Goal: Task Accomplishment & Management: Manage account settings

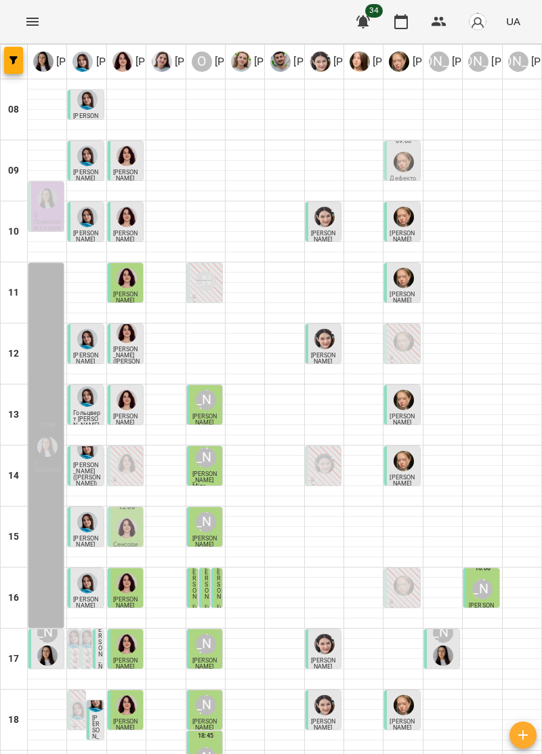
type input "**********"
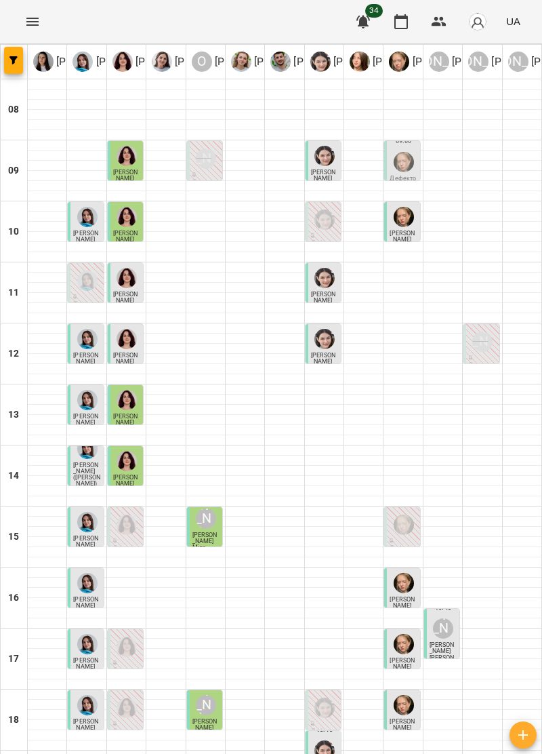
type input "**********"
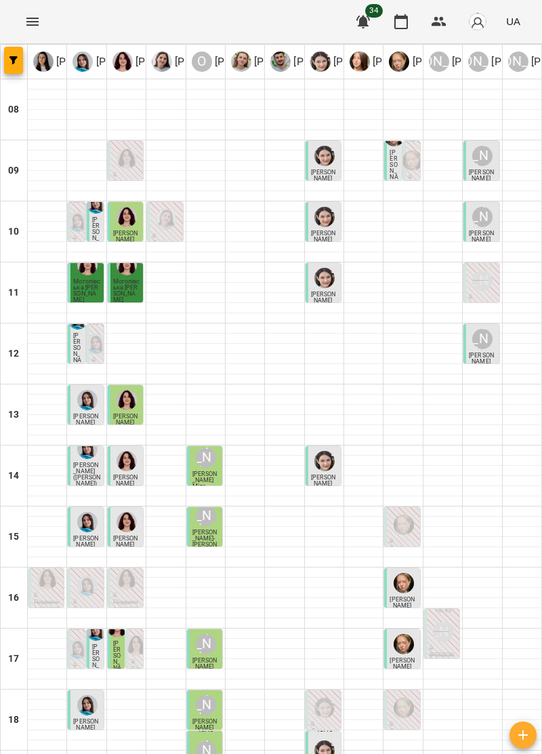
type input "**********"
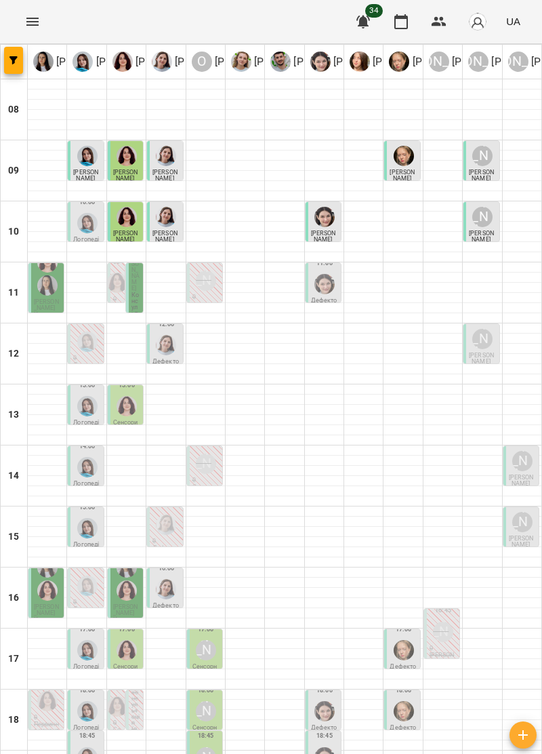
type input "**********"
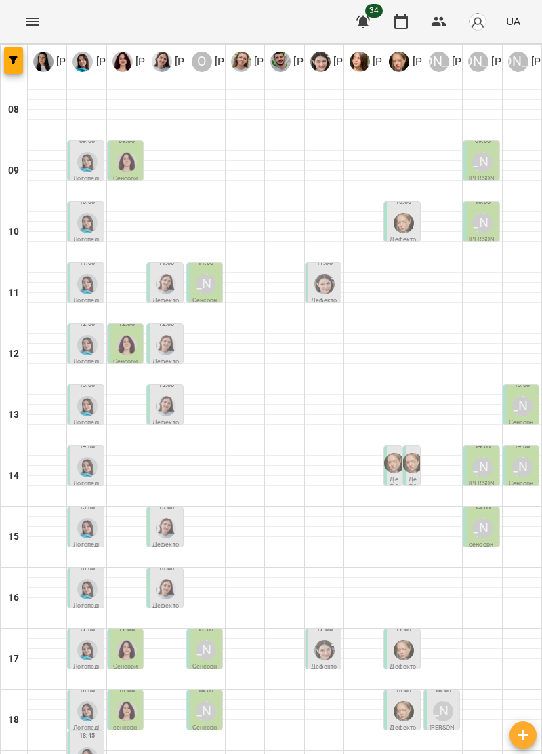
scroll to position [133, 0]
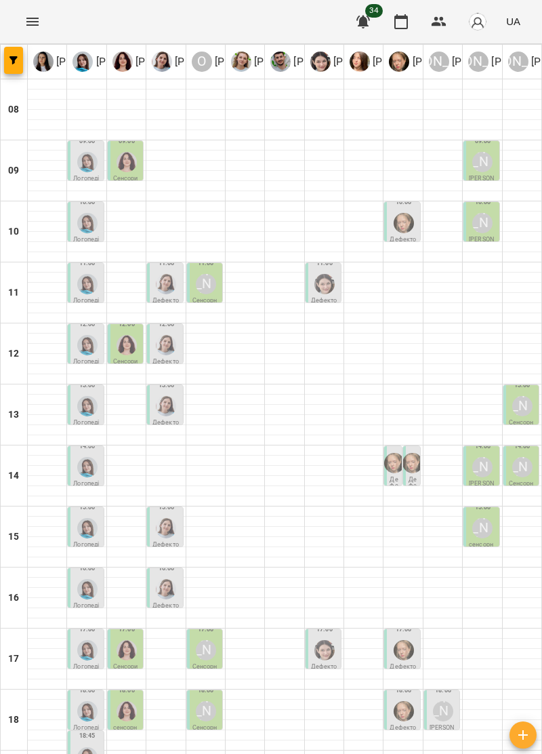
scroll to position [87, 0]
click at [39, 22] on icon "Menu" at bounding box center [32, 22] width 16 height 16
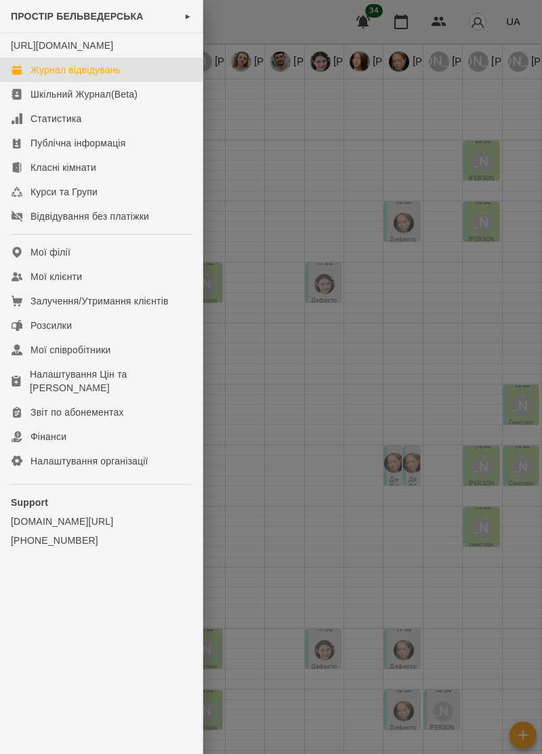
click at [348, 452] on div at bounding box center [271, 377] width 542 height 754
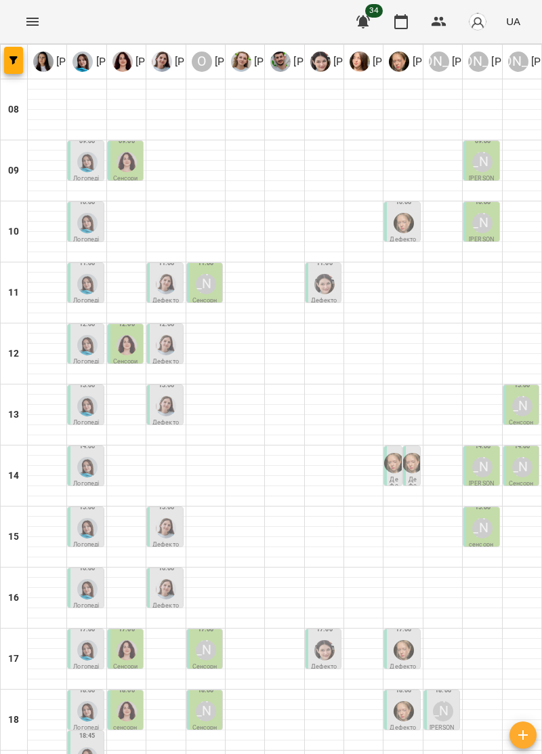
click at [43, 23] on button "Menu" at bounding box center [32, 21] width 33 height 33
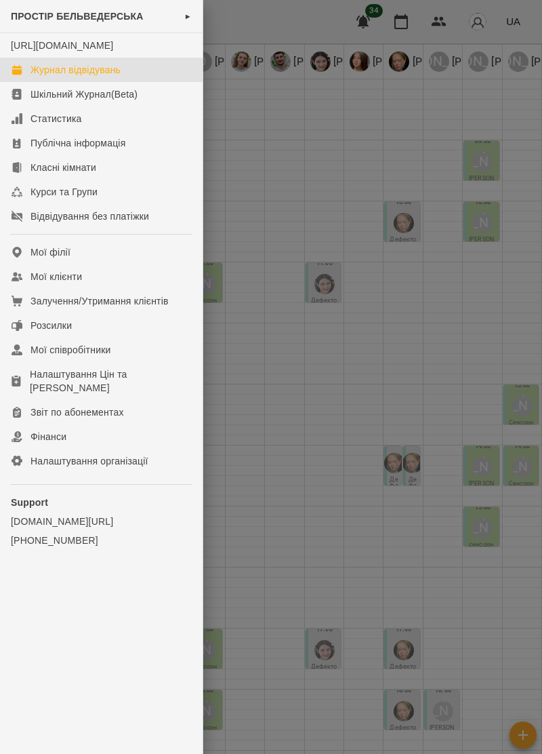
click at [298, 444] on div at bounding box center [271, 377] width 542 height 754
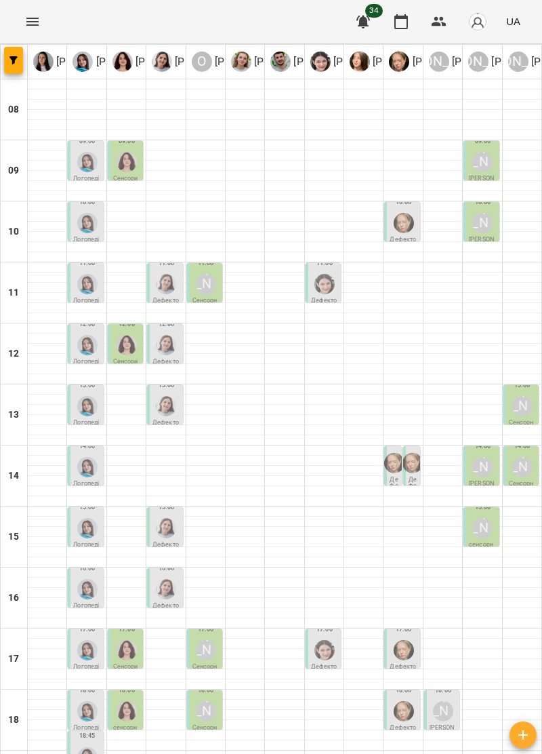
type input "**********"
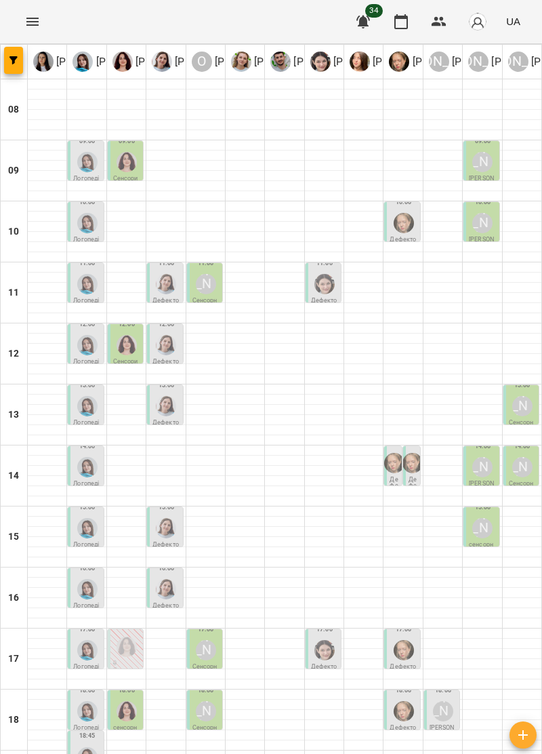
scroll to position [46, 0]
click at [27, 15] on icon "Menu" at bounding box center [32, 22] width 16 height 16
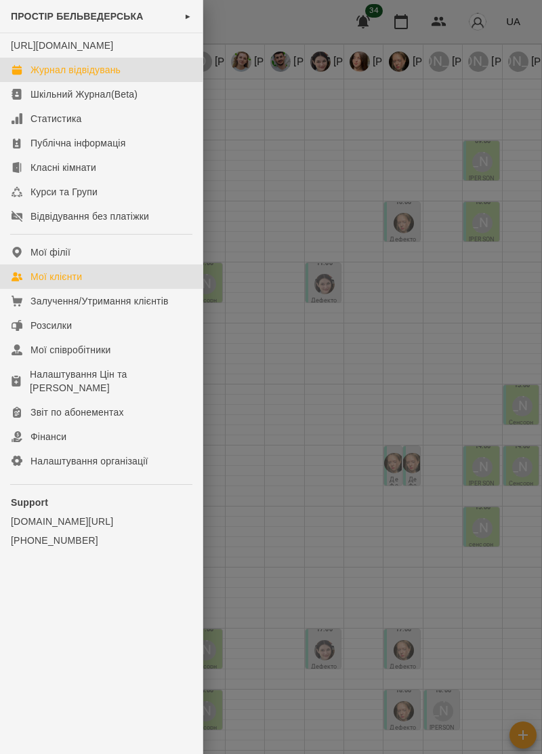
click at [72, 283] on div "Мої клієнти" at bounding box center [57, 277] width 52 height 14
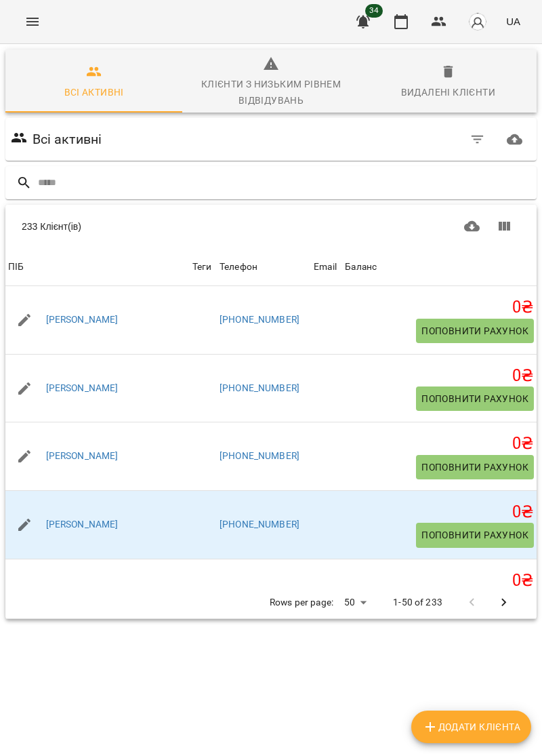
click at [79, 181] on input "text" at bounding box center [285, 183] width 494 height 22
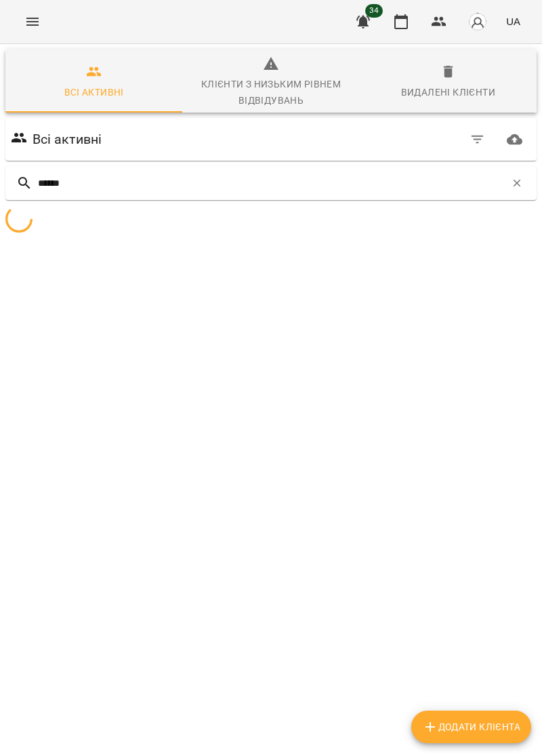
type input "*******"
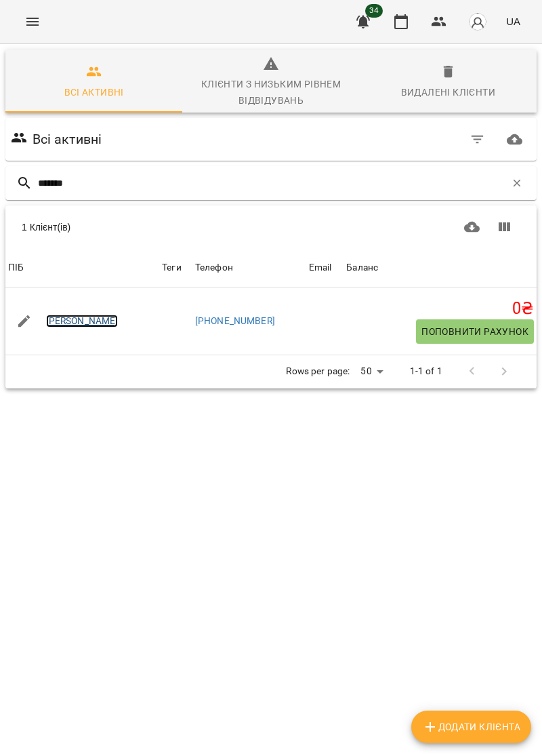
click at [107, 319] on link "[PERSON_NAME]" at bounding box center [82, 322] width 73 height 14
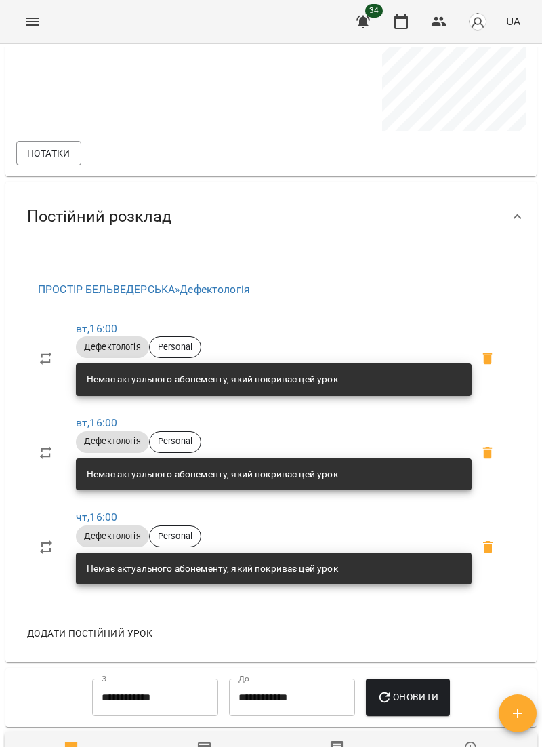
scroll to position [481, 0]
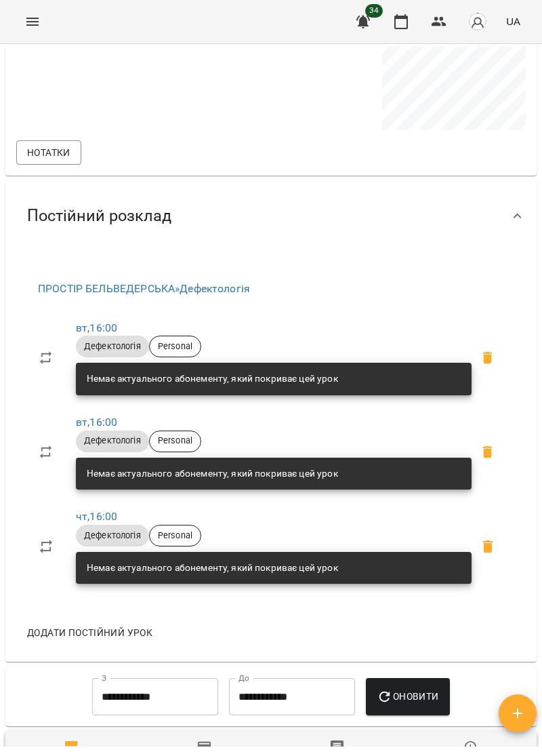
click at [130, 224] on span "Постійний розклад" at bounding box center [99, 215] width 144 height 21
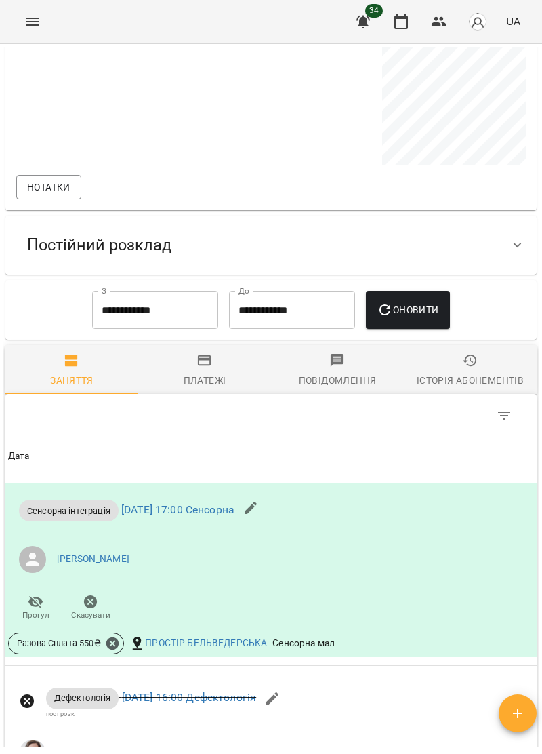
scroll to position [420, 0]
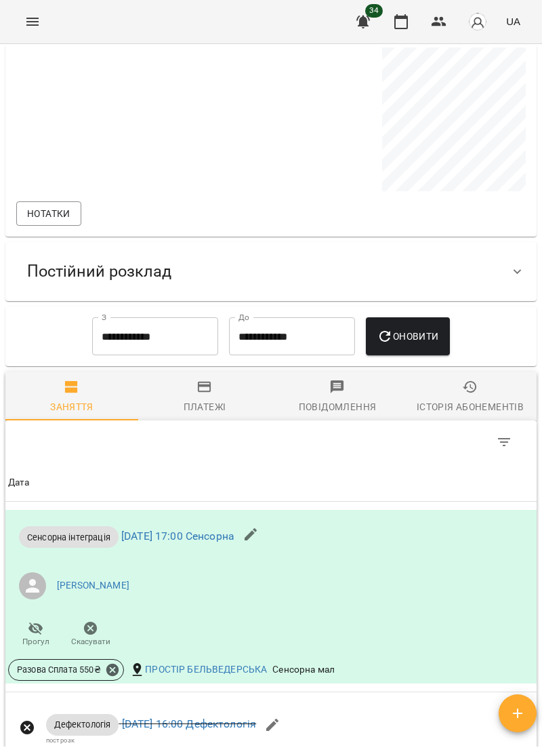
click at [33, 26] on icon "Menu" at bounding box center [32, 22] width 16 height 16
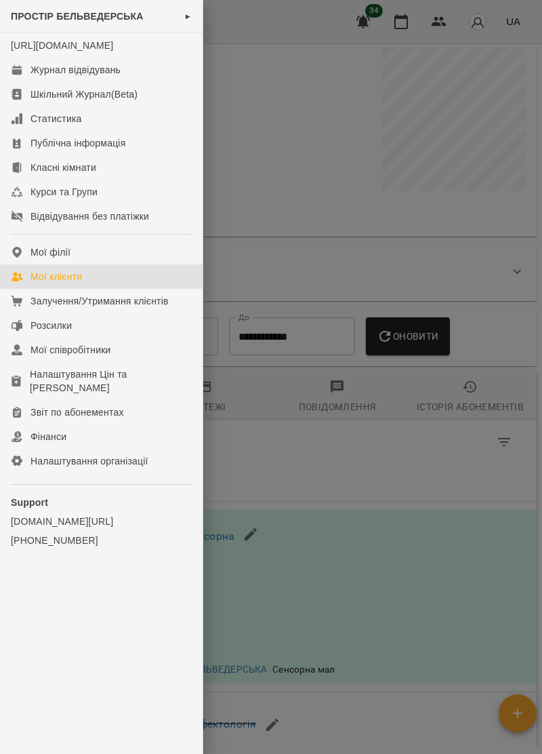
click at [74, 283] on div "Мої клієнти" at bounding box center [57, 277] width 52 height 14
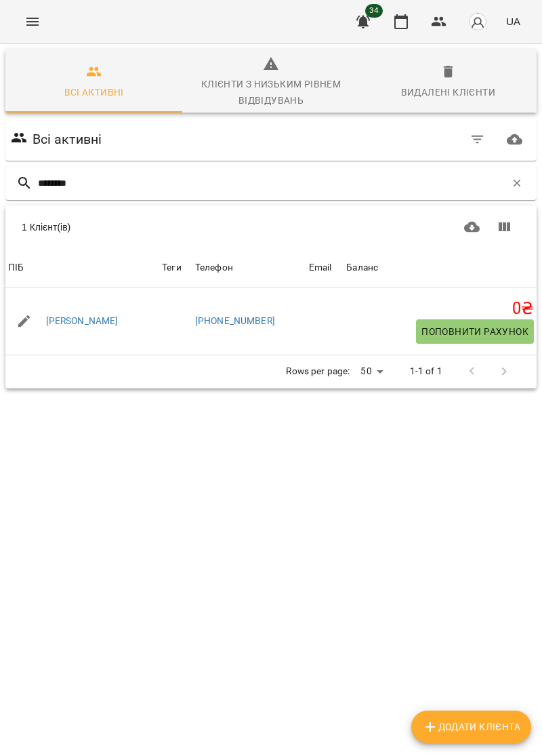
type input "*********"
click at [119, 319] on link "[PERSON_NAME]" at bounding box center [82, 322] width 73 height 14
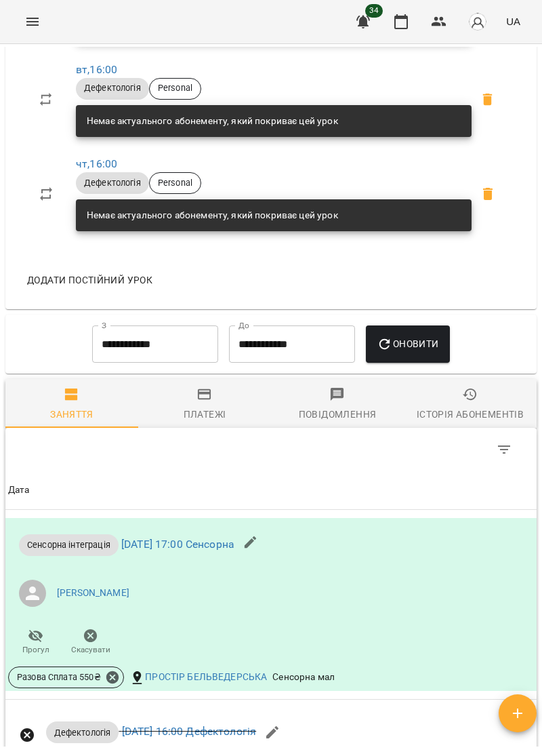
scroll to position [834, 0]
click at [123, 351] on input "**********" at bounding box center [155, 344] width 126 height 38
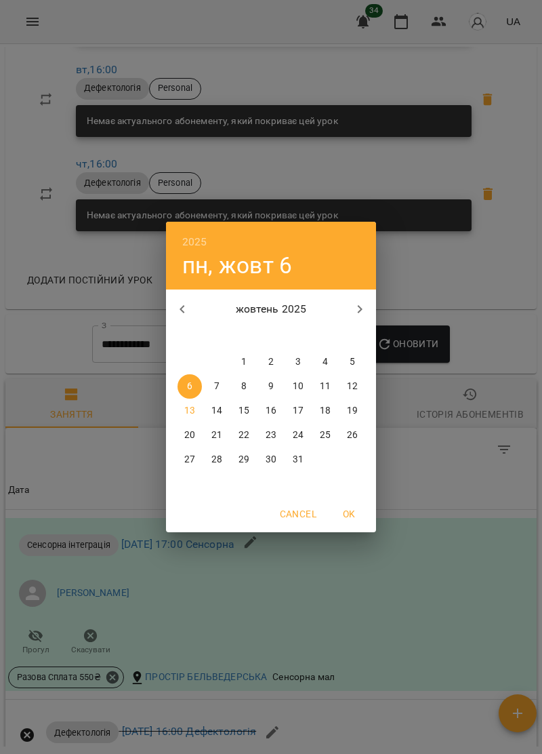
click at [271, 408] on p "16" at bounding box center [271, 411] width 11 height 14
type input "**********"
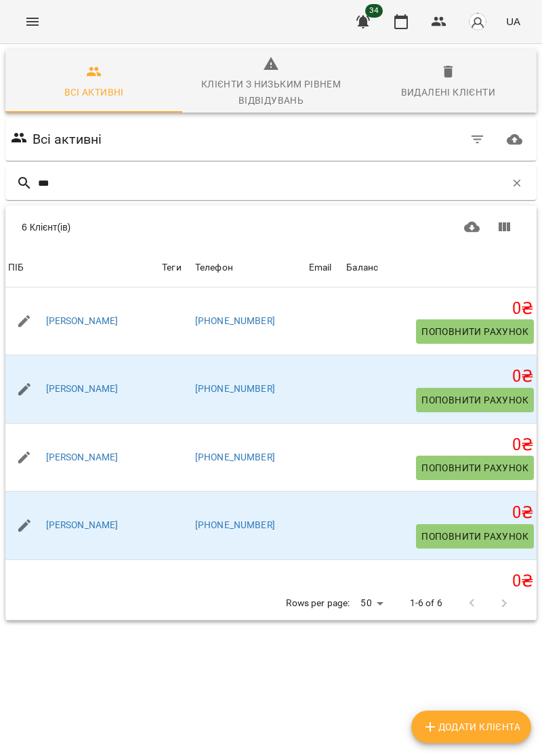
type input "****"
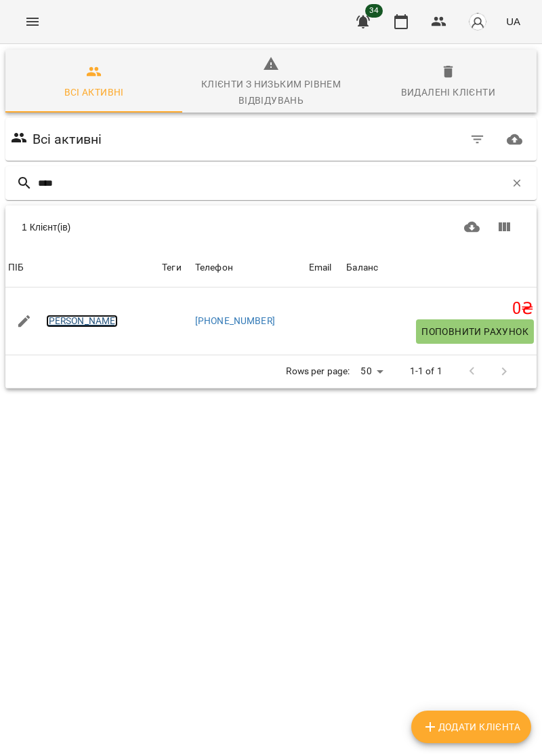
click at [119, 325] on link "[PERSON_NAME]" at bounding box center [82, 322] width 73 height 14
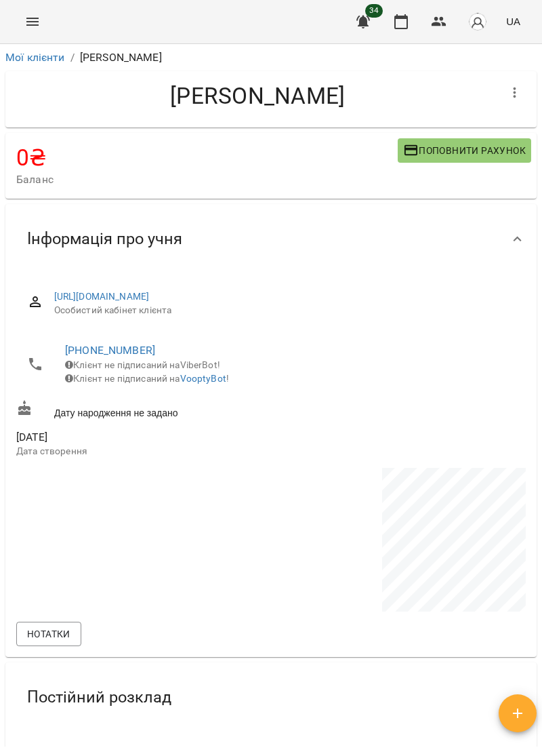
click at [31, 26] on icon "Menu" at bounding box center [32, 22] width 16 height 16
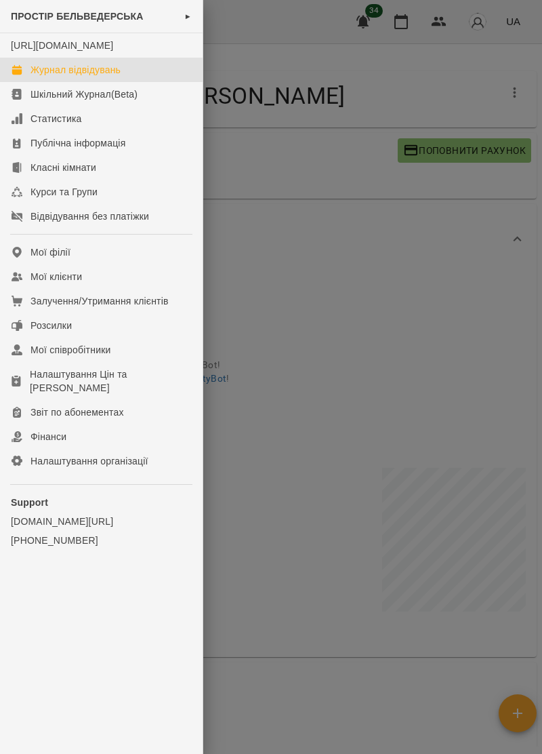
click at [112, 76] on link "Журнал відвідувань" at bounding box center [101, 70] width 203 height 24
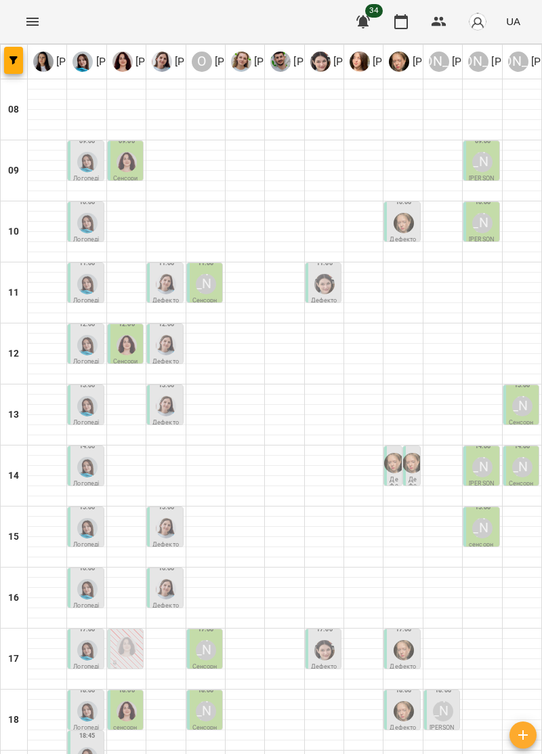
click at [203, 583] on div at bounding box center [205, 583] width 39 height 10
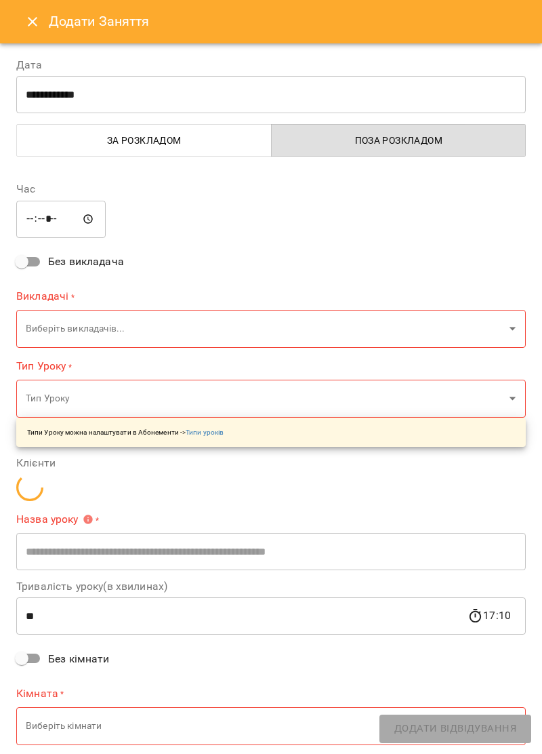
type input "**********"
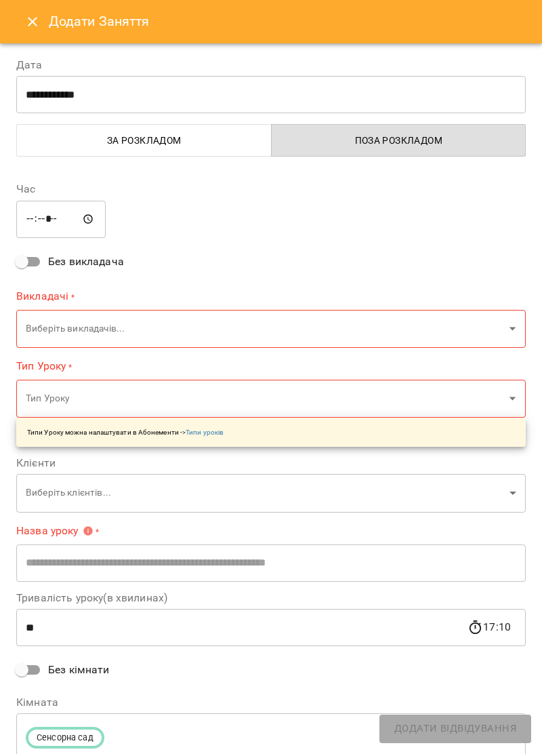
click at [513, 327] on body "For Business 34 UA Ірина Керівник Тетяна Хомин Ольга Крикун Дарія Тріпадуш О Ол…" at bounding box center [271, 443] width 542 height 887
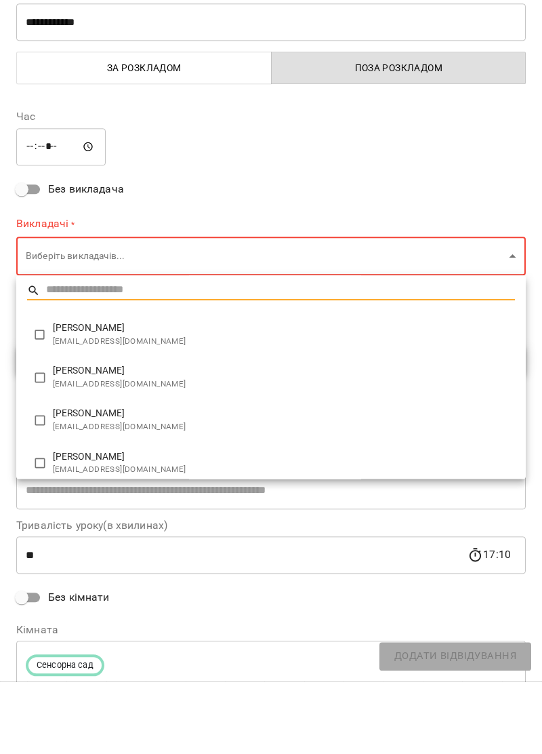
click at [79, 222] on div at bounding box center [271, 377] width 542 height 754
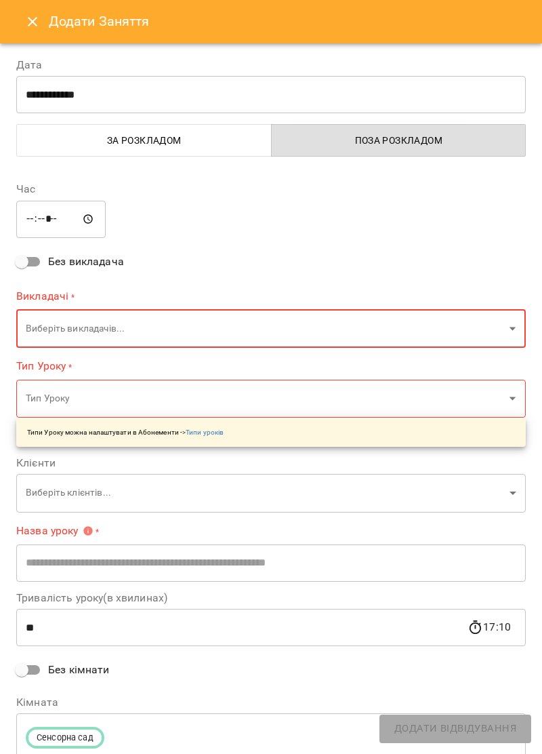
click at [66, 220] on input "*****" at bounding box center [60, 219] width 89 height 38
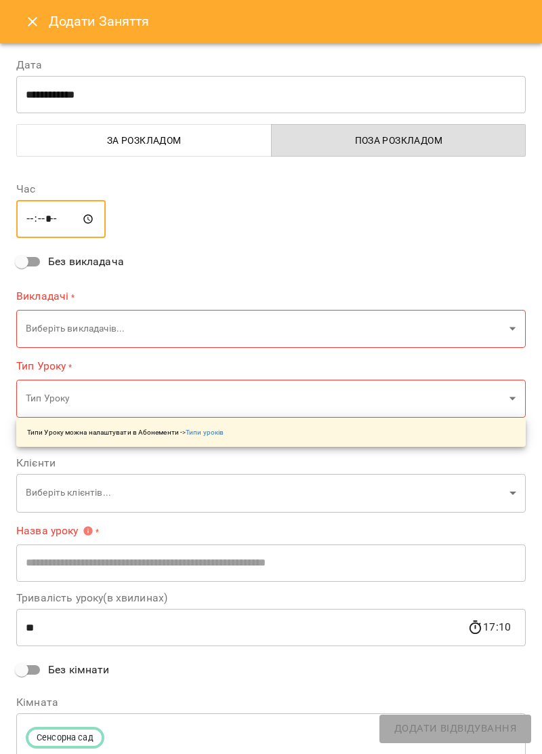
type input "*****"
click at [506, 327] on body "For Business 34 UA Ірина Керівник Тетяна Хомин Ольга Крикун Дарія Тріпадуш О Ол…" at bounding box center [271, 443] width 542 height 887
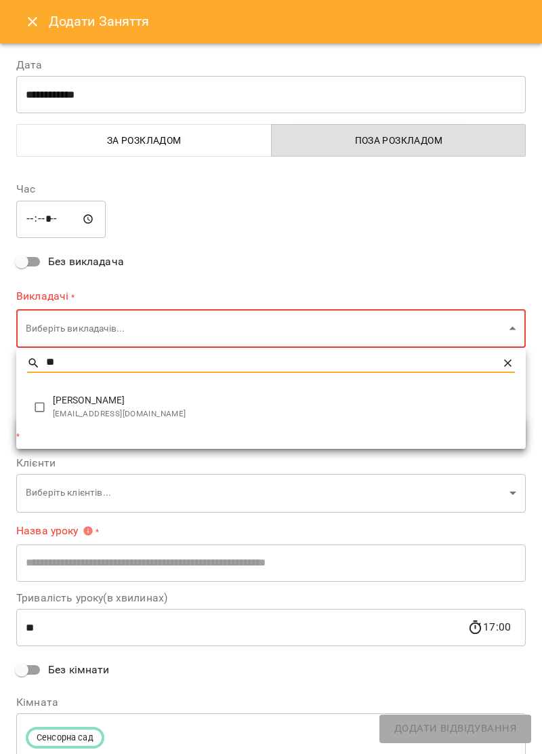
type input "**"
click at [148, 414] on span "[EMAIL_ADDRESS][DOMAIN_NAME]" at bounding box center [284, 414] width 462 height 14
type input "**********"
type input "**"
type input "**********"
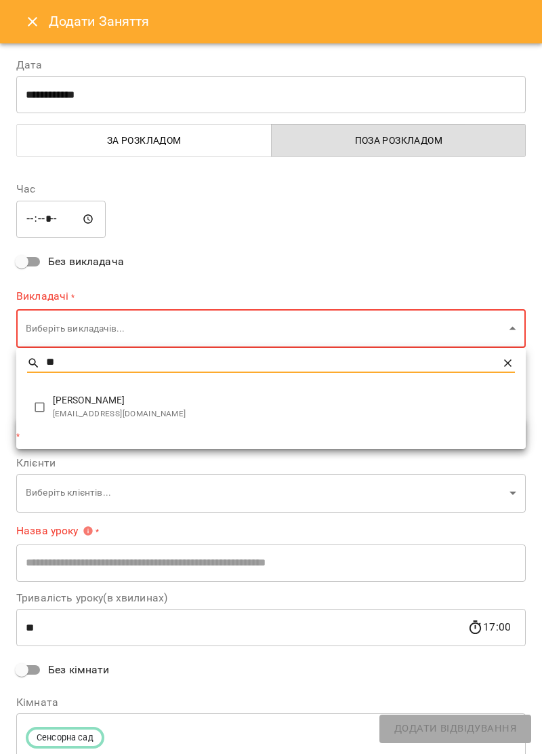
type input "**********"
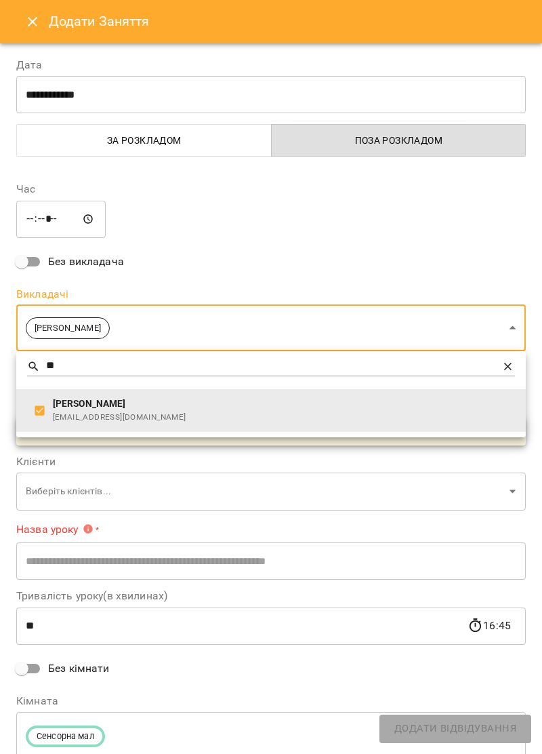
click at [151, 407] on span "[PERSON_NAME]" at bounding box center [284, 404] width 462 height 14
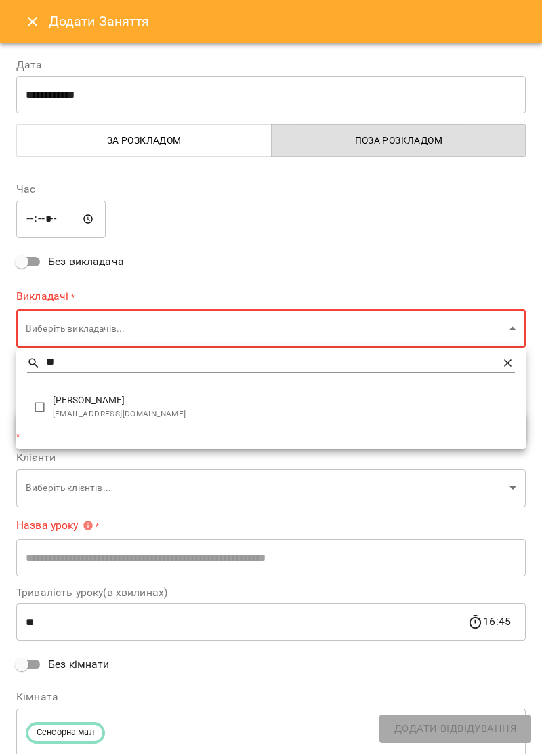
click at [134, 403] on span "[PERSON_NAME]" at bounding box center [284, 401] width 462 height 14
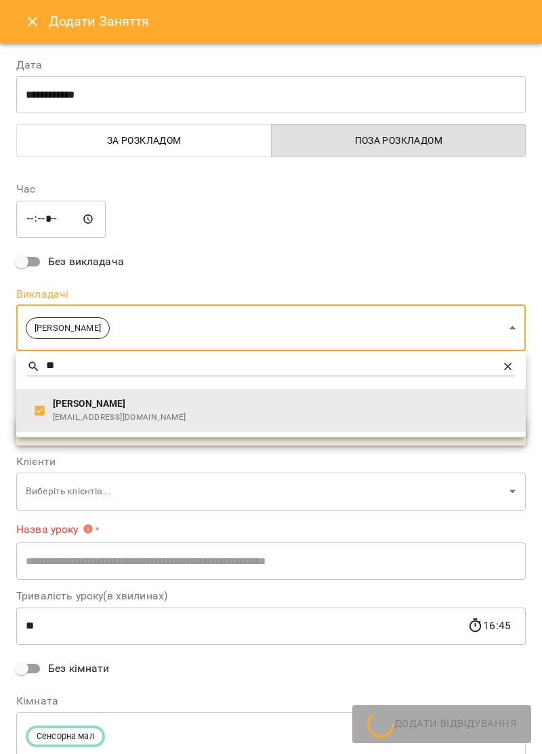
type input "**********"
click at [283, 317] on div at bounding box center [271, 377] width 542 height 754
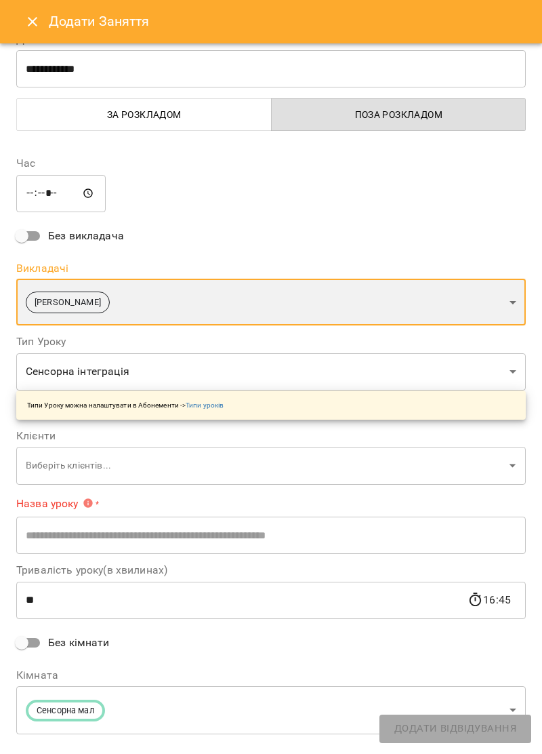
scroll to position [52, 0]
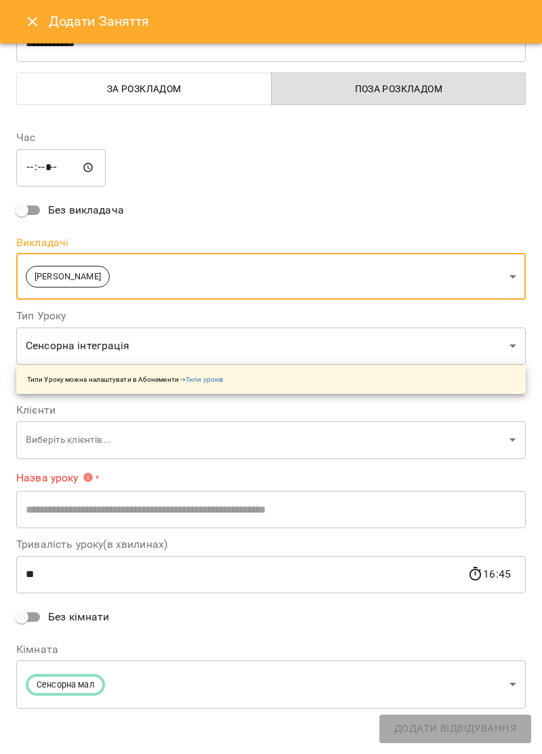
click at [510, 439] on body "For Business 34 UA Ірина Керівник Тетяна Хомин Ольга Крикун Дарія Тріпадуш О Ол…" at bounding box center [271, 443] width 542 height 887
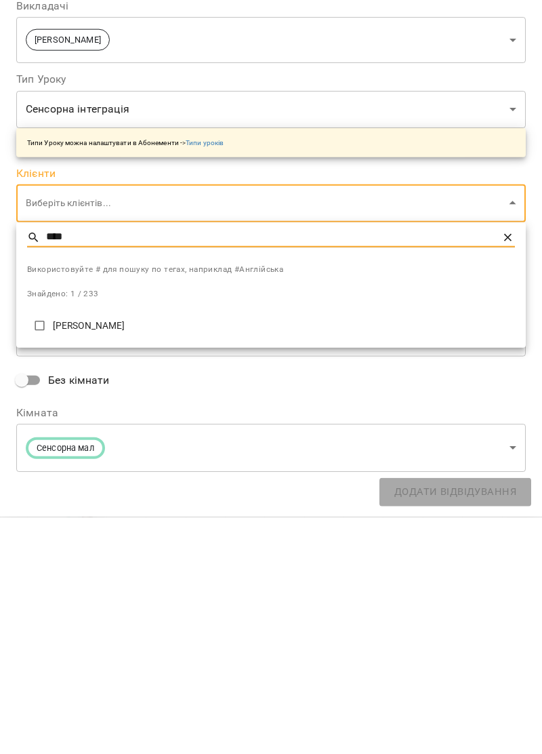
type input "****"
click at [145, 557] on p "[PERSON_NAME]" at bounding box center [284, 563] width 462 height 14
type input "**********"
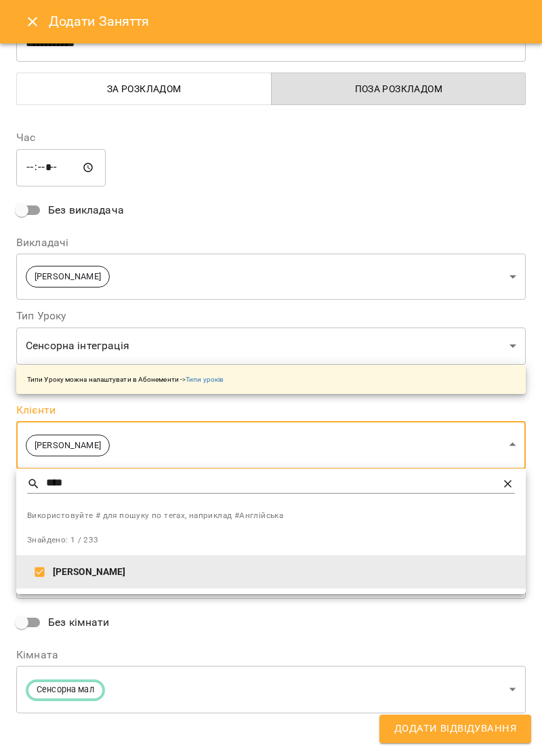
click at [511, 727] on div at bounding box center [271, 377] width 542 height 754
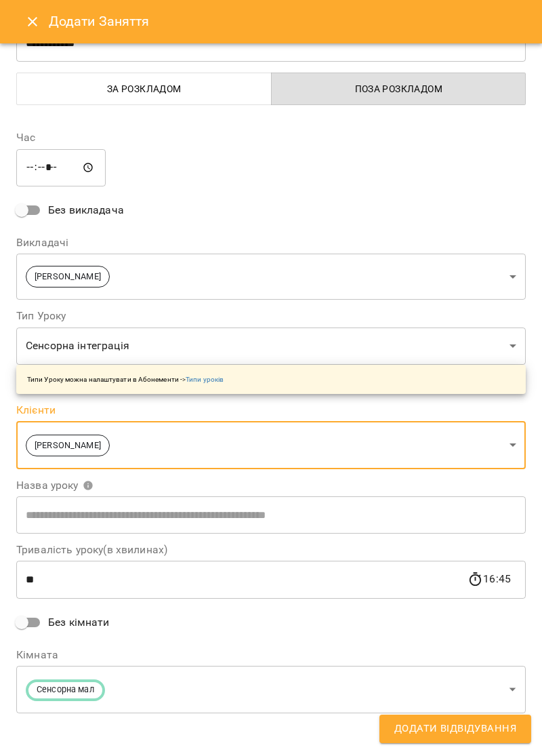
click at [447, 727] on span "Додати Відвідування" at bounding box center [456, 729] width 122 height 18
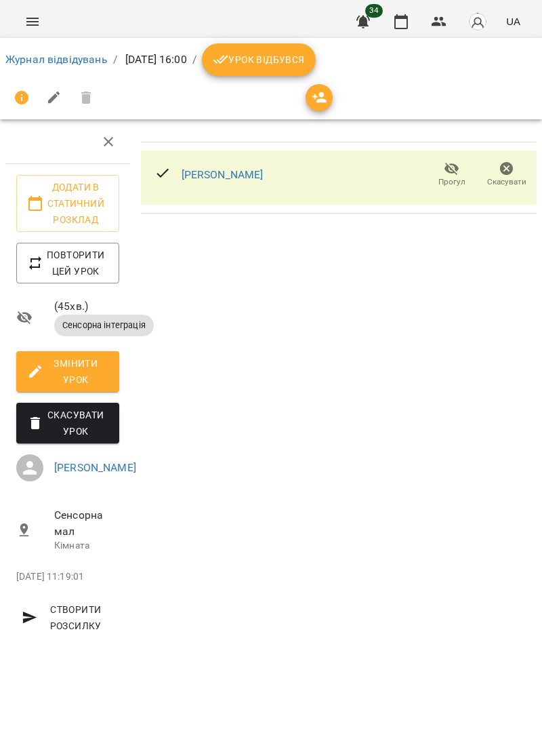
click at [39, 14] on icon "Menu" at bounding box center [32, 22] width 16 height 16
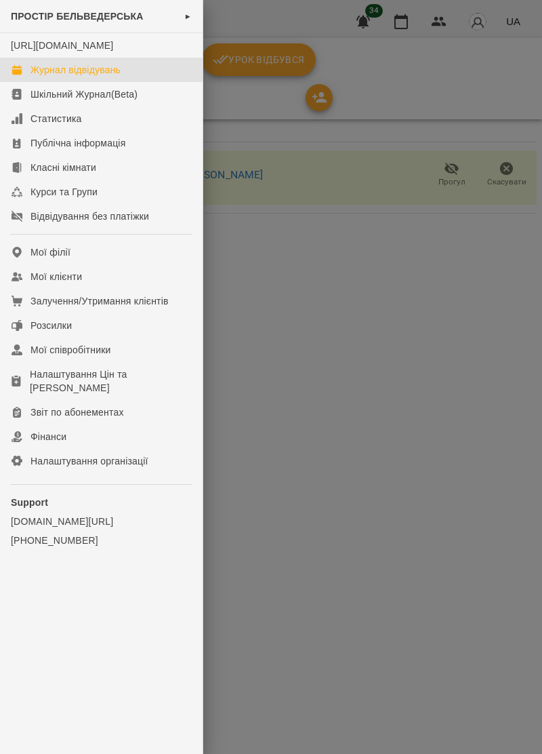
click at [102, 77] on div "Журнал відвідувань" at bounding box center [76, 70] width 90 height 14
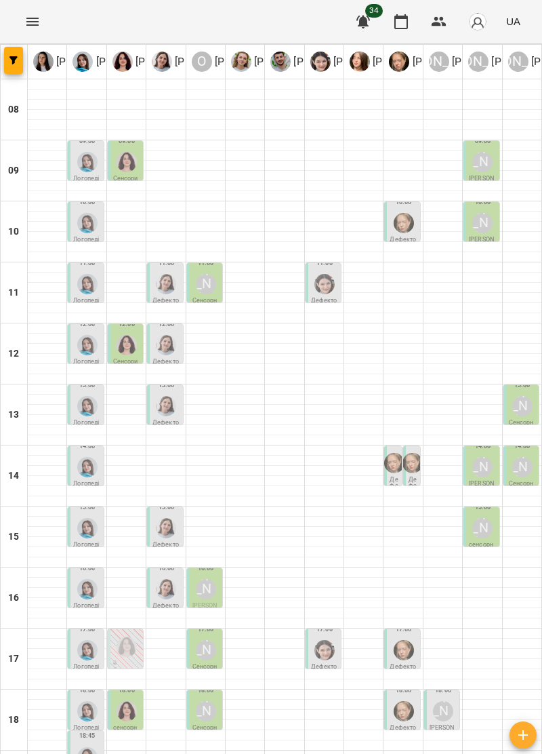
click at [202, 593] on div "[PERSON_NAME]" at bounding box center [206, 589] width 20 height 20
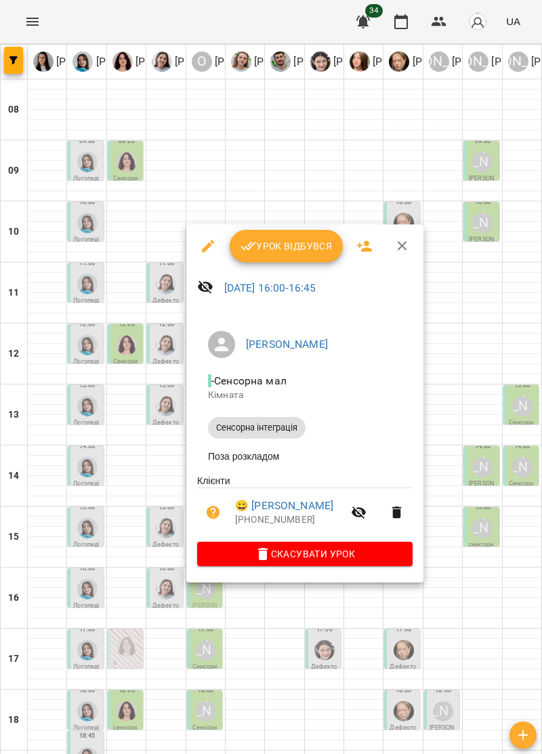
click at [399, 254] on icon "button" at bounding box center [403, 246] width 16 height 16
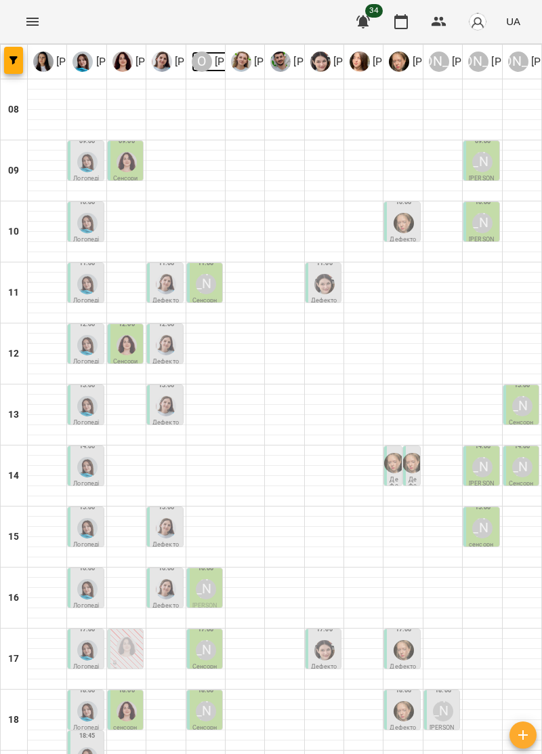
click at [205, 61] on div "О" at bounding box center [202, 62] width 20 height 20
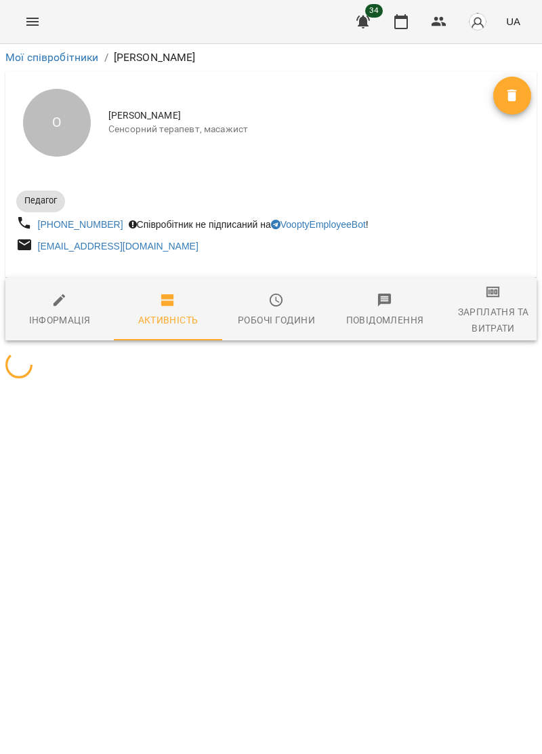
click at [39, 21] on icon "Menu" at bounding box center [32, 22] width 16 height 16
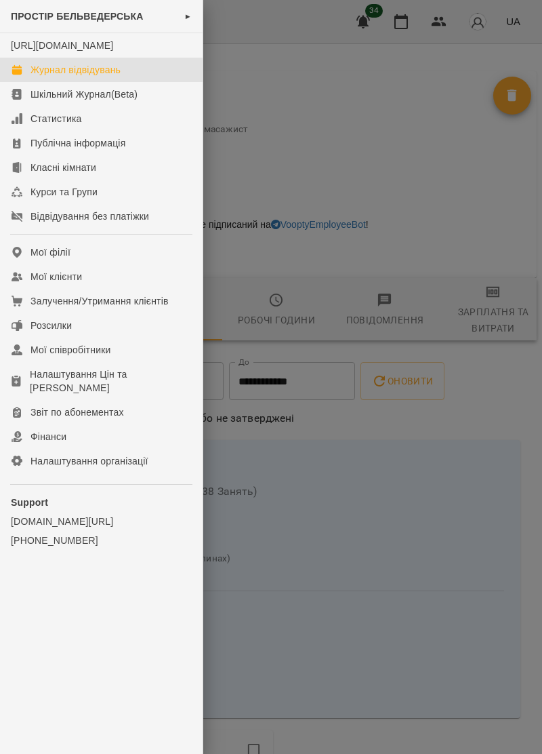
click at [115, 76] on link "Журнал відвідувань" at bounding box center [101, 70] width 203 height 24
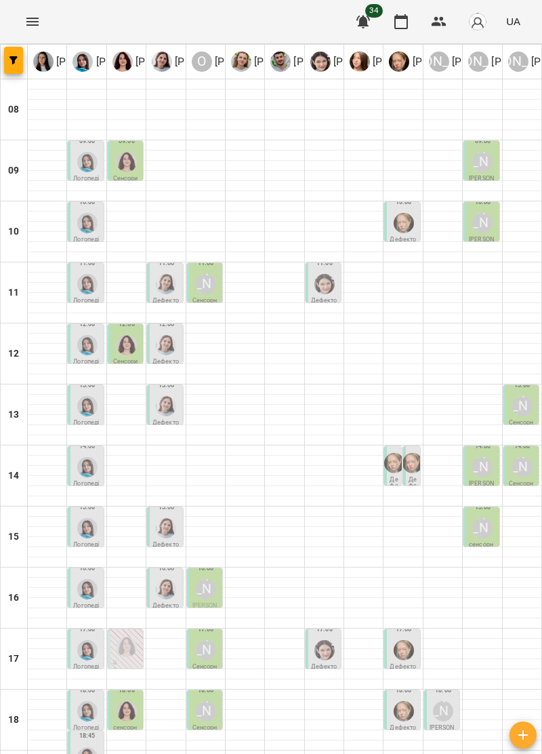
type input "**********"
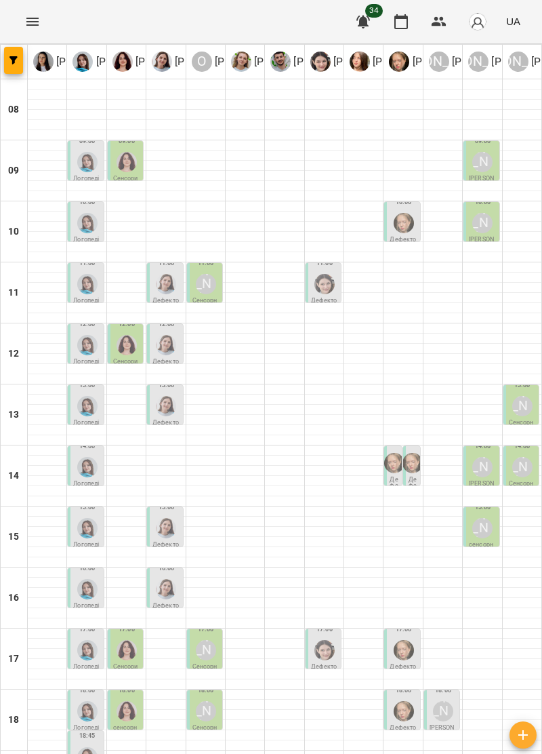
click at [204, 592] on div at bounding box center [205, 593] width 39 height 10
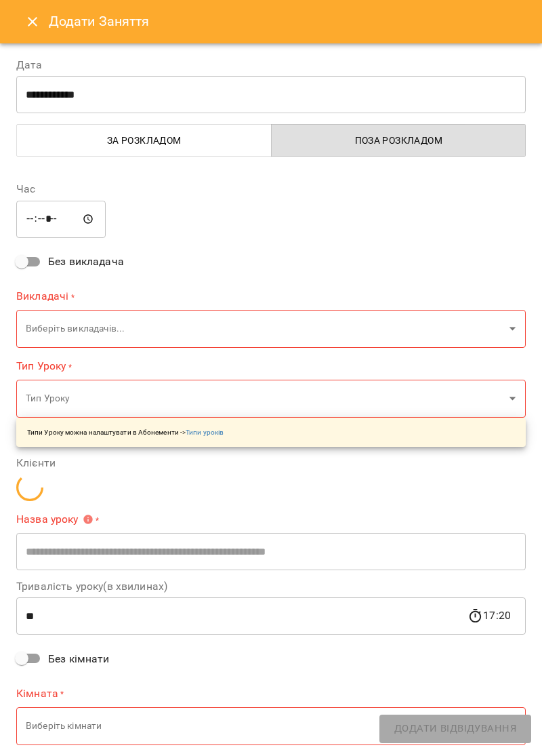
type input "**********"
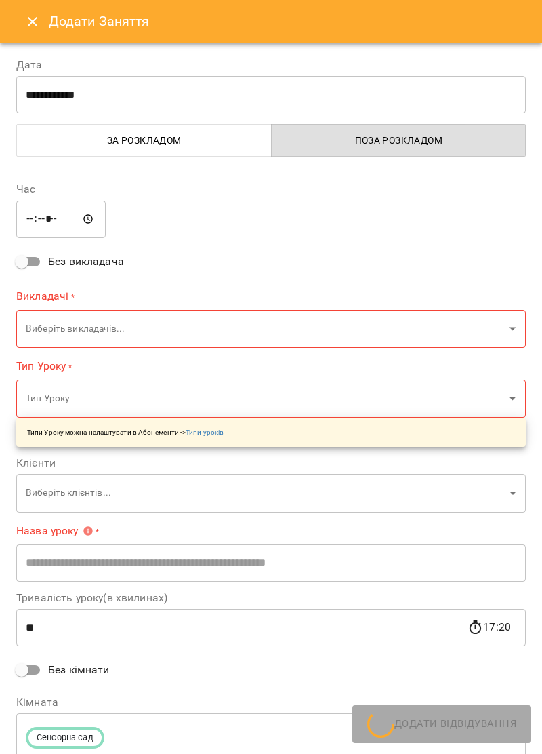
click at [57, 221] on input "*****" at bounding box center [60, 219] width 89 height 38
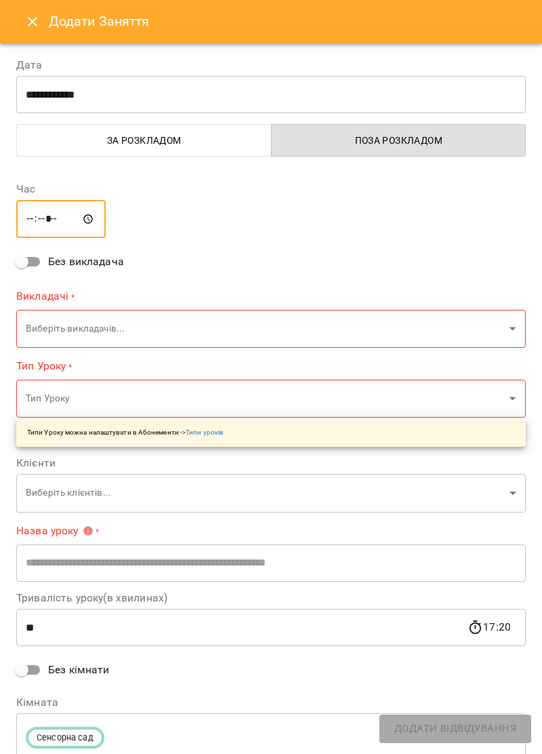
type input "*****"
click at [504, 323] on body "For Business 34 UA Ірина Керівник Тетяна Хомин Ольга Крикун Дарія Тріпадуш О Ол…" at bounding box center [271, 443] width 542 height 887
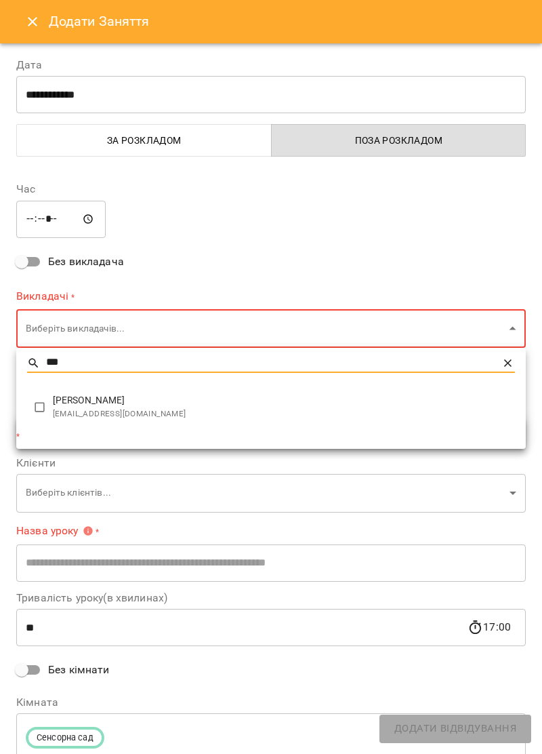
type input "***"
click at [149, 407] on span "[EMAIL_ADDRESS][DOMAIN_NAME]" at bounding box center [284, 414] width 462 height 14
type input "**********"
type input "**"
type input "**********"
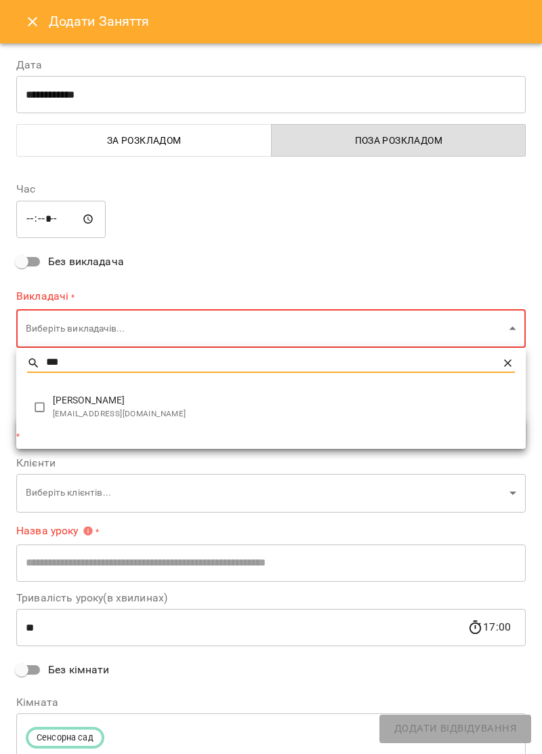
type input "**********"
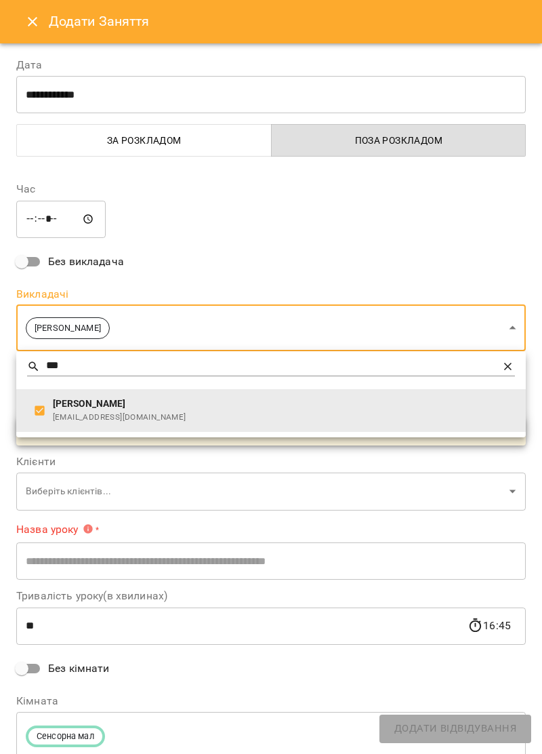
click at [418, 237] on div at bounding box center [271, 377] width 542 height 754
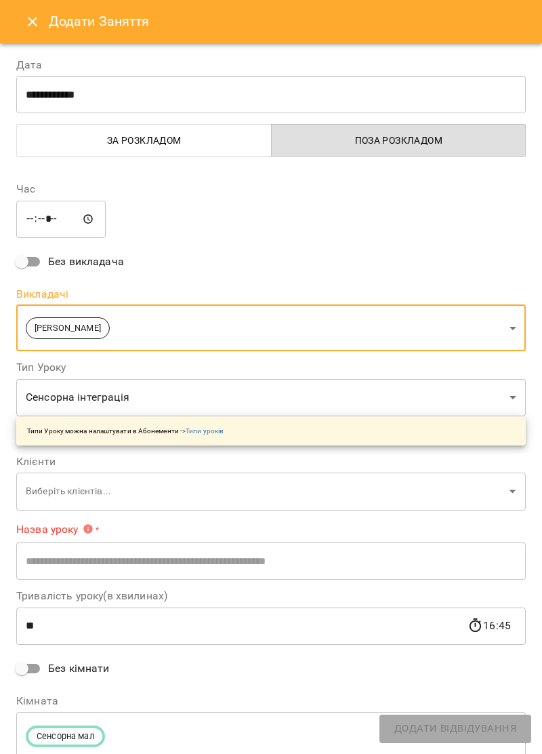
click at [497, 494] on body "For Business 34 UA Ірина Керівник Тетяна Хомин Ольга Крикун Дарія Тріпадуш О Ол…" at bounding box center [271, 443] width 542 height 887
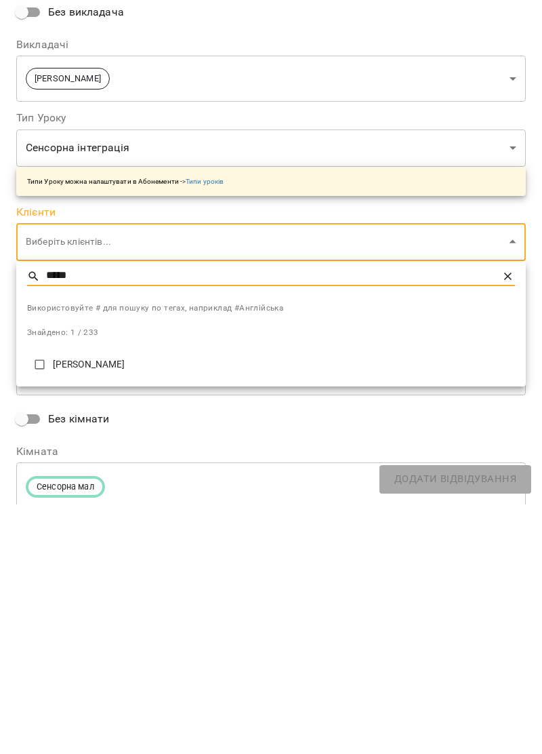
type input "*****"
click at [130, 618] on p "[PERSON_NAME]" at bounding box center [284, 614] width 462 height 14
type input "**********"
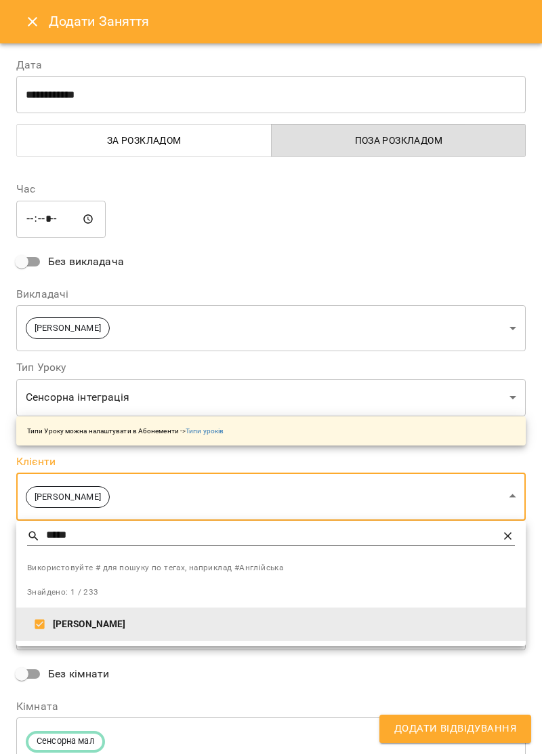
click at [430, 217] on div at bounding box center [271, 377] width 542 height 754
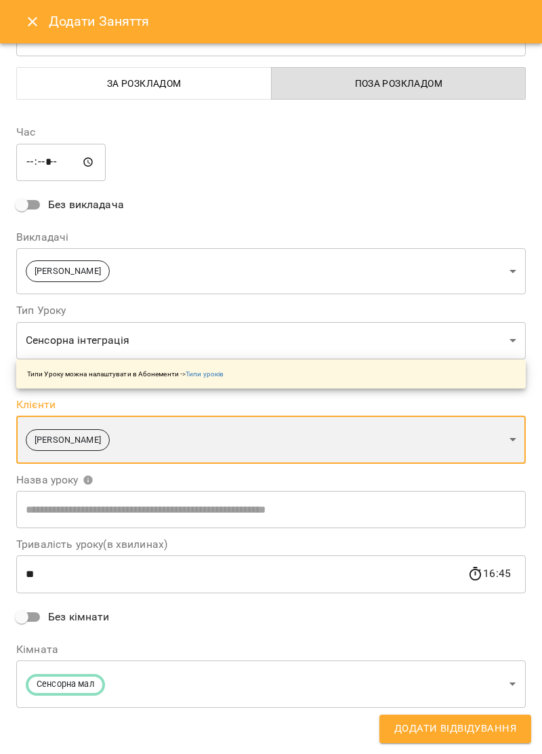
scroll to position [54, 0]
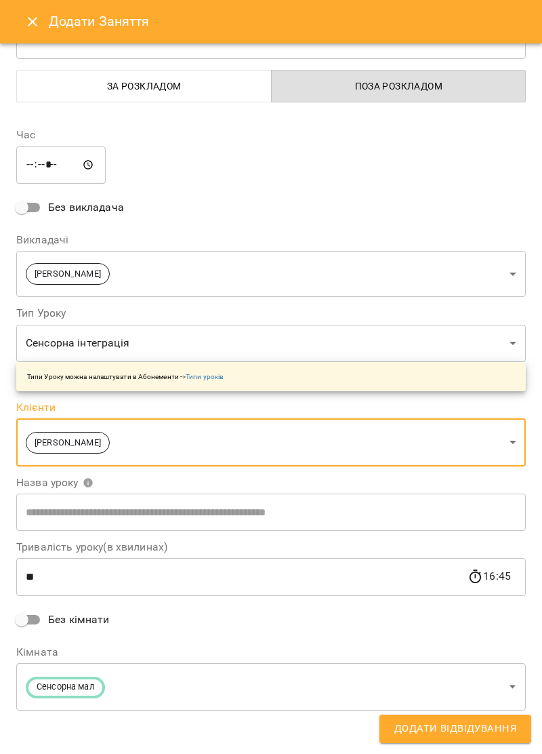
click at [471, 732] on span "Додати Відвідування" at bounding box center [456, 729] width 122 height 18
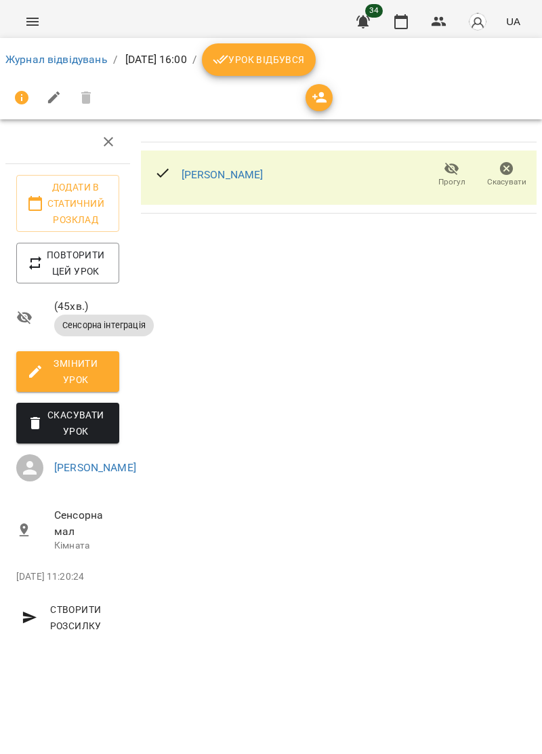
click at [29, 21] on icon "Menu" at bounding box center [32, 22] width 12 height 8
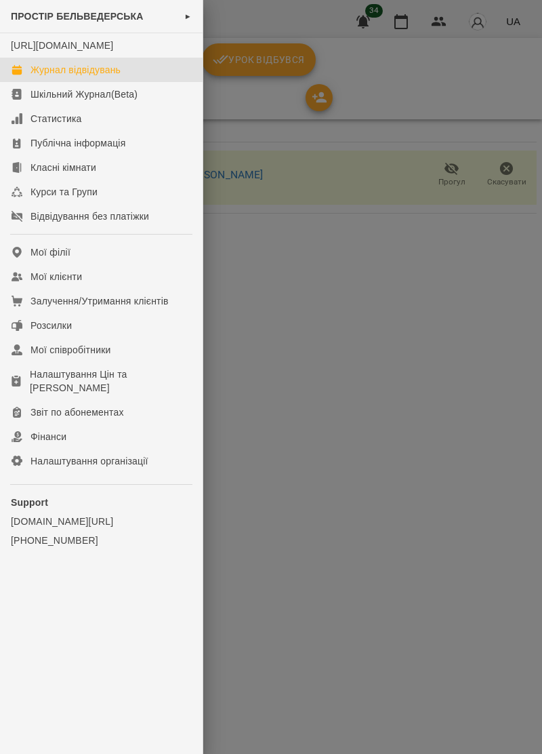
click at [105, 77] on div "Журнал відвідувань" at bounding box center [76, 70] width 90 height 14
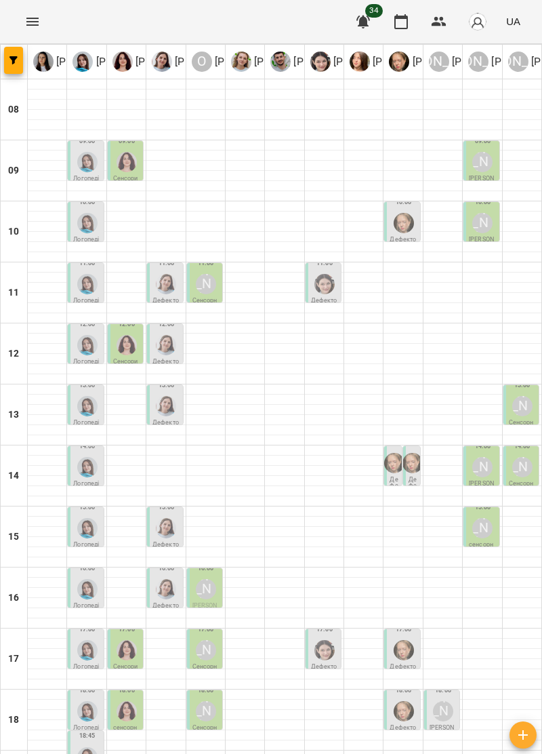
click at [204, 588] on div "[PERSON_NAME]" at bounding box center [206, 589] width 20 height 20
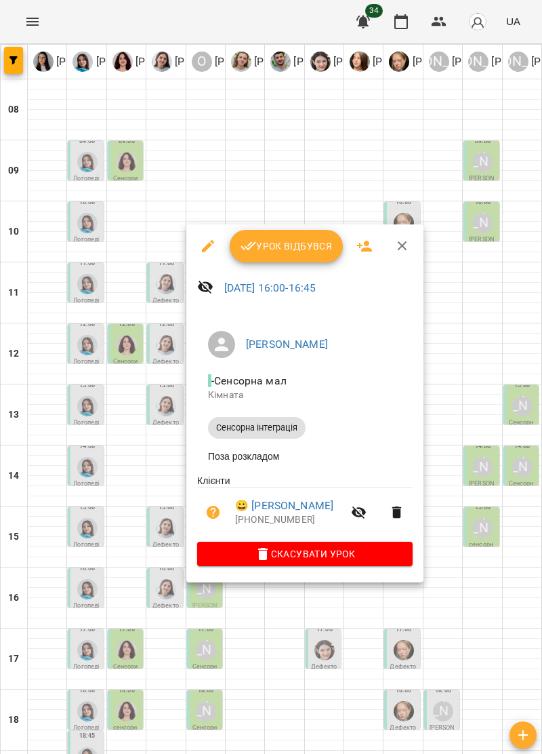
click at [401, 241] on icon "button" at bounding box center [403, 246] width 16 height 16
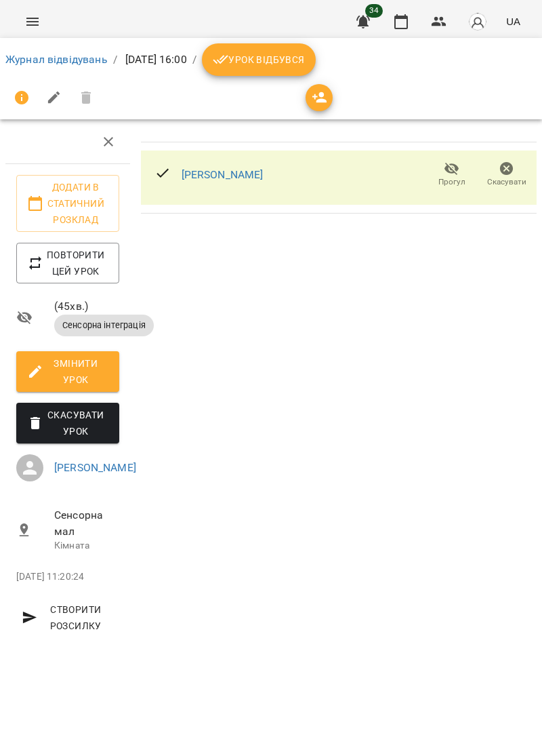
click at [33, 26] on icon "Menu" at bounding box center [32, 22] width 16 height 16
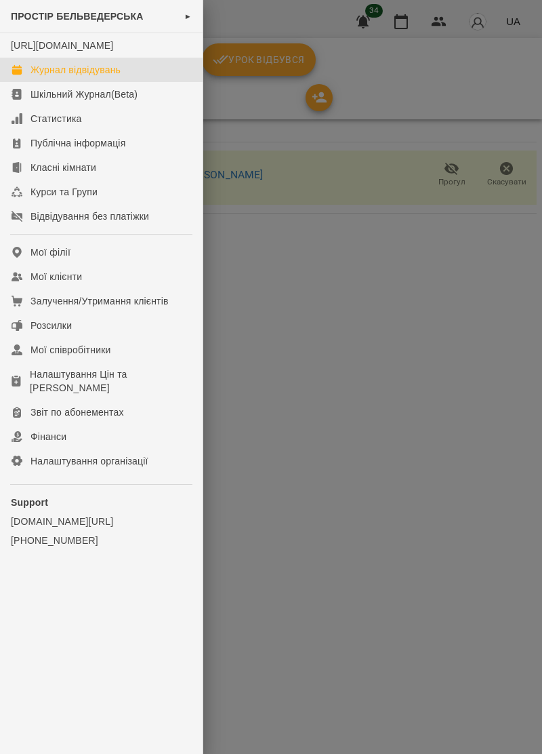
click at [45, 77] on div "Журнал відвідувань" at bounding box center [76, 70] width 90 height 14
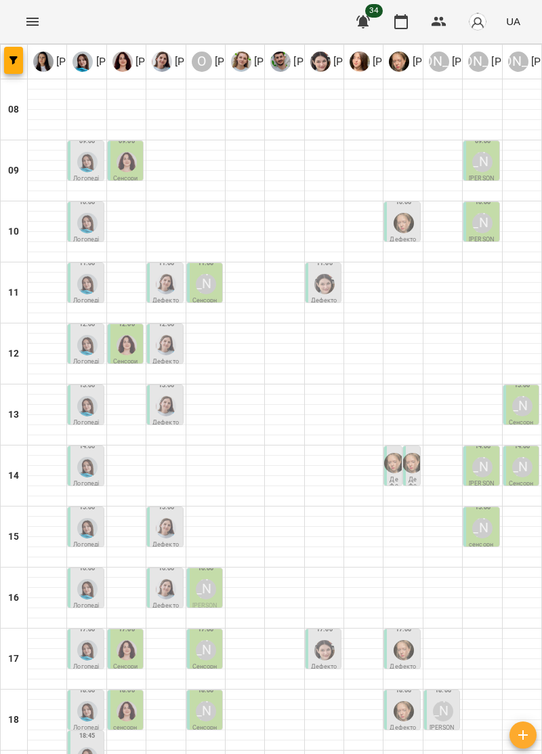
type input "**********"
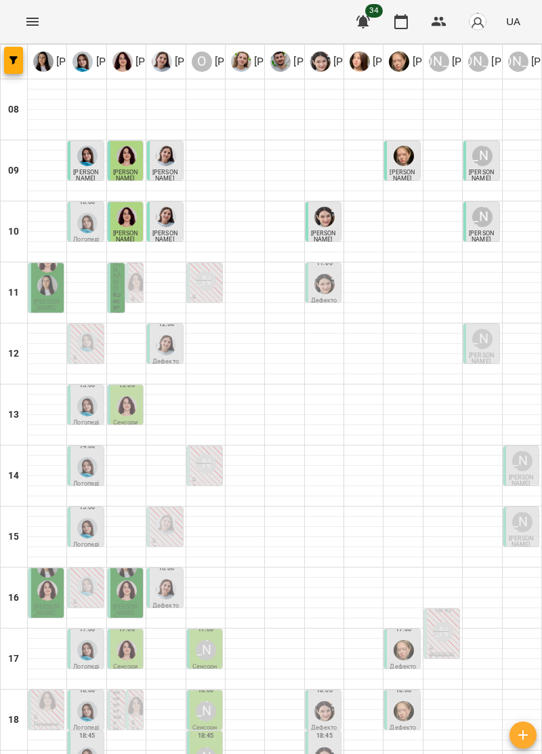
click at [40, 298] on span "[PERSON_NAME]" at bounding box center [46, 304] width 25 height 13
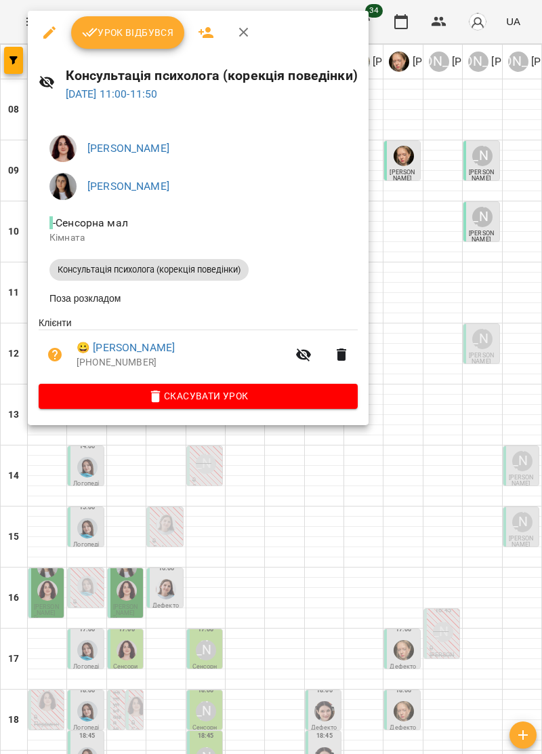
click at [241, 31] on icon "button" at bounding box center [243, 32] width 9 height 9
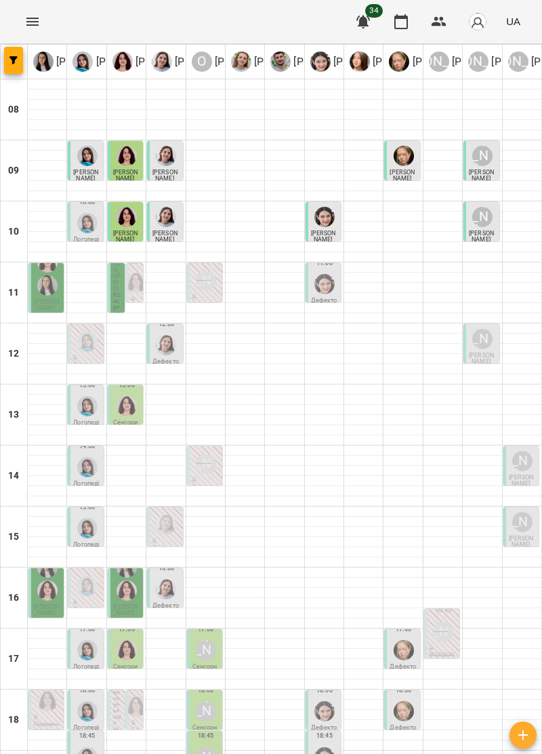
scroll to position [133, 0]
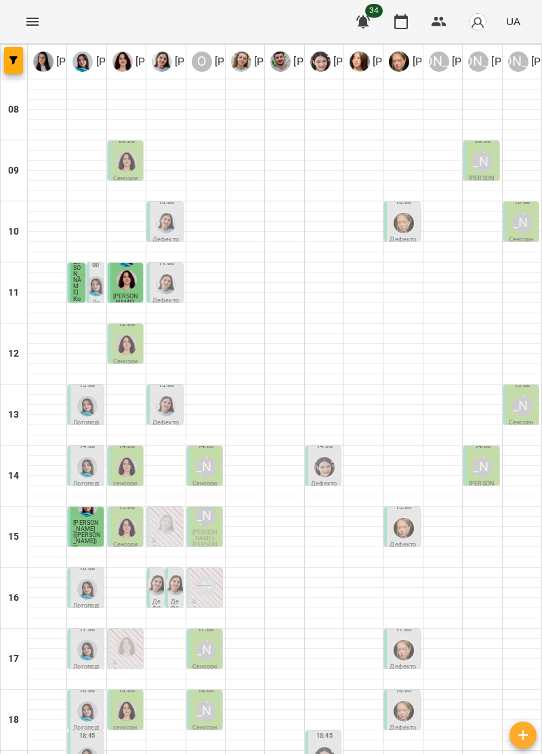
click at [73, 277] on span "[PERSON_NAME]" at bounding box center [77, 273] width 8 height 43
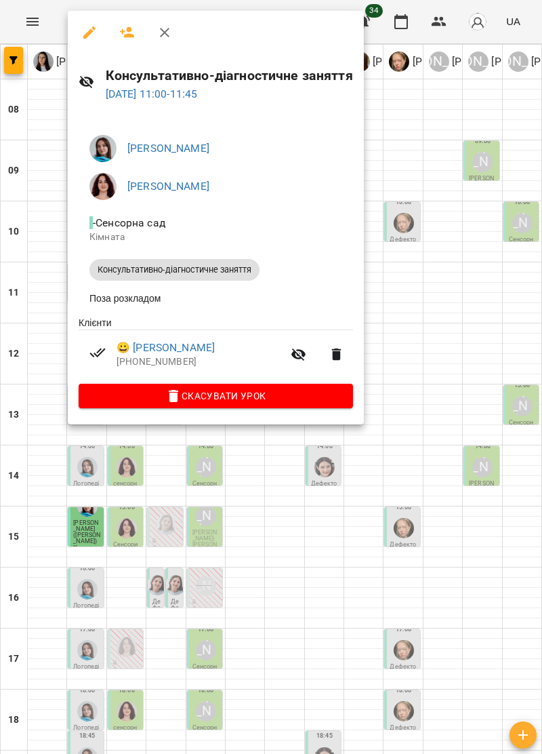
click at [171, 20] on button "button" at bounding box center [164, 32] width 33 height 33
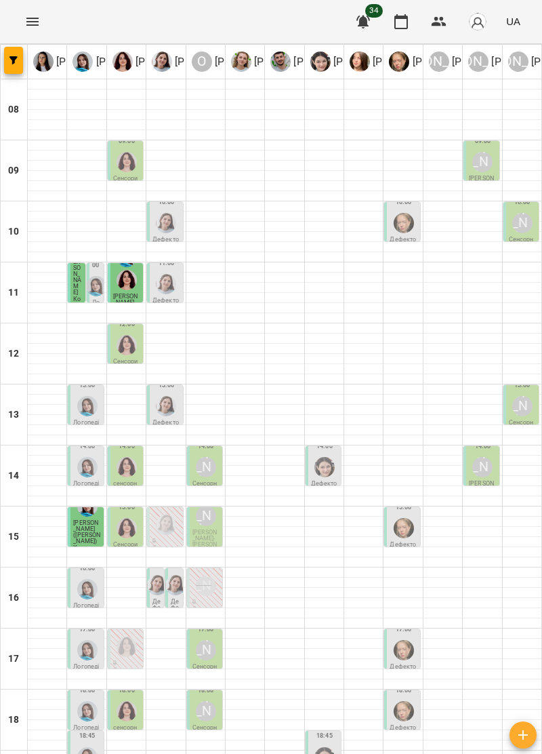
scroll to position [0, 0]
click at [133, 279] on img "Ольга Крикун" at bounding box center [127, 280] width 20 height 20
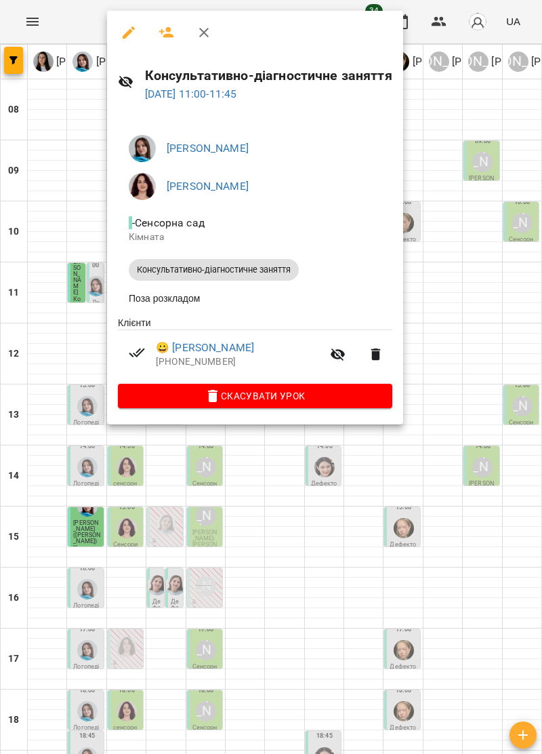
click at [197, 30] on icon "button" at bounding box center [204, 32] width 16 height 16
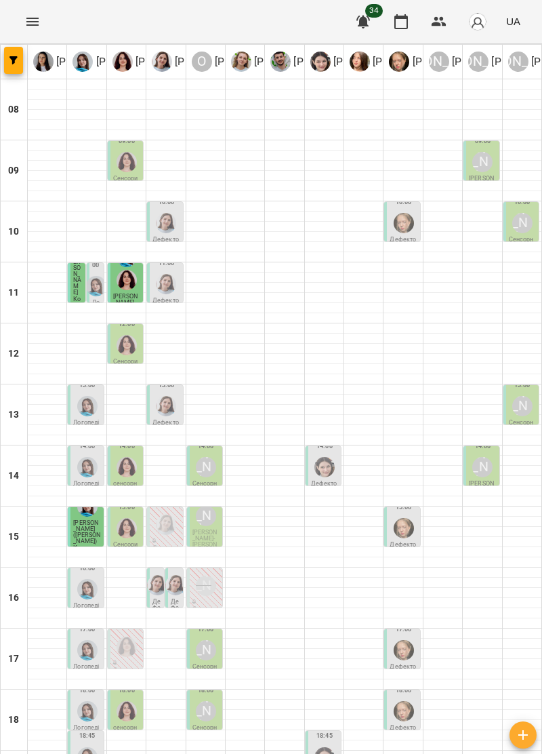
click at [100, 276] on img "Тетяна Хомин" at bounding box center [96, 286] width 20 height 20
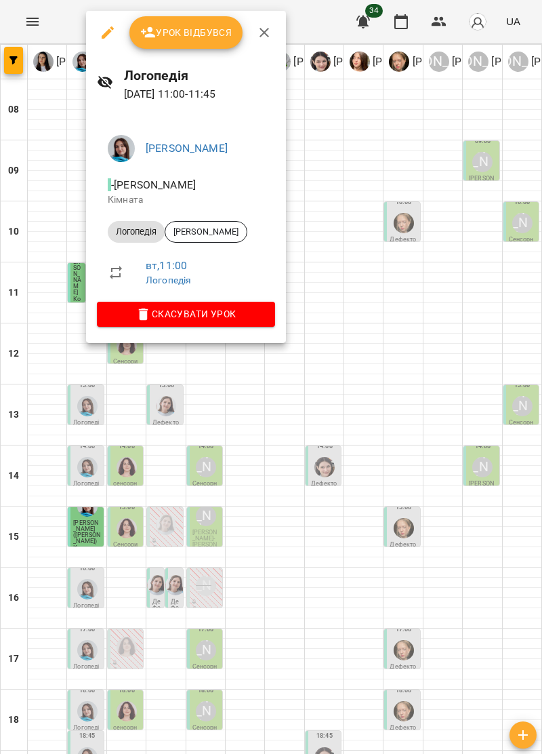
click at [269, 37] on icon "button" at bounding box center [264, 32] width 16 height 16
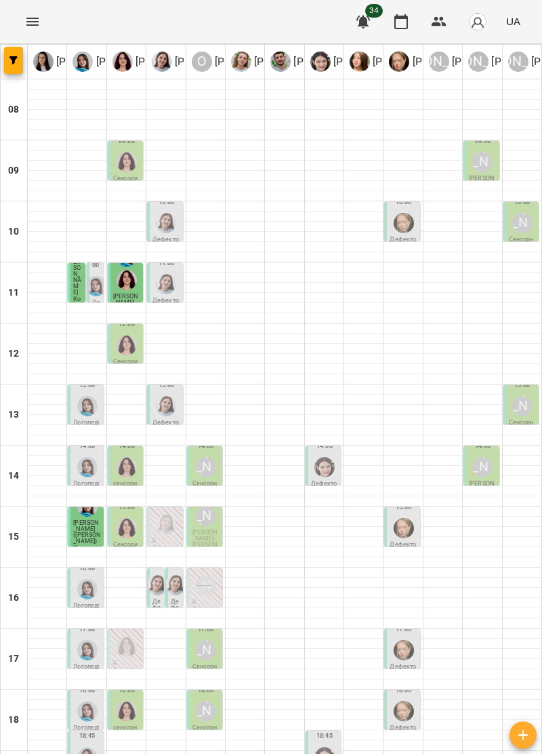
click at [172, 283] on img "Дарія Тріпадуш" at bounding box center [166, 284] width 20 height 20
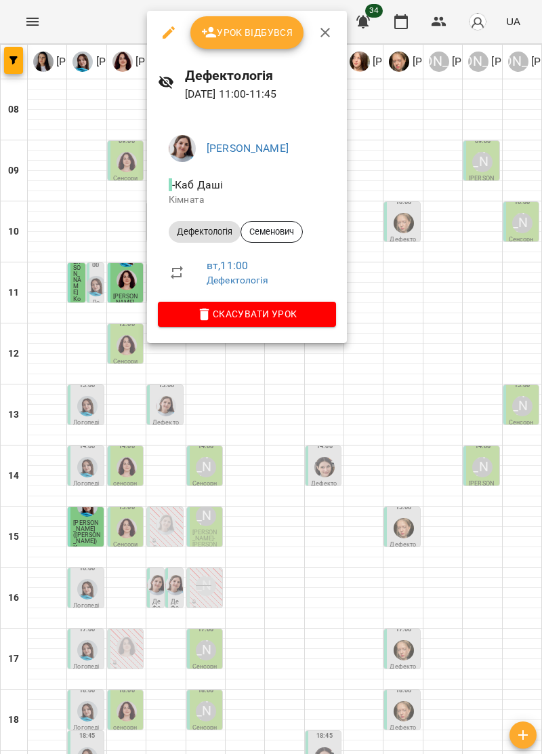
click at [327, 32] on icon "button" at bounding box center [325, 32] width 16 height 16
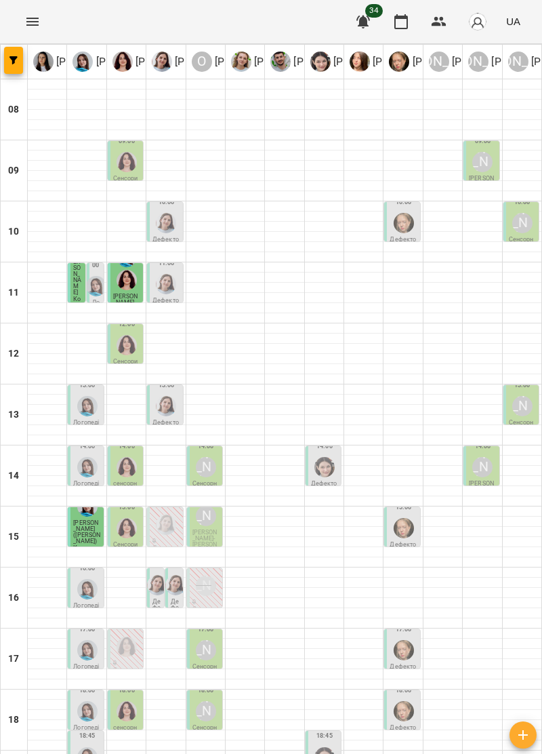
click at [171, 281] on img "Дарія Тріпадуш" at bounding box center [166, 284] width 20 height 20
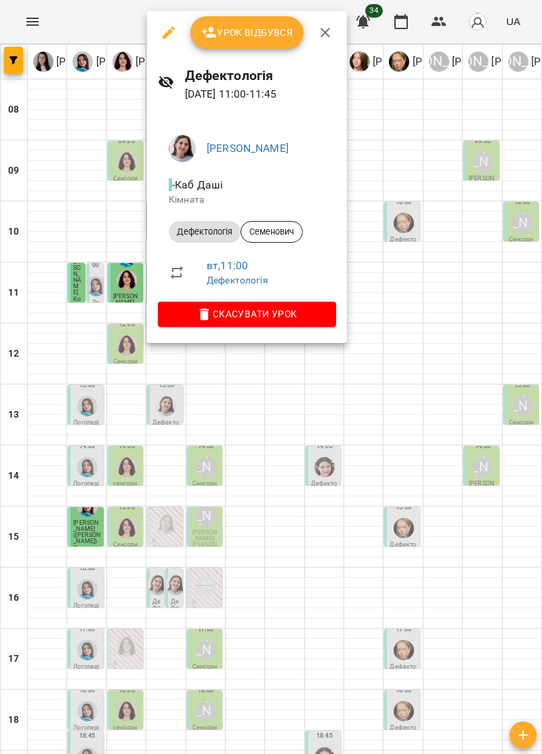
click at [320, 38] on icon "button" at bounding box center [325, 32] width 16 height 16
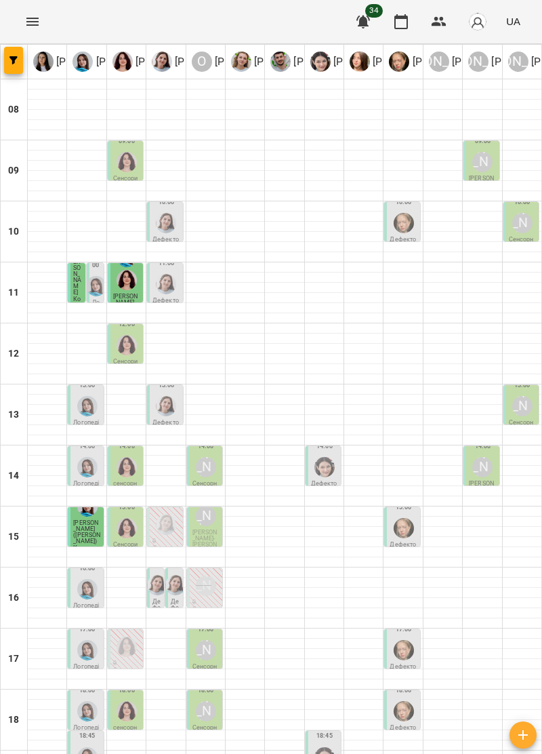
click at [125, 153] on img "Ольга Крикун" at bounding box center [127, 162] width 20 height 20
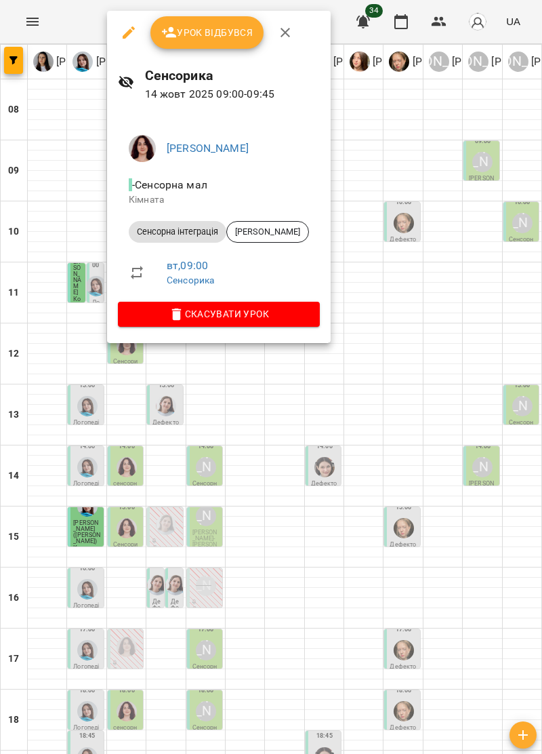
click at [289, 31] on icon "button" at bounding box center [285, 32] width 16 height 16
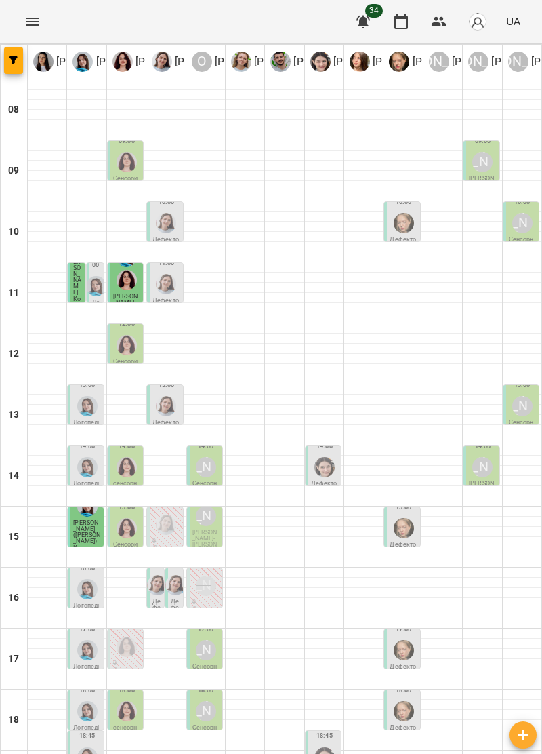
click at [170, 217] on img "Дарія Тріпадуш" at bounding box center [166, 223] width 20 height 20
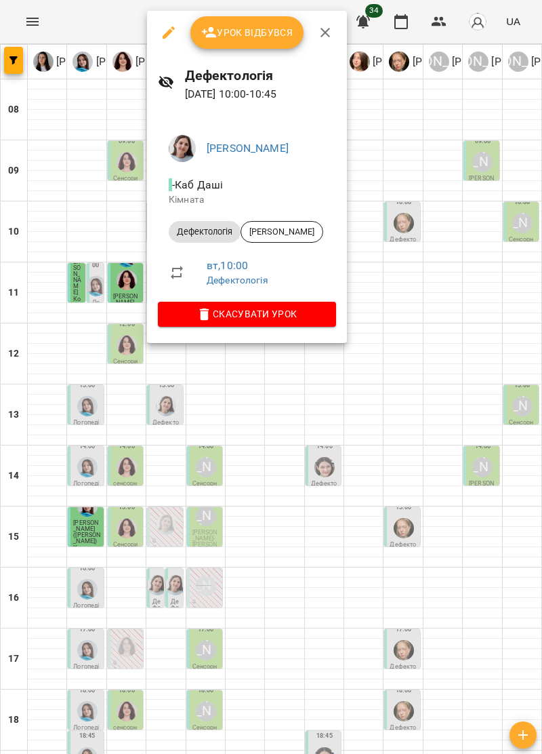
click at [326, 31] on icon "button" at bounding box center [325, 32] width 16 height 16
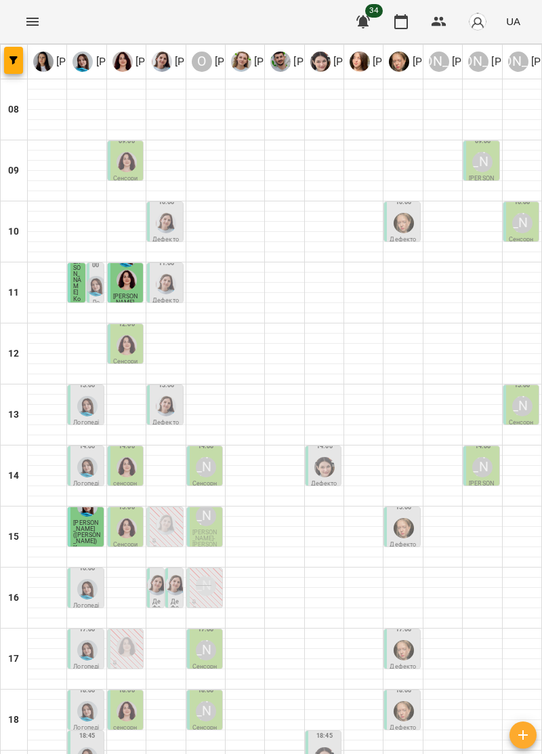
click at [402, 212] on div at bounding box center [404, 223] width 26 height 26
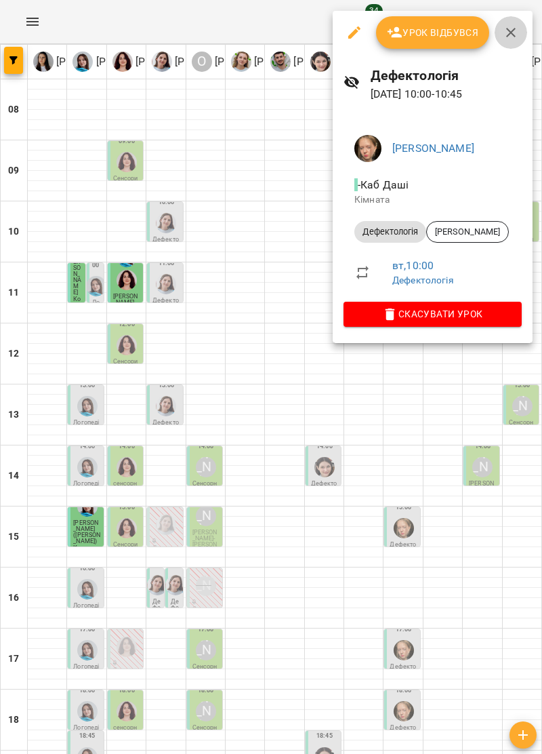
click at [511, 35] on icon "button" at bounding box center [511, 32] width 16 height 16
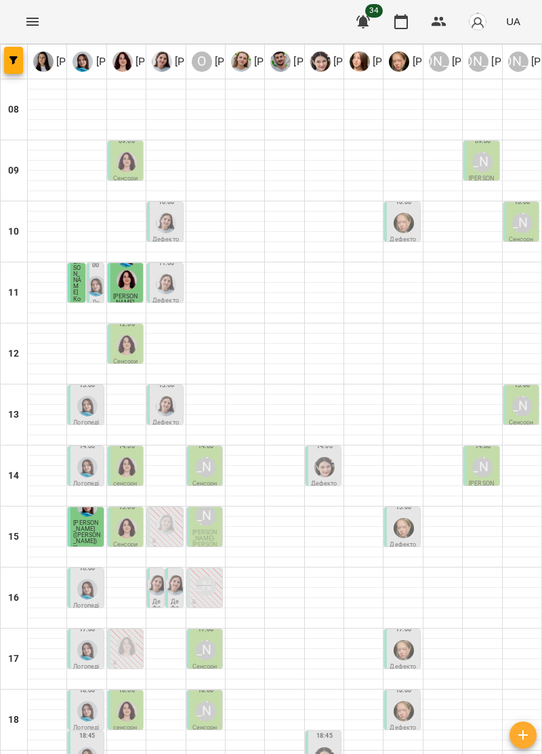
click at [521, 227] on div "[PERSON_NAME]" at bounding box center [523, 223] width 20 height 20
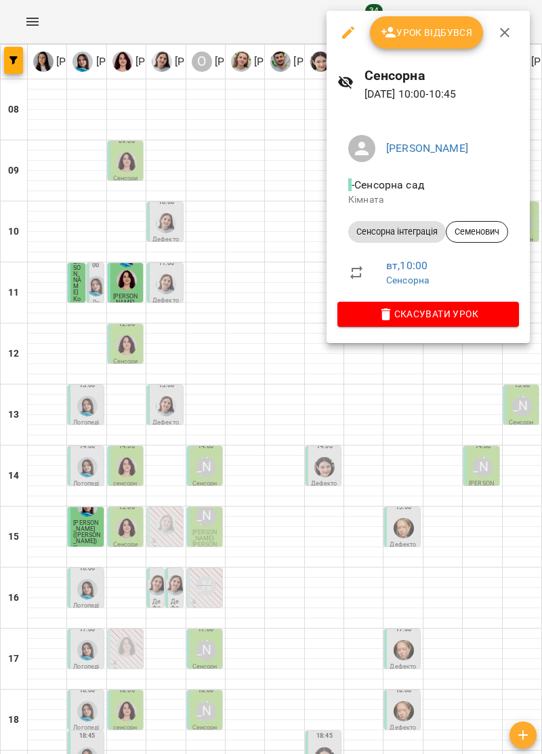
click at [504, 22] on button "button" at bounding box center [505, 32] width 33 height 33
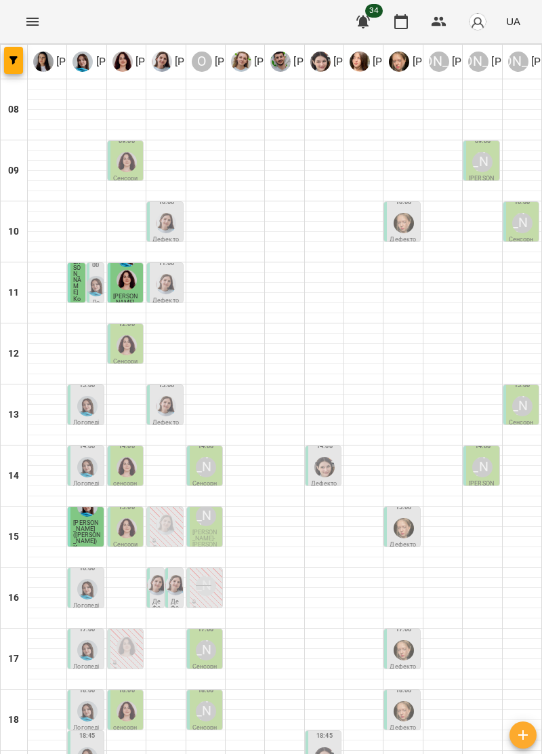
click at [123, 146] on div "09:00" at bounding box center [127, 141] width 16 height 16
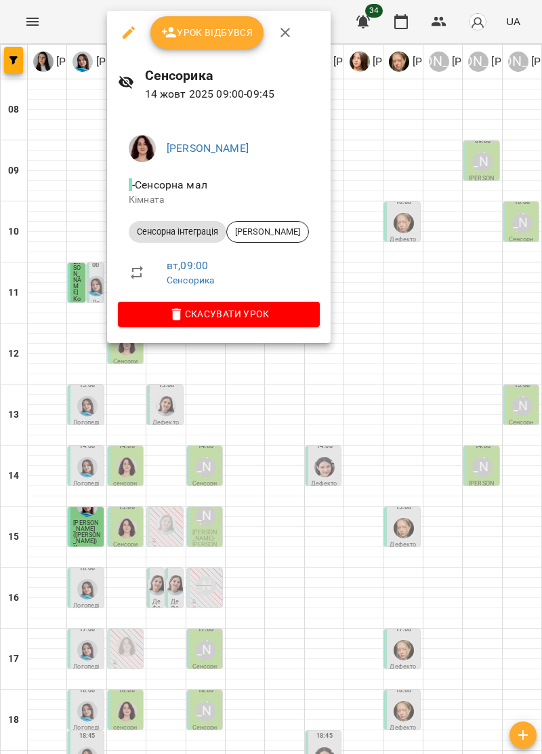
click at [284, 34] on icon "button" at bounding box center [285, 32] width 16 height 16
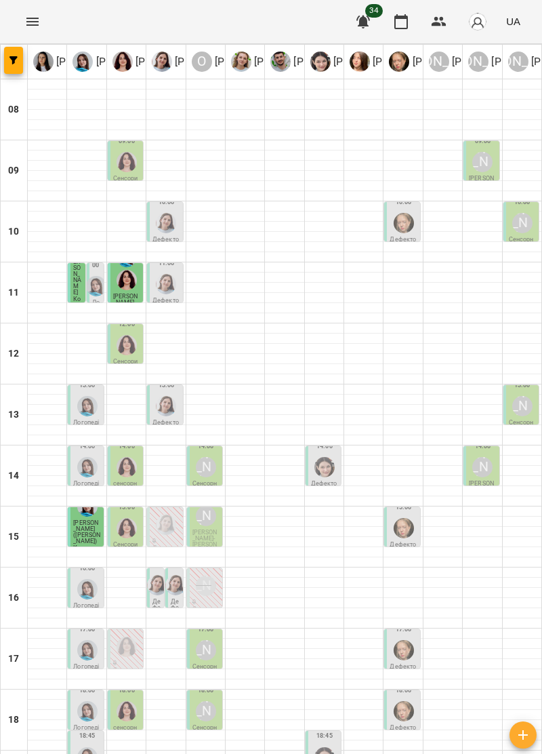
click at [126, 155] on img "Ольга Крикун" at bounding box center [127, 162] width 20 height 20
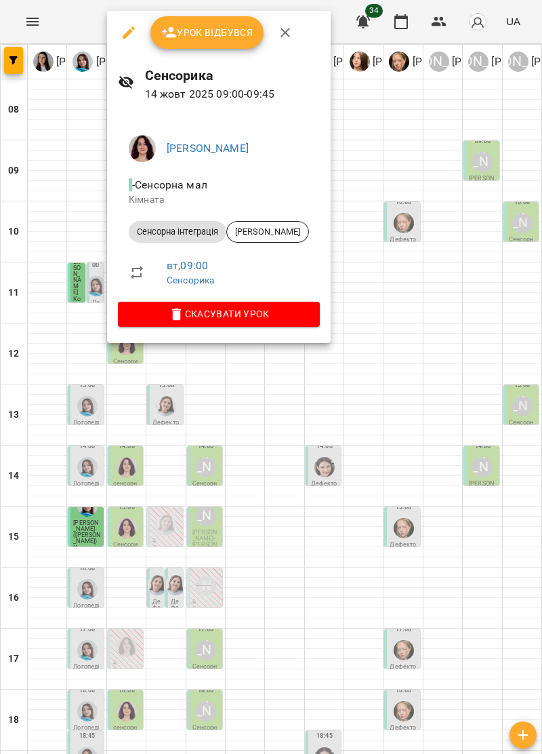
click at [297, 405] on div at bounding box center [271, 377] width 542 height 754
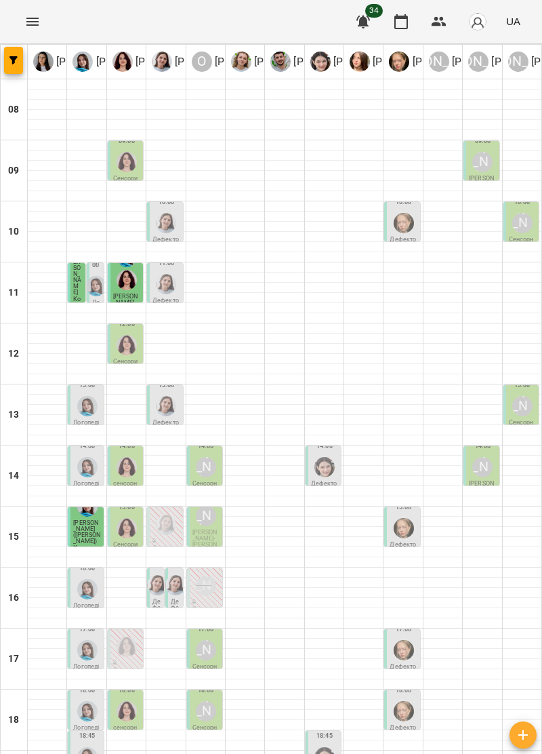
click at [136, 345] on img "Ольга Крикун" at bounding box center [127, 345] width 20 height 20
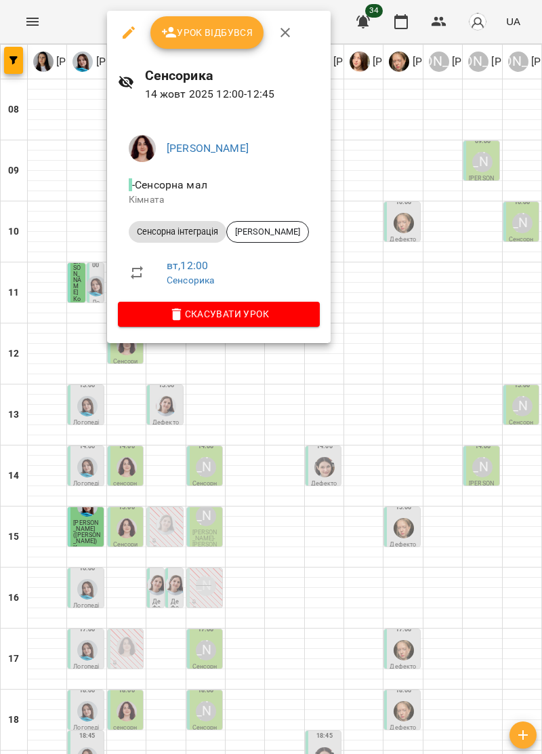
click at [297, 565] on div at bounding box center [271, 377] width 542 height 754
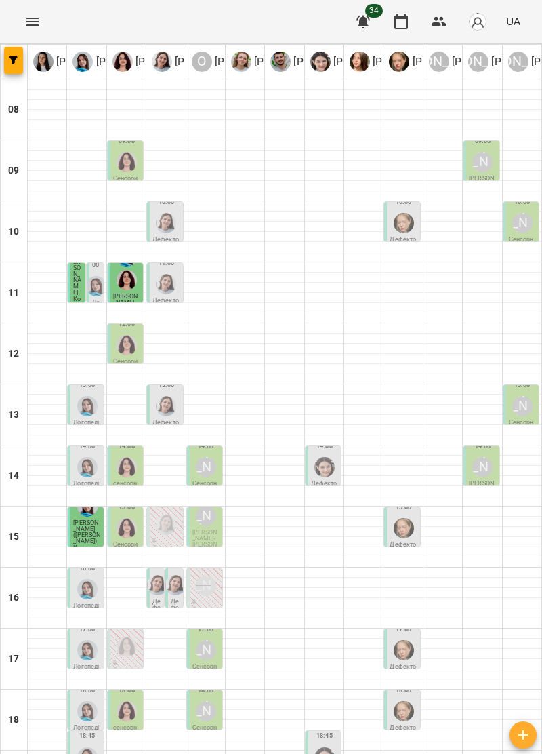
click at [130, 346] on img "Ольга Крикун" at bounding box center [127, 345] width 20 height 20
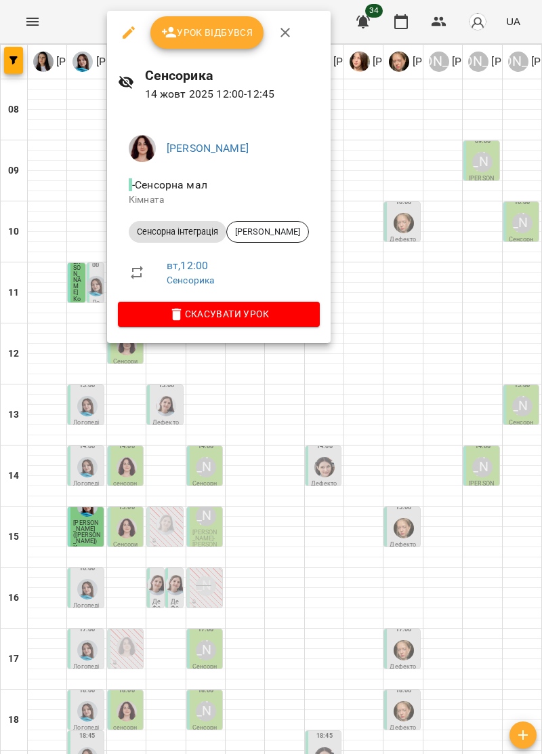
click at [321, 588] on div at bounding box center [271, 377] width 542 height 754
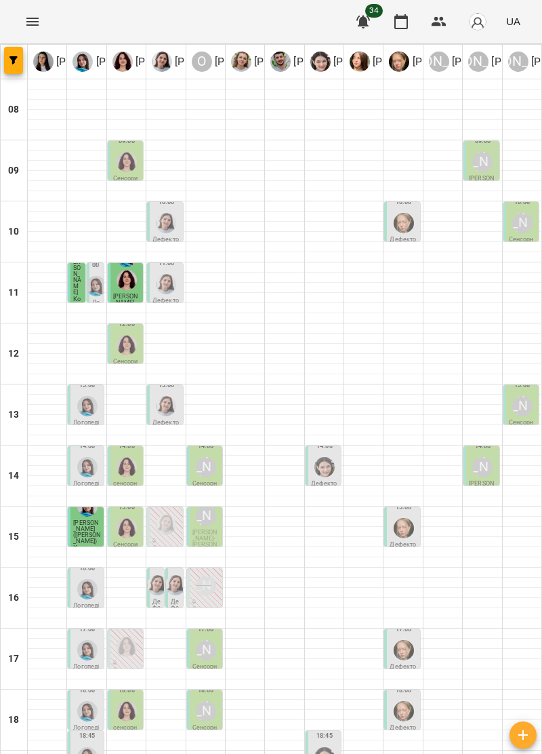
click at [125, 465] on img "Ольга Крикун" at bounding box center [127, 467] width 20 height 20
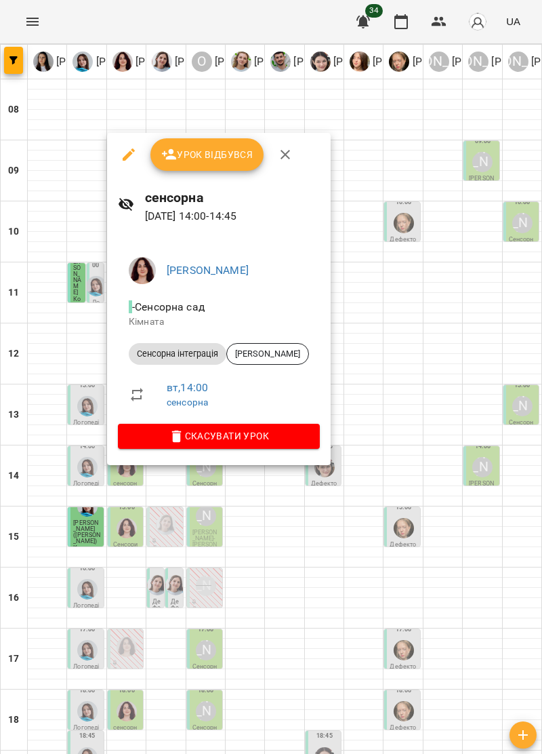
click at [317, 587] on div at bounding box center [271, 377] width 542 height 754
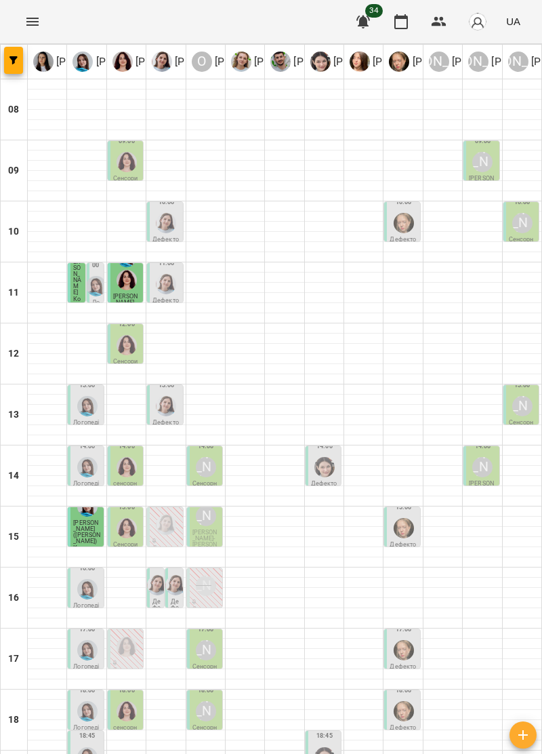
click at [129, 527] on img "Ольга Крикун" at bounding box center [127, 528] width 20 height 20
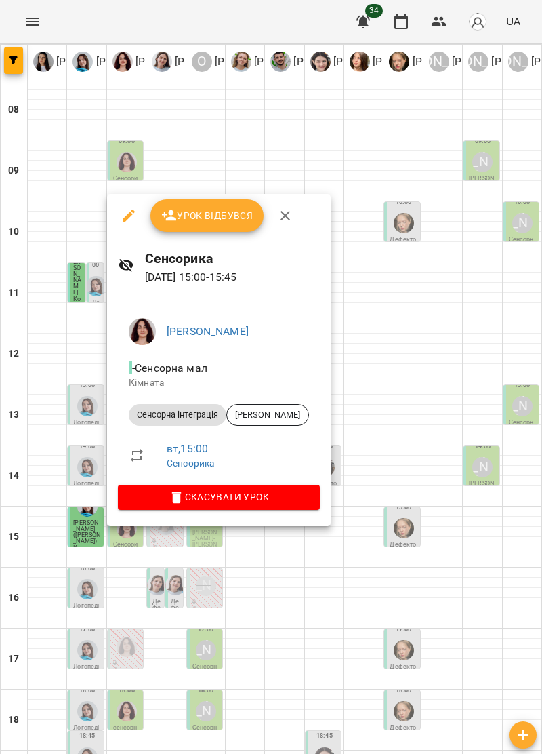
click at [317, 597] on div at bounding box center [271, 377] width 542 height 754
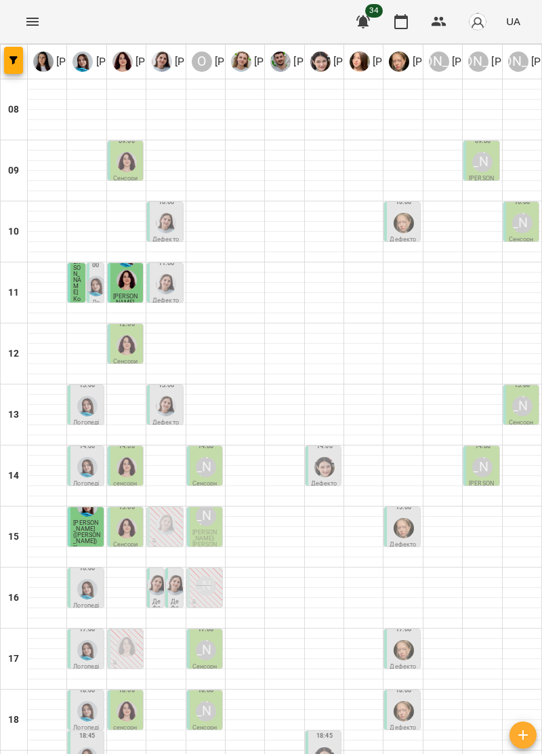
click at [123, 531] on img "Ольга Крикун" at bounding box center [127, 528] width 20 height 20
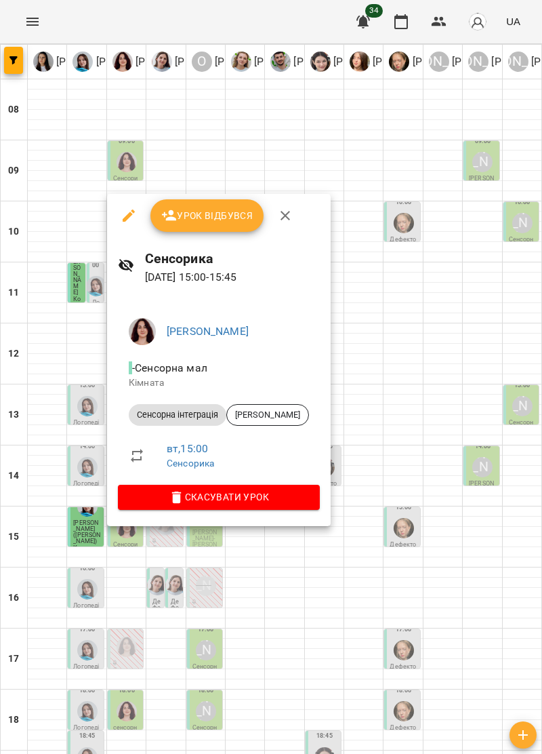
click at [312, 602] on div at bounding box center [271, 377] width 542 height 754
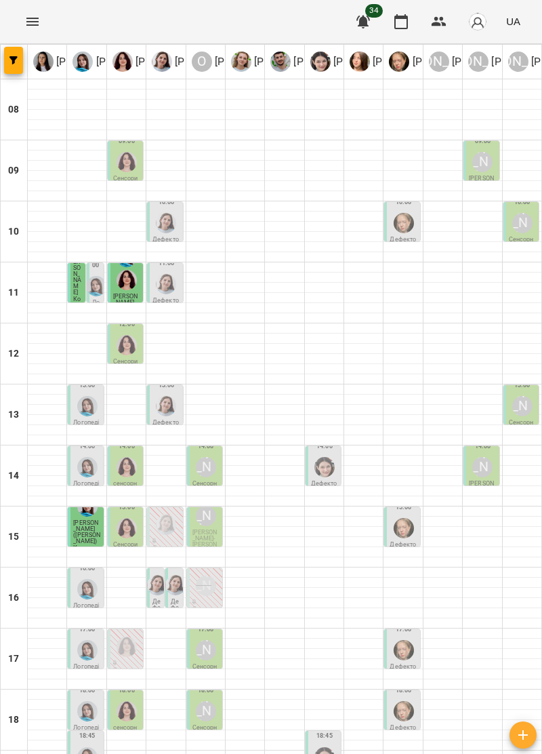
scroll to position [133, 0]
click at [130, 637] on img "Ольга Крикун" at bounding box center [127, 647] width 20 height 20
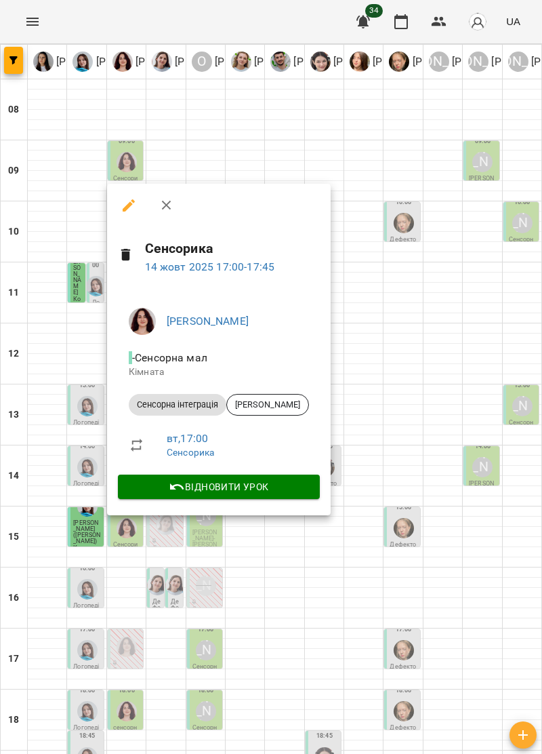
click at [308, 561] on div at bounding box center [271, 377] width 542 height 754
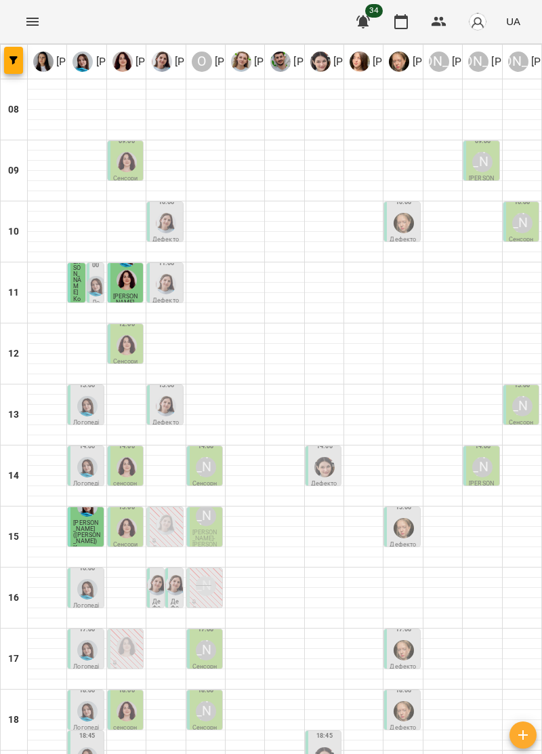
click at [128, 701] on img "Ольга Крикун" at bounding box center [127, 711] width 20 height 20
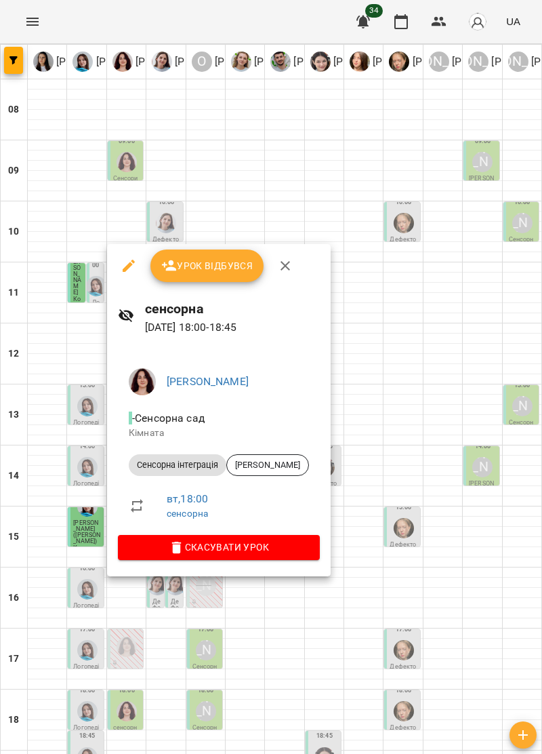
click at [277, 637] on div at bounding box center [271, 377] width 542 height 754
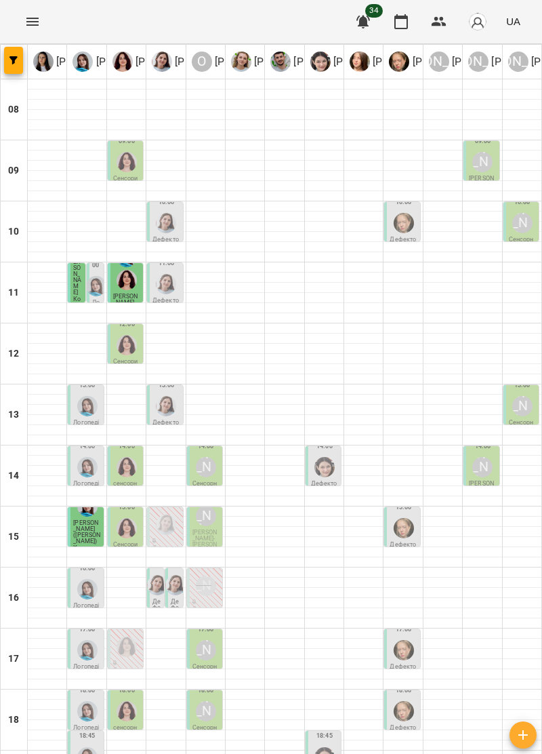
click at [84, 640] on img "Тетяна Хомин" at bounding box center [87, 650] width 20 height 20
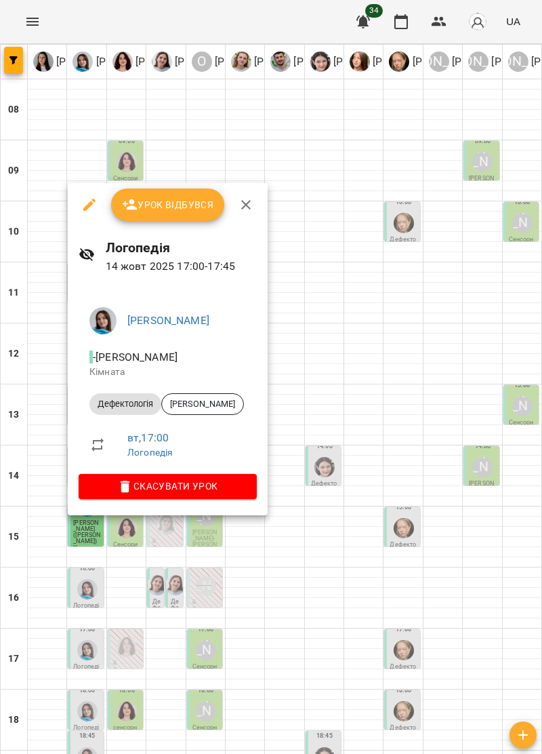
click at [247, 206] on icon "button" at bounding box center [245, 204] width 9 height 9
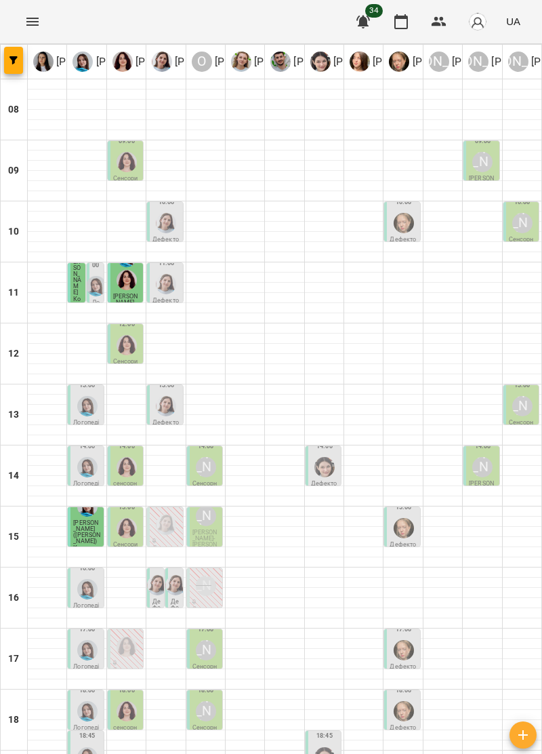
click at [129, 637] on img "Ольга Крикун" at bounding box center [127, 647] width 20 height 20
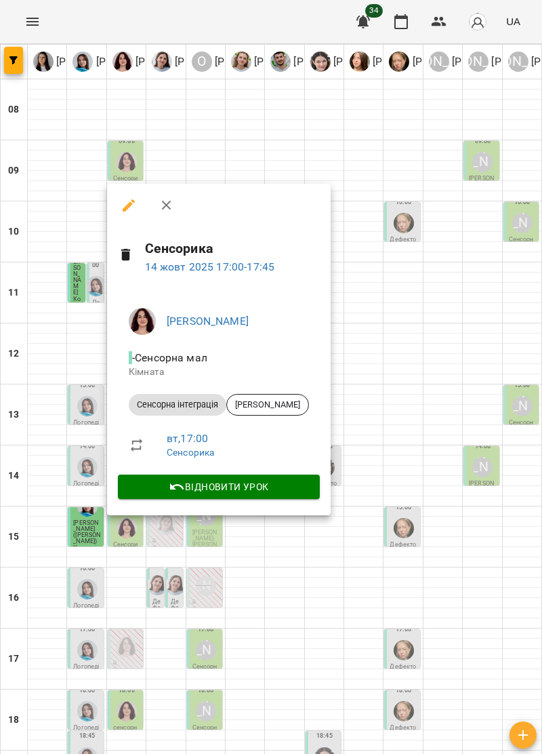
click at [165, 204] on icon "button" at bounding box center [165, 205] width 9 height 9
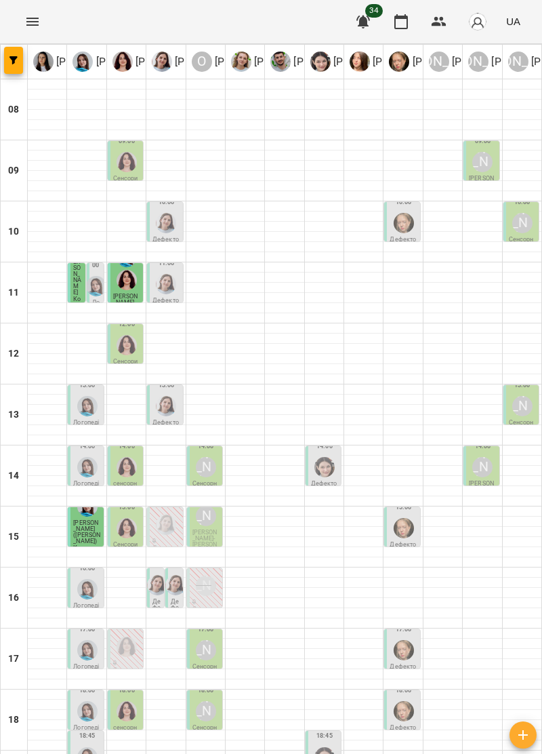
click at [208, 640] on div "[PERSON_NAME]" at bounding box center [206, 650] width 20 height 20
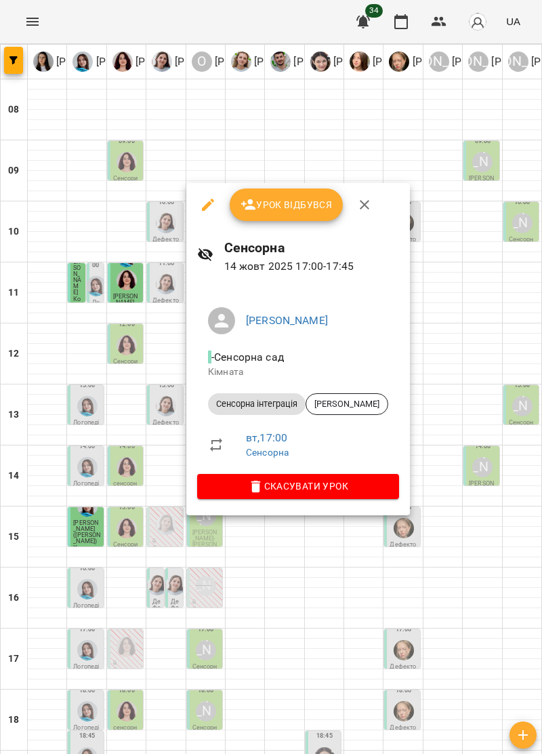
click at [361, 198] on icon "button" at bounding box center [365, 205] width 16 height 16
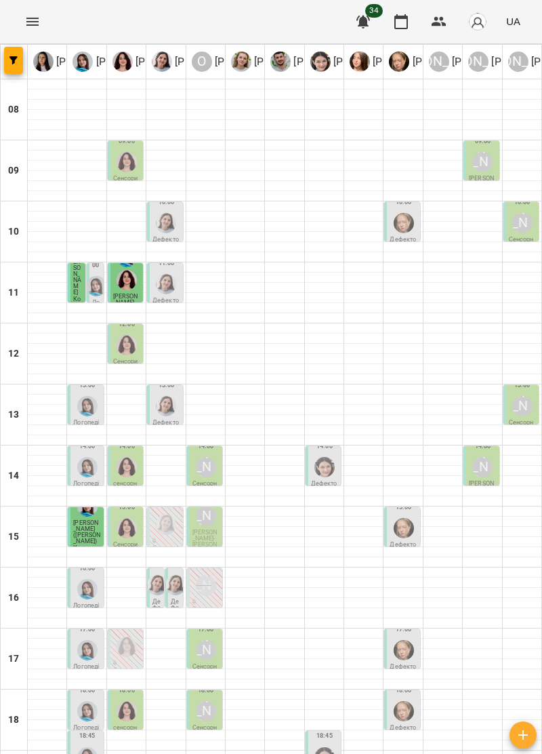
click at [403, 640] on img "Анна Прокопенко" at bounding box center [404, 650] width 20 height 20
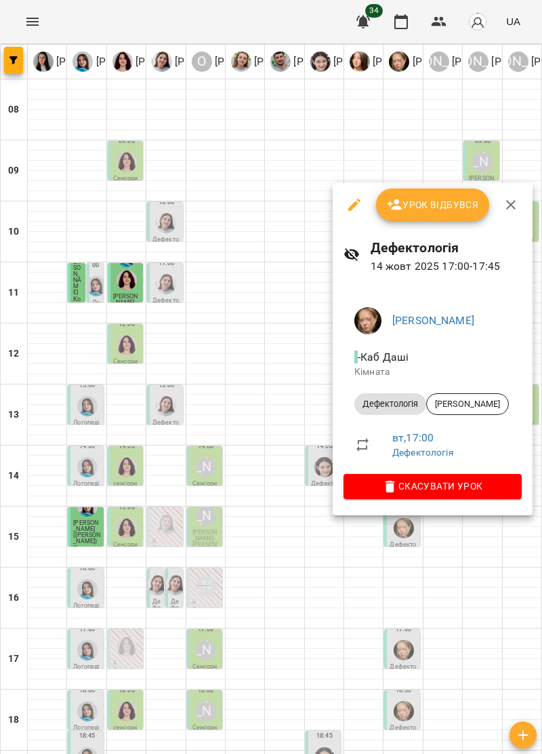
click at [498, 490] on span "Скасувати Урок" at bounding box center [433, 486] width 157 height 16
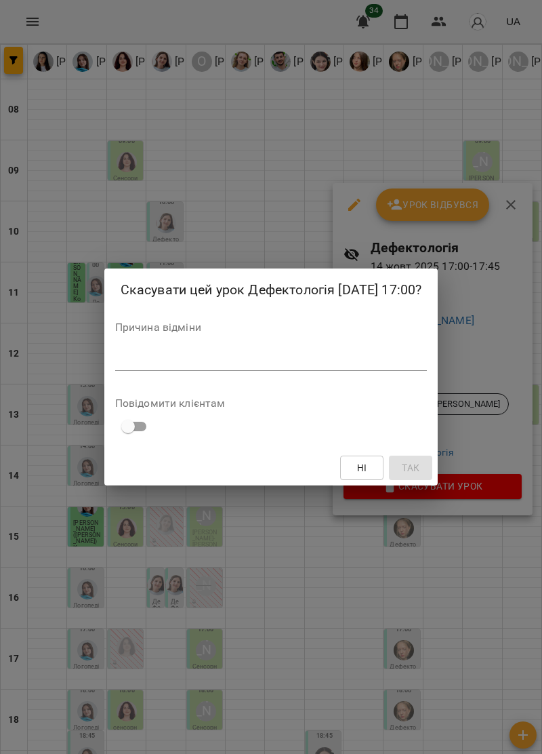
click at [146, 356] on textarea at bounding box center [271, 359] width 313 height 13
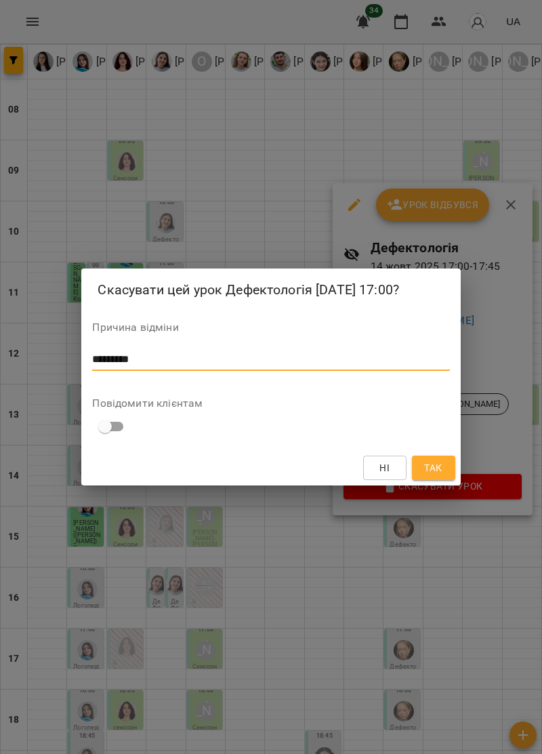
type textarea "*********"
click at [435, 475] on span "Так" at bounding box center [433, 468] width 18 height 16
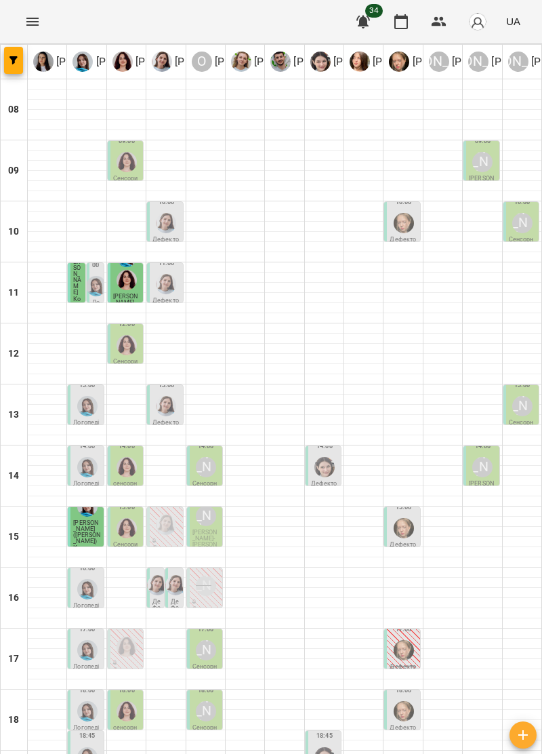
click at [403, 518] on img "Анна Прокопенко" at bounding box center [404, 528] width 20 height 20
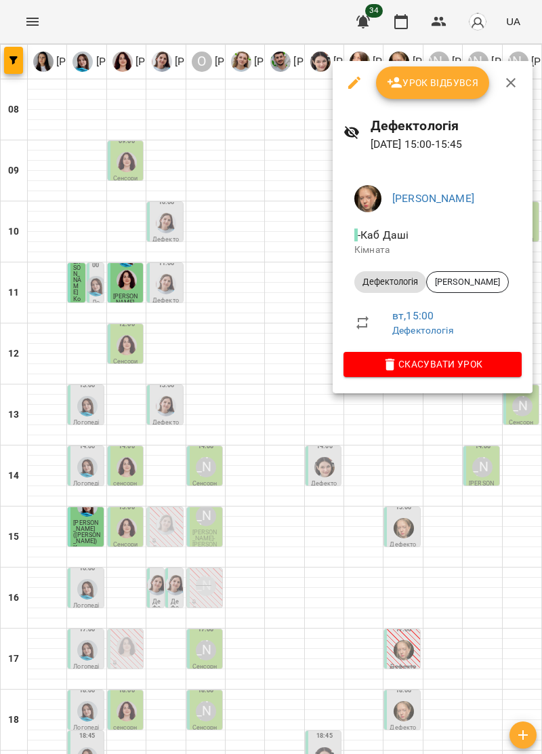
click at [517, 89] on icon "button" at bounding box center [511, 83] width 16 height 16
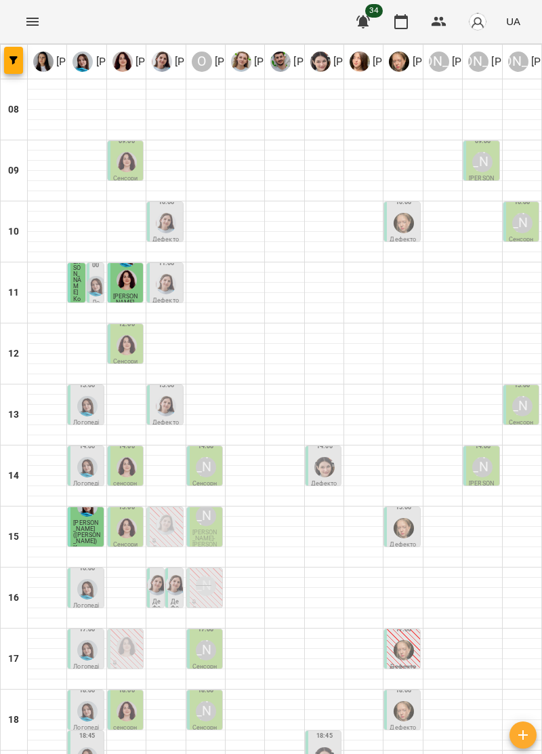
click at [404, 640] on img "Анна Прокопенко" at bounding box center [404, 650] width 20 height 20
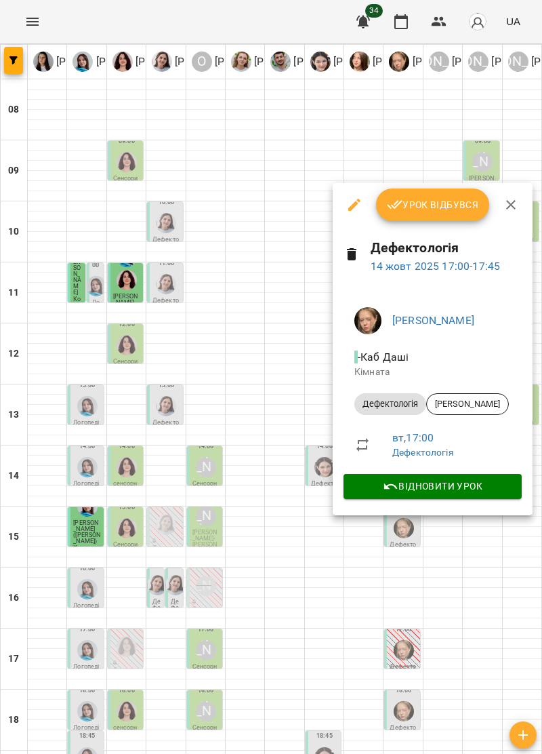
click at [511, 206] on icon "button" at bounding box center [511, 205] width 16 height 16
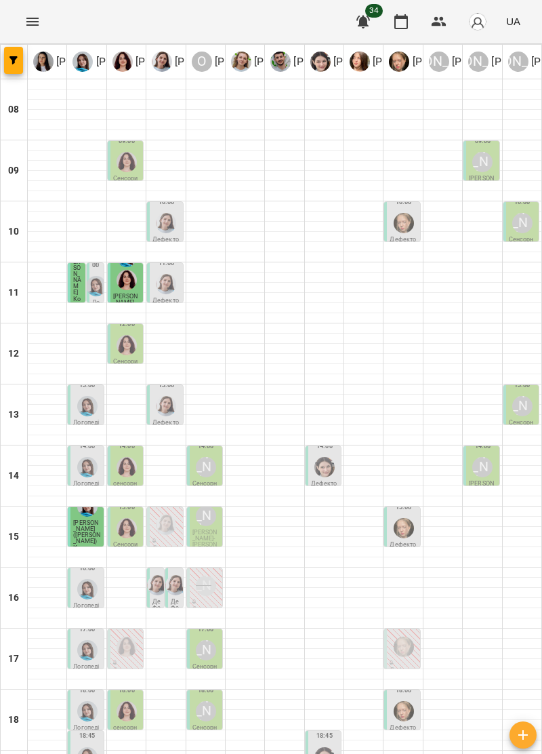
click at [404, 637] on img "Анна Прокопенко" at bounding box center [404, 647] width 20 height 20
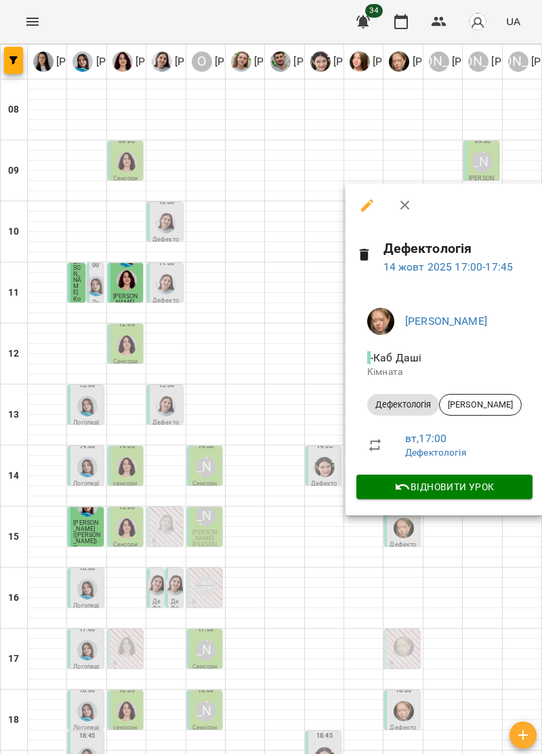
click at [404, 203] on icon "button" at bounding box center [405, 205] width 16 height 16
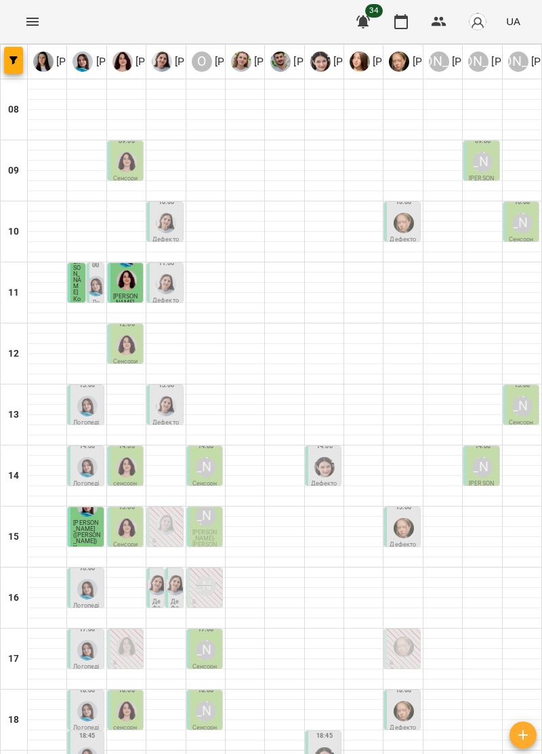
click at [140, 682] on div "18:00" at bounding box center [126, 703] width 27 height 42
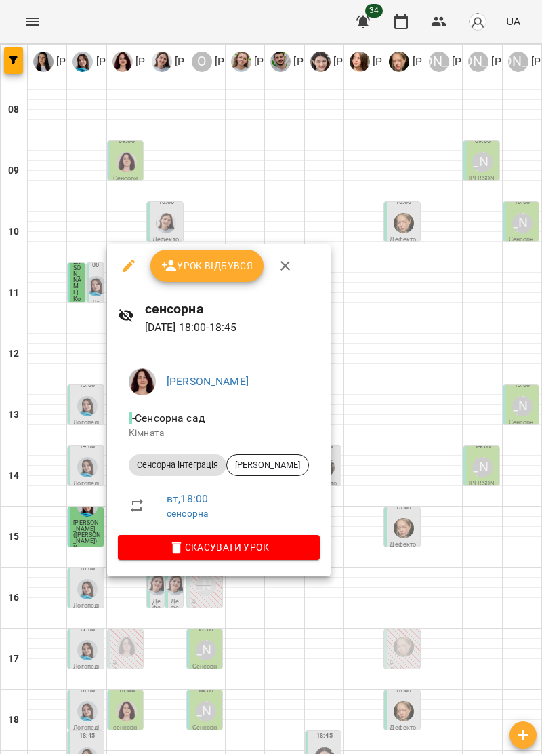
click at [280, 546] on span "Скасувати Урок" at bounding box center [219, 547] width 180 height 16
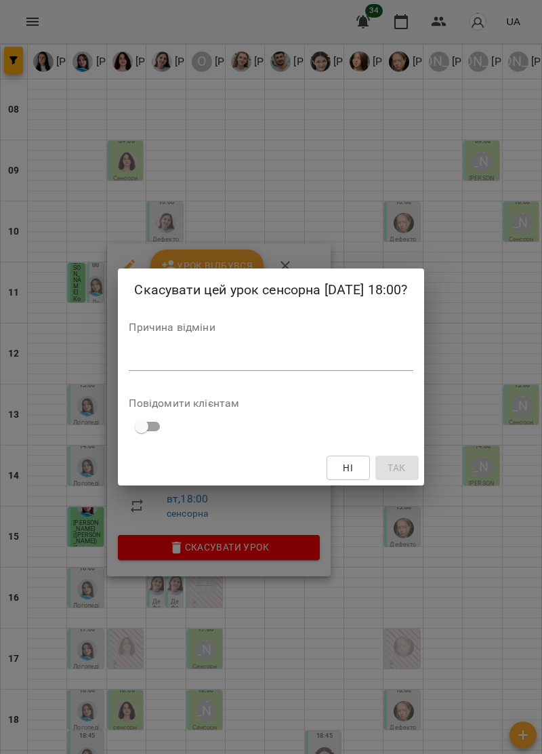
click at [129, 355] on textarea at bounding box center [271, 359] width 284 height 13
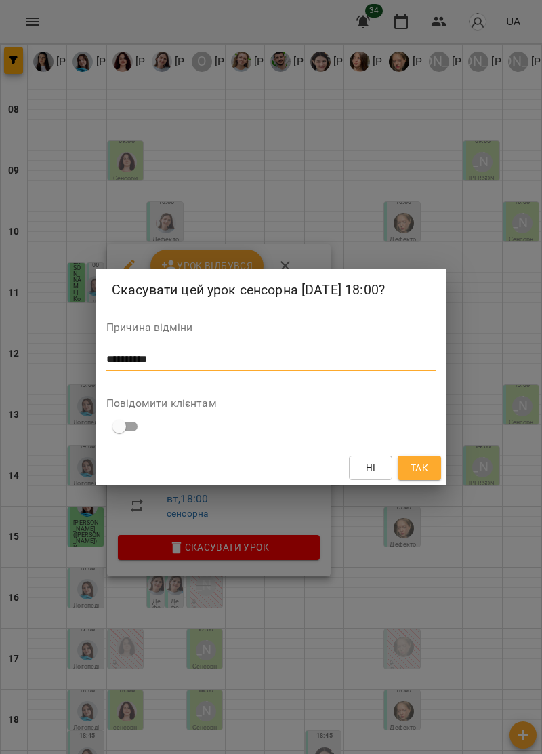
type textarea "*********"
click at [422, 464] on span "Так" at bounding box center [420, 468] width 18 height 16
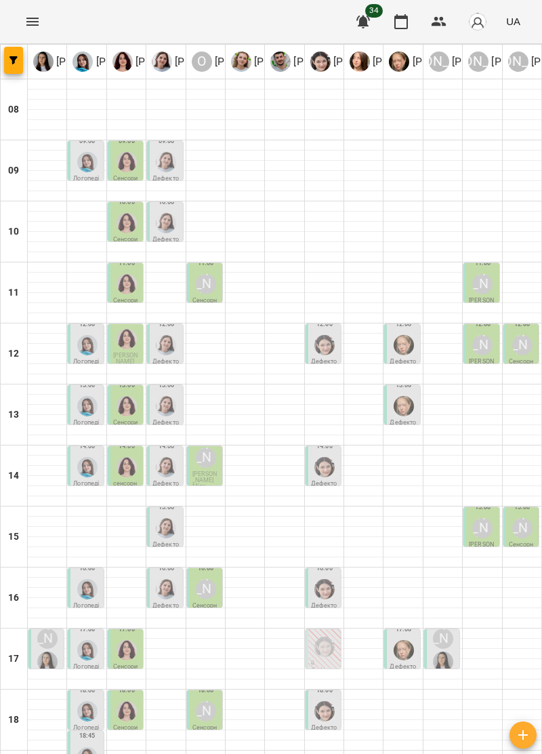
scroll to position [130, 0]
click at [401, 640] on img "Анна Прокопенко" at bounding box center [404, 650] width 20 height 20
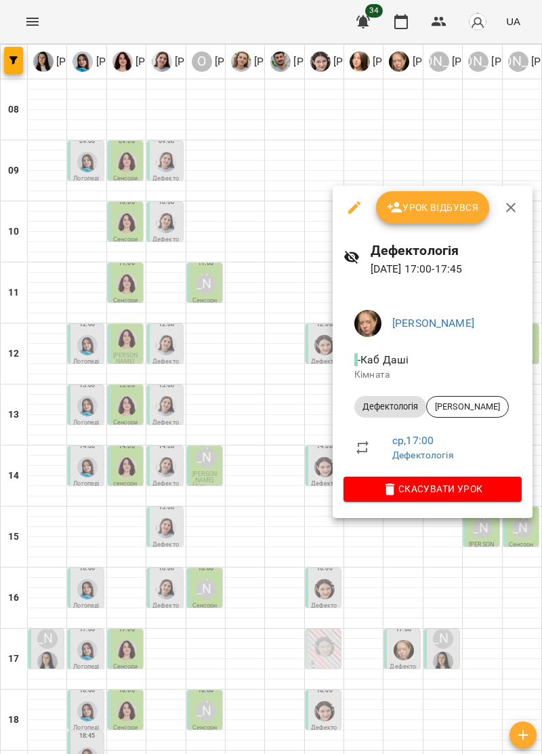
click at [514, 209] on icon "button" at bounding box center [511, 207] width 16 height 16
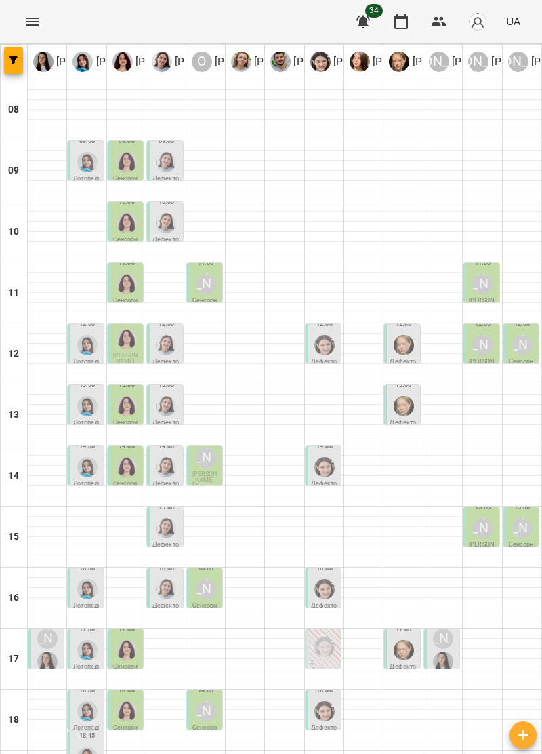
click at [454, 626] on div "[PERSON_NAME]" at bounding box center [444, 650] width 26 height 49
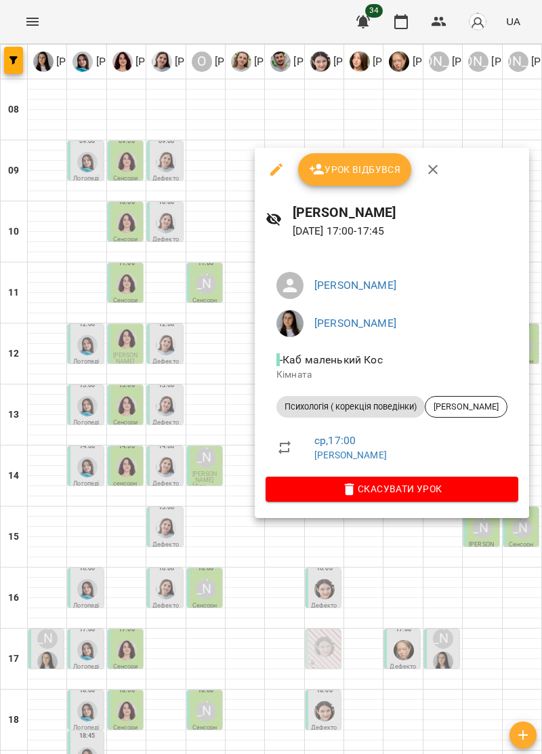
click at [433, 172] on icon "button" at bounding box center [433, 169] width 16 height 16
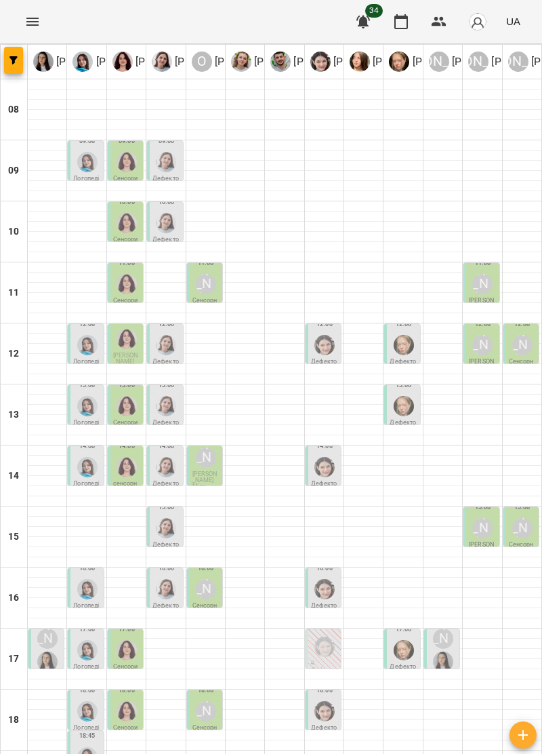
click at [327, 637] on img "Софія Цюпер" at bounding box center [325, 647] width 20 height 20
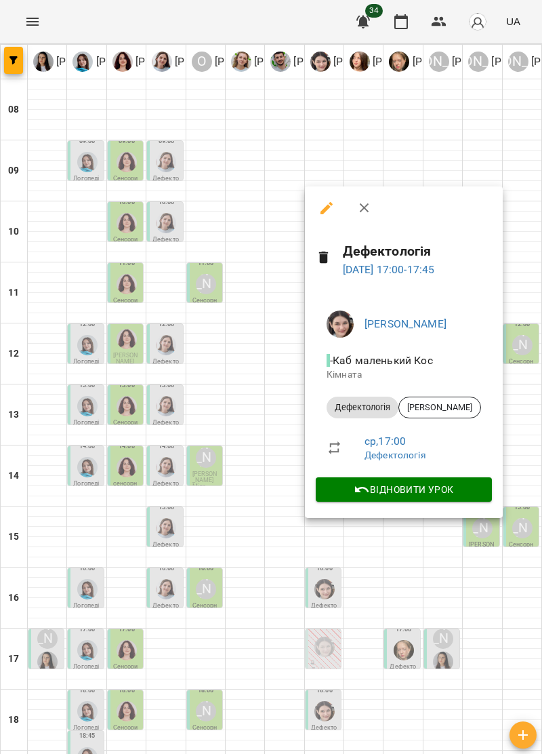
click at [370, 211] on icon "button" at bounding box center [365, 208] width 16 height 16
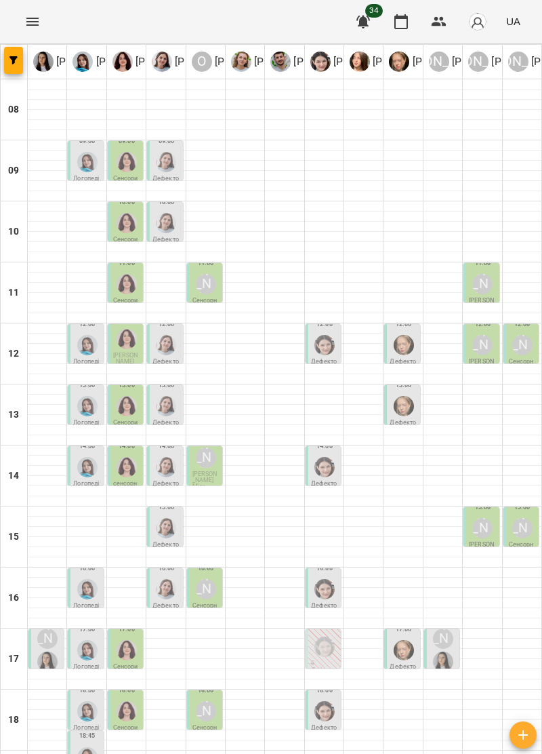
click at [62, 161] on div at bounding box center [47, 166] width 39 height 10
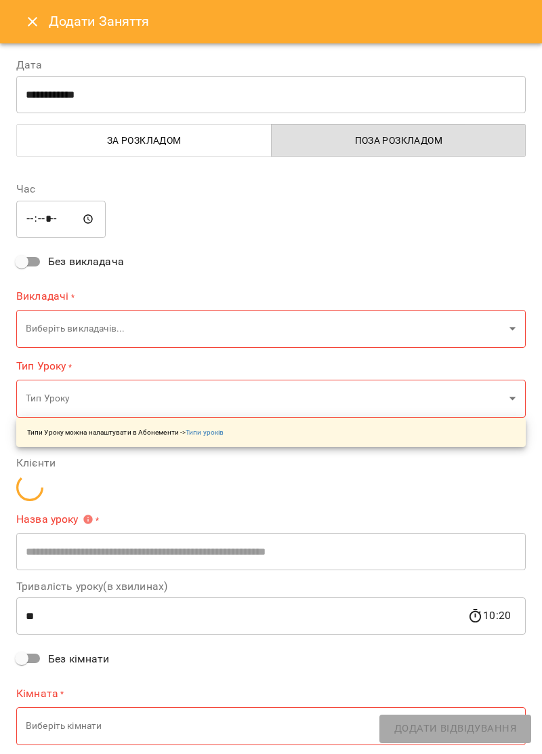
click at [37, 31] on button "Close" at bounding box center [32, 21] width 33 height 33
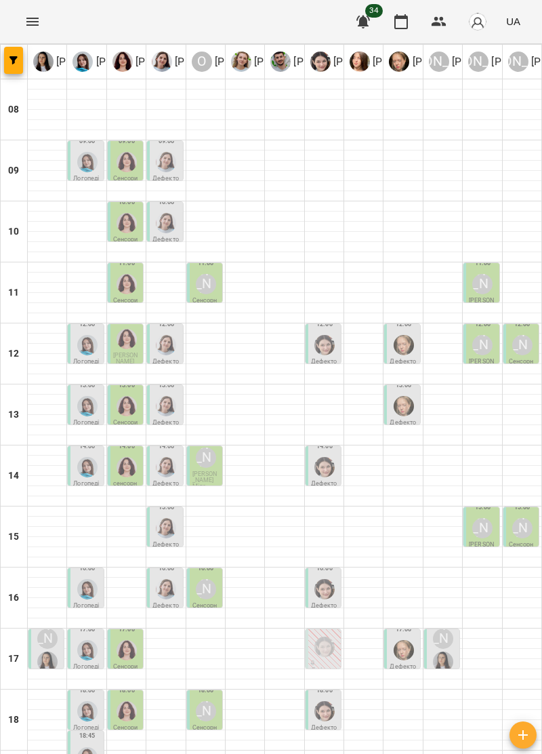
click at [85, 172] on img "Тетяна Хомин" at bounding box center [87, 162] width 20 height 20
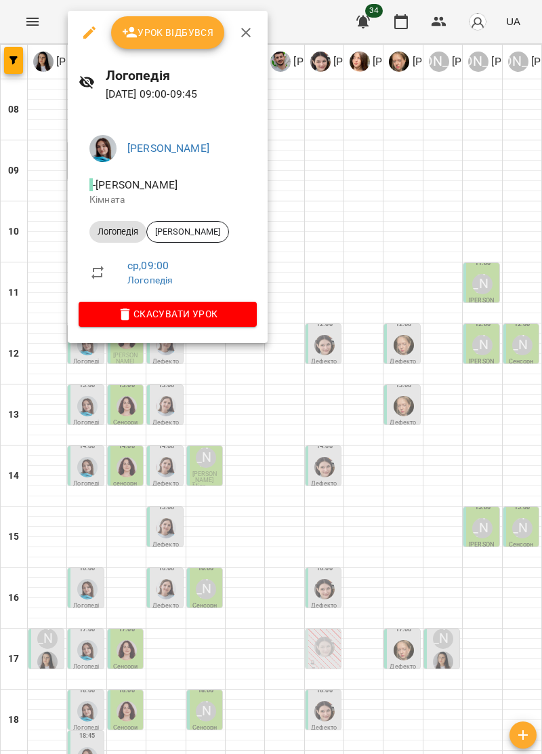
click at [39, 348] on div at bounding box center [271, 377] width 542 height 754
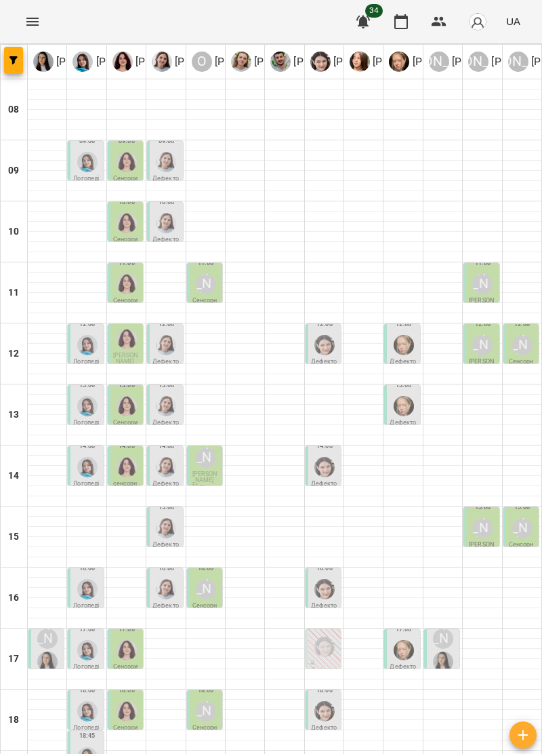
click at [133, 228] on img "Ольга Крикун" at bounding box center [127, 223] width 20 height 20
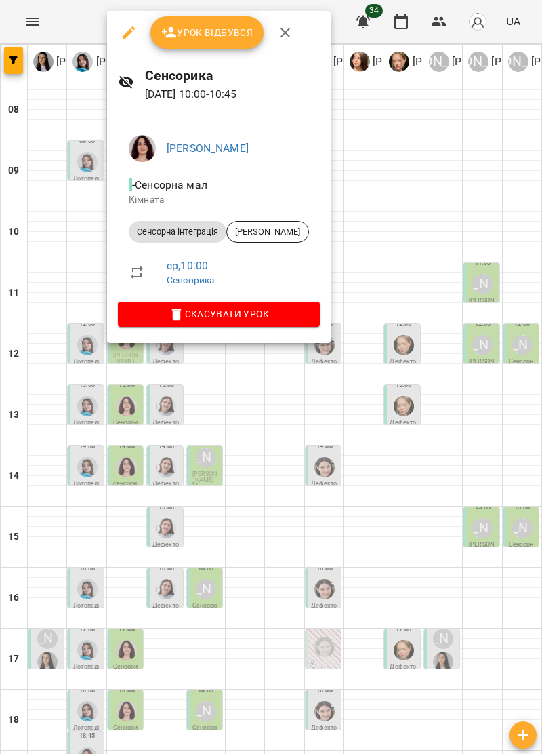
click at [264, 410] on div at bounding box center [271, 377] width 542 height 754
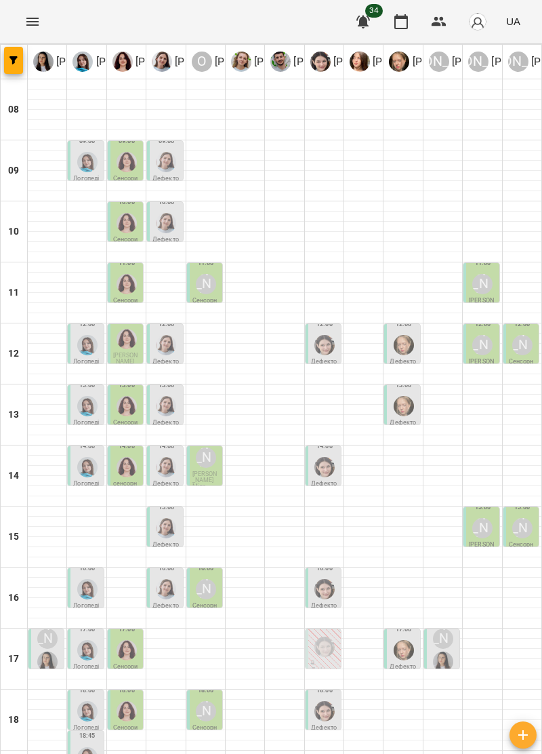
click at [81, 161] on img "Тетяна Хомин" at bounding box center [87, 162] width 20 height 20
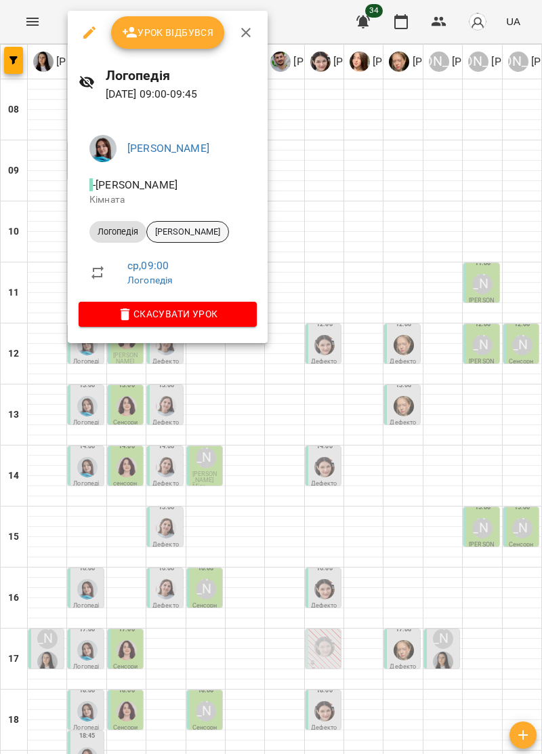
click at [195, 228] on span "Струков Марк" at bounding box center [187, 232] width 81 height 12
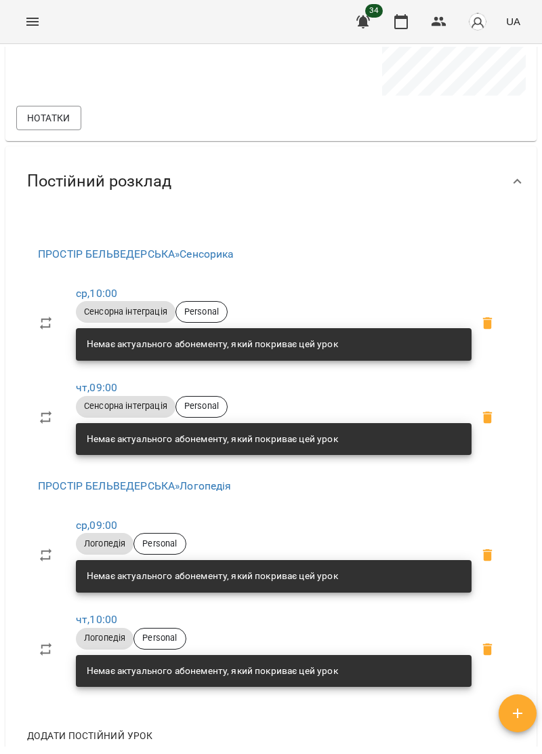
scroll to position [578, 0]
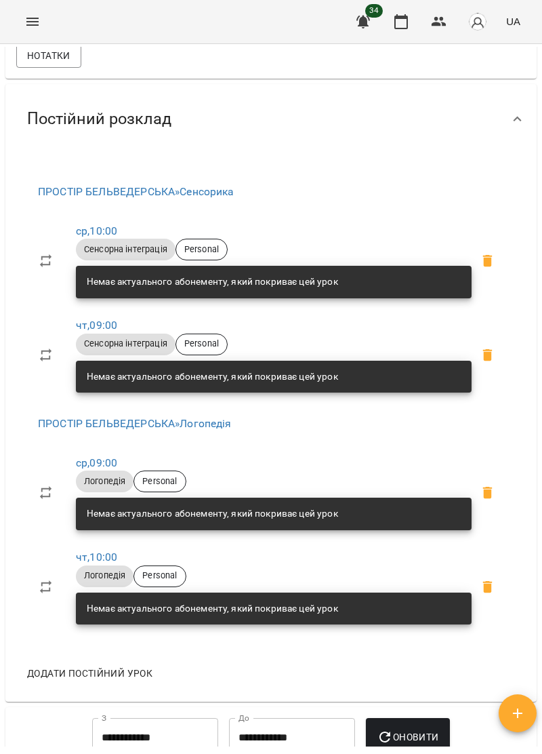
click at [494, 264] on icon at bounding box center [488, 261] width 16 height 16
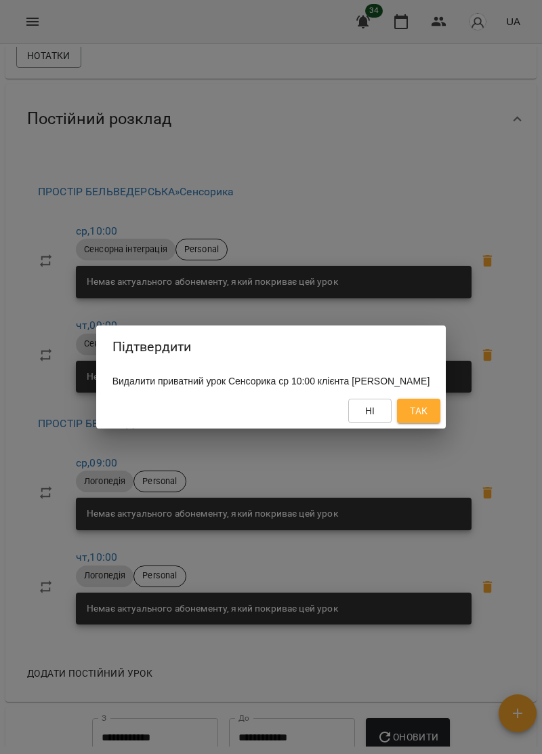
click at [428, 409] on span "Так" at bounding box center [419, 411] width 18 height 16
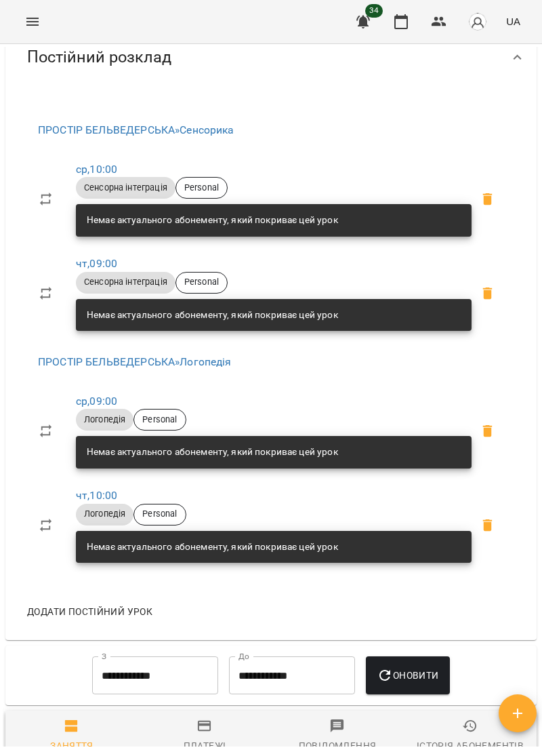
scroll to position [648, 0]
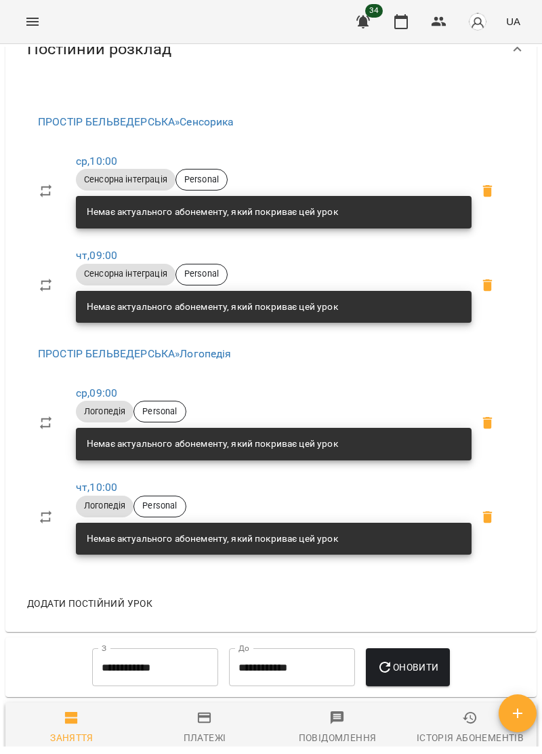
click at [496, 197] on span at bounding box center [488, 191] width 33 height 33
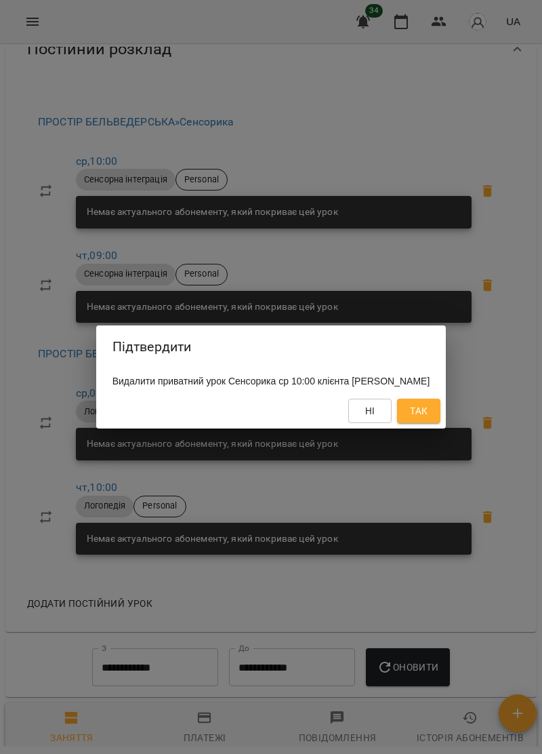
click at [430, 410] on span "Так" at bounding box center [419, 411] width 22 height 16
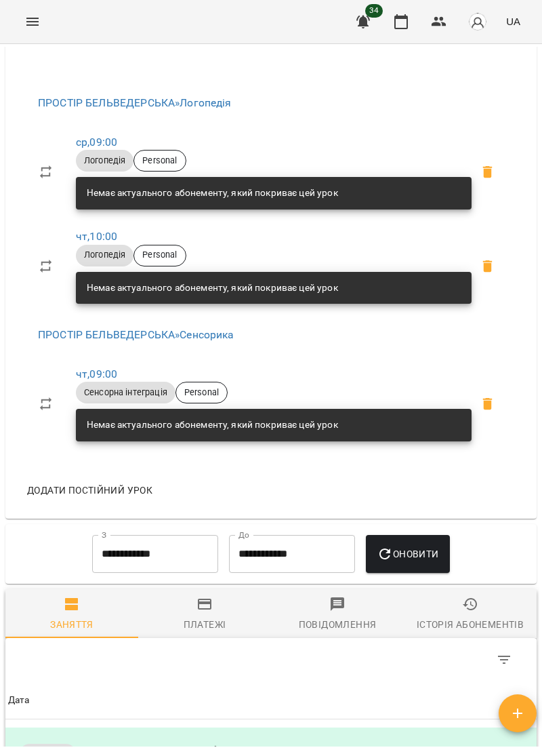
scroll to position [664, 0]
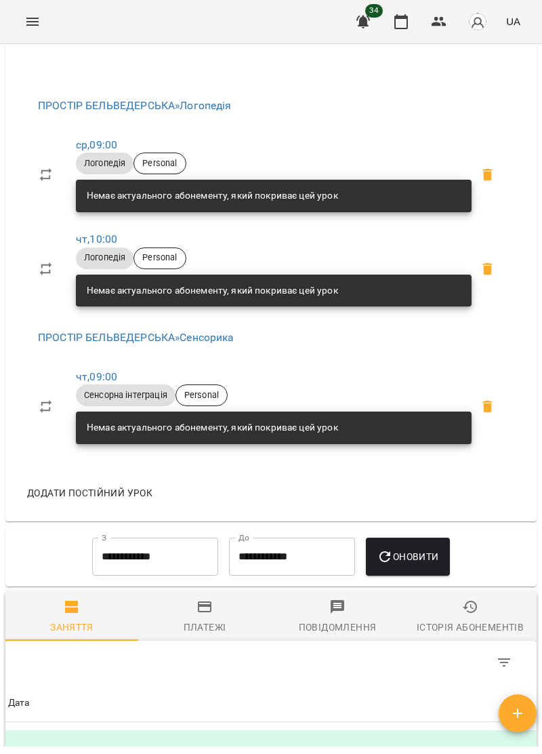
click at [498, 176] on span at bounding box center [488, 175] width 33 height 33
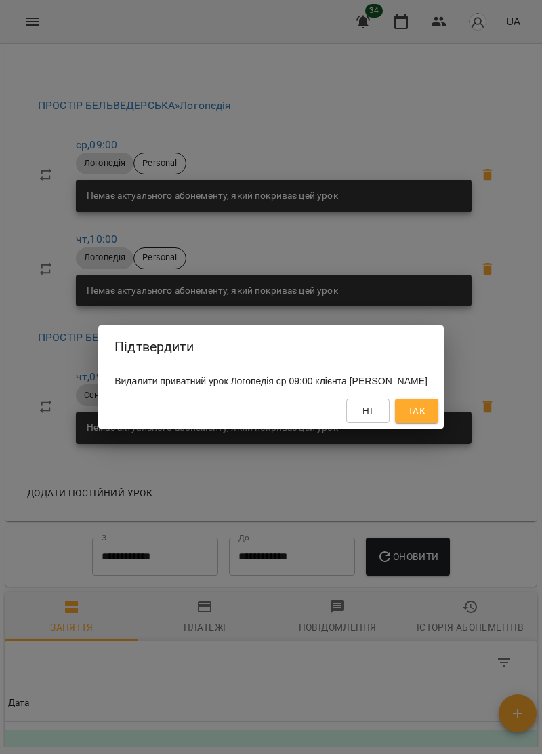
click at [426, 412] on span "Так" at bounding box center [417, 411] width 18 height 16
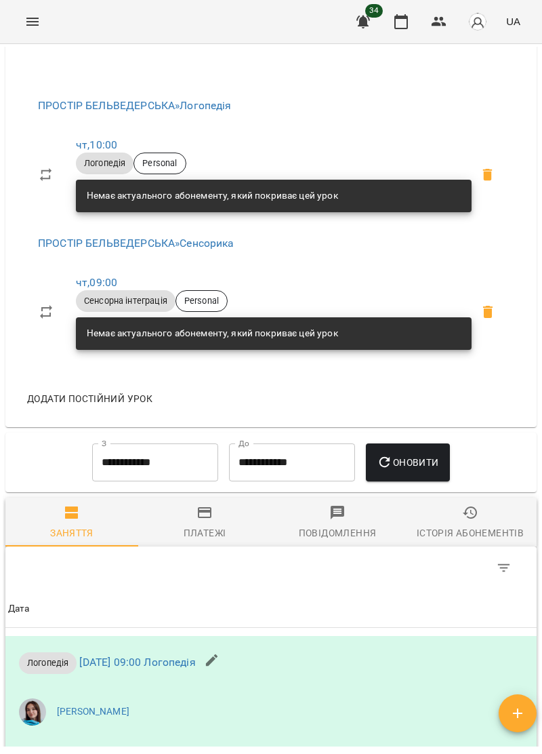
click at [103, 401] on span "Додати постійний урок" at bounding box center [89, 399] width 125 height 16
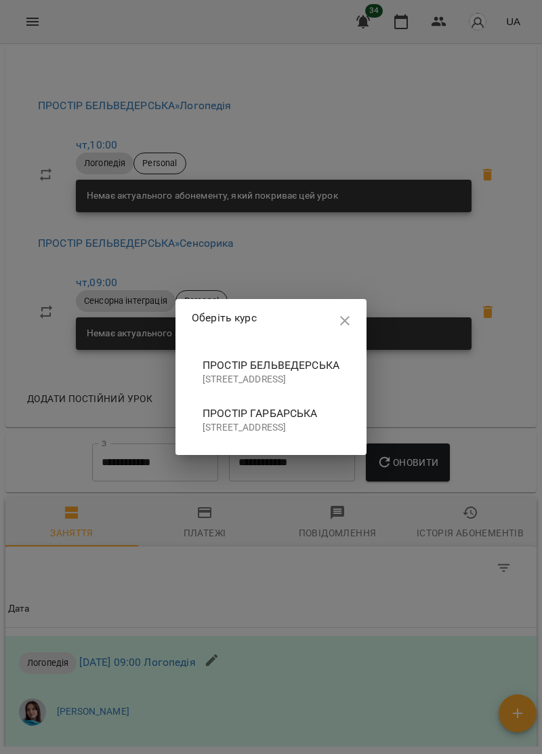
click at [306, 359] on span "ПРОСТІР БЕЛЬВЕДЕРСЬКА" at bounding box center [271, 365] width 137 height 16
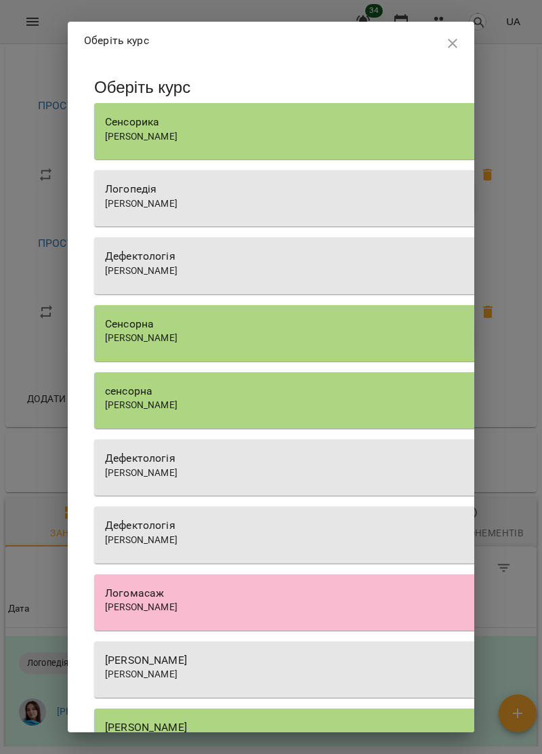
click at [287, 127] on div "Сенсорика" at bounding box center [338, 122] width 466 height 16
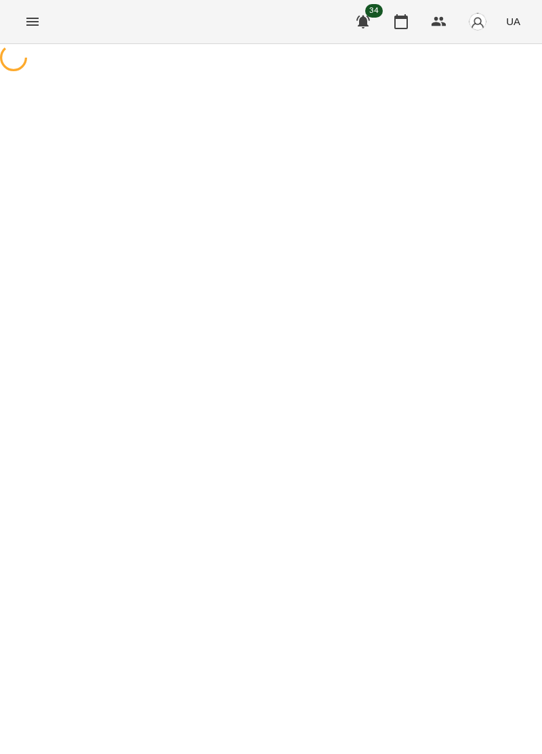
select select "**********"
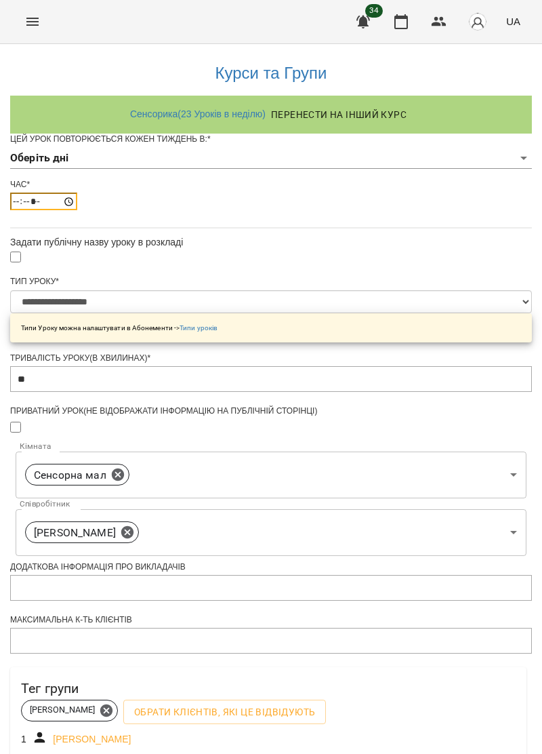
click at [77, 210] on input "*****" at bounding box center [43, 202] width 67 height 18
type input "*****"
click at [425, 313] on select "**********" at bounding box center [271, 301] width 522 height 23
click at [108, 313] on select "**********" at bounding box center [271, 301] width 522 height 23
click at [432, 178] on body "**********" at bounding box center [271, 441] width 542 height 882
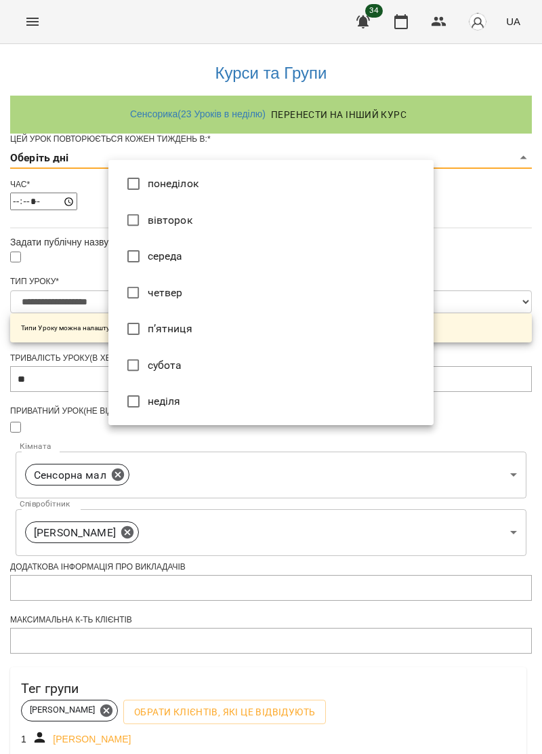
type input "*"
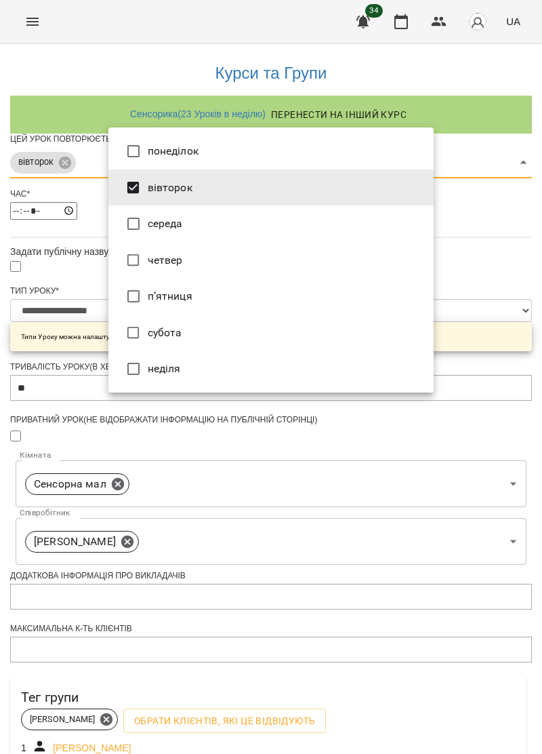
click at [494, 521] on div at bounding box center [271, 377] width 542 height 754
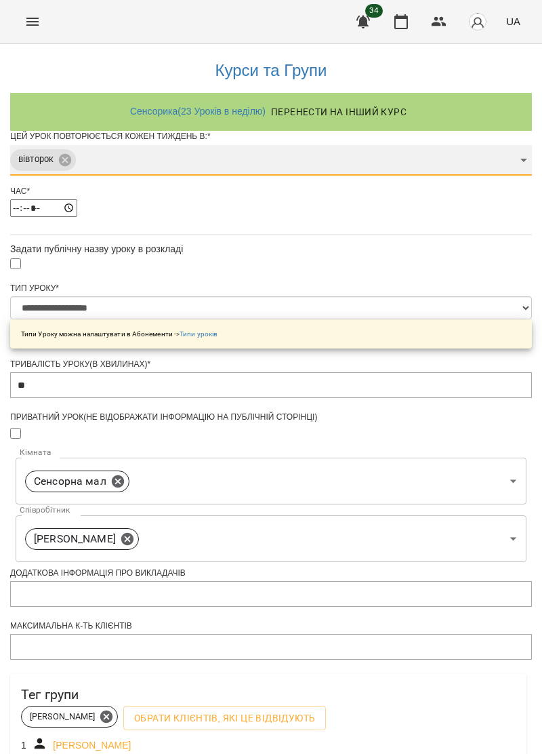
scroll to position [201, 0]
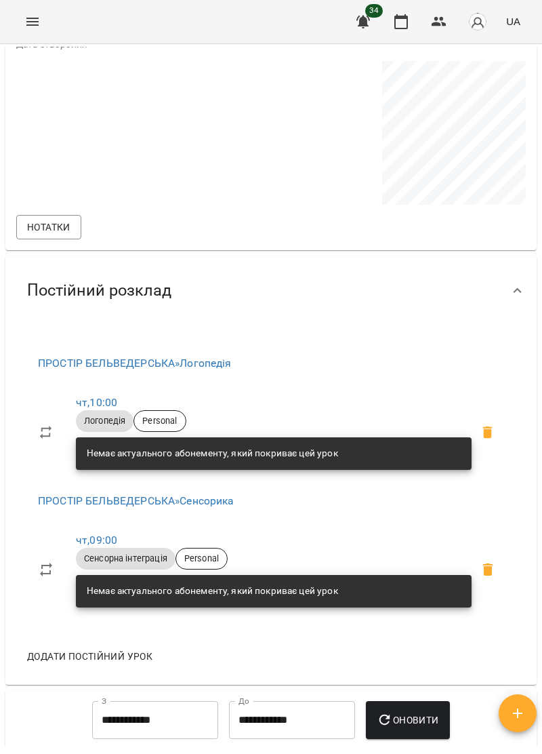
scroll to position [409, 0]
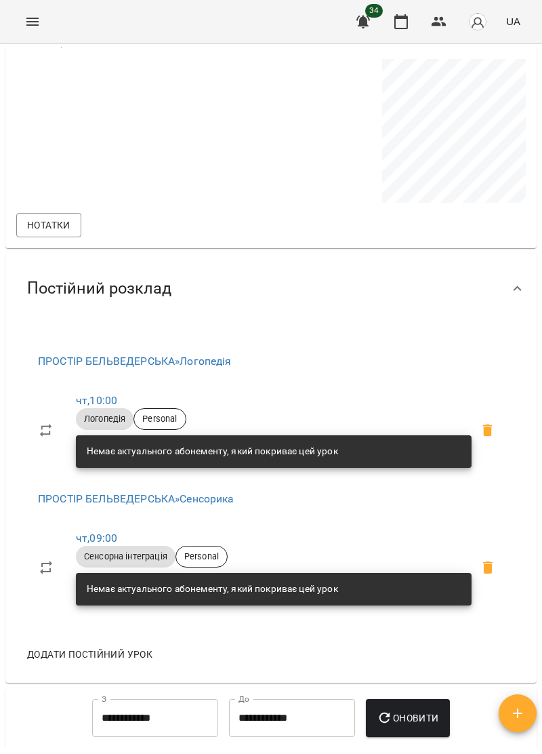
click at [121, 662] on span "Додати постійний урок" at bounding box center [89, 654] width 125 height 16
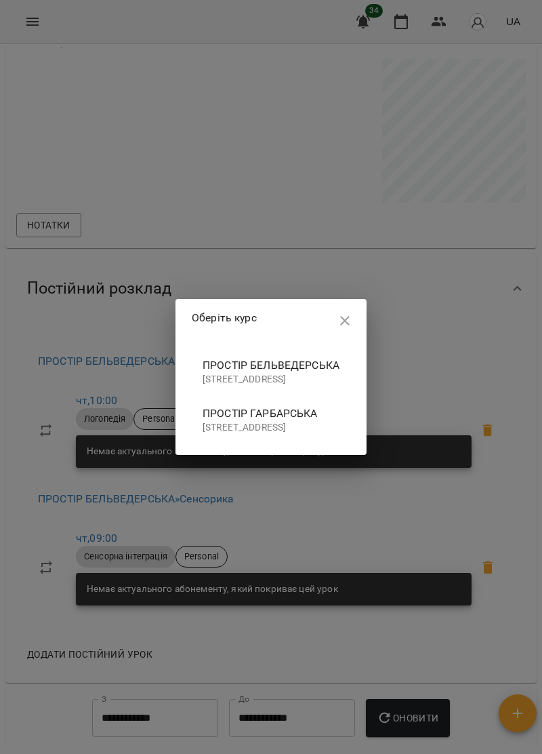
click at [282, 373] on p "вулиця Бельведерська, 43, Івано-Франківськ, Івано-Франківська область, Україна" at bounding box center [271, 380] width 137 height 14
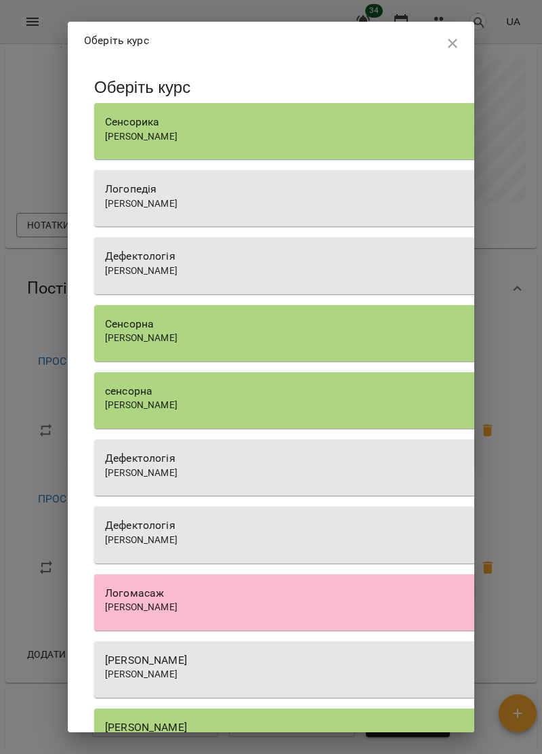
click at [287, 193] on div "Логопедія" at bounding box center [338, 189] width 466 height 16
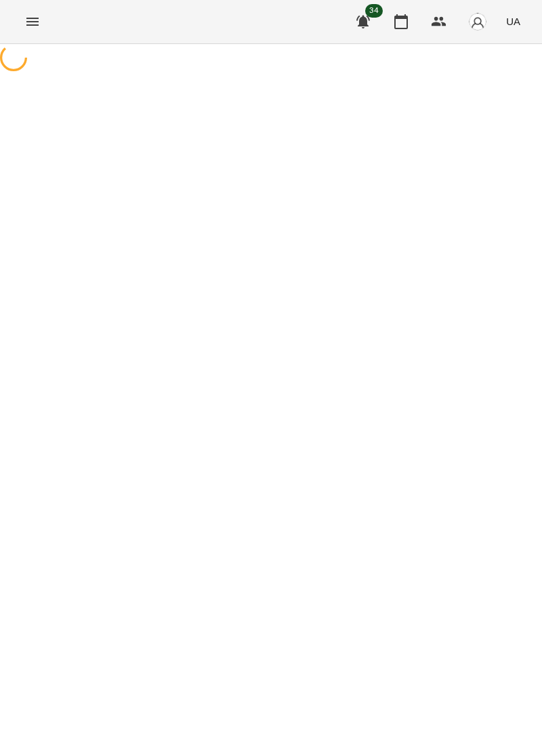
select select "*********"
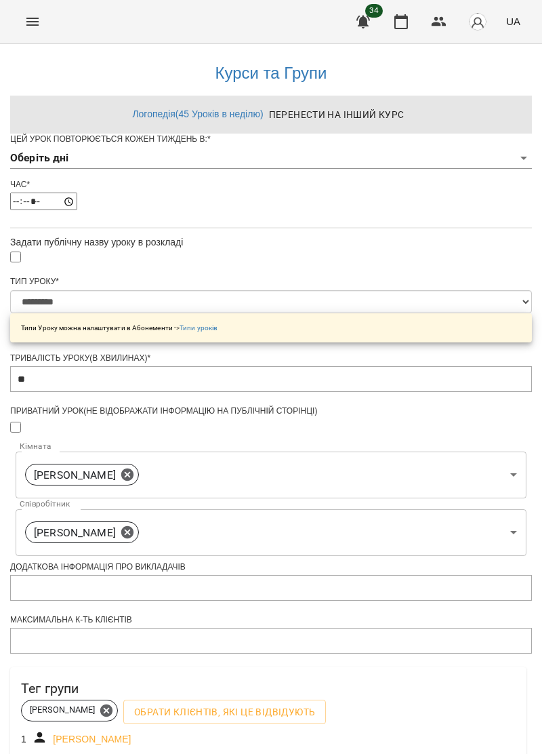
click at [427, 181] on body "**********" at bounding box center [271, 441] width 542 height 882
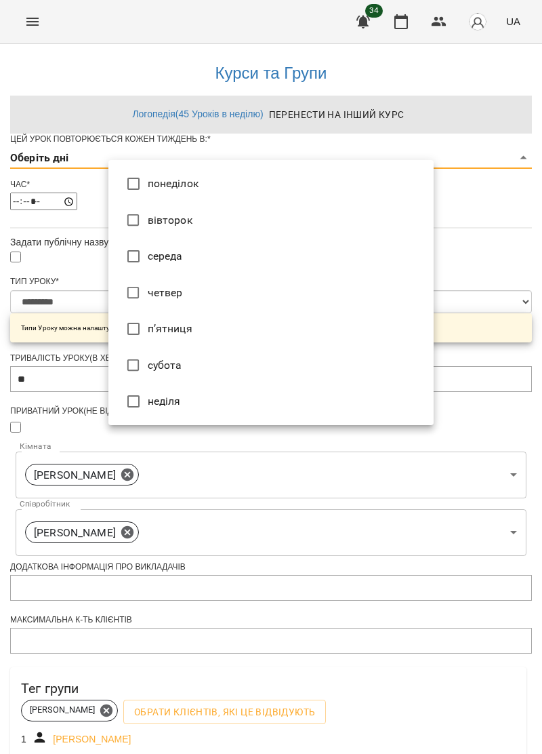
click at [184, 220] on li "вівторок" at bounding box center [270, 220] width 325 height 37
type input "*"
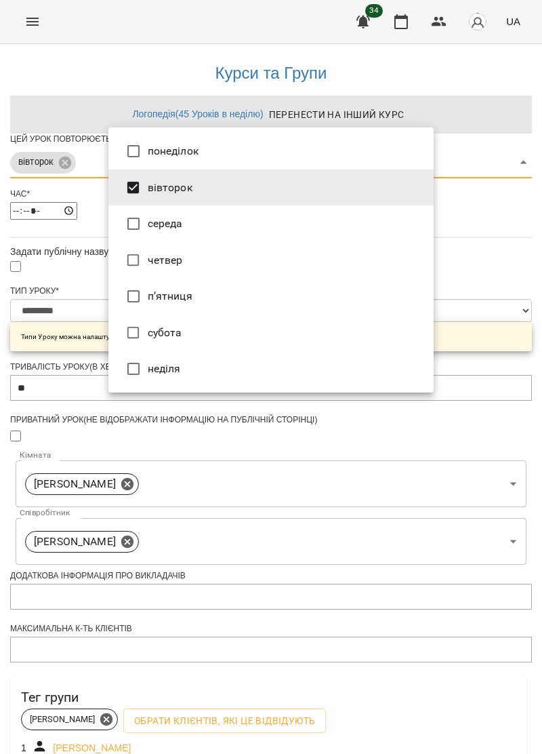
click at [492, 297] on div at bounding box center [271, 377] width 542 height 754
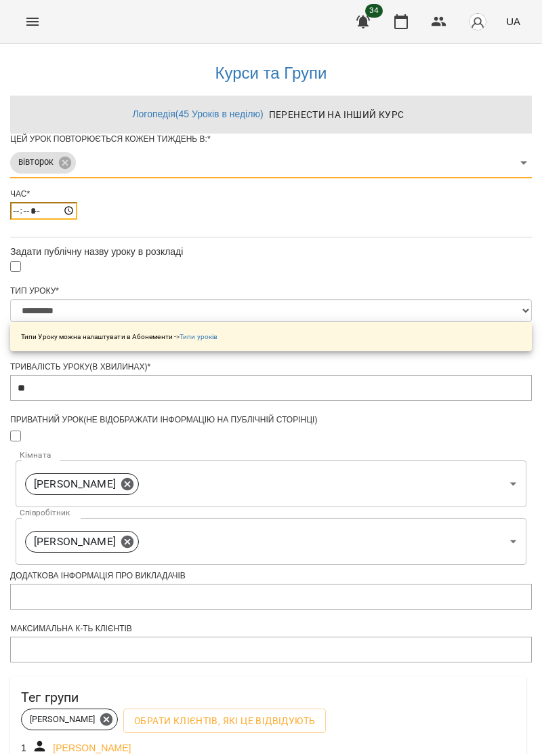
click at [77, 220] on input "*****" at bounding box center [43, 211] width 67 height 18
type input "*****"
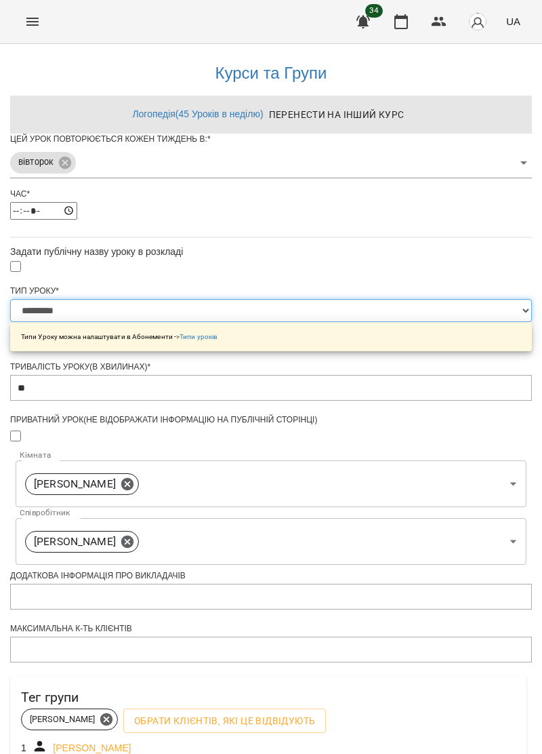
click at [426, 322] on select "**********" at bounding box center [271, 310] width 522 height 23
click at [108, 322] on select "**********" at bounding box center [271, 310] width 522 height 23
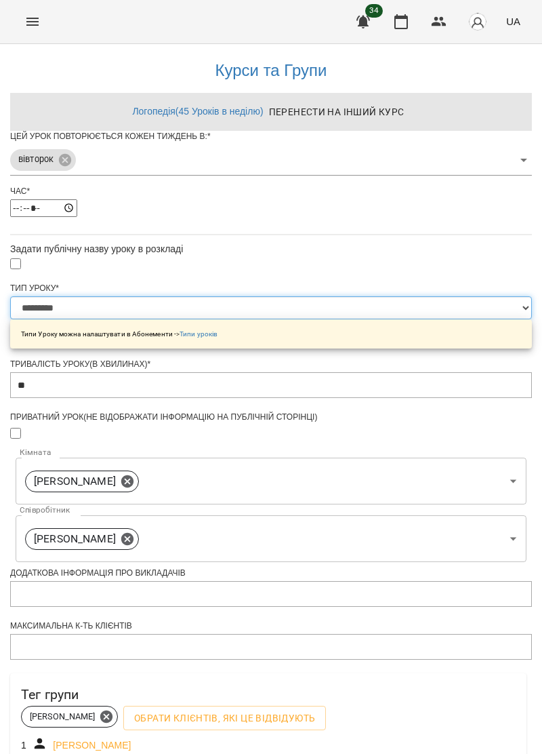
scroll to position [201, 0]
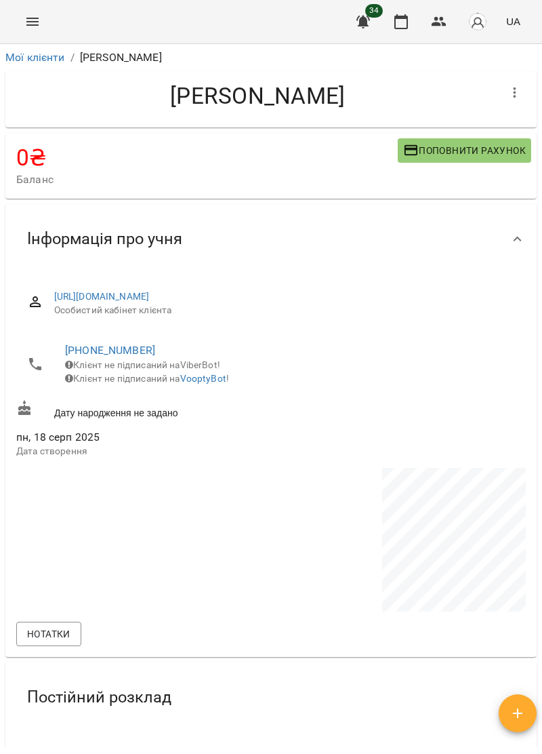
click at [38, 19] on icon "Menu" at bounding box center [32, 22] width 16 height 16
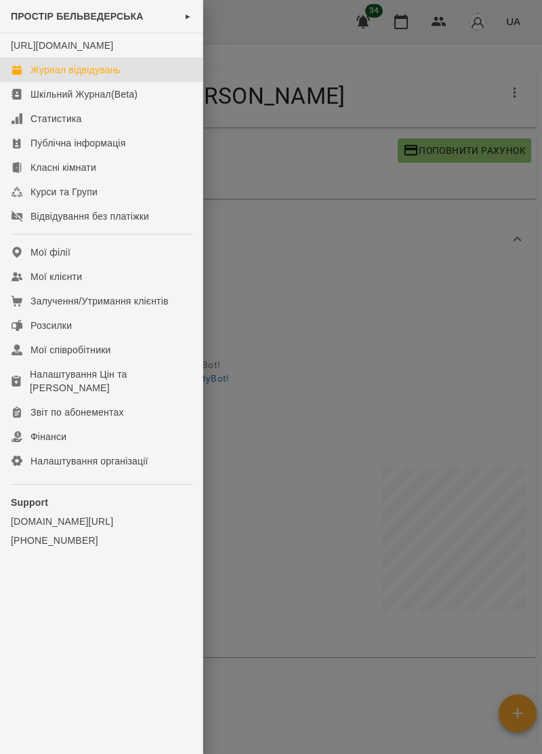
click at [104, 74] on link "Журнал відвідувань" at bounding box center [101, 70] width 203 height 24
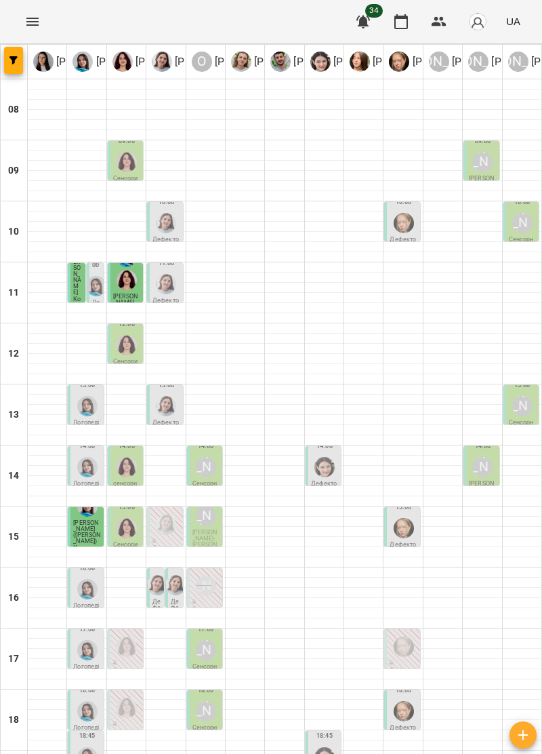
click at [117, 159] on img "Ольга Крикун" at bounding box center [127, 162] width 20 height 20
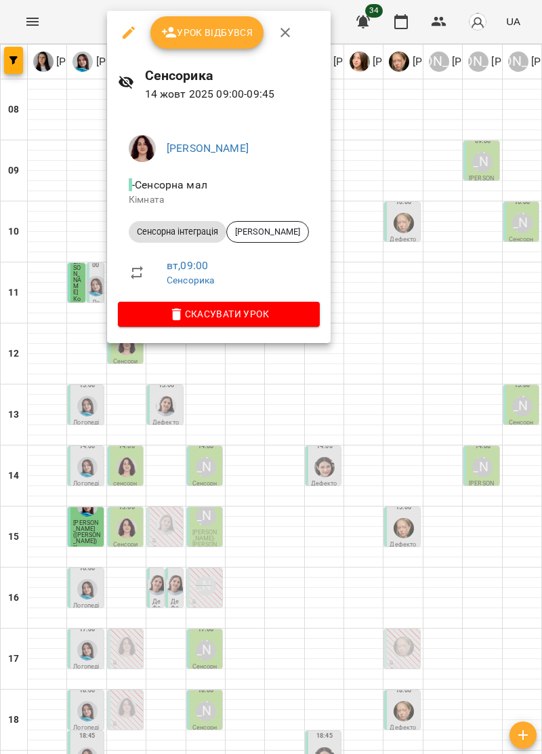
click at [293, 32] on button "button" at bounding box center [285, 32] width 33 height 33
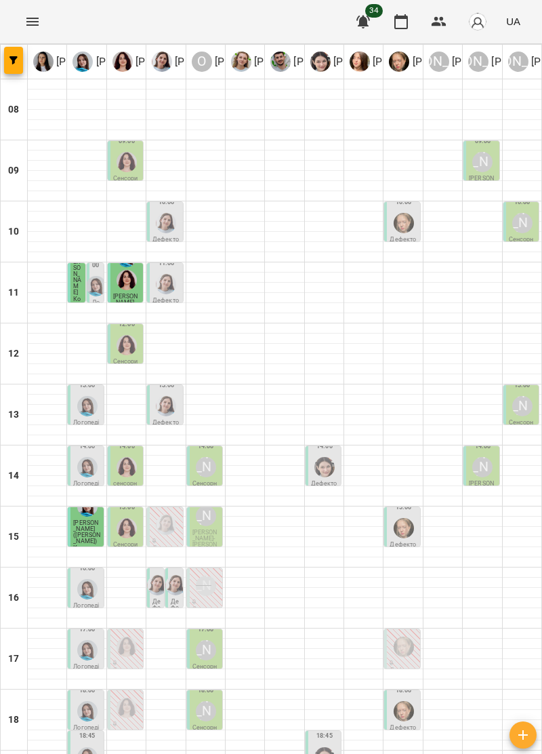
click at [171, 210] on div at bounding box center [166, 223] width 26 height 26
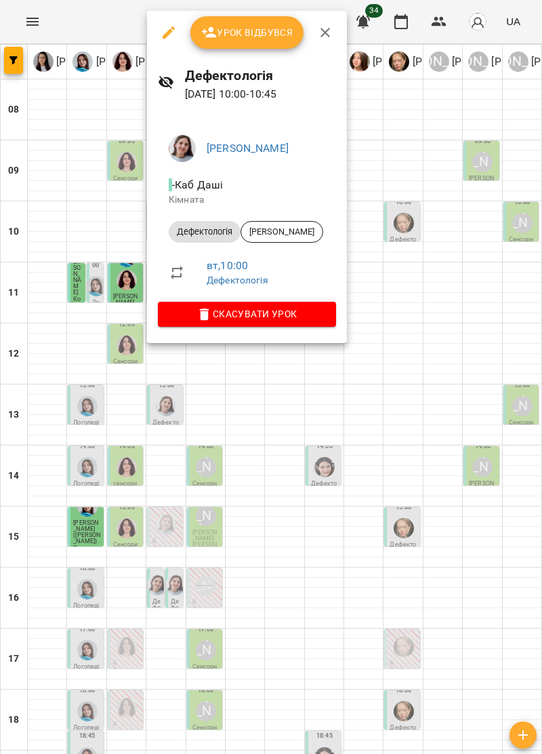
click at [319, 35] on icon "button" at bounding box center [325, 32] width 16 height 16
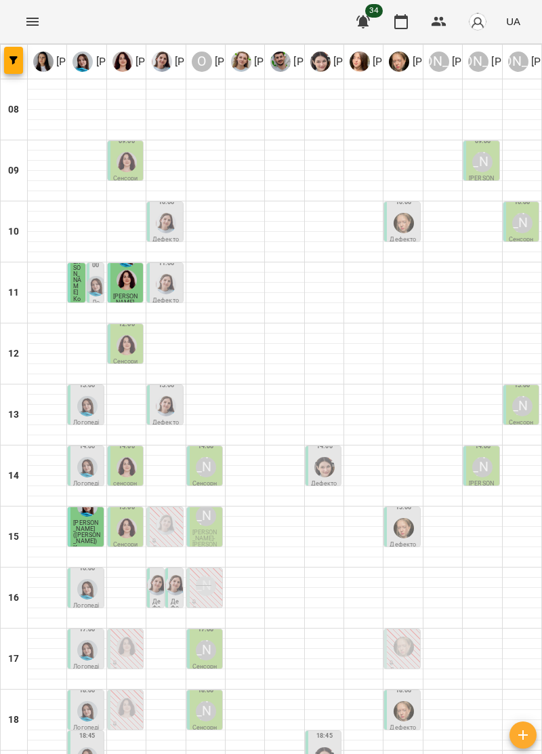
click at [26, 11] on button "Menu" at bounding box center [32, 21] width 33 height 33
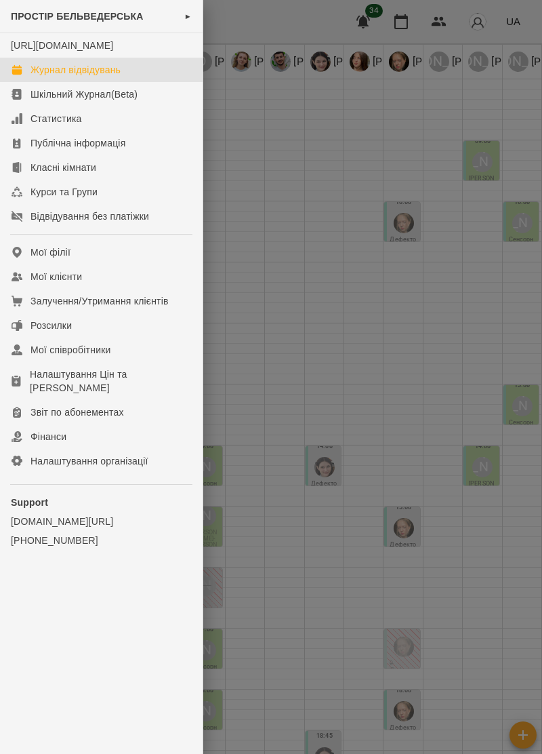
click at [107, 75] on link "Журнал відвідувань" at bounding box center [101, 70] width 203 height 24
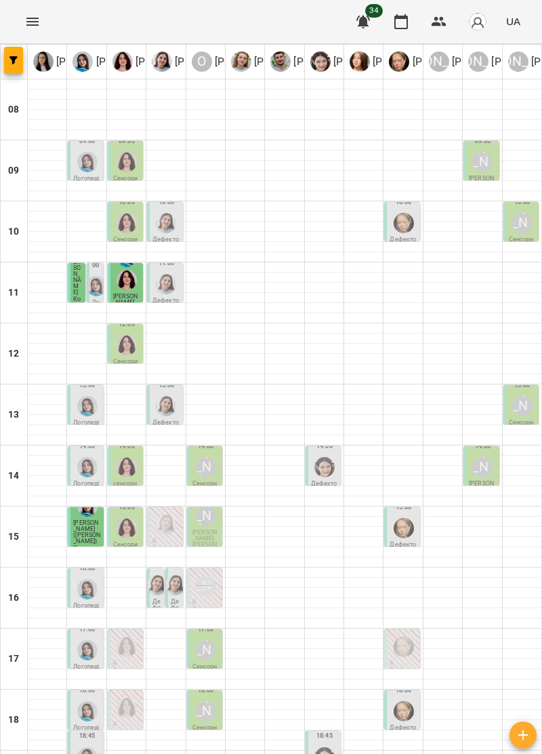
click at [79, 153] on div at bounding box center [88, 162] width 26 height 26
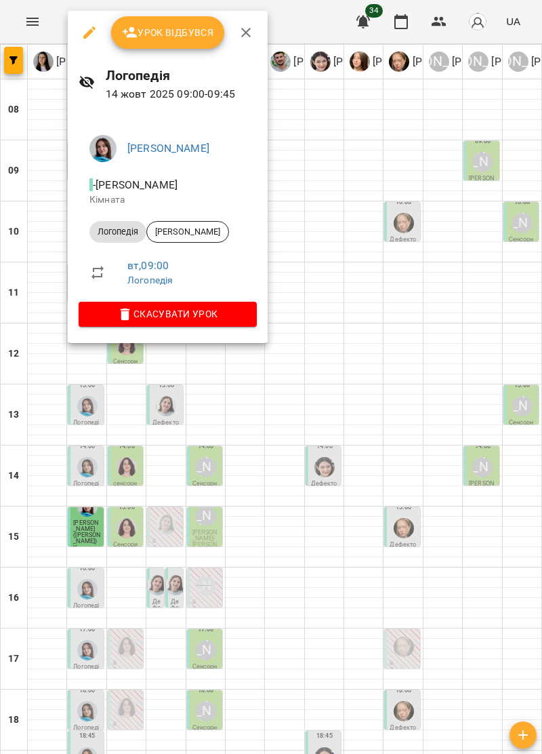
click at [314, 165] on div at bounding box center [271, 377] width 542 height 754
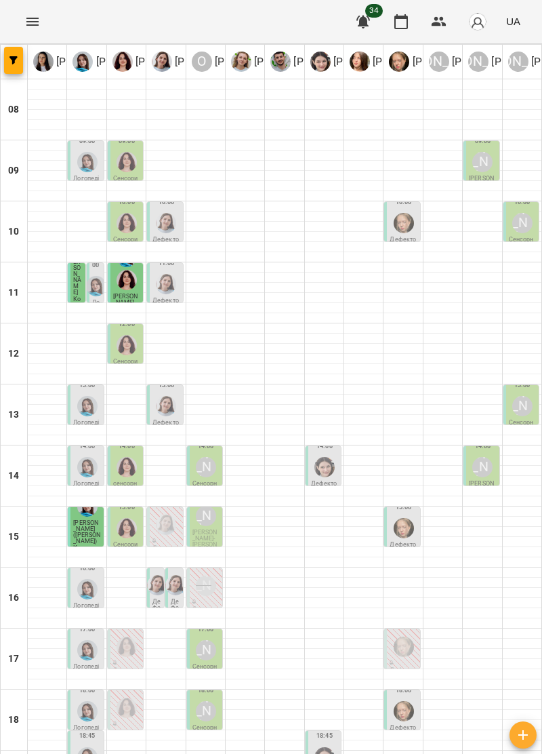
click at [75, 162] on div at bounding box center [88, 162] width 26 height 26
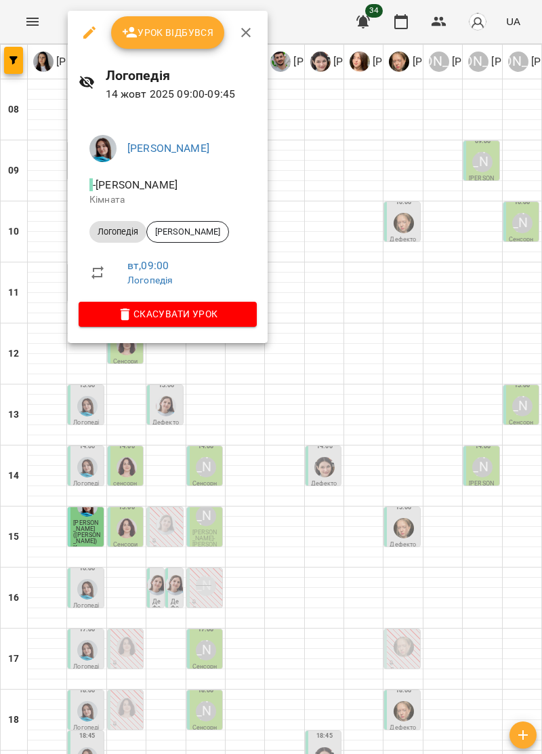
click at [249, 28] on icon "button" at bounding box center [245, 32] width 9 height 9
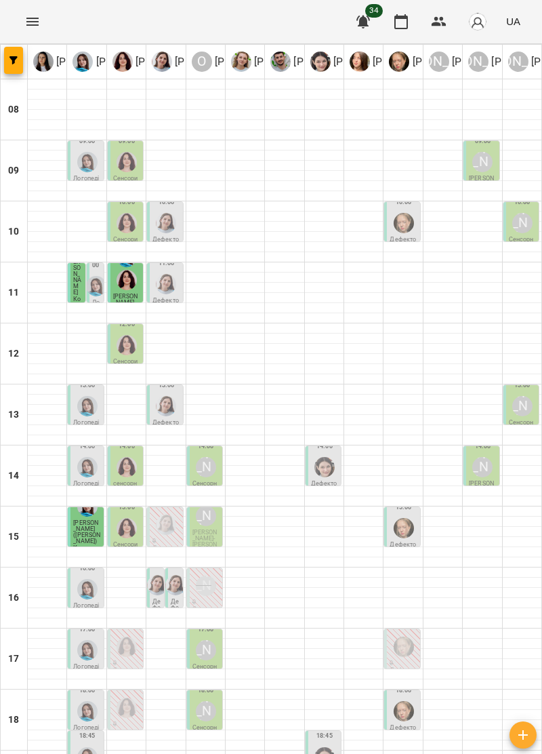
click at [123, 229] on img "Ольга Крикун" at bounding box center [127, 223] width 20 height 20
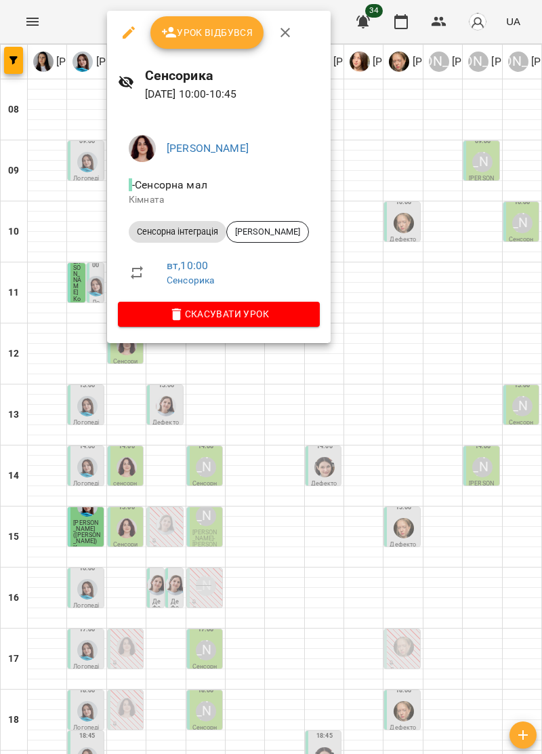
click at [293, 31] on button "button" at bounding box center [285, 32] width 33 height 33
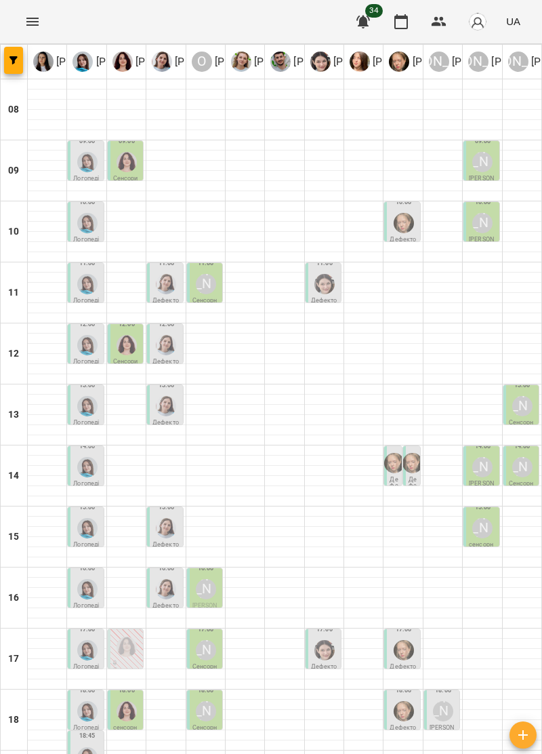
click at [88, 159] on img "Тетяна Хомин" at bounding box center [87, 162] width 20 height 20
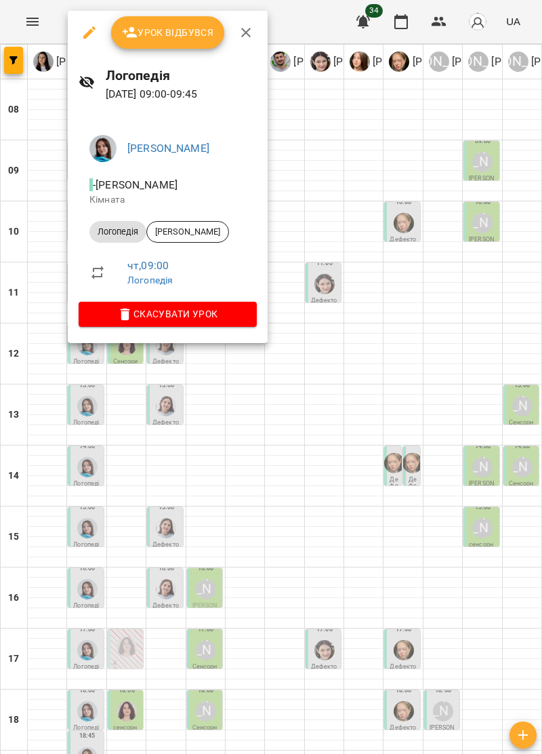
click at [242, 29] on icon "button" at bounding box center [245, 32] width 9 height 9
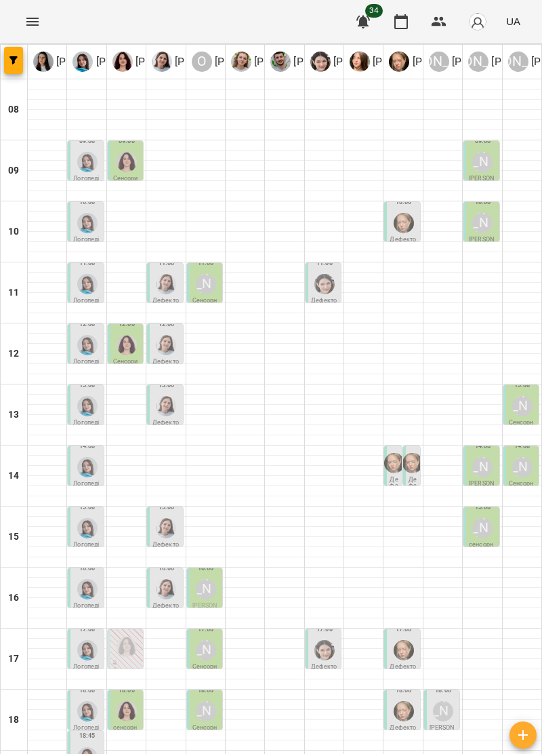
click at [71, 157] on div "09:00 Логопедія" at bounding box center [85, 160] width 35 height 39
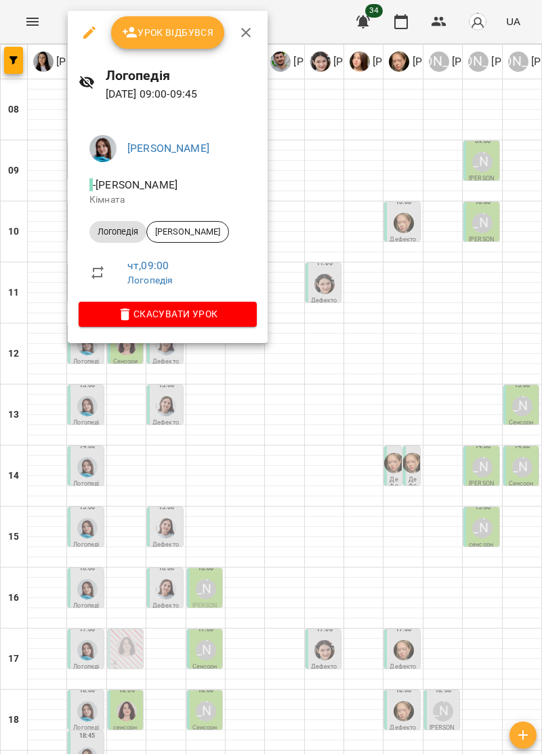
click at [240, 31] on icon "button" at bounding box center [246, 32] width 16 height 16
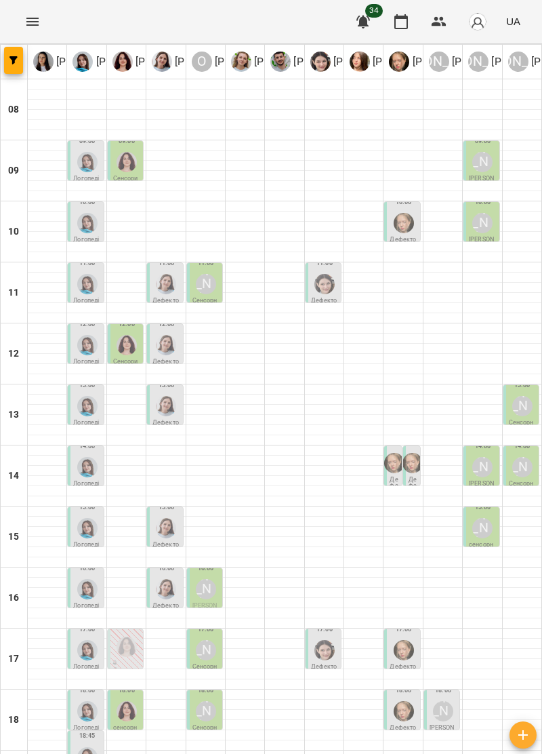
click at [89, 216] on img "Тетяна Хомин" at bounding box center [87, 223] width 20 height 20
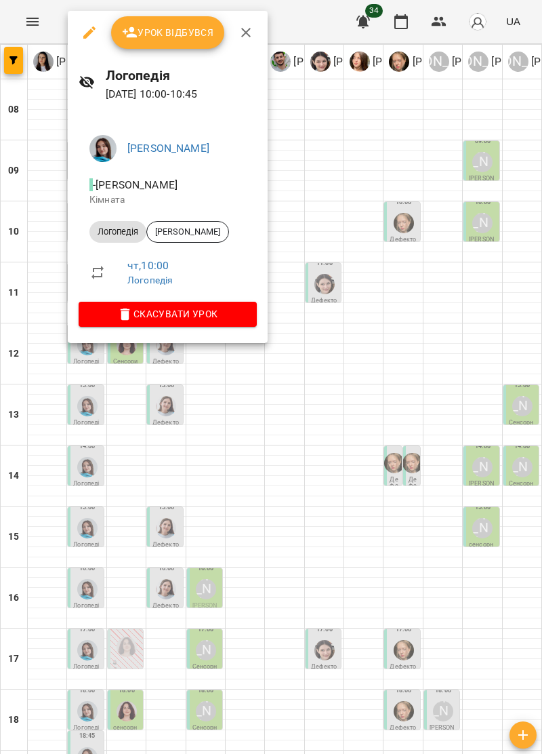
click at [243, 41] on button "button" at bounding box center [246, 32] width 33 height 33
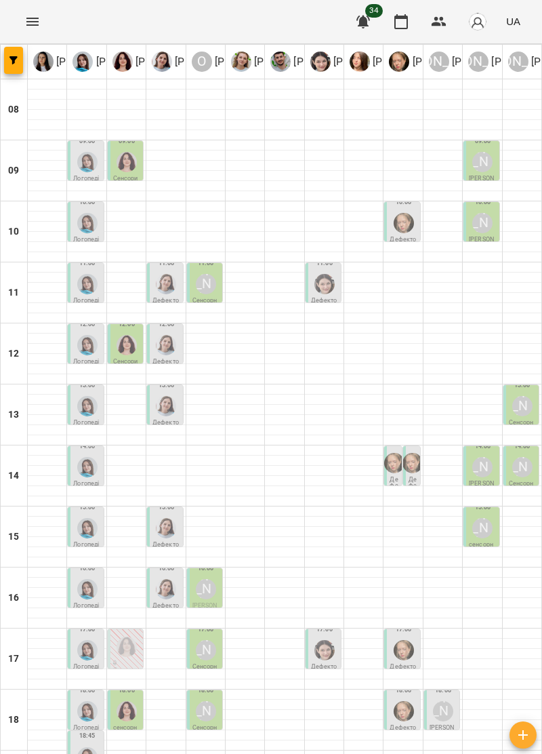
click at [133, 156] on img "Ольга Крикун" at bounding box center [127, 162] width 20 height 20
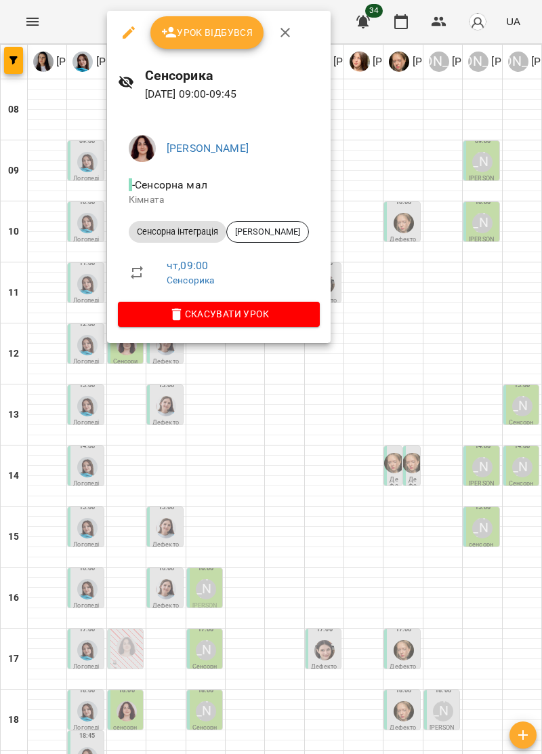
click at [285, 41] on button "button" at bounding box center [285, 32] width 33 height 33
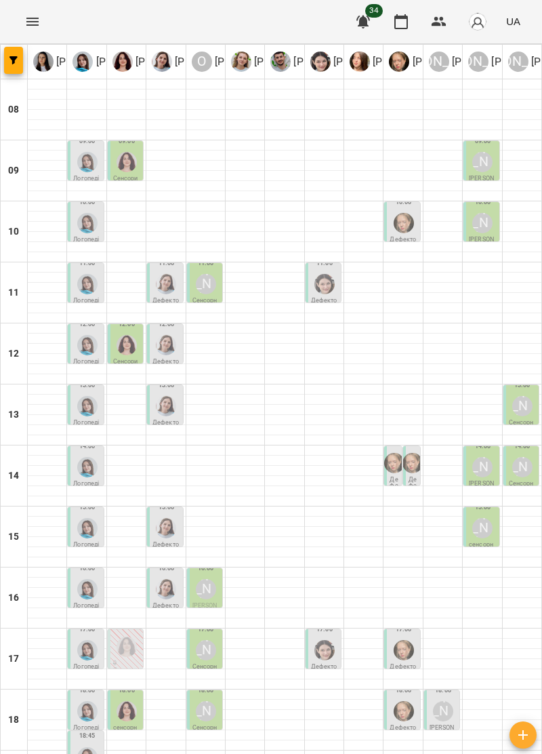
click at [34, 22] on icon "Menu" at bounding box center [32, 22] width 16 height 16
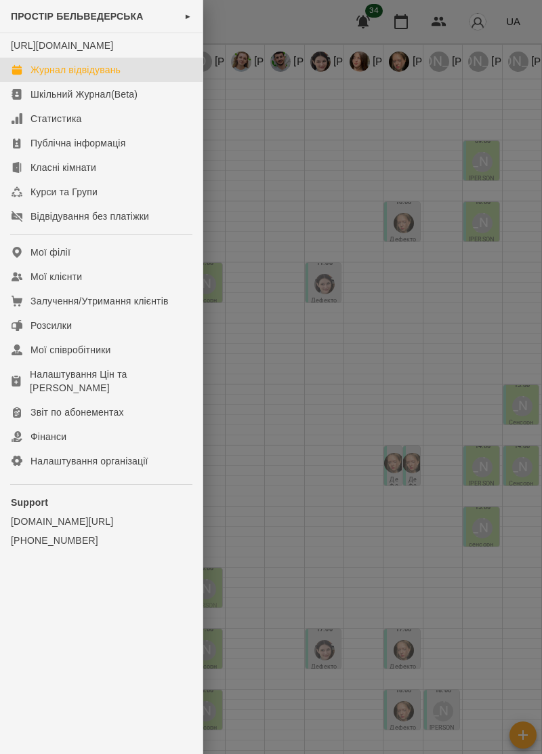
click at [123, 82] on link "Журнал відвідувань" at bounding box center [101, 70] width 203 height 24
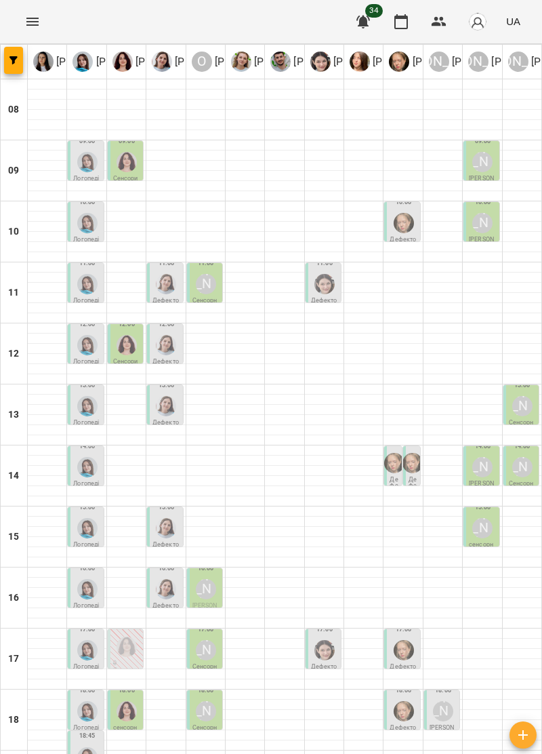
click at [125, 152] on img "Ольга Крикун" at bounding box center [127, 162] width 20 height 20
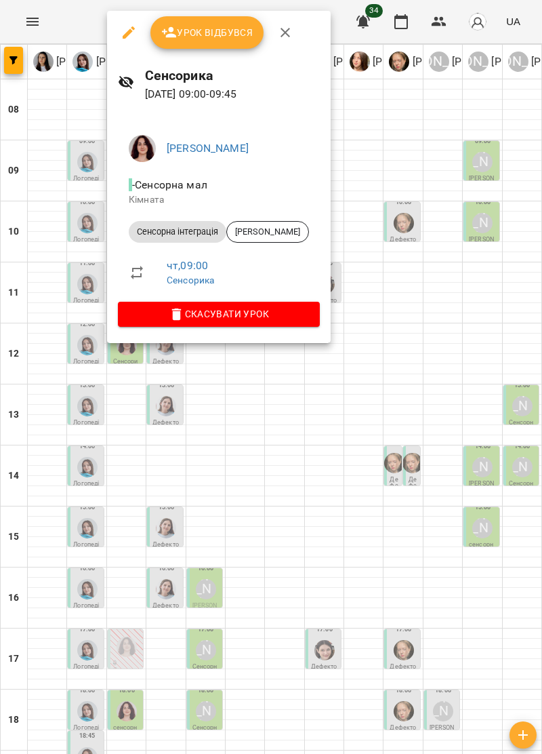
click at [289, 33] on icon "button" at bounding box center [285, 32] width 16 height 16
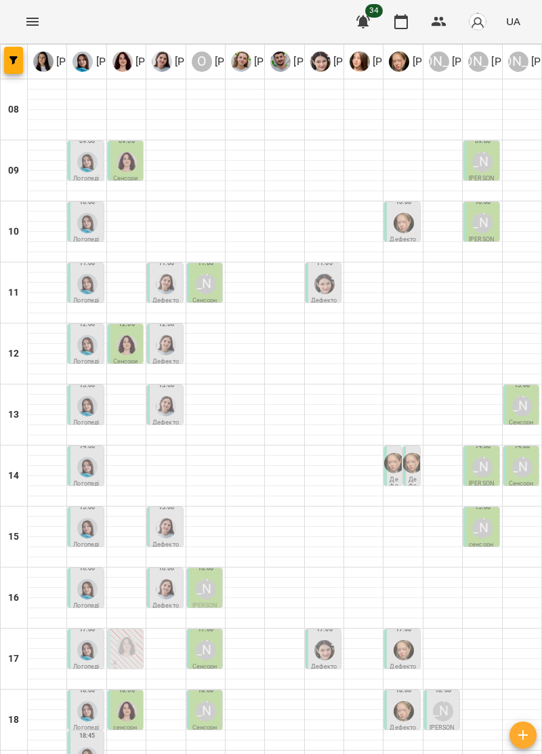
click at [88, 228] on img "Тетяна Хомин" at bounding box center [87, 223] width 20 height 20
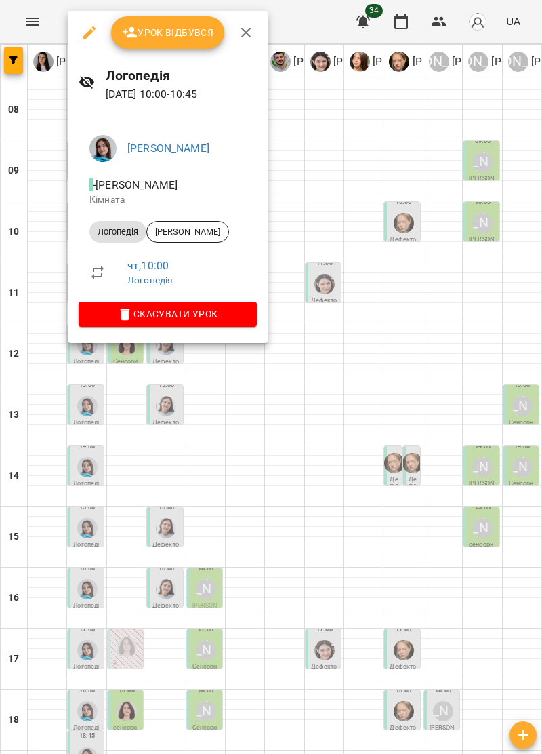
click at [248, 28] on icon "button" at bounding box center [245, 32] width 9 height 9
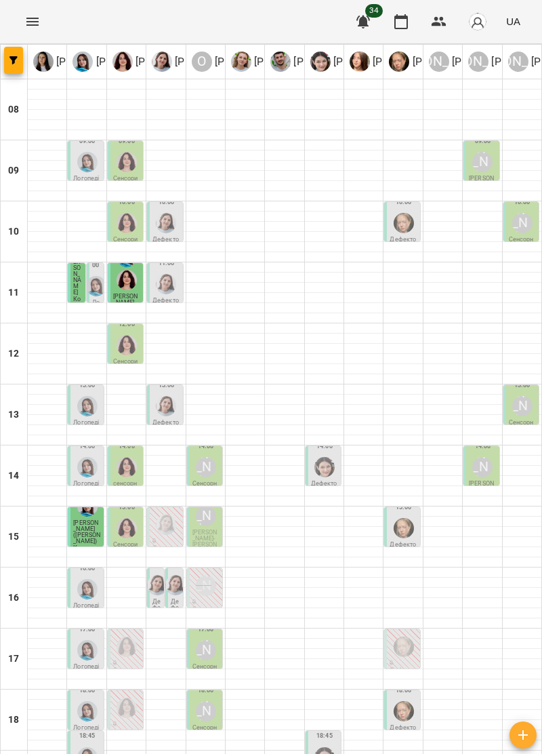
click at [87, 172] on div at bounding box center [88, 162] width 26 height 26
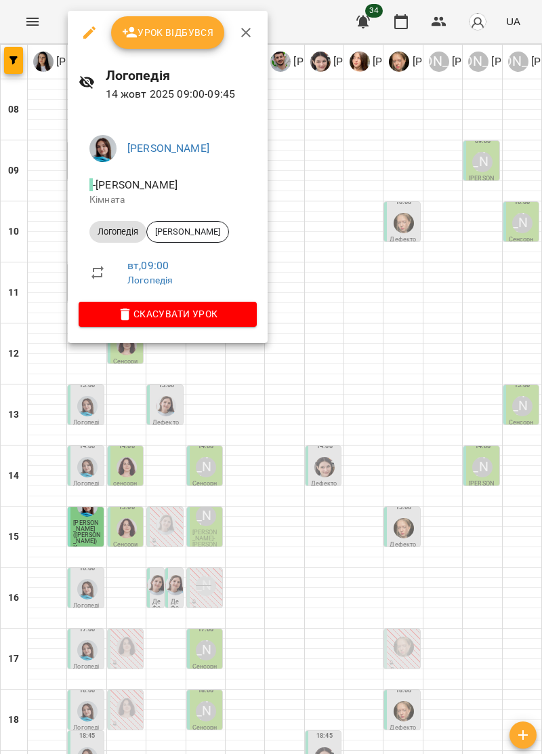
click at [245, 27] on icon "button" at bounding box center [246, 32] width 16 height 16
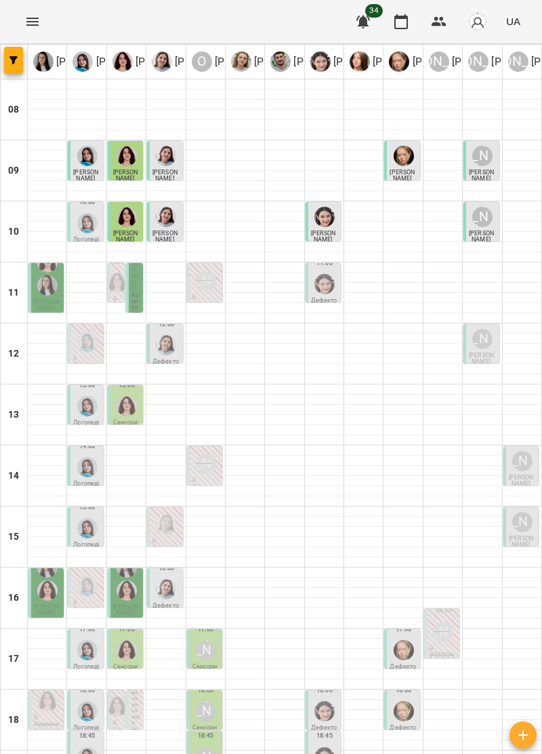
click at [79, 234] on div at bounding box center [88, 223] width 26 height 26
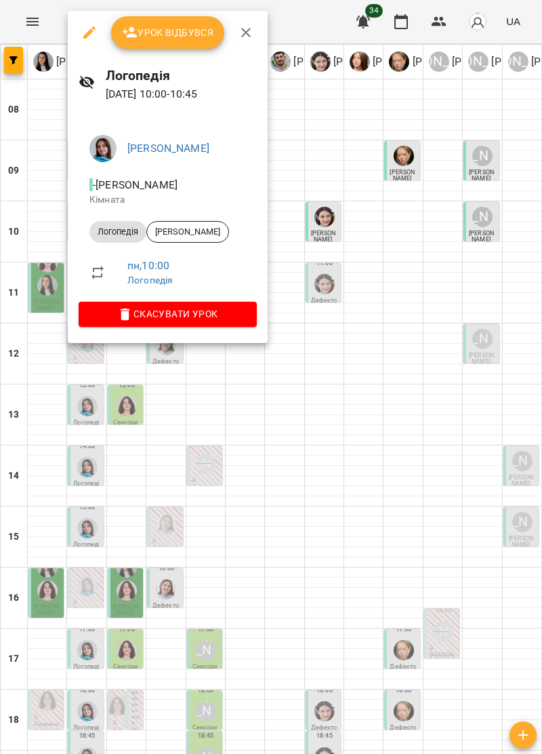
click at [239, 28] on icon "button" at bounding box center [246, 32] width 16 height 16
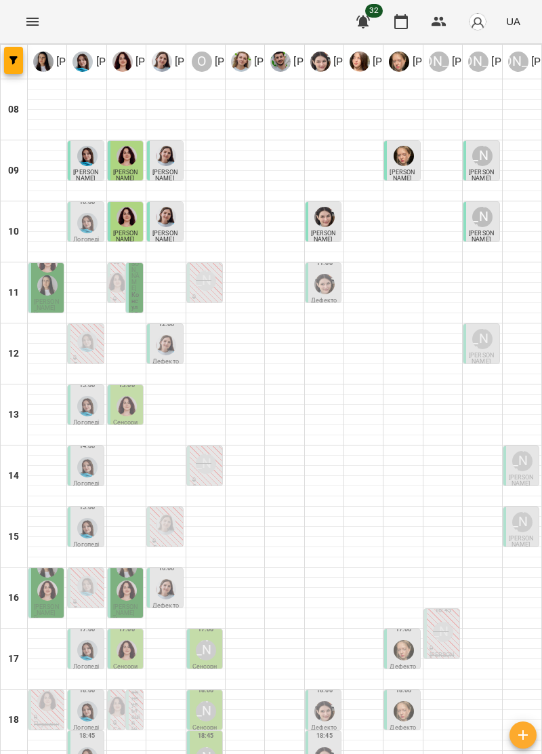
click at [167, 228] on div at bounding box center [166, 217] width 26 height 26
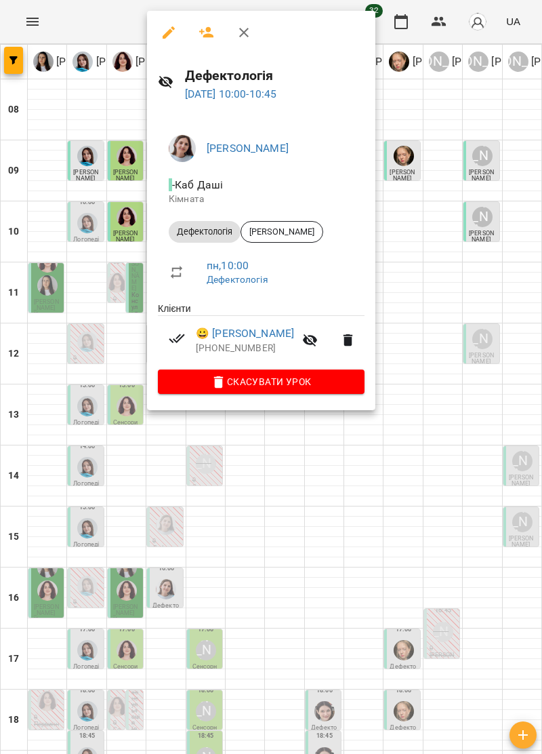
click at [248, 38] on icon "button" at bounding box center [244, 32] width 16 height 16
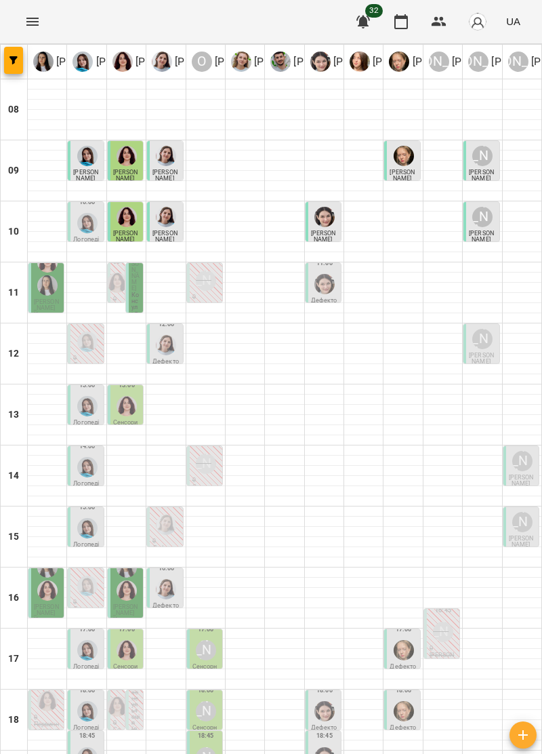
click at [325, 220] on img "Софія Цюпер" at bounding box center [325, 217] width 20 height 20
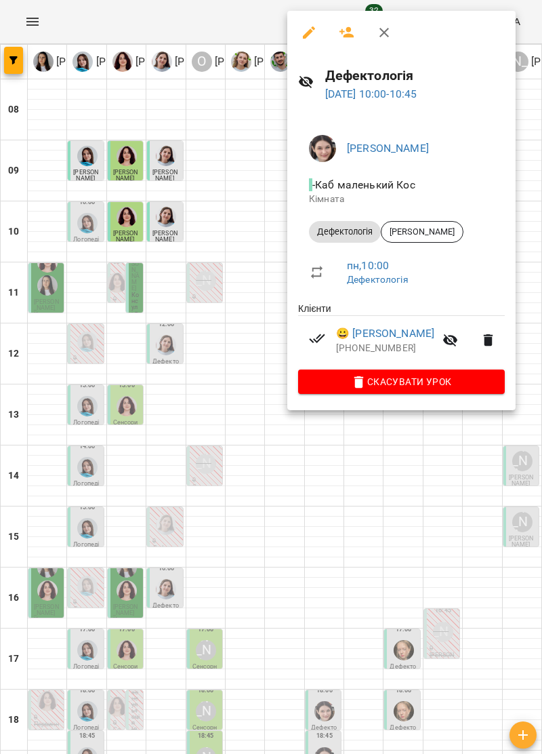
click at [381, 28] on icon "button" at bounding box center [384, 32] width 9 height 9
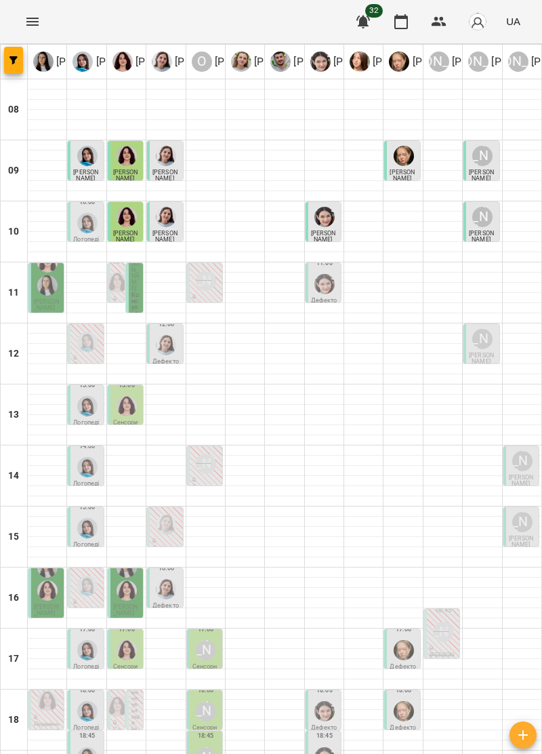
click at [54, 298] on span "[PERSON_NAME]" at bounding box center [46, 304] width 25 height 13
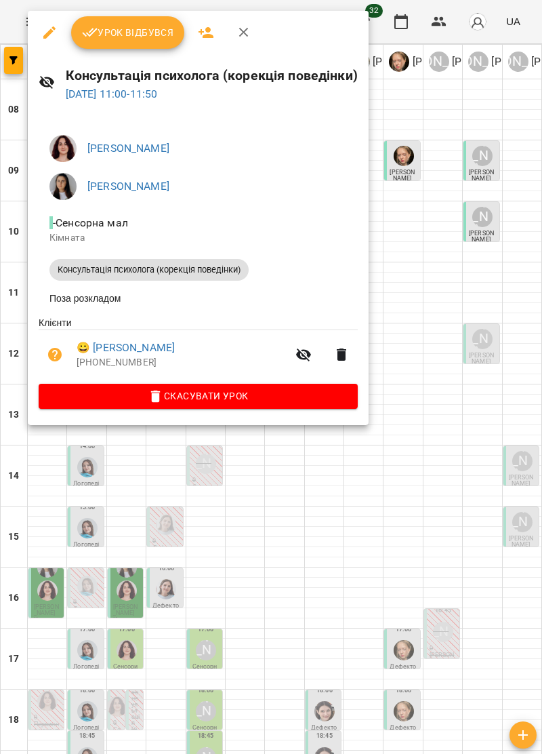
click at [248, 26] on icon "button" at bounding box center [244, 32] width 16 height 16
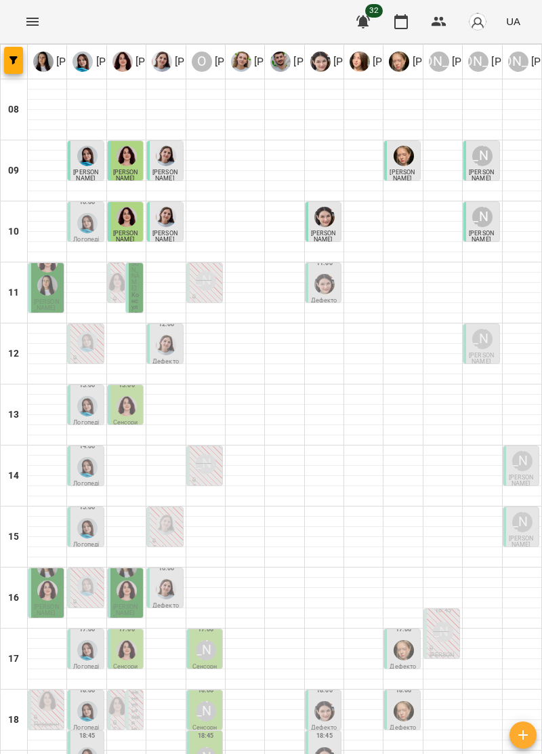
click at [136, 290] on span "[PERSON_NAME]" at bounding box center [136, 269] width 8 height 43
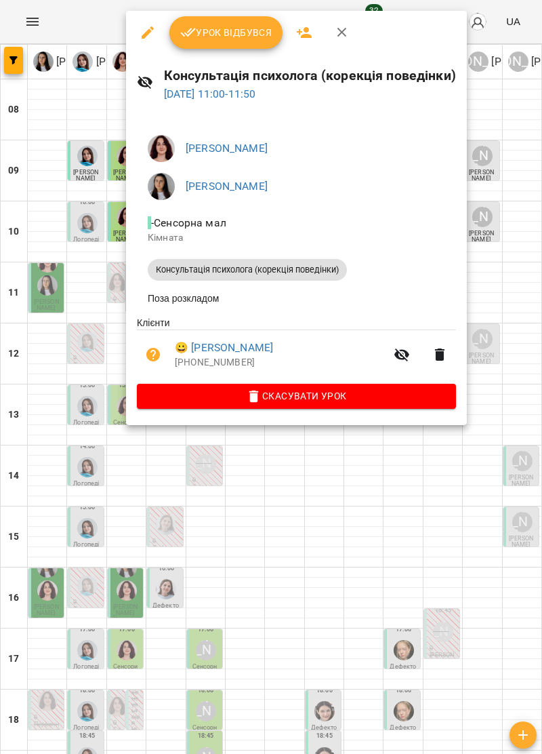
click at [341, 31] on icon "button" at bounding box center [342, 32] width 16 height 16
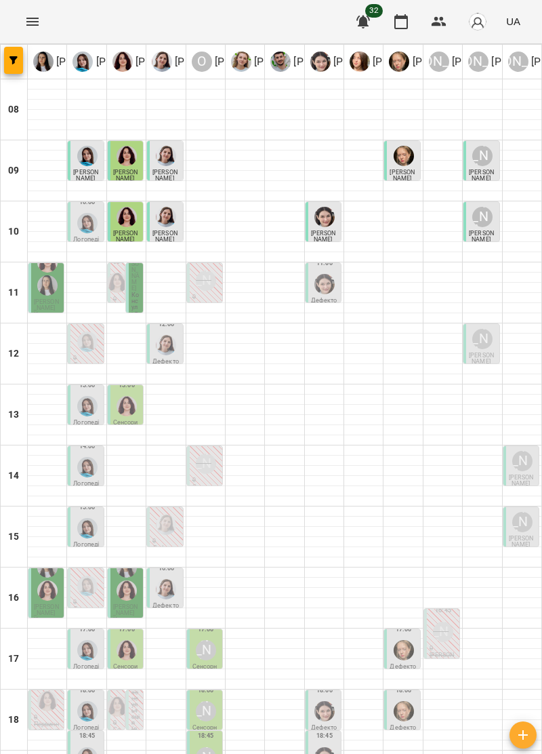
click at [332, 287] on img "Софія Цюпер" at bounding box center [325, 284] width 20 height 20
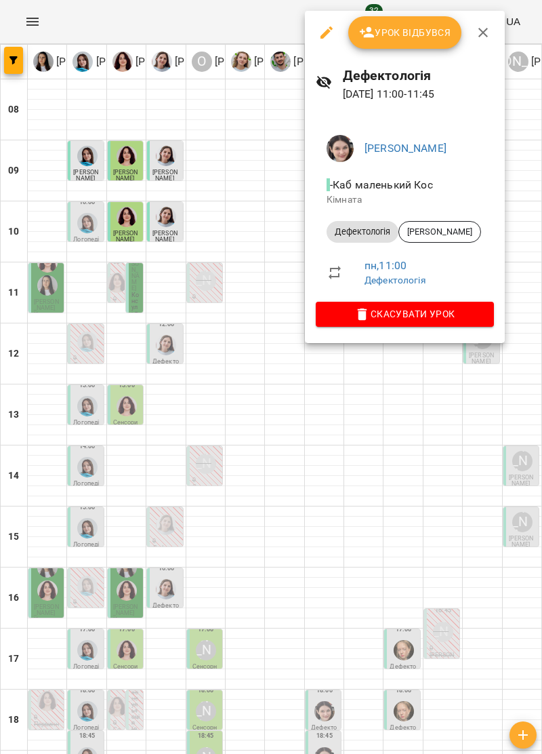
click at [488, 23] on button "button" at bounding box center [483, 32] width 33 height 33
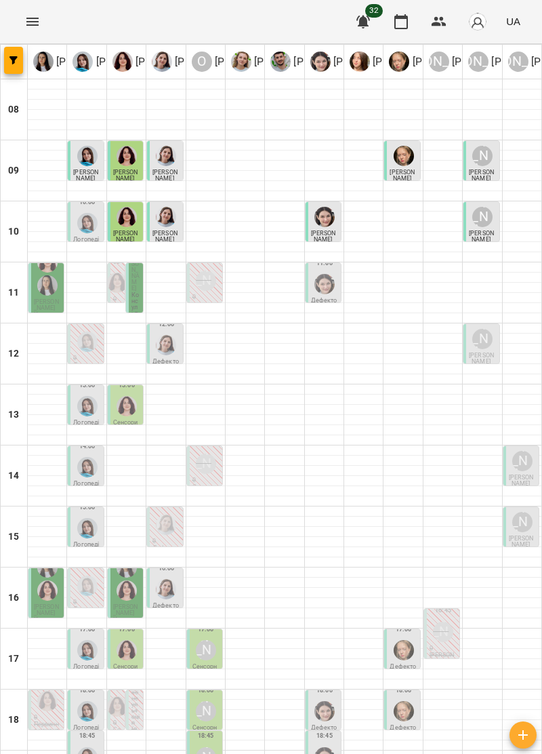
click at [321, 277] on img "Софія Цюпер" at bounding box center [325, 284] width 20 height 20
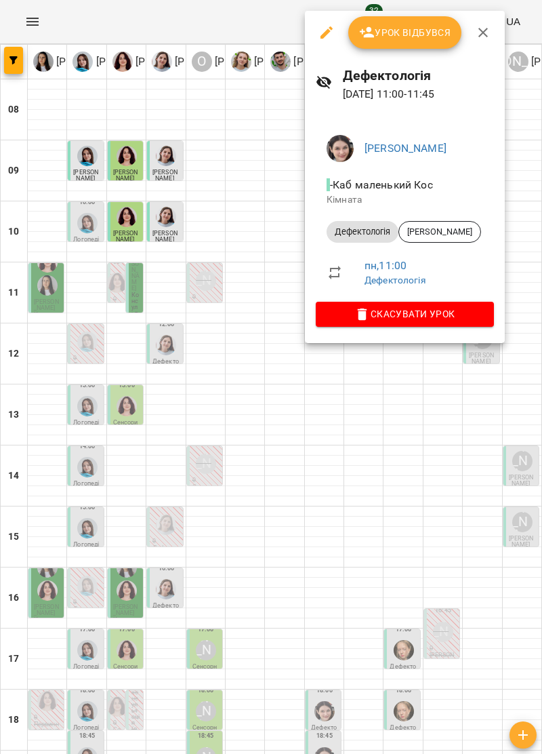
click at [483, 35] on icon "button" at bounding box center [483, 32] width 16 height 16
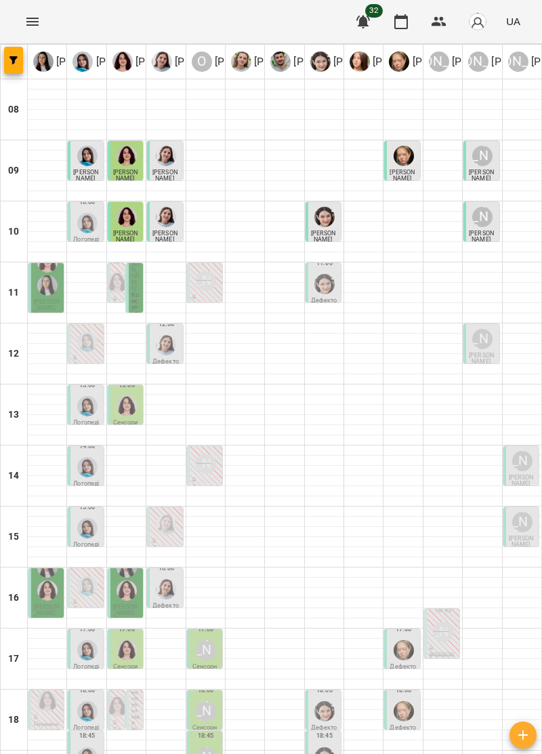
scroll to position [123, 0]
click at [78, 640] on img "Тетяна Хомин" at bounding box center [87, 650] width 20 height 20
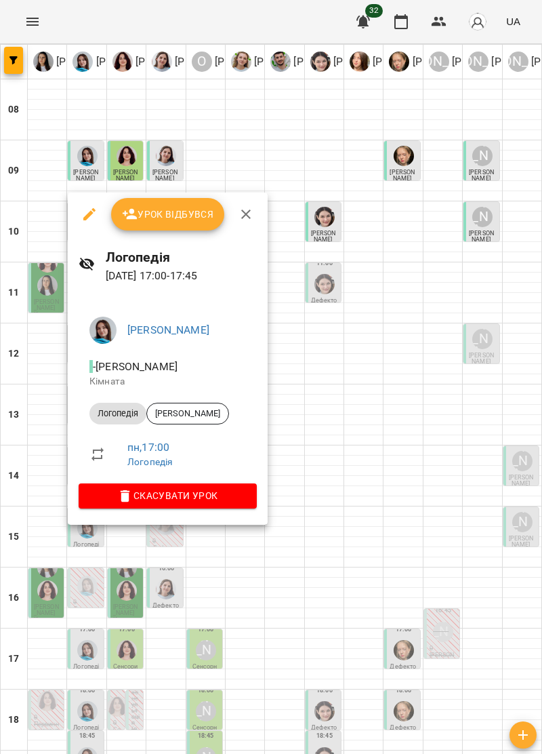
click at [250, 213] on icon "button" at bounding box center [246, 214] width 16 height 16
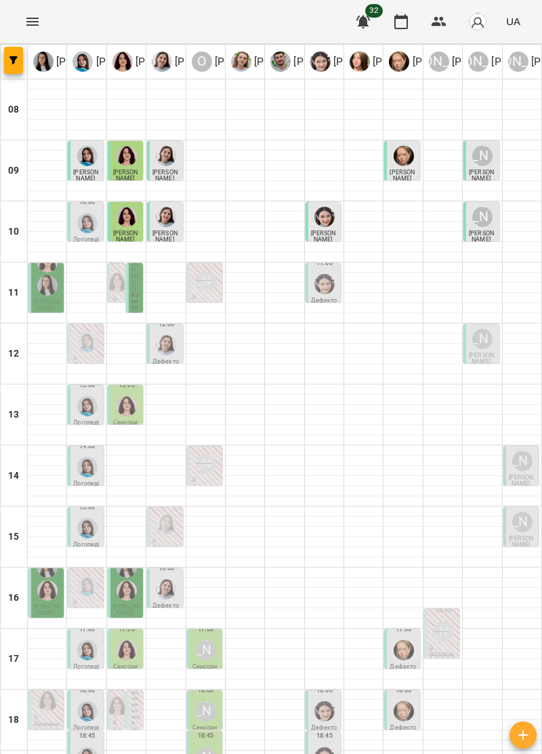
click at [126, 640] on img "Ольга Крикун" at bounding box center [127, 650] width 20 height 20
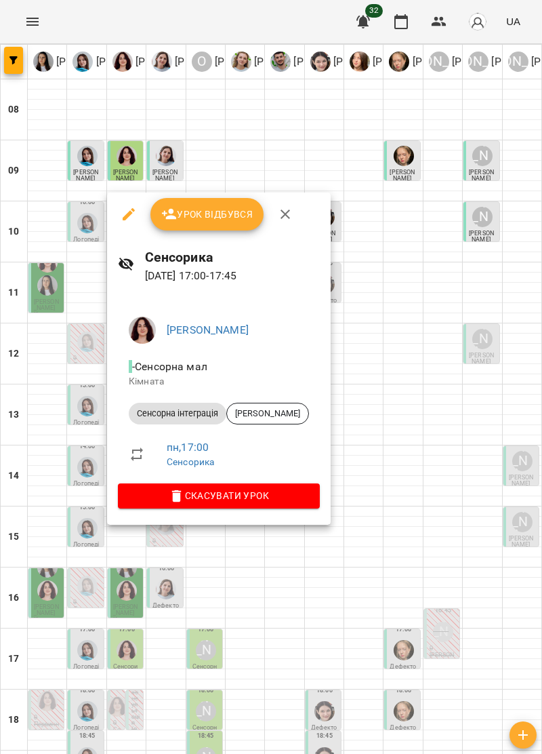
click at [287, 213] on icon "button" at bounding box center [285, 214] width 16 height 16
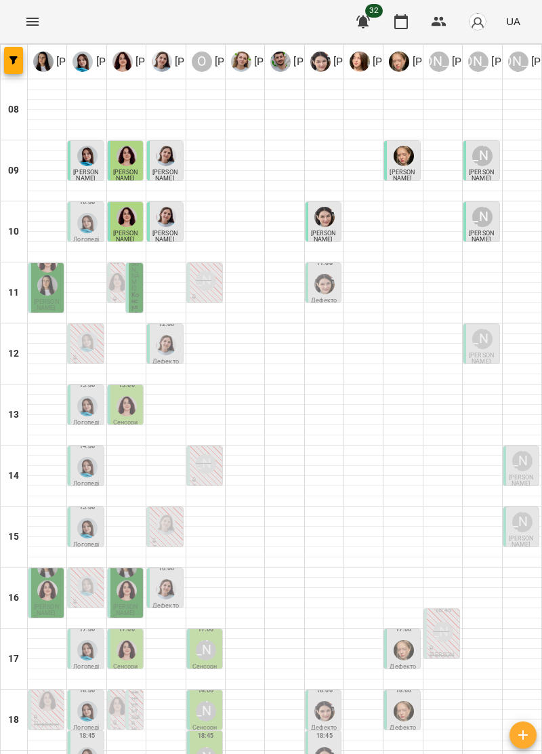
click at [205, 640] on div "[PERSON_NAME]" at bounding box center [206, 650] width 20 height 20
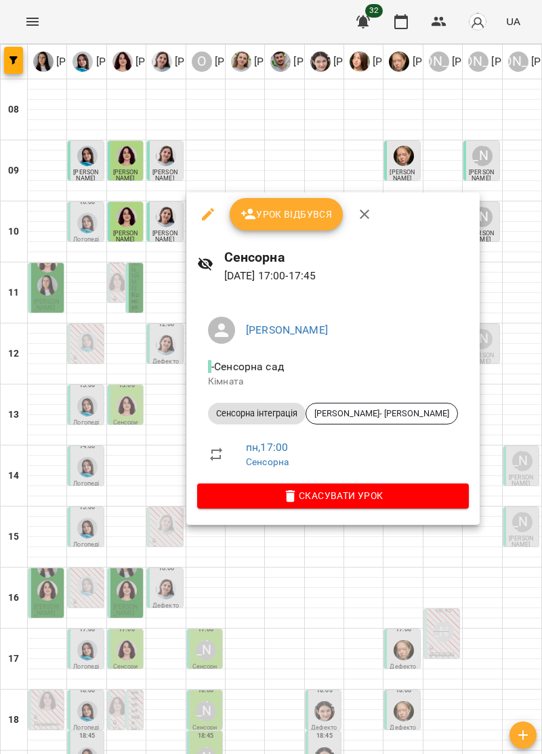
click at [363, 220] on icon "button" at bounding box center [365, 214] width 16 height 16
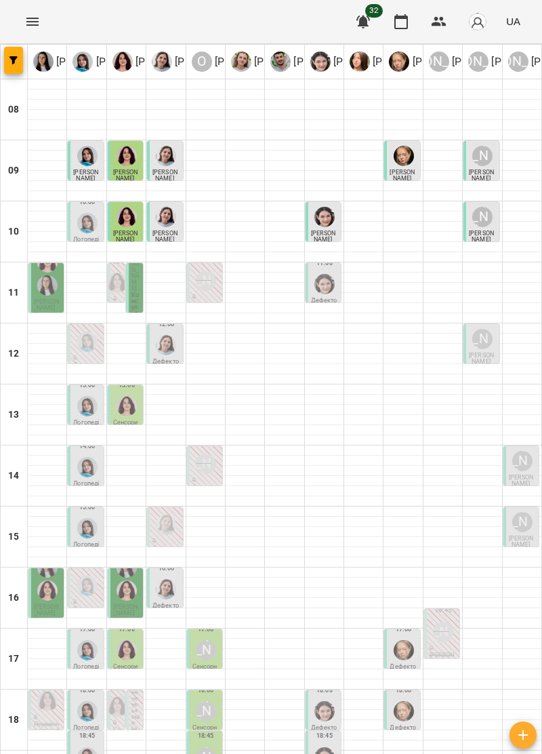
click at [398, 637] on div at bounding box center [404, 650] width 26 height 26
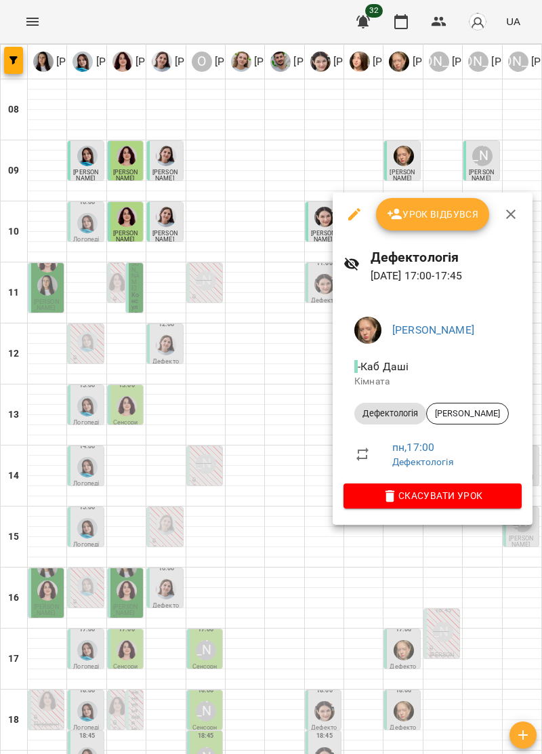
click at [510, 210] on icon "button" at bounding box center [511, 214] width 16 height 16
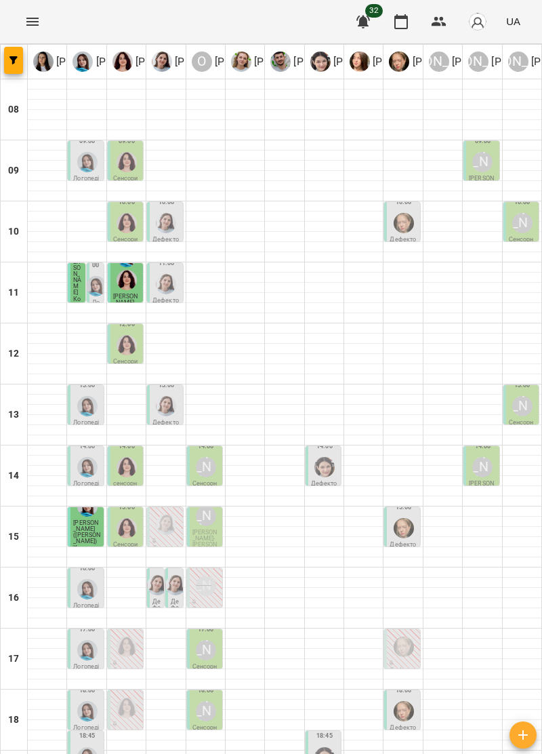
scroll to position [128, 0]
click at [80, 640] on img "Тетяна Хомин" at bounding box center [87, 650] width 20 height 20
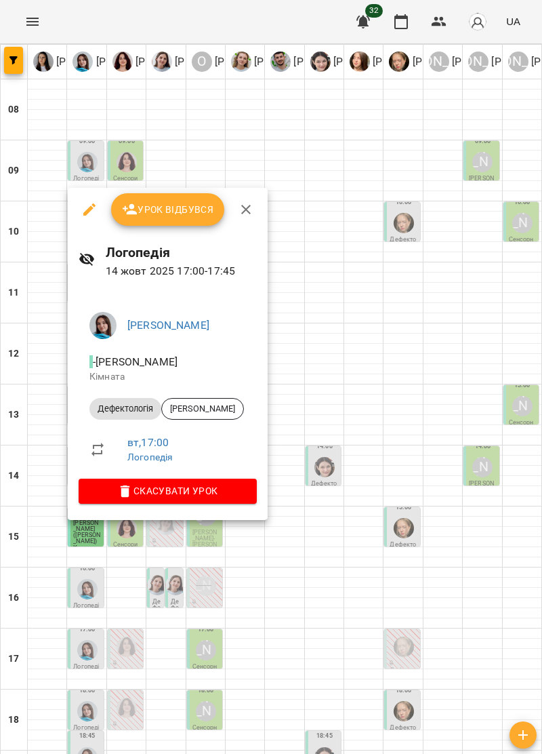
click at [248, 205] on icon "button" at bounding box center [246, 209] width 16 height 16
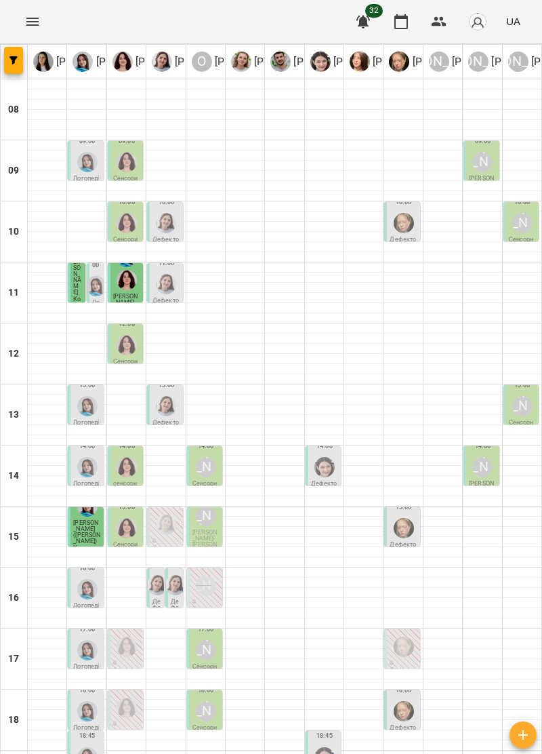
click at [203, 640] on div "[PERSON_NAME]" at bounding box center [206, 650] width 20 height 20
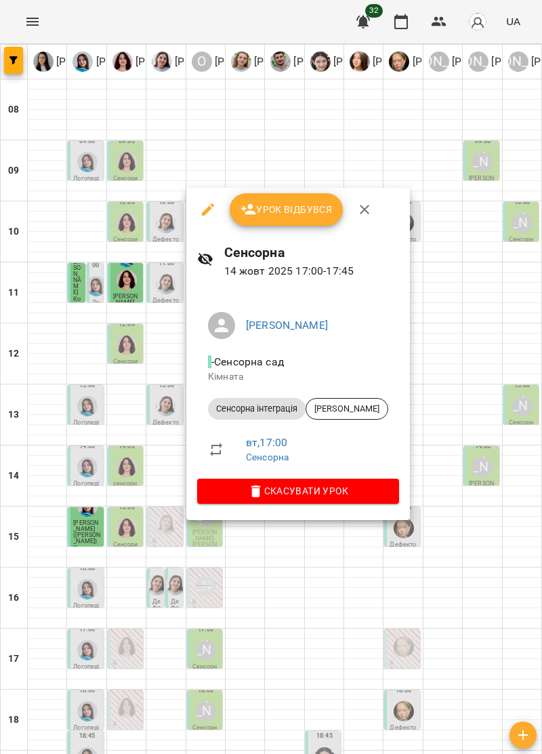
click at [365, 209] on icon "button" at bounding box center [365, 209] width 16 height 16
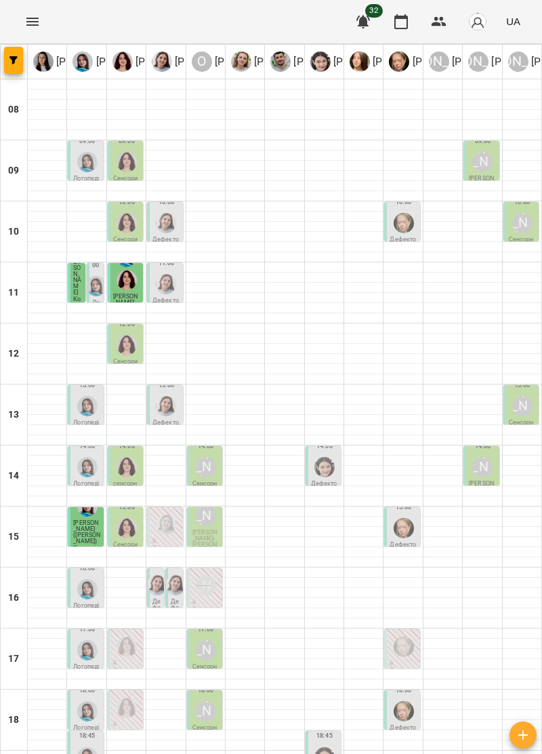
click at [397, 660] on p "0" at bounding box center [403, 663] width 27 height 6
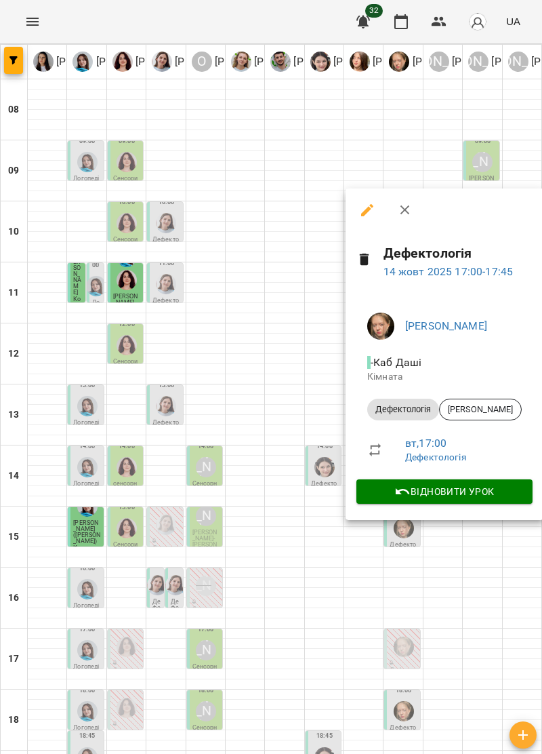
click at [407, 209] on icon "button" at bounding box center [405, 210] width 16 height 16
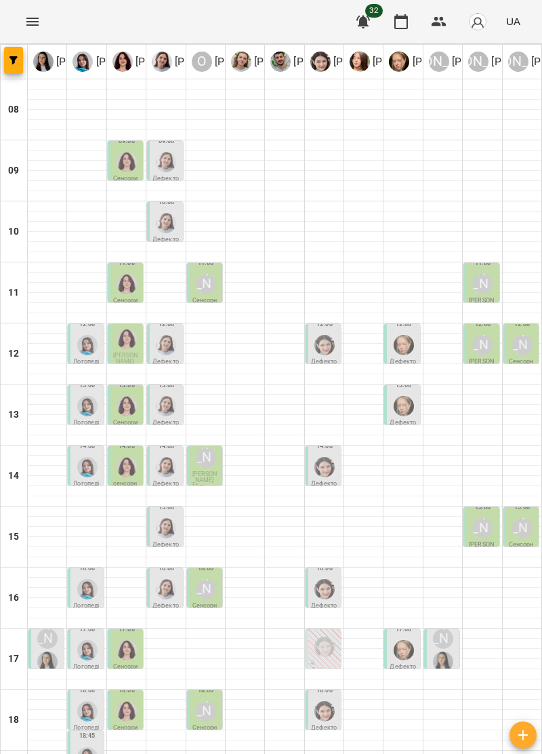
scroll to position [106, 0]
click at [45, 652] on img "Ірина Керівник" at bounding box center [47, 662] width 20 height 20
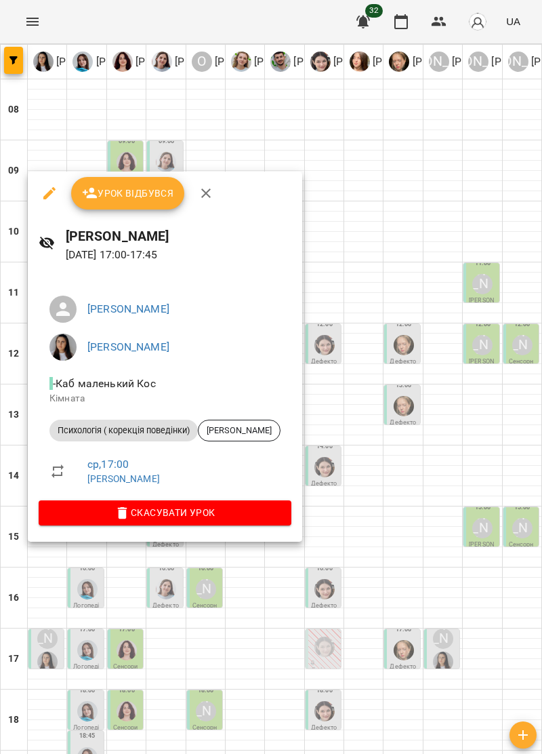
click at [208, 197] on icon "button" at bounding box center [205, 192] width 9 height 9
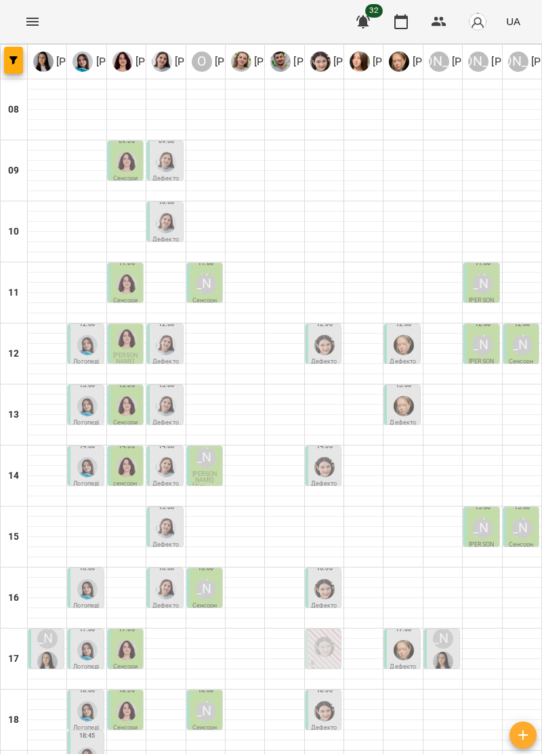
click at [86, 640] on img "Тетяна Хомин" at bounding box center [87, 650] width 20 height 20
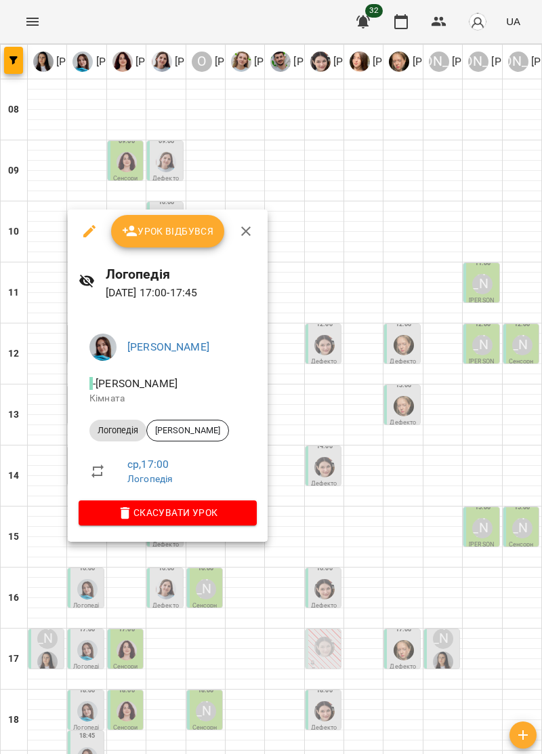
click at [247, 231] on icon "button" at bounding box center [246, 231] width 16 height 16
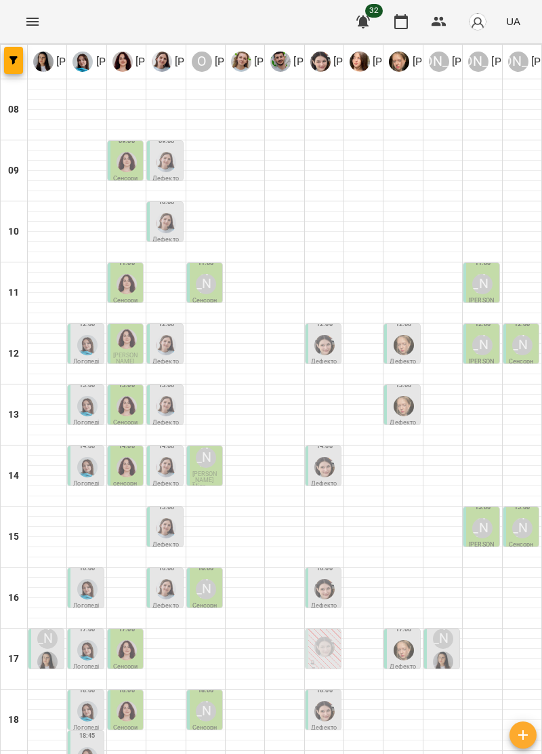
click at [125, 637] on div at bounding box center [127, 650] width 26 height 26
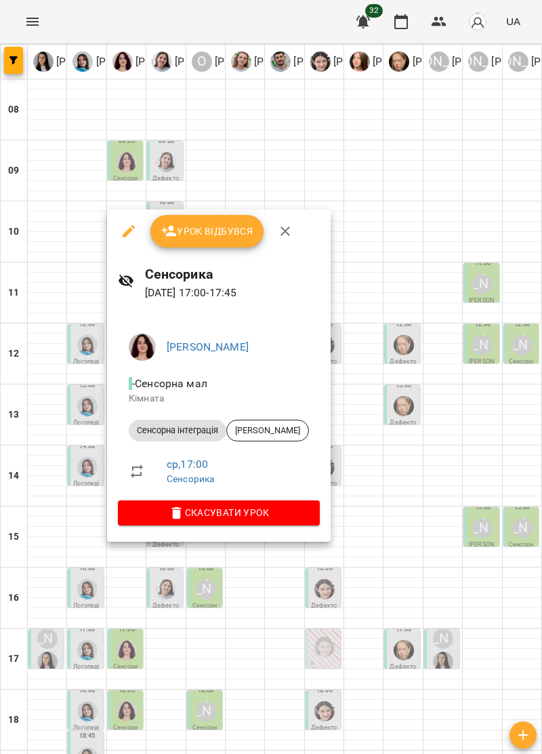
click at [289, 236] on icon "button" at bounding box center [285, 231] width 16 height 16
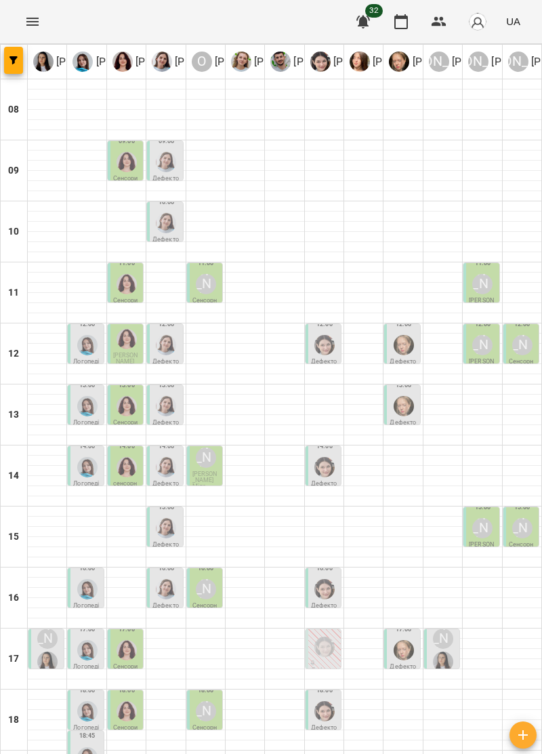
click at [322, 660] on p "0" at bounding box center [324, 663] width 27 height 6
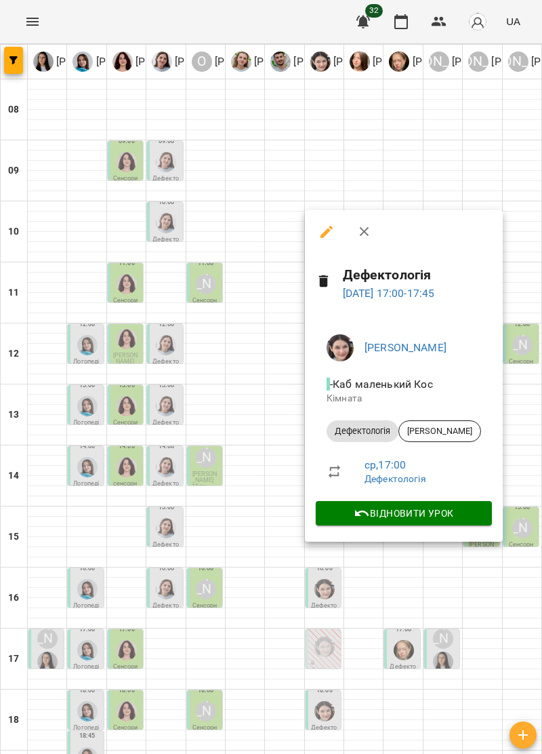
click at [358, 228] on icon "button" at bounding box center [365, 232] width 16 height 16
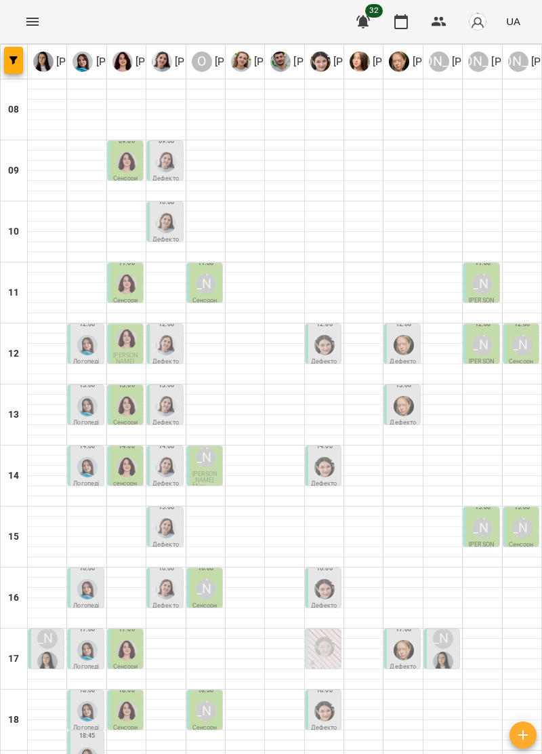
click at [400, 640] on img "Анна Прокопенко" at bounding box center [404, 650] width 20 height 20
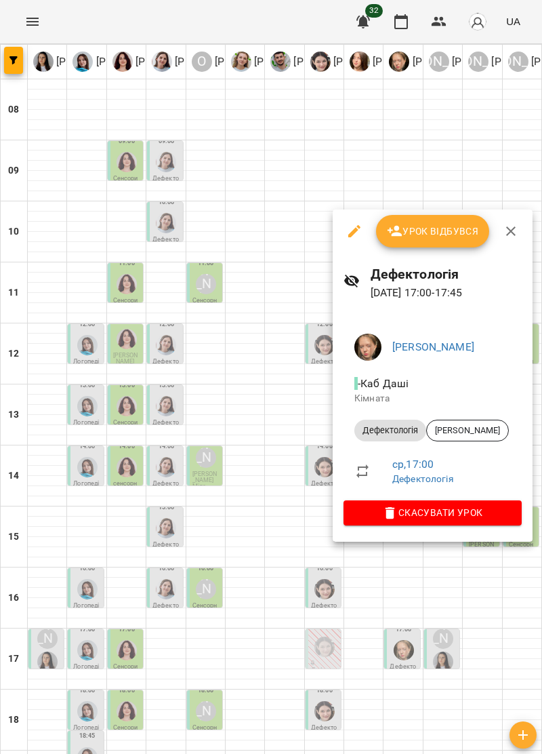
click at [513, 228] on icon "button" at bounding box center [510, 230] width 9 height 9
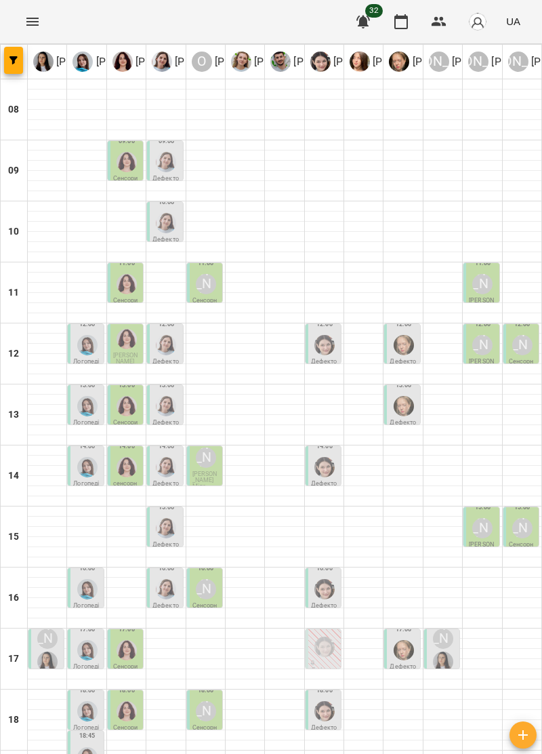
click at [448, 652] on img "Ірина Керівник" at bounding box center [443, 662] width 20 height 20
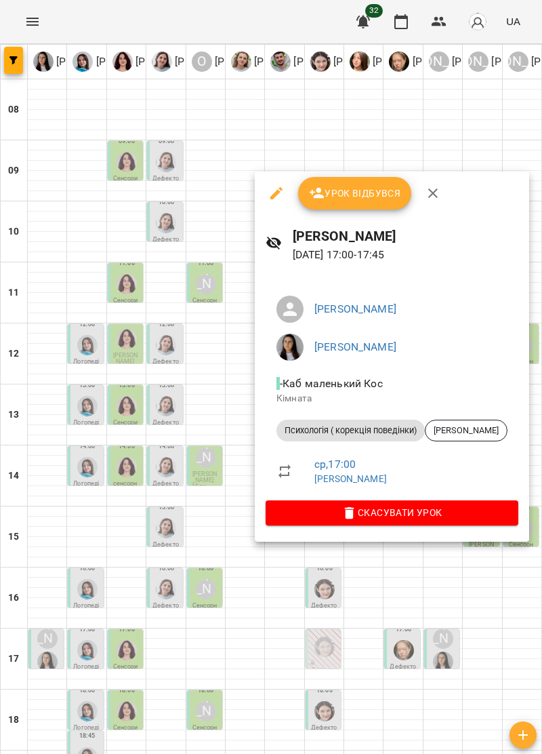
click at [437, 196] on icon "button" at bounding box center [433, 193] width 16 height 16
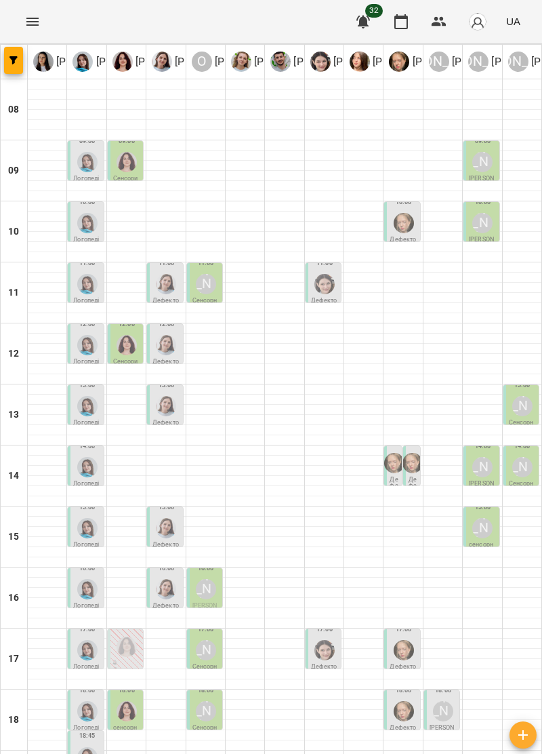
scroll to position [133, 0]
click at [80, 637] on div at bounding box center [88, 650] width 26 height 26
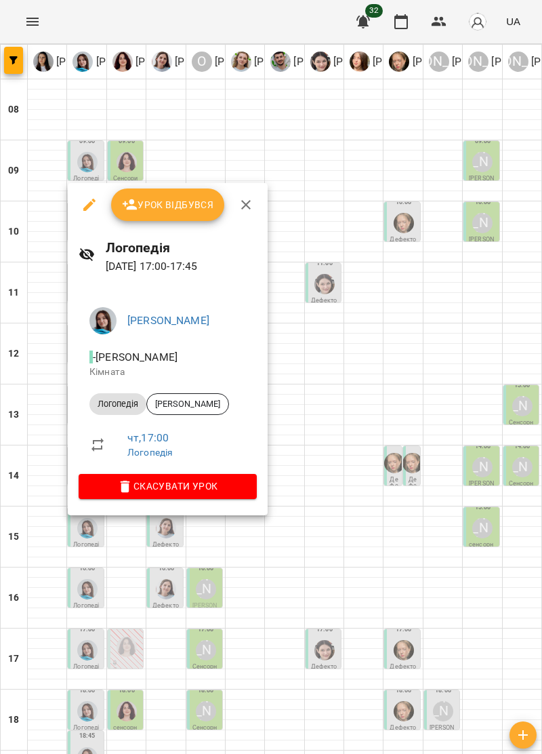
click at [249, 204] on icon "button" at bounding box center [246, 205] width 16 height 16
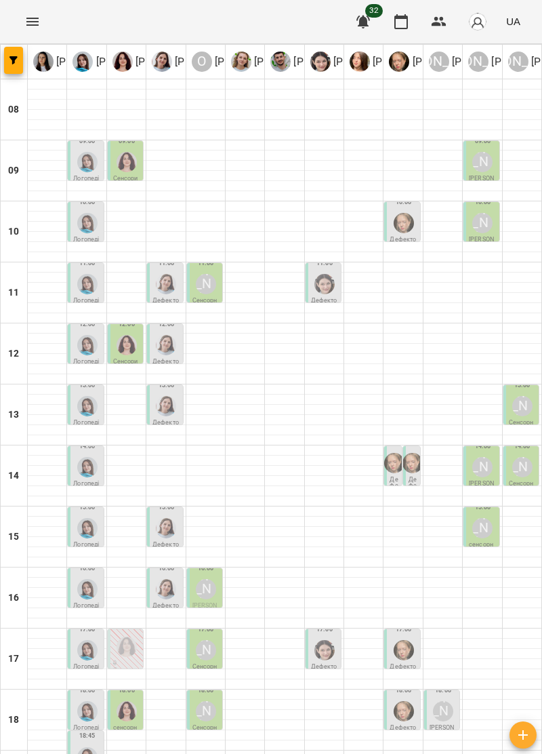
click at [132, 637] on img "Ольга Крикун" at bounding box center [127, 647] width 20 height 20
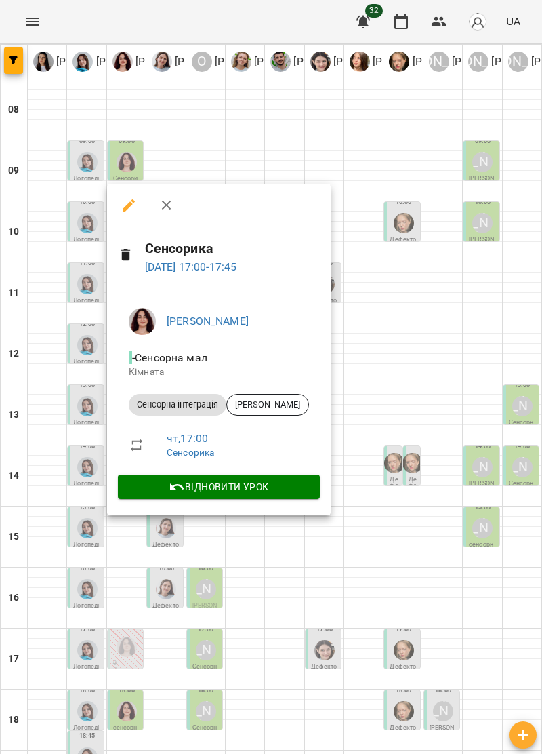
click at [169, 205] on icon "button" at bounding box center [167, 205] width 16 height 16
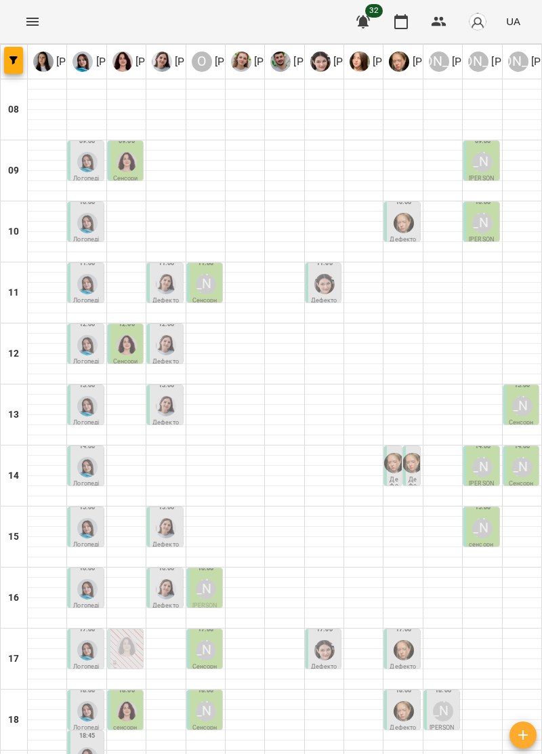
click at [208, 637] on div "[PERSON_NAME]" at bounding box center [206, 650] width 26 height 26
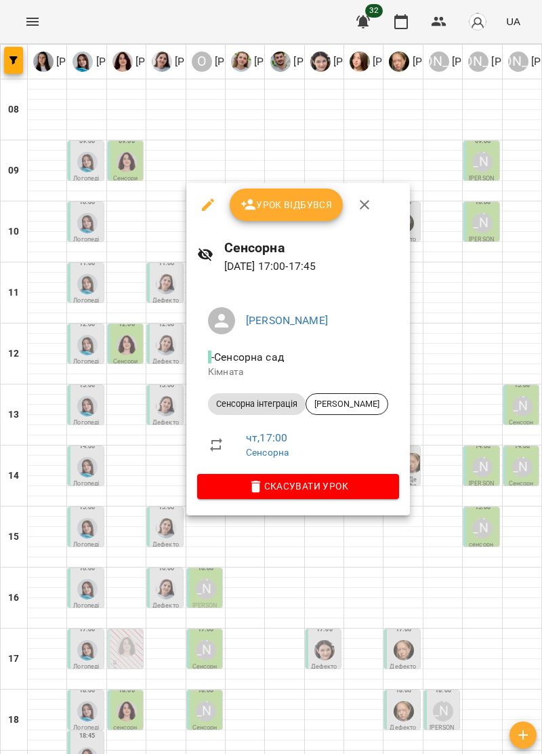
click at [365, 205] on icon "button" at bounding box center [365, 205] width 16 height 16
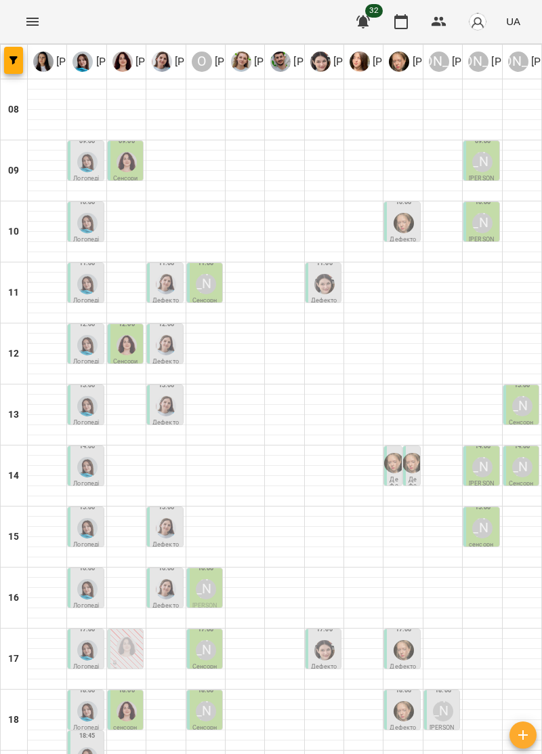
click at [325, 640] on img "Софія Цюпер" at bounding box center [325, 650] width 20 height 20
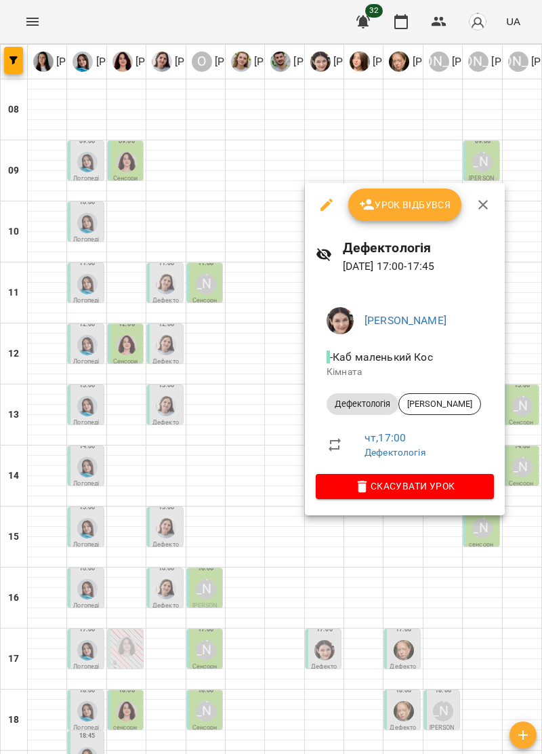
click at [483, 206] on icon "button" at bounding box center [483, 204] width 9 height 9
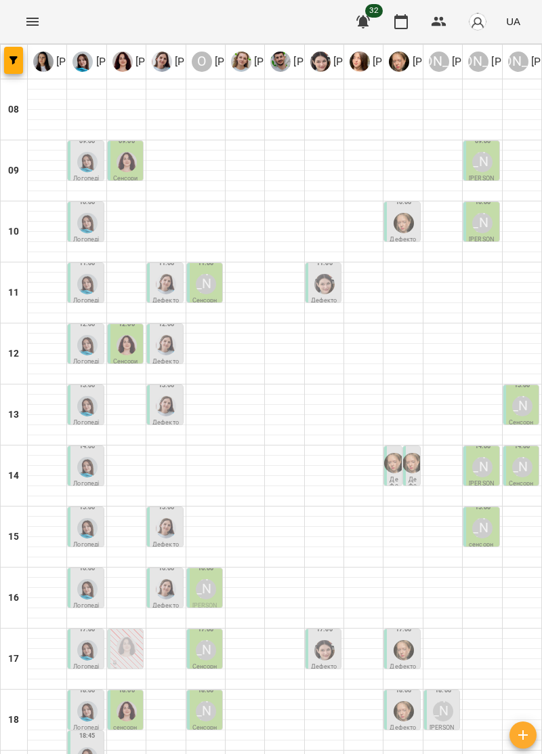
click at [402, 640] on img "Анна Прокопенко" at bounding box center [404, 650] width 20 height 20
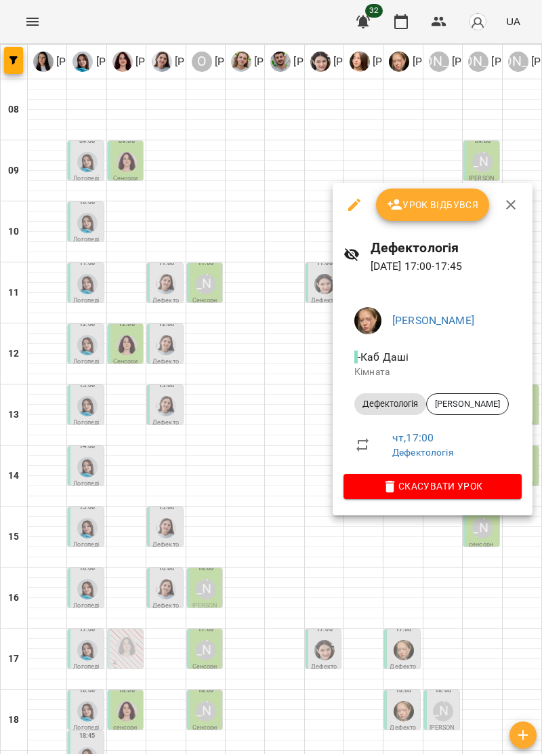
click at [496, 490] on span "Скасувати Урок" at bounding box center [433, 486] width 157 height 16
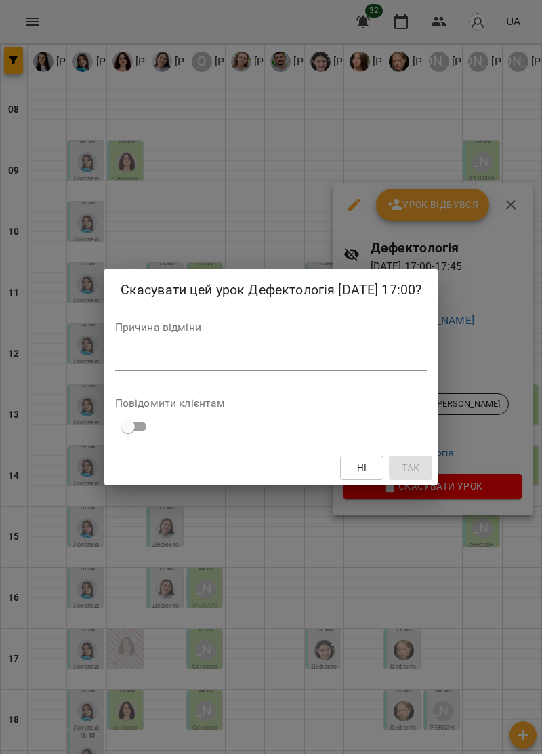
click at [125, 365] on textarea at bounding box center [271, 359] width 313 height 13
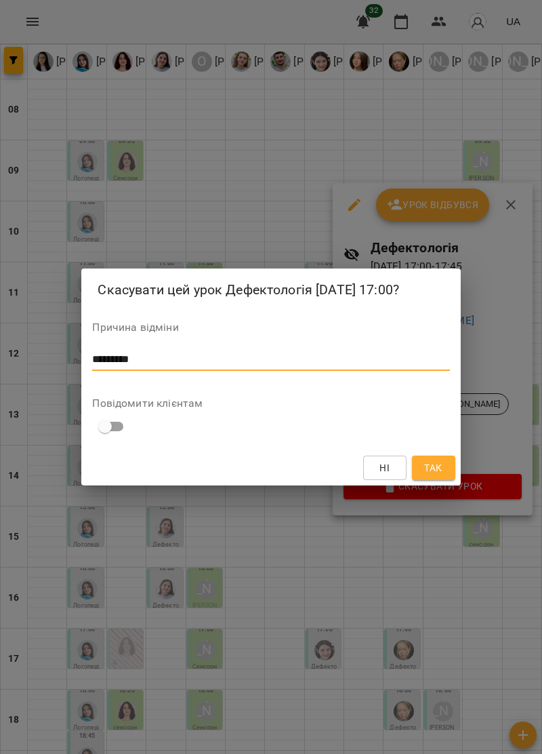
type textarea "*********"
click at [437, 471] on span "Так" at bounding box center [433, 468] width 18 height 16
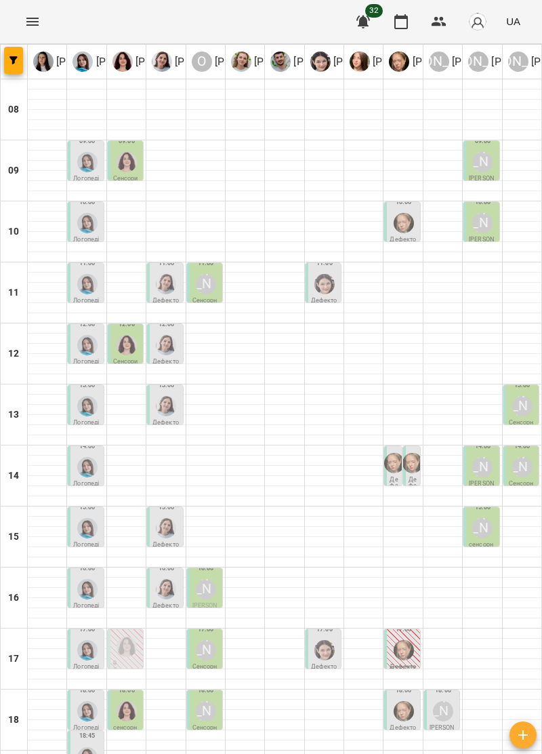
click at [78, 701] on img "Тетяна Хомин" at bounding box center [87, 711] width 20 height 20
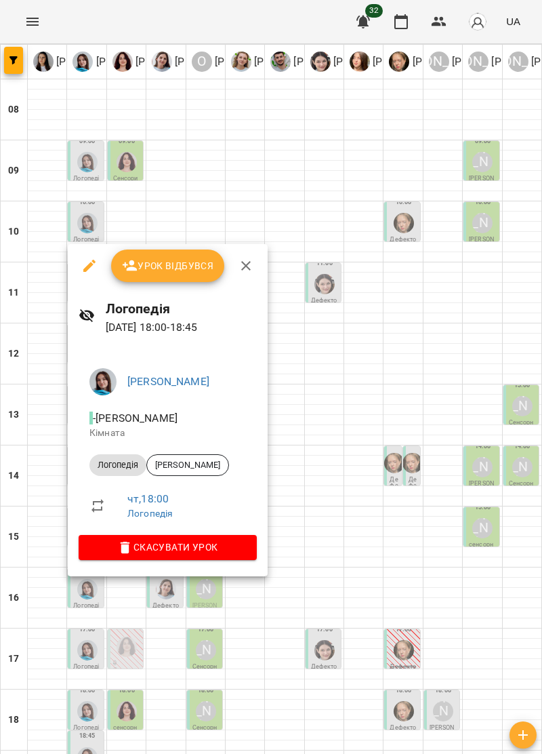
click at [247, 266] on icon "button" at bounding box center [246, 266] width 16 height 16
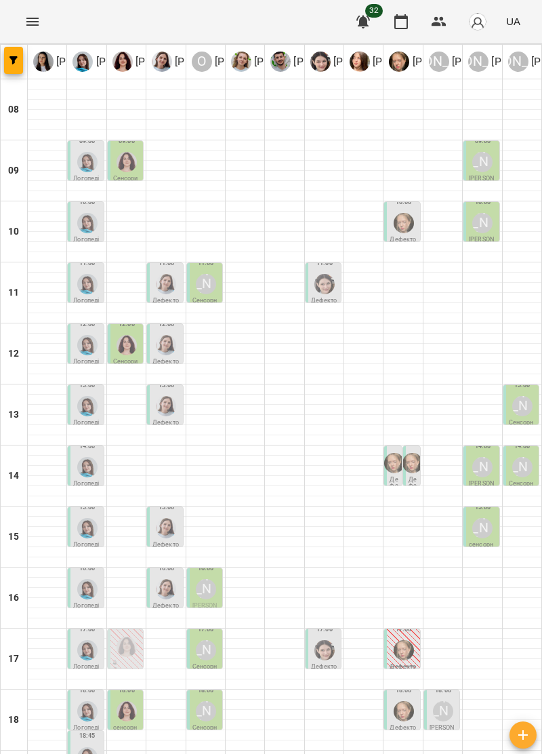
click at [123, 701] on img "Ольга Крикун" at bounding box center [127, 711] width 20 height 20
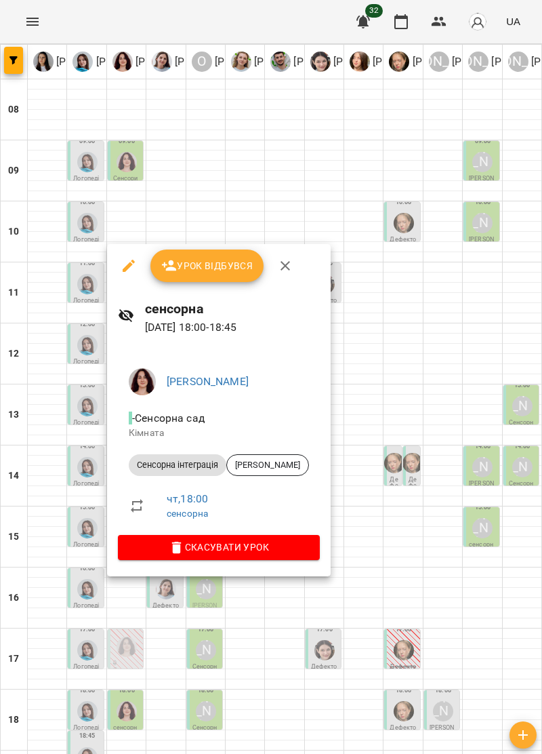
click at [281, 545] on span "Скасувати Урок" at bounding box center [219, 547] width 180 height 16
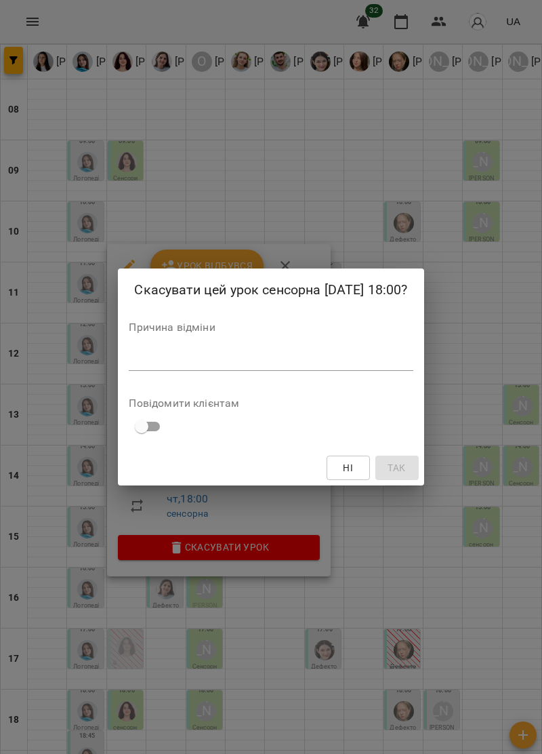
click at [152, 354] on textarea at bounding box center [271, 359] width 284 height 13
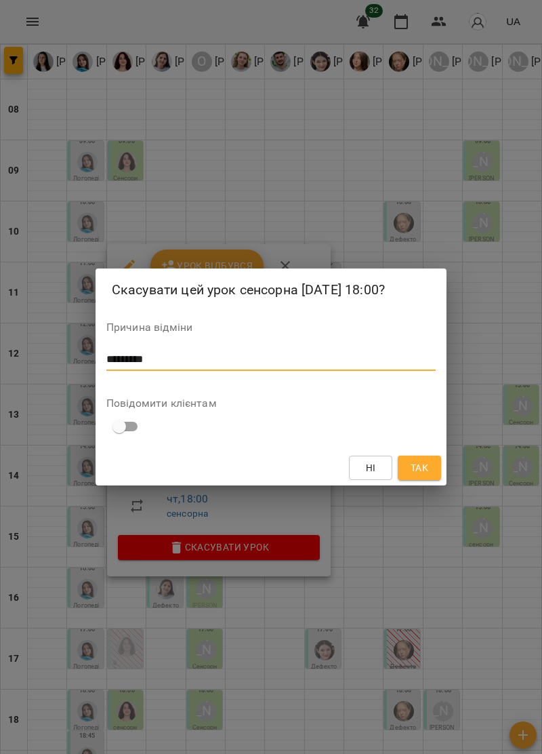
type textarea "*********"
click at [422, 467] on span "Так" at bounding box center [420, 468] width 18 height 16
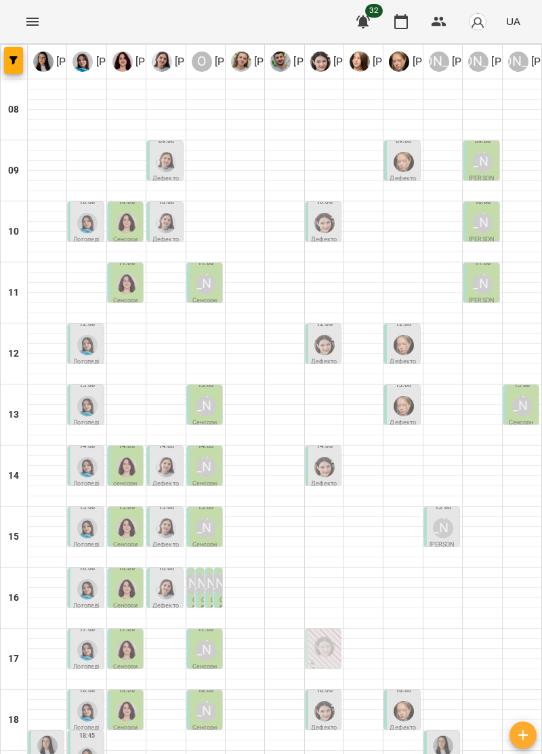
scroll to position [104, 0]
click at [81, 640] on img "Тетяна Хомин" at bounding box center [87, 650] width 20 height 20
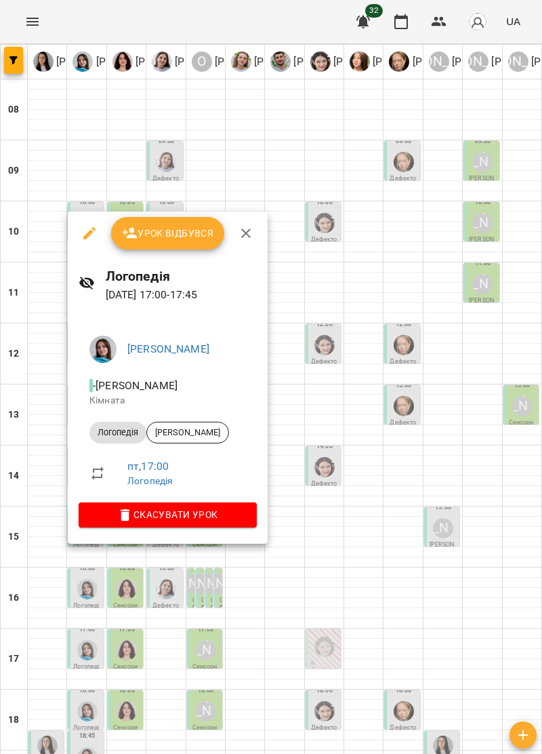
click at [243, 233] on icon "button" at bounding box center [246, 233] width 16 height 16
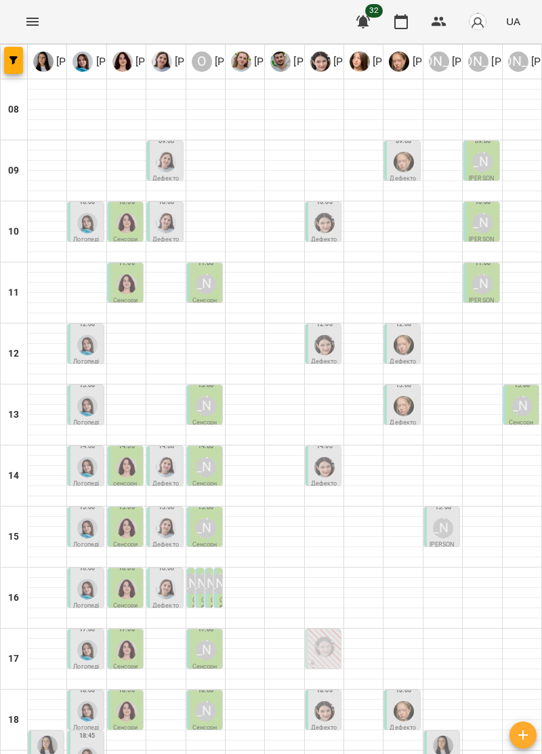
click at [128, 640] on img "Ольга Крикун" at bounding box center [127, 650] width 20 height 20
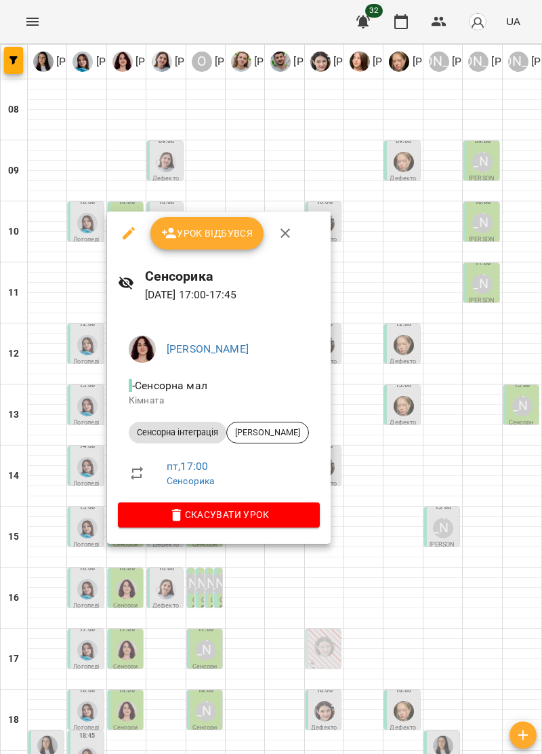
click at [285, 231] on icon "button" at bounding box center [285, 232] width 9 height 9
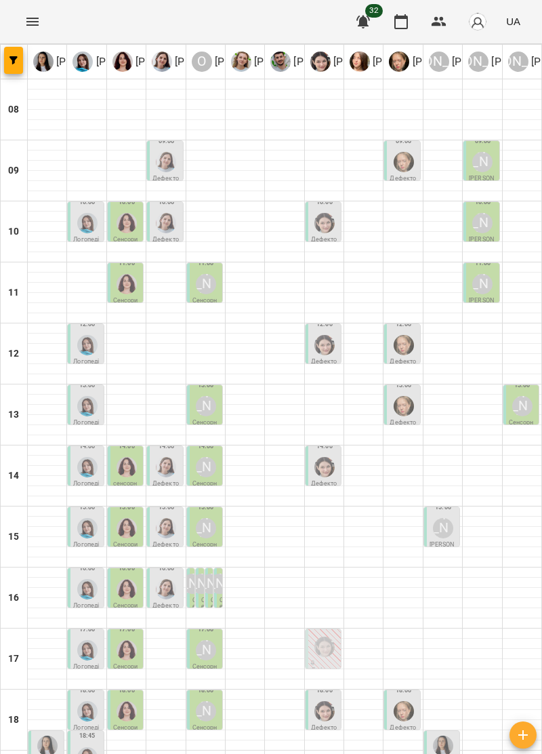
click at [209, 640] on div "[PERSON_NAME]" at bounding box center [206, 650] width 20 height 20
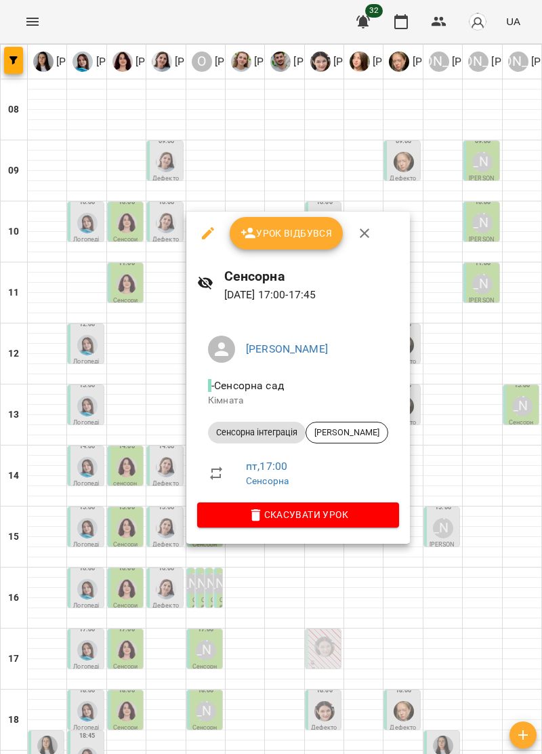
click at [363, 233] on icon "button" at bounding box center [364, 232] width 9 height 9
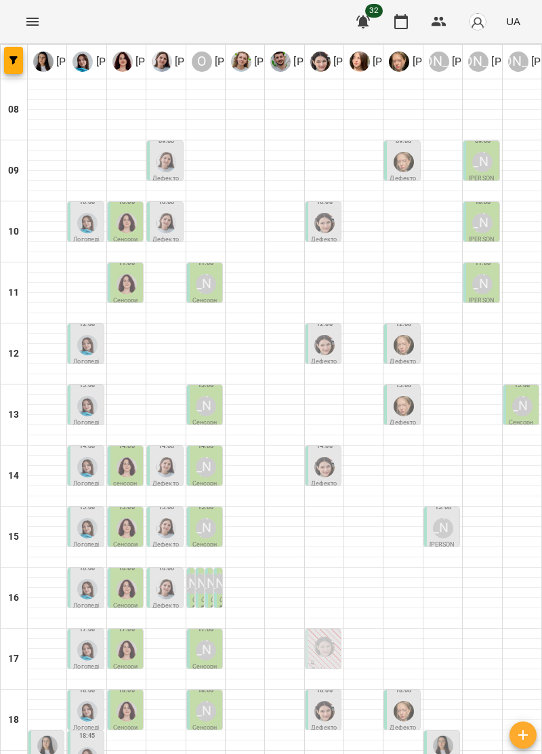
scroll to position [133, 0]
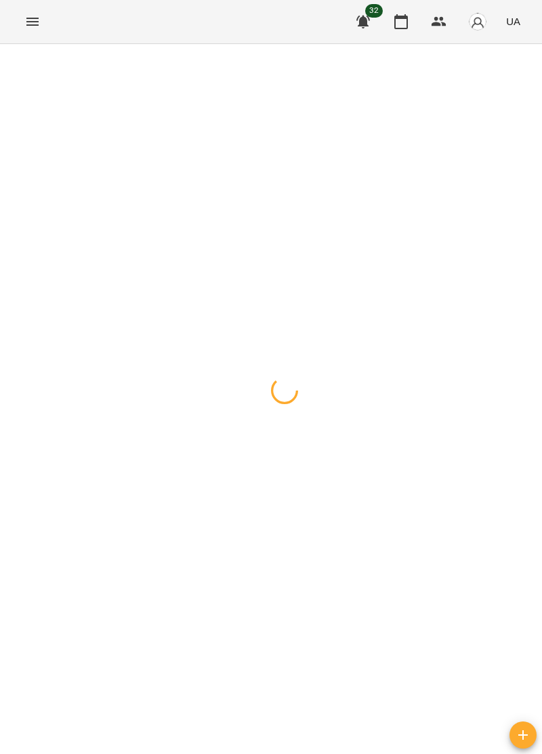
click at [394, 44] on div at bounding box center [271, 44] width 542 height 0
click at [37, 26] on icon "Menu" at bounding box center [32, 22] width 16 height 16
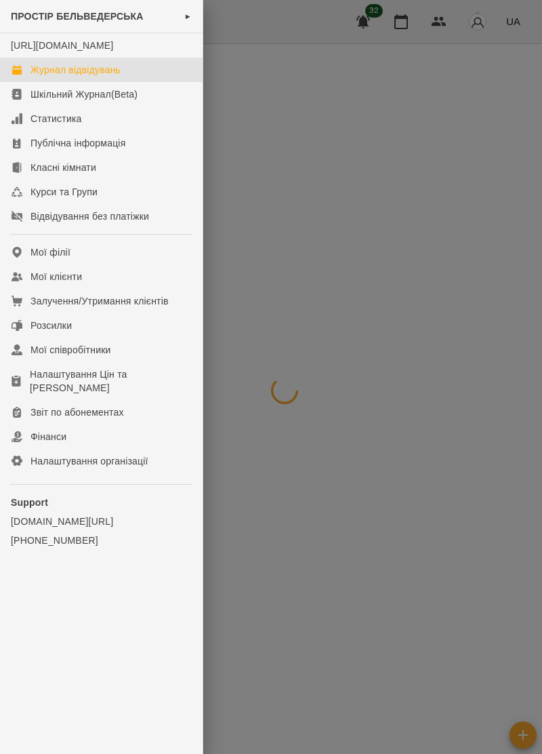
click at [115, 77] on div "Журнал відвідувань" at bounding box center [76, 70] width 90 height 14
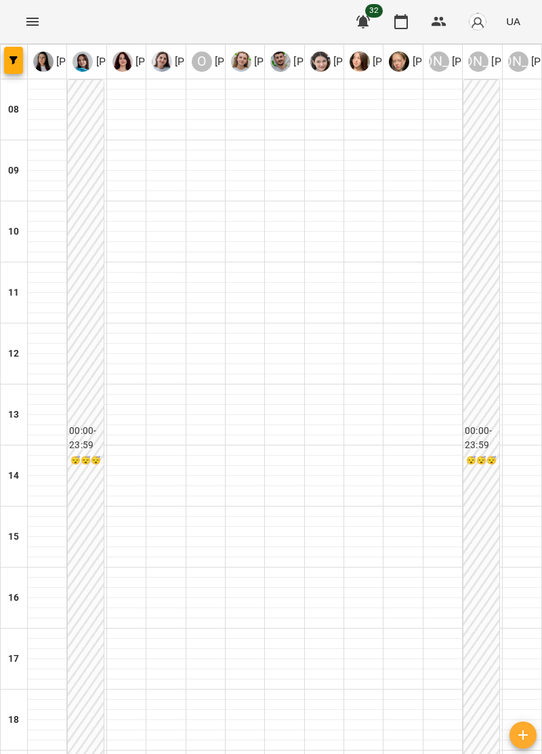
type input "**********"
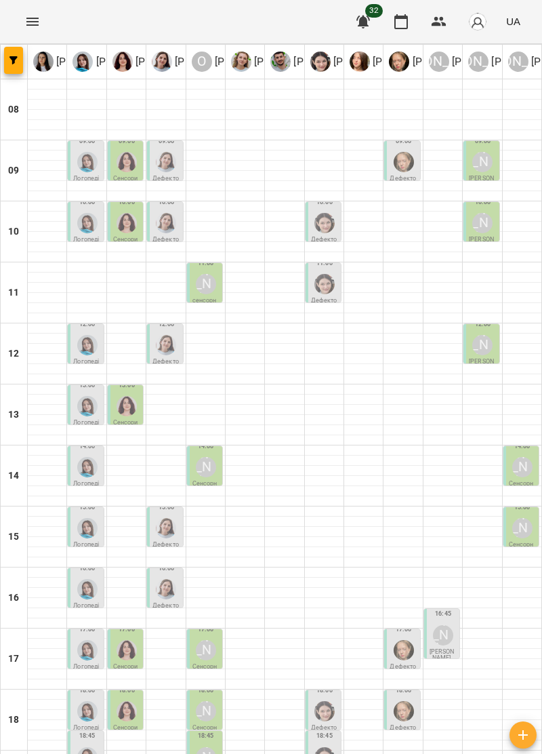
click at [78, 637] on div at bounding box center [88, 650] width 26 height 26
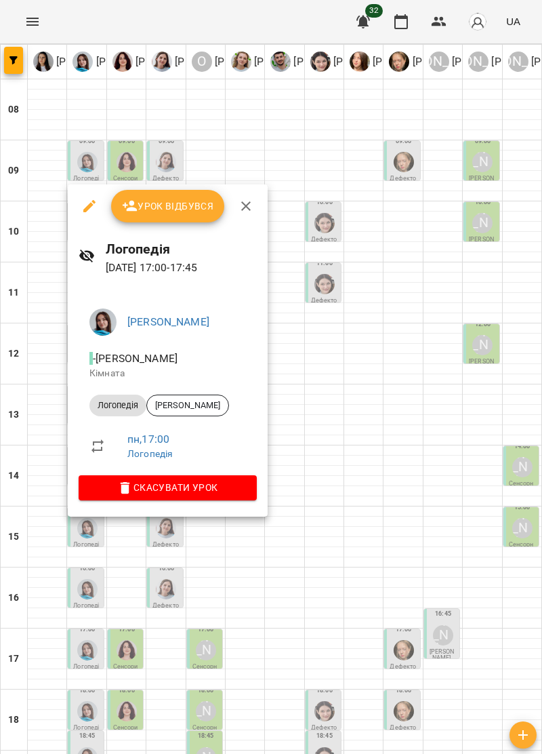
click at [244, 206] on icon "button" at bounding box center [245, 205] width 9 height 9
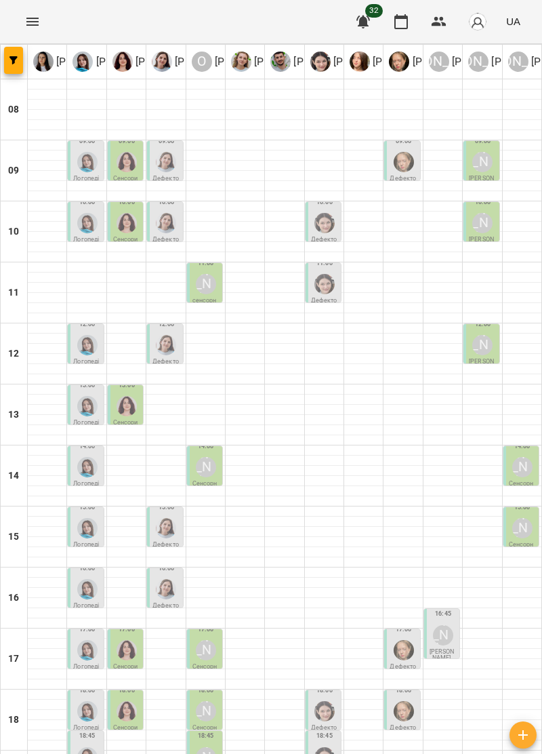
click at [126, 640] on img "Ольга Крикун" at bounding box center [127, 650] width 20 height 20
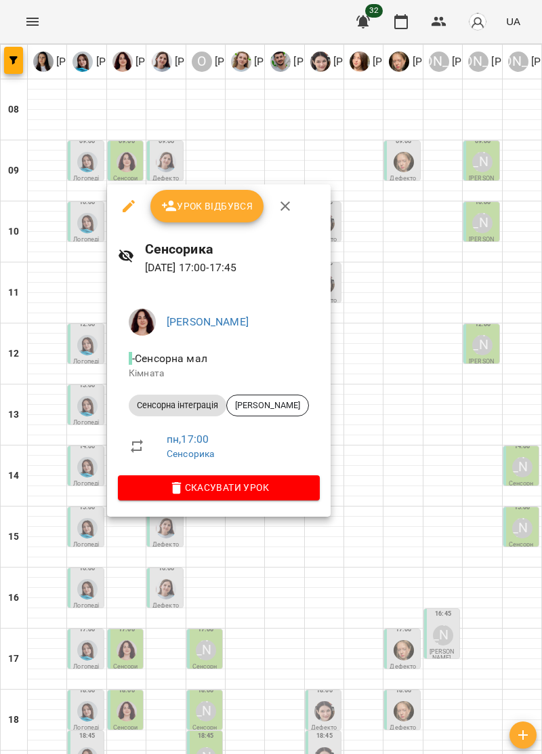
click at [282, 204] on icon "button" at bounding box center [285, 205] width 9 height 9
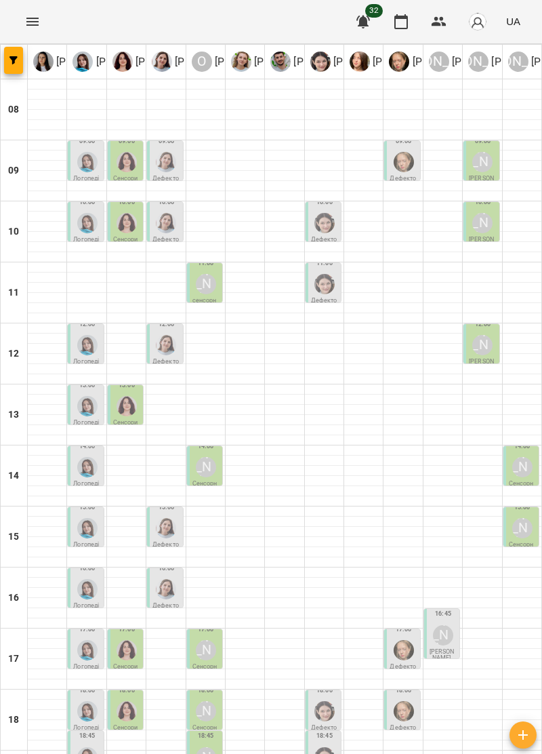
click at [207, 640] on div "[PERSON_NAME]" at bounding box center [206, 650] width 20 height 20
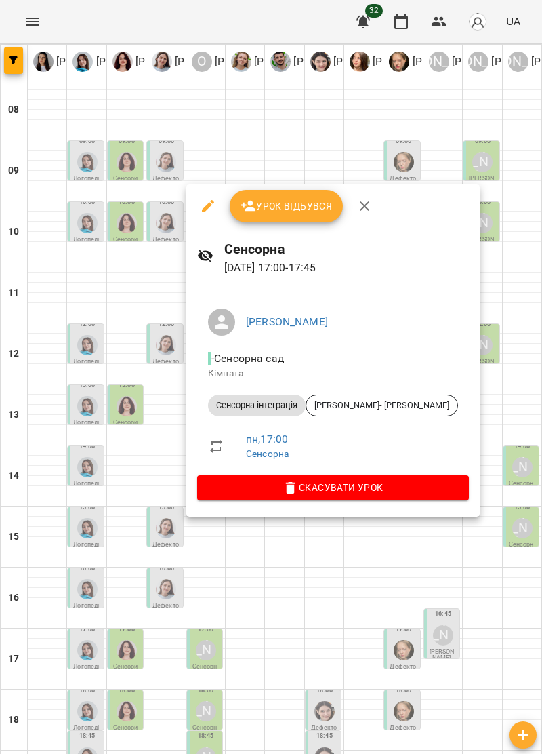
click at [365, 205] on icon "button" at bounding box center [365, 206] width 16 height 16
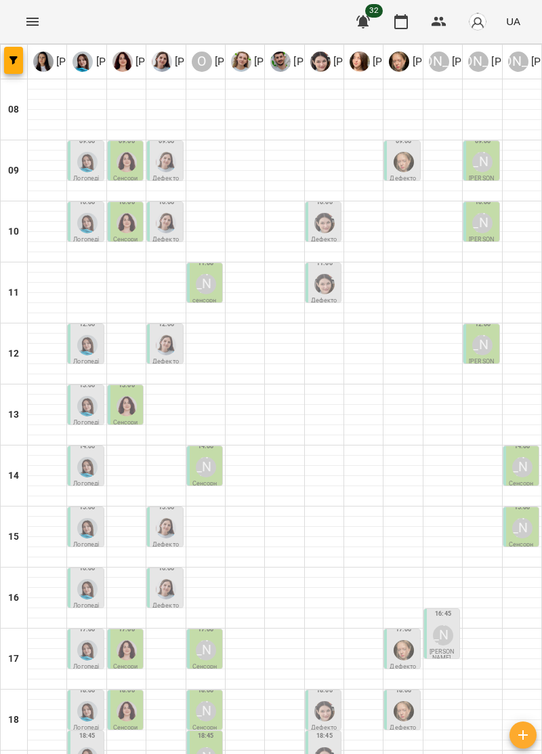
click at [397, 640] on img "Анна Прокопенко" at bounding box center [404, 650] width 20 height 20
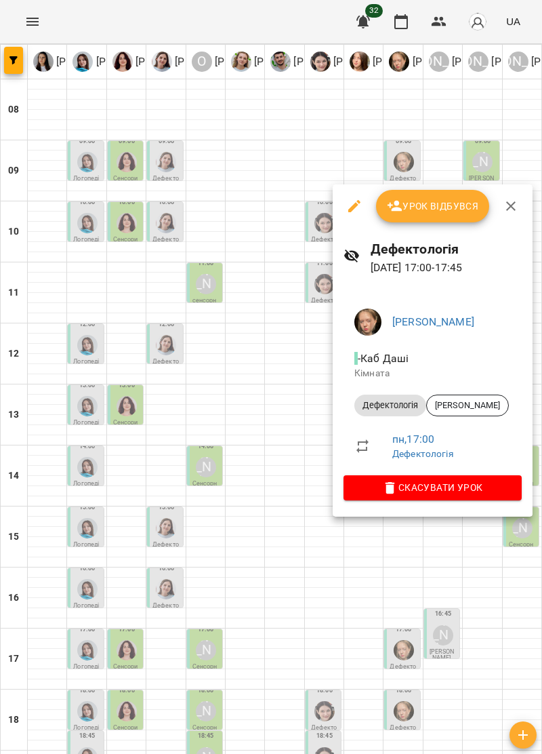
click at [520, 201] on button "button" at bounding box center [511, 206] width 33 height 33
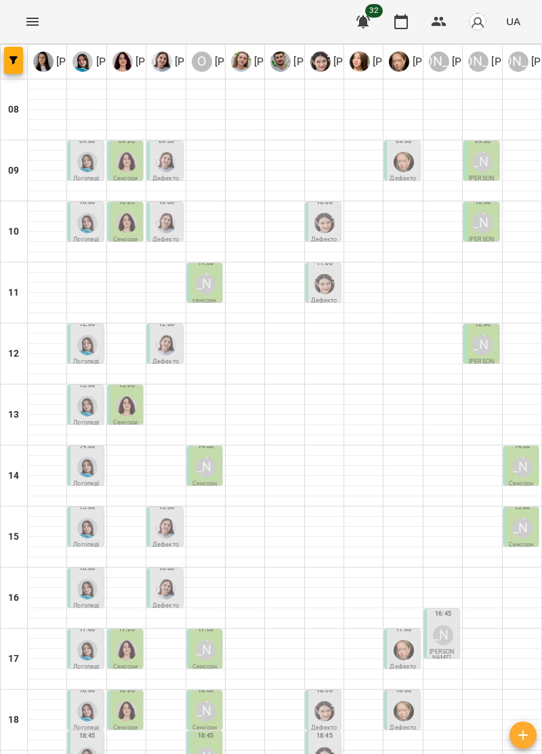
click at [87, 701] on img "Тетяна Хомин" at bounding box center [87, 711] width 20 height 20
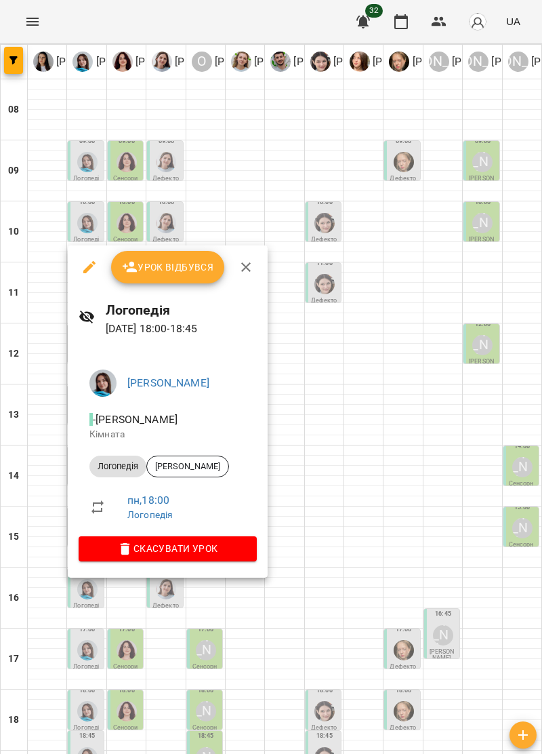
click at [243, 263] on icon "button" at bounding box center [246, 267] width 16 height 16
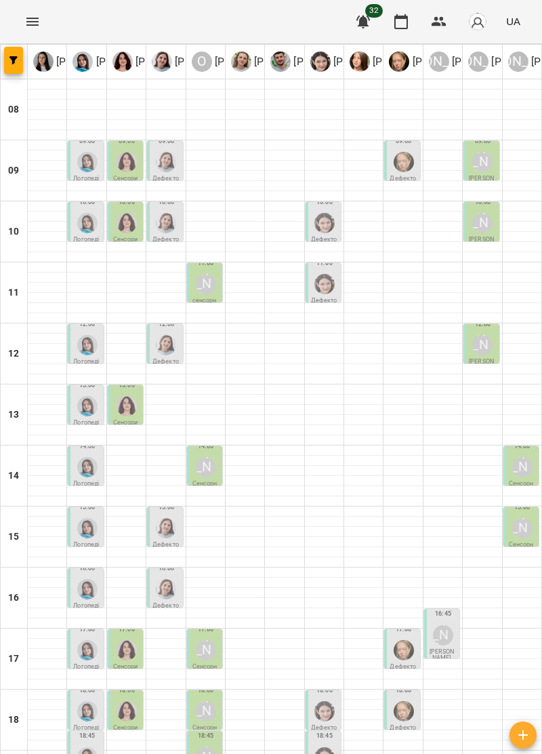
click at [134, 701] on img "Ольга Крикун" at bounding box center [127, 711] width 20 height 20
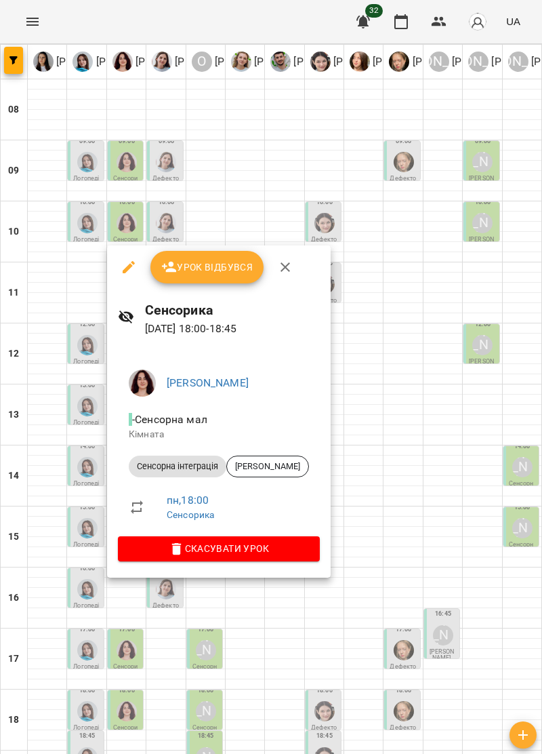
click at [279, 266] on icon "button" at bounding box center [285, 267] width 16 height 16
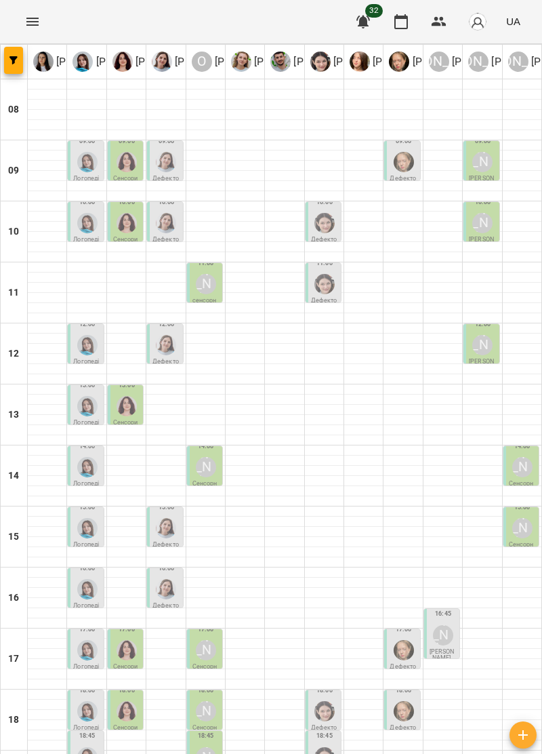
click at [216, 698] on div "[PERSON_NAME]" at bounding box center [206, 711] width 26 height 26
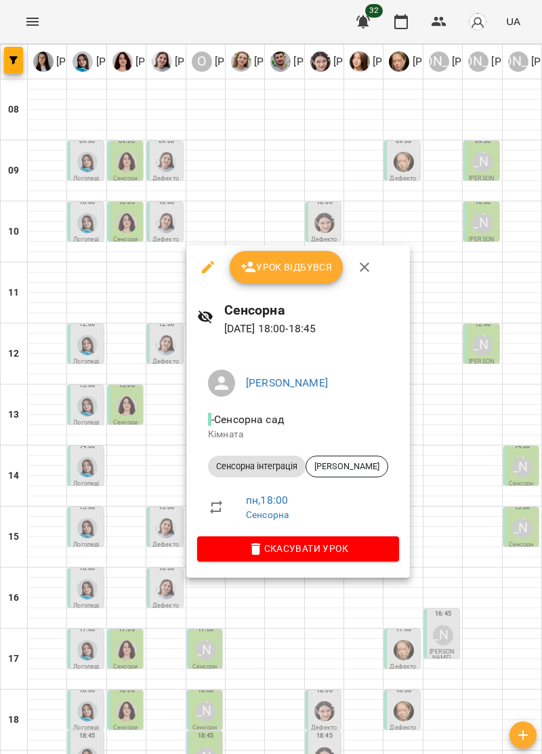
click at [370, 266] on icon "button" at bounding box center [365, 267] width 16 height 16
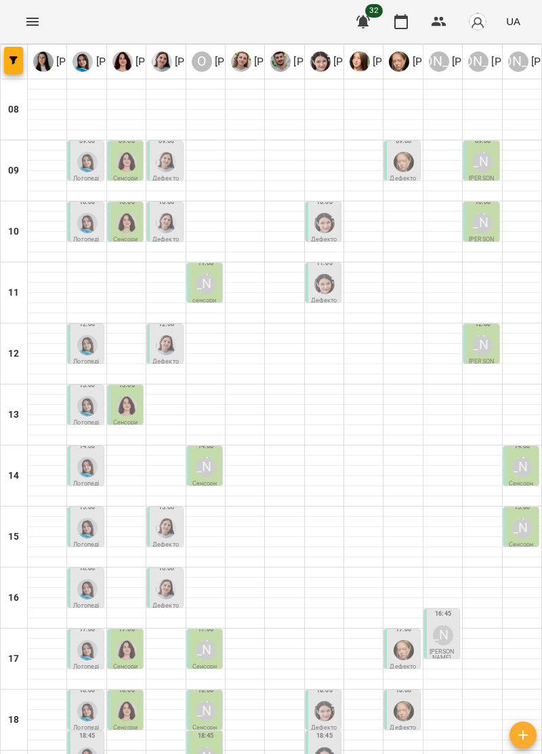
click at [325, 701] on img "Софія Цюпер" at bounding box center [325, 711] width 20 height 20
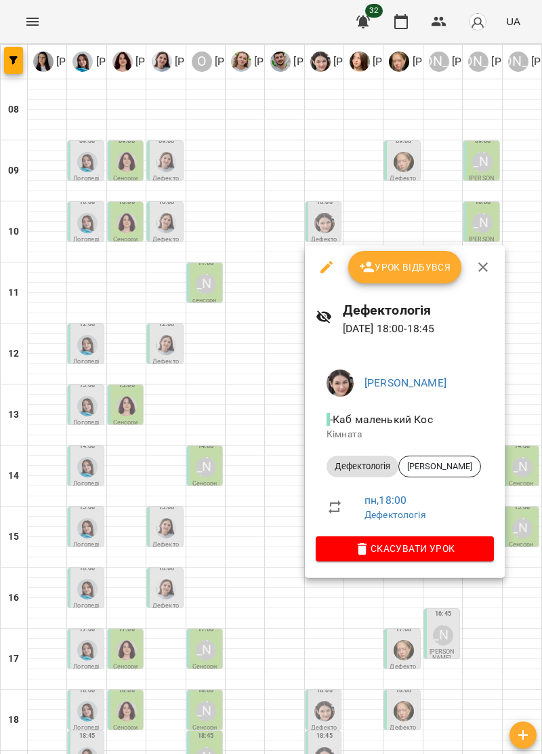
click at [479, 270] on icon "button" at bounding box center [483, 266] width 9 height 9
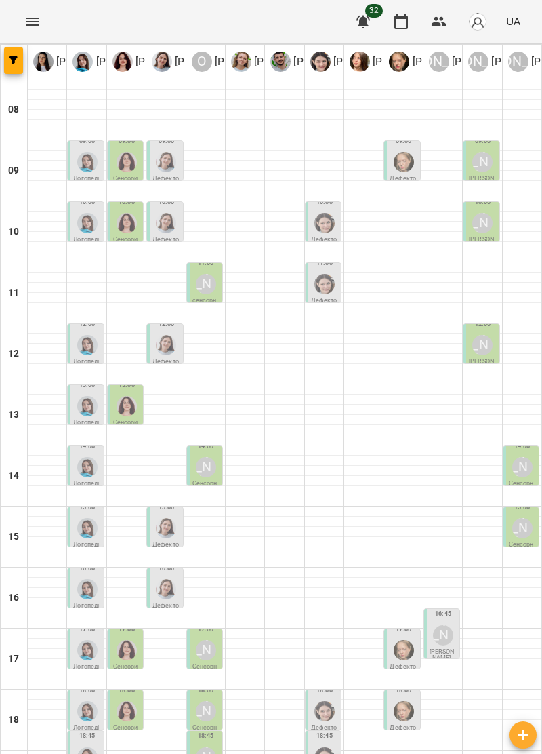
click at [405, 701] on img "Анна Прокопенко" at bounding box center [404, 711] width 20 height 20
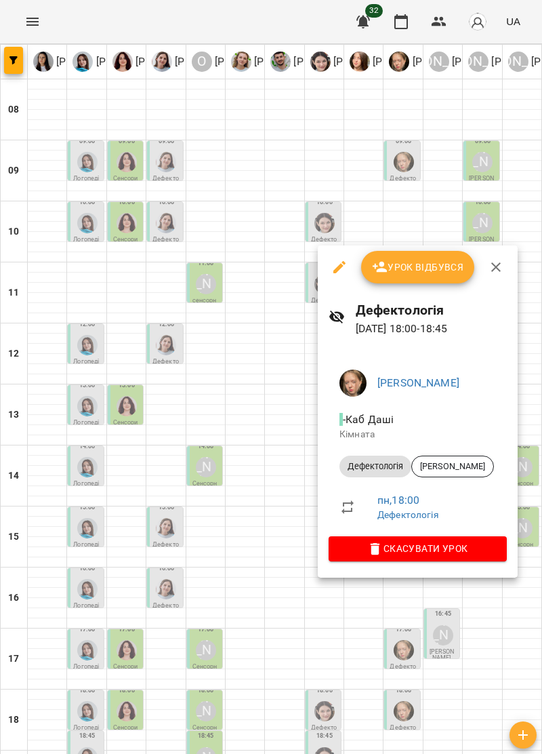
click at [500, 268] on icon "button" at bounding box center [496, 267] width 16 height 16
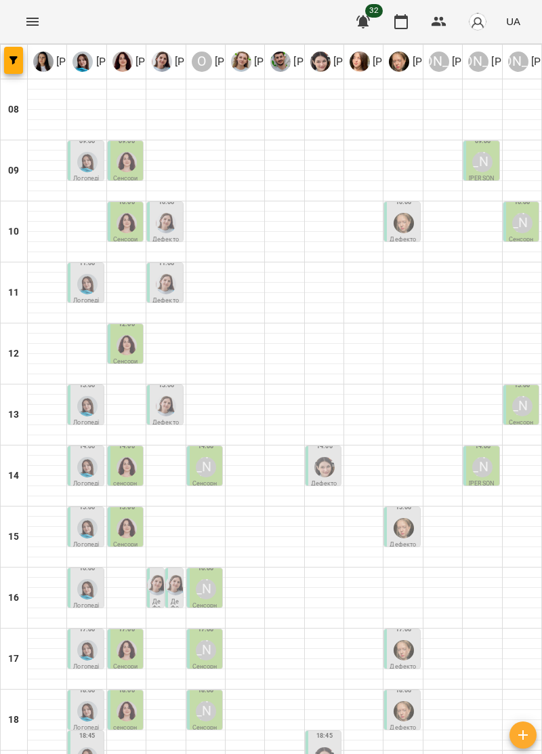
click at [73, 621] on div "17:00" at bounding box center [86, 642] width 27 height 42
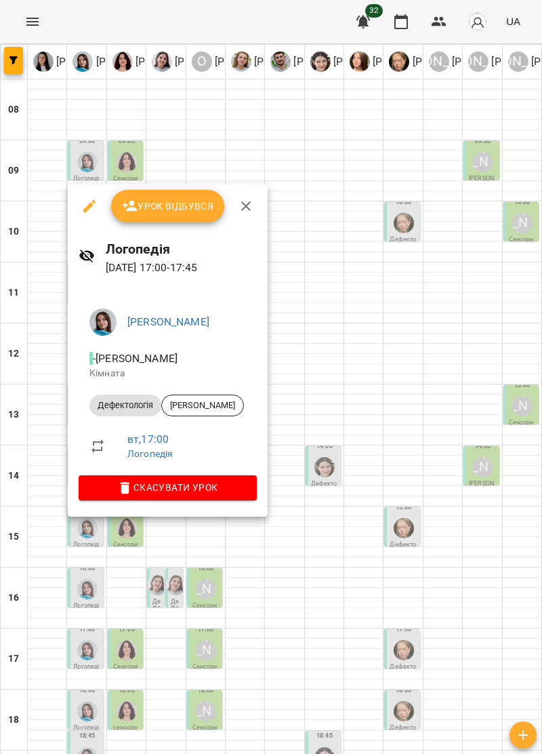
click at [245, 205] on icon "button" at bounding box center [245, 205] width 9 height 9
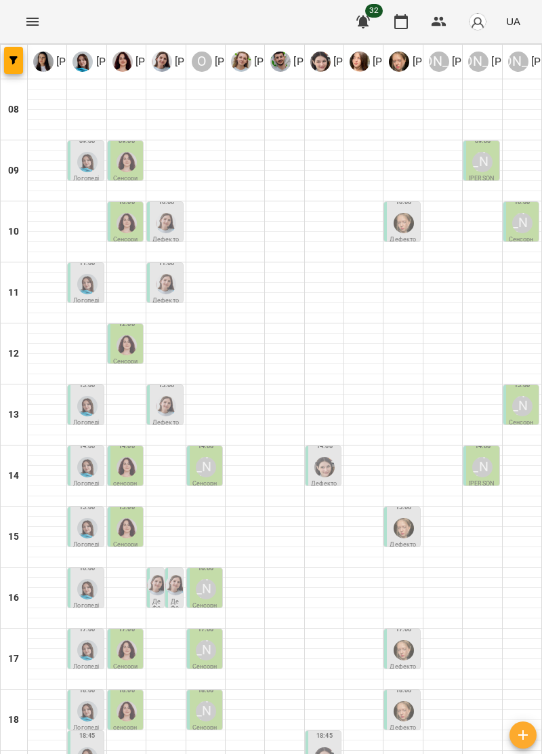
click at [122, 640] on img "Ольга Крикун" at bounding box center [127, 650] width 20 height 20
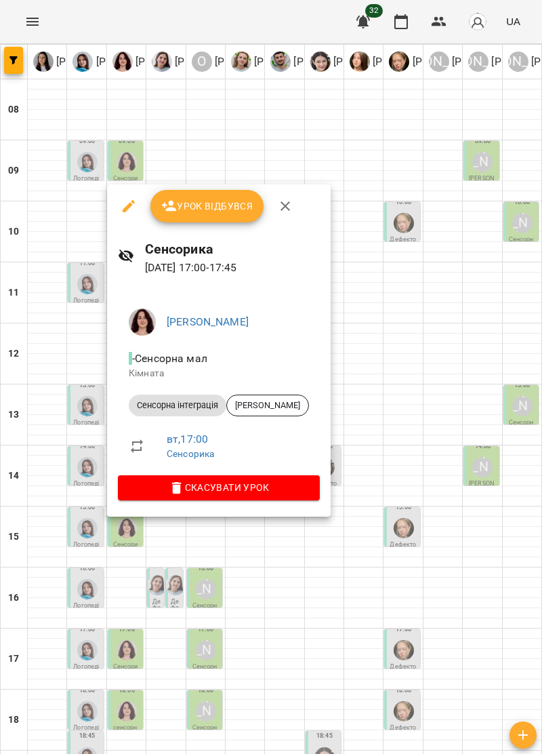
click at [285, 209] on icon "button" at bounding box center [285, 206] width 16 height 16
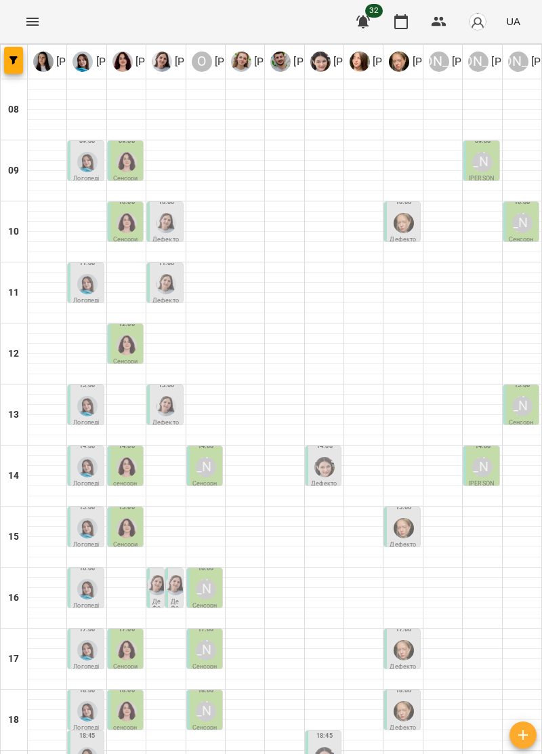
click at [406, 640] on img "Анна Прокопенко" at bounding box center [404, 650] width 20 height 20
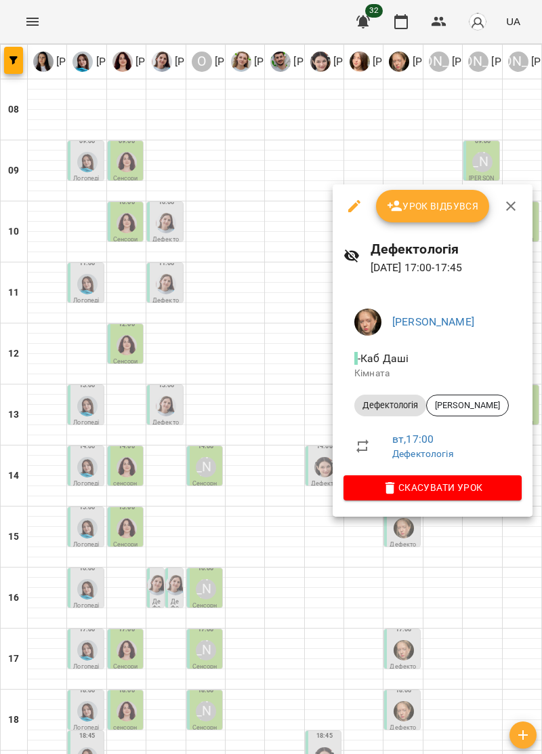
click at [484, 489] on span "Скасувати Урок" at bounding box center [433, 487] width 157 height 16
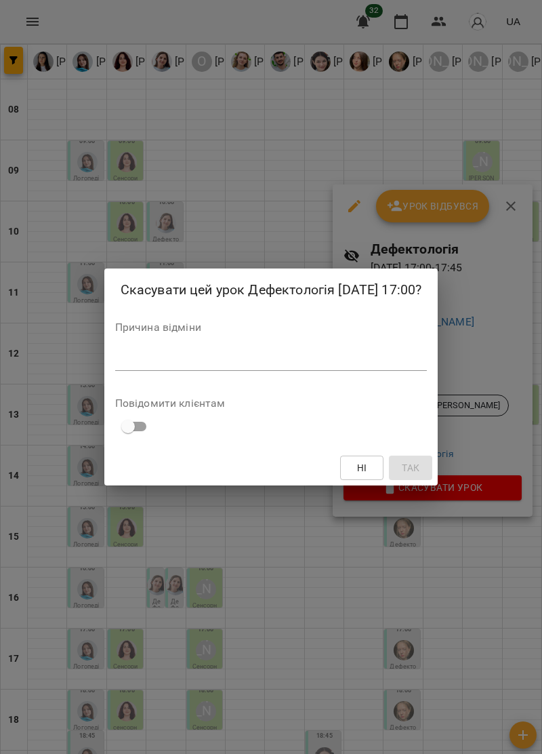
click at [159, 357] on textarea at bounding box center [271, 359] width 313 height 13
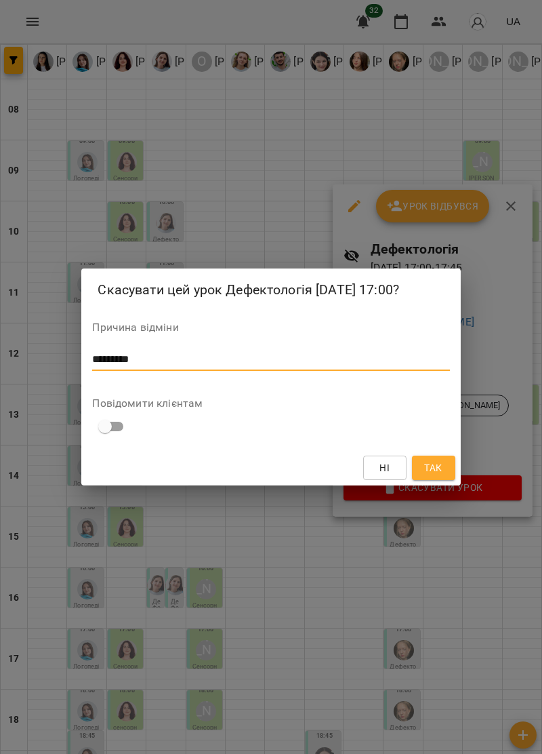
type textarea "*********"
click at [433, 466] on span "Так" at bounding box center [433, 468] width 18 height 16
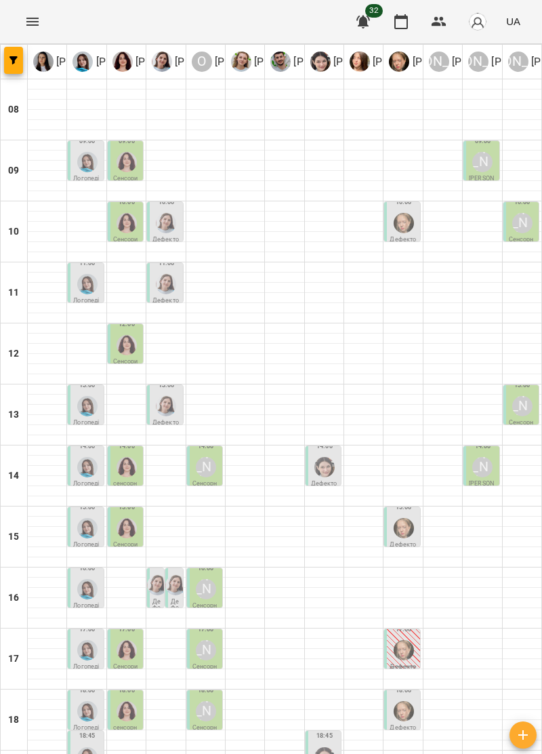
click at [81, 701] on img "Тетяна Хомин" at bounding box center [87, 711] width 20 height 20
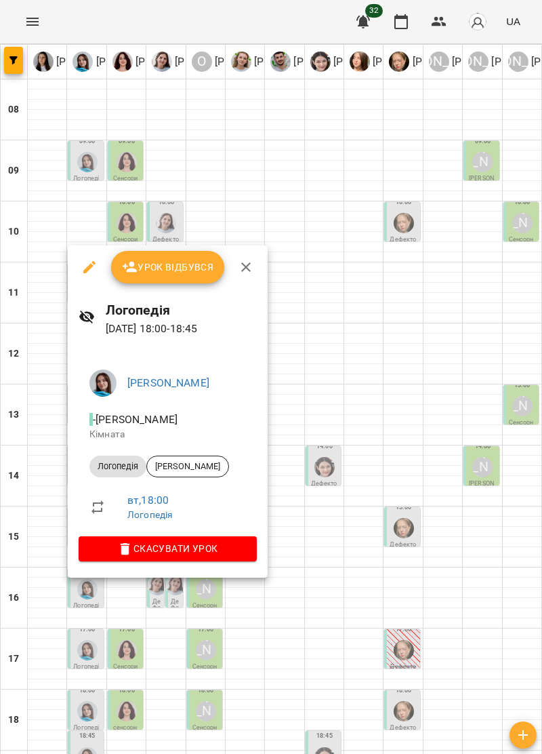
click at [244, 268] on icon "button" at bounding box center [246, 267] width 16 height 16
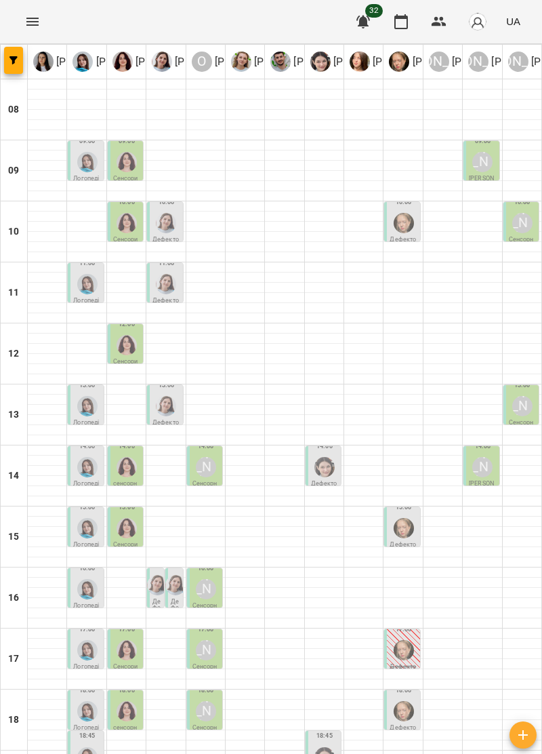
click at [132, 701] on img "Ольга Крикун" at bounding box center [127, 711] width 20 height 20
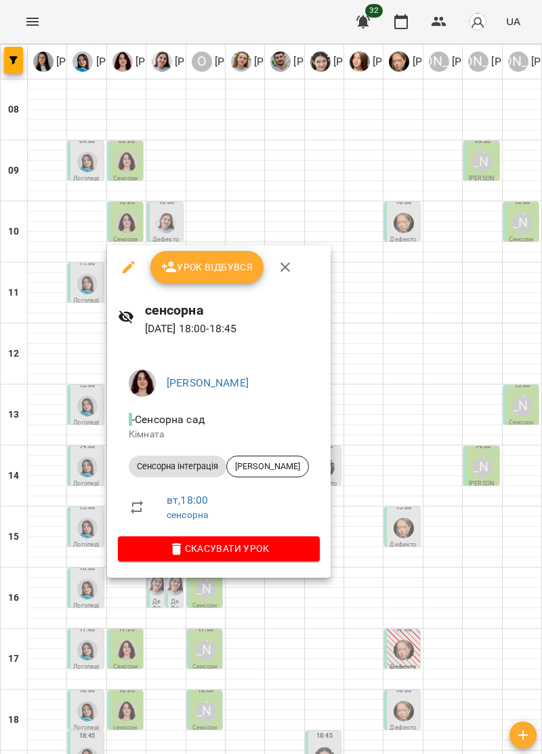
click at [275, 551] on span "Скасувати Урок" at bounding box center [219, 548] width 180 height 16
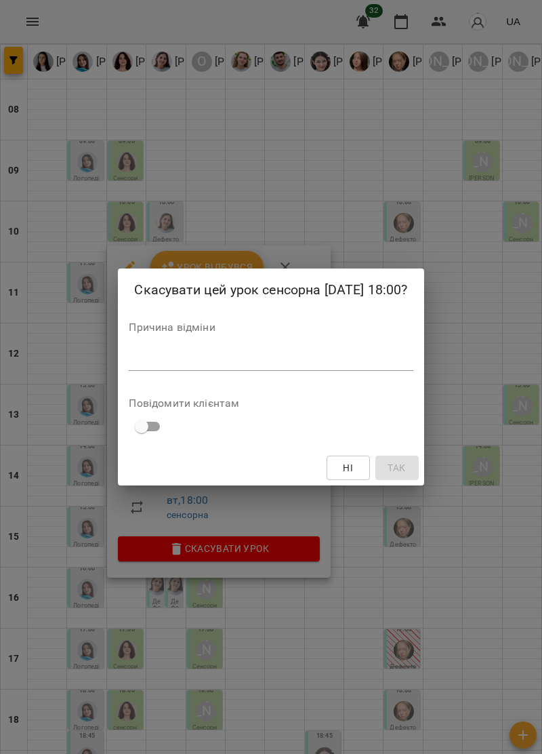
click at [170, 355] on textarea at bounding box center [271, 359] width 284 height 13
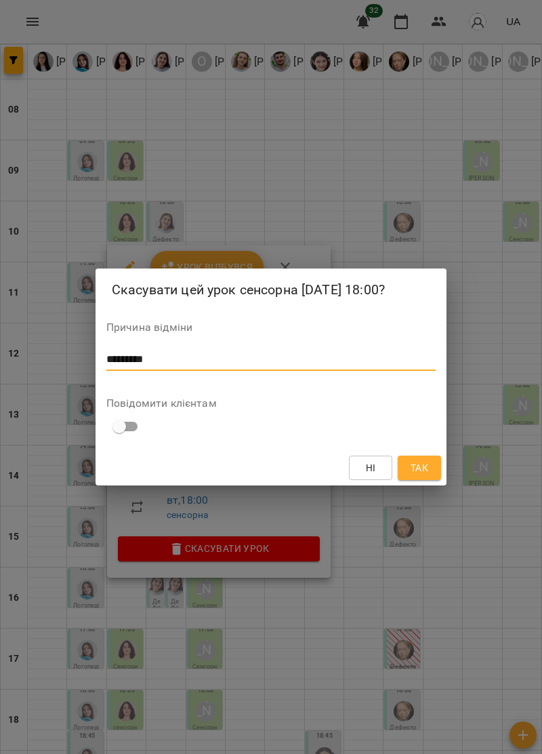
type textarea "*********"
click at [418, 479] on button "Так" at bounding box center [419, 468] width 43 height 24
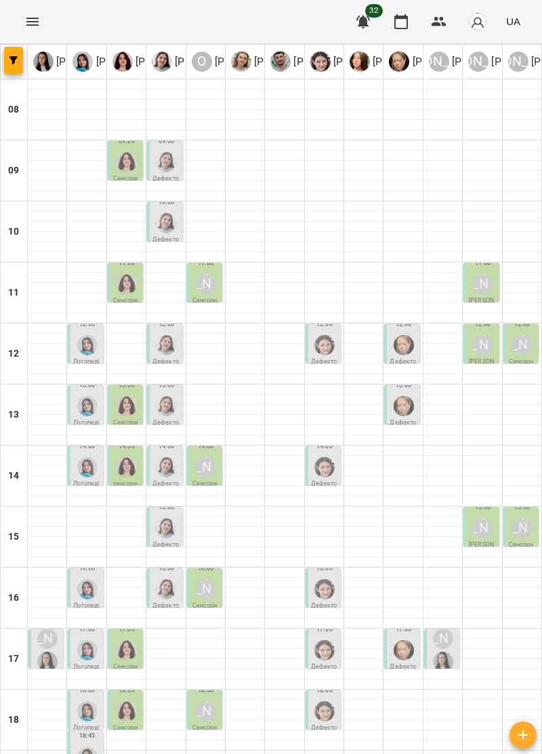
scroll to position [118, 0]
click at [49, 652] on img "Ірина Керівник" at bounding box center [47, 662] width 20 height 20
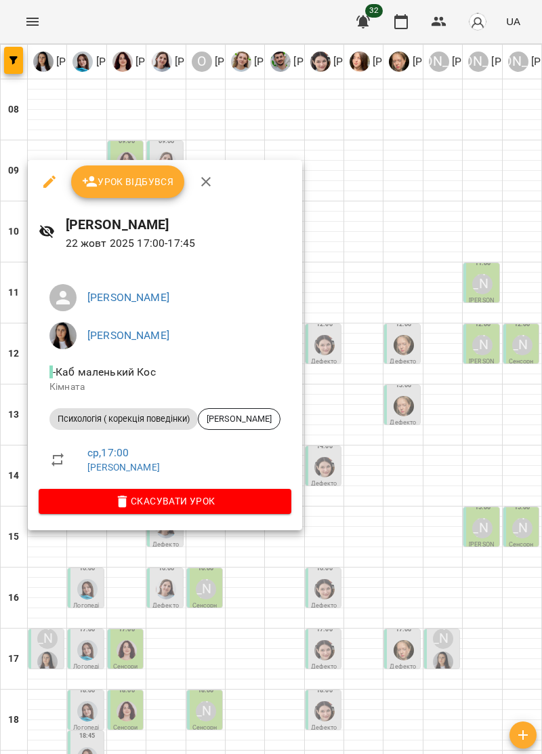
click at [213, 179] on button "button" at bounding box center [206, 181] width 33 height 33
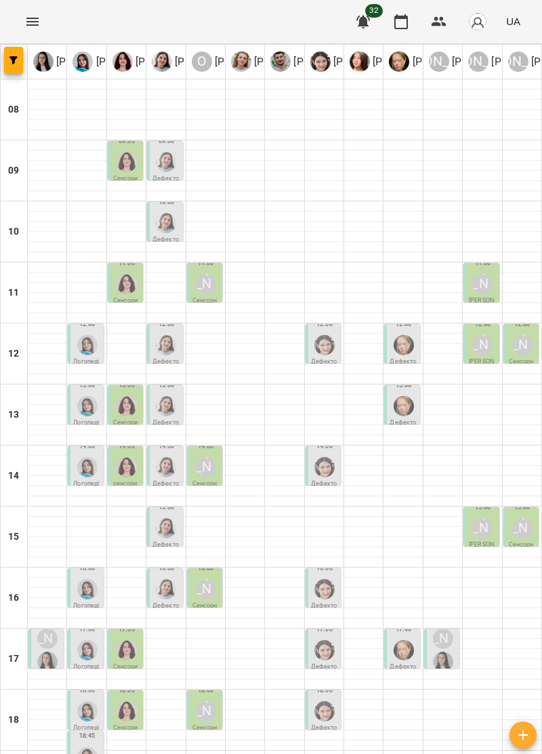
type input "**********"
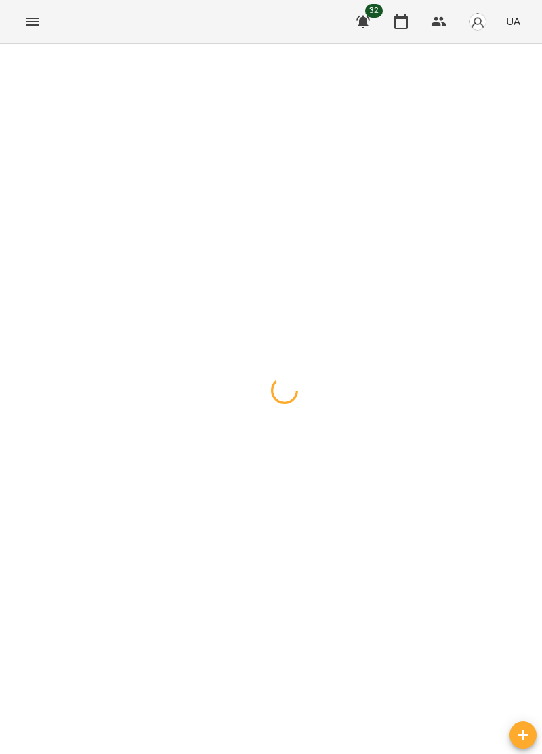
click at [22, 44] on div at bounding box center [271, 44] width 542 height 0
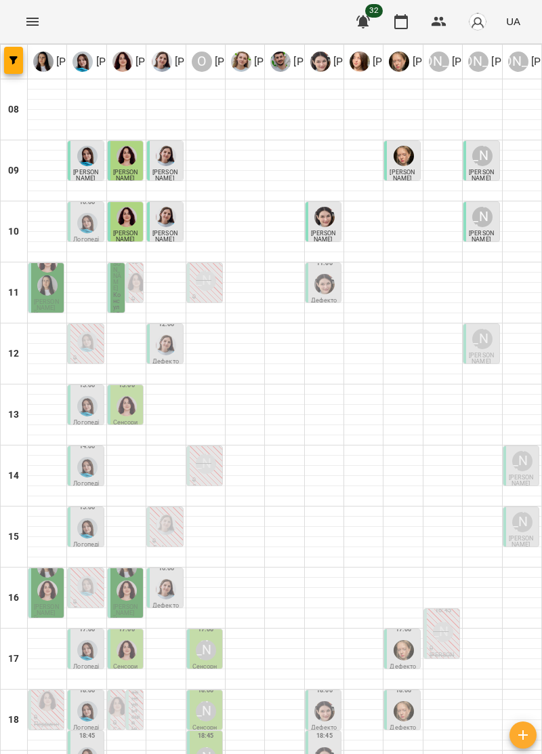
click at [39, 298] on span "[PERSON_NAME]" at bounding box center [46, 304] width 25 height 13
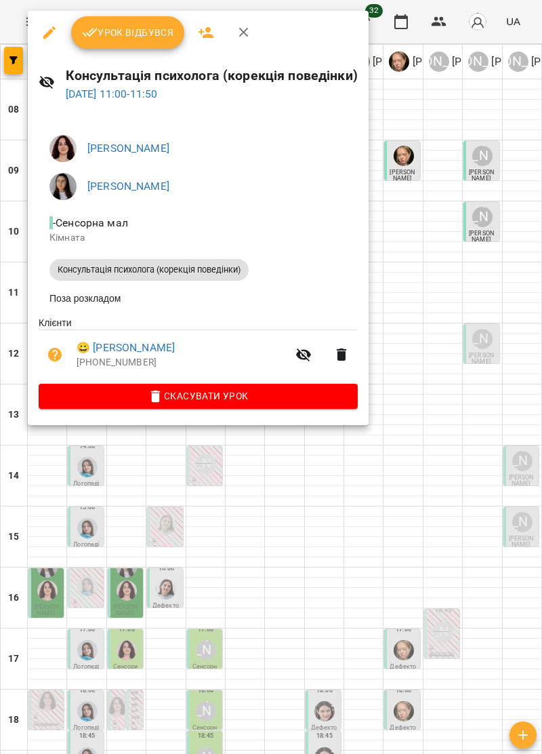
click at [149, 31] on span "Урок відбувся" at bounding box center [128, 32] width 92 height 16
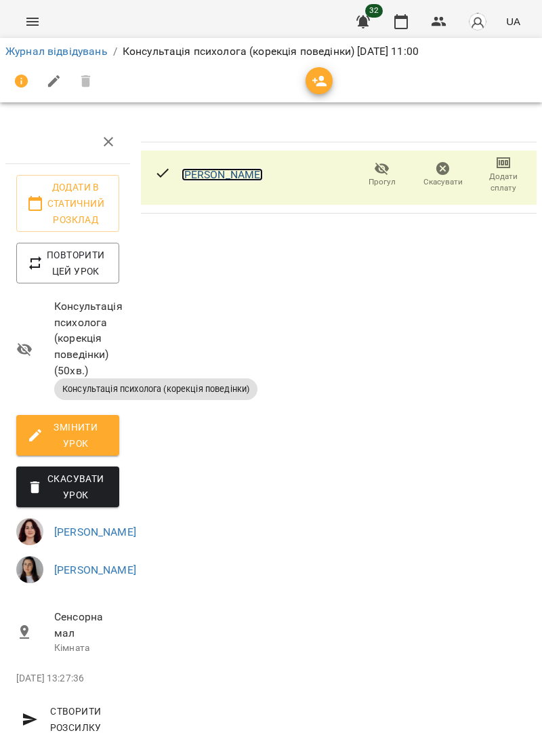
click at [231, 174] on link "[PERSON_NAME]" at bounding box center [223, 174] width 82 height 13
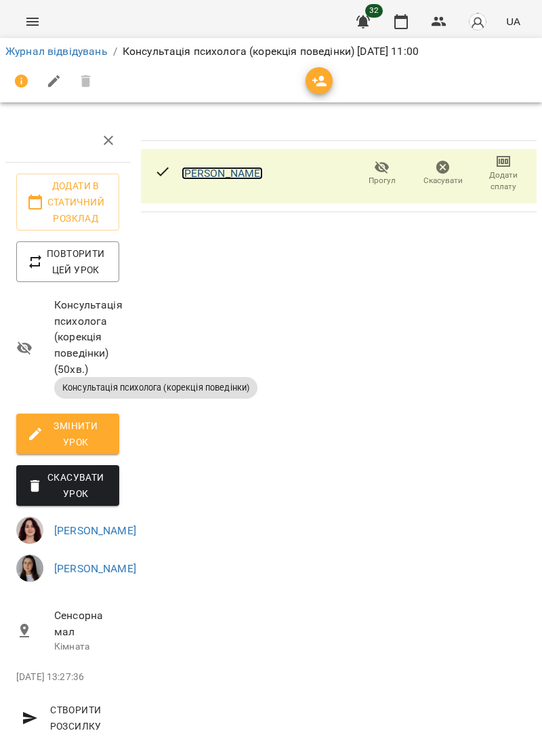
click at [239, 174] on link "[PERSON_NAME]" at bounding box center [223, 173] width 82 height 13
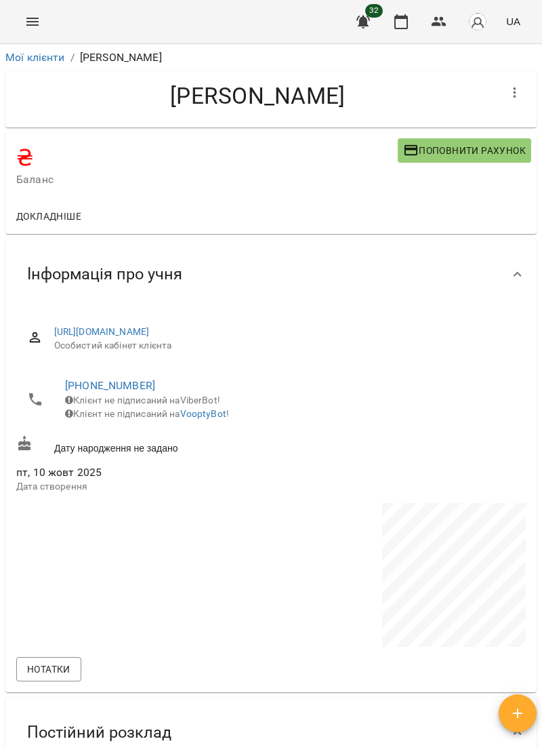
click at [32, 157] on h4 "₴" at bounding box center [207, 158] width 382 height 28
click at [37, 148] on h4 "₴" at bounding box center [207, 158] width 382 height 28
click at [151, 47] on div "Мої клієнти / Борисевич Максим" at bounding box center [271, 58] width 537 height 22
click at [136, 56] on p "[PERSON_NAME]" at bounding box center [121, 57] width 82 height 16
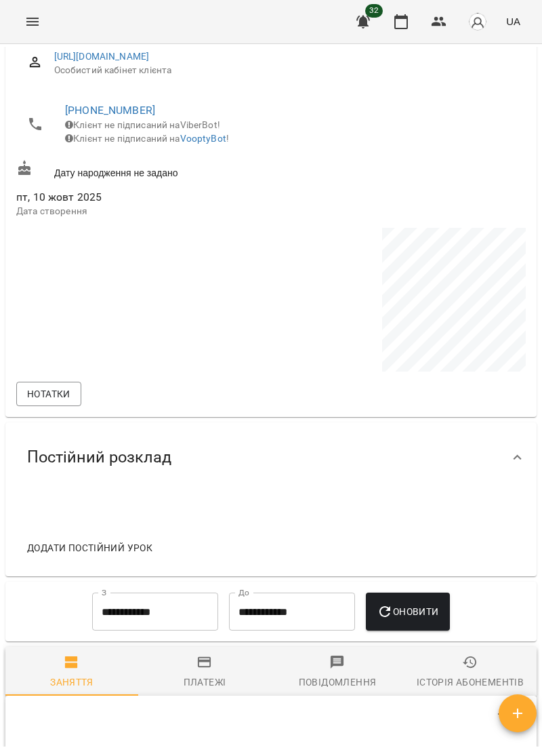
scroll to position [335, 0]
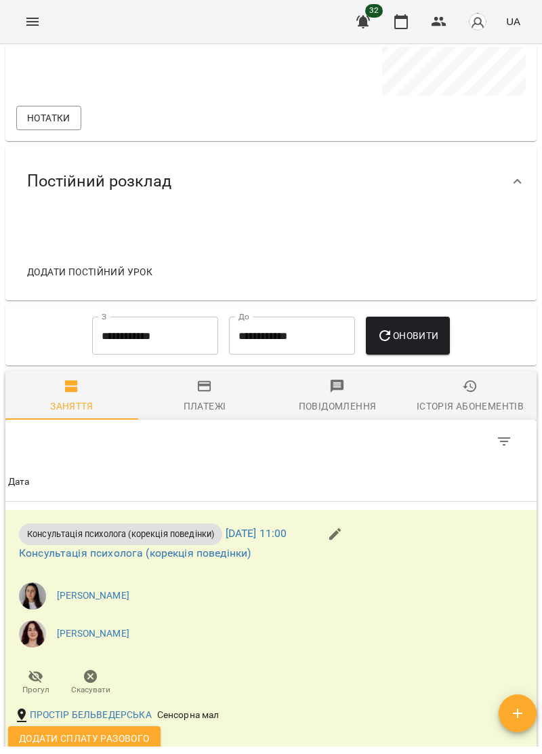
click at [210, 414] on div "Платежі" at bounding box center [205, 406] width 43 height 16
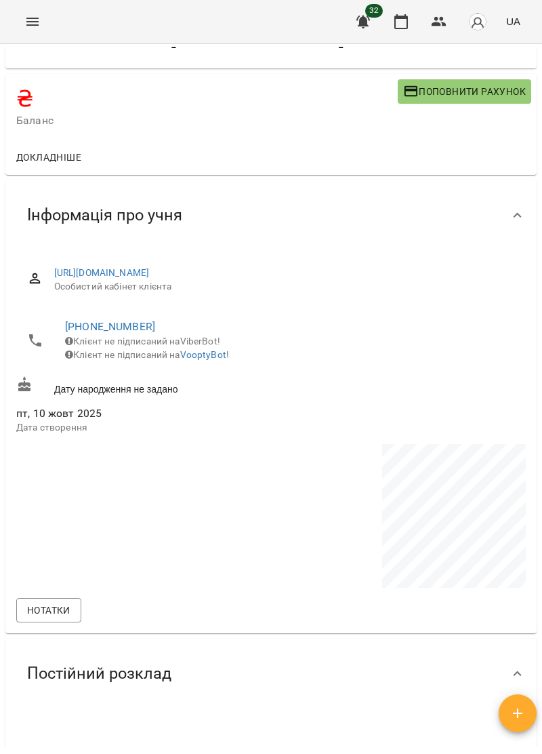
scroll to position [0, 0]
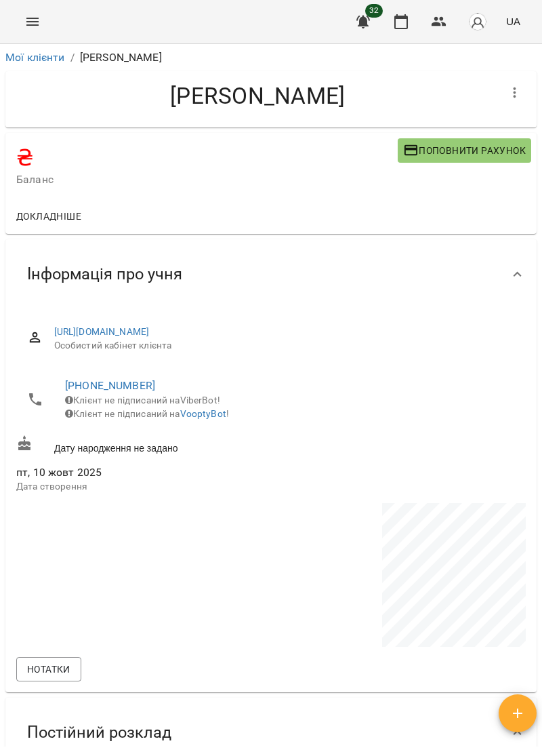
click at [496, 146] on span "Поповнити рахунок" at bounding box center [464, 150] width 123 height 16
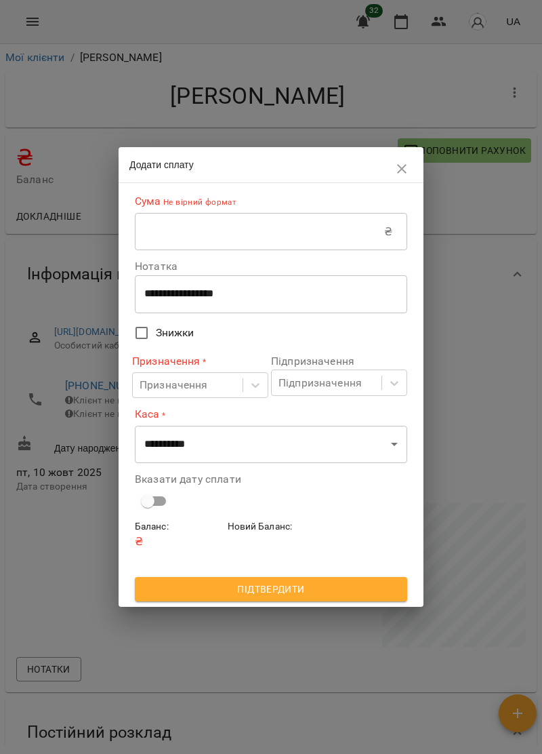
click at [237, 232] on input "text" at bounding box center [259, 232] width 249 height 38
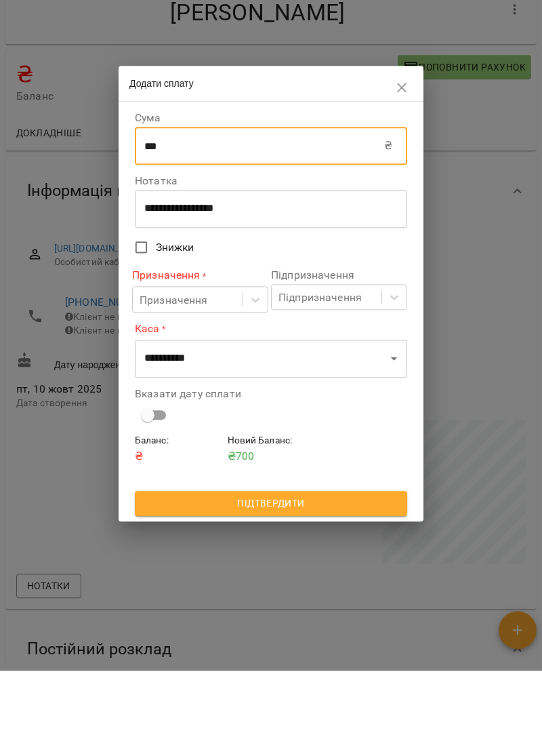
type input "***"
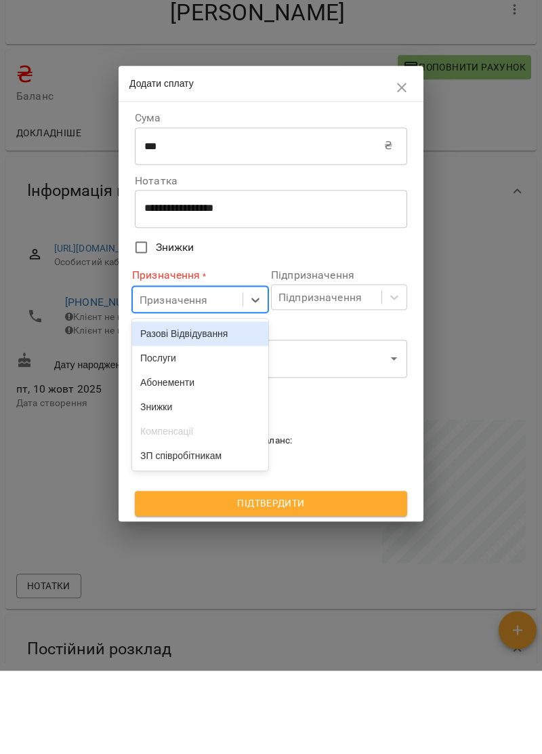
click at [173, 443] on div "Послуги" at bounding box center [200, 441] width 136 height 24
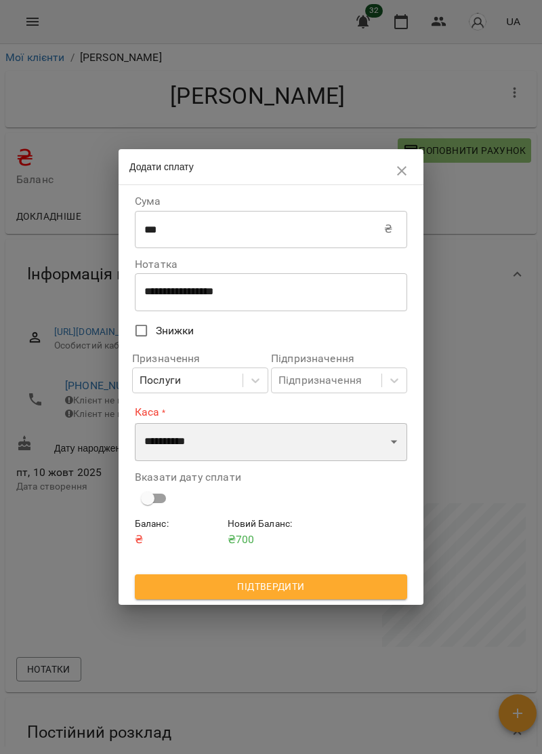
click at [285, 445] on select "**********" at bounding box center [271, 442] width 273 height 38
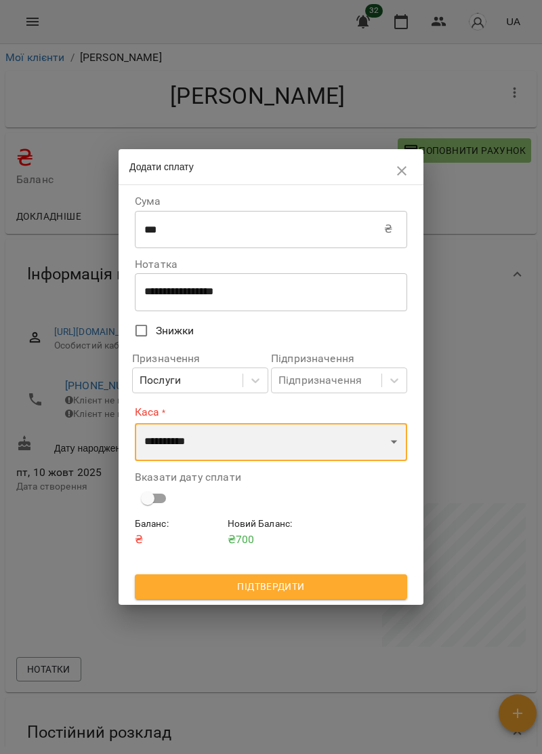
select select "****"
click at [135, 423] on select "**********" at bounding box center [271, 442] width 273 height 38
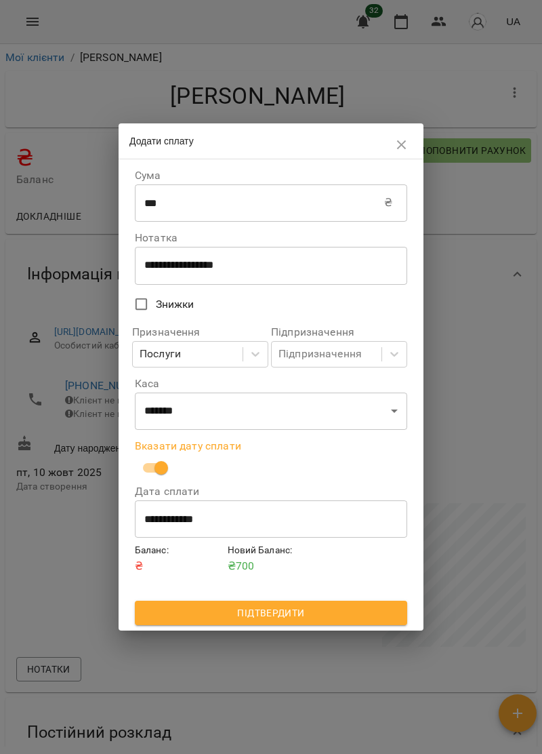
click at [321, 620] on span "Підтвердити" at bounding box center [271, 613] width 251 height 16
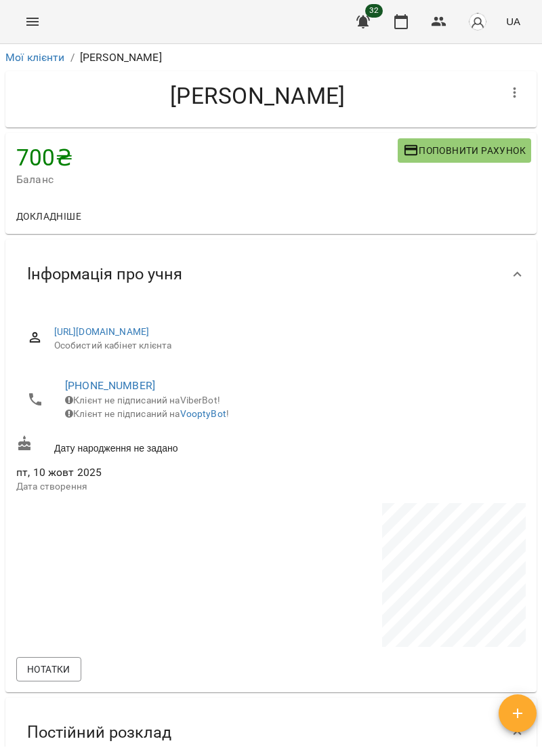
click at [26, 28] on icon "Menu" at bounding box center [32, 22] width 16 height 16
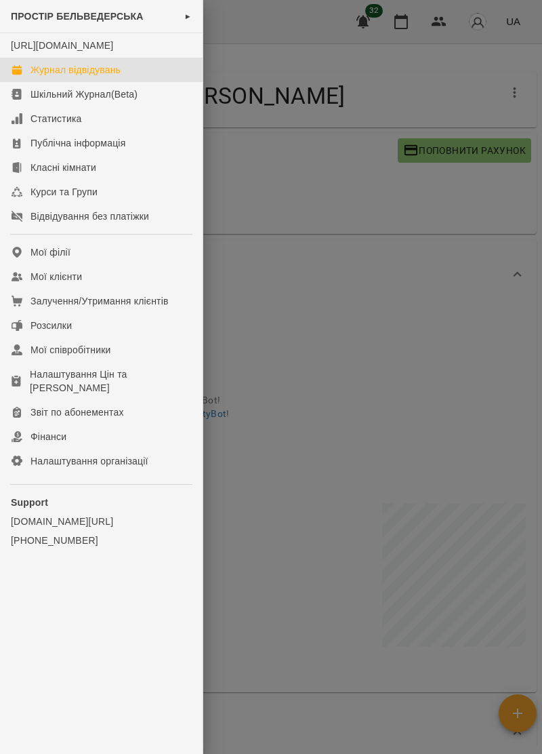
click at [103, 77] on div "Журнал відвідувань" at bounding box center [76, 70] width 90 height 14
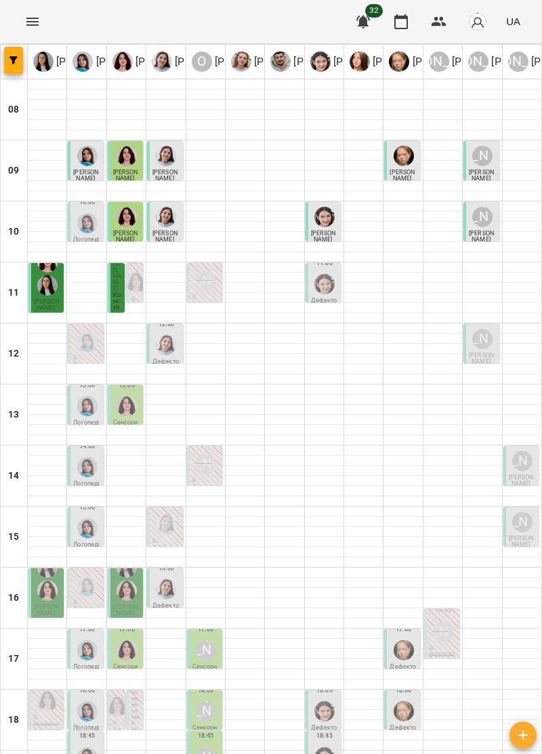
click at [483, 225] on div "[PERSON_NAME]" at bounding box center [483, 217] width 20 height 20
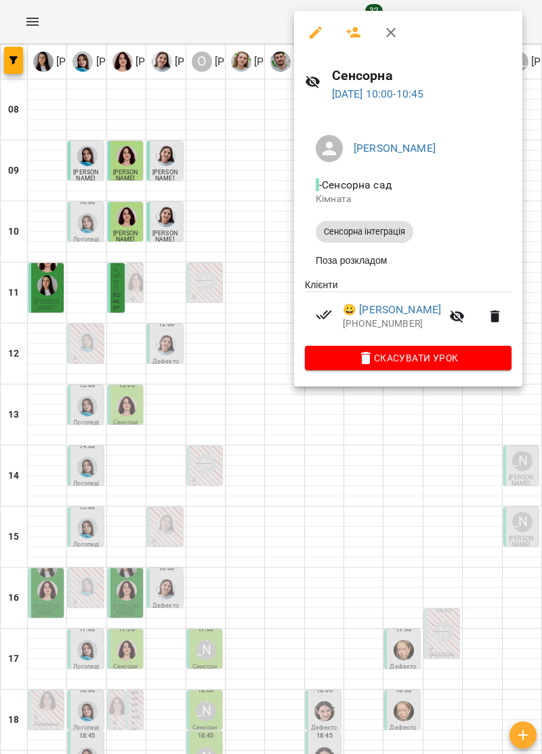
click at [399, 33] on icon "button" at bounding box center [391, 32] width 16 height 16
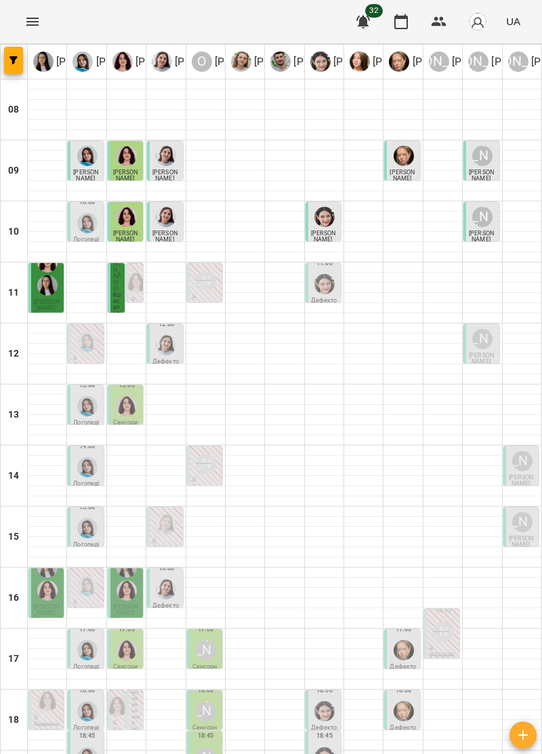
click at [119, 287] on span "[PERSON_NAME]" at bounding box center [117, 269] width 8 height 43
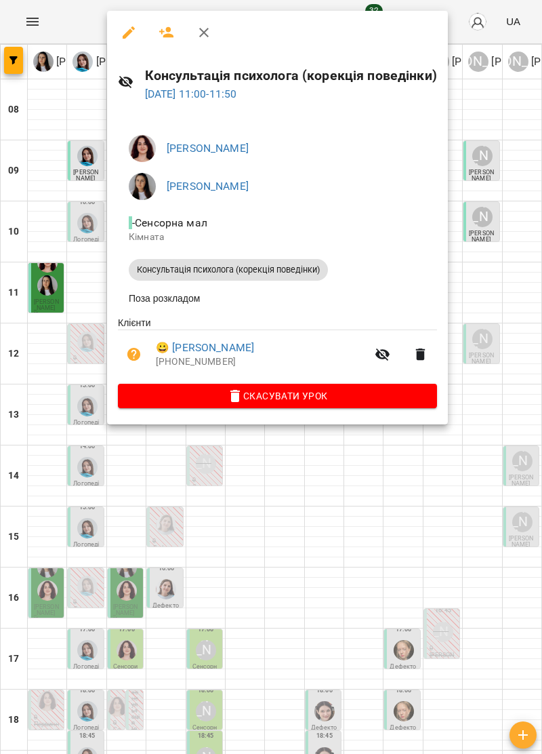
click at [209, 28] on icon "button" at bounding box center [204, 32] width 16 height 16
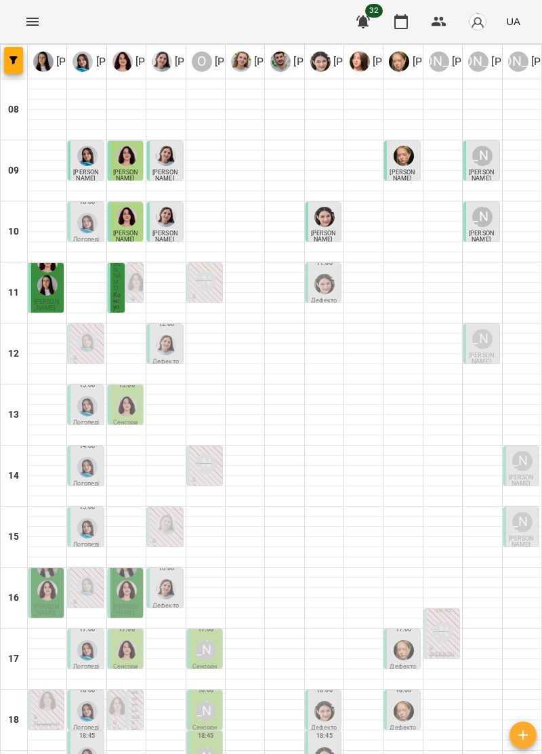
click at [332, 285] on img "Софія Цюпер" at bounding box center [325, 284] width 20 height 20
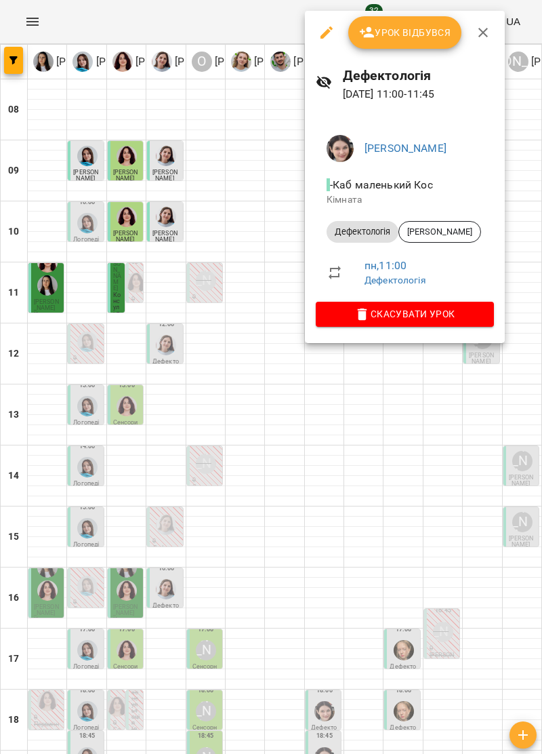
click at [484, 30] on icon "button" at bounding box center [483, 32] width 9 height 9
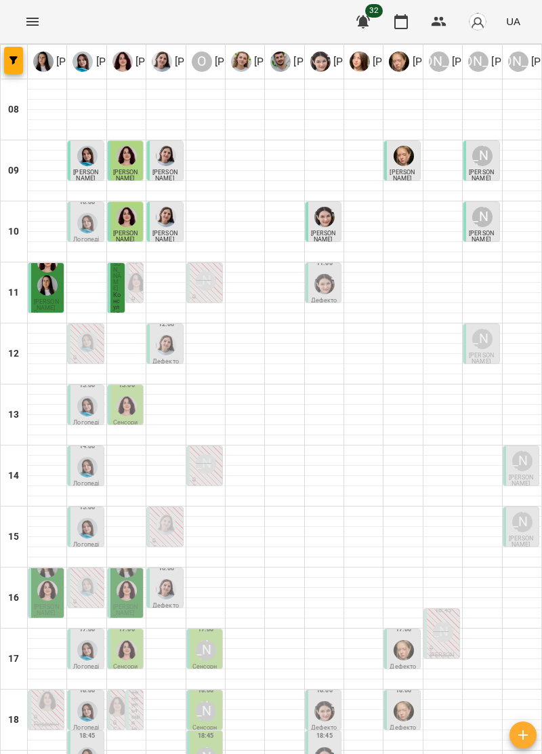
click at [477, 161] on div "[PERSON_NAME]" at bounding box center [483, 156] width 26 height 26
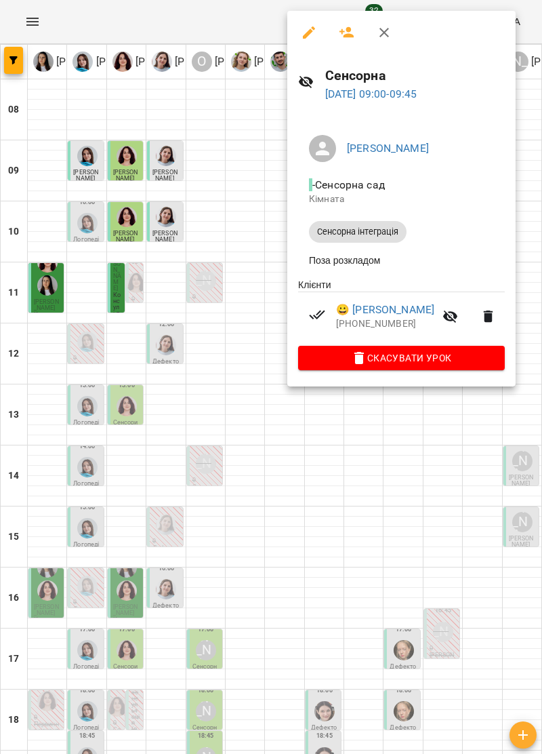
click at [390, 28] on icon "button" at bounding box center [384, 32] width 16 height 16
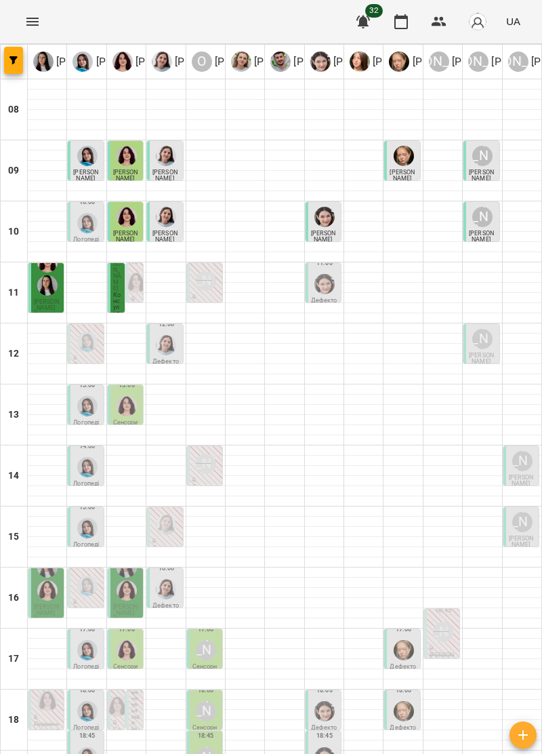
click at [484, 230] on span "[PERSON_NAME]" at bounding box center [481, 236] width 25 height 13
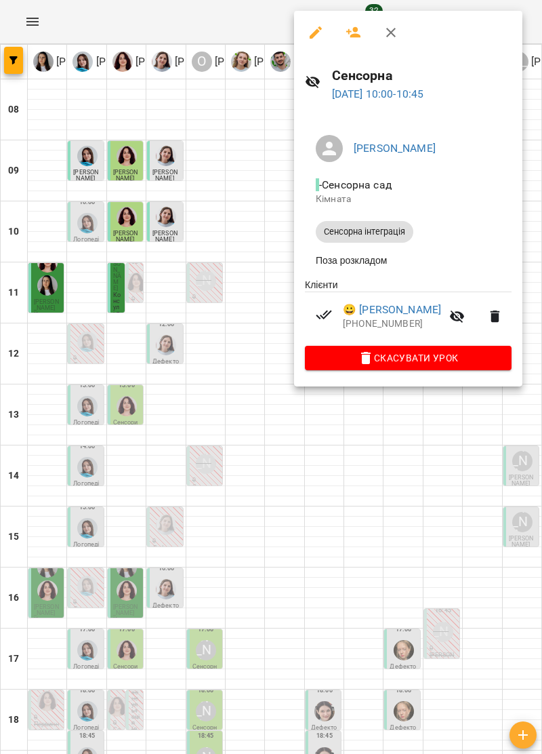
click at [390, 32] on icon "button" at bounding box center [390, 32] width 9 height 9
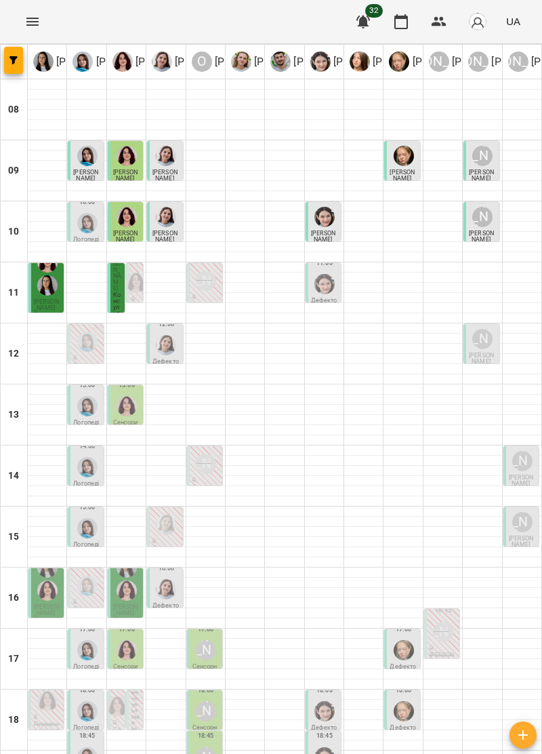
click at [321, 230] on span "[PERSON_NAME]" at bounding box center [323, 236] width 25 height 13
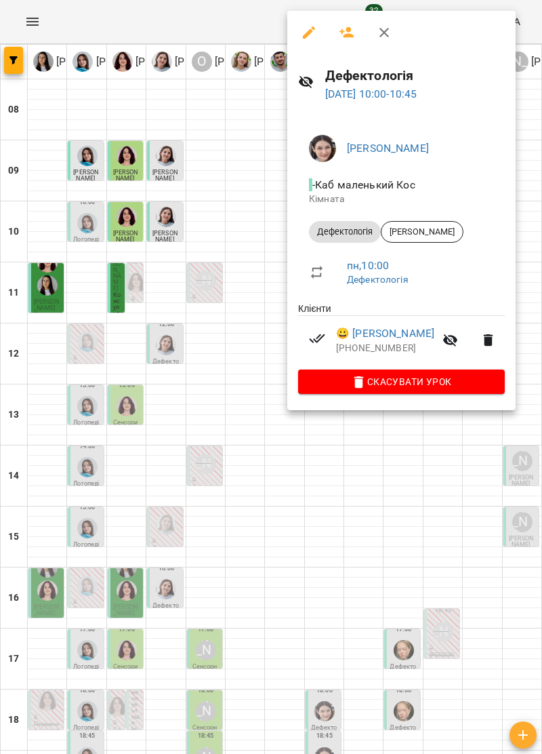
click at [387, 28] on icon "button" at bounding box center [384, 32] width 9 height 9
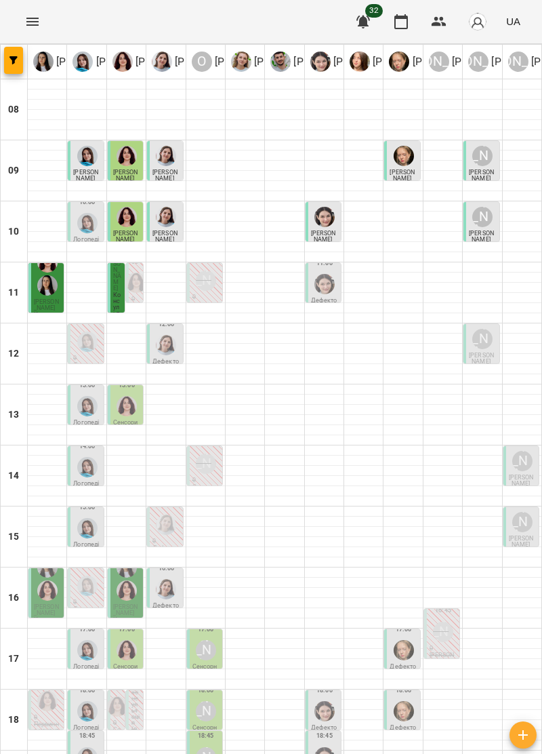
click at [312, 283] on div at bounding box center [325, 284] width 26 height 26
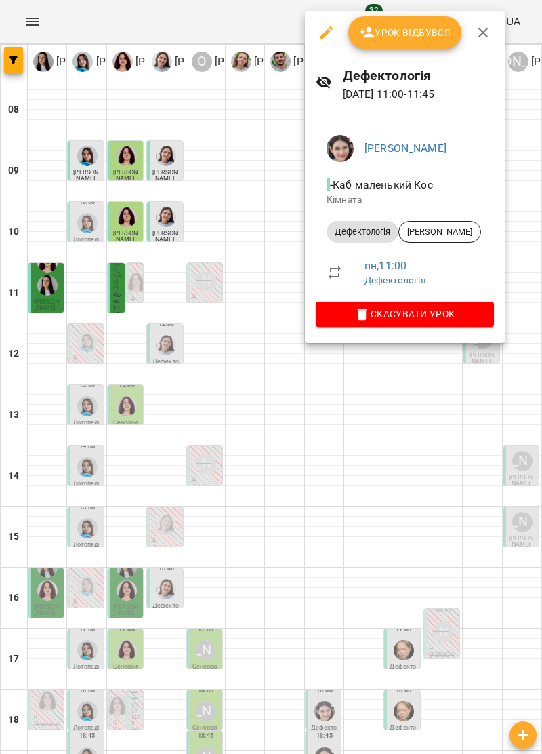
click at [485, 29] on icon "button" at bounding box center [483, 32] width 9 height 9
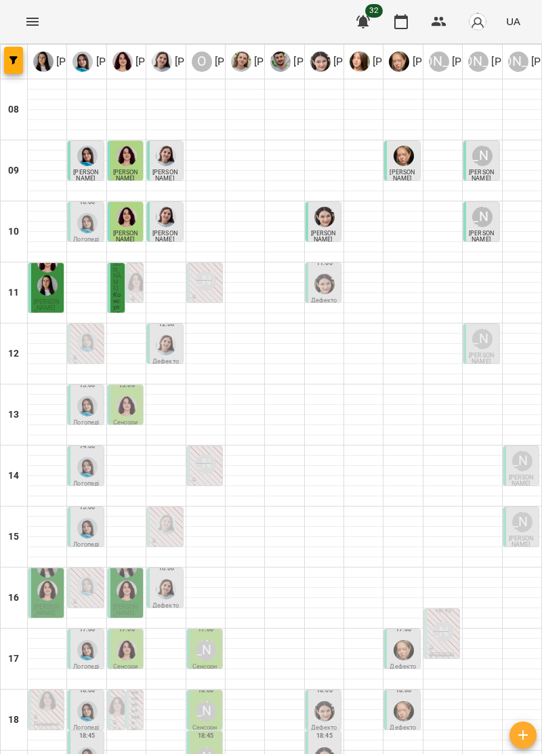
click at [163, 350] on img "Дарія Тріпадуш" at bounding box center [166, 345] width 20 height 20
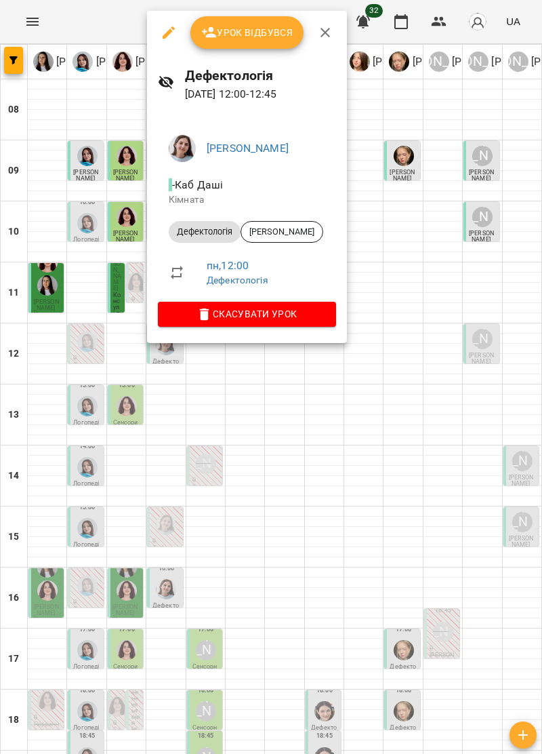
click at [264, 35] on span "Урок відбувся" at bounding box center [247, 32] width 92 height 16
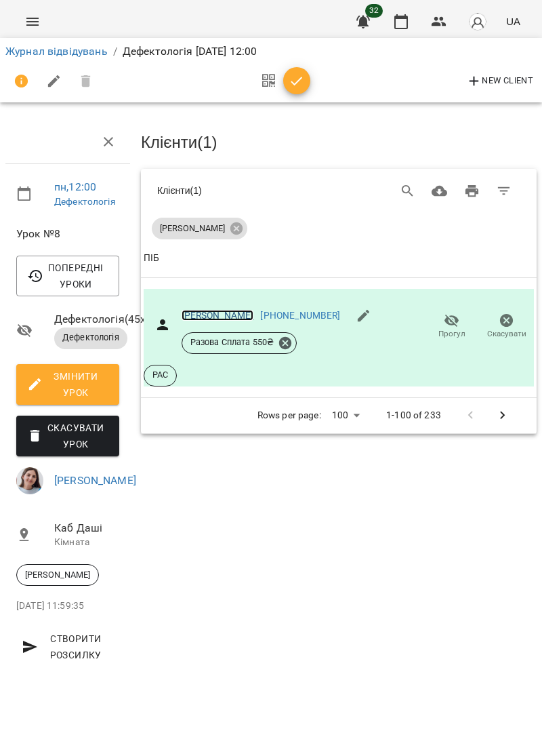
click at [224, 316] on link "[PERSON_NAME]" at bounding box center [218, 315] width 73 height 11
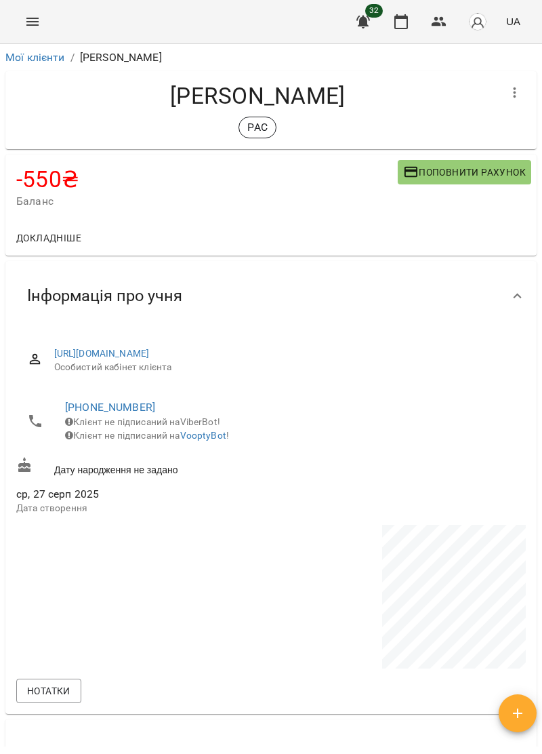
click at [488, 176] on span "Поповнити рахунок" at bounding box center [464, 172] width 123 height 16
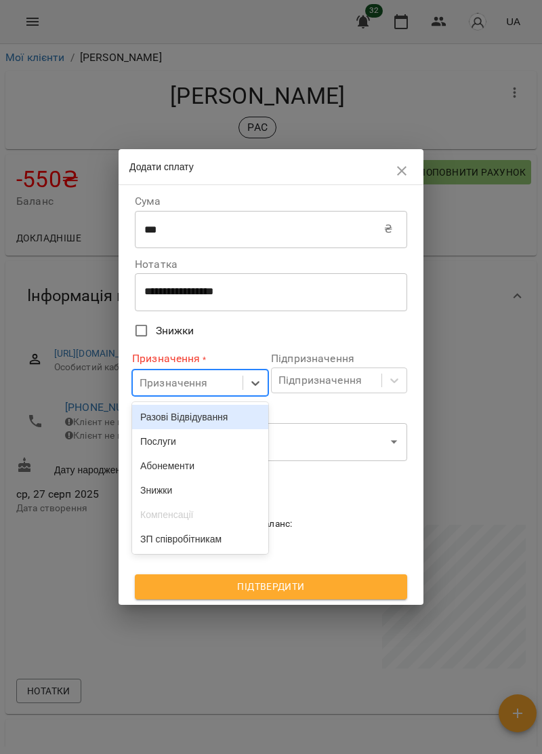
click at [172, 448] on div "Послуги" at bounding box center [200, 441] width 136 height 24
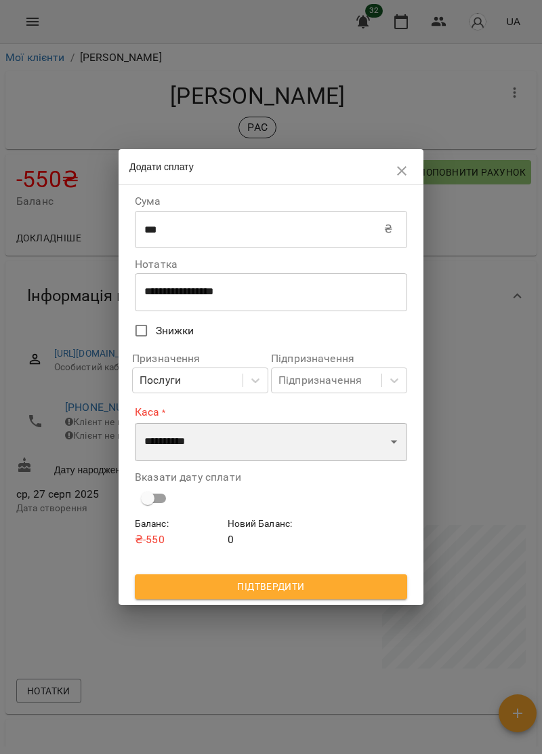
click at [391, 445] on select "**********" at bounding box center [271, 442] width 273 height 38
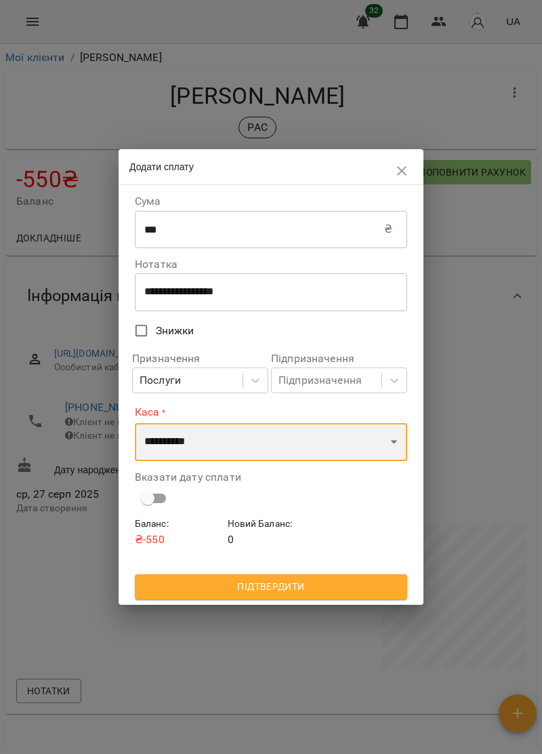
select select "****"
click at [135, 423] on select "**********" at bounding box center [271, 442] width 273 height 38
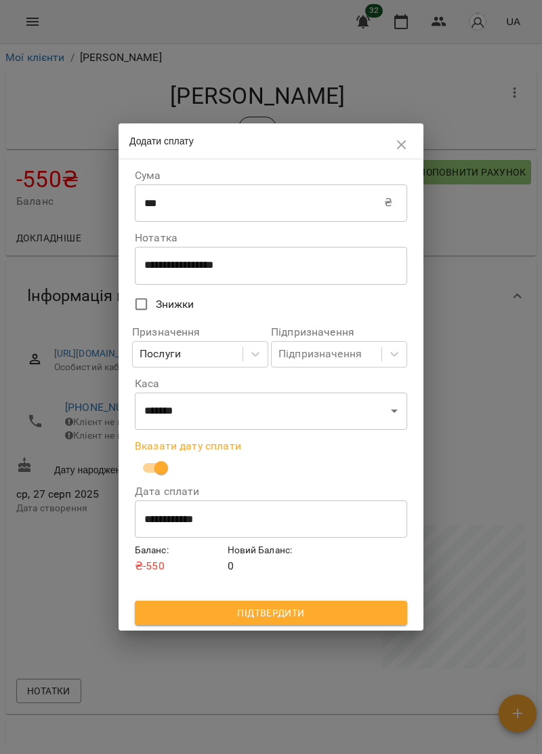
click at [327, 614] on span "Підтвердити" at bounding box center [271, 613] width 251 height 16
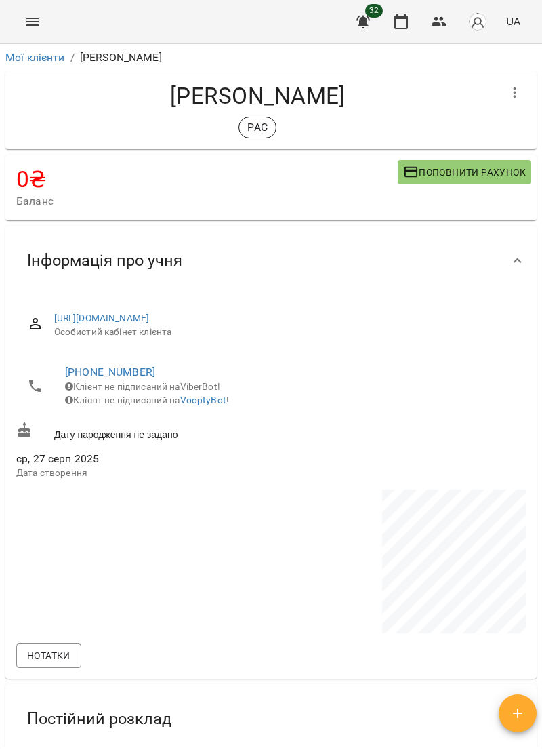
click at [36, 27] on icon "Menu" at bounding box center [32, 22] width 16 height 16
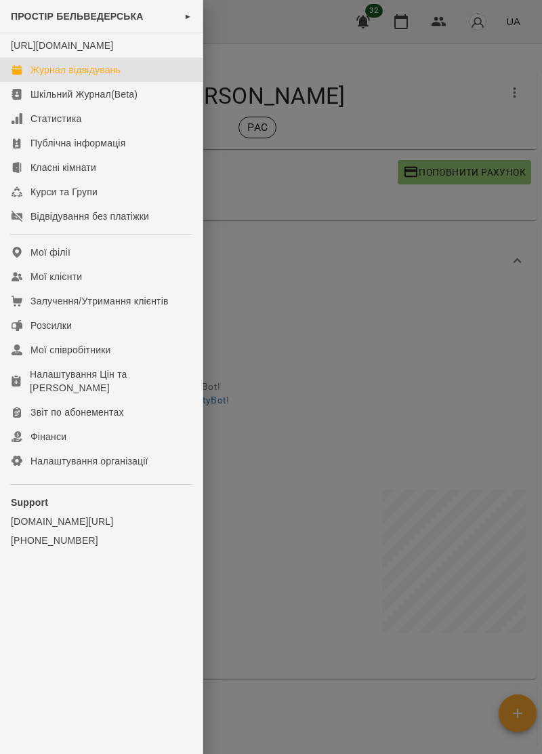
click at [45, 76] on div "Журнал відвідувань" at bounding box center [76, 70] width 90 height 14
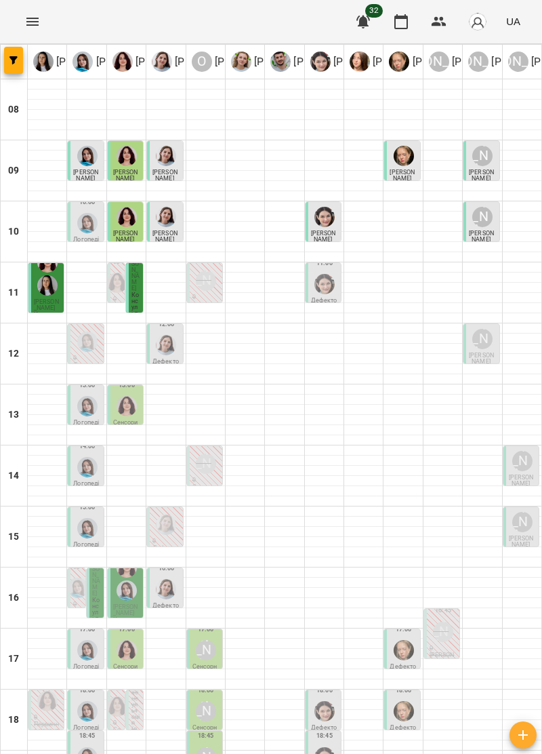
click at [443, 231] on div at bounding box center [443, 231] width 39 height 1
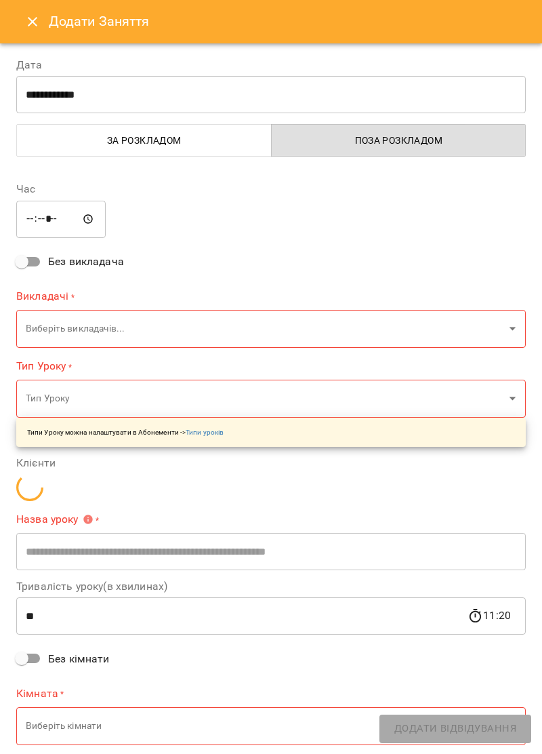
type input "**********"
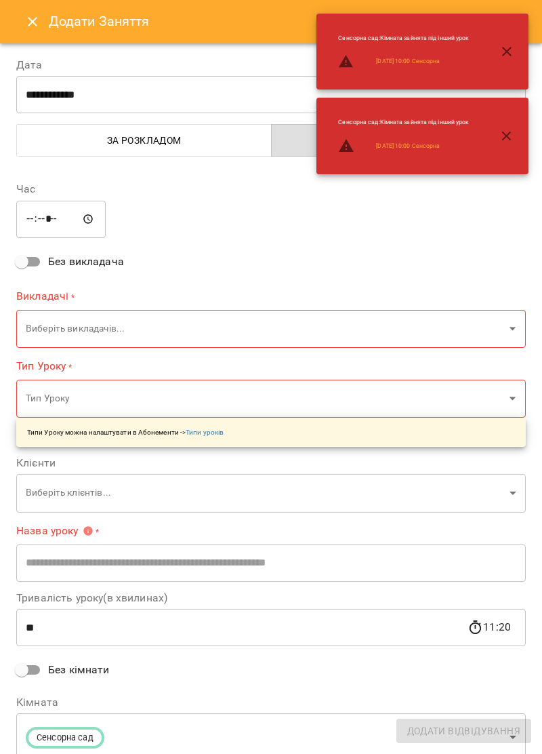
click at [37, 22] on icon "Close" at bounding box center [32, 22] width 16 height 16
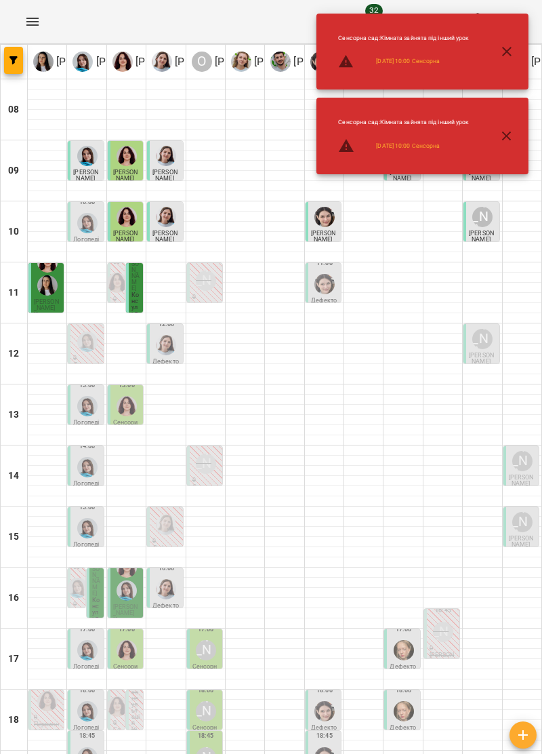
click at [513, 54] on icon "button" at bounding box center [507, 51] width 16 height 16
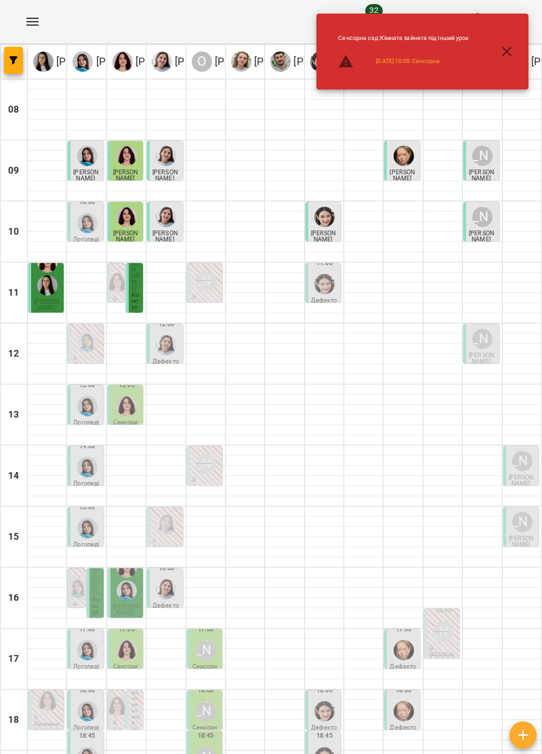
click at [509, 150] on div at bounding box center [522, 150] width 39 height 1
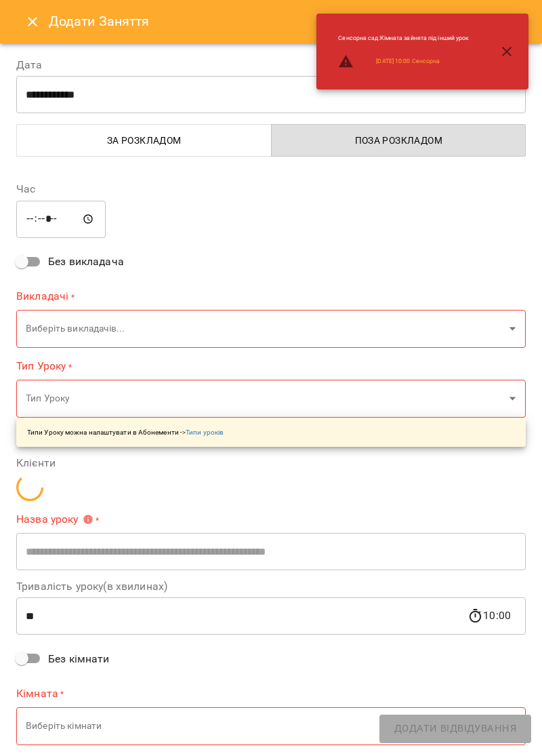
type input "**********"
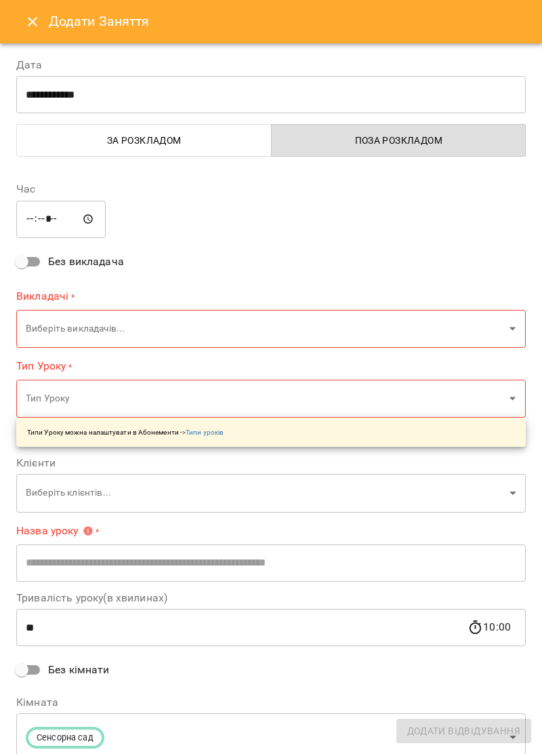
click at [33, 20] on icon "Close" at bounding box center [32, 21] width 9 height 9
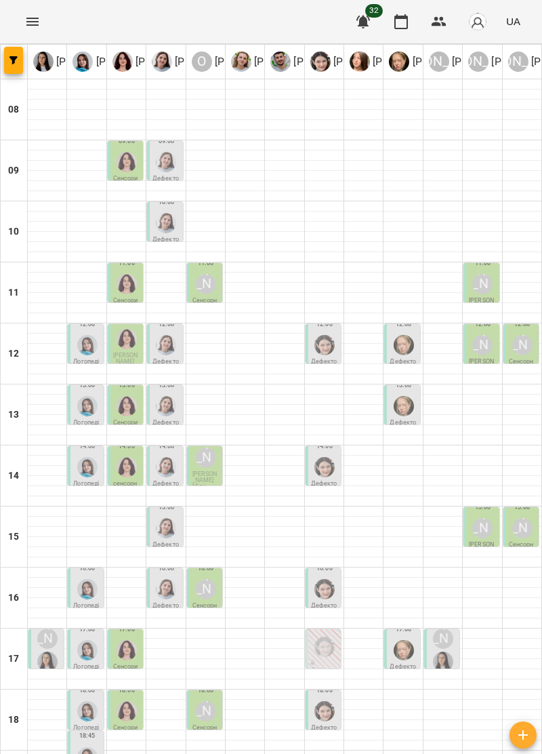
click at [32, 15] on icon "Menu" at bounding box center [32, 22] width 16 height 16
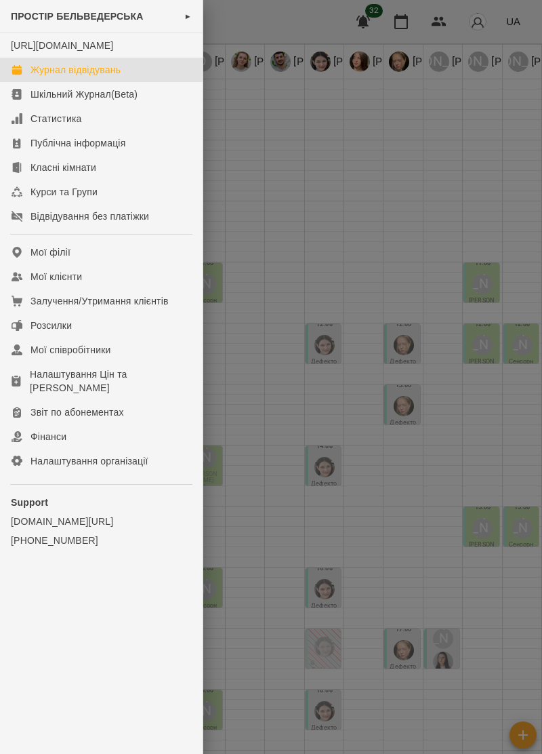
click at [106, 77] on div "Журнал відвідувань" at bounding box center [76, 70] width 90 height 14
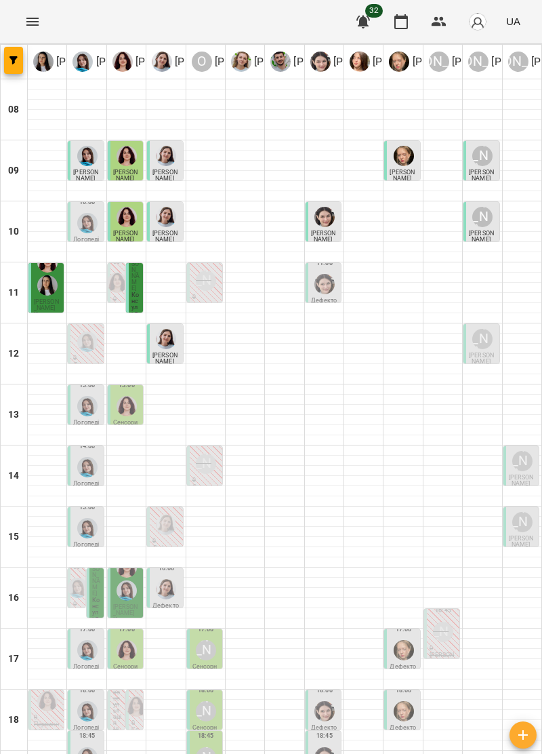
click at [50, 290] on img "Ірина Керівник" at bounding box center [47, 285] width 20 height 20
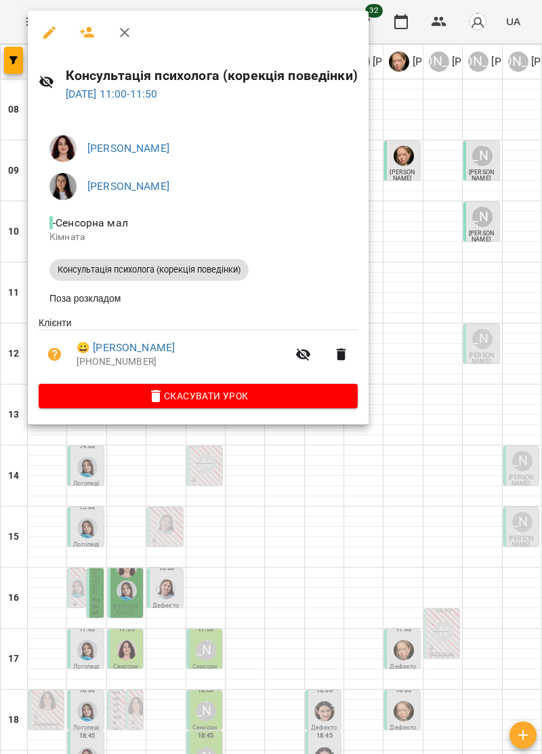
click at [122, 39] on icon "button" at bounding box center [125, 32] width 16 height 16
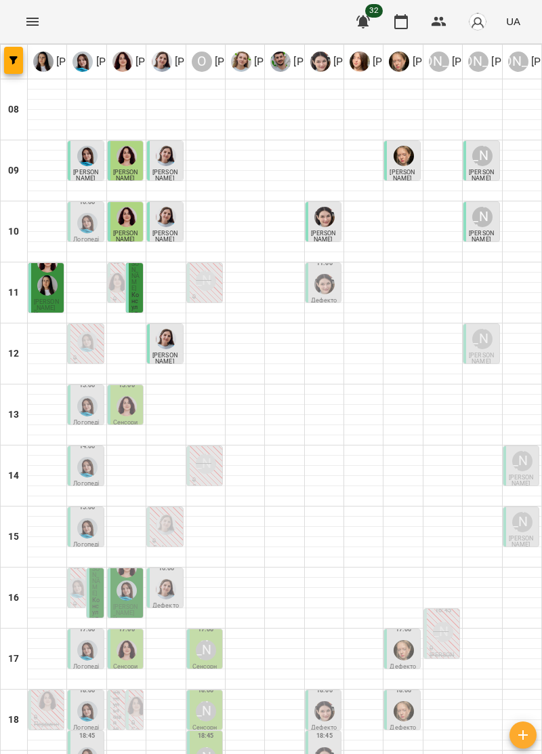
click at [47, 287] on img "Ірина Керівник" at bounding box center [47, 285] width 20 height 20
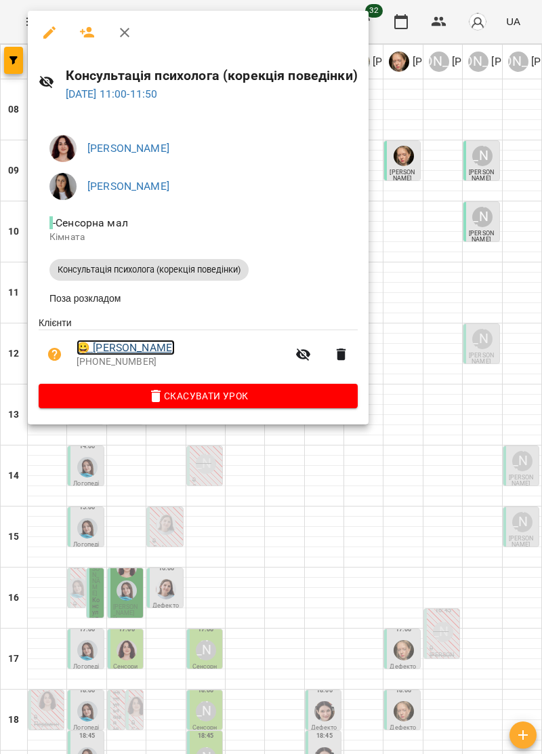
click at [166, 350] on link "😀 Борисевич Максим" at bounding box center [126, 348] width 98 height 16
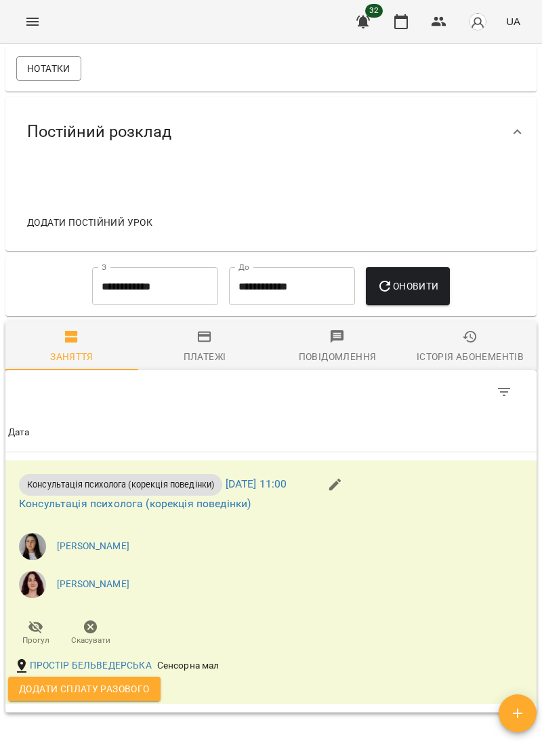
scroll to position [676, 0]
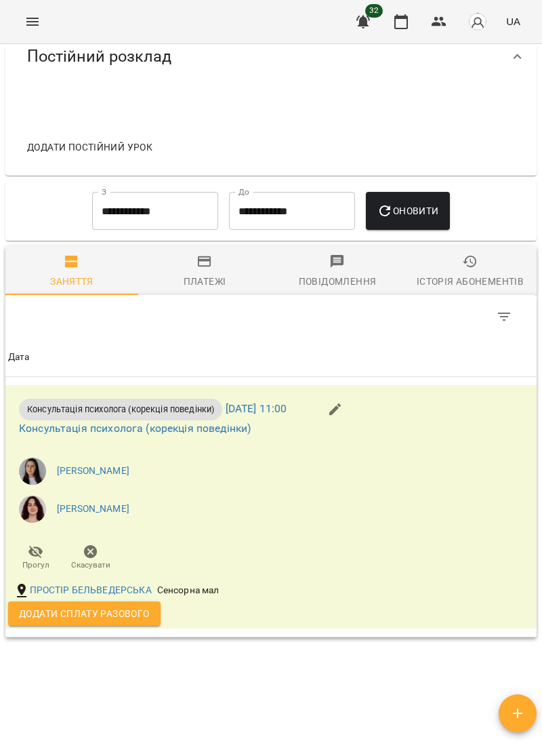
click at [127, 151] on span "Додати постійний урок" at bounding box center [89, 147] width 125 height 16
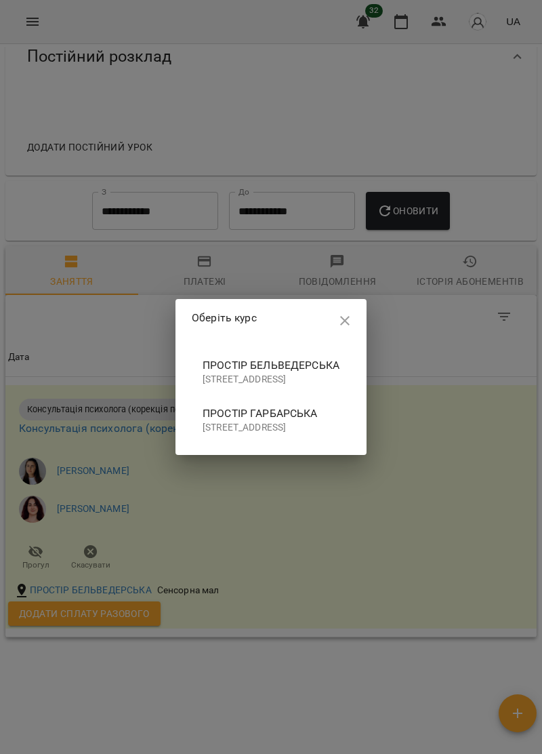
click at [285, 373] on p "вулиця Бельведерська, 43, Івано-Франківськ, Івано-Франківська область, Україна" at bounding box center [271, 380] width 137 height 14
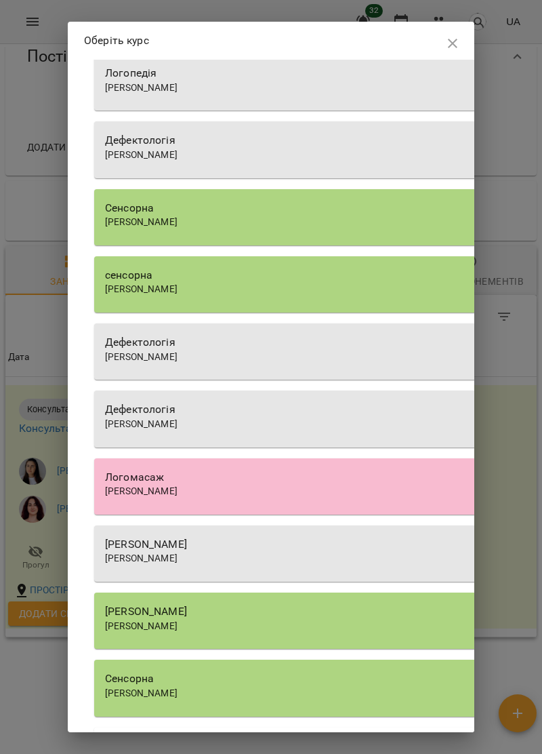
scroll to position [157, 0]
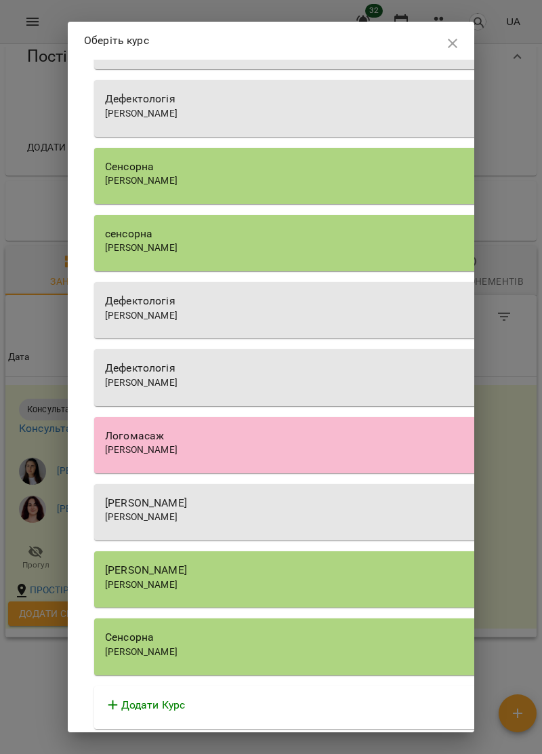
click at [302, 516] on div "[PERSON_NAME]" at bounding box center [338, 518] width 466 height 14
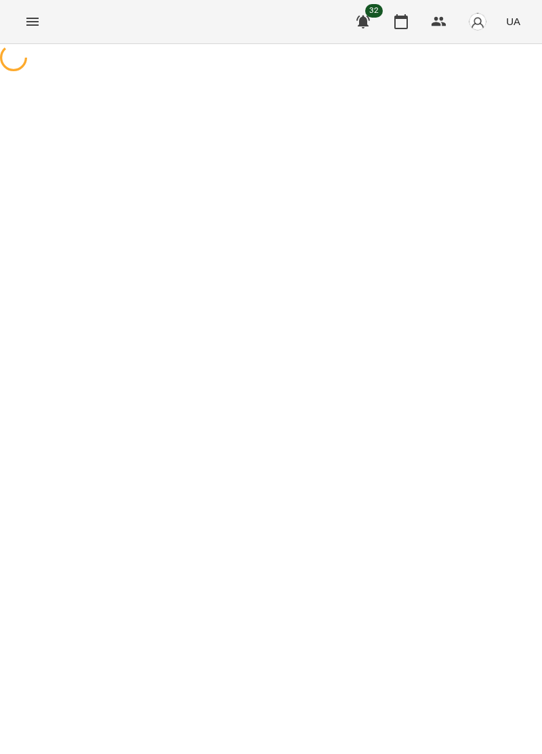
select select "**********"
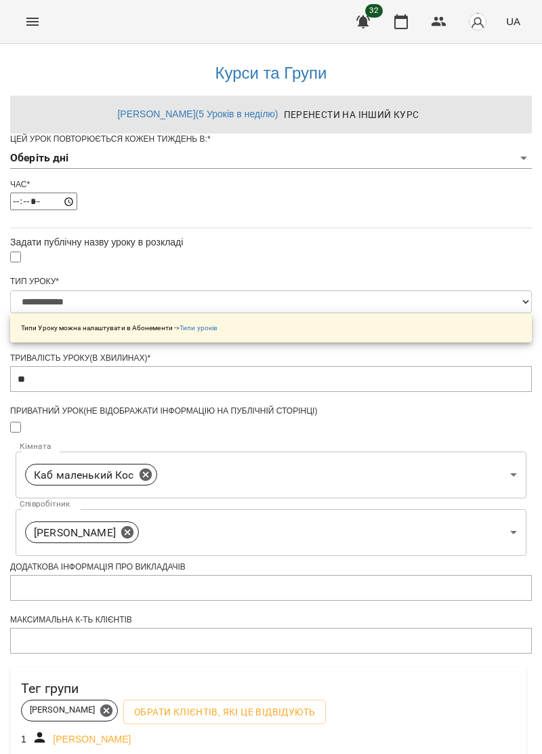
click at [414, 183] on body "**********" at bounding box center [271, 441] width 542 height 882
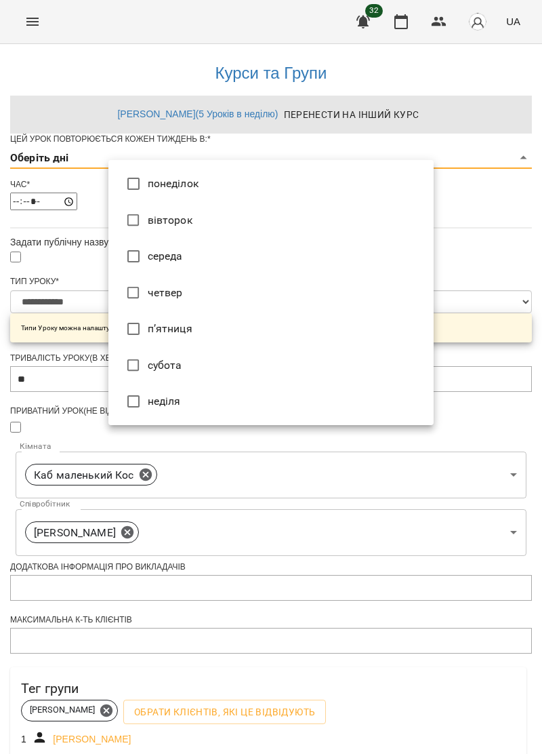
type input "*"
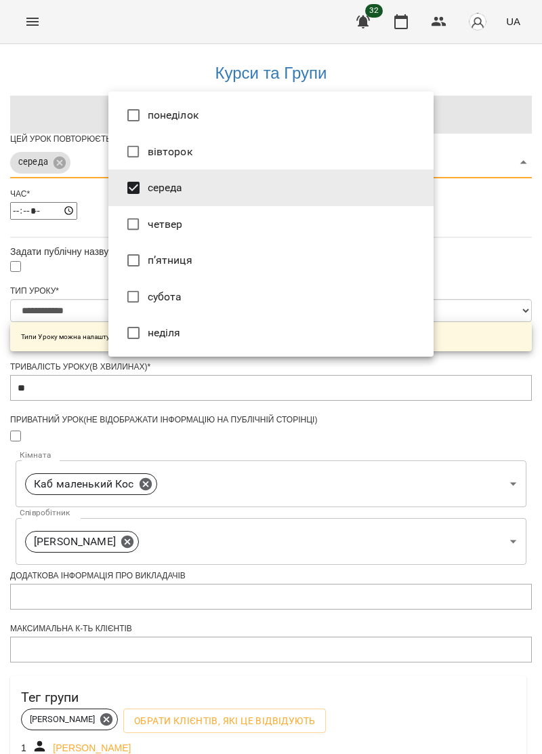
click at [493, 263] on div at bounding box center [271, 377] width 542 height 754
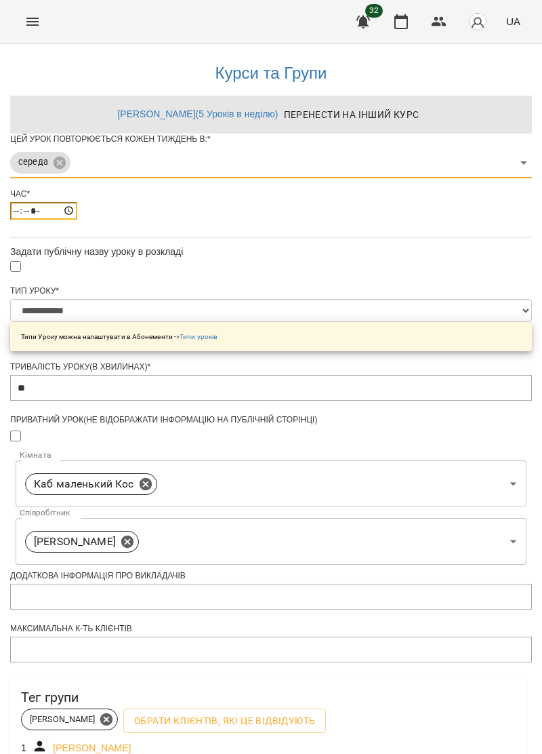
click at [77, 220] on input "*****" at bounding box center [43, 211] width 67 height 18
type input "*****"
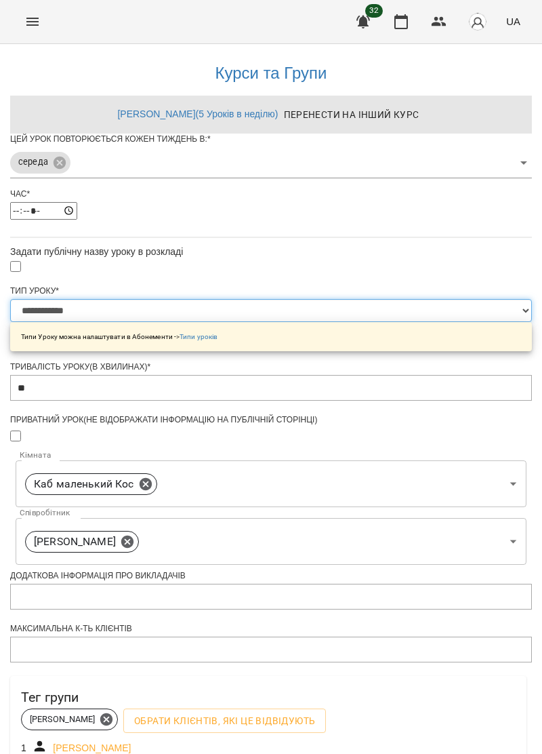
click at [425, 322] on select "**********" at bounding box center [271, 310] width 522 height 23
select select "**********"
click at [108, 322] on select "**********" at bounding box center [271, 310] width 522 height 23
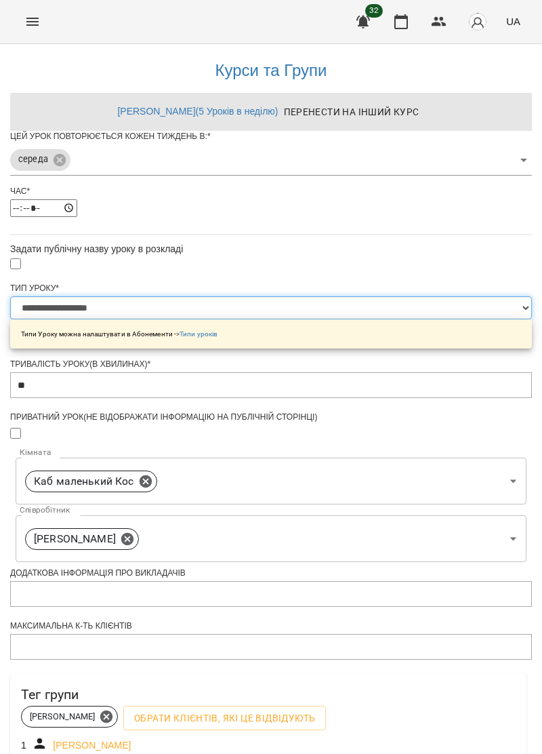
scroll to position [228, 0]
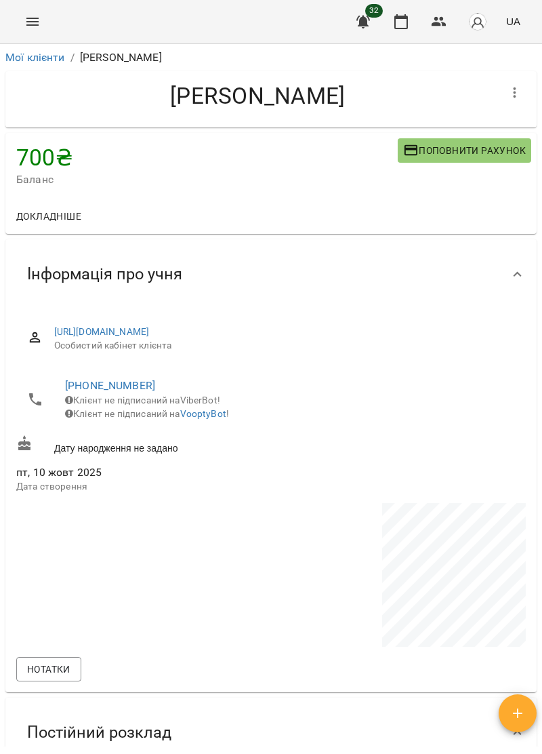
click at [509, 143] on span "Поповнити рахунок" at bounding box center [464, 150] width 123 height 16
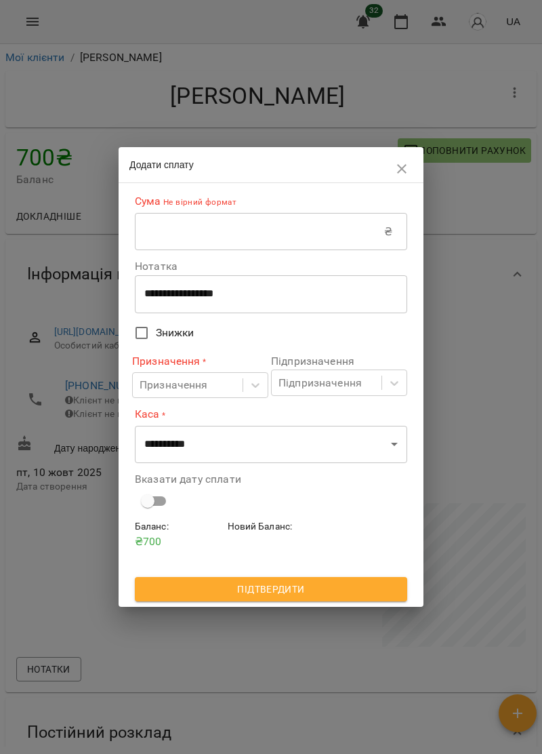
click at [400, 167] on icon "button" at bounding box center [401, 168] width 9 height 9
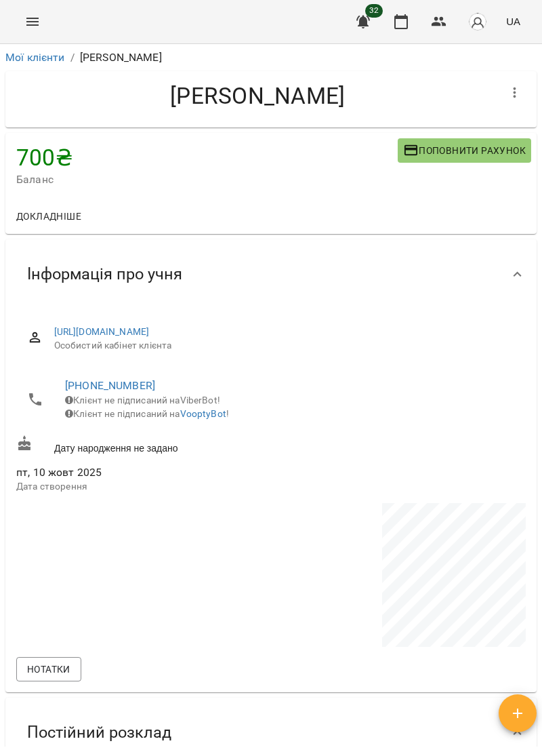
click at [30, 22] on icon "Menu" at bounding box center [32, 22] width 12 height 8
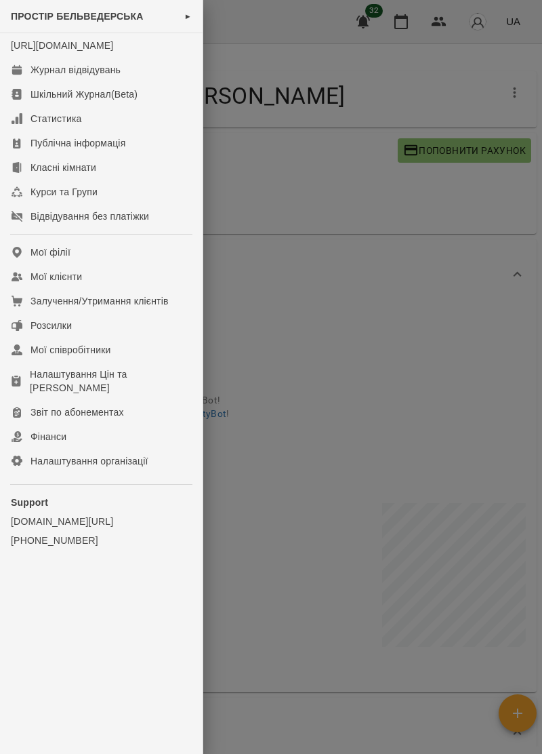
click at [293, 193] on div at bounding box center [271, 377] width 542 height 754
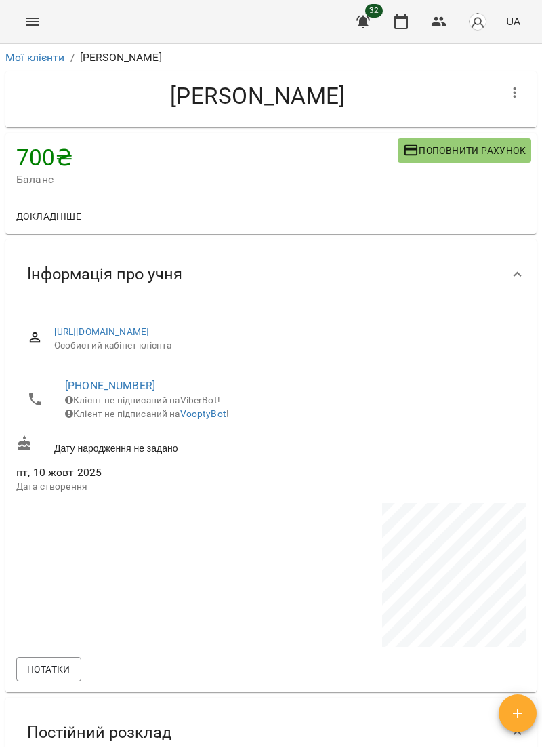
click at [468, 146] on span "Поповнити рахунок" at bounding box center [464, 150] width 123 height 16
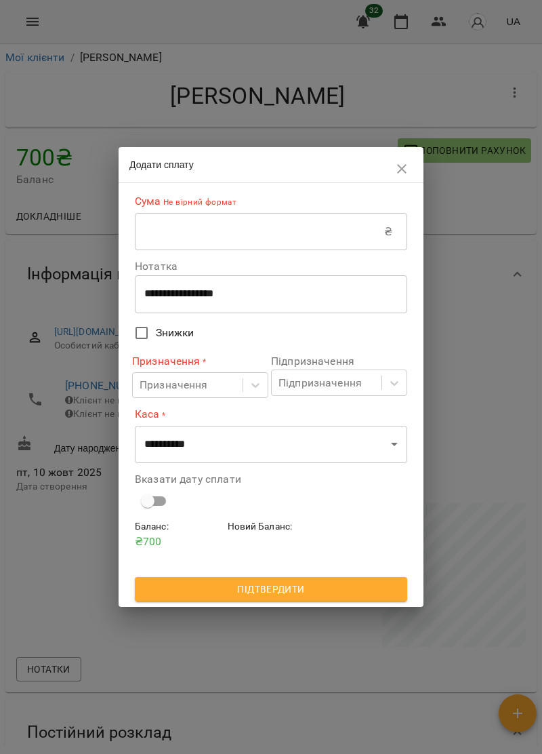
click at [290, 235] on input "text" at bounding box center [259, 232] width 249 height 38
click at [396, 165] on icon "button" at bounding box center [402, 169] width 16 height 16
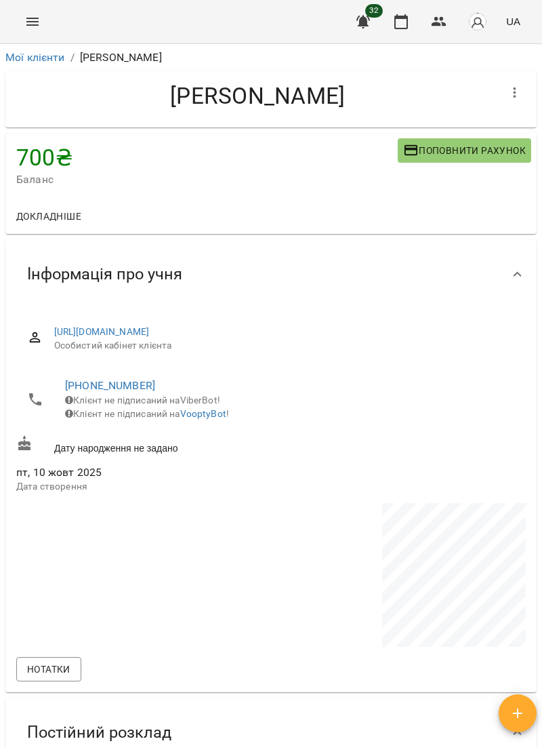
click at [30, 24] on icon "Menu" at bounding box center [32, 22] width 12 height 8
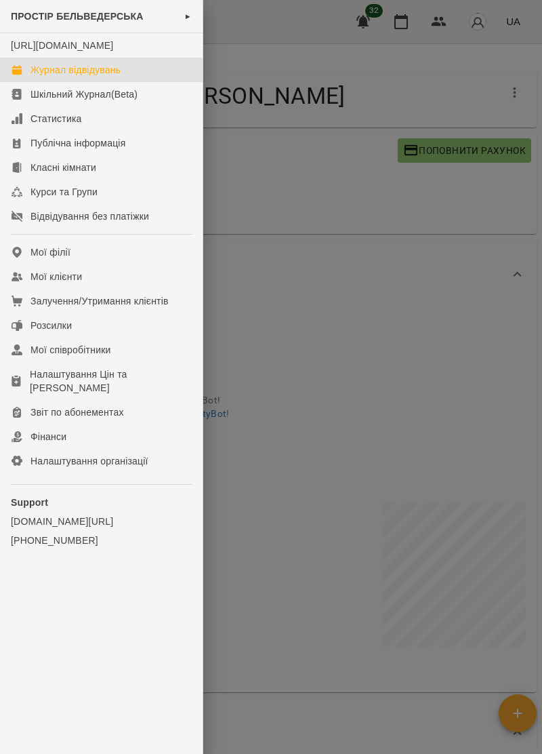
click at [102, 77] on div "Журнал відвідувань" at bounding box center [76, 70] width 90 height 14
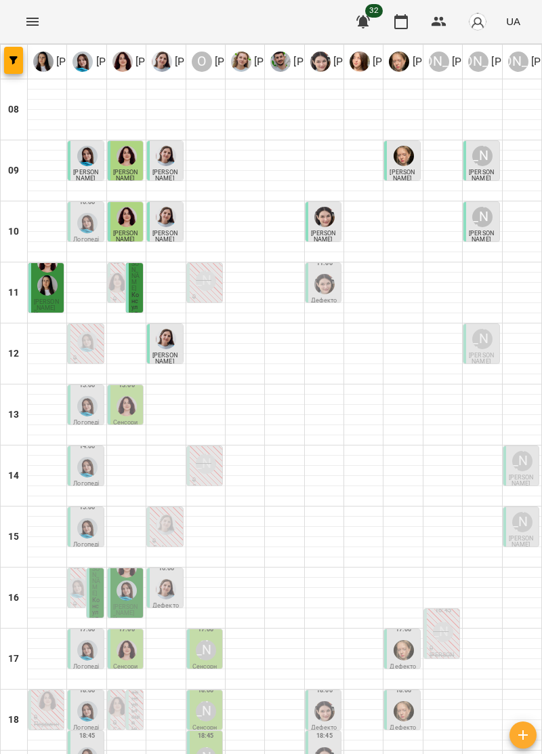
click at [46, 300] on span "[PERSON_NAME]" at bounding box center [46, 304] width 25 height 13
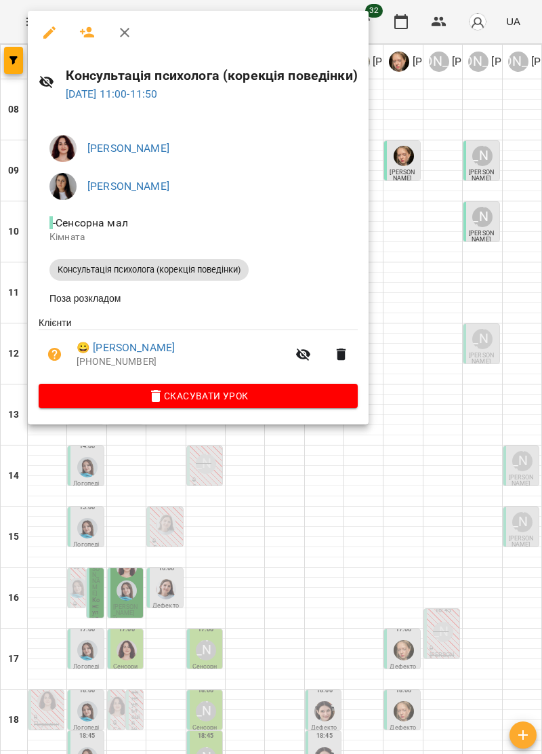
click at [129, 31] on icon "button" at bounding box center [125, 32] width 16 height 16
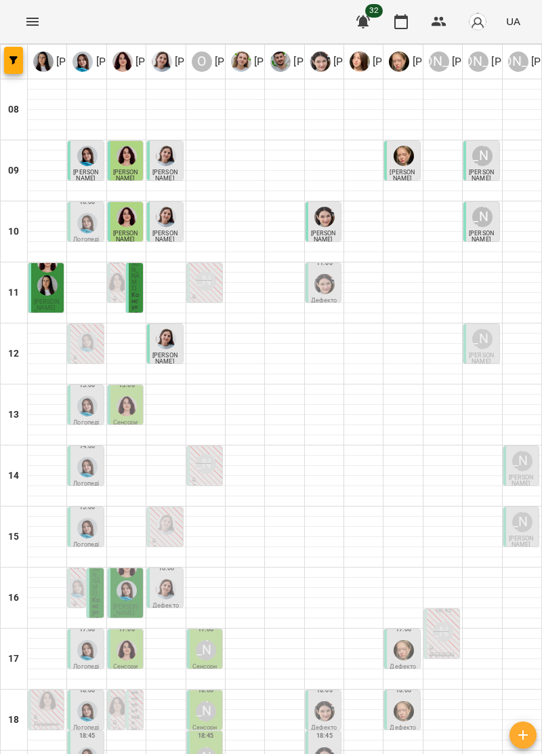
click at [45, 300] on span "[PERSON_NAME]" at bounding box center [46, 304] width 25 height 13
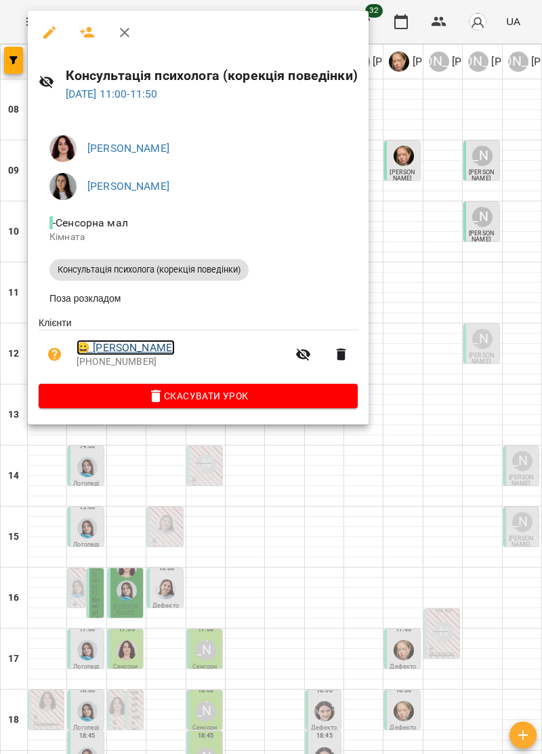
click at [169, 355] on link "😀 Борисевич Максим" at bounding box center [126, 348] width 98 height 16
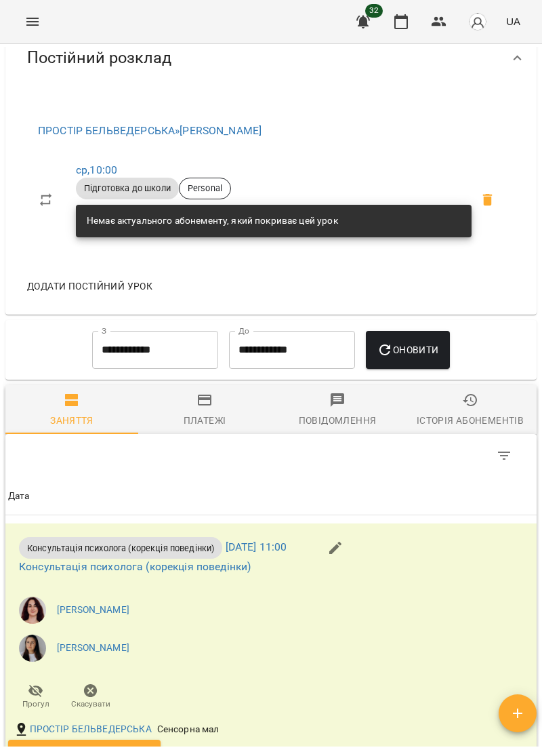
scroll to position [675, 0]
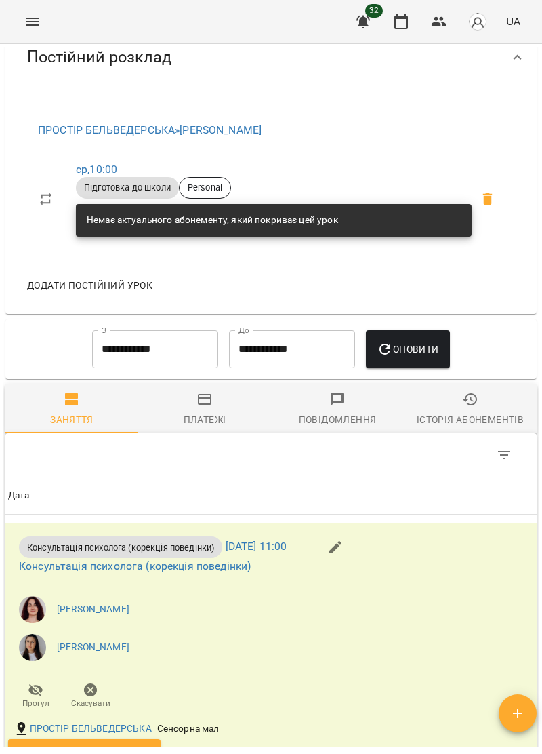
click at [123, 294] on span "Додати постійний урок" at bounding box center [89, 285] width 125 height 16
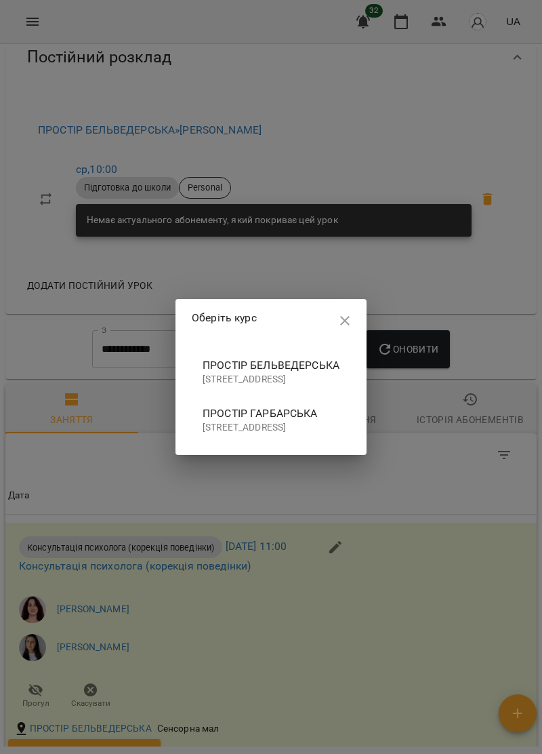
click at [249, 373] on p "вулиця Бельведерська, 43, Івано-Франківськ, Івано-Франківська область, Україна" at bounding box center [271, 380] width 137 height 14
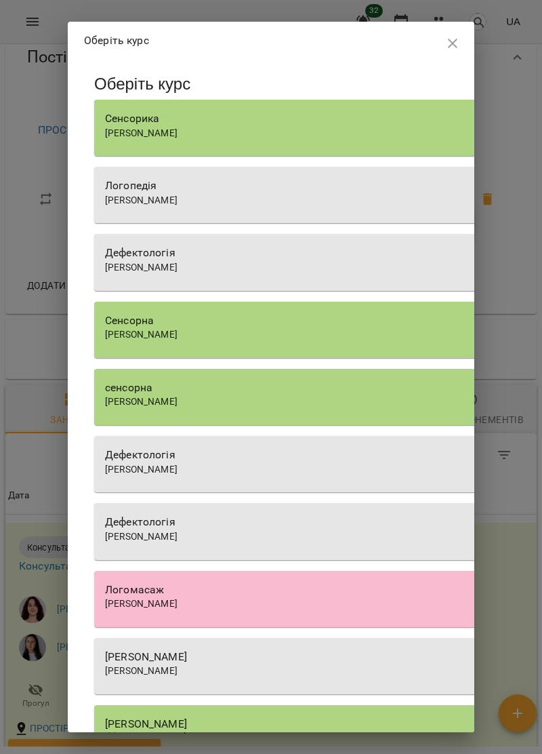
scroll to position [0, 0]
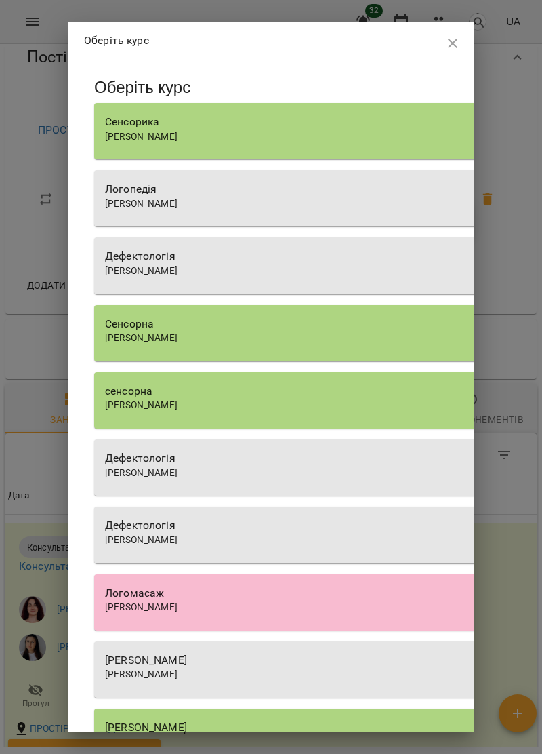
click at [290, 260] on div "Дефектологія" at bounding box center [338, 256] width 466 height 16
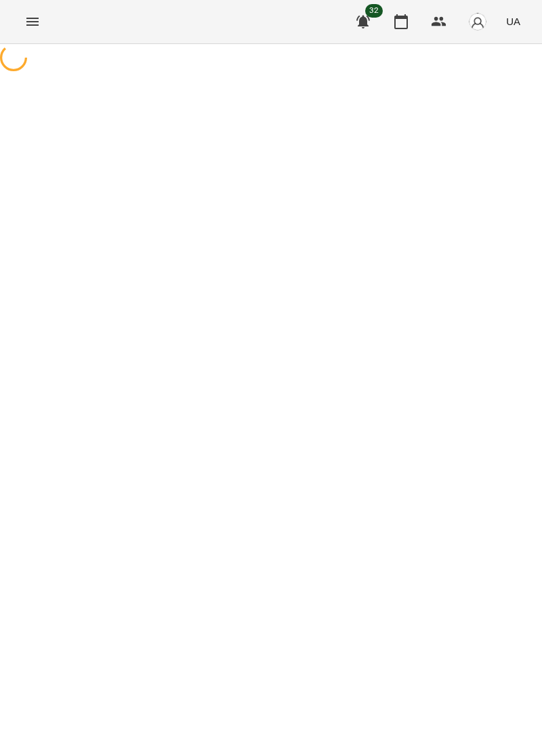
select select "**********"
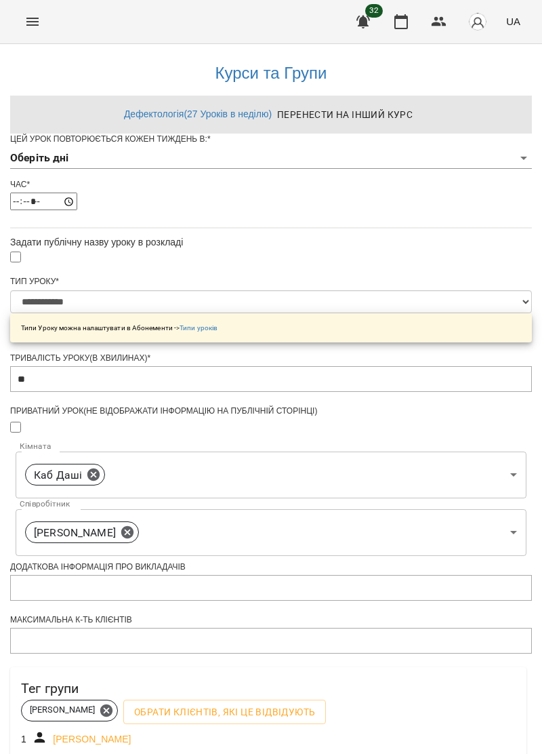
click at [423, 184] on body "**********" at bounding box center [271, 441] width 542 height 882
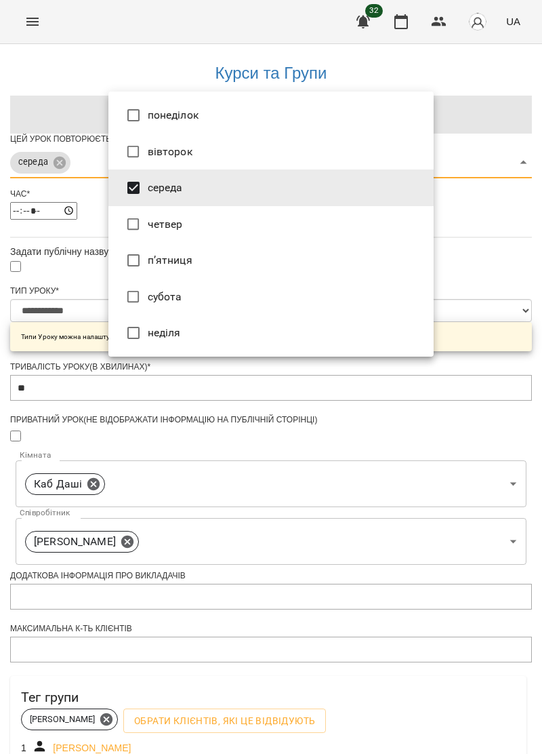
type input "***"
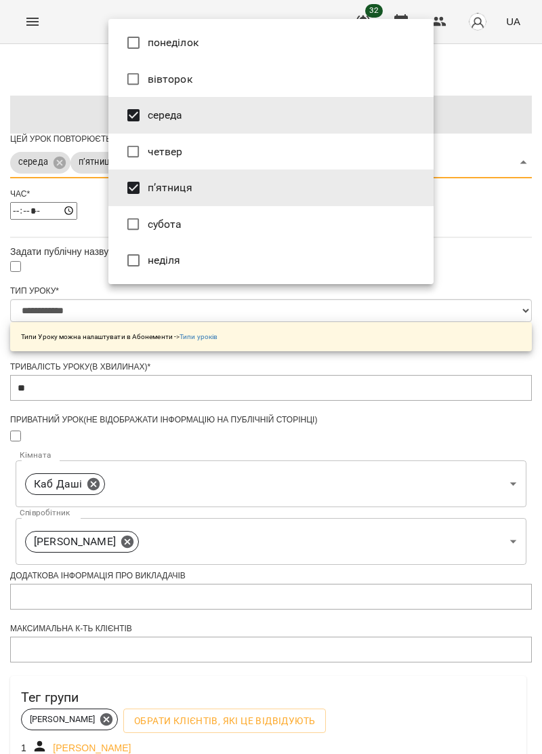
click at [485, 270] on div at bounding box center [271, 377] width 542 height 754
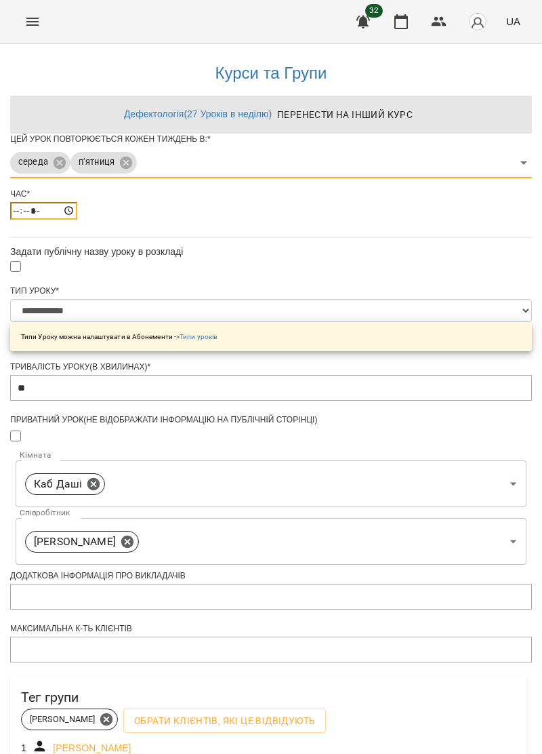
click at [77, 220] on input "*****" at bounding box center [43, 211] width 67 height 18
type input "*****"
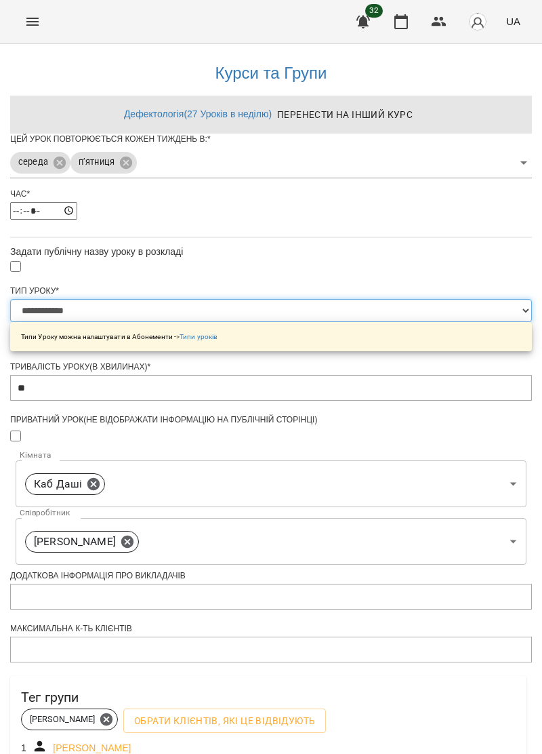
click at [418, 322] on select "**********" at bounding box center [271, 310] width 522 height 23
select select "**********"
click at [108, 322] on select "**********" at bounding box center [271, 310] width 522 height 23
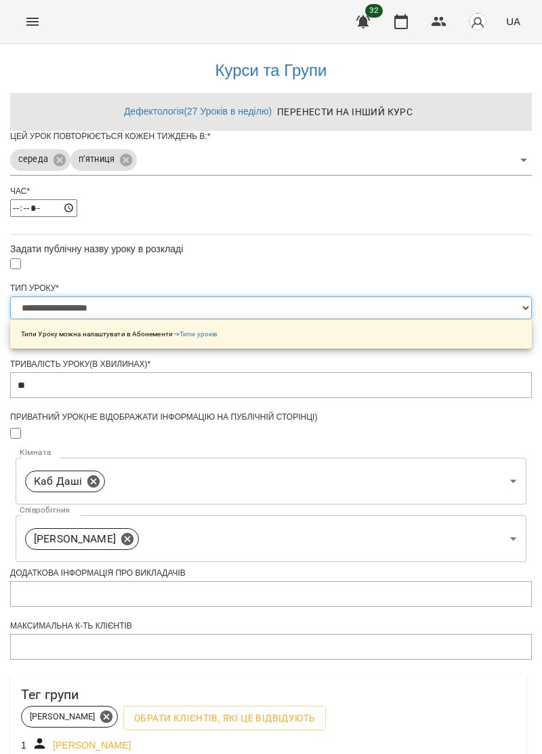
scroll to position [226, 0]
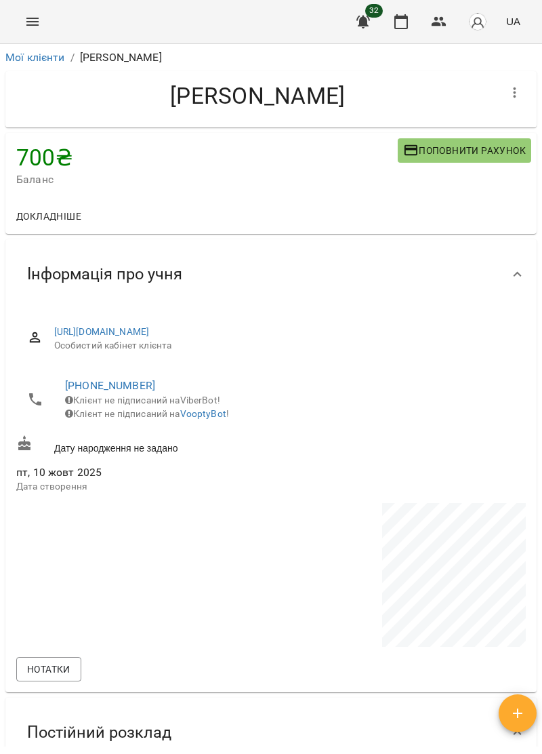
click at [42, 17] on button "Menu" at bounding box center [32, 21] width 33 height 33
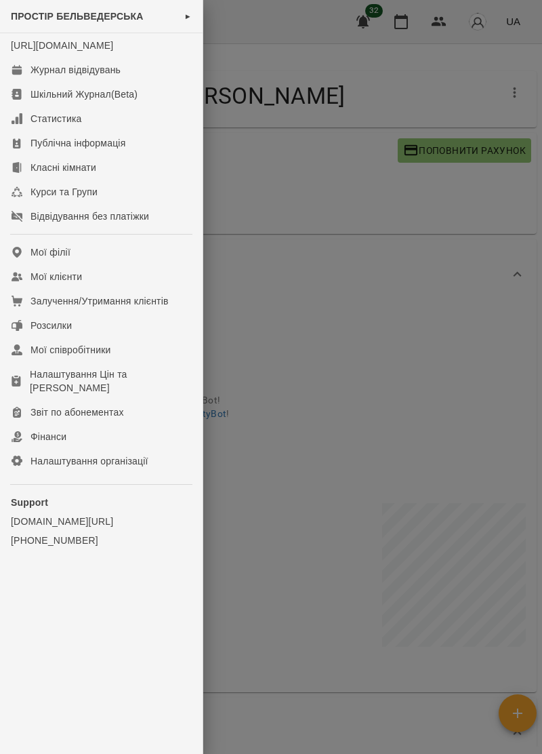
click at [311, 465] on div at bounding box center [271, 377] width 542 height 754
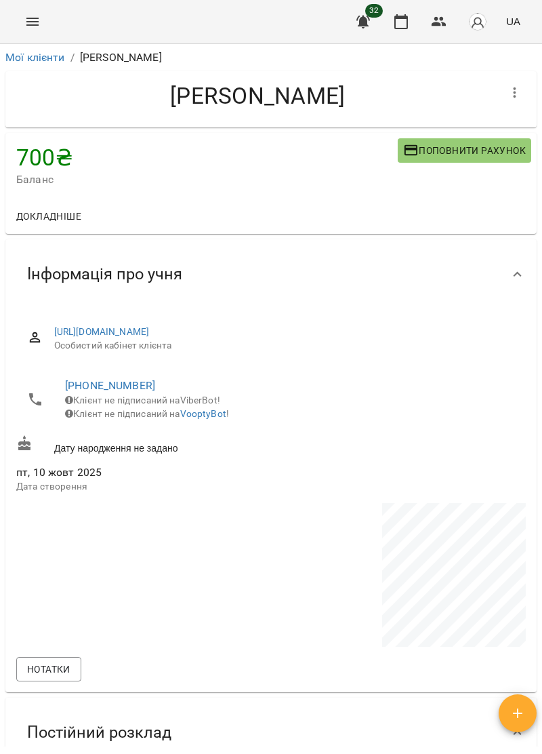
click at [38, 18] on icon "Menu" at bounding box center [32, 22] width 16 height 16
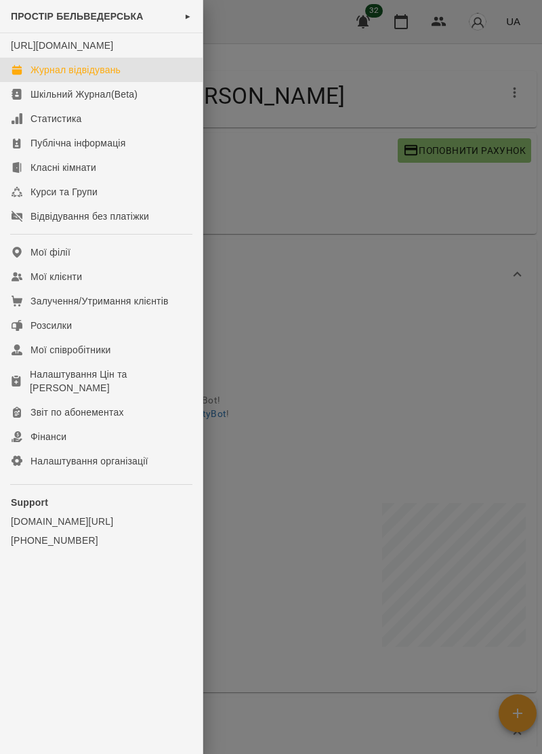
click at [54, 77] on div "Журнал відвідувань" at bounding box center [76, 70] width 90 height 14
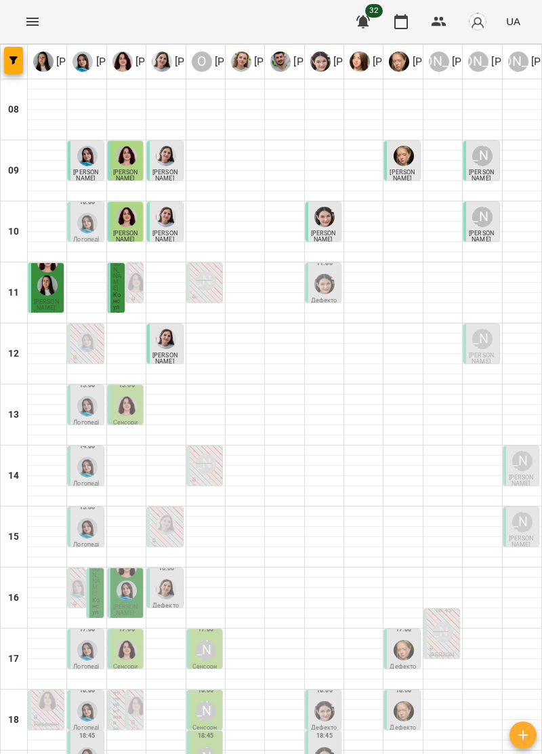
click at [47, 304] on span "[PERSON_NAME]" at bounding box center [46, 304] width 25 height 13
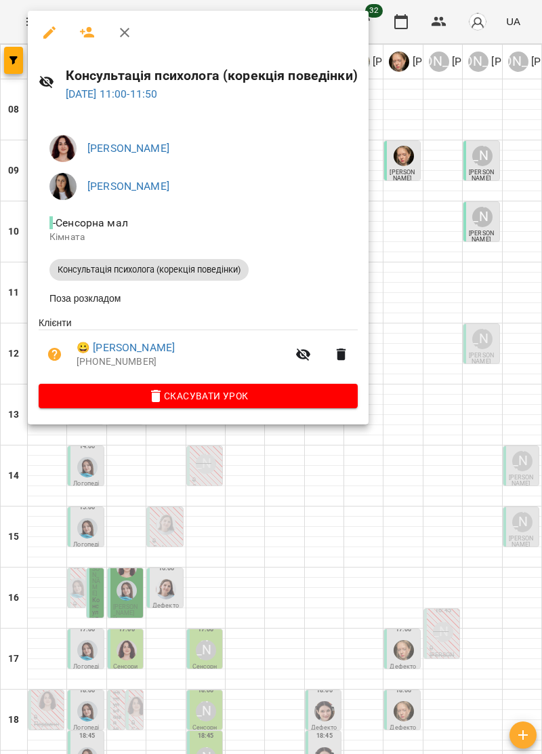
click at [121, 28] on icon "button" at bounding box center [124, 32] width 9 height 9
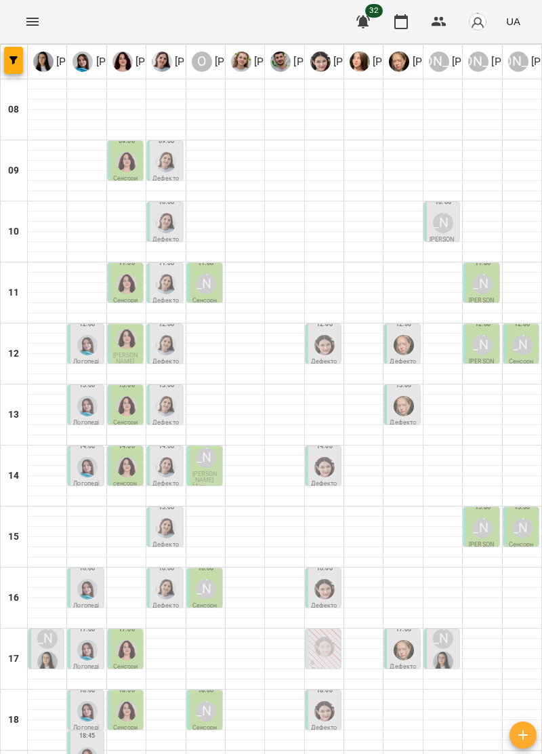
click at [173, 237] on p "Дефектологія" at bounding box center [166, 243] width 27 height 12
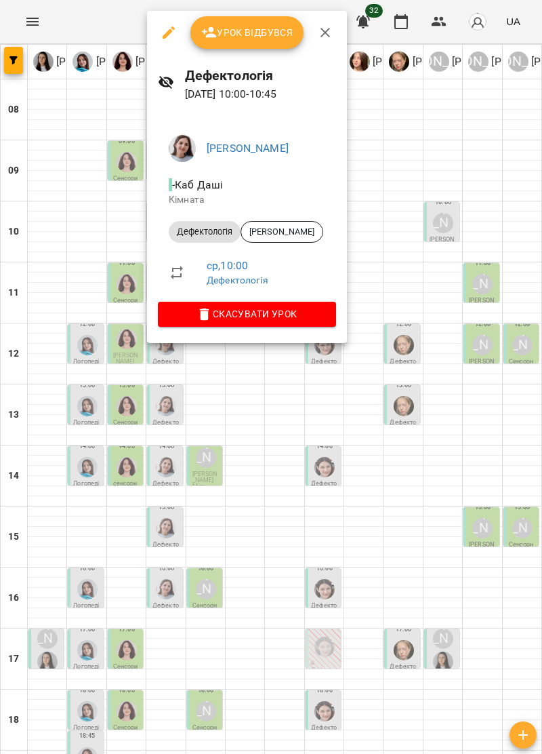
click at [335, 23] on button "button" at bounding box center [325, 32] width 33 height 33
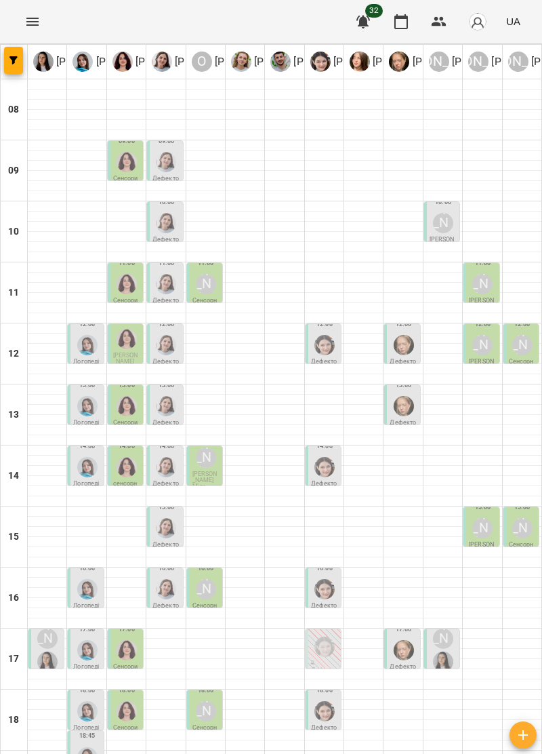
click at [441, 226] on div "[PERSON_NAME]" at bounding box center [443, 223] width 20 height 20
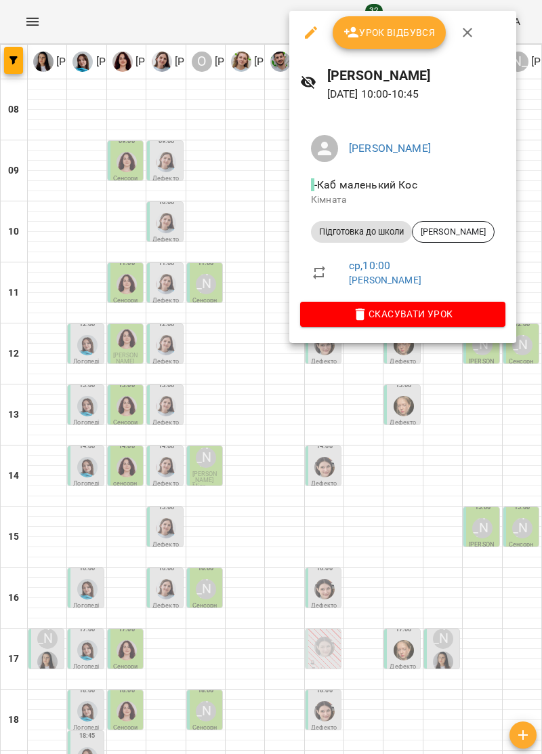
click at [466, 33] on icon "button" at bounding box center [467, 32] width 9 height 9
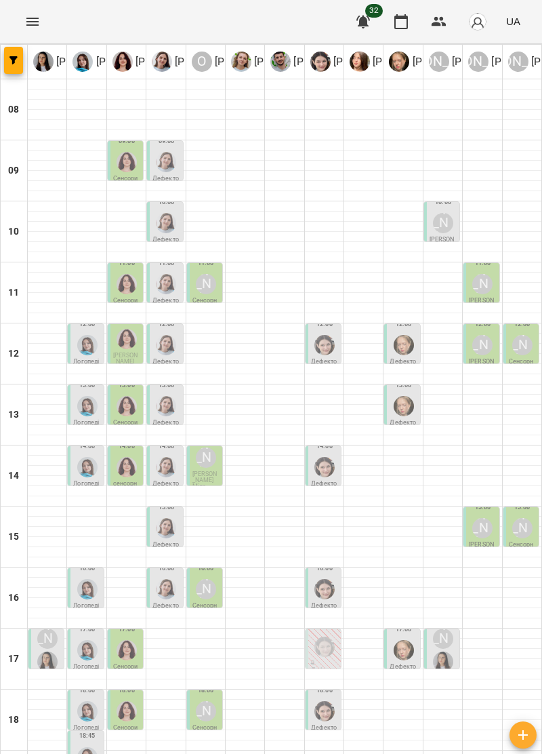
click at [165, 288] on img "Дарія Тріпадуш" at bounding box center [166, 284] width 20 height 20
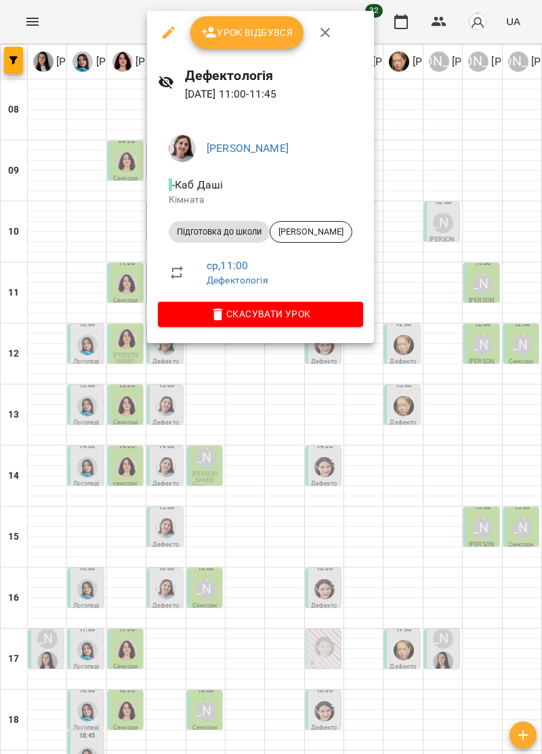
click at [331, 33] on icon "button" at bounding box center [325, 32] width 16 height 16
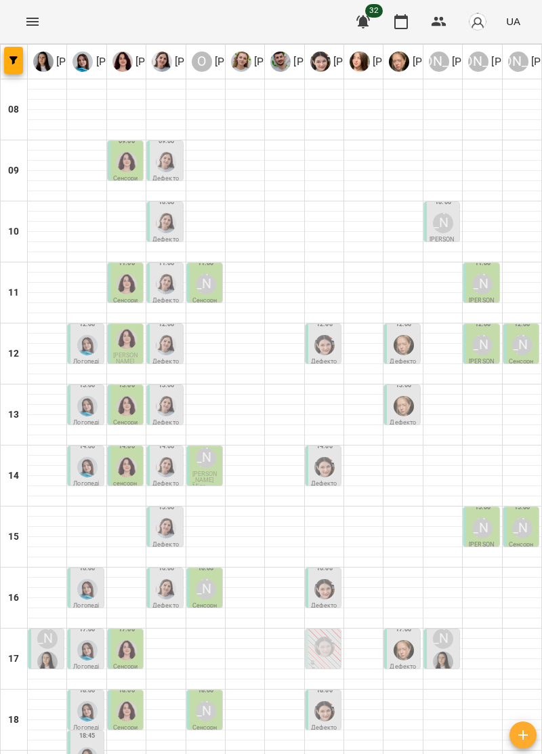
click at [28, 26] on icon "Menu" at bounding box center [32, 22] width 16 height 16
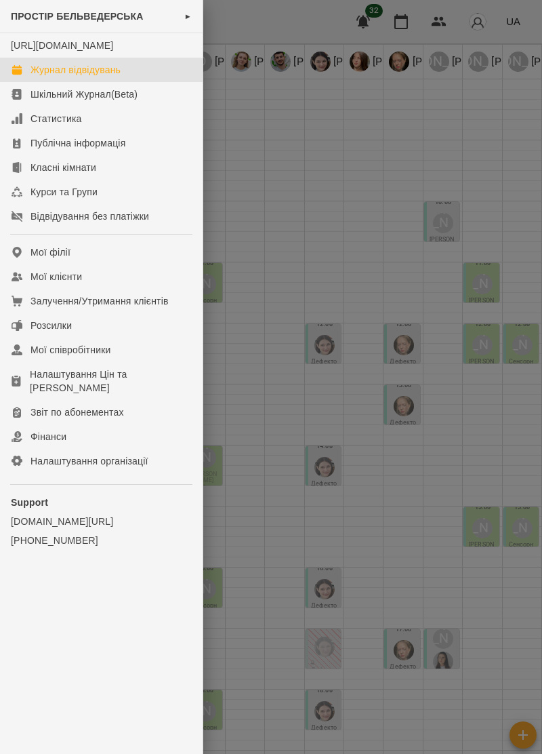
click at [103, 77] on div "Журнал відвідувань" at bounding box center [76, 70] width 90 height 14
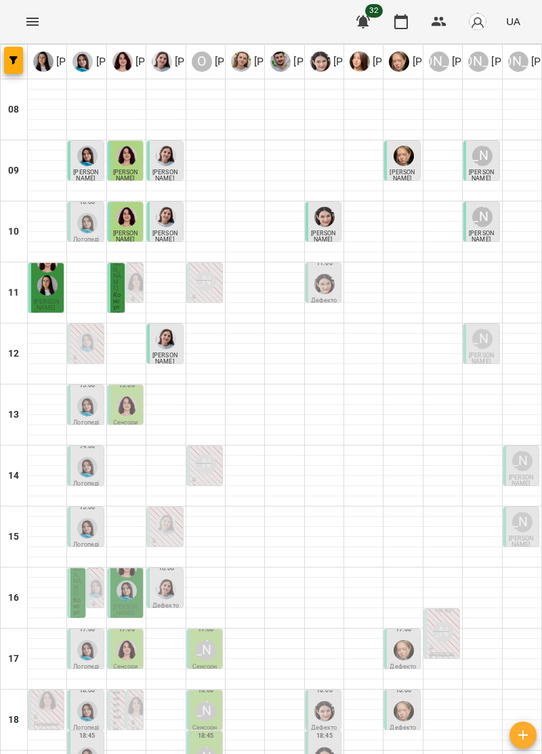
click at [52, 290] on img "Ірина Керівник" at bounding box center [47, 285] width 20 height 20
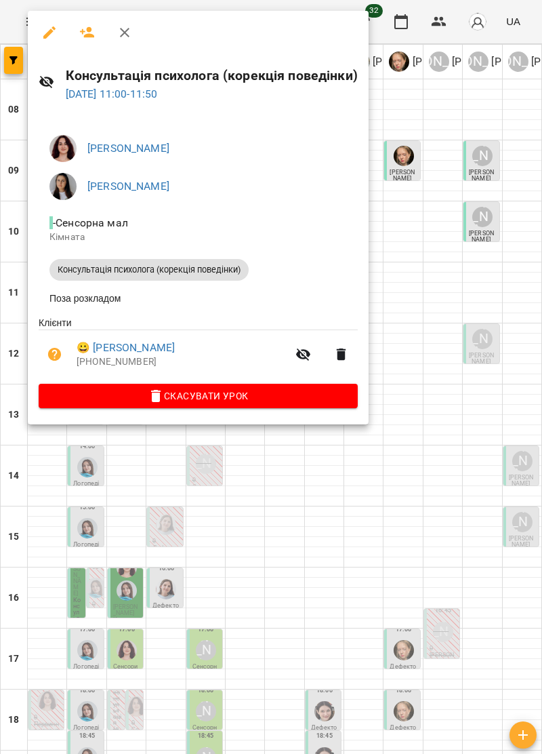
click at [125, 35] on icon "button" at bounding box center [125, 32] width 16 height 16
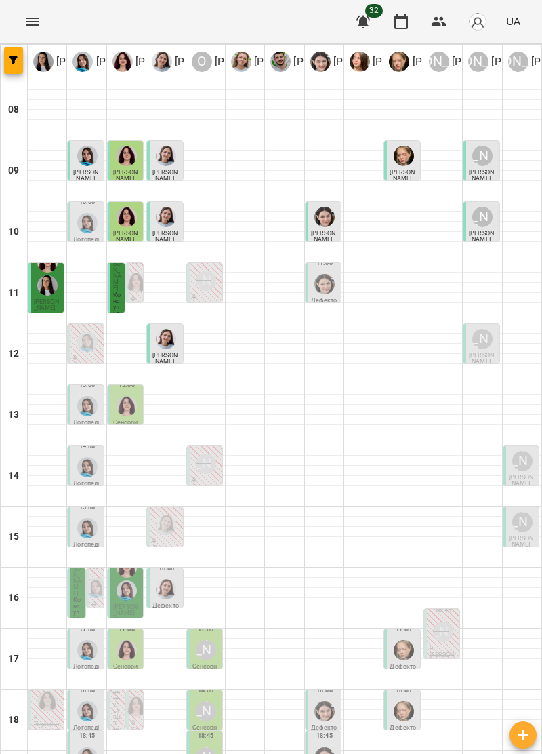
click at [325, 287] on img "Софія Цюпер" at bounding box center [325, 284] width 20 height 20
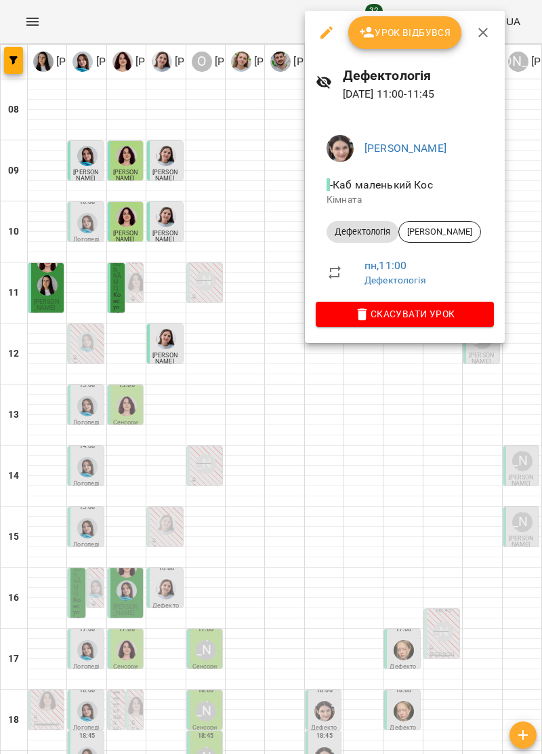
click at [487, 31] on icon "button" at bounding box center [483, 32] width 16 height 16
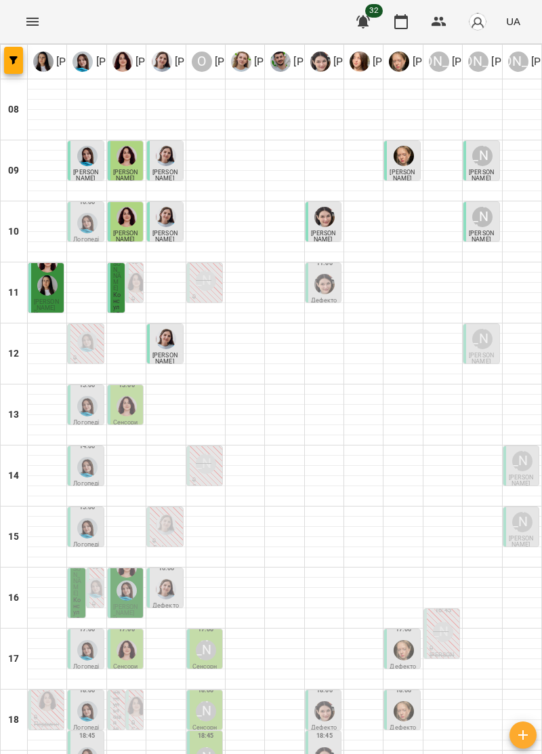
click at [490, 230] on span "[PERSON_NAME]" at bounding box center [481, 236] width 25 height 13
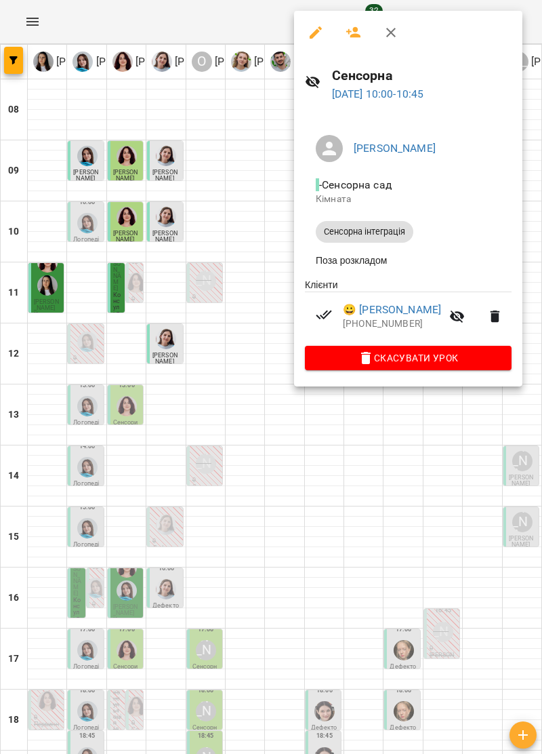
click at [390, 30] on icon "button" at bounding box center [391, 32] width 16 height 16
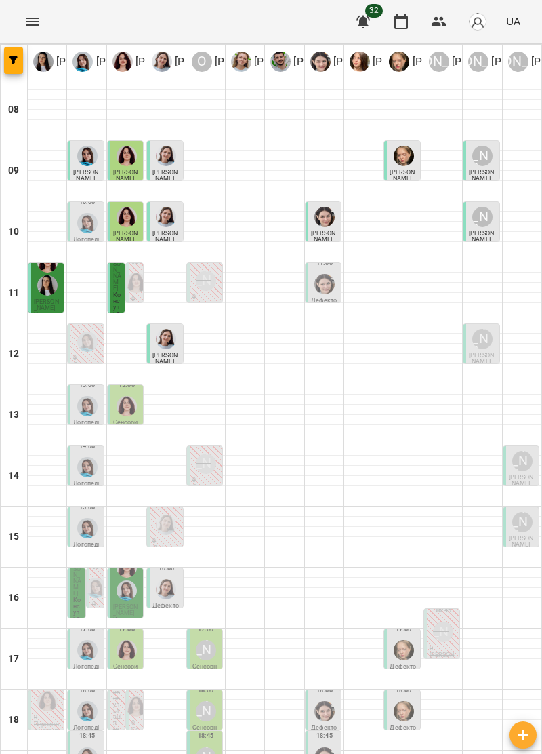
click at [332, 279] on img "Софія Цюпер" at bounding box center [325, 284] width 20 height 20
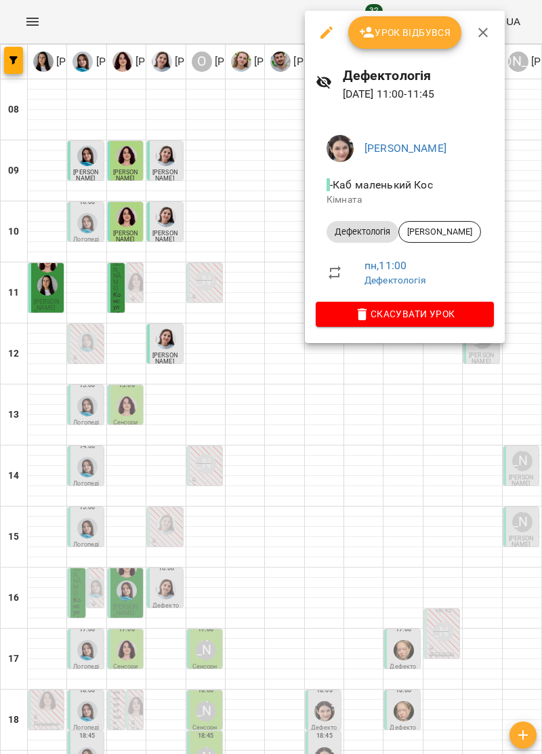
click at [485, 39] on icon "button" at bounding box center [483, 32] width 16 height 16
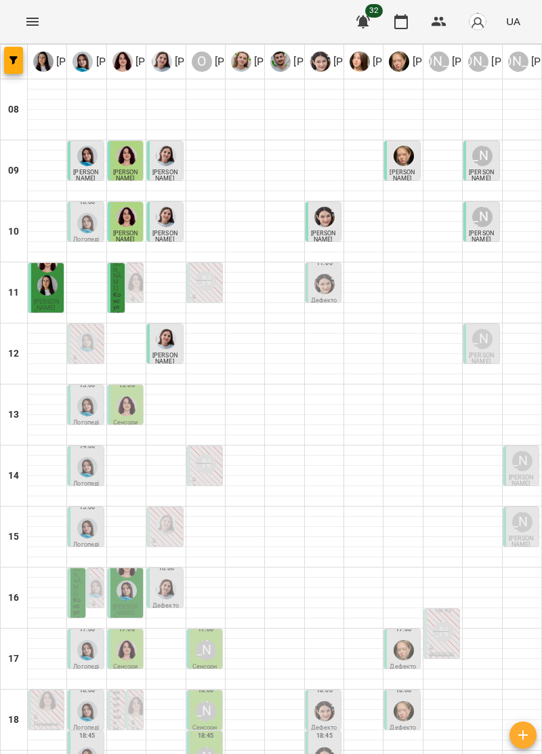
click at [168, 346] on img "Дарія Тріпадуш" at bounding box center [166, 339] width 20 height 20
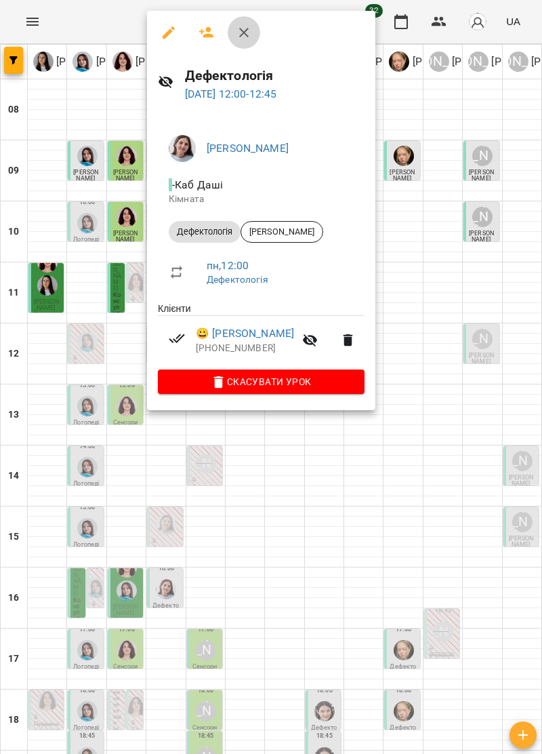
click at [251, 33] on icon "button" at bounding box center [244, 32] width 16 height 16
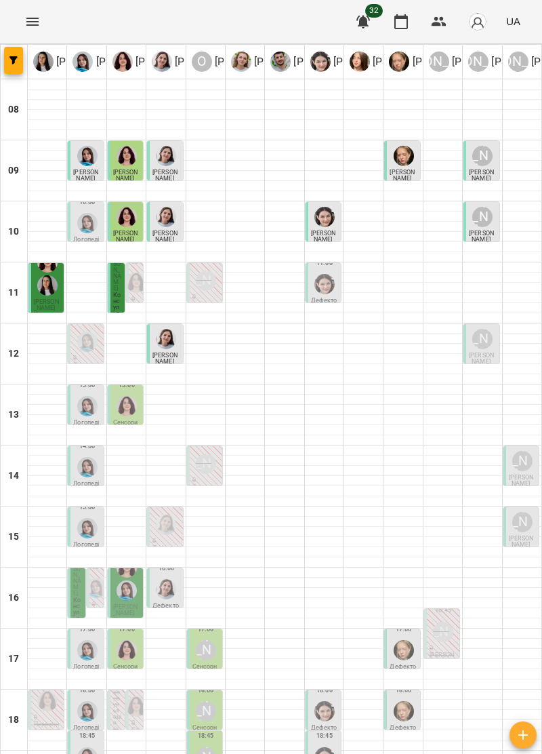
click at [88, 398] on img "Тетяна Хомин" at bounding box center [87, 406] width 20 height 20
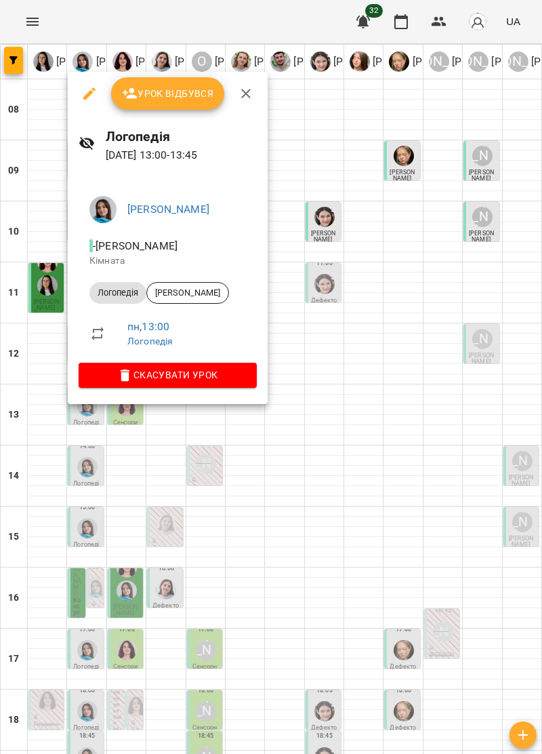
click at [248, 94] on icon "button" at bounding box center [246, 93] width 16 height 16
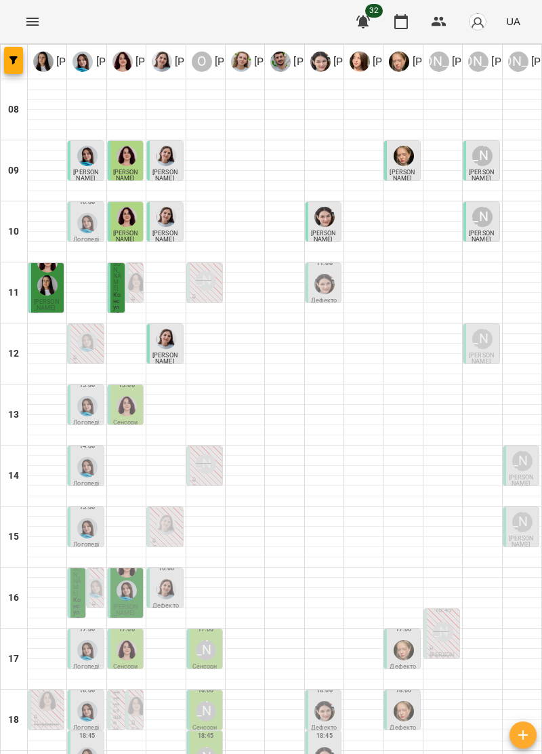
click at [477, 349] on div "[PERSON_NAME]" at bounding box center [483, 339] width 20 height 20
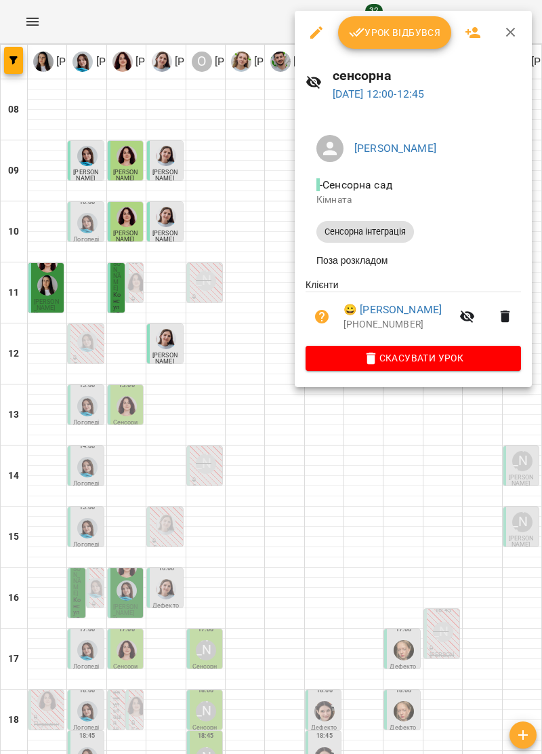
click at [515, 35] on icon "button" at bounding box center [511, 32] width 16 height 16
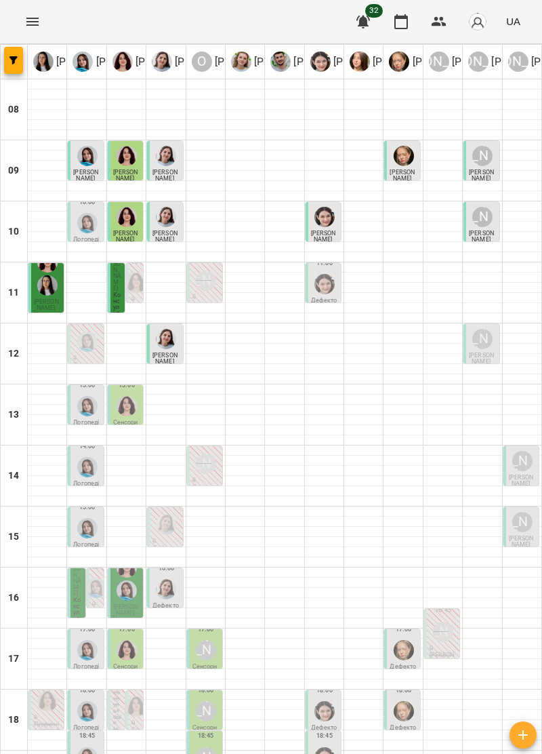
click at [329, 285] on img "Софія Цюпер" at bounding box center [325, 284] width 20 height 20
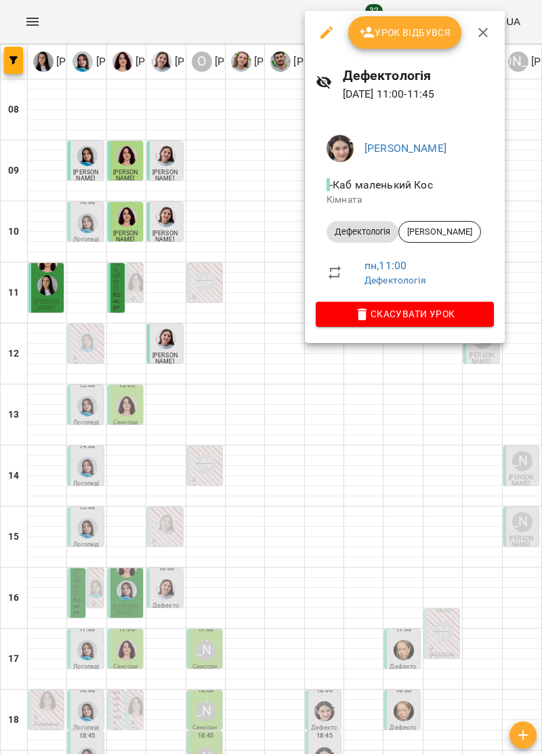
click at [483, 35] on icon "button" at bounding box center [483, 32] width 16 height 16
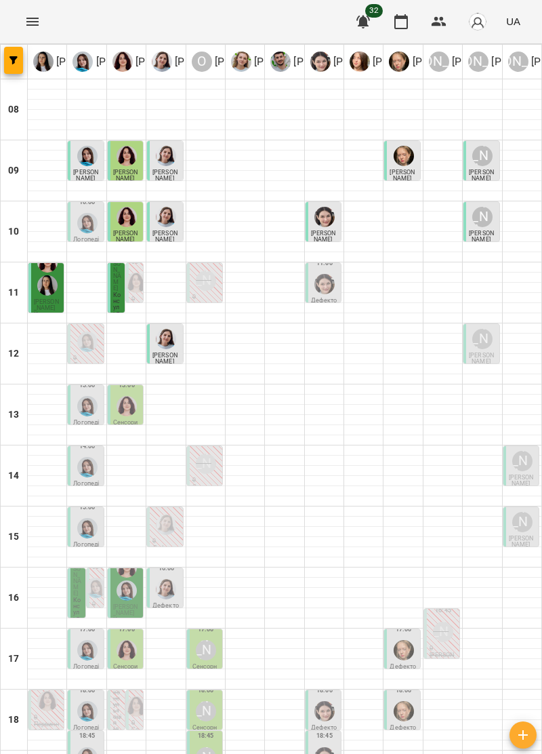
click at [479, 230] on span "[PERSON_NAME]" at bounding box center [481, 236] width 25 height 13
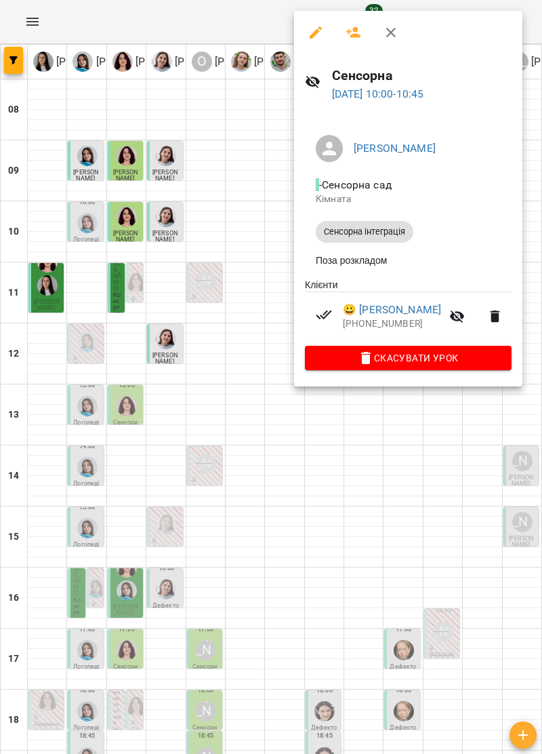
click at [391, 38] on icon "button" at bounding box center [391, 32] width 16 height 16
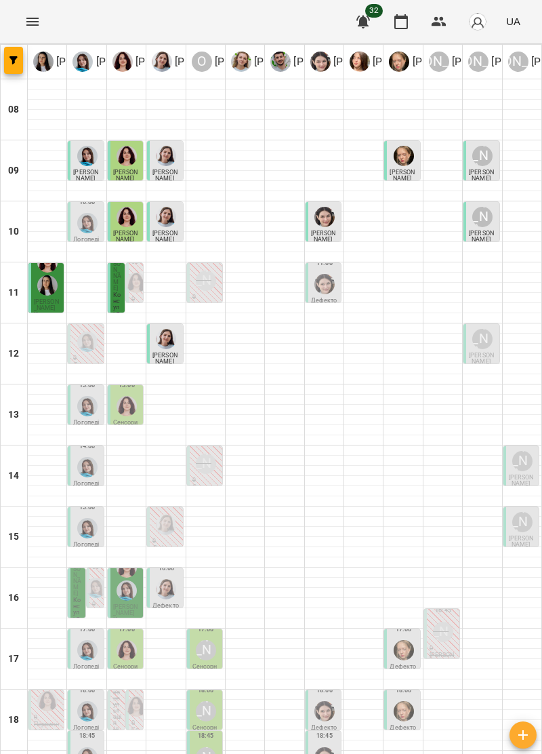
click at [329, 294] on div at bounding box center [325, 284] width 26 height 26
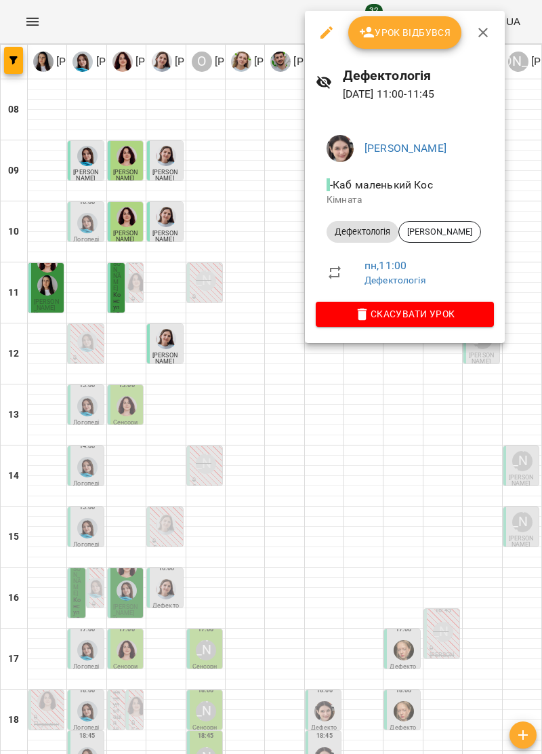
click at [482, 38] on icon "button" at bounding box center [483, 32] width 16 height 16
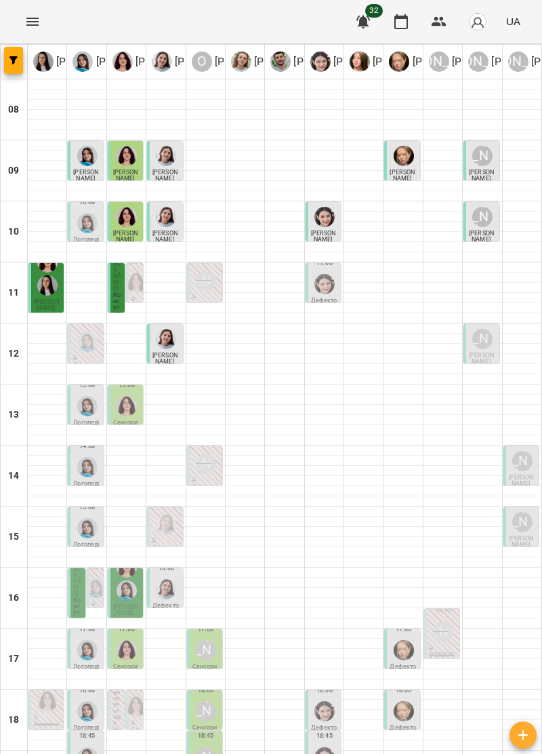
click at [481, 342] on div "[PERSON_NAME]" at bounding box center [483, 339] width 20 height 20
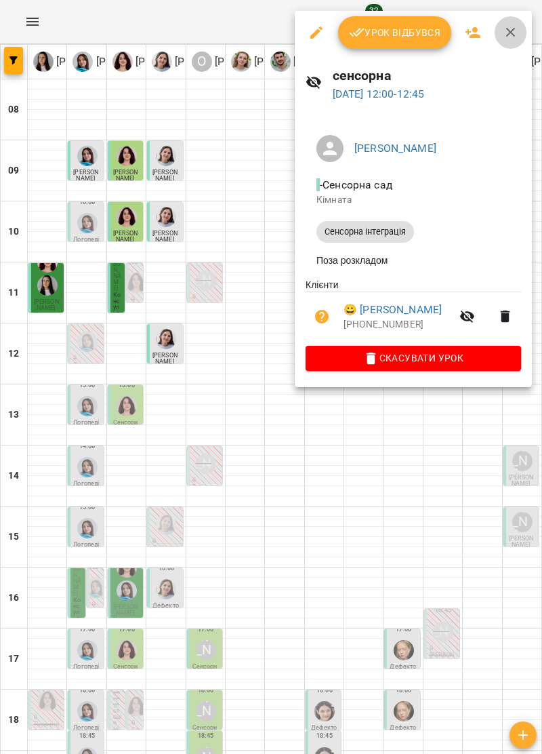
click at [515, 35] on icon "button" at bounding box center [511, 32] width 16 height 16
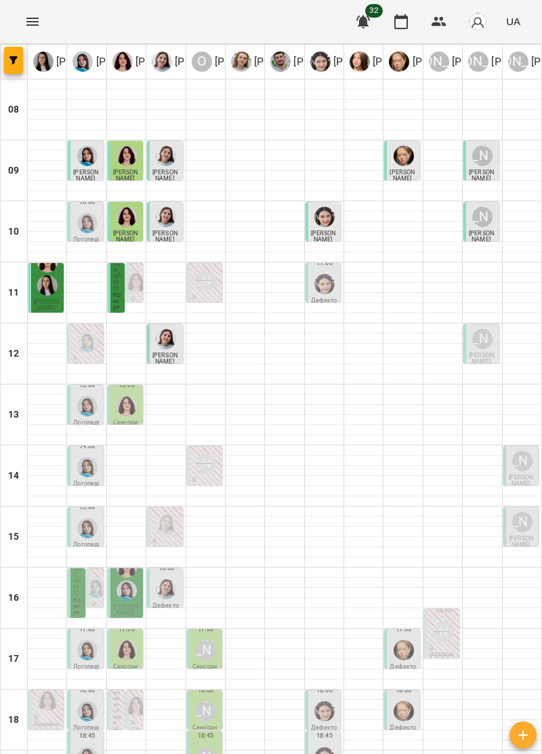
click at [323, 285] on img "Софія Цюпер" at bounding box center [325, 284] width 20 height 20
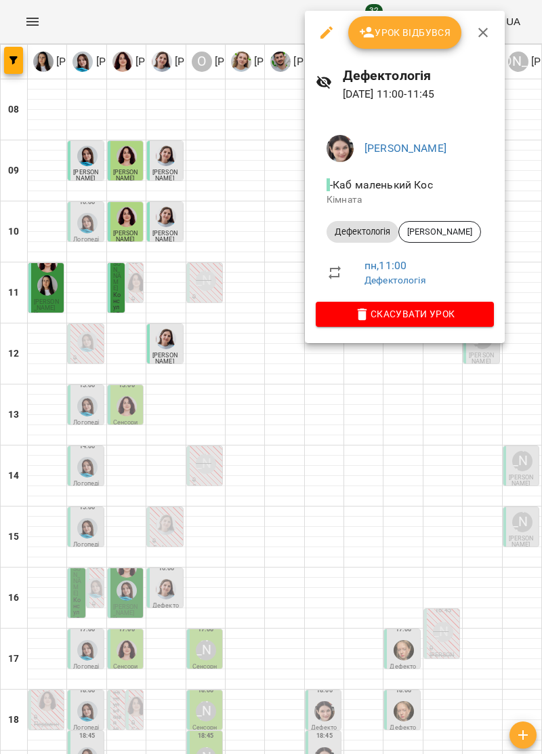
click at [433, 31] on span "Урок відбувся" at bounding box center [405, 32] width 92 height 16
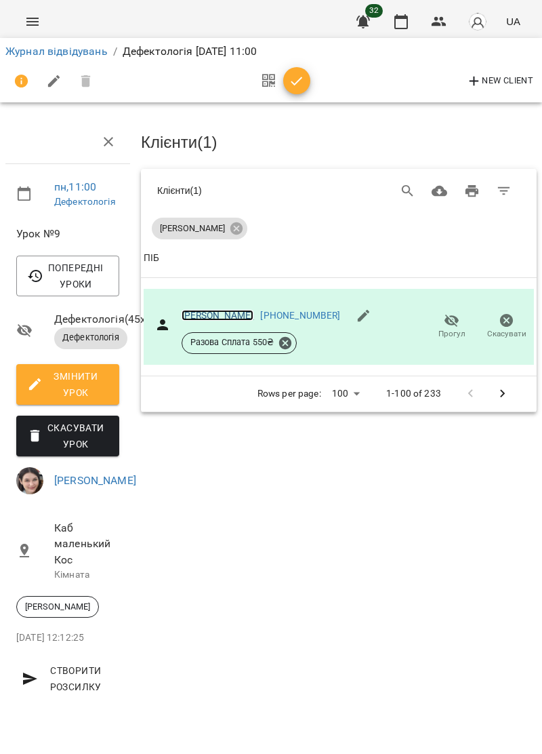
click at [221, 312] on link "[PERSON_NAME]" at bounding box center [218, 315] width 73 height 11
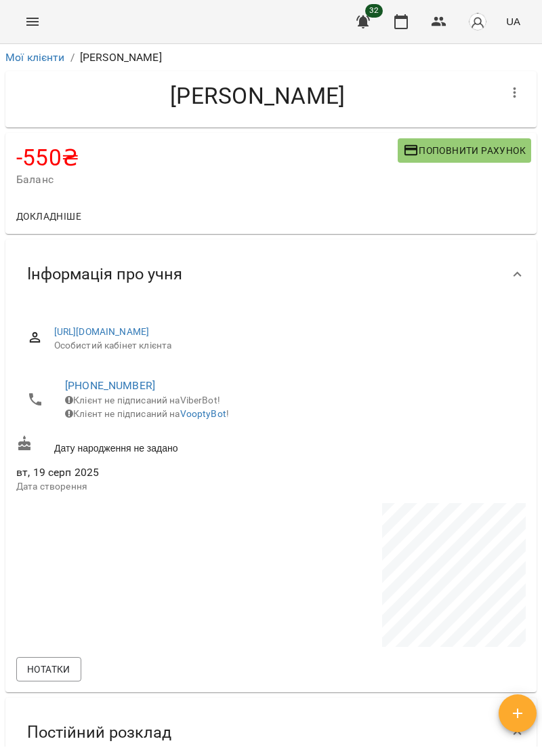
click at [479, 148] on span "Поповнити рахунок" at bounding box center [464, 150] width 123 height 16
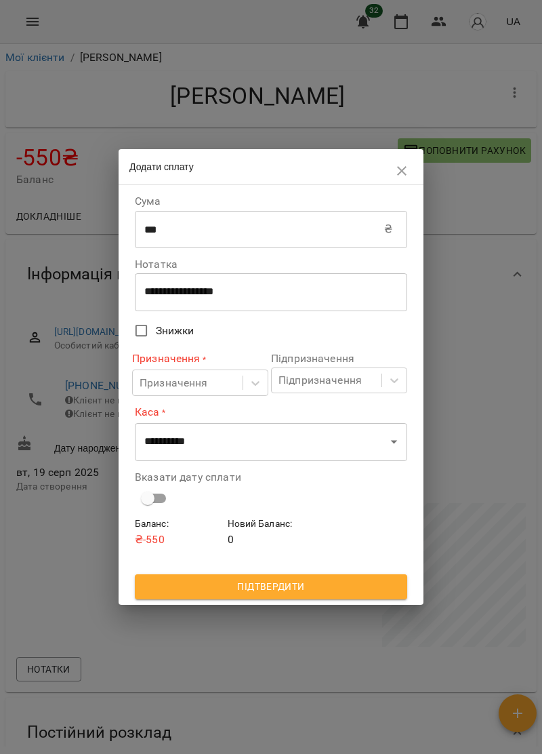
click at [185, 234] on input "***" at bounding box center [259, 229] width 249 height 38
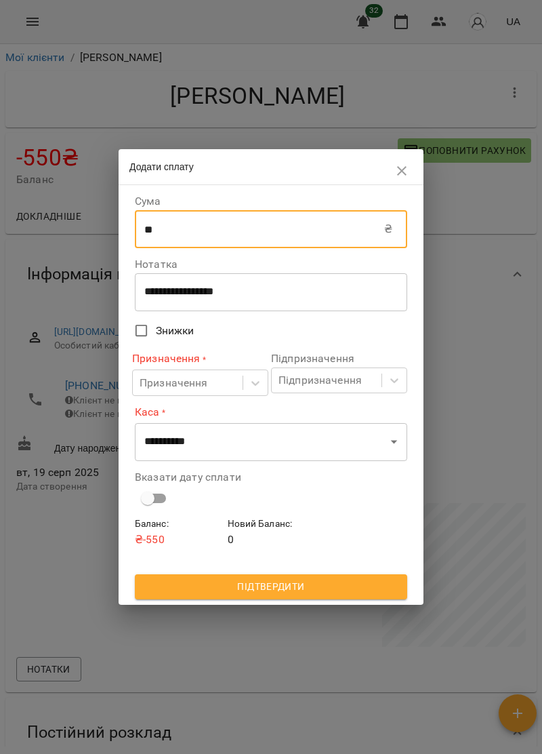
type input "*"
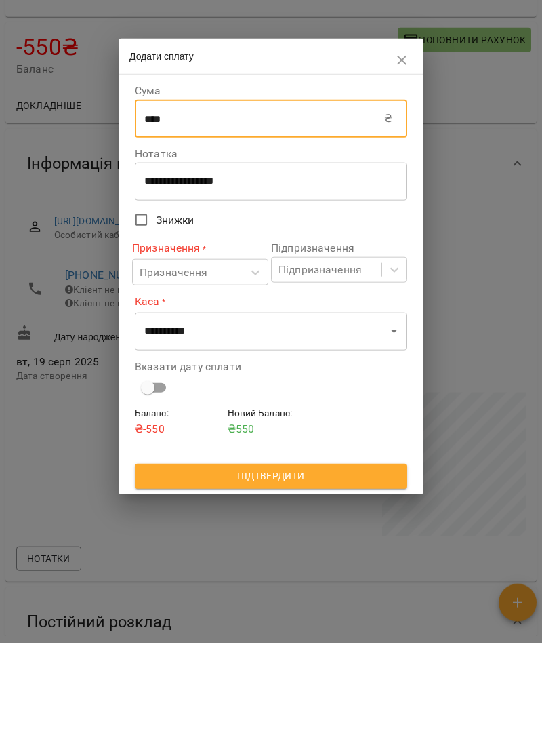
type input "****"
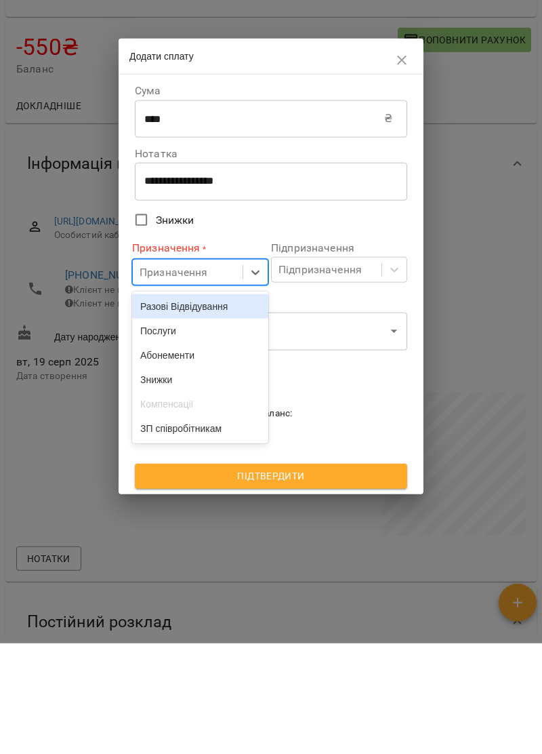
click at [178, 449] on div "Послуги" at bounding box center [200, 441] width 136 height 24
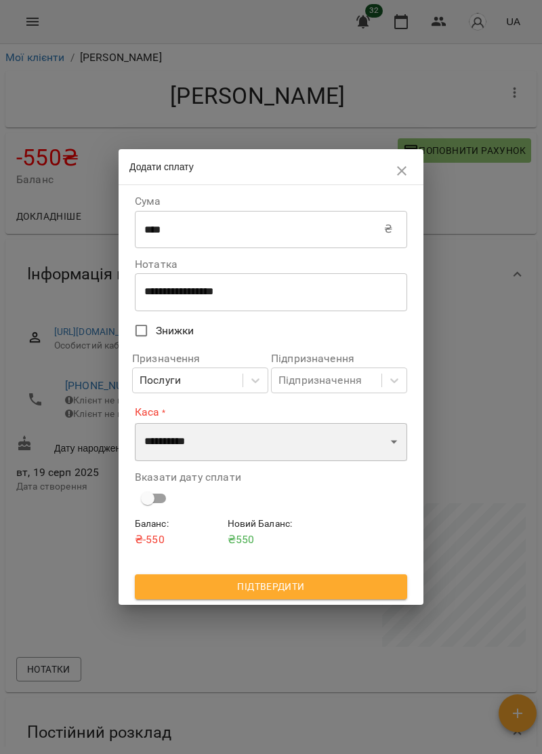
click at [395, 439] on select "**********" at bounding box center [271, 442] width 273 height 38
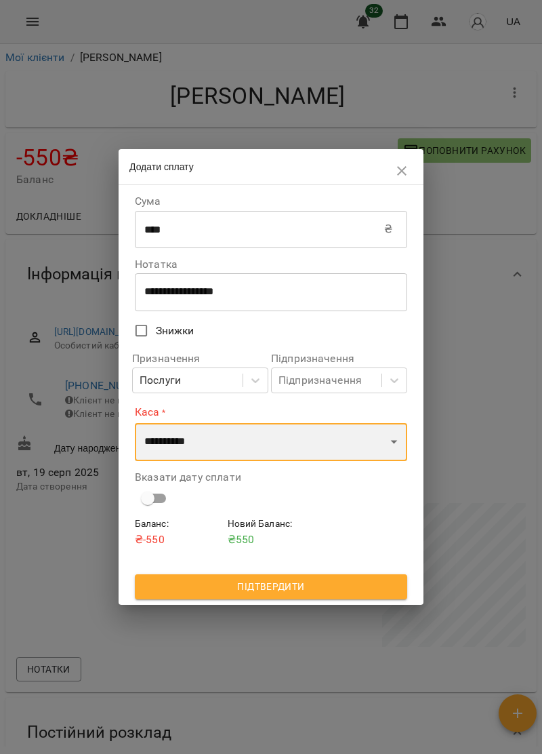
select select "****"
click at [135, 423] on select "**********" at bounding box center [271, 442] width 273 height 38
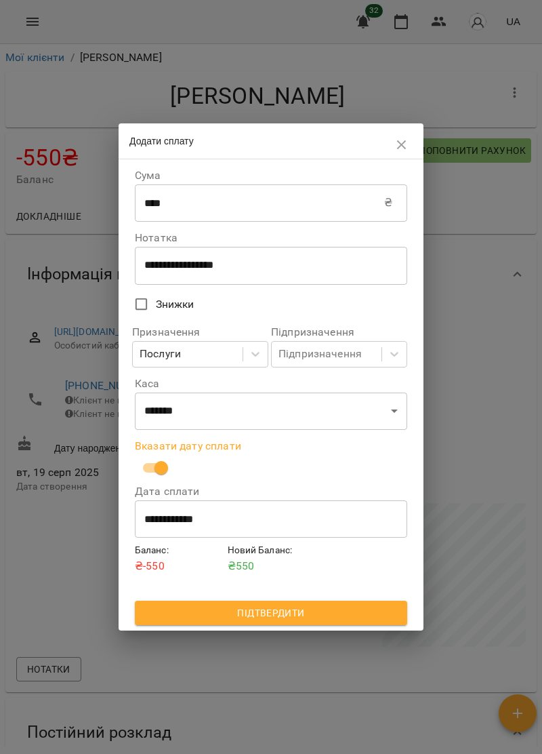
click at [325, 612] on span "Підтвердити" at bounding box center [271, 613] width 251 height 16
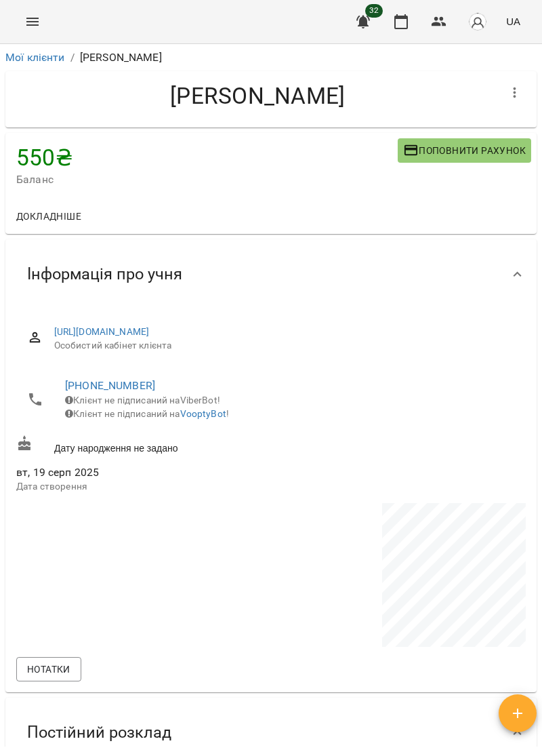
click at [41, 24] on button "Menu" at bounding box center [32, 21] width 33 height 33
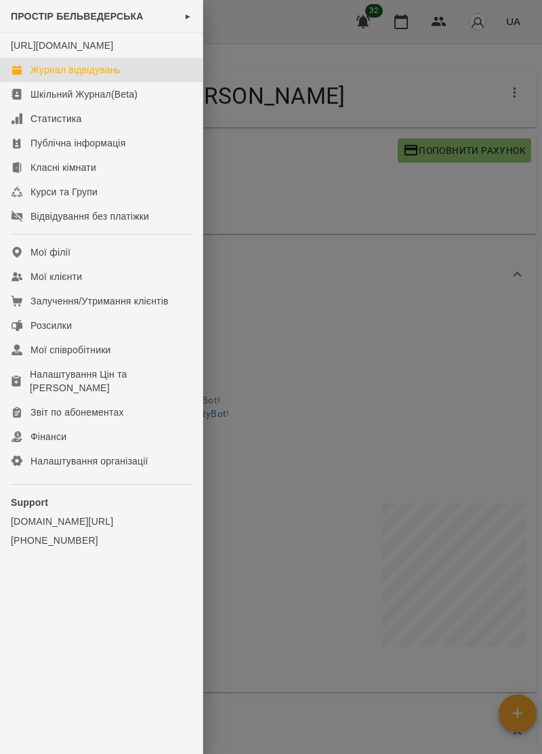
click at [108, 77] on div "Журнал відвідувань" at bounding box center [76, 70] width 90 height 14
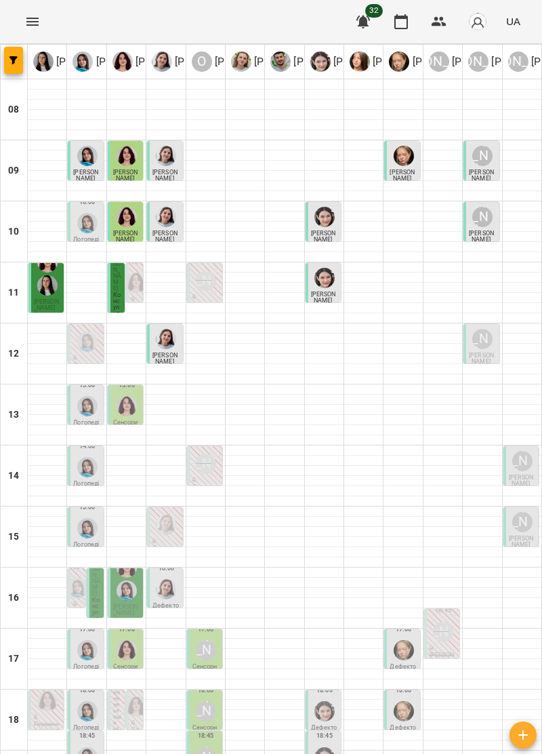
click at [475, 349] on div "[PERSON_NAME]" at bounding box center [483, 339] width 26 height 26
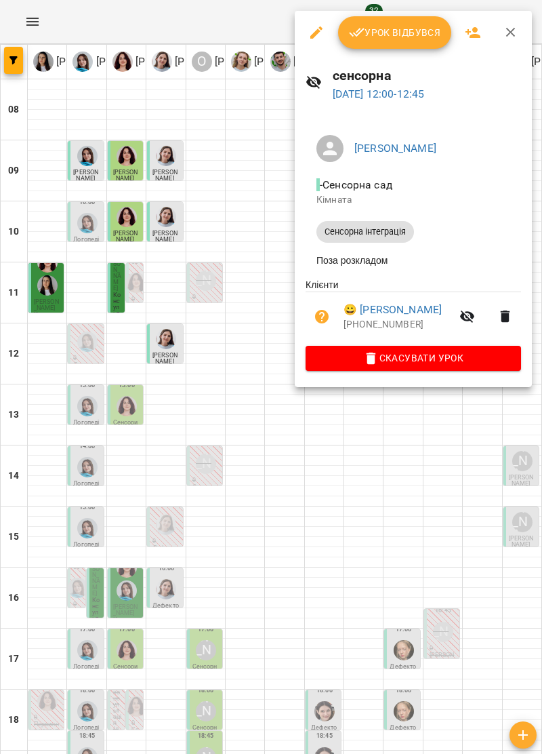
click at [405, 30] on span "Урок відбувся" at bounding box center [395, 32] width 92 height 16
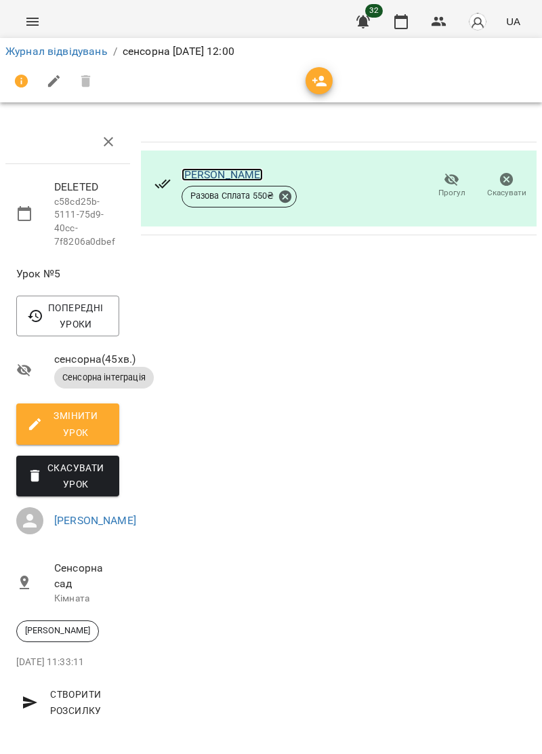
click at [211, 176] on link "[PERSON_NAME]" at bounding box center [223, 174] width 82 height 13
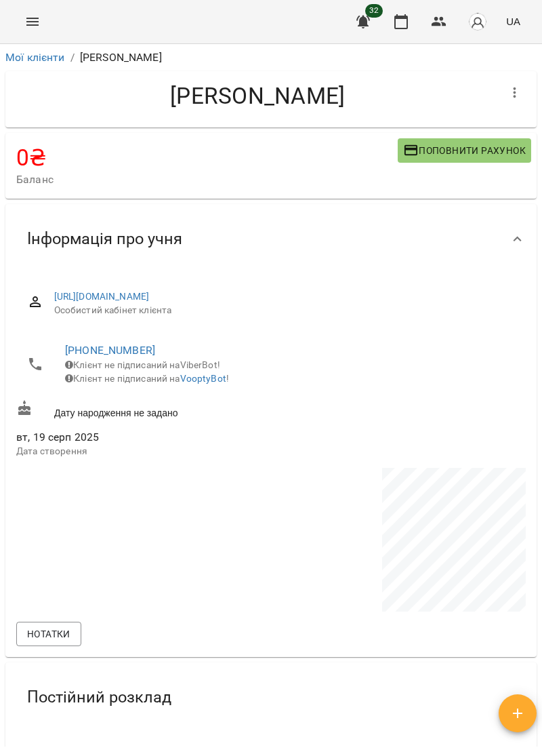
click at [39, 23] on icon "Menu" at bounding box center [32, 22] width 16 height 16
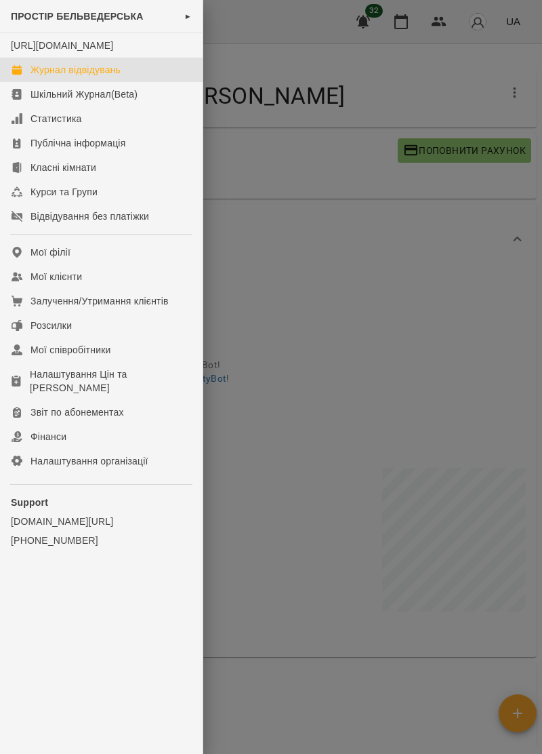
click at [107, 77] on div "Журнал відвідувань" at bounding box center [76, 70] width 90 height 14
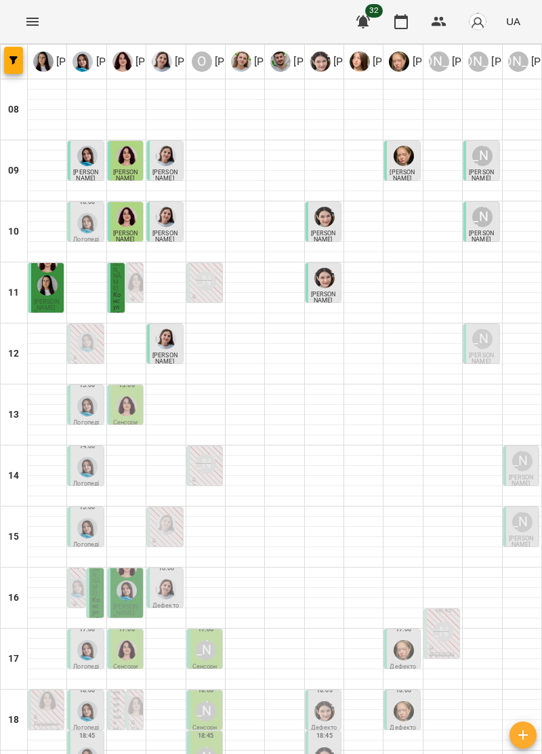
click at [47, 279] on img "Ірина Керівник" at bounding box center [47, 285] width 20 height 20
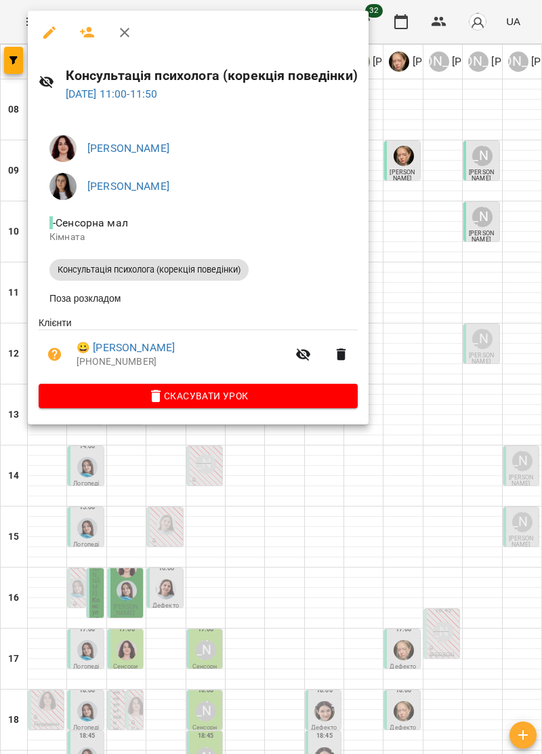
click at [134, 36] on button "button" at bounding box center [124, 32] width 33 height 33
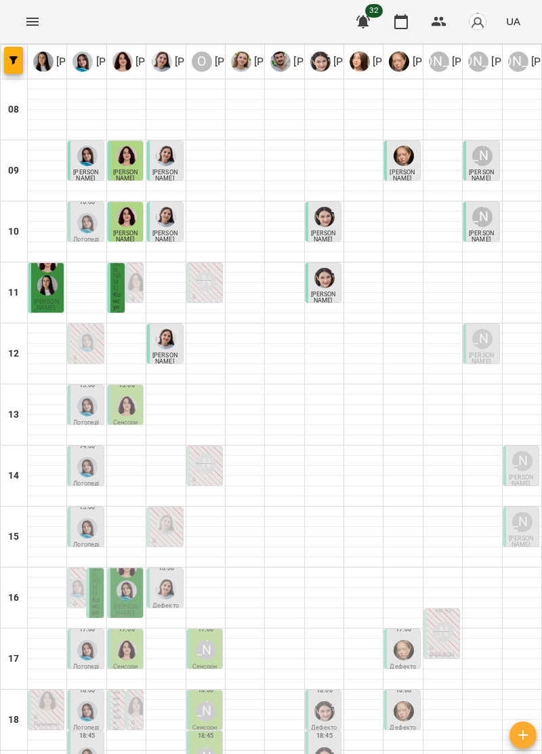
click at [485, 354] on span "[PERSON_NAME]" at bounding box center [481, 358] width 25 height 13
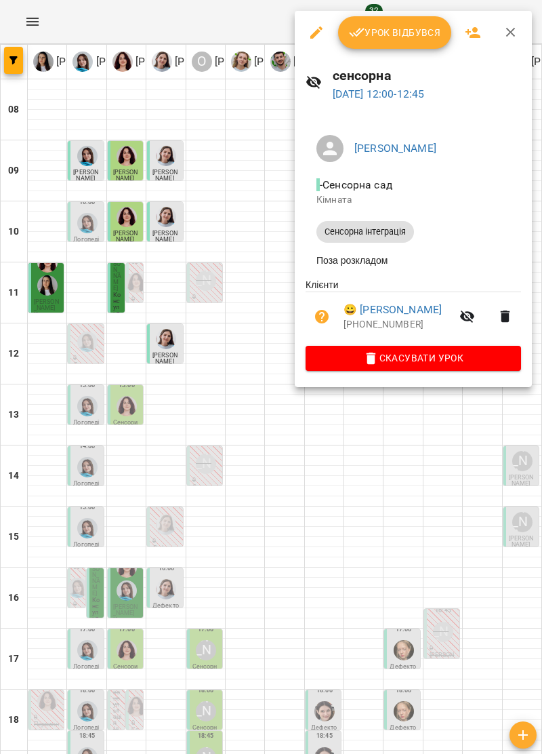
click at [401, 490] on div at bounding box center [271, 377] width 542 height 754
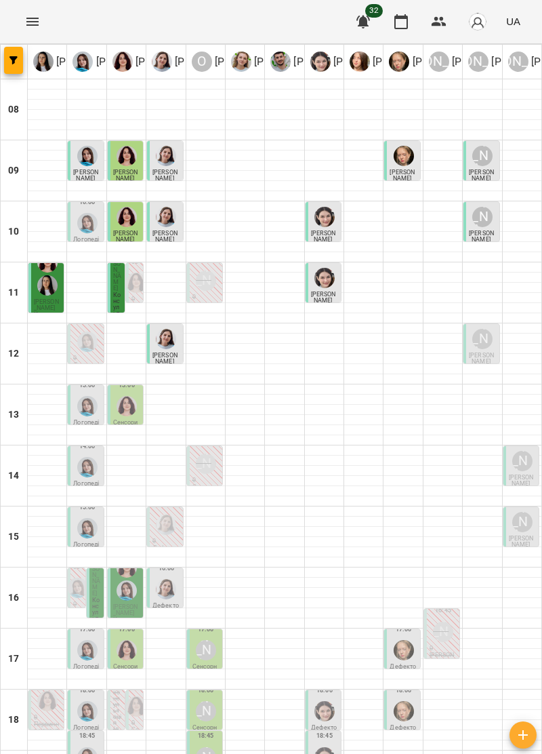
click at [480, 230] on span "[PERSON_NAME]" at bounding box center [481, 236] width 25 height 13
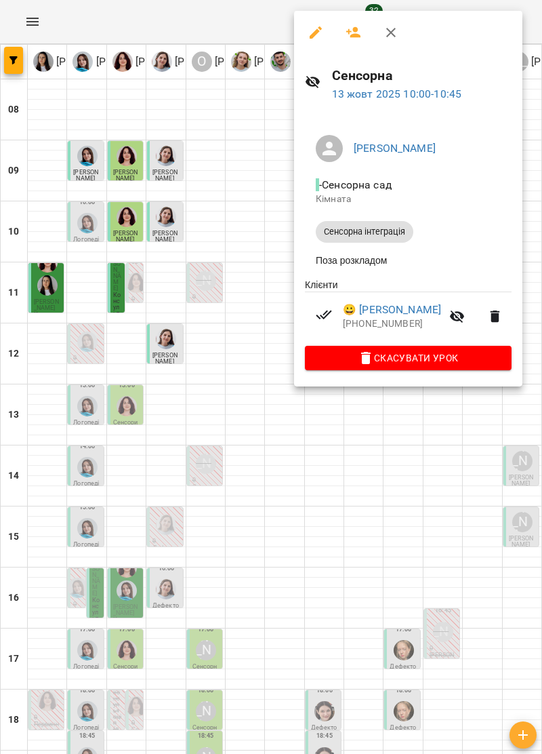
click at [391, 35] on icon "button" at bounding box center [391, 32] width 16 height 16
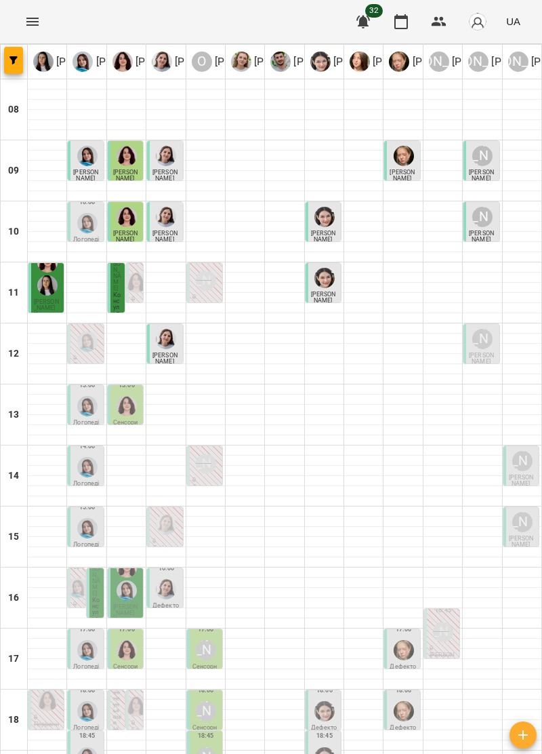
click at [479, 346] on div "[PERSON_NAME]" at bounding box center [483, 339] width 20 height 20
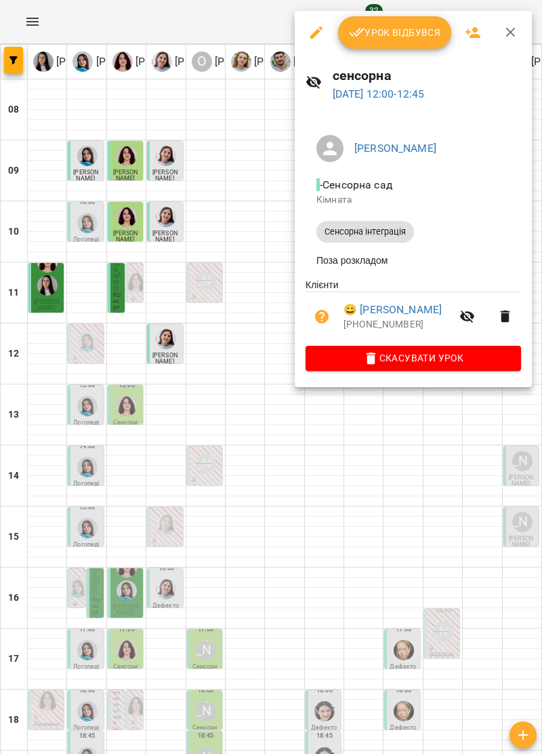
click at [447, 464] on div at bounding box center [271, 377] width 542 height 754
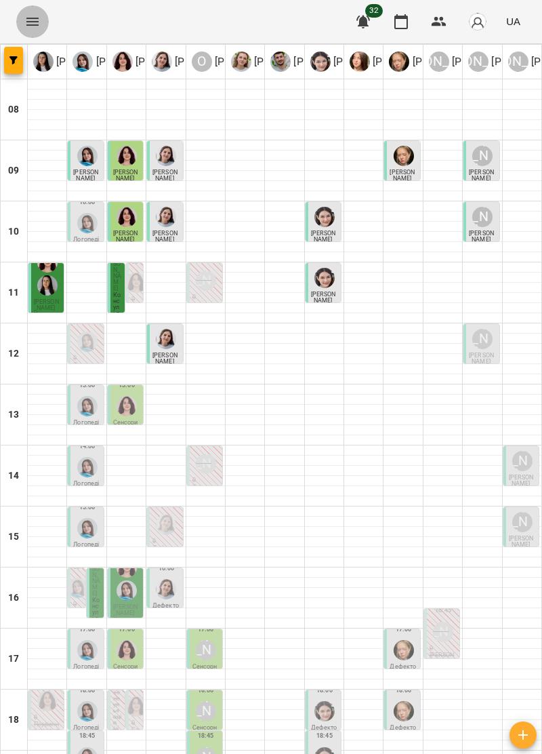
click at [38, 14] on icon "Menu" at bounding box center [32, 22] width 16 height 16
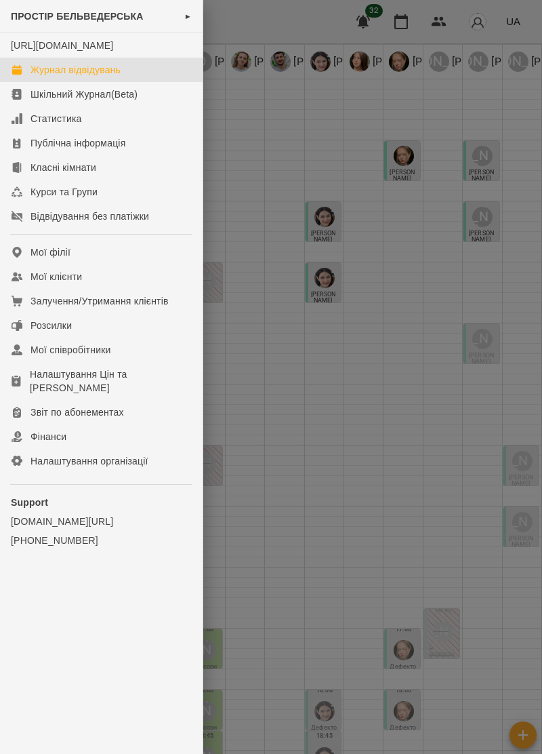
click at [113, 77] on div "Журнал відвідувань" at bounding box center [76, 70] width 90 height 14
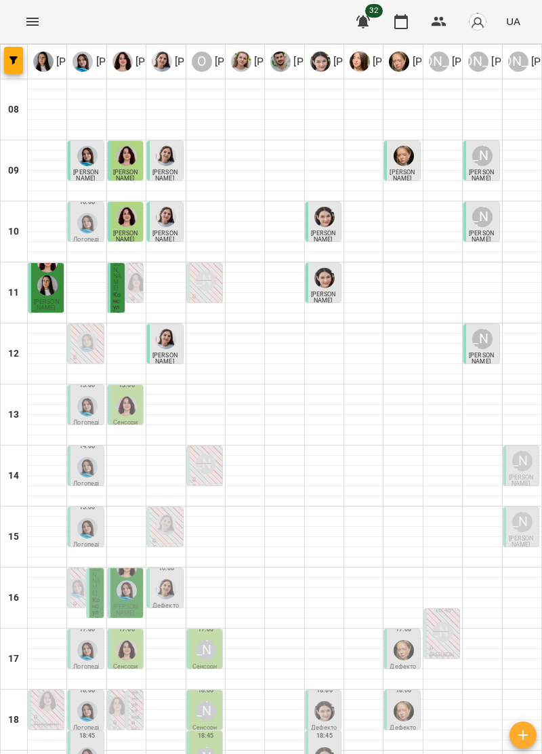
scroll to position [111, 0]
click at [52, 275] on img "Ірина Керівник" at bounding box center [47, 285] width 20 height 20
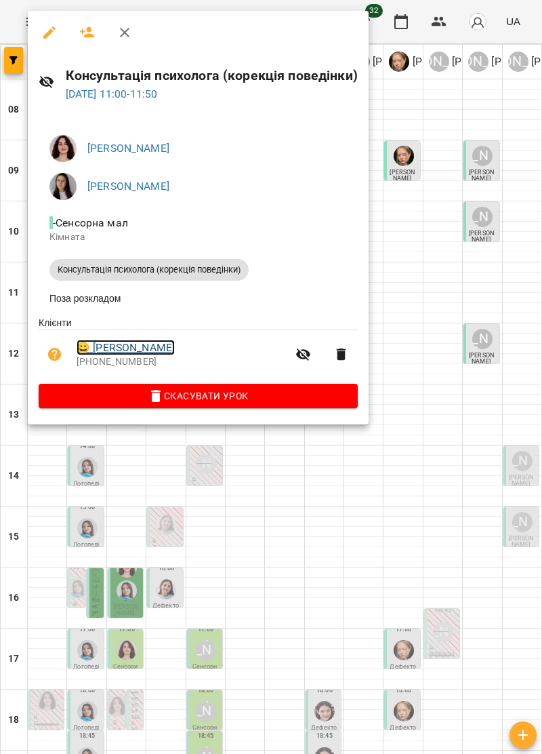
click at [169, 350] on link "😀 [PERSON_NAME]" at bounding box center [126, 348] width 98 height 16
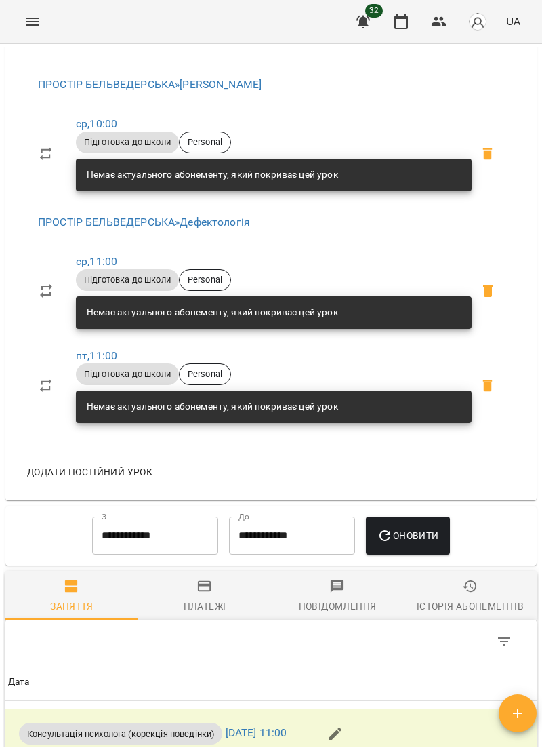
scroll to position [721, 0]
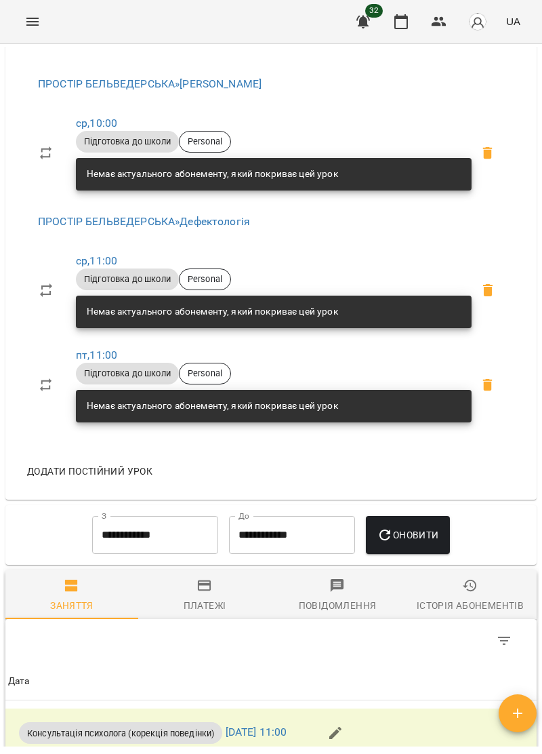
click at [216, 614] on div "Платежі" at bounding box center [205, 605] width 43 height 16
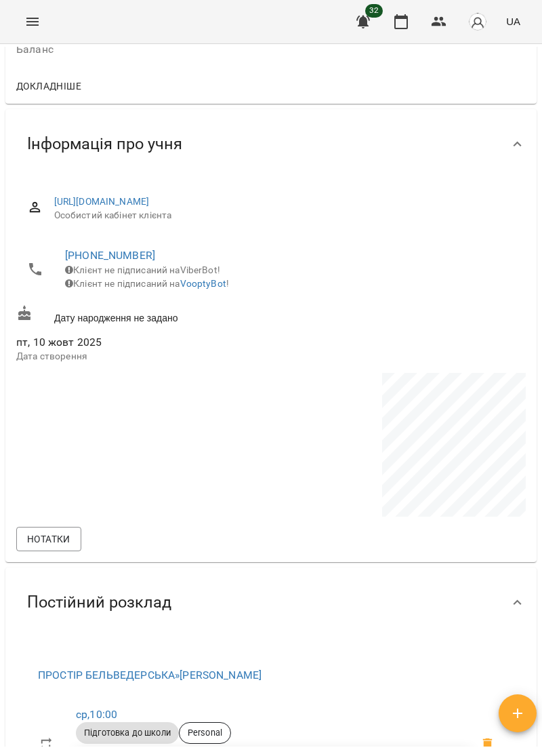
scroll to position [0, 0]
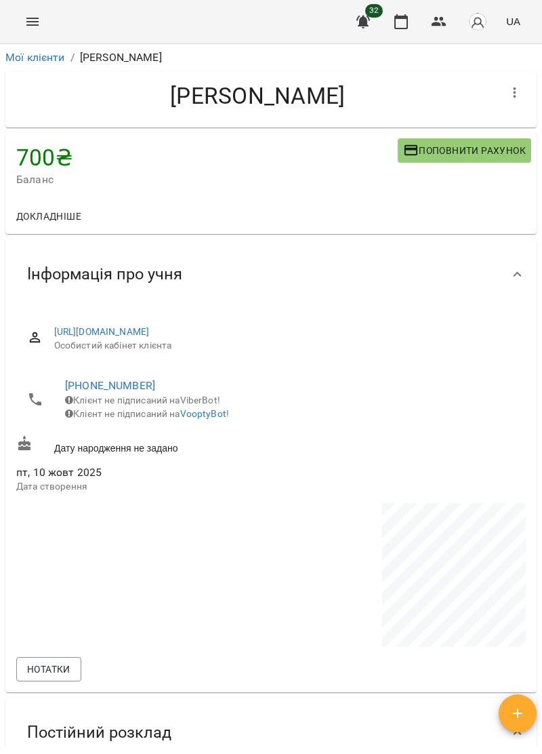
click at [503, 148] on span "Поповнити рахунок" at bounding box center [464, 150] width 123 height 16
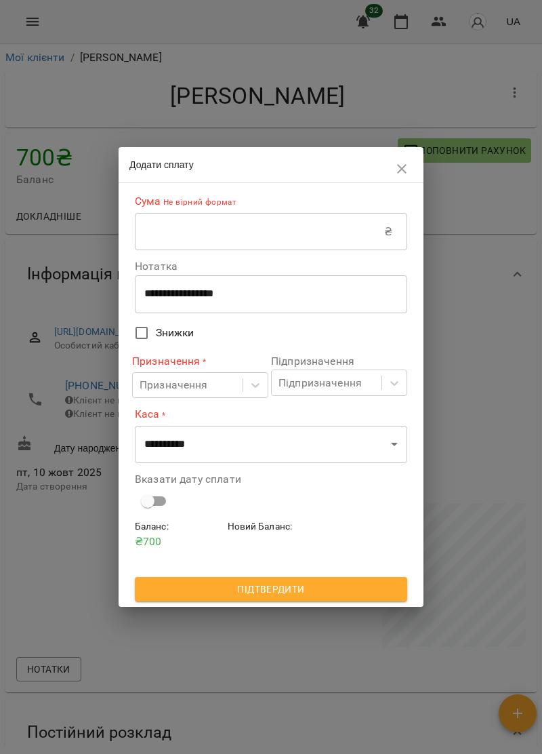
click at [233, 231] on input "text" at bounding box center [259, 232] width 249 height 38
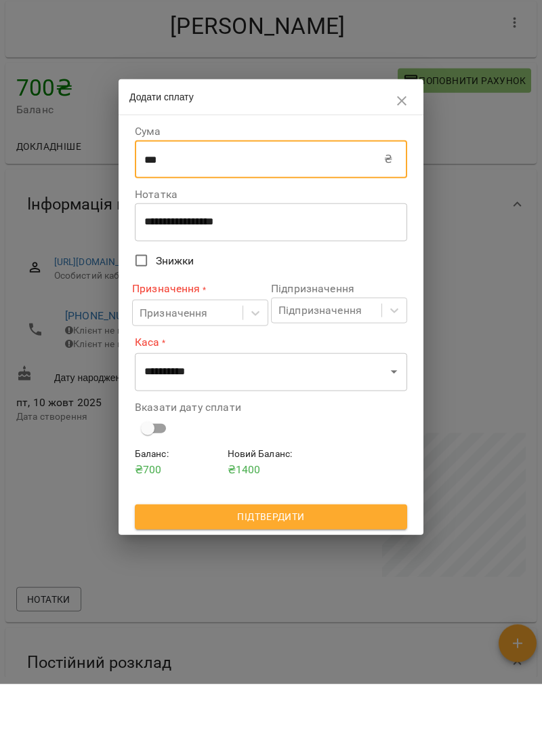
type input "***"
click at [386, 287] on textarea "**********" at bounding box center [271, 291] width 254 height 13
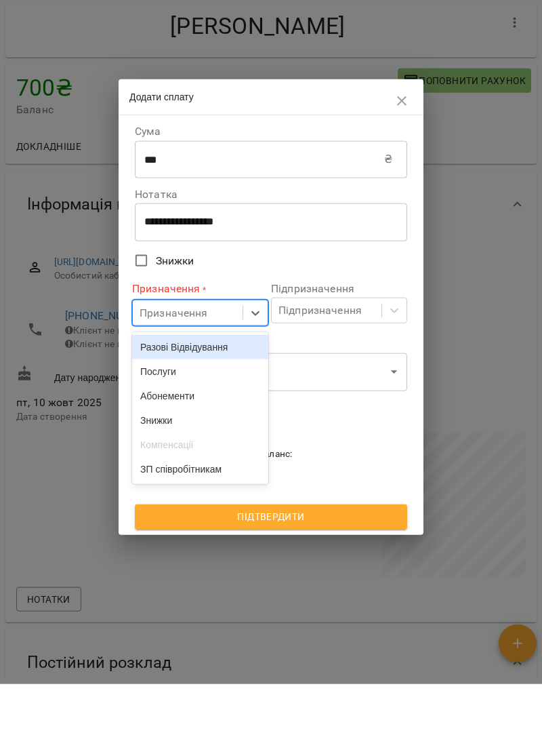
click at [171, 443] on div "Послуги" at bounding box center [200, 441] width 136 height 24
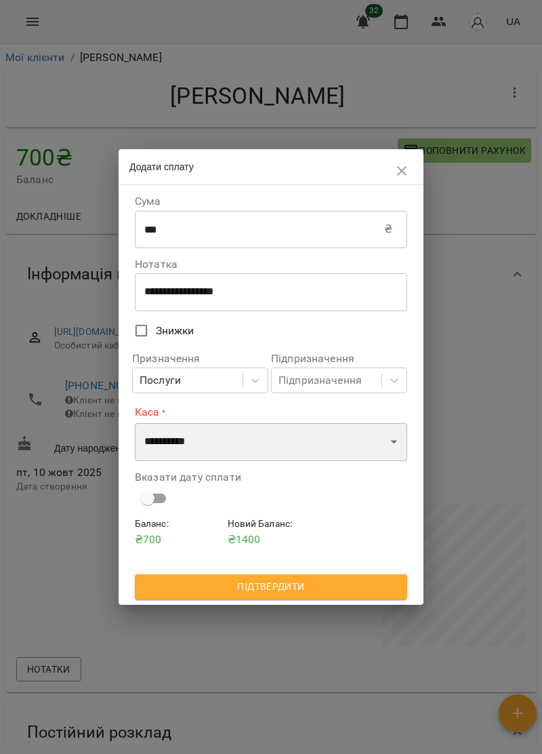
click at [263, 445] on select "**********" at bounding box center [271, 442] width 273 height 38
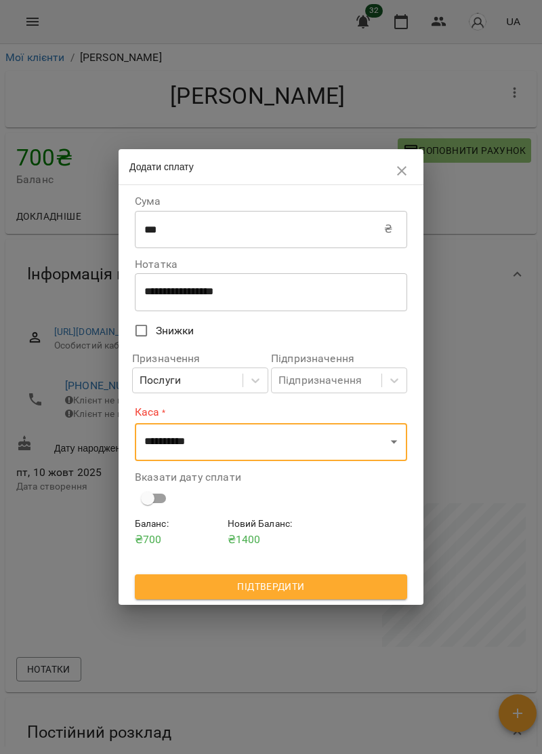
click at [398, 163] on icon "button" at bounding box center [402, 171] width 16 height 16
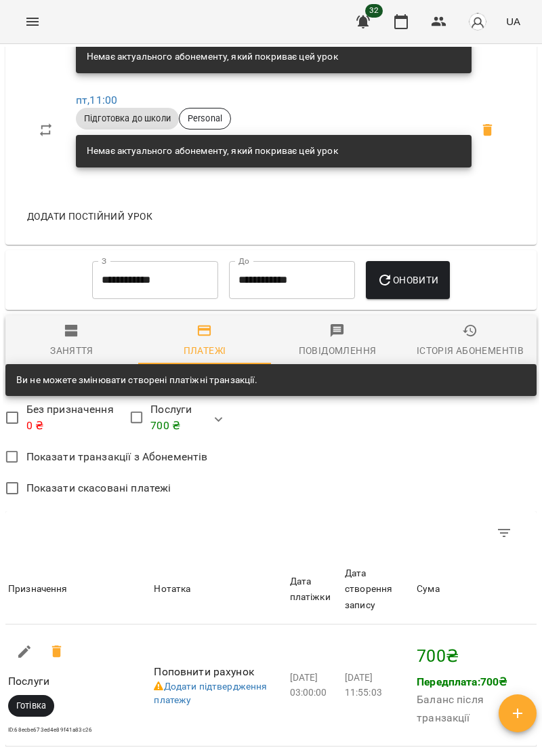
scroll to position [1086, 0]
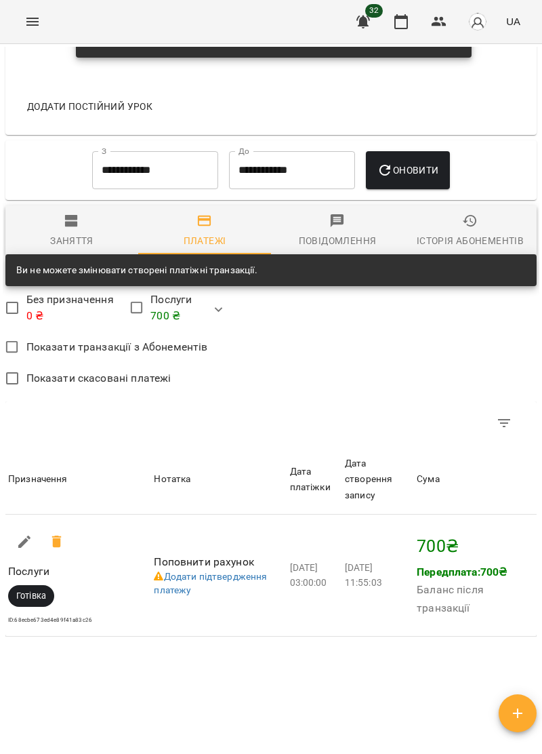
click at [220, 326] on button "button" at bounding box center [219, 310] width 33 height 33
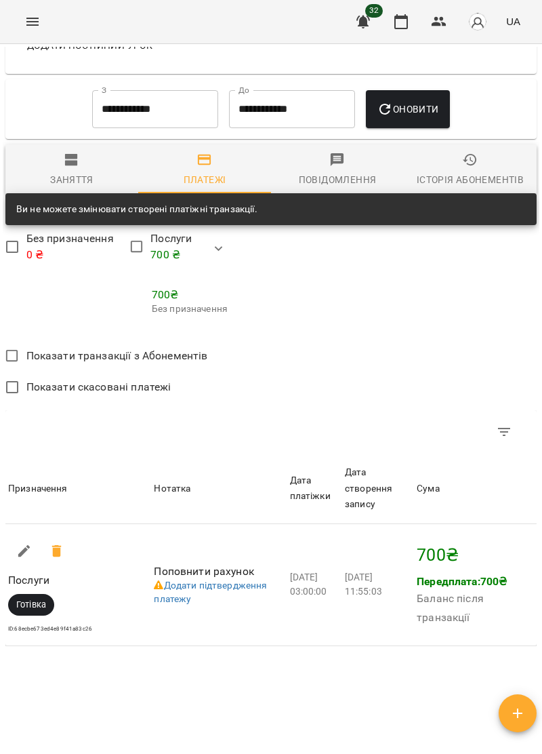
scroll to position [1149, 0]
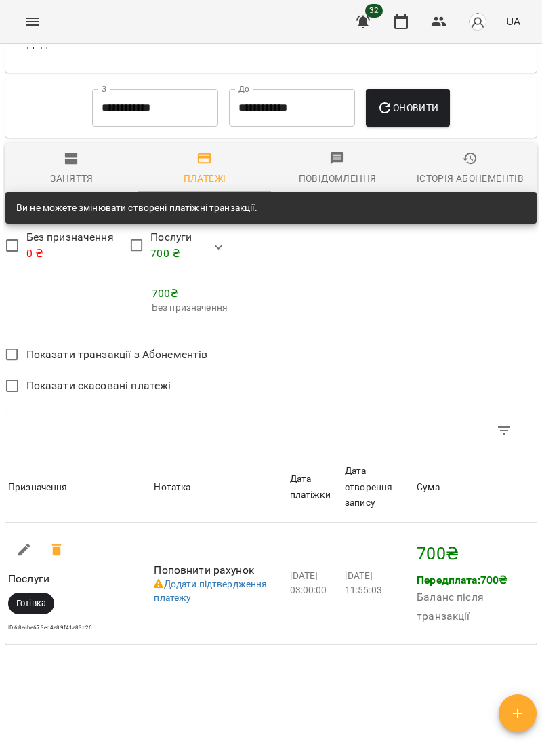
click at [200, 363] on span "Показати транзакції з Абонементів" at bounding box center [117, 354] width 182 height 16
click at [220, 256] on icon "button" at bounding box center [219, 247] width 16 height 16
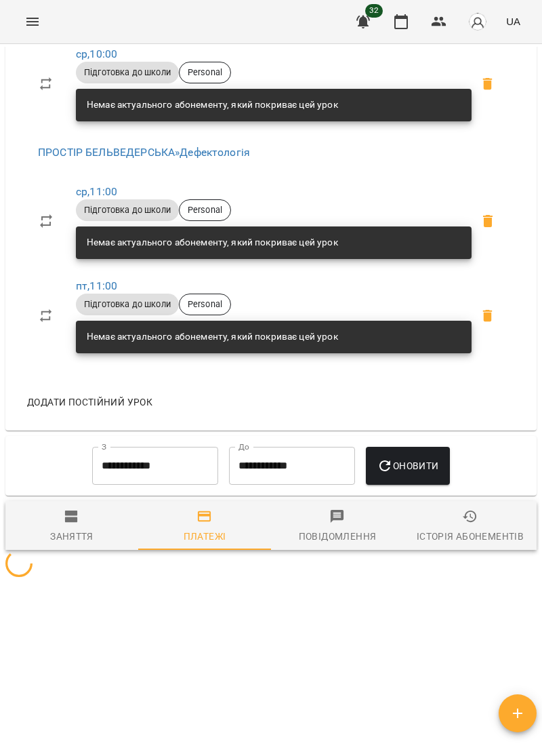
scroll to position [1086, 0]
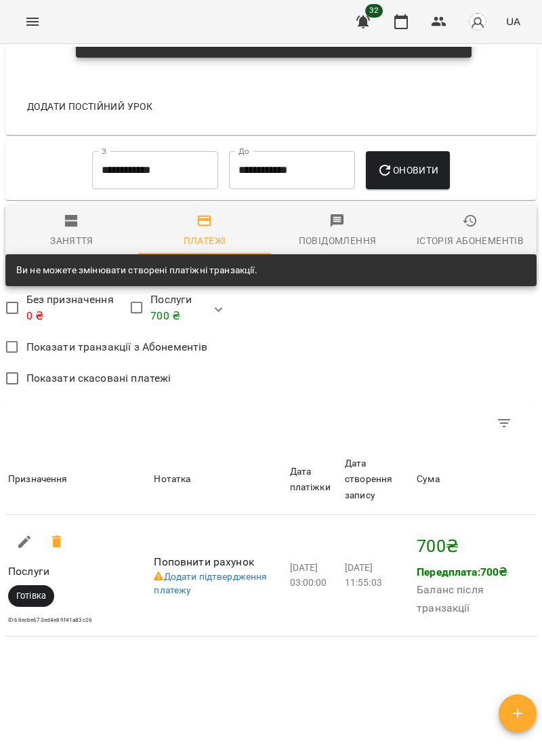
click at [452, 576] on p "Передплата: 700 ₴" at bounding box center [475, 572] width 117 height 16
click at [365, 692] on div "Мої клієнти / [PERSON_NAME] [PERSON_NAME] 700 ₴ Баланс Поповнити рахунок Доклад…" at bounding box center [271, 397] width 537 height 700
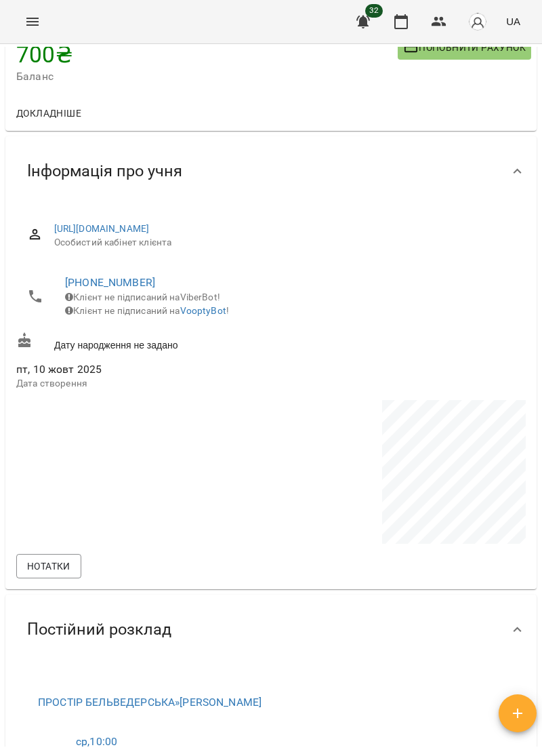
scroll to position [98, 0]
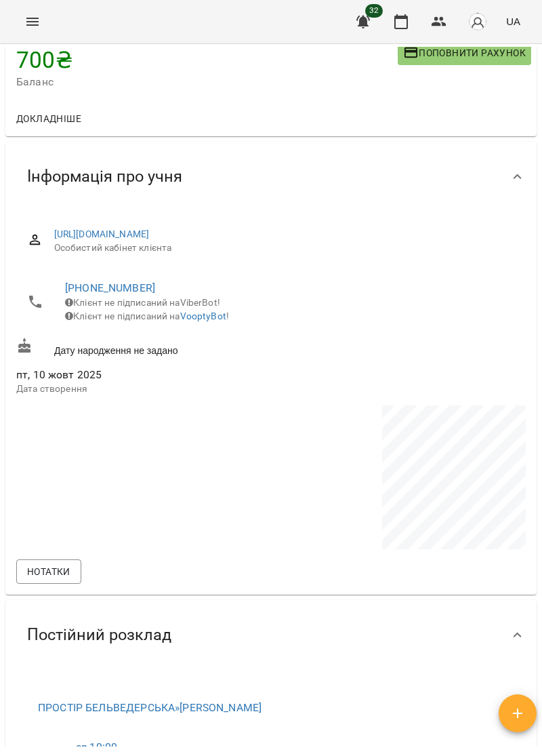
click at [33, 22] on icon "Menu" at bounding box center [32, 22] width 16 height 16
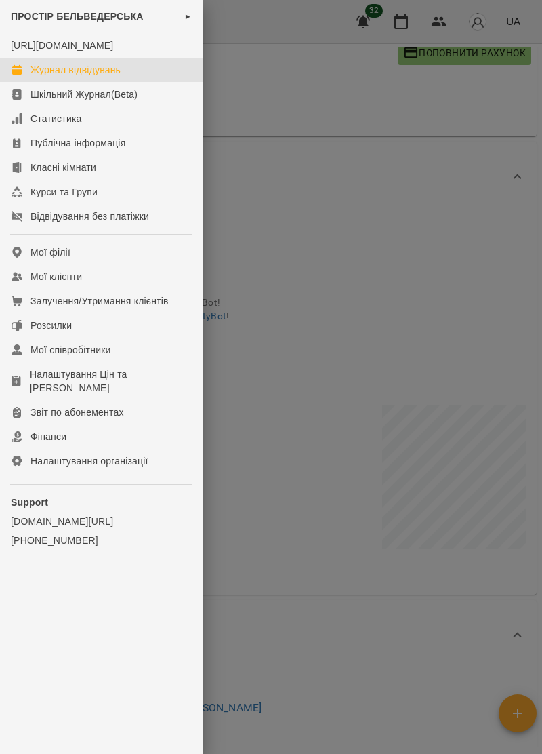
click at [104, 77] on div "Журнал відвідувань" at bounding box center [76, 70] width 90 height 14
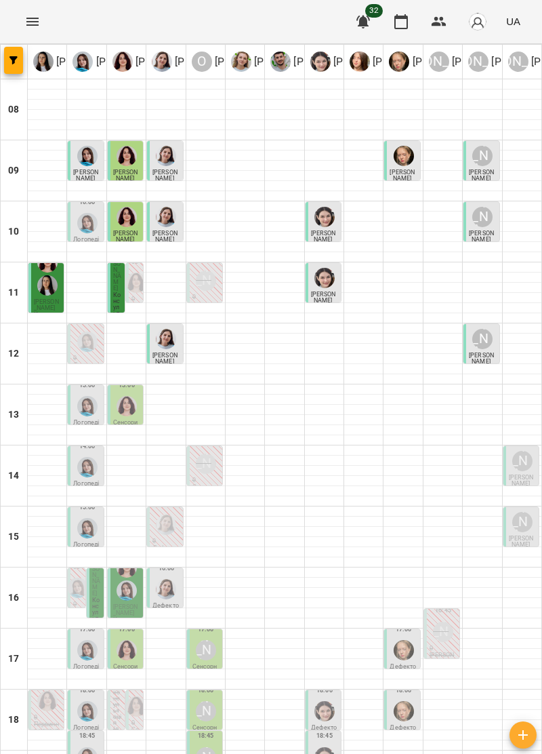
scroll to position [126, 0]
click at [52, 298] on span "[PERSON_NAME]" at bounding box center [46, 304] width 25 height 13
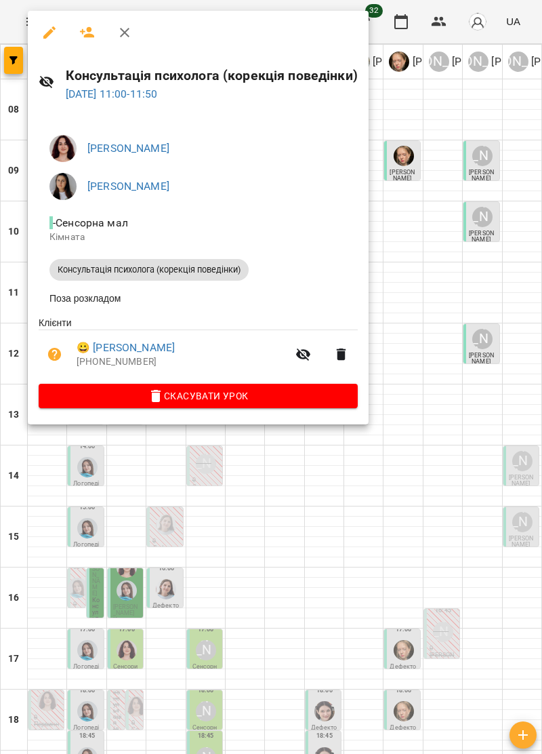
click at [130, 31] on icon "button" at bounding box center [125, 32] width 16 height 16
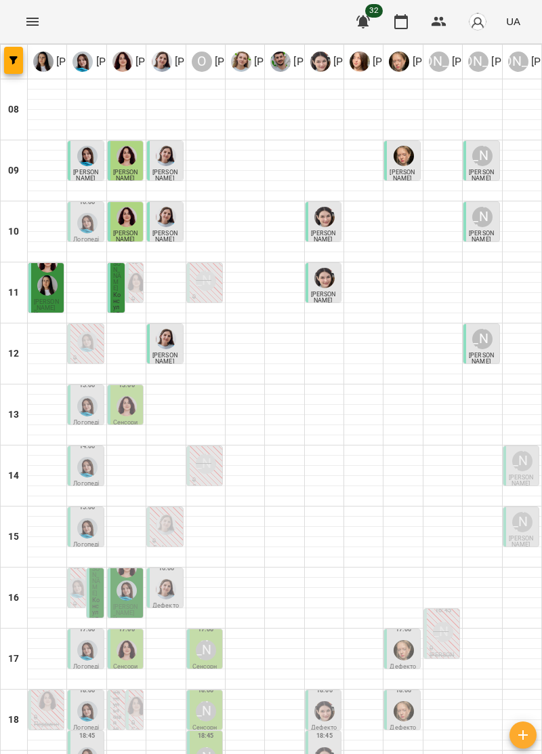
scroll to position [102, 0]
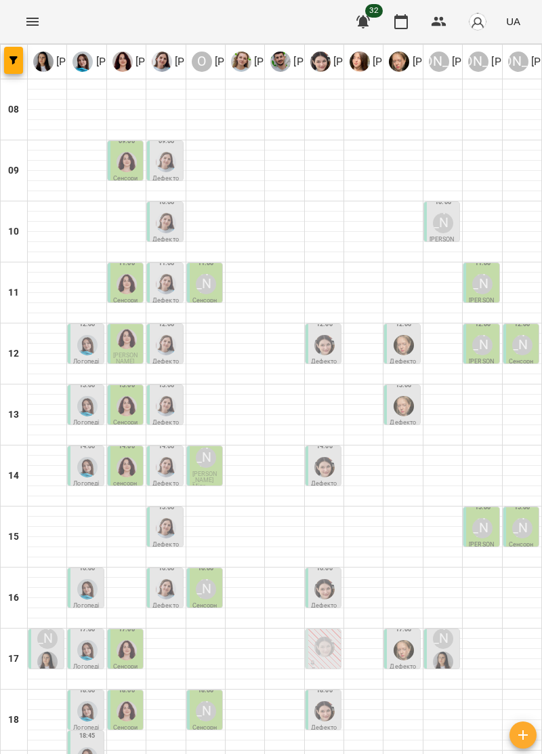
click at [131, 157] on img "Ольга Крикун" at bounding box center [127, 162] width 20 height 20
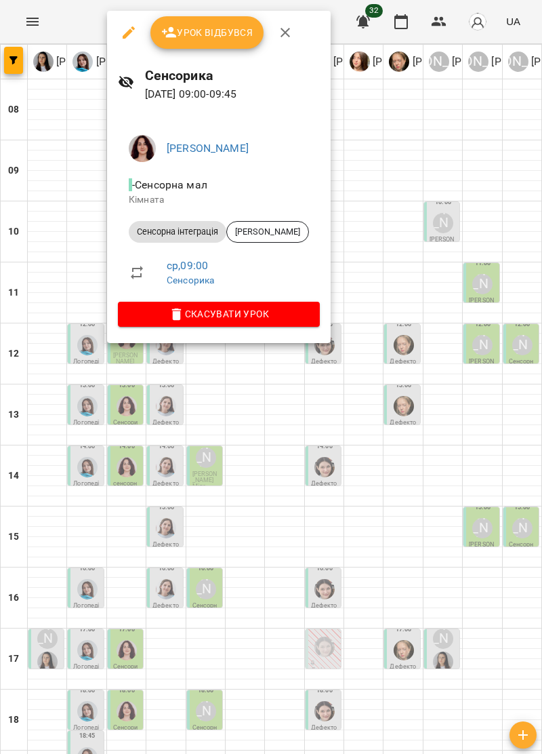
click at [275, 33] on button "button" at bounding box center [285, 32] width 33 height 33
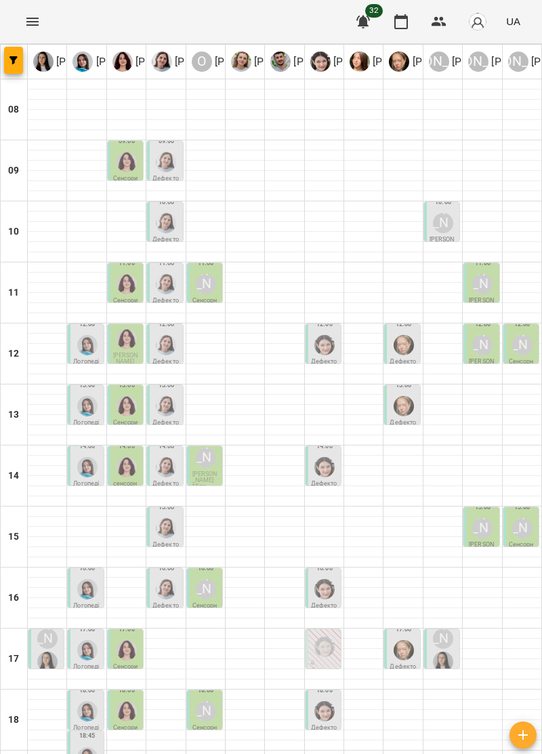
click at [172, 156] on img "Дарія Тріпадуш" at bounding box center [166, 162] width 20 height 20
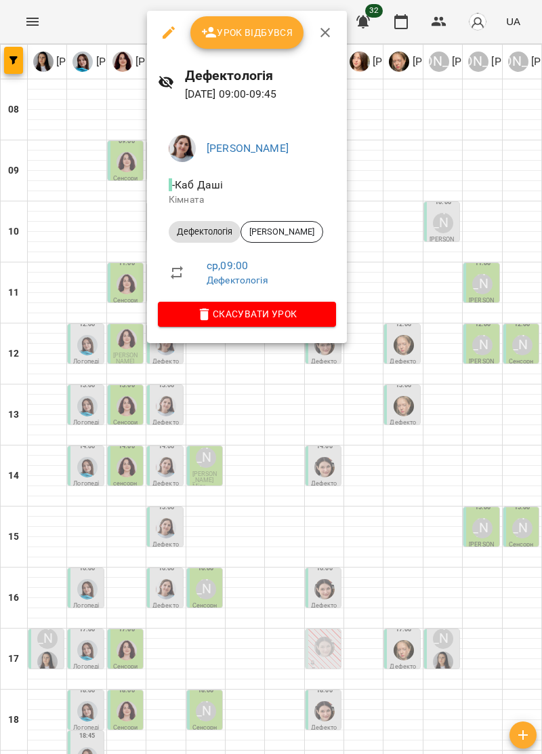
click at [320, 37] on icon "button" at bounding box center [325, 32] width 16 height 16
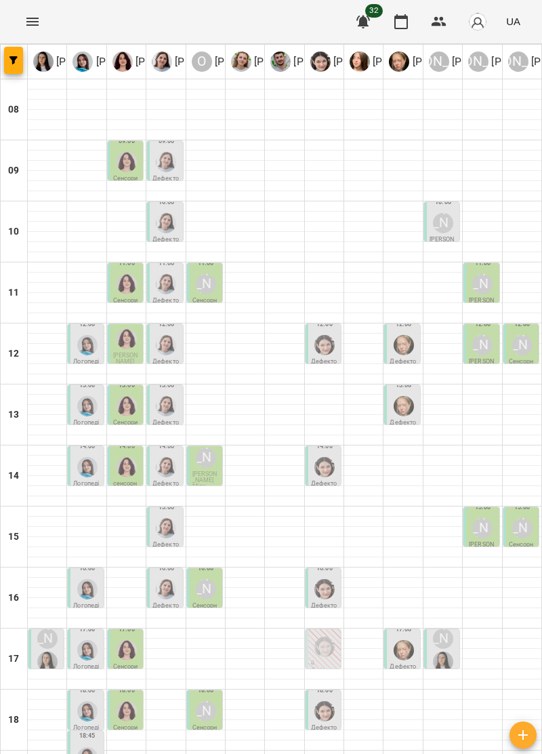
click at [163, 222] on img "Дарія Тріпадуш" at bounding box center [166, 223] width 20 height 20
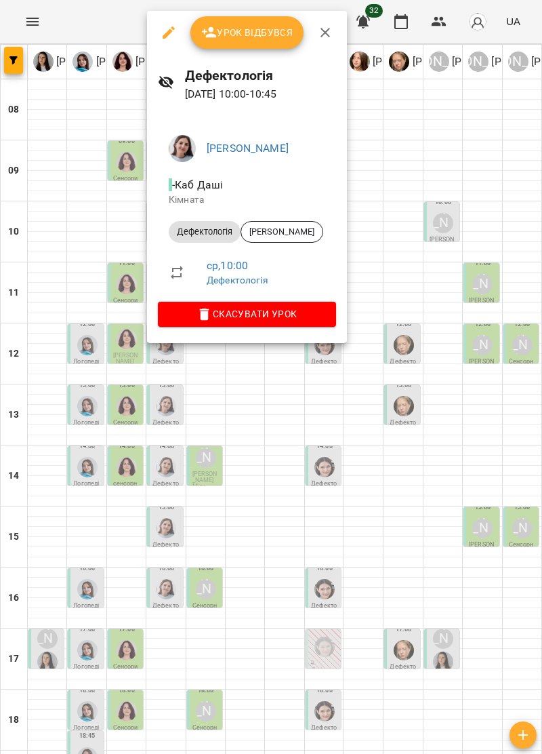
click at [323, 31] on icon "button" at bounding box center [325, 32] width 9 height 9
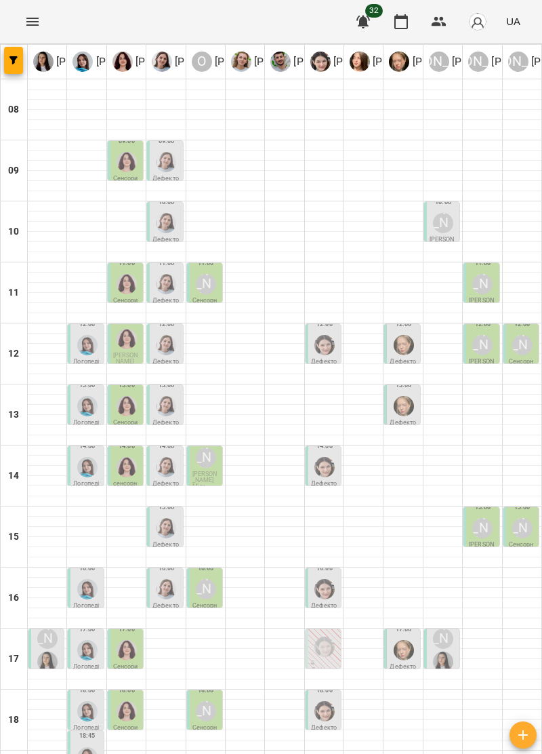
click at [38, 19] on icon "Menu" at bounding box center [32, 22] width 12 height 8
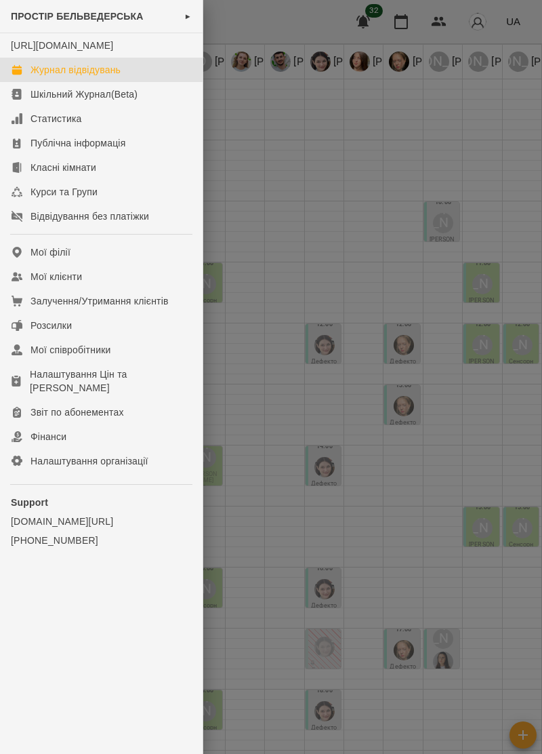
click at [113, 77] on div "Журнал відвідувань" at bounding box center [76, 70] width 90 height 14
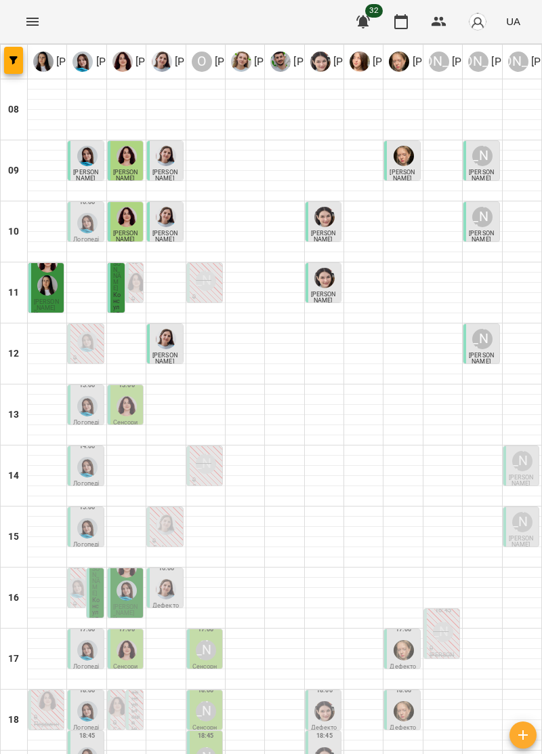
click at [49, 286] on img "Ірина Керівник" at bounding box center [47, 285] width 20 height 20
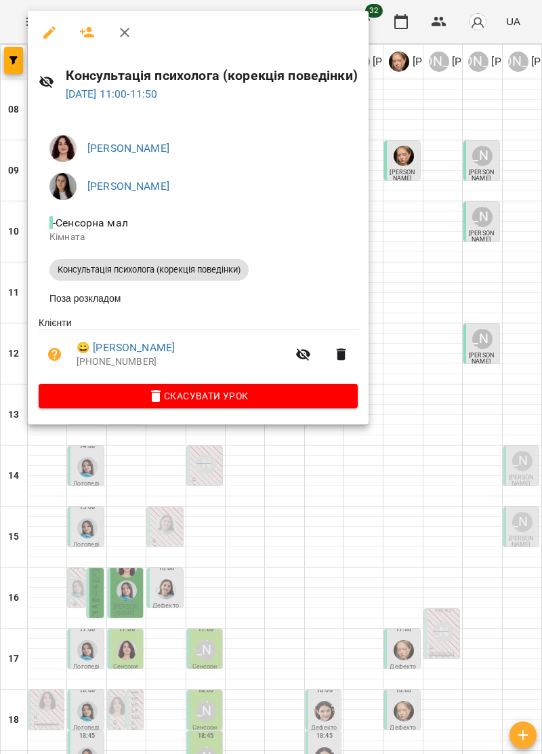
click at [123, 35] on icon "button" at bounding box center [125, 32] width 16 height 16
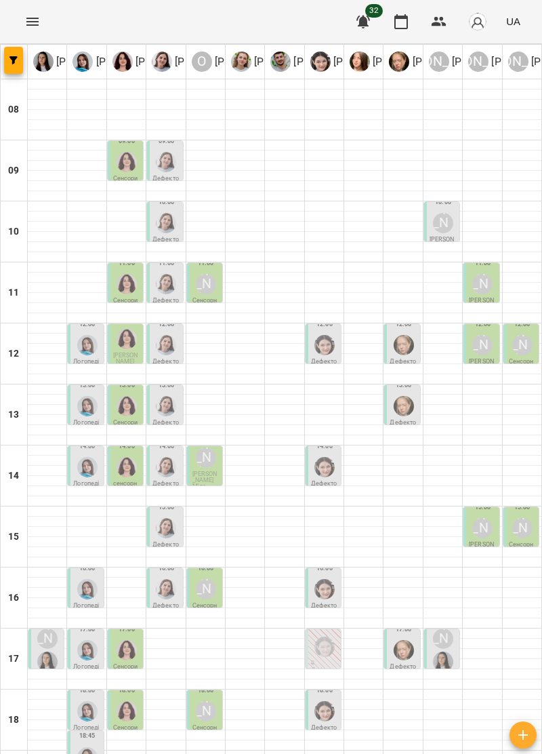
click at [125, 167] on img "Ольга Крикун" at bounding box center [127, 162] width 20 height 20
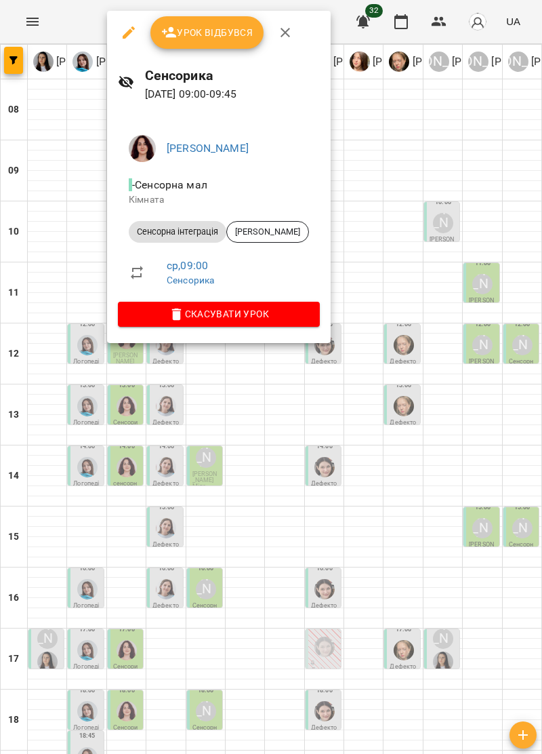
click at [285, 37] on icon "button" at bounding box center [285, 32] width 16 height 16
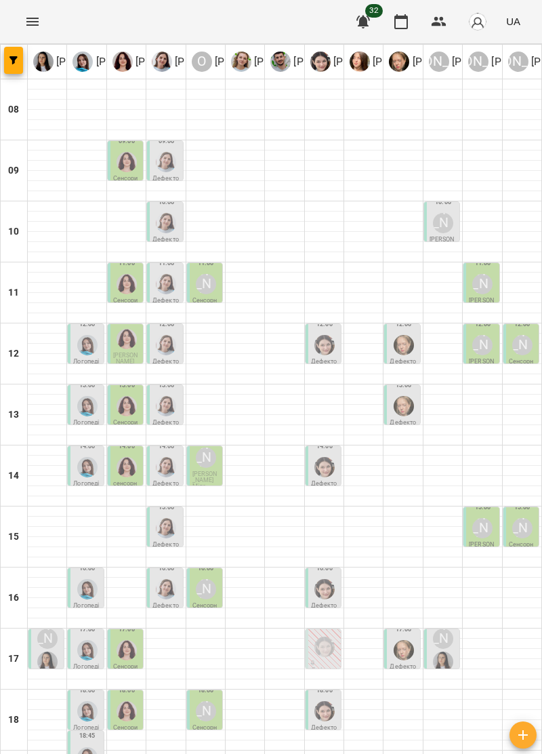
click at [161, 167] on img "Дарія Тріпадуш" at bounding box center [166, 162] width 20 height 20
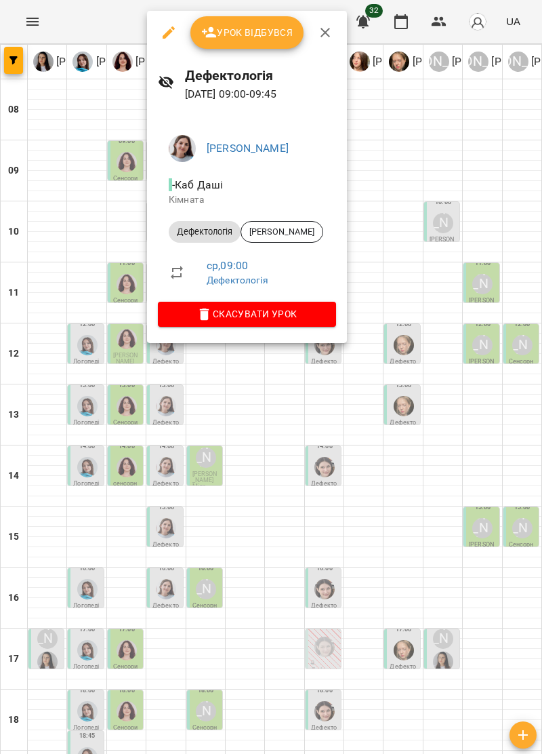
click at [327, 33] on icon "button" at bounding box center [325, 32] width 16 height 16
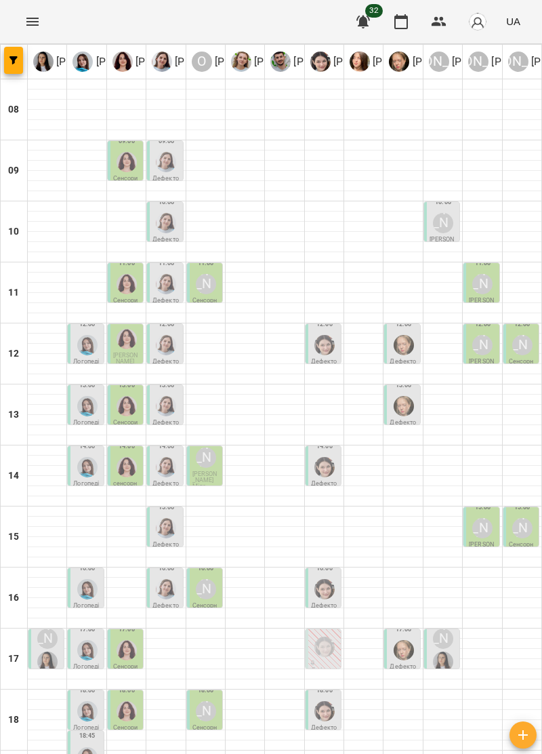
click at [165, 226] on img "Дарія Тріпадуш" at bounding box center [166, 223] width 20 height 20
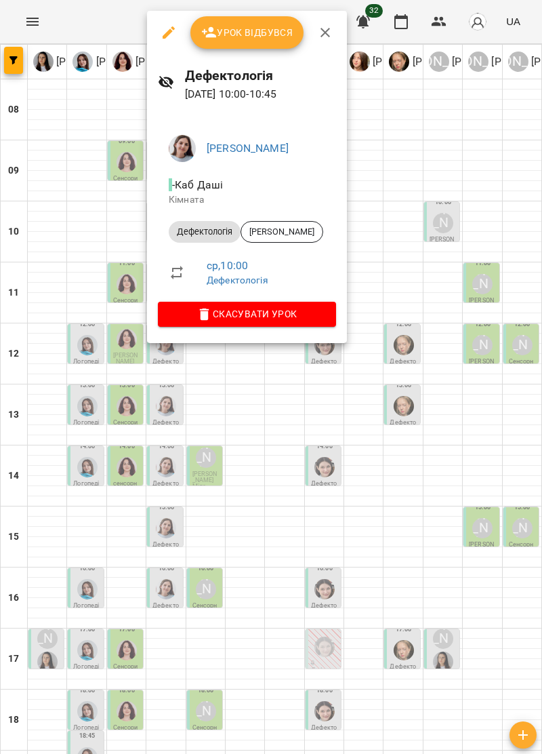
click at [325, 31] on icon "button" at bounding box center [325, 32] width 9 height 9
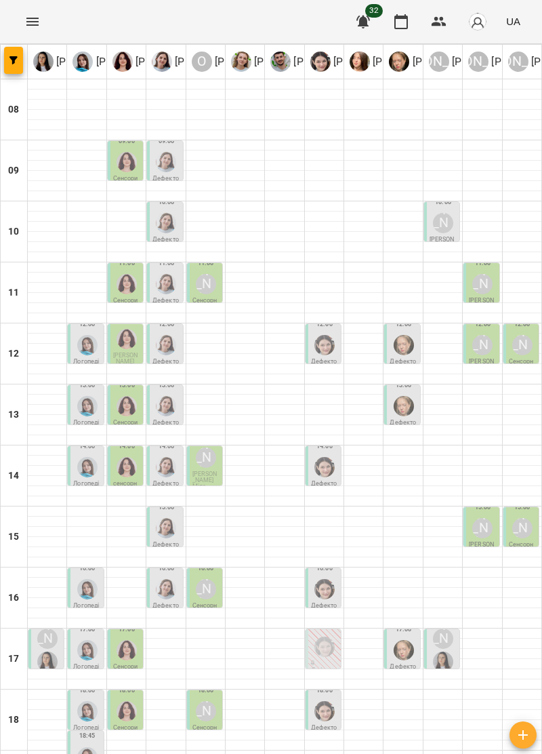
click at [121, 292] on img "Ольга Крикун" at bounding box center [127, 284] width 20 height 20
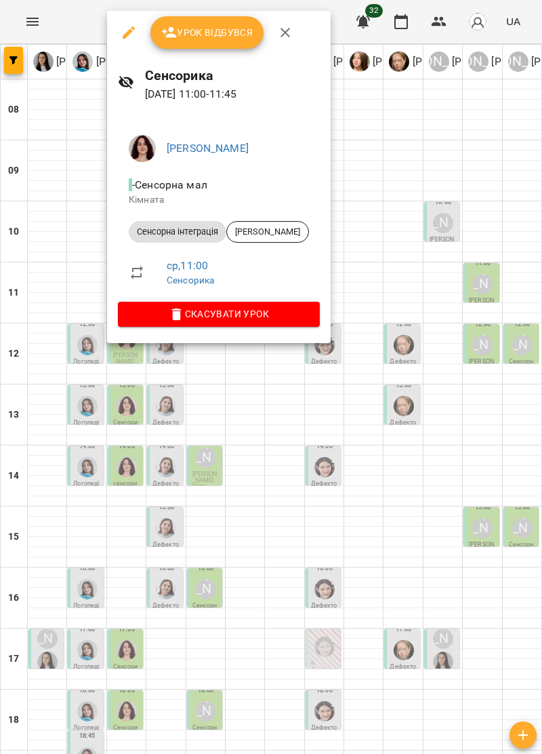
click at [286, 28] on icon "button" at bounding box center [285, 32] width 16 height 16
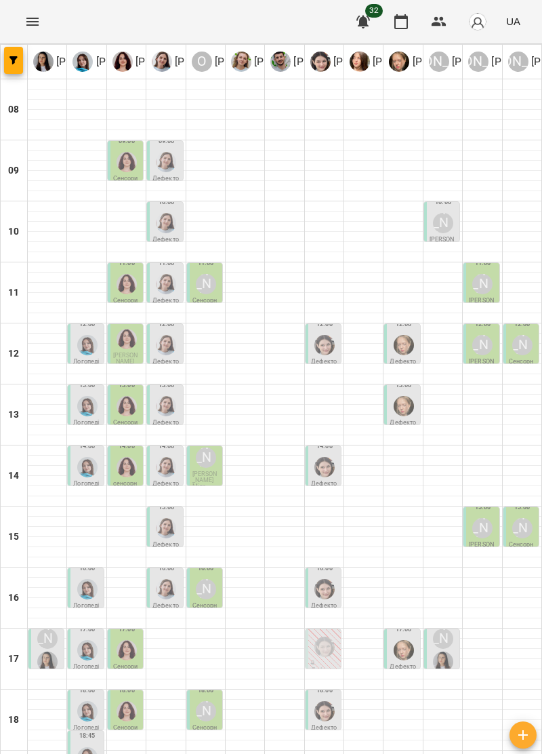
click at [167, 292] on img "Дарія Тріпадуш" at bounding box center [166, 284] width 20 height 20
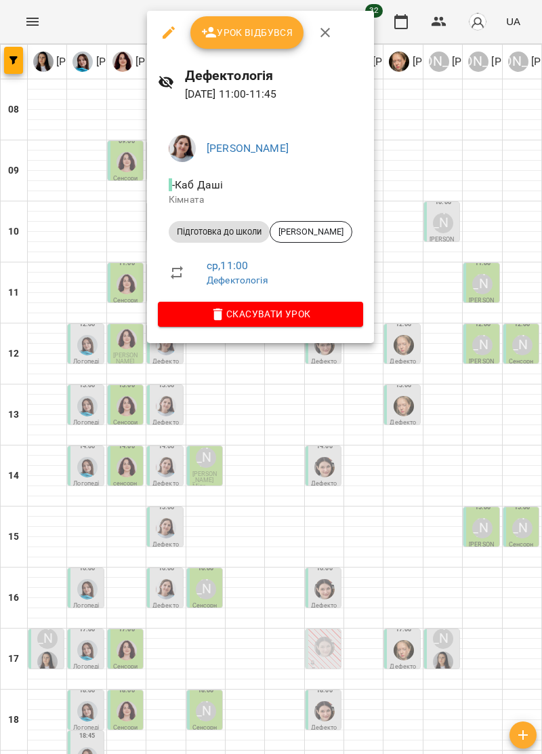
click at [325, 33] on icon "button" at bounding box center [325, 32] width 9 height 9
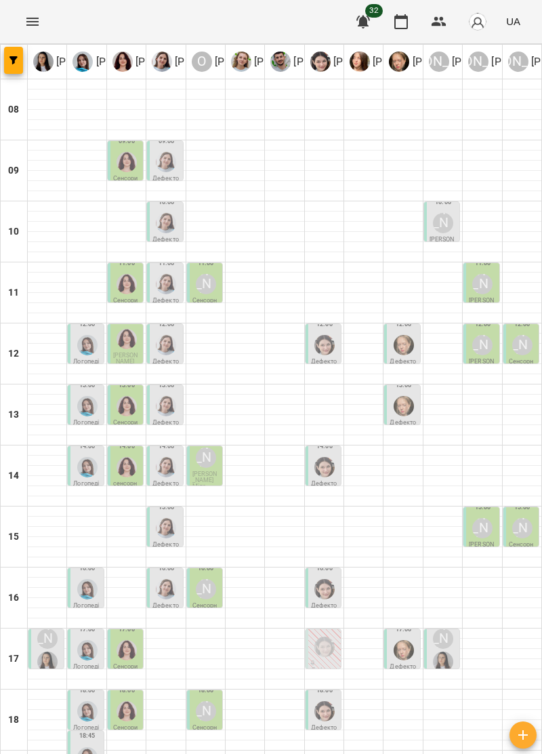
click at [448, 224] on div "[PERSON_NAME]" at bounding box center [443, 223] width 20 height 20
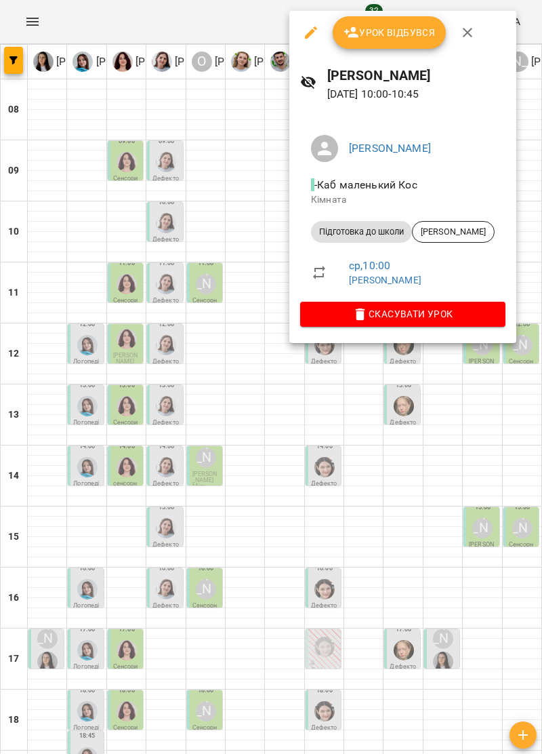
click at [462, 31] on icon "button" at bounding box center [468, 32] width 16 height 16
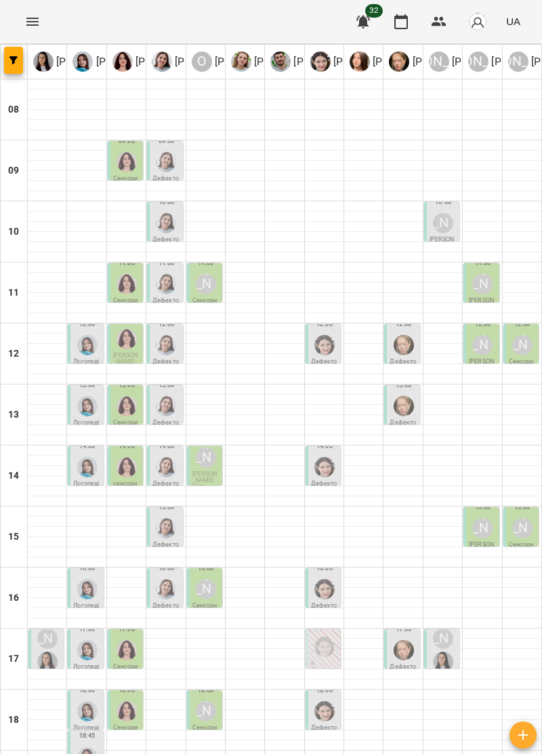
click at [450, 231] on div "[PERSON_NAME]" at bounding box center [444, 223] width 26 height 26
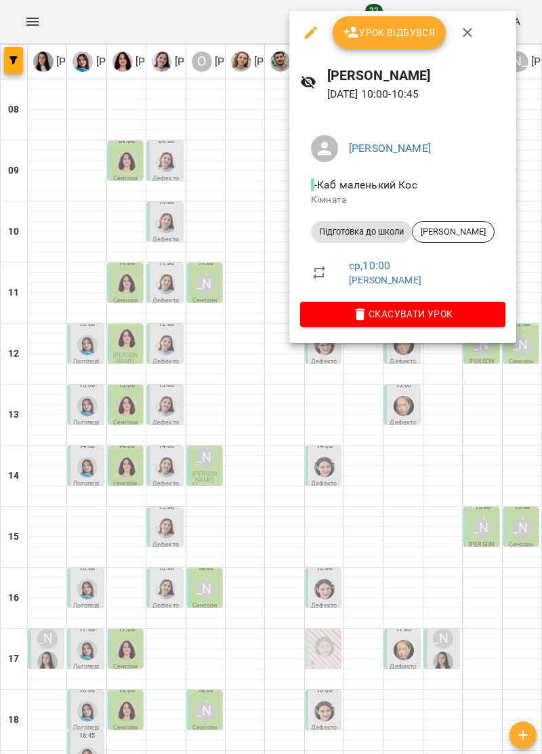
click at [472, 38] on icon "button" at bounding box center [468, 32] width 16 height 16
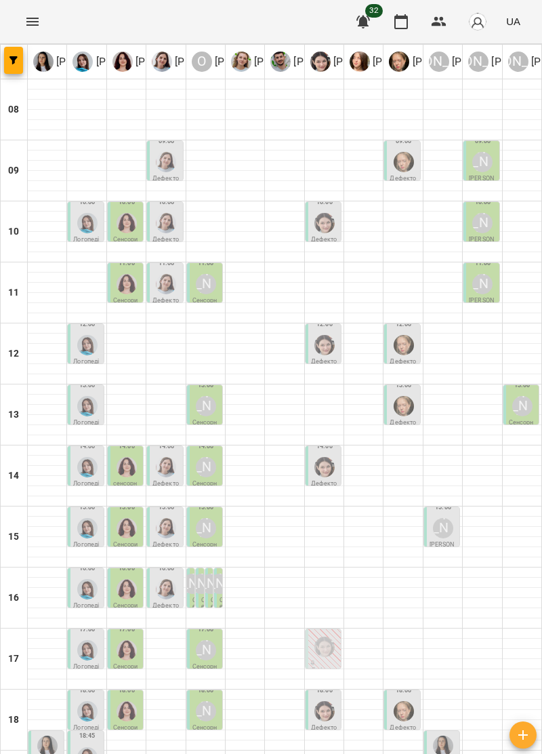
click at [161, 290] on img "Дарія Тріпадуш" at bounding box center [166, 284] width 20 height 20
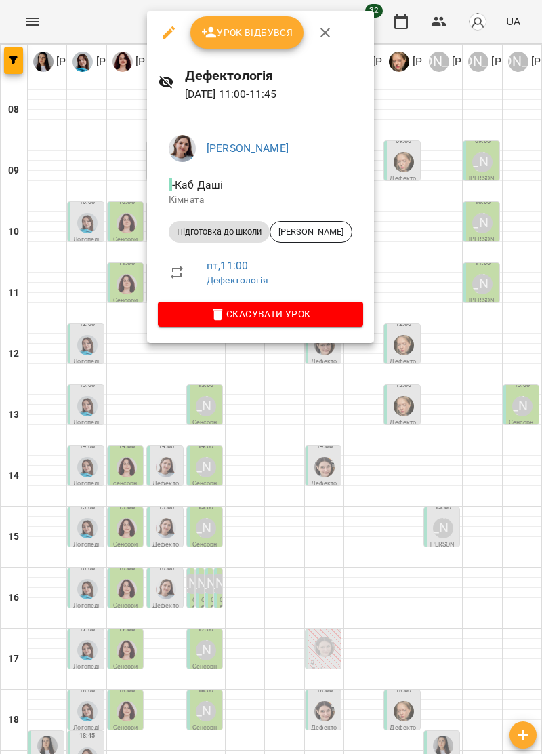
click at [328, 31] on icon "button" at bounding box center [325, 32] width 16 height 16
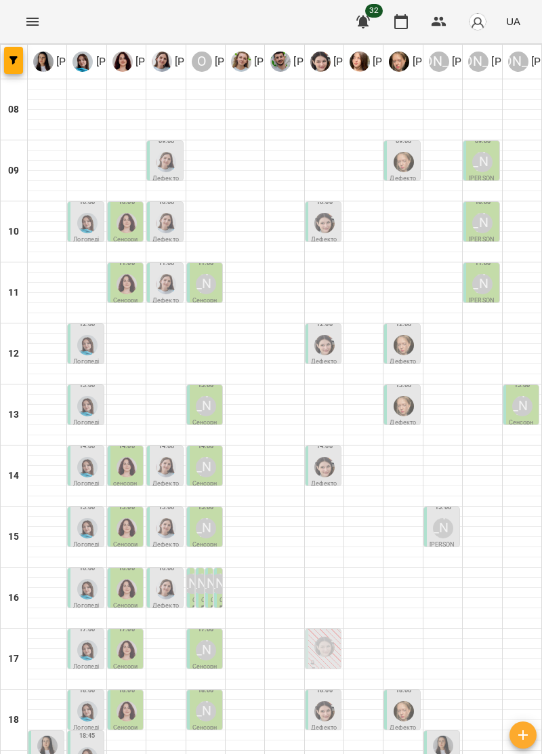
type input "**********"
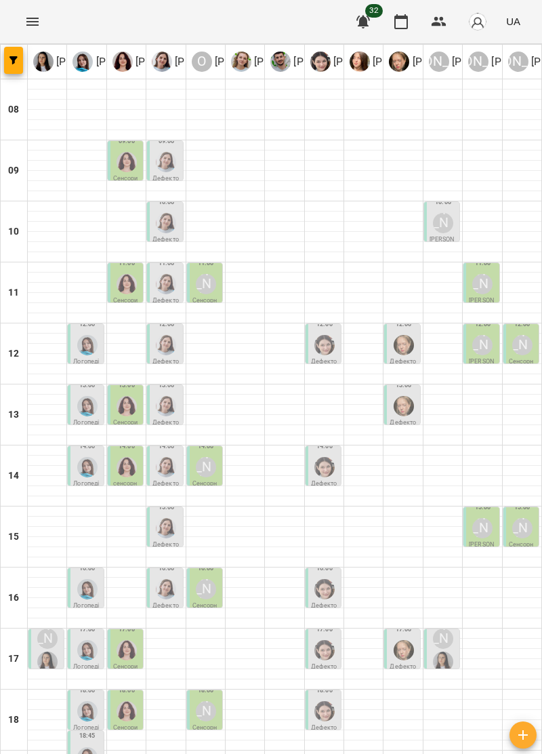
click at [443, 224] on div "[PERSON_NAME]" at bounding box center [443, 223] width 20 height 20
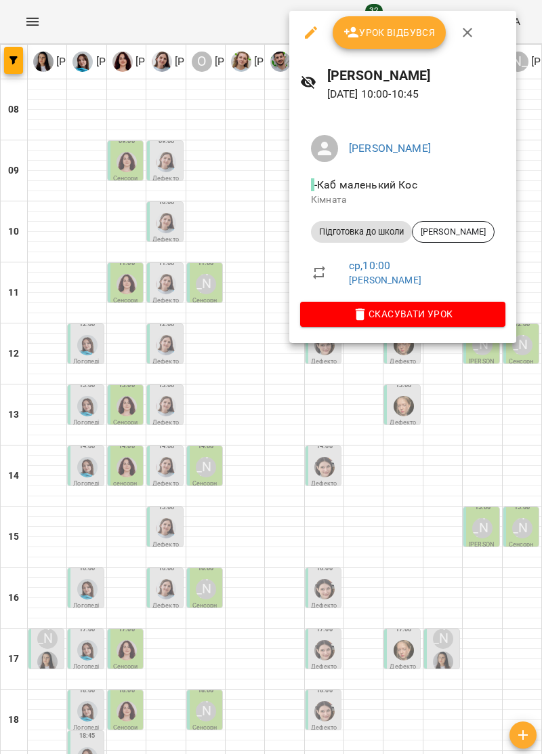
click at [471, 27] on icon "button" at bounding box center [468, 32] width 16 height 16
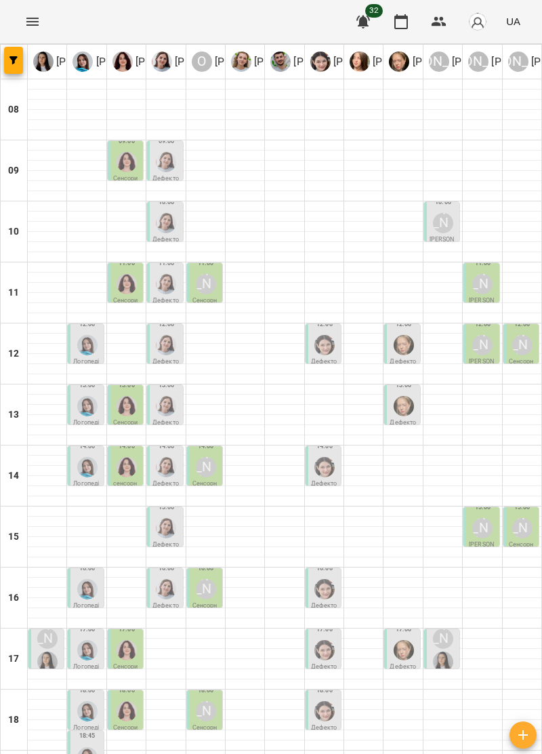
click at [157, 281] on img "Дарія Тріпадуш" at bounding box center [166, 284] width 20 height 20
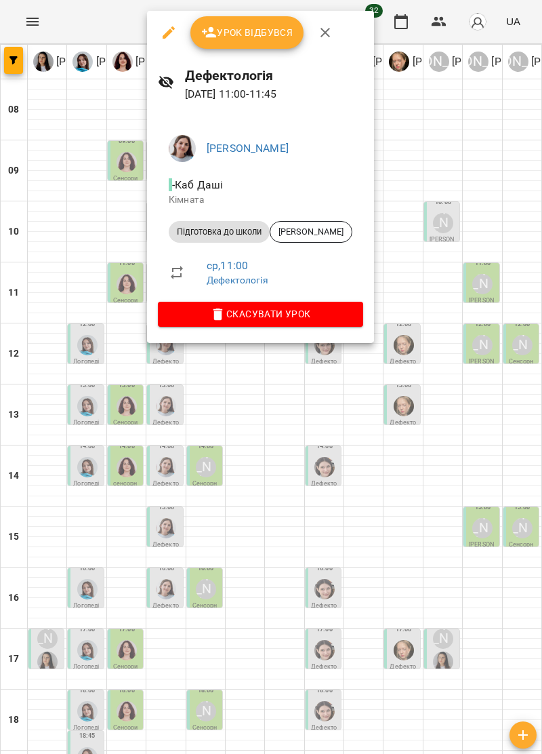
click at [331, 31] on icon "button" at bounding box center [325, 32] width 16 height 16
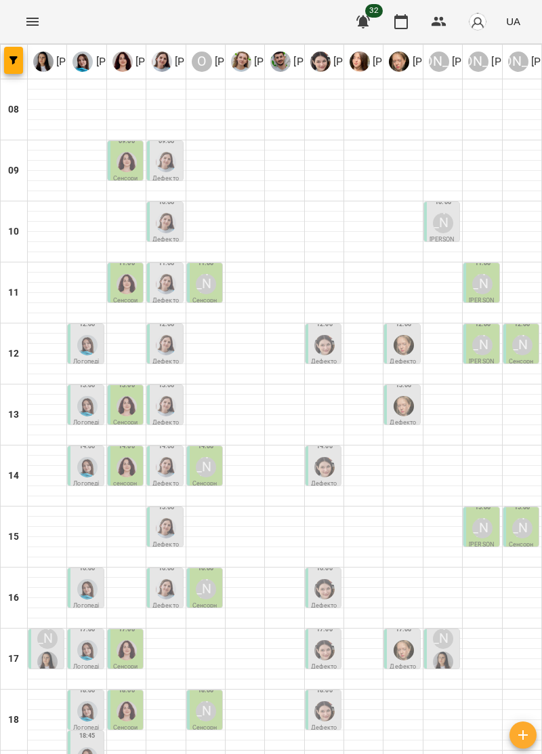
type input "**********"
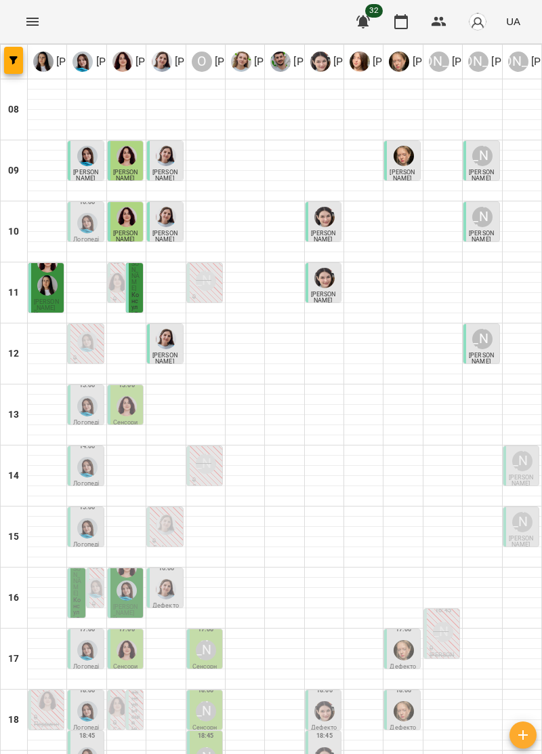
scroll to position [16, 0]
click at [47, 275] on img "Ірина Керівник" at bounding box center [47, 285] width 20 height 20
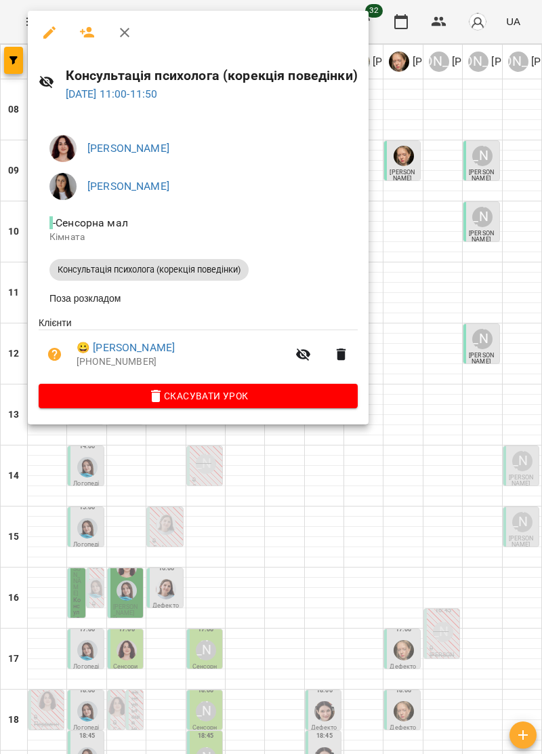
click at [129, 26] on icon "button" at bounding box center [125, 32] width 16 height 16
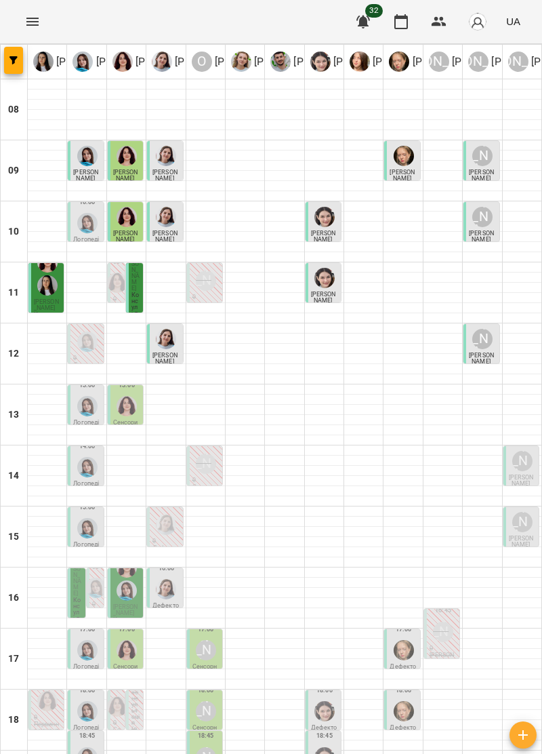
scroll to position [133, 0]
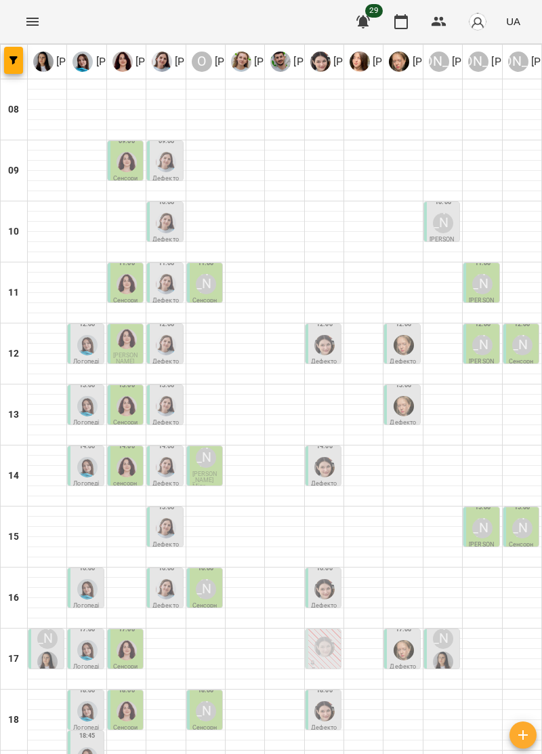
click at [43, 292] on div at bounding box center [47, 292] width 39 height 1
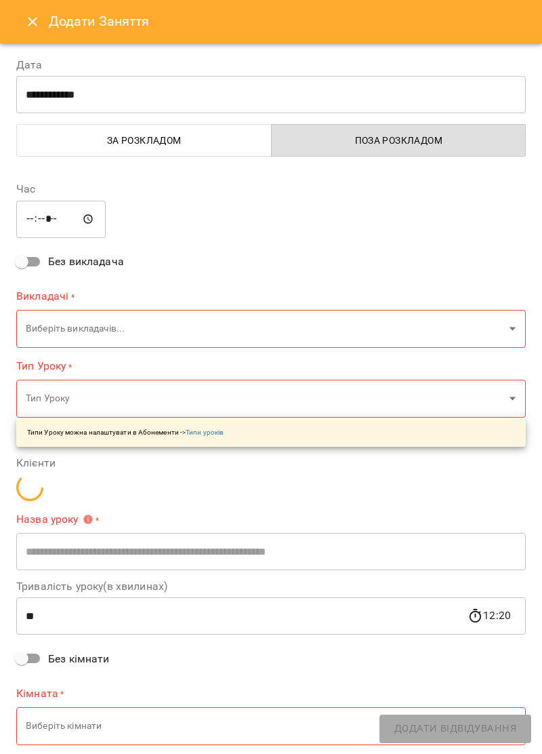
type input "**********"
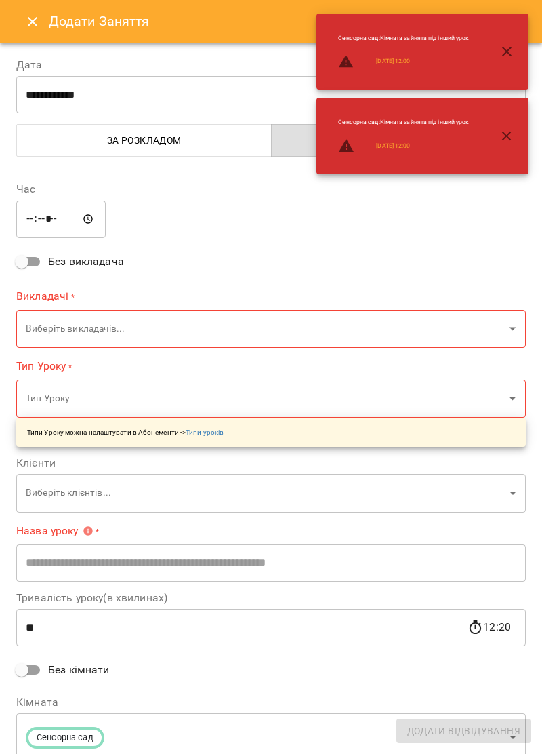
click at [514, 52] on icon "button" at bounding box center [507, 51] width 16 height 16
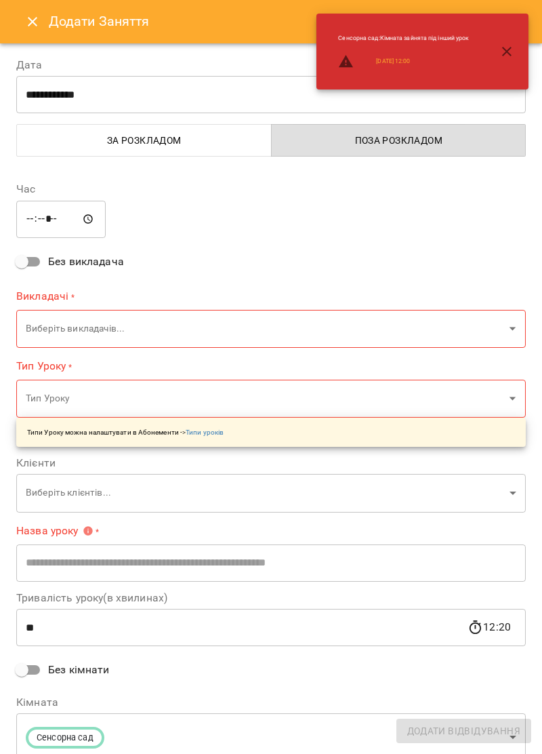
click at [515, 52] on icon "button" at bounding box center [507, 51] width 16 height 16
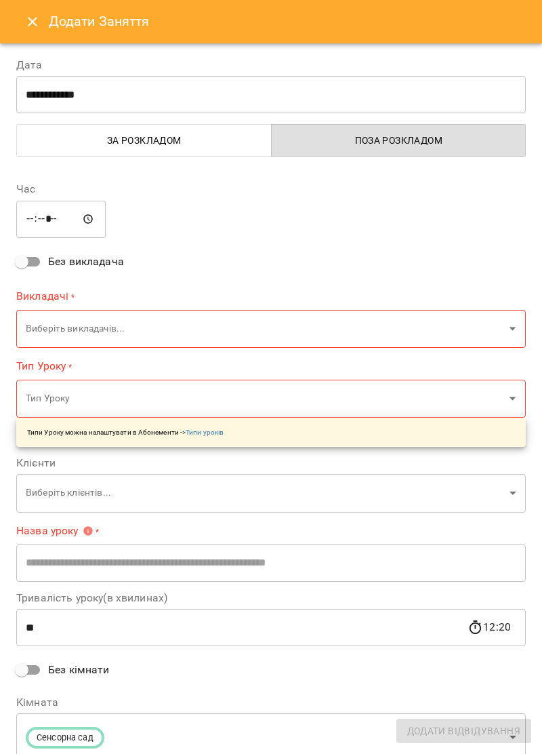
click at [36, 15] on icon "Close" at bounding box center [32, 22] width 16 height 16
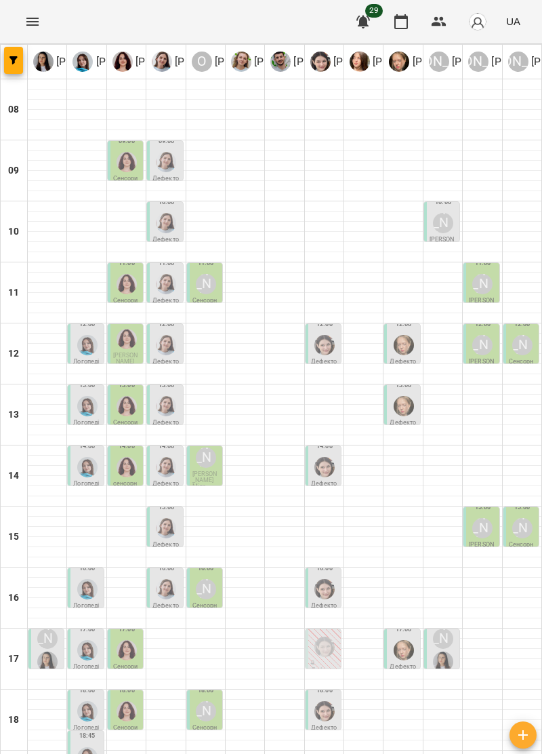
click at [51, 218] on div at bounding box center [47, 217] width 39 height 10
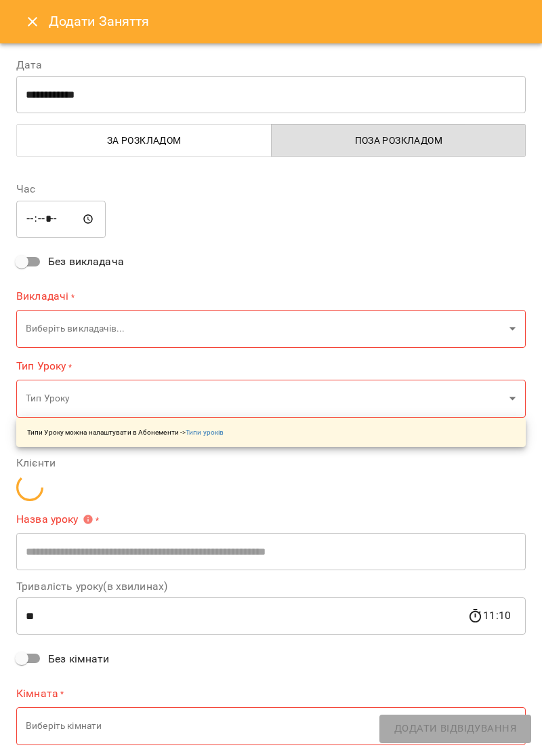
type input "**********"
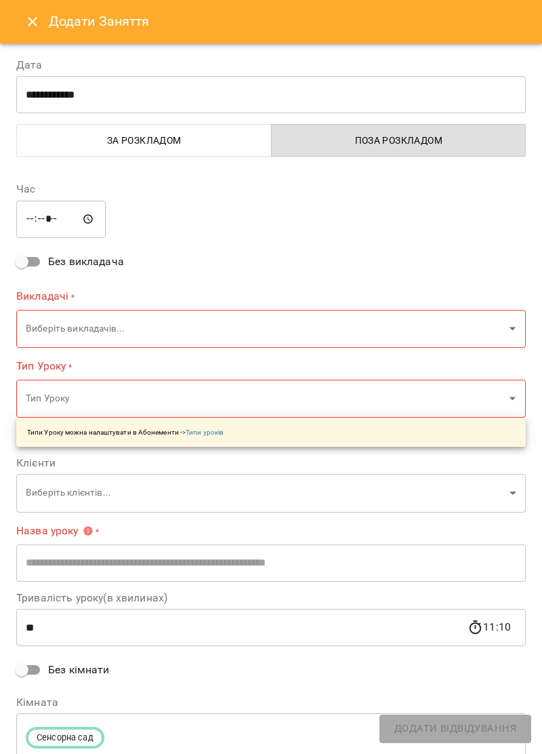
click at [43, 218] on input "*****" at bounding box center [60, 219] width 89 height 38
type input "*****"
click at [509, 324] on body "For Business 29 UA Ірина Керівник Тетяна Хомин Ольга Крикун Дарія Тріпадуш О Ол…" at bounding box center [271, 443] width 542 height 887
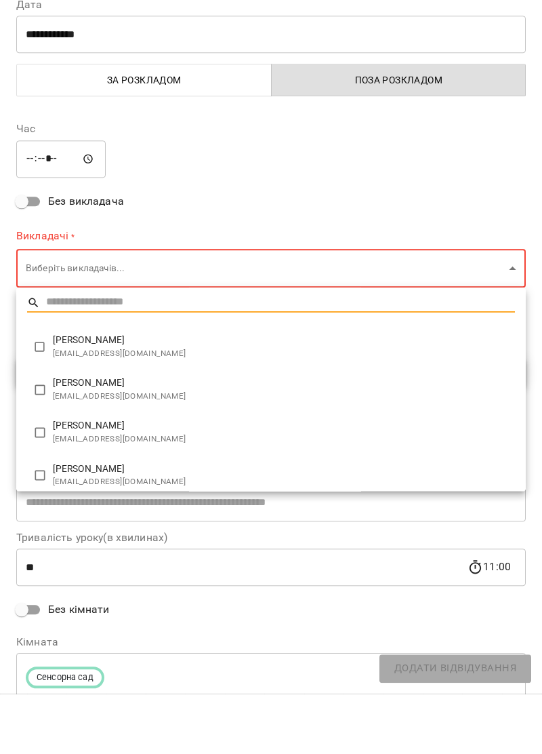
click at [387, 236] on div at bounding box center [271, 377] width 542 height 754
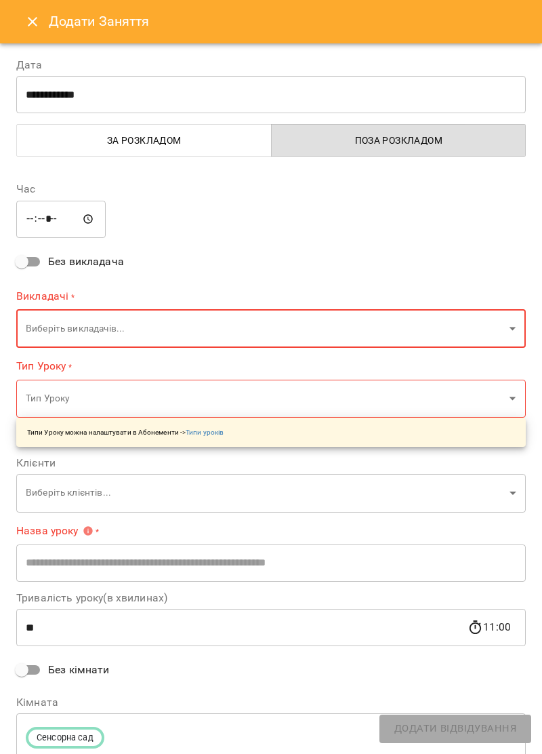
click at [33, 22] on icon "Close" at bounding box center [32, 21] width 9 height 9
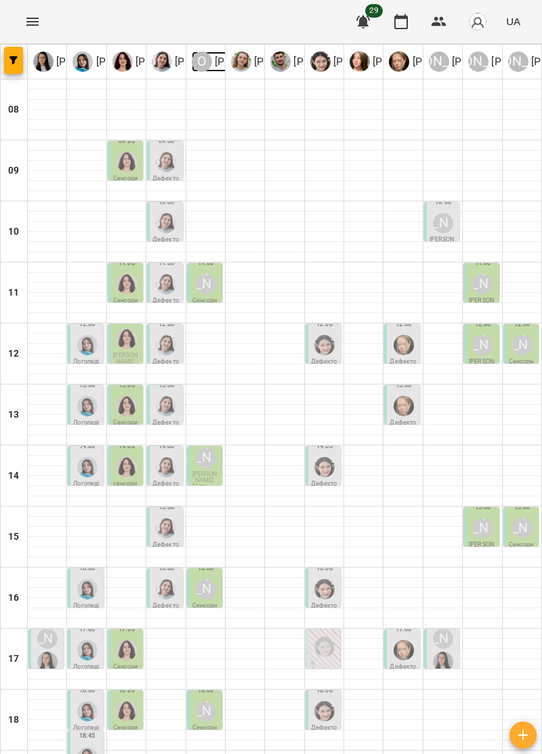
click at [207, 62] on div "О" at bounding box center [202, 62] width 20 height 20
click at [135, 59] on p "[PERSON_NAME]" at bounding box center [175, 62] width 85 height 16
click at [45, 222] on div at bounding box center [47, 227] width 39 height 10
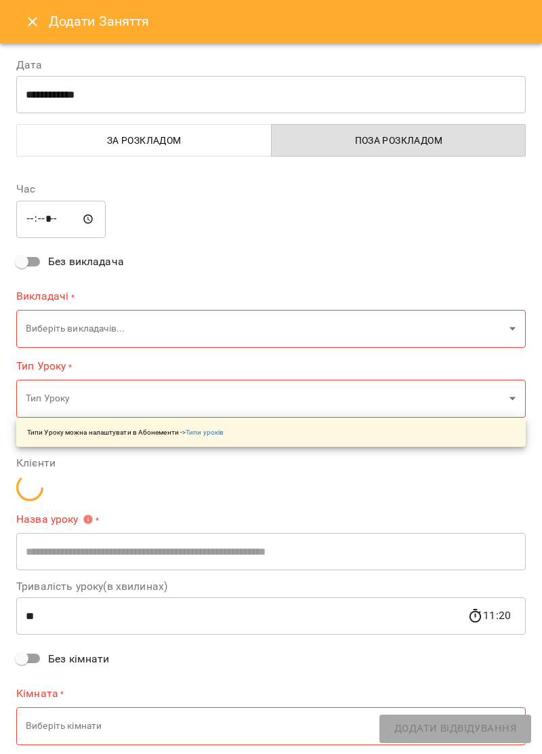
type input "**********"
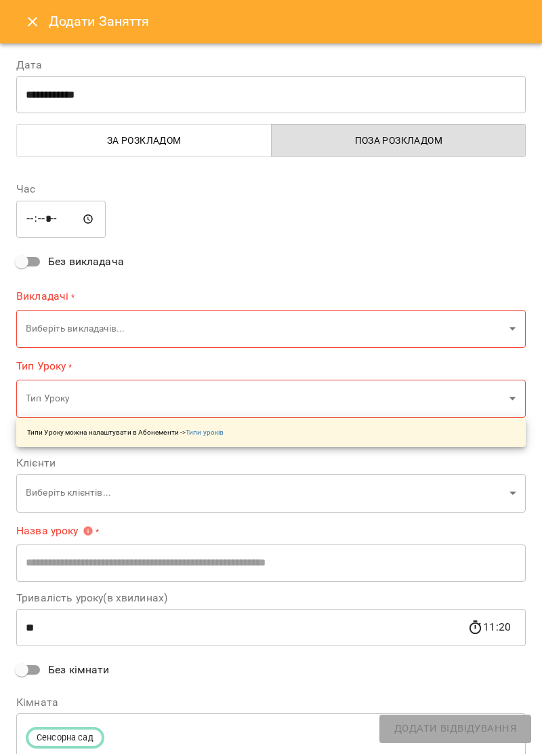
click at [46, 220] on input "*****" at bounding box center [60, 219] width 89 height 38
type input "*****"
click at [502, 330] on body "For Business 29 UA Ірина Керівник Тетяна Хомин Ольга Крикун Дарія Тріпадуш О Ол…" at bounding box center [271, 443] width 542 height 887
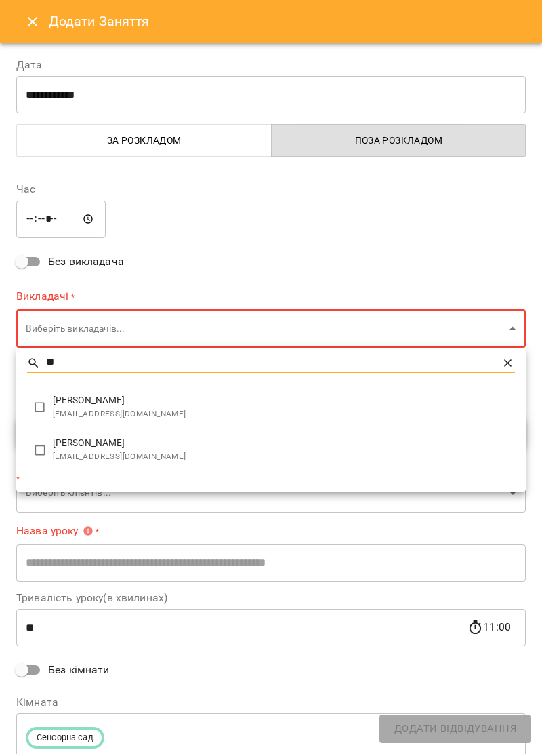
type input "**"
type input "**********"
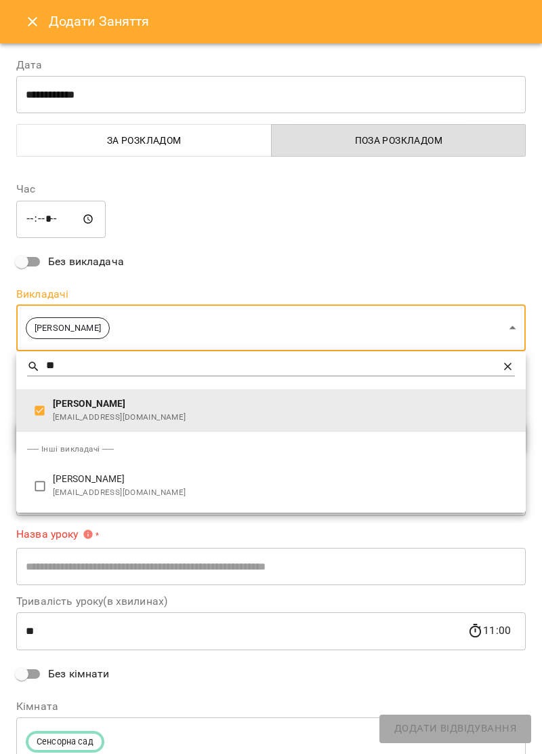
click at [89, 366] on input "**" at bounding box center [271, 367] width 451 height 20
type input "*"
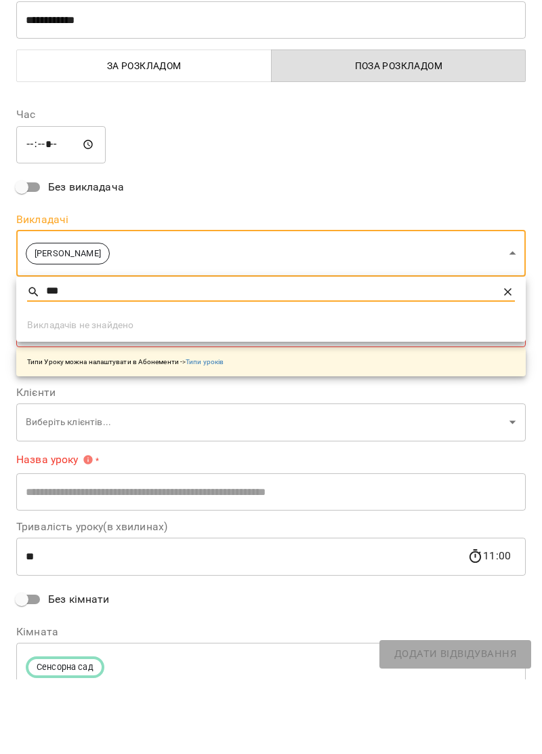
type input "***"
click at [511, 363] on icon at bounding box center [509, 367] width 14 height 14
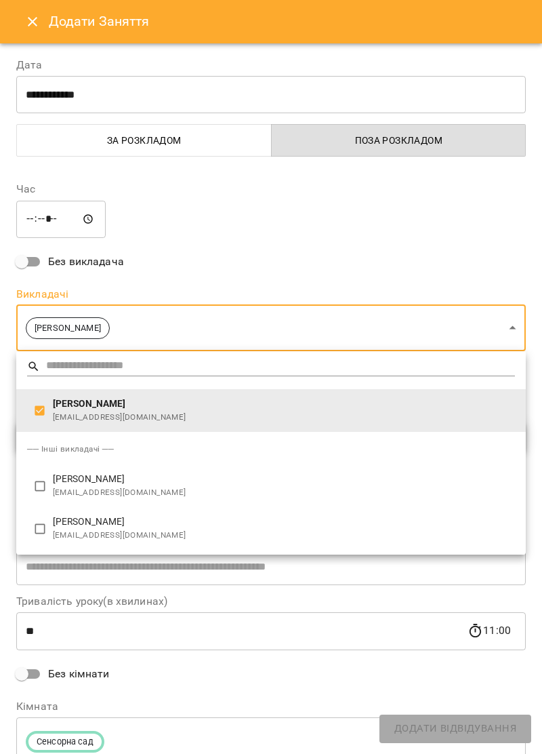
click at [195, 407] on span "[PERSON_NAME]" at bounding box center [284, 404] width 462 height 14
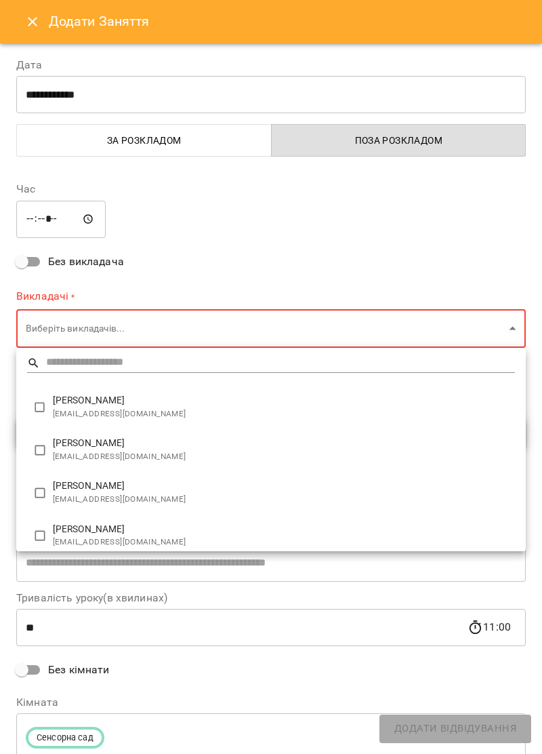
click at [115, 321] on div at bounding box center [271, 377] width 542 height 754
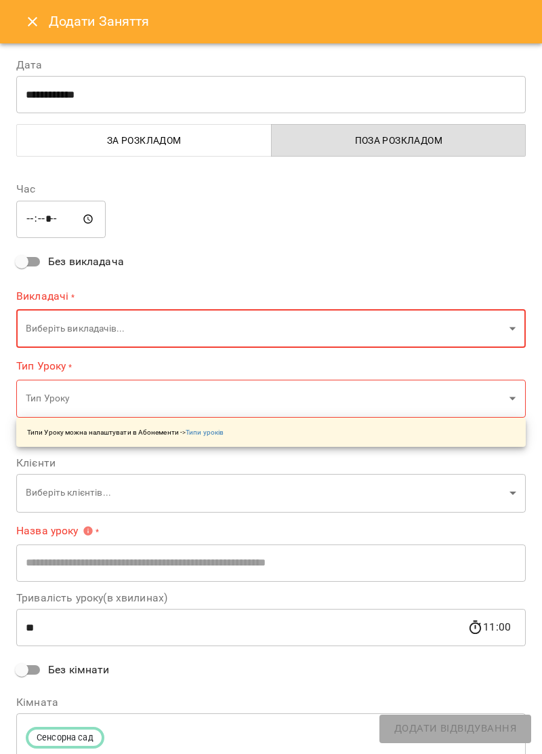
click at [96, 319] on body "For Business 29 UA Ірина Керівник Тетяна Хомин Ольга Крикун Дарія Тріпадуш О Ол…" at bounding box center [271, 443] width 542 height 887
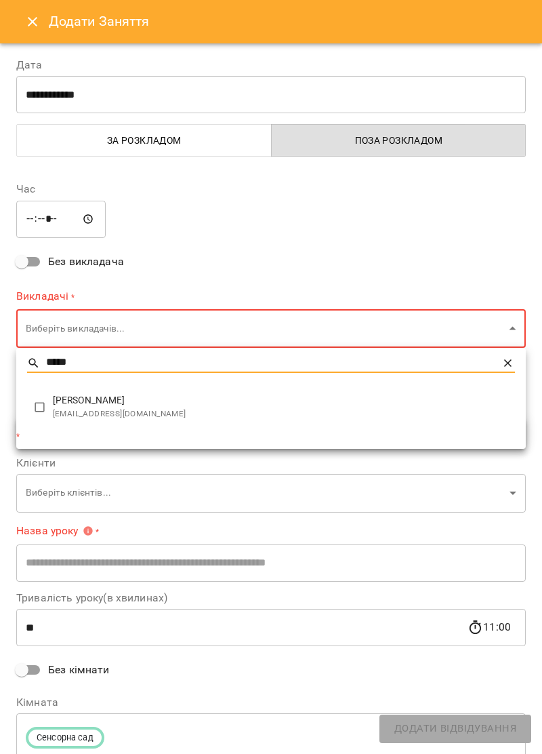
type input "*****"
type input "**********"
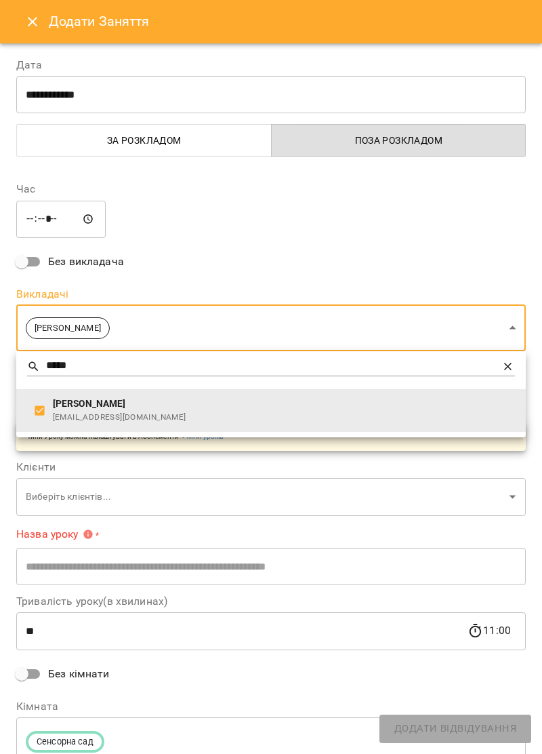
click at [362, 222] on div at bounding box center [271, 377] width 542 height 754
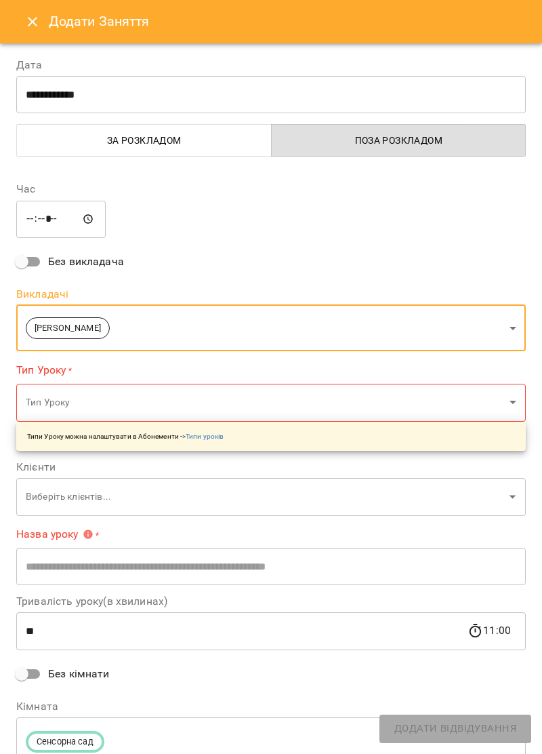
click at [164, 397] on body "For Business 29 UA Ірина Керівник Тетяна Хомин Ольга Крикун Дарія Тріпадуш О Ол…" at bounding box center [271, 443] width 542 height 887
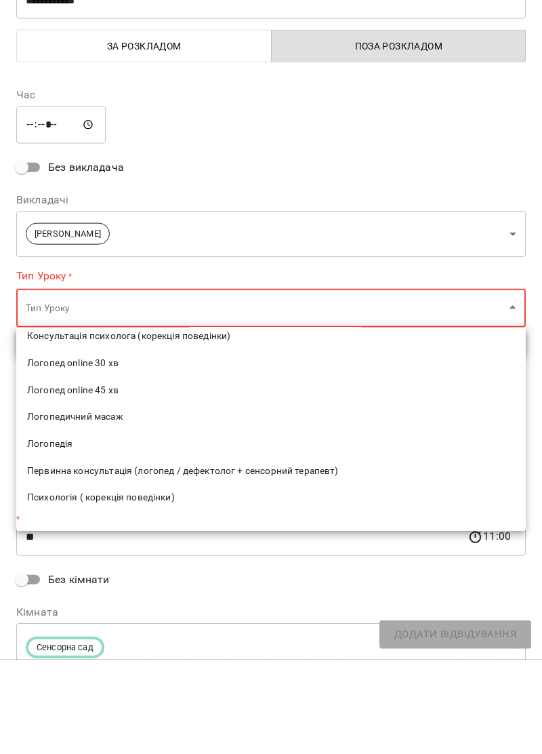
scroll to position [98, 0]
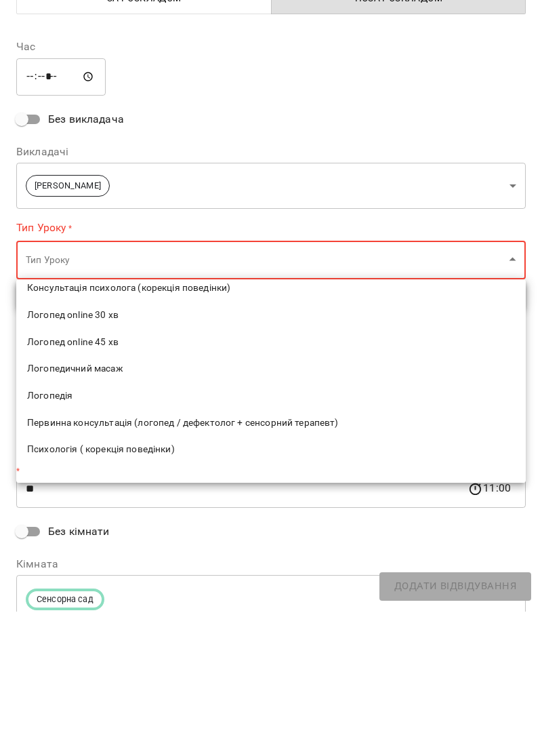
type input "***"
click at [283, 567] on ul "*** Тип Уроку Дефектологія Консультація психолога (корекція поведінки) Логопед …" at bounding box center [271, 475] width 510 height 300
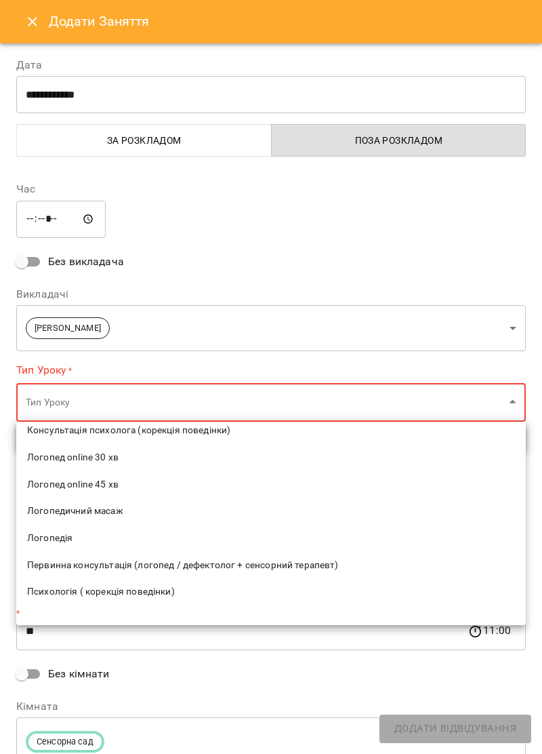
scroll to position [7, 0]
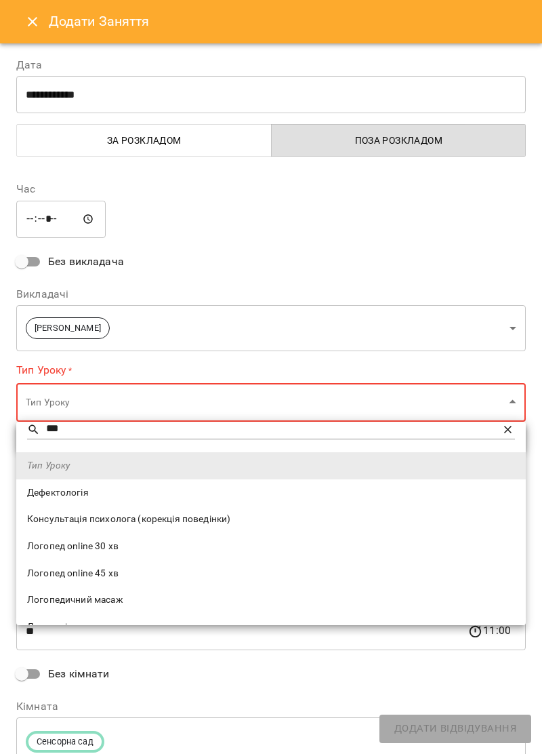
click at [398, 247] on div at bounding box center [271, 377] width 542 height 754
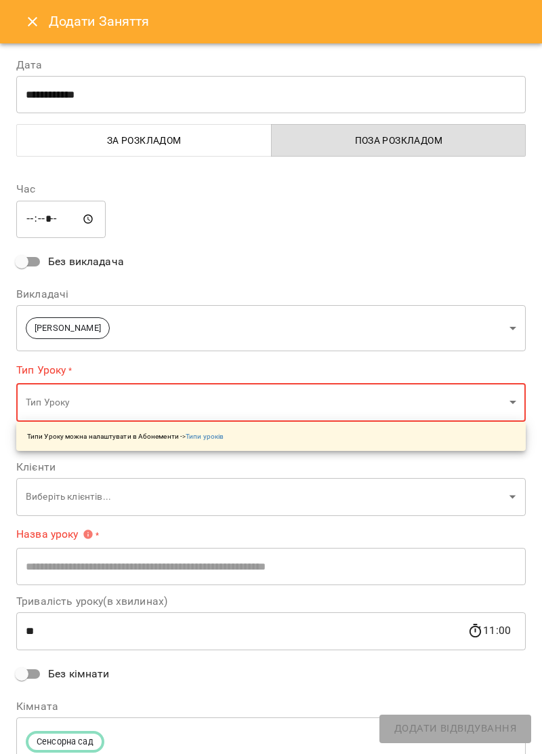
click at [213, 405] on body "For Business 29 UA Ірина Керівник Тетяна Хомин Ольга Крикун Дарія Тріпадуш О Ол…" at bounding box center [271, 443] width 542 height 887
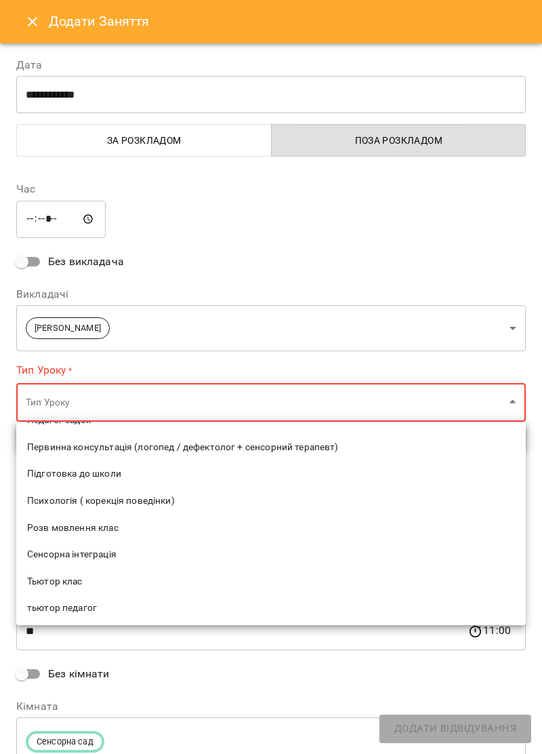
scroll to position [376, 0]
click at [238, 445] on span "Первинна консультація (логопед / дефектолог + сенсорний терапевт)" at bounding box center [271, 448] width 488 height 14
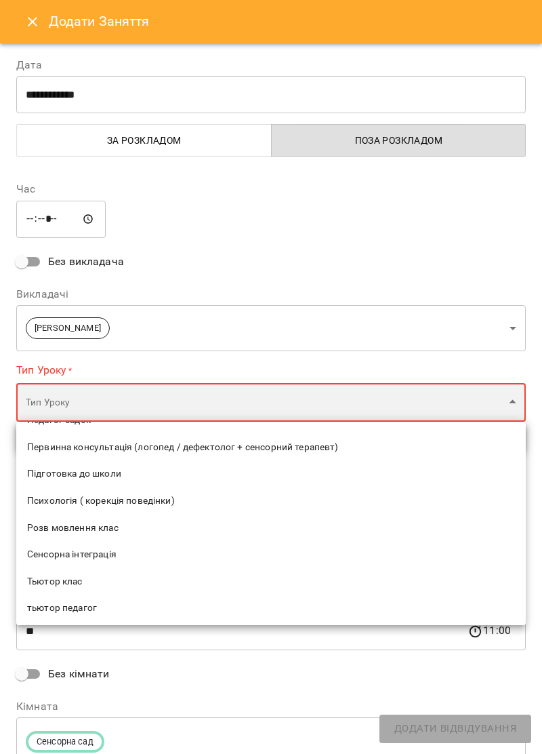
type input "**********"
type input "**"
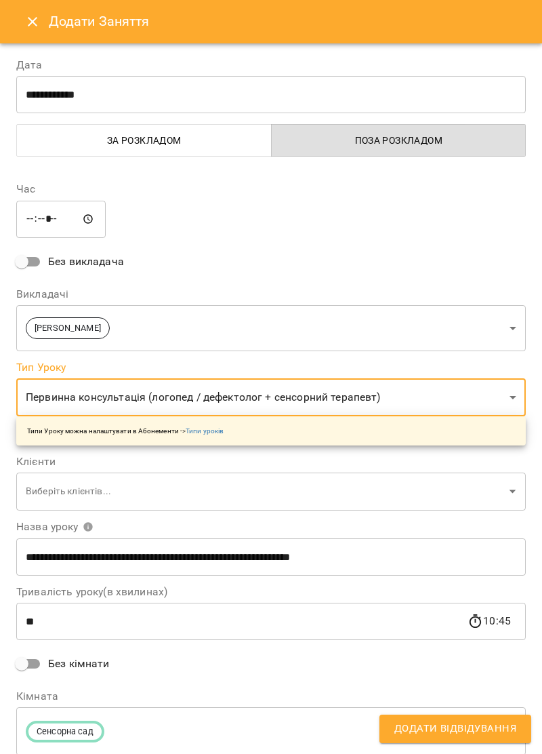
click at [504, 491] on body "For Business 29 UA Ірина Керівник Тетяна Хомин Ольга Крикун Дарія Тріпадуш О Ол…" at bounding box center [271, 443] width 542 height 887
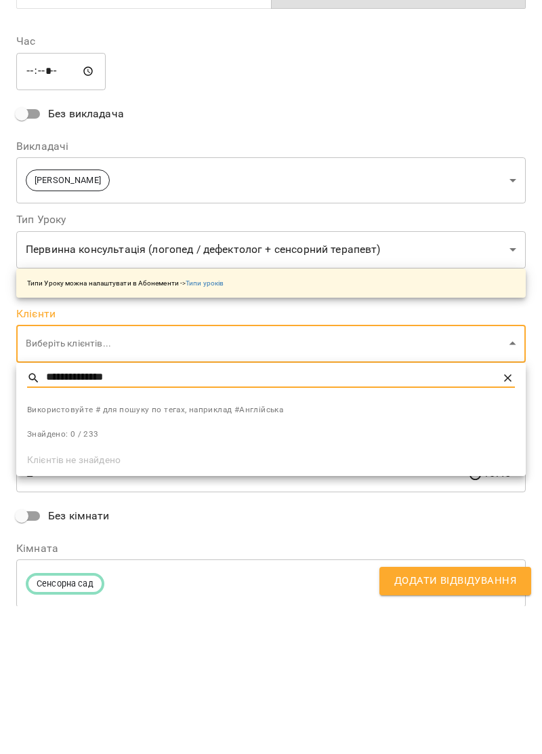
type input "**********"
click at [462, 236] on div at bounding box center [271, 377] width 542 height 754
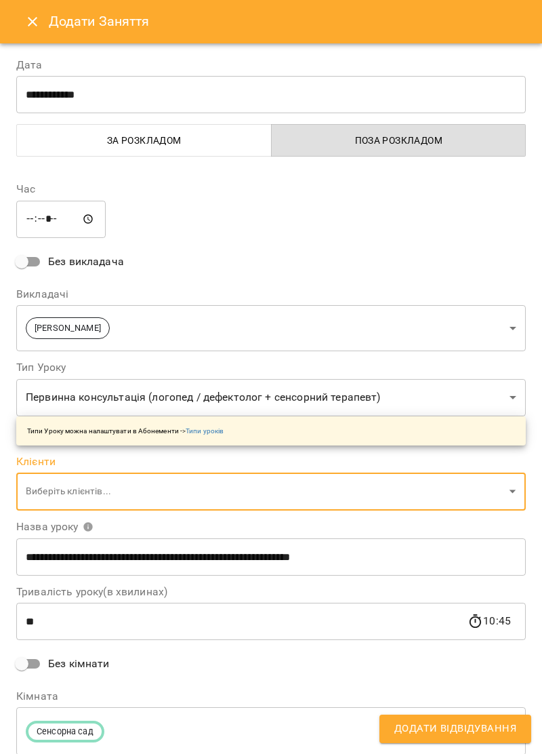
click at [515, 492] on body "For Business 29 UA Ірина Керівник Тетяна Хомин Ольга Крикун Дарія Тріпадуш О Ол…" at bounding box center [271, 443] width 542 height 887
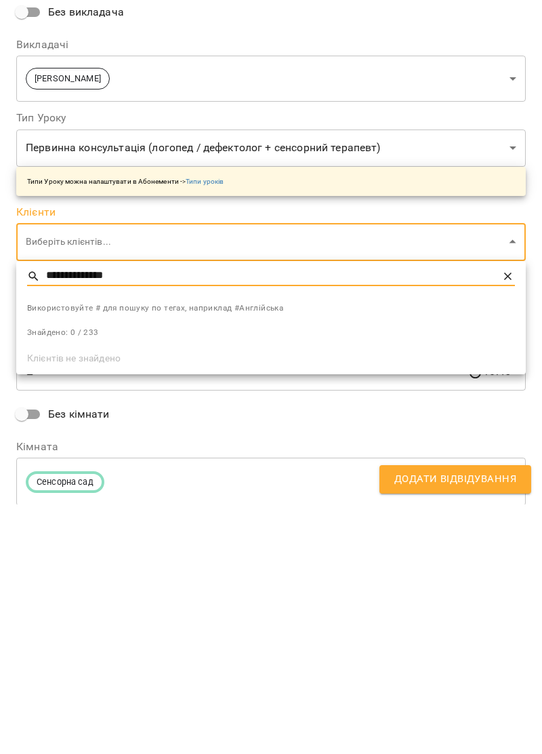
click at [127, 518] on input "**********" at bounding box center [271, 526] width 451 height 20
click at [94, 528] on input "**********" at bounding box center [271, 526] width 451 height 20
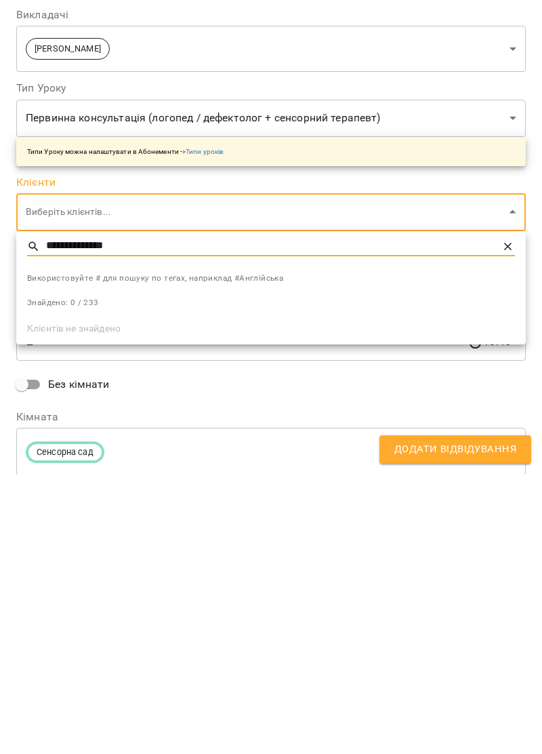
type input "**********"
click at [509, 525] on icon at bounding box center [507, 525] width 7 height 7
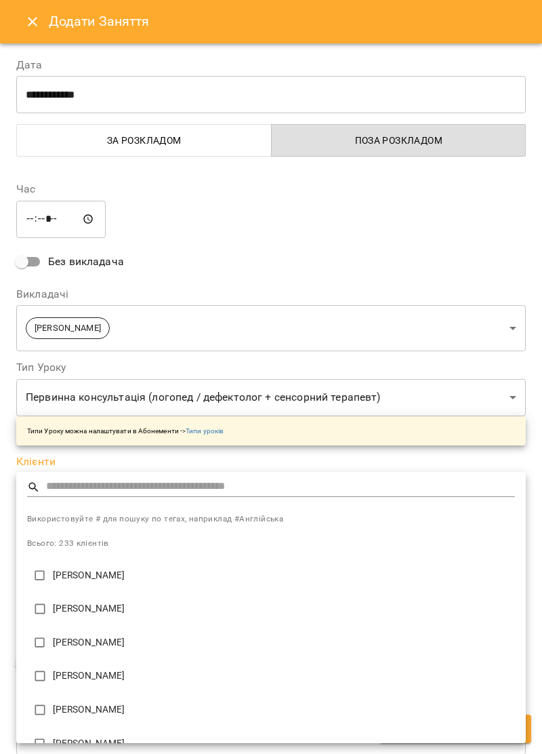
click at [39, 18] on div at bounding box center [271, 377] width 542 height 754
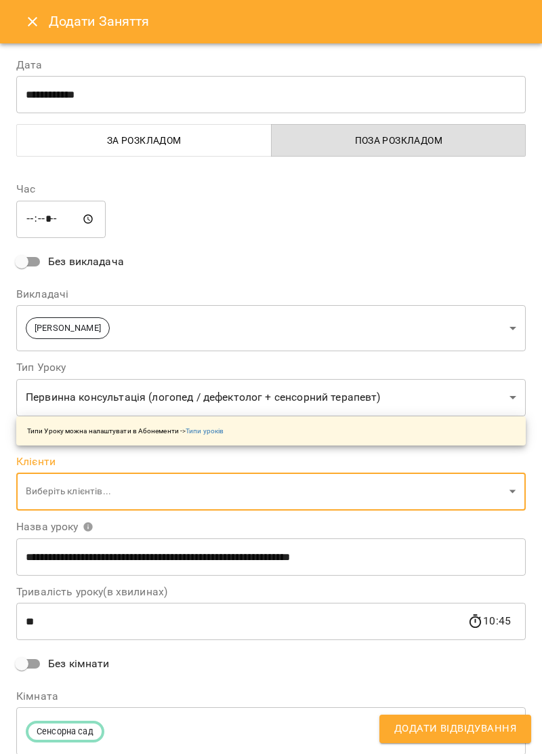
click at [28, 18] on icon "Close" at bounding box center [32, 22] width 16 height 16
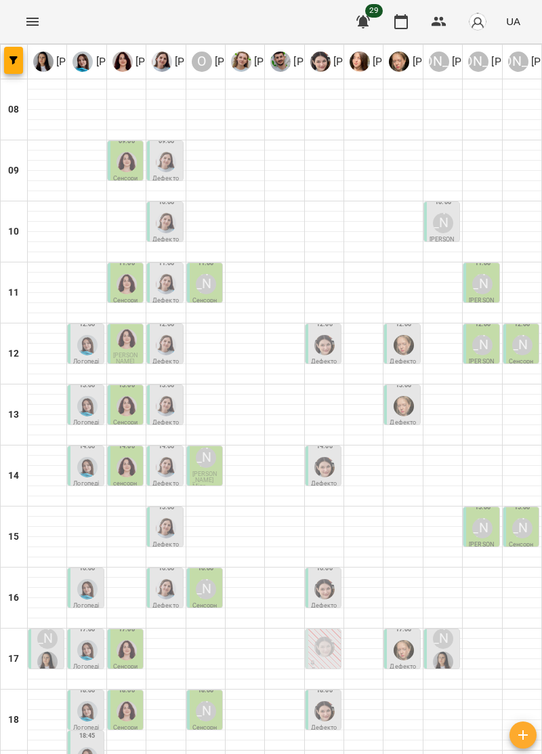
click at [37, 15] on icon "Menu" at bounding box center [32, 22] width 16 height 16
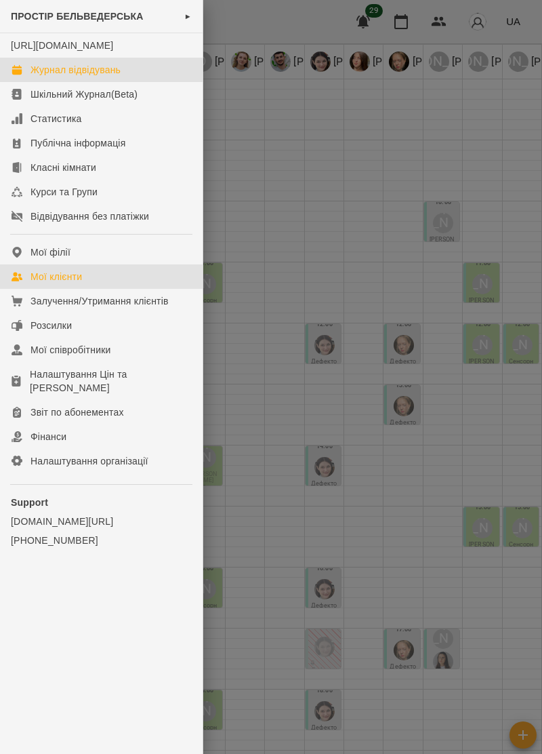
click at [74, 283] on div "Мої клієнти" at bounding box center [57, 277] width 52 height 14
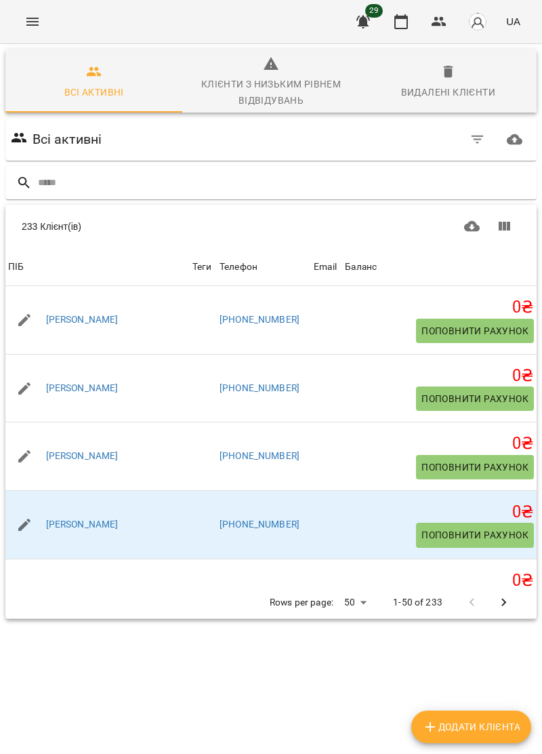
click at [42, 22] on button "Menu" at bounding box center [32, 21] width 33 height 33
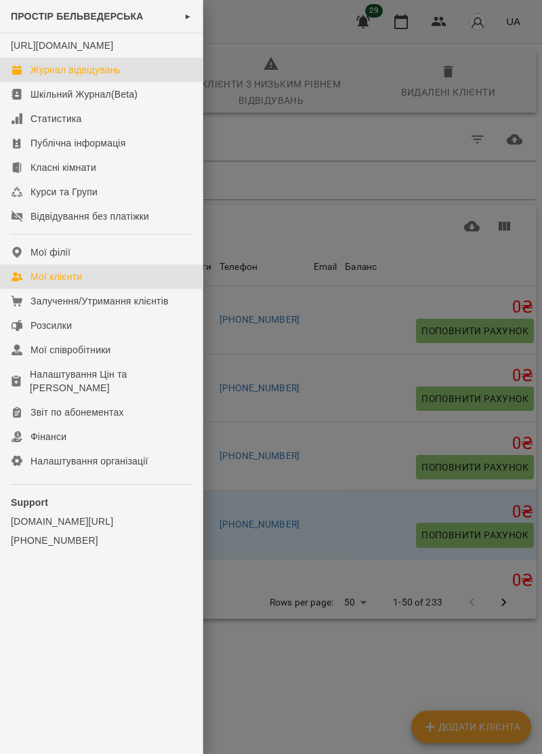
click at [115, 76] on div "Журнал відвідувань" at bounding box center [76, 70] width 90 height 14
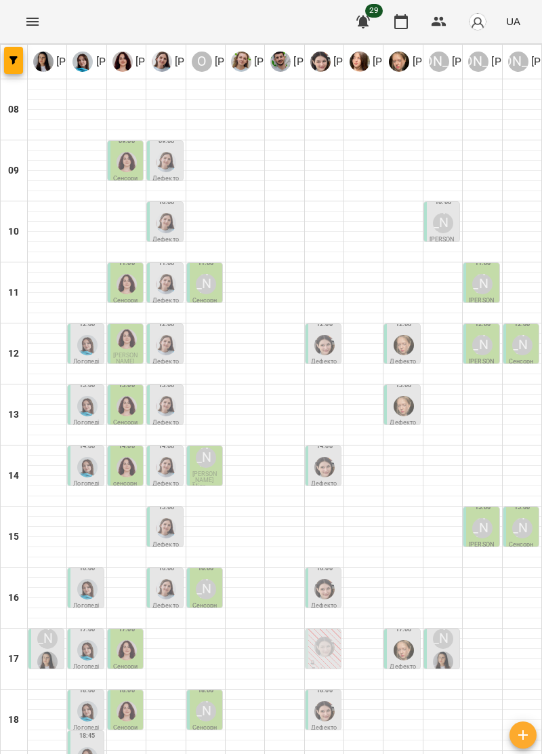
click at [35, 18] on icon "Menu" at bounding box center [32, 22] width 16 height 16
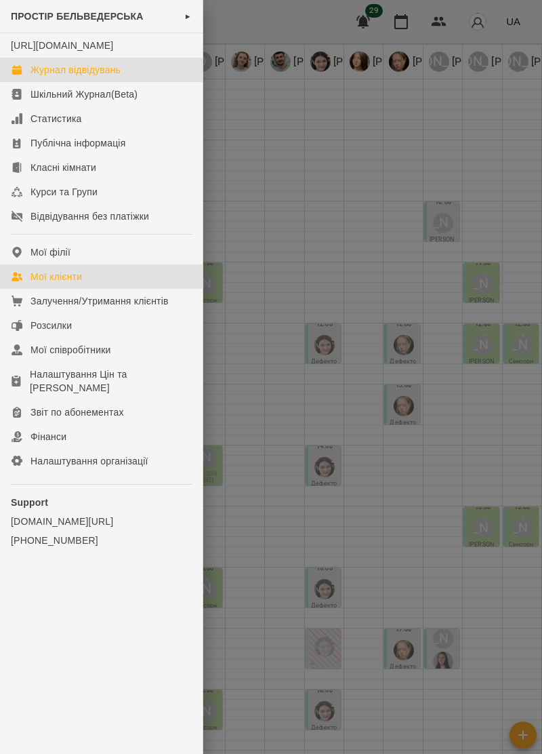
click at [77, 283] on div "Мої клієнти" at bounding box center [57, 277] width 52 height 14
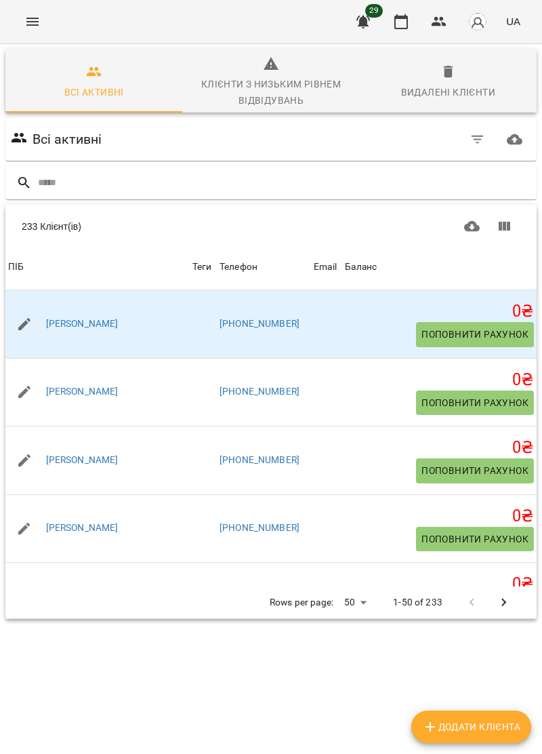
scroll to position [203, 0]
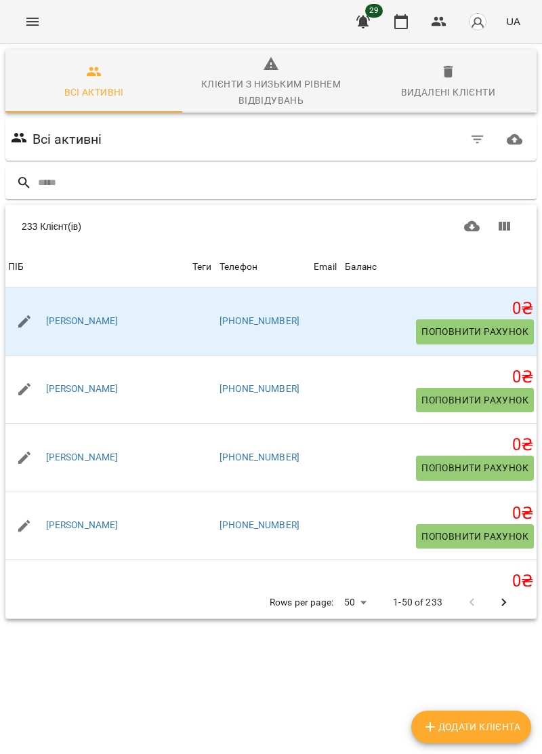
click at [499, 727] on span "Додати клієнта" at bounding box center [471, 727] width 98 height 16
select select "**"
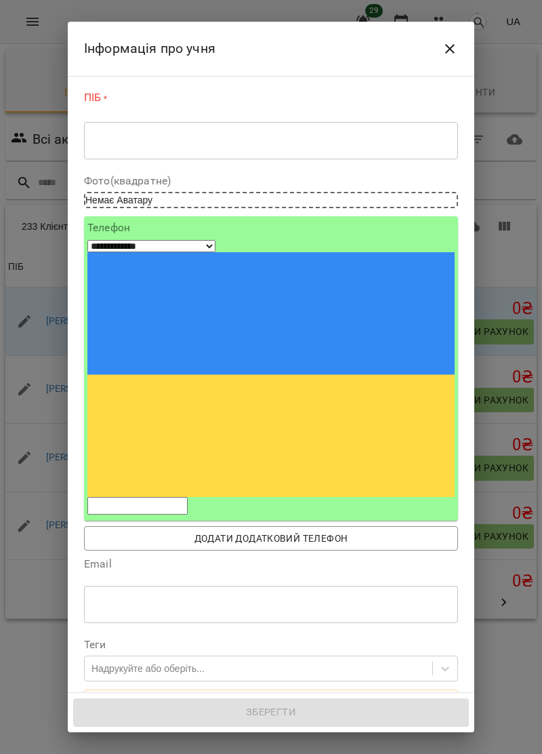
click at [207, 140] on textarea at bounding box center [271, 140] width 355 height 13
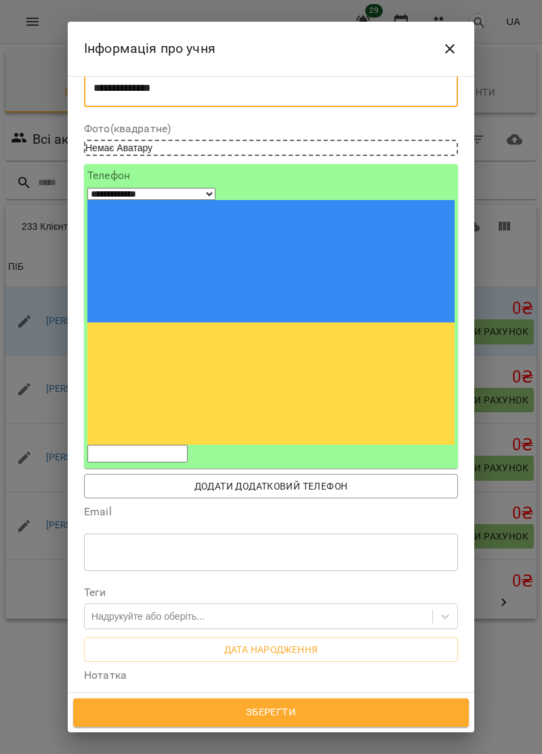
scroll to position [96, 0]
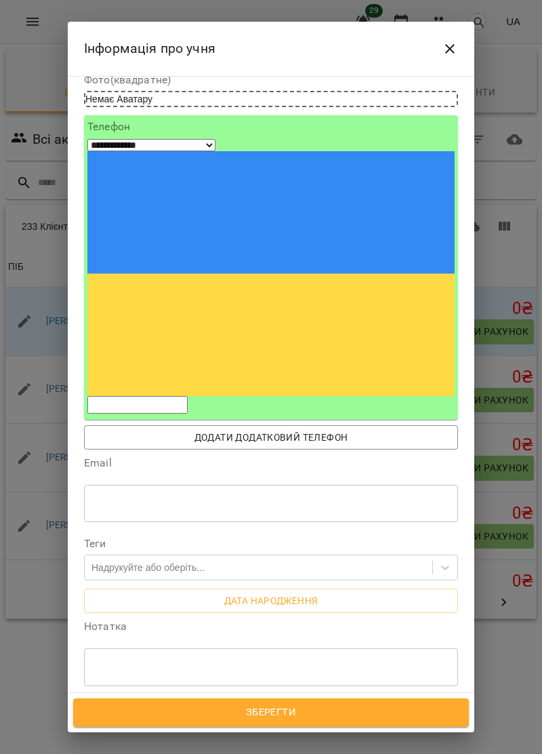
type textarea "**********"
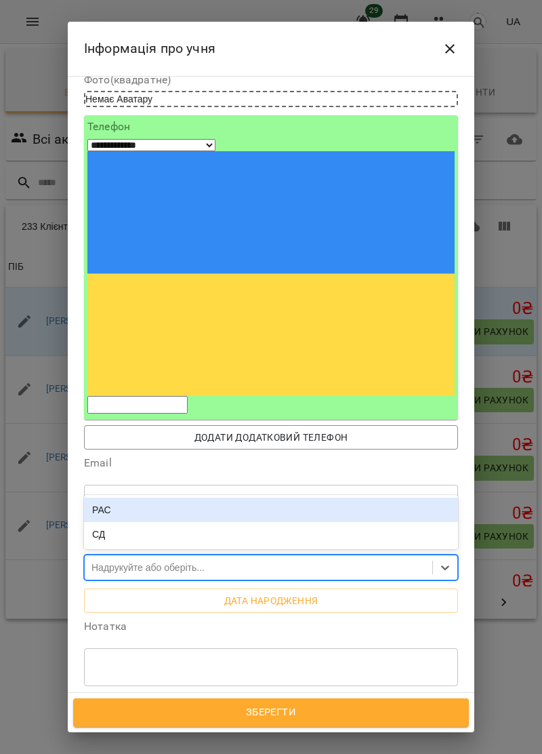
click at [323, 47] on div "Інформація про учня" at bounding box center [271, 49] width 374 height 33
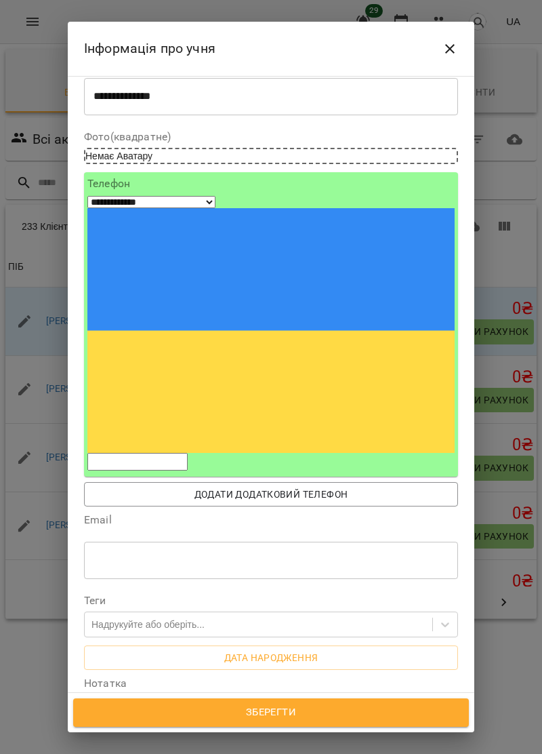
scroll to position [39, 0]
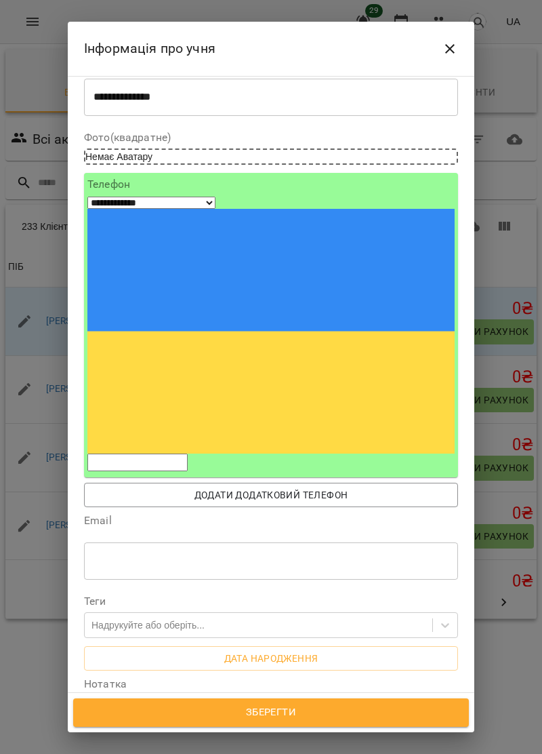
click at [146, 454] on input "tel" at bounding box center [137, 463] width 100 height 18
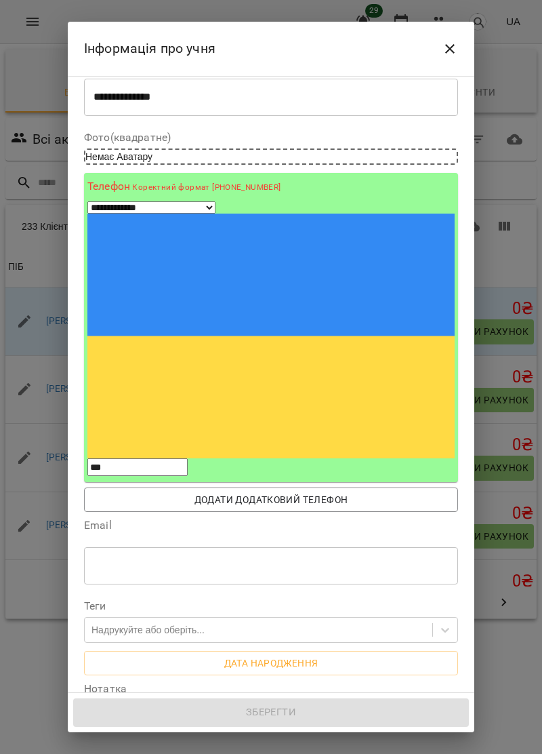
click at [122, 458] on input "***" at bounding box center [137, 467] width 100 height 18
click at [123, 458] on input "***" at bounding box center [137, 467] width 100 height 18
click at [150, 458] on input "**" at bounding box center [137, 467] width 100 height 18
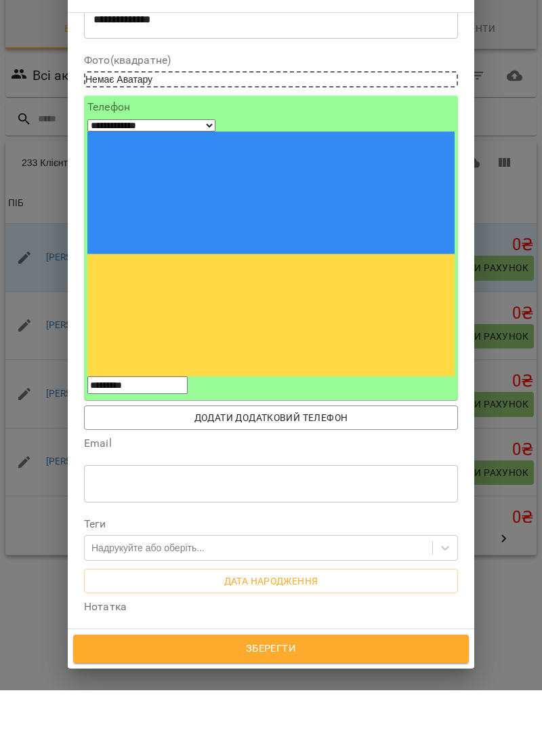
scroll to position [96, 0]
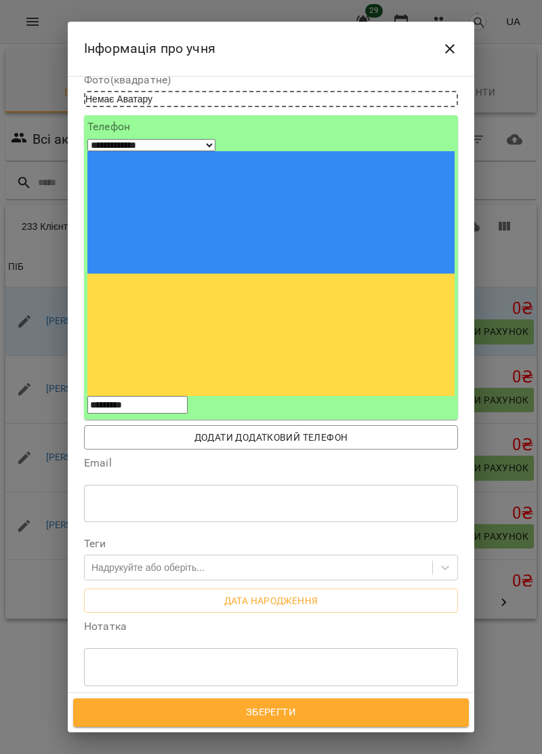
type input "*********"
click at [323, 717] on span "Зберегти" at bounding box center [271, 713] width 366 height 18
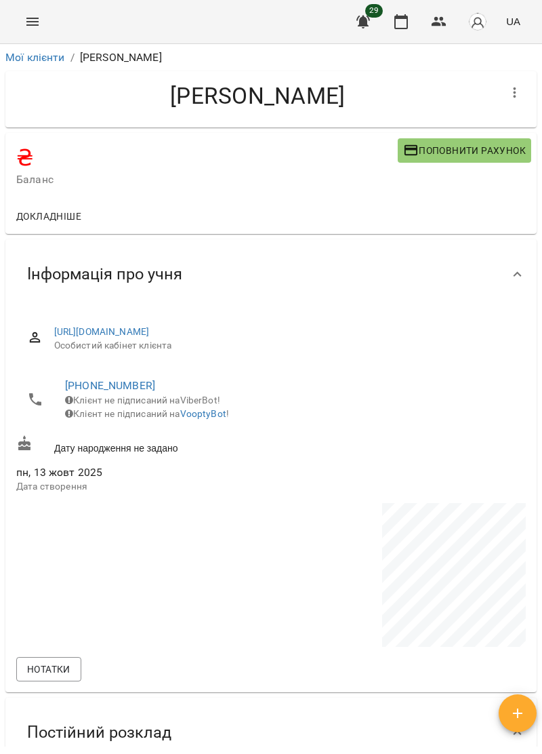
click at [35, 32] on button "Menu" at bounding box center [32, 21] width 33 height 33
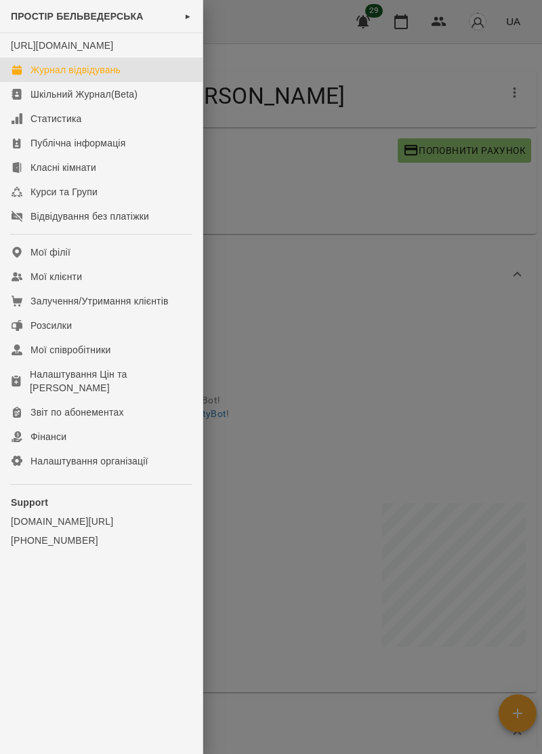
click at [107, 77] on div "Журнал відвідувань" at bounding box center [76, 70] width 90 height 14
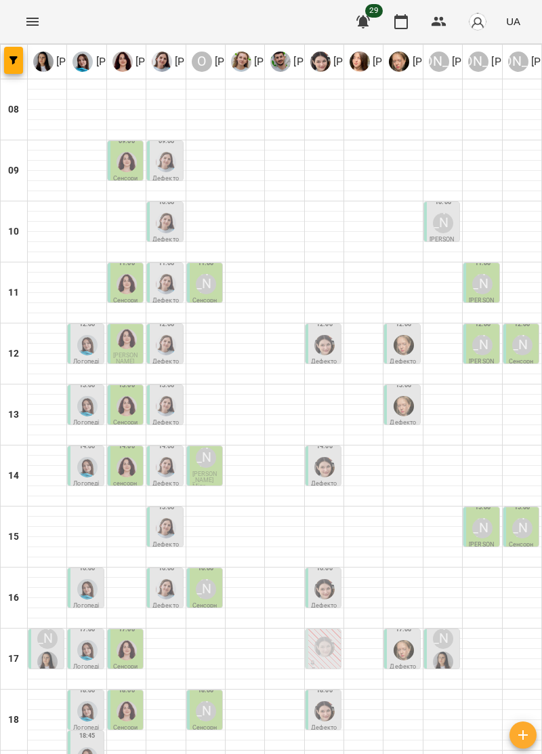
click at [41, 235] on div at bounding box center [47, 237] width 39 height 10
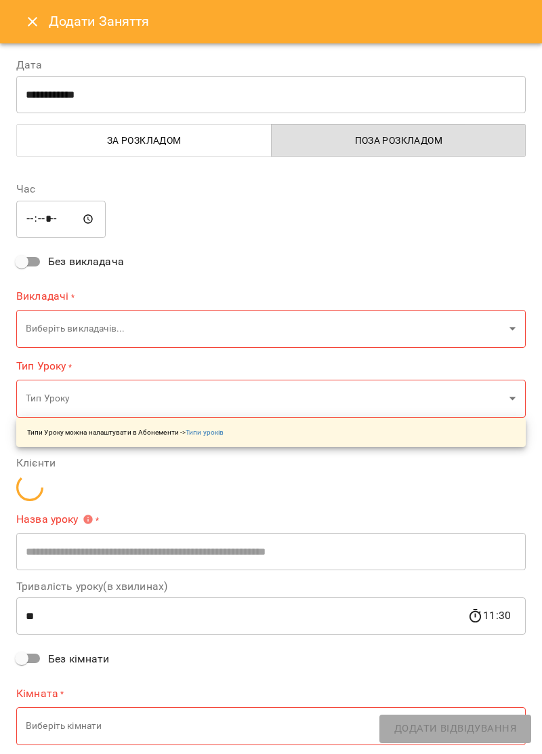
type input "**********"
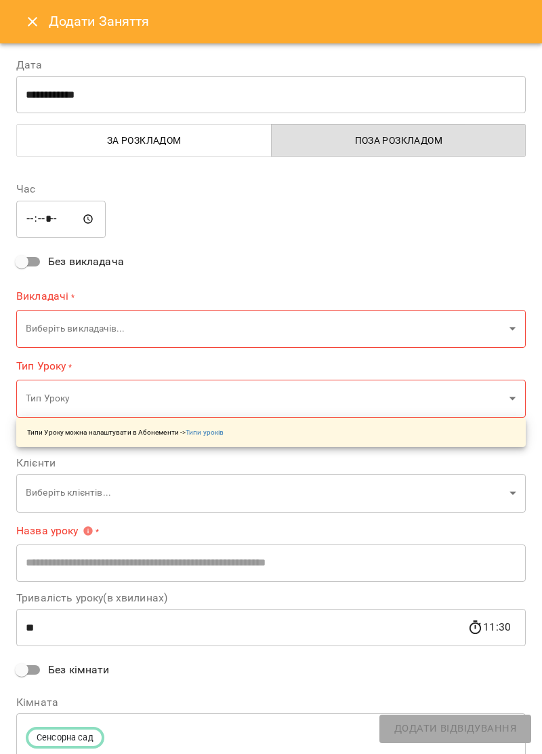
click at [49, 220] on input "*****" at bounding box center [60, 219] width 89 height 38
type input "*****"
click at [498, 328] on body "For Business 29 UA [PERSON_NAME] [PERSON_NAME] [PERSON_NAME] [PERSON_NAME] О [P…" at bounding box center [271, 443] width 542 height 887
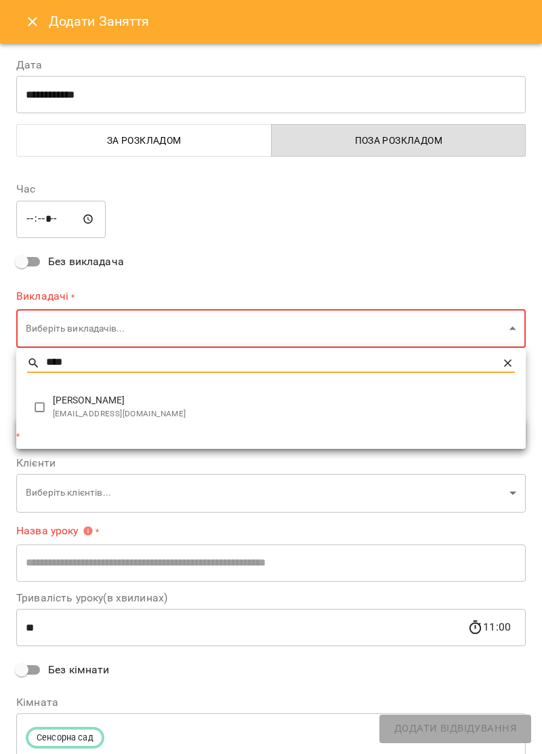
type input "****"
type input "**********"
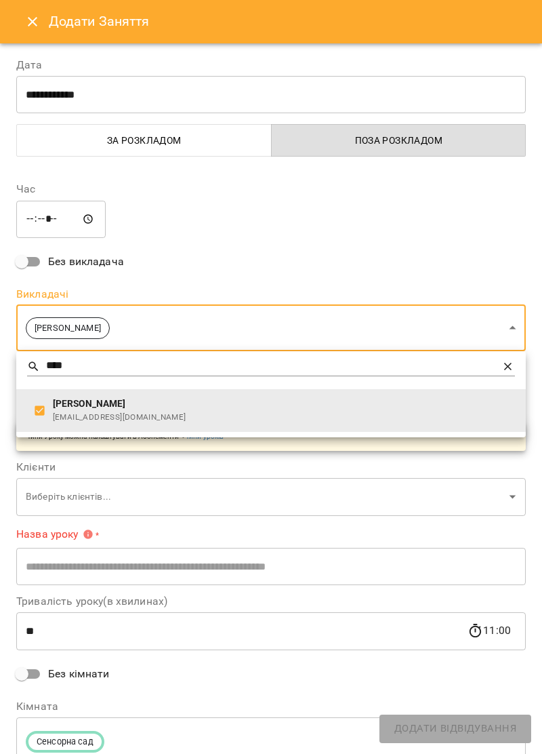
click at [358, 222] on div at bounding box center [271, 377] width 542 height 754
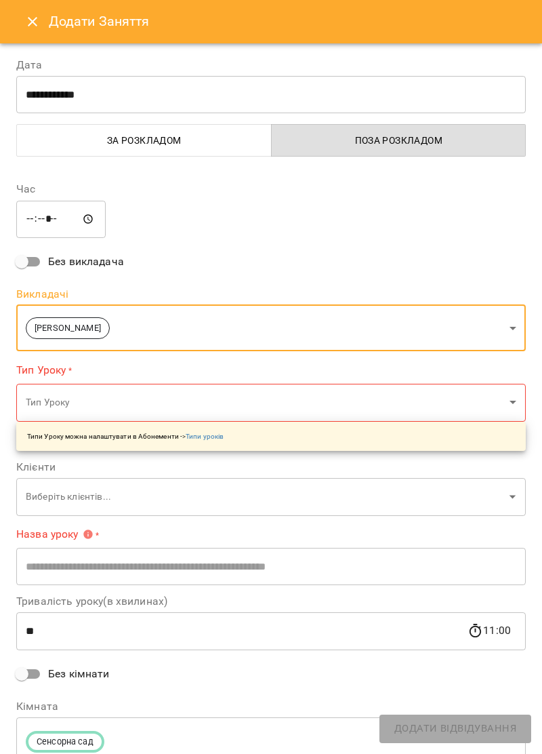
click at [514, 393] on body "For Business 29 UA [PERSON_NAME] [PERSON_NAME] [PERSON_NAME] [PERSON_NAME] О [P…" at bounding box center [271, 443] width 542 height 887
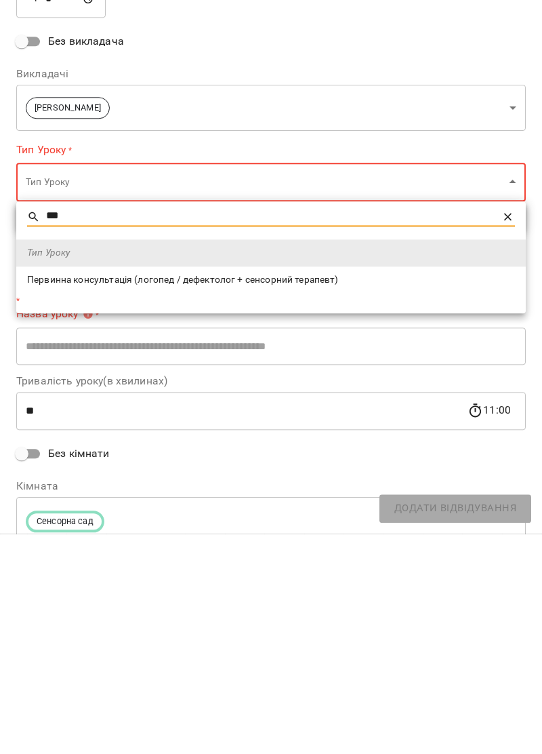
type input "***"
click at [301, 504] on span "Первинна консультація (логопед / дефектолог + сенсорний терапевт)" at bounding box center [271, 501] width 488 height 14
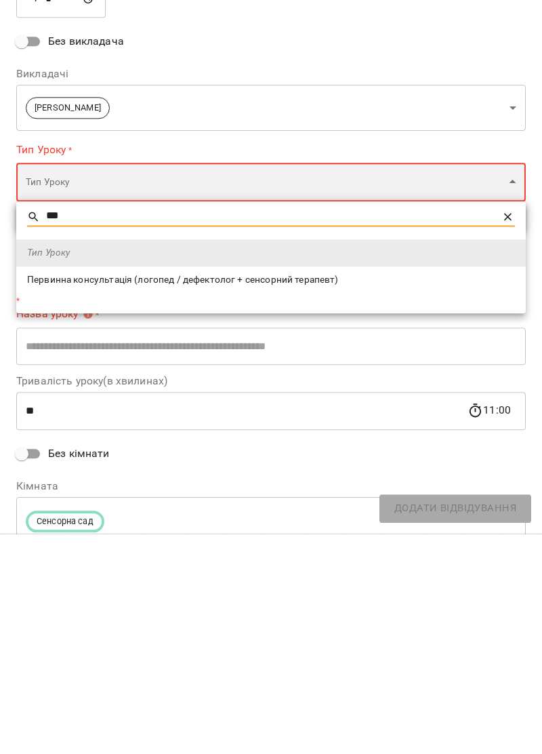
type input "**********"
type input "**"
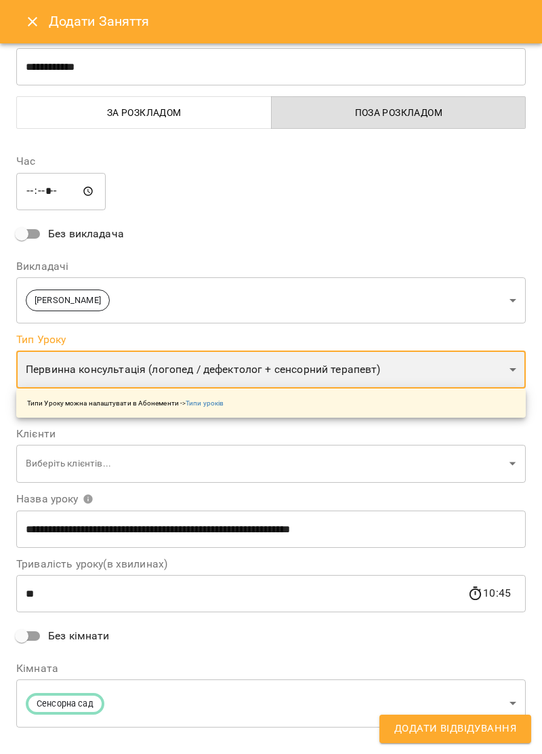
scroll to position [47, 0]
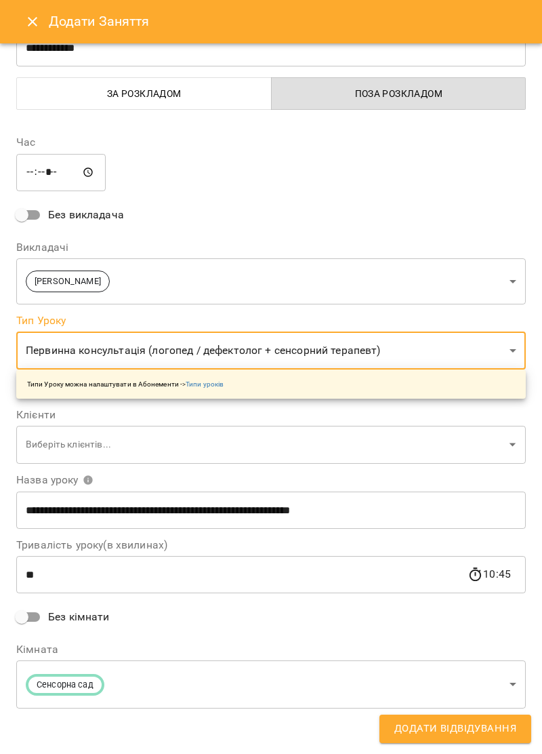
click at [501, 453] on body "For Business 29 UA [PERSON_NAME] [PERSON_NAME] [PERSON_NAME] [PERSON_NAME] О [P…" at bounding box center [271, 443] width 542 height 887
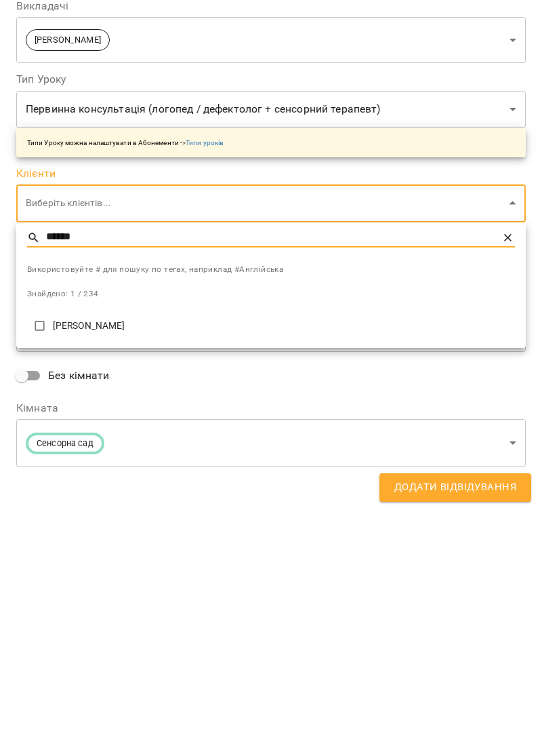
type input "******"
click at [120, 565] on p "[PERSON_NAME]" at bounding box center [284, 568] width 462 height 14
type input "**********"
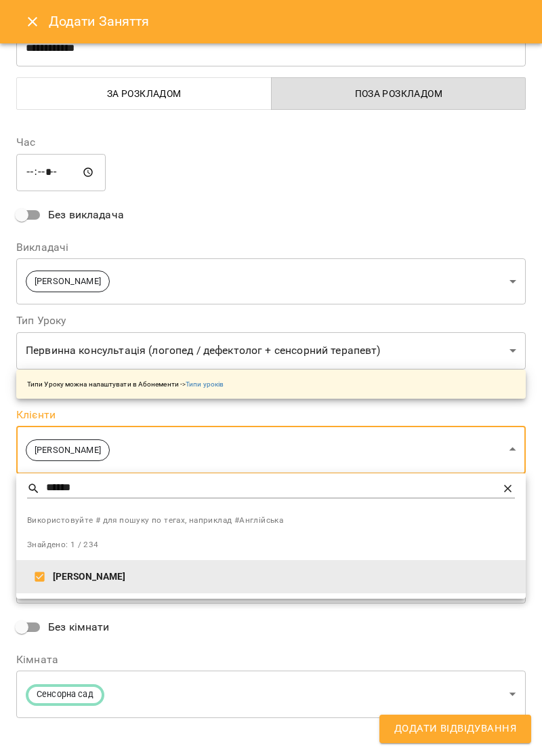
click at [375, 205] on div at bounding box center [271, 377] width 542 height 754
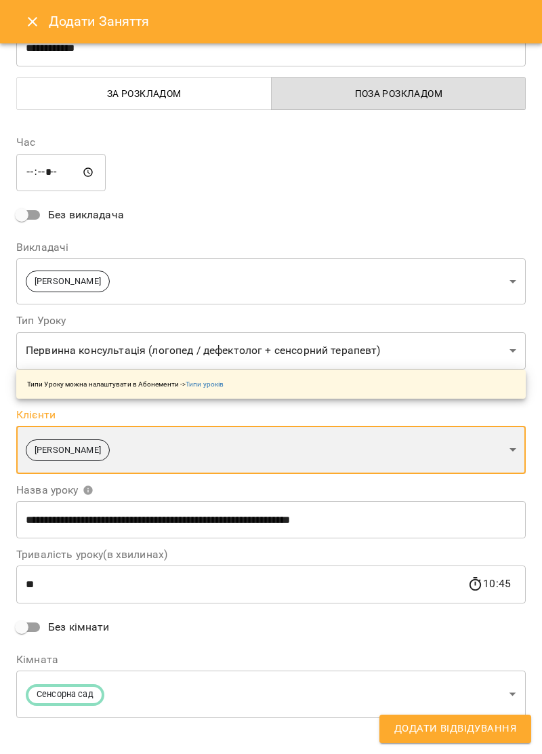
scroll to position [57, 0]
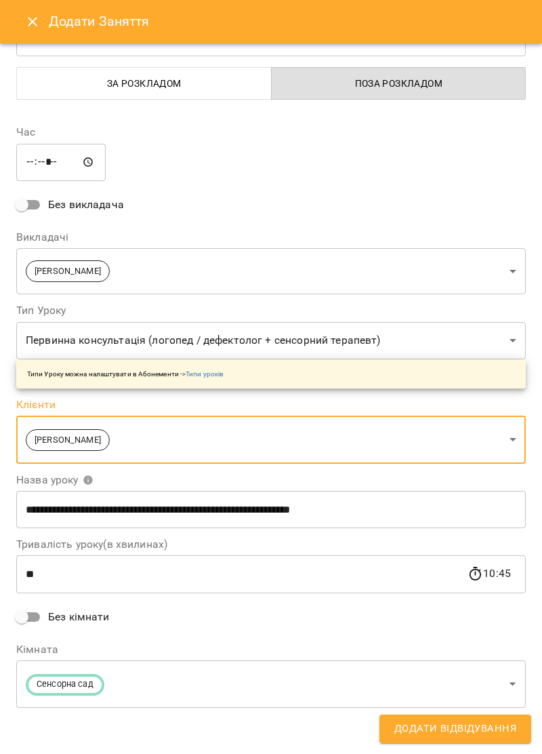
click at [505, 730] on span "Додати Відвідування" at bounding box center [456, 729] width 122 height 18
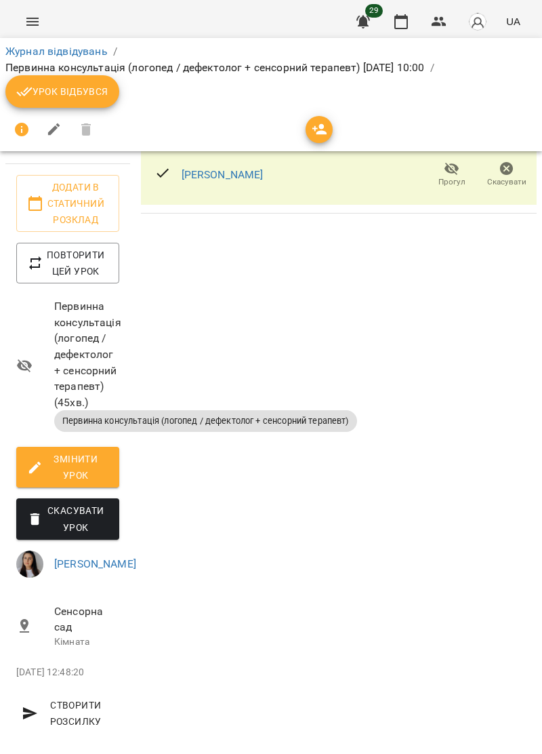
click at [37, 16] on icon "Menu" at bounding box center [32, 22] width 16 height 16
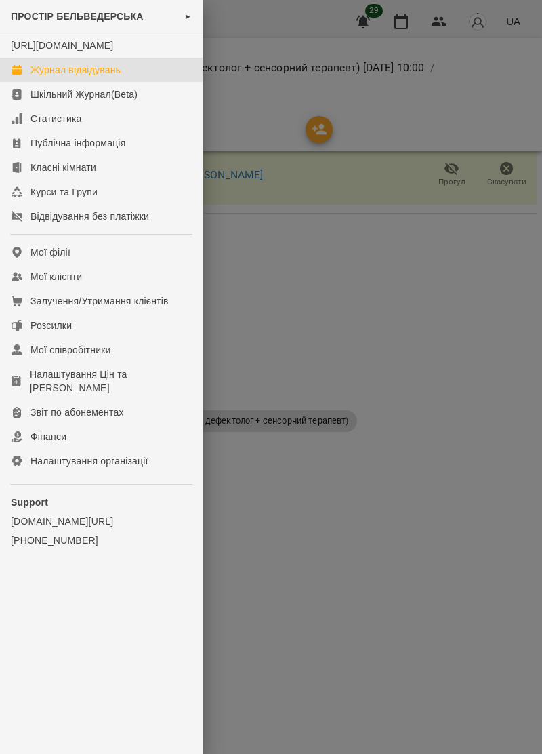
click at [113, 77] on div "Журнал відвідувань" at bounding box center [76, 70] width 90 height 14
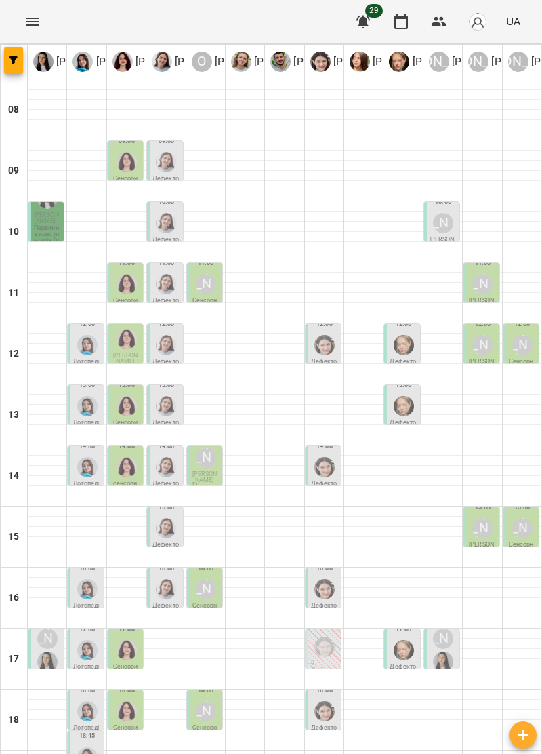
click at [130, 222] on div at bounding box center [126, 227] width 39 height 10
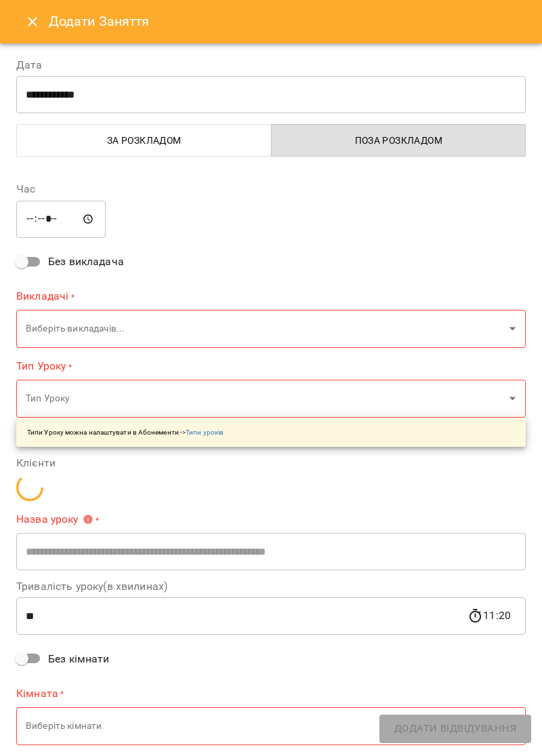
type input "**********"
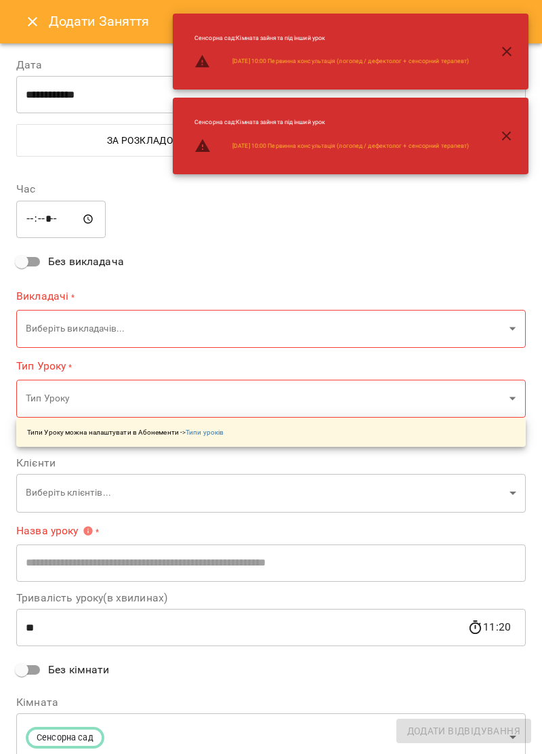
click at [47, 216] on input "*****" at bounding box center [60, 219] width 89 height 38
type input "*****"
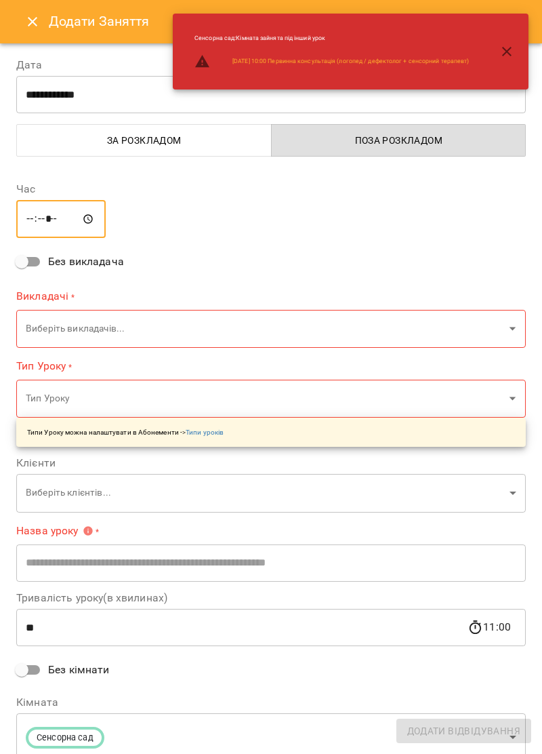
click at [508, 330] on body "For Business 29 UA [PERSON_NAME] [PERSON_NAME] [PERSON_NAME] [PERSON_NAME] О [P…" at bounding box center [271, 443] width 542 height 887
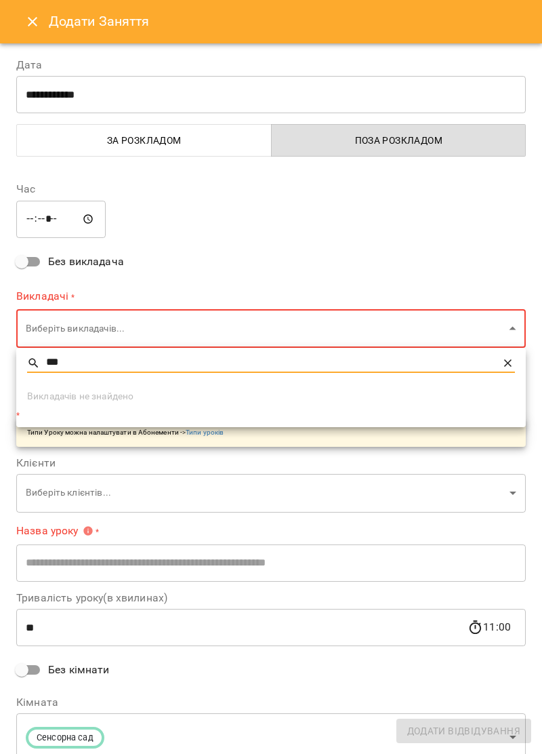
type input "***"
click at [511, 366] on icon at bounding box center [507, 362] width 7 height 7
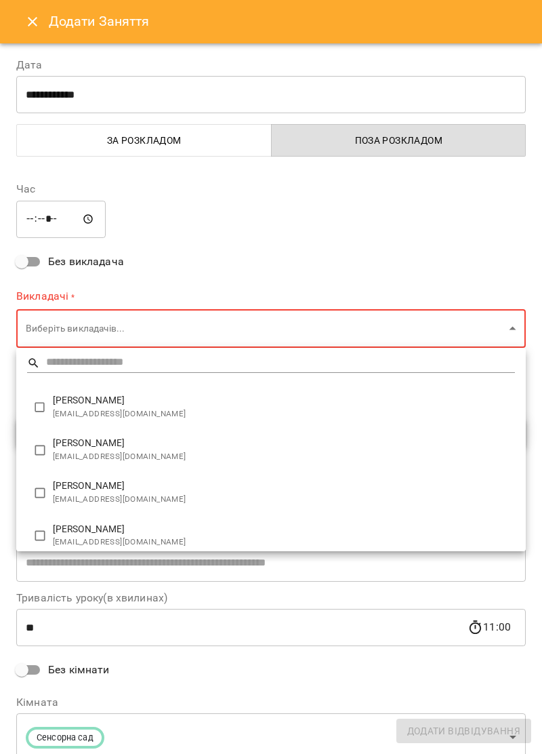
click at [149, 327] on div at bounding box center [271, 377] width 542 height 754
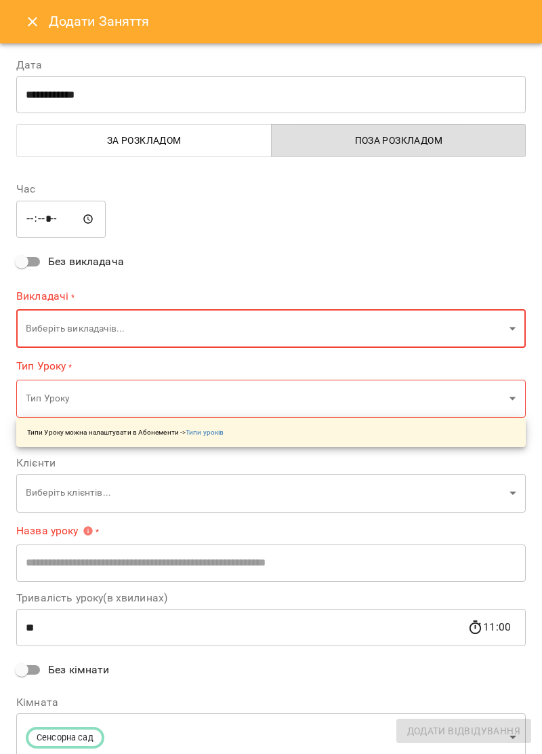
click at [113, 321] on body "For Business 29 UA [PERSON_NAME] [PERSON_NAME] [PERSON_NAME] [PERSON_NAME] О [P…" at bounding box center [271, 443] width 542 height 887
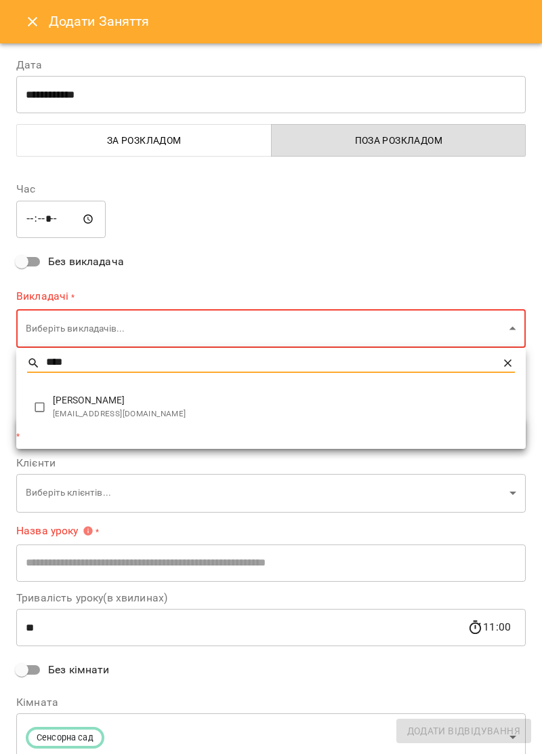
type input "****"
type input "**********"
type input "**"
type input "**********"
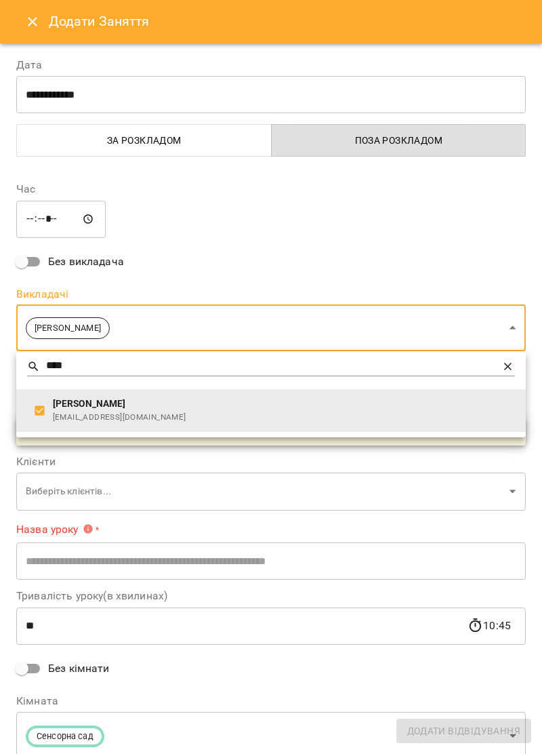
click at [418, 218] on div at bounding box center [271, 377] width 542 height 754
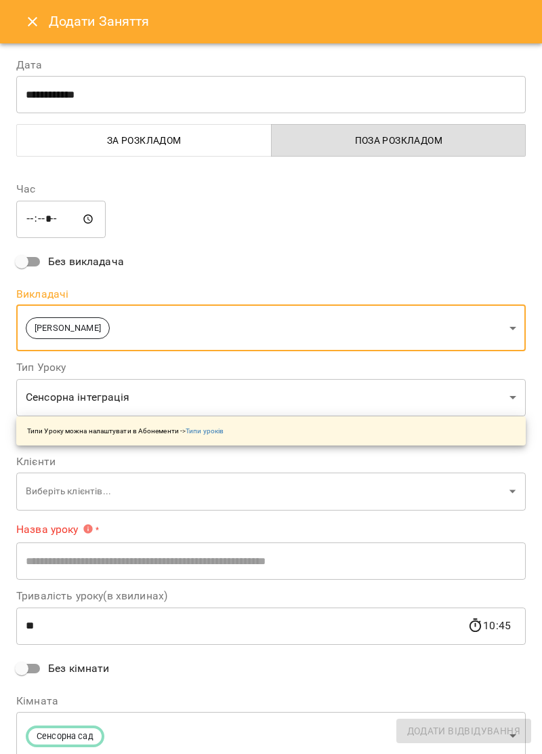
click at [506, 488] on body "For Business 29 UA [PERSON_NAME] [PERSON_NAME] [PERSON_NAME] [PERSON_NAME] О [P…" at bounding box center [271, 443] width 542 height 887
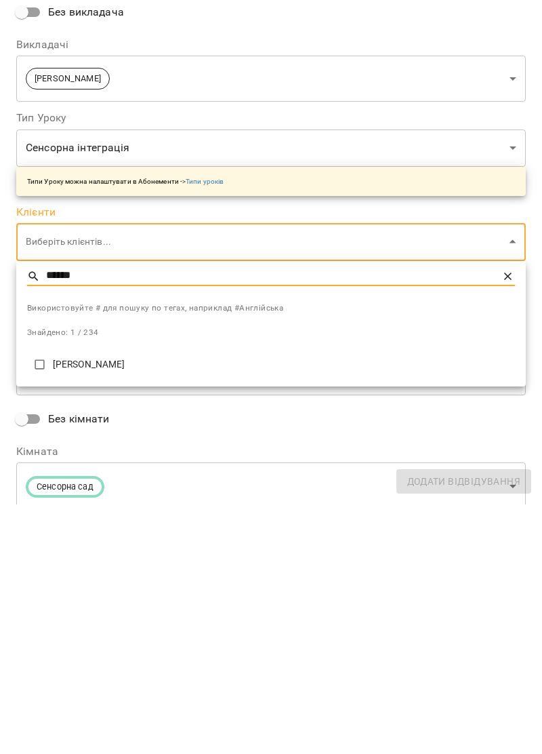
type input "******"
type input "**********"
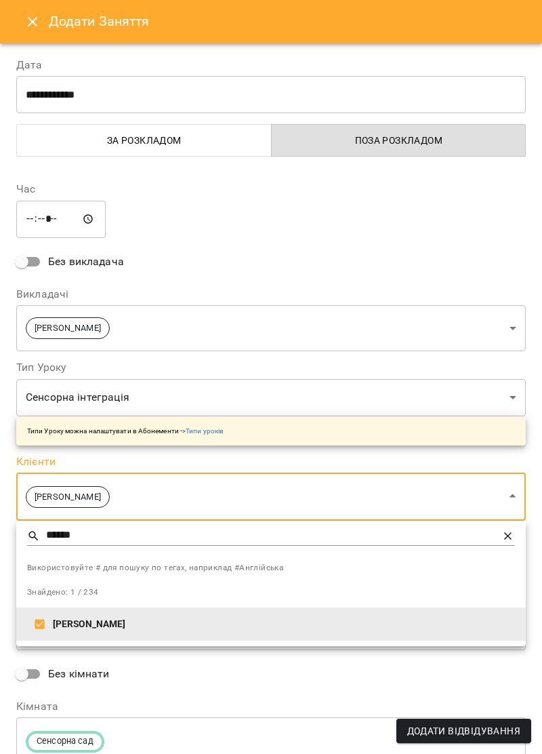
click at [424, 249] on div at bounding box center [271, 377] width 542 height 754
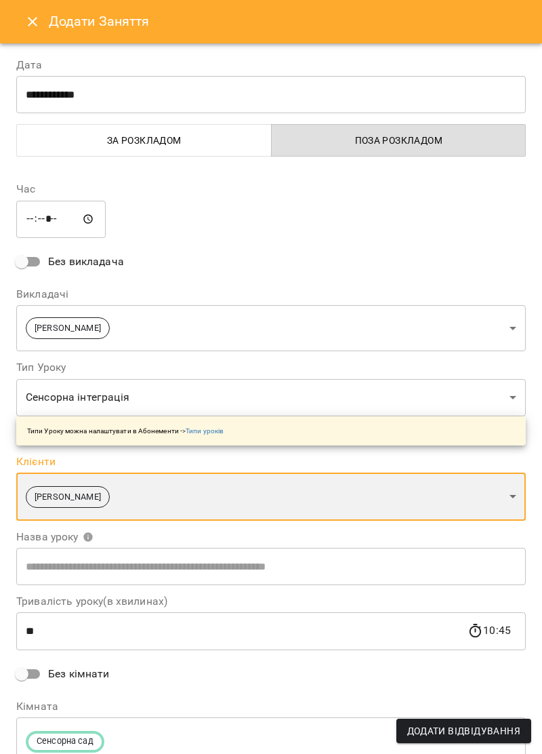
scroll to position [57, 0]
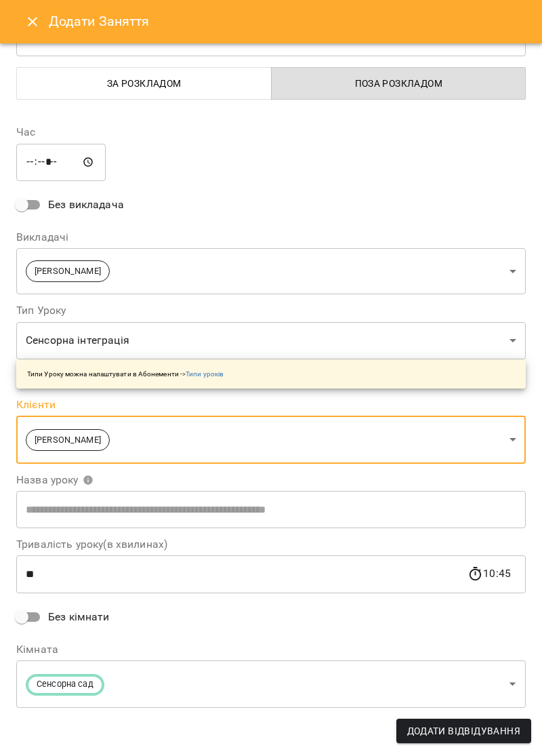
click at [378, 509] on input "text" at bounding box center [271, 510] width 510 height 38
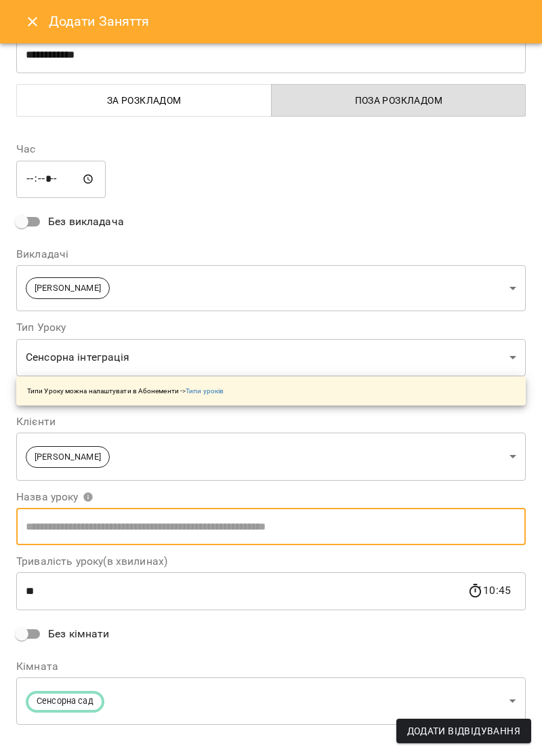
scroll to position [39, 0]
click at [515, 357] on body "For Business 29 UA Ірина Керівник Тетяна Хомин Ольга Крикун Дарія Тріпадуш О Ол…" at bounding box center [271, 443] width 542 height 887
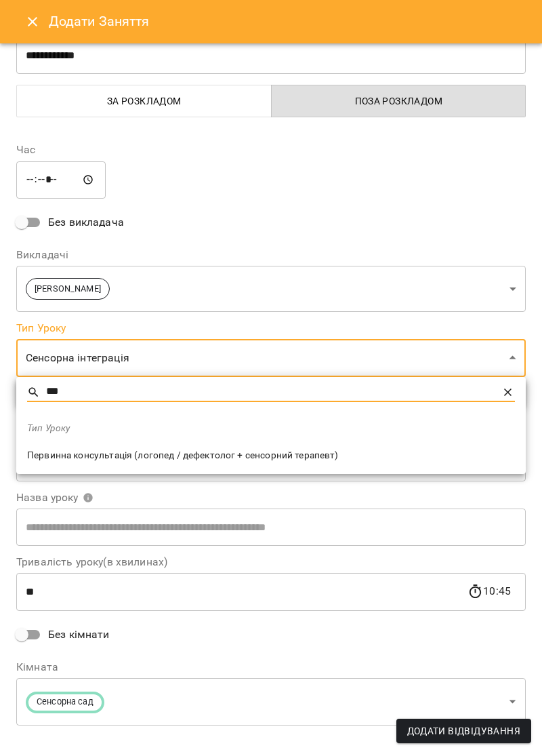
type input "***"
click at [324, 449] on span "Первинна консультація (логопед / дефектолог + сенсорний терапевт)" at bounding box center [271, 456] width 488 height 14
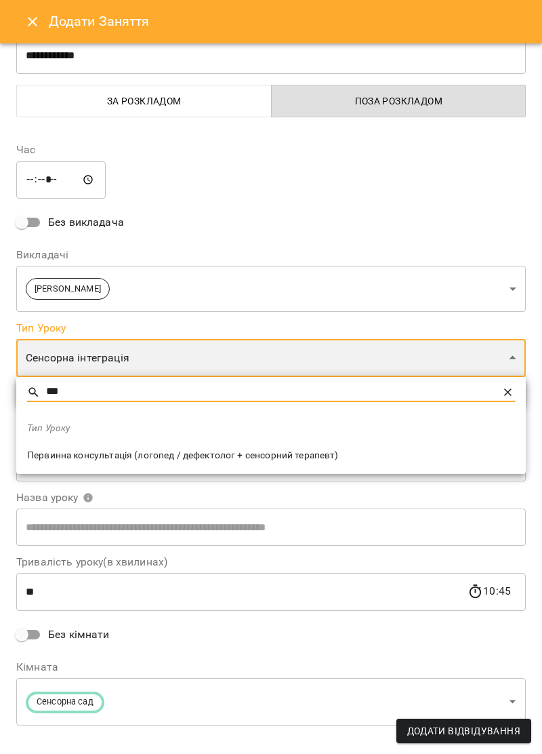
type input "**********"
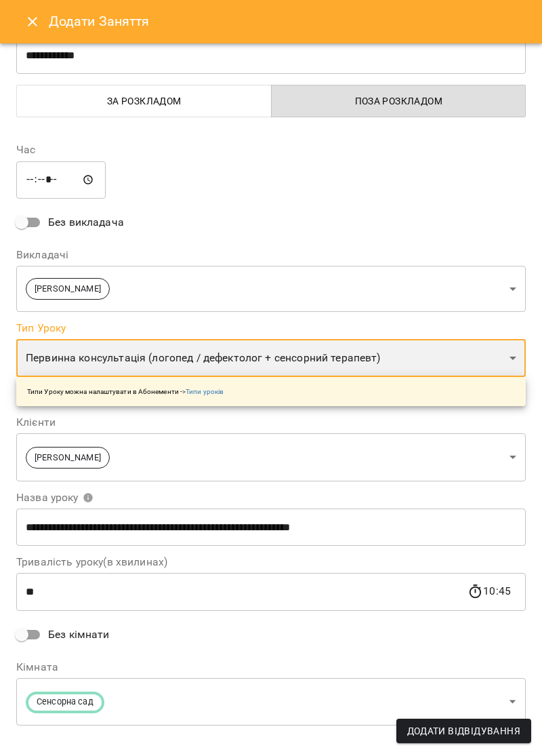
scroll to position [57, 0]
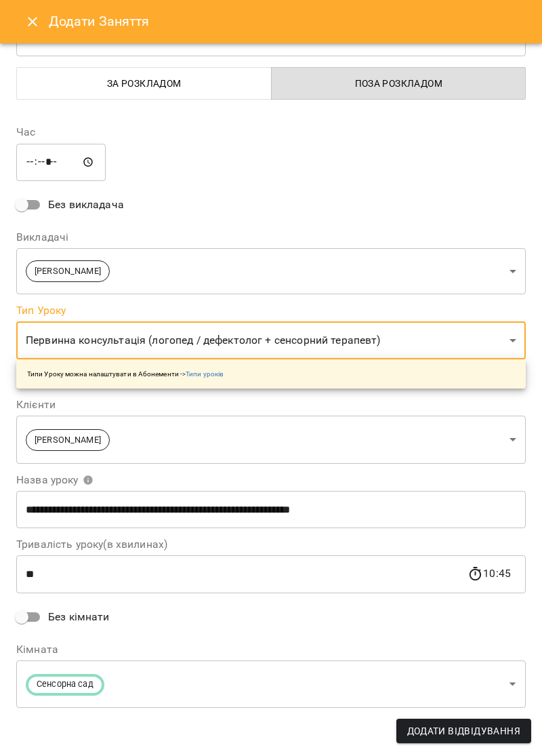
click at [499, 737] on span "Додати Відвідування" at bounding box center [463, 731] width 113 height 16
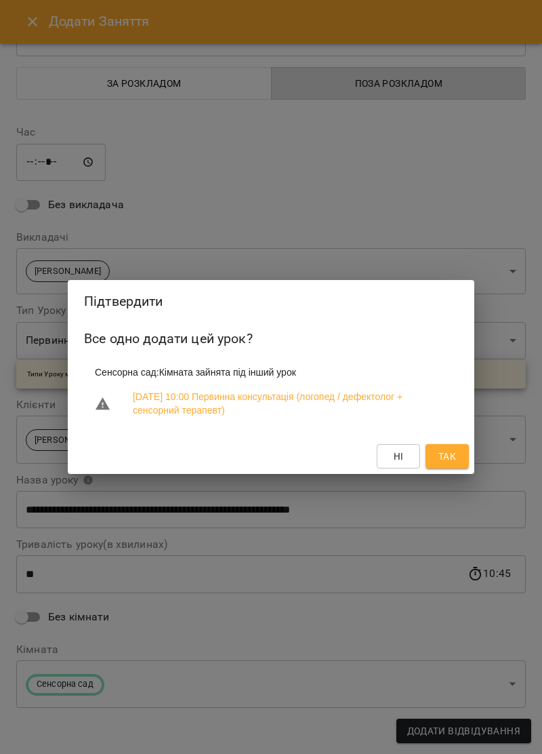
click at [441, 177] on div "Підтвердити Все одно додати цей урок? Сенсорна сад : Кімната зайнята під інший …" at bounding box center [271, 377] width 542 height 754
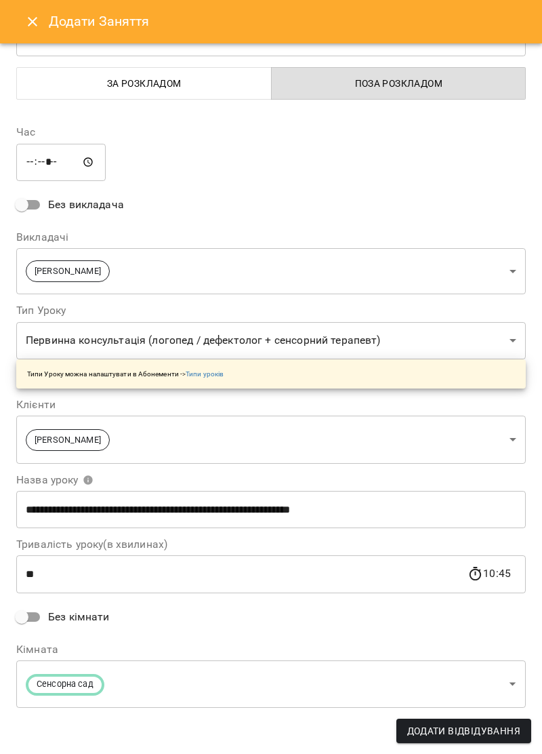
click at [504, 690] on body "For Business 29 UA Ірина Керівник Тетяна Хомин Ольга Крикун Дарія Тріпадуш О Ол…" at bounding box center [271, 443] width 542 height 887
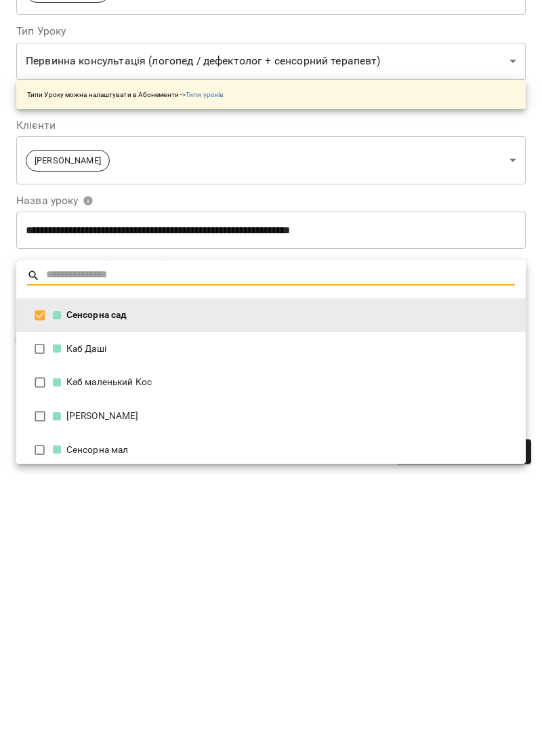
click at [129, 727] on div "Сенсорна мал" at bounding box center [284, 730] width 462 height 14
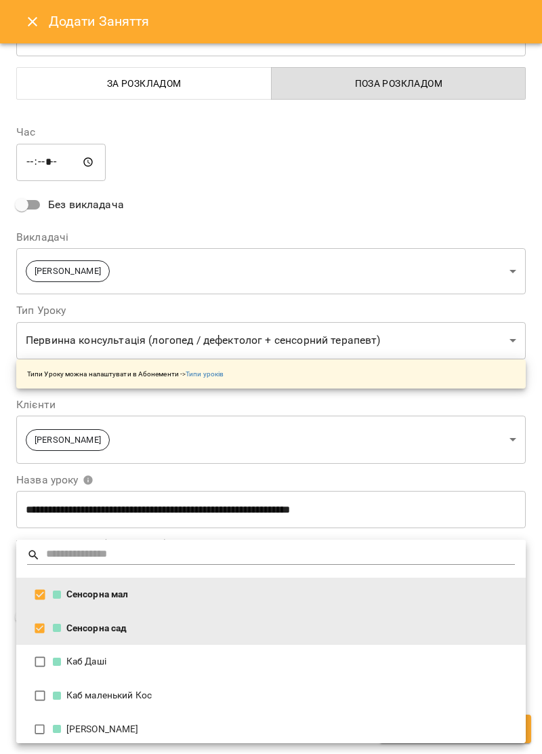
type input "**********"
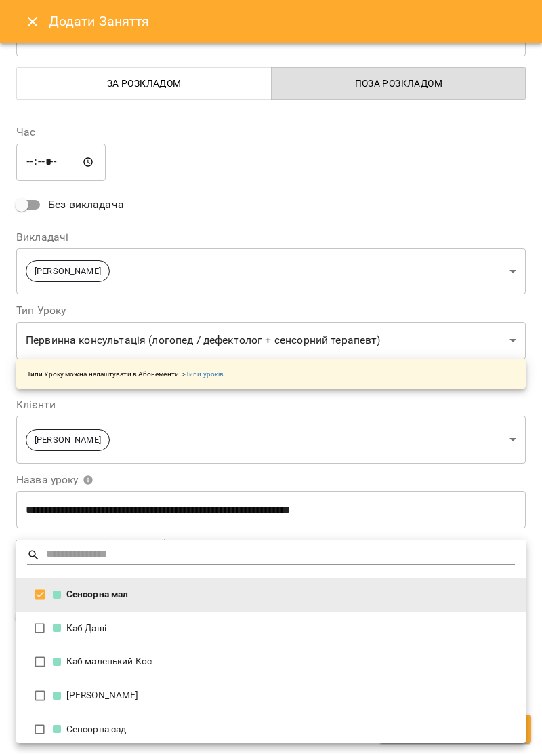
click at [412, 186] on div at bounding box center [271, 377] width 542 height 754
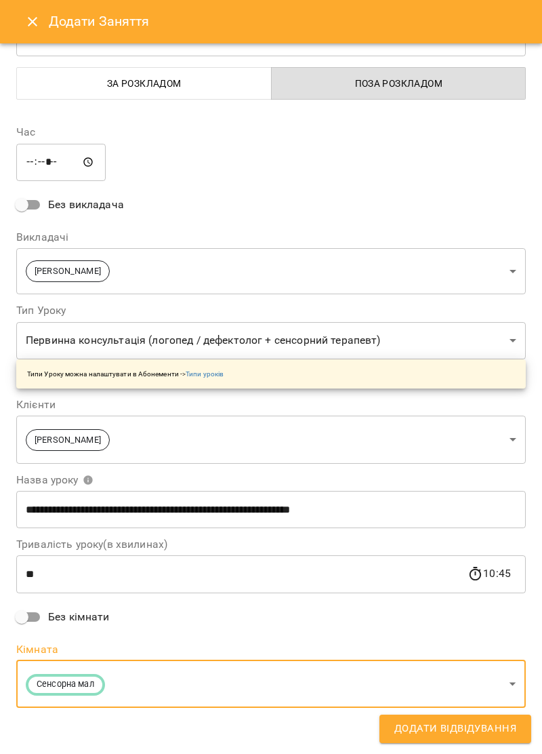
click at [506, 729] on span "Додати Відвідування" at bounding box center [456, 729] width 122 height 18
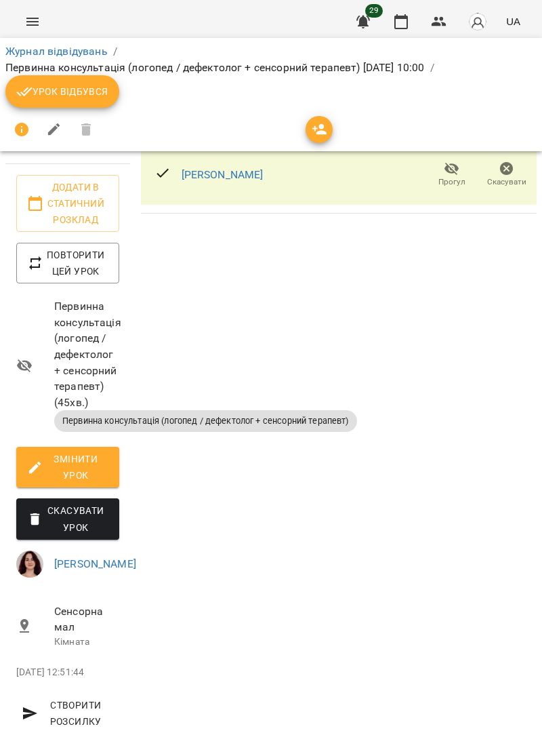
click at [37, 26] on icon "Menu" at bounding box center [32, 22] width 16 height 16
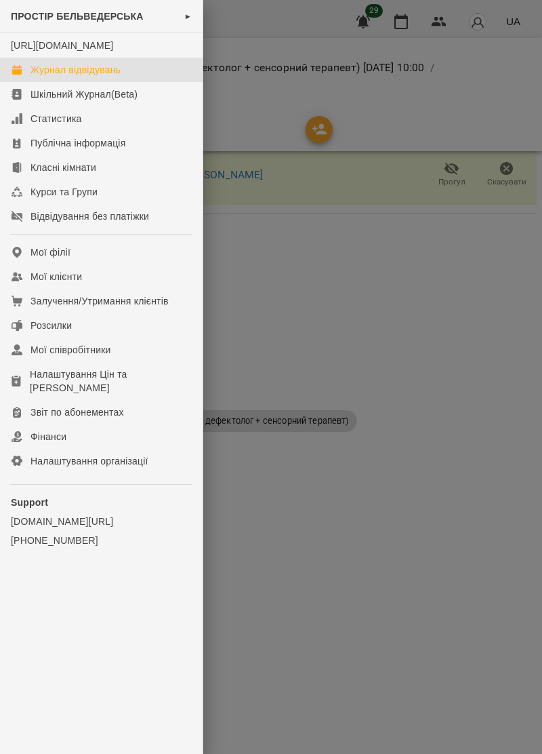
click at [111, 77] on div "Журнал відвідувань" at bounding box center [76, 70] width 90 height 14
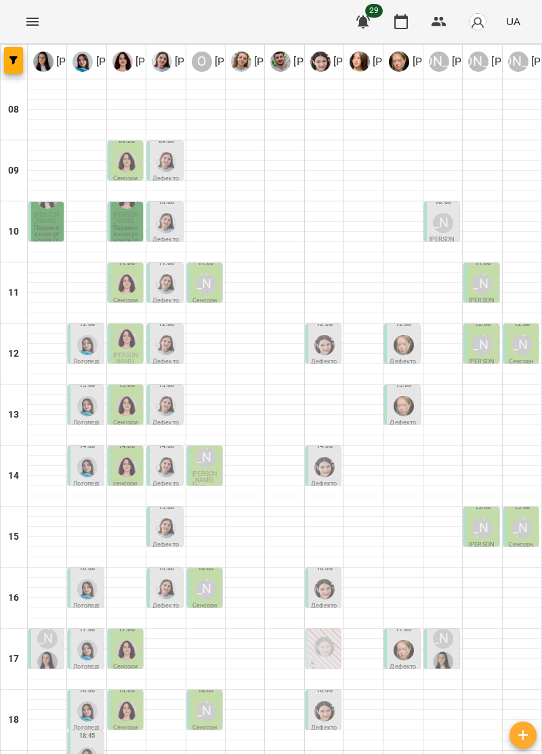
click at [55, 218] on p "Степанов Давид" at bounding box center [47, 218] width 27 height 12
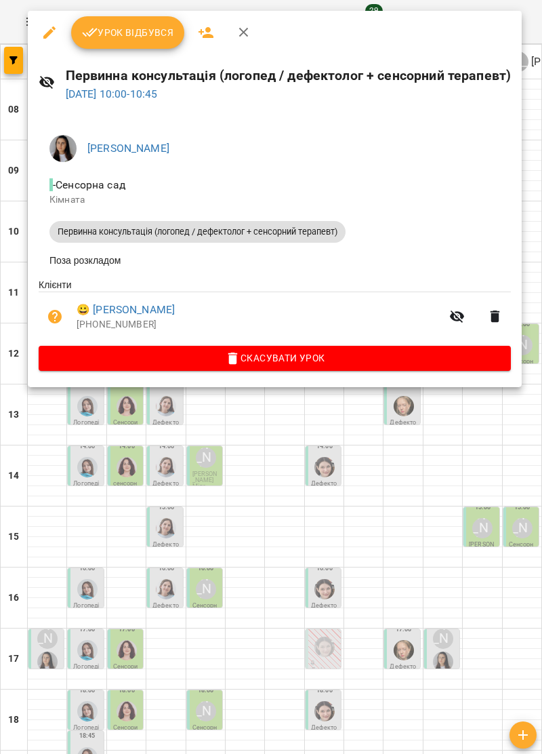
click at [245, 28] on icon "button" at bounding box center [243, 32] width 9 height 9
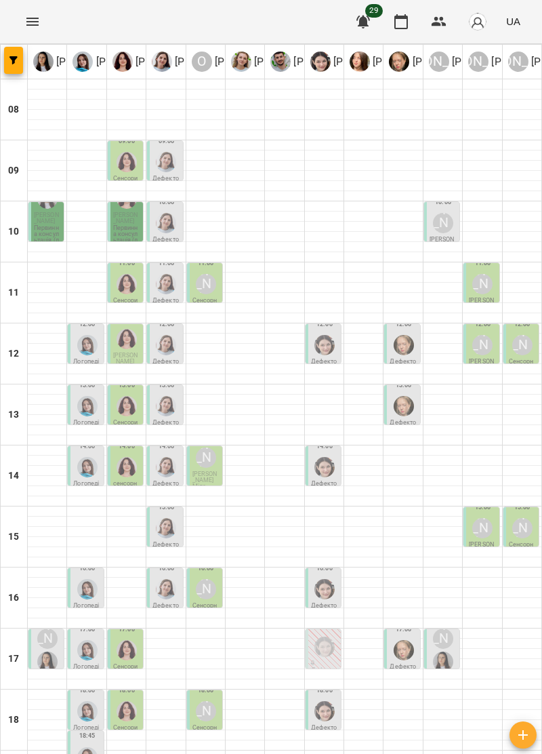
click at [120, 286] on img "Ольга Крикун" at bounding box center [127, 284] width 20 height 20
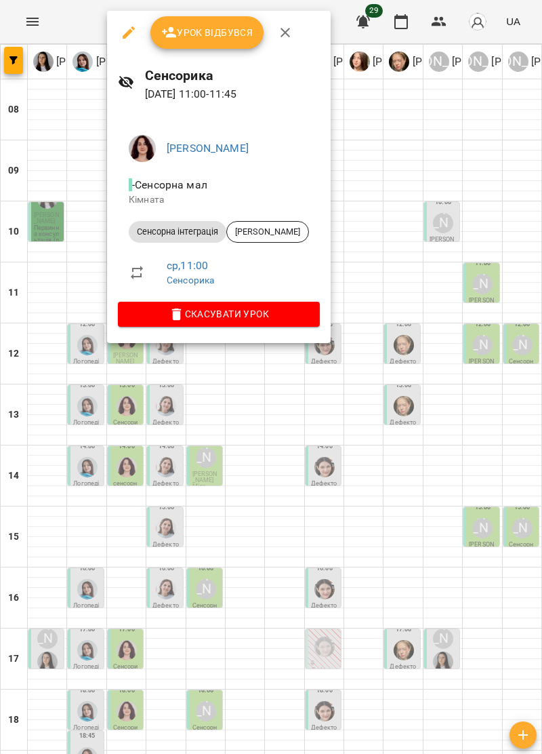
click at [292, 19] on button "button" at bounding box center [285, 32] width 33 height 33
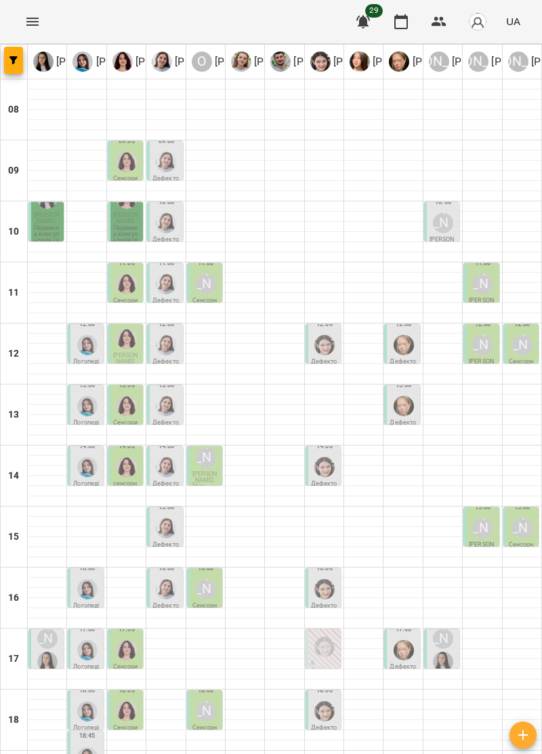
click at [165, 287] on img "Дарія Тріпадуш" at bounding box center [166, 284] width 20 height 20
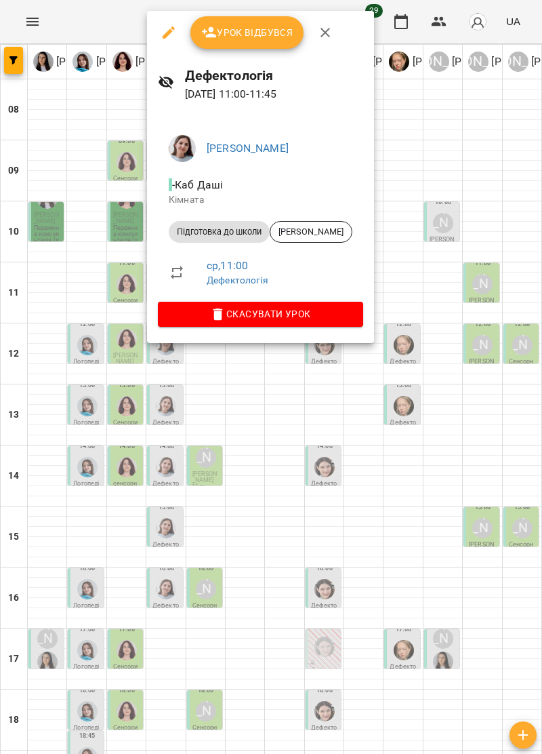
click at [323, 34] on icon "button" at bounding box center [325, 32] width 9 height 9
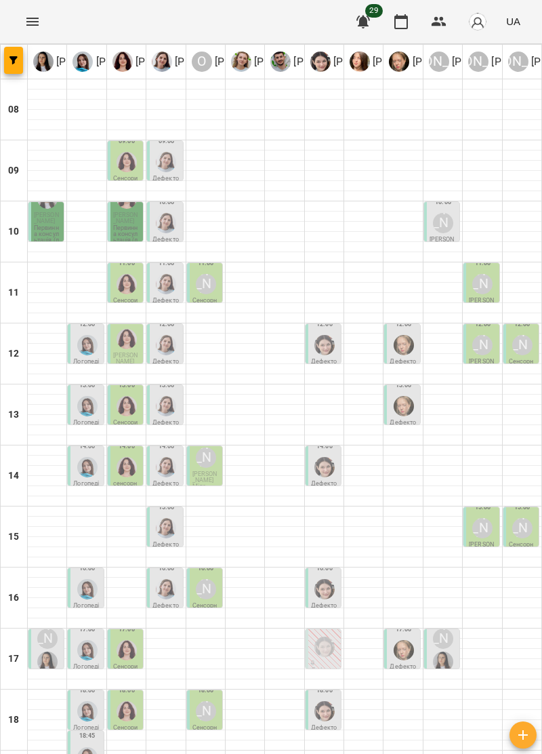
click at [172, 292] on img "Дарія Тріпадуш" at bounding box center [166, 284] width 20 height 20
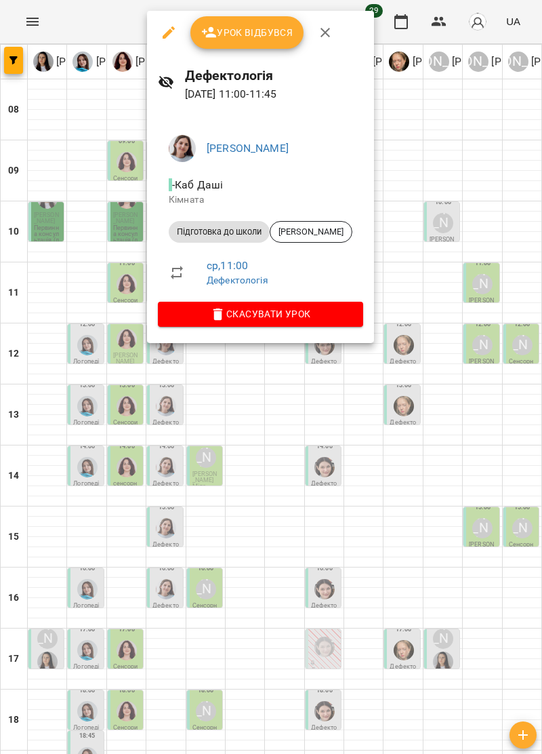
click at [304, 313] on span "Скасувати Урок" at bounding box center [261, 314] width 184 height 16
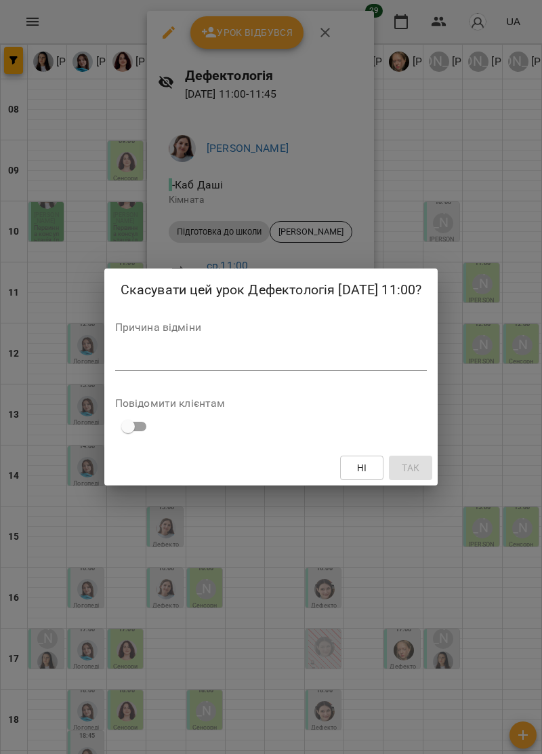
click at [139, 363] on textarea at bounding box center [271, 359] width 313 height 13
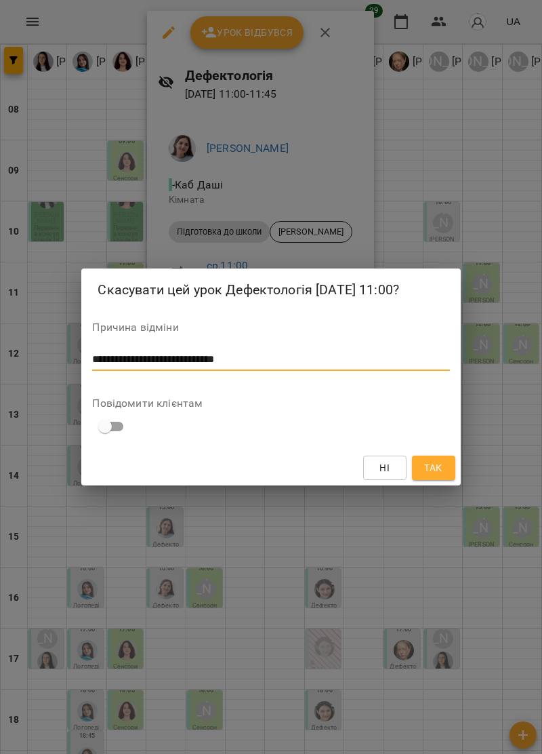
type textarea "**********"
click at [431, 473] on span "Так" at bounding box center [433, 468] width 18 height 16
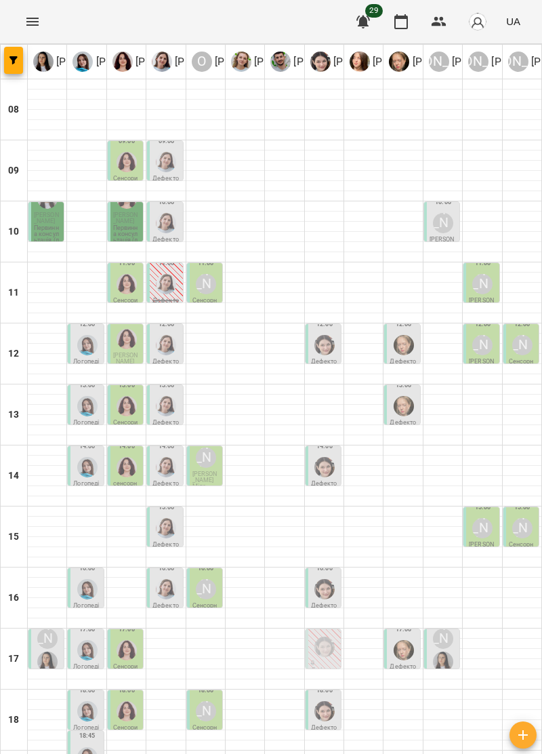
click at [55, 229] on p "Первинна консультація (логопед / дефектолог + сенсорний терапевт)" at bounding box center [47, 249] width 27 height 49
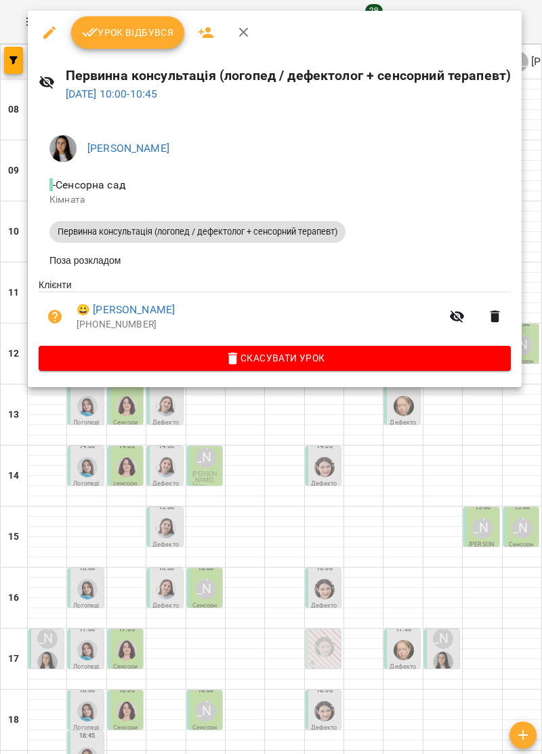
click at [242, 28] on icon "button" at bounding box center [244, 32] width 16 height 16
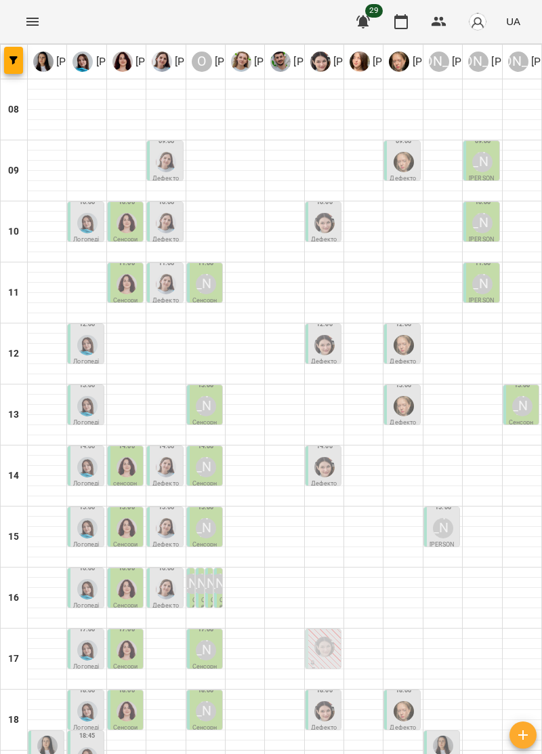
click at [168, 292] on img "Дарія Тріпадуш" at bounding box center [166, 284] width 20 height 20
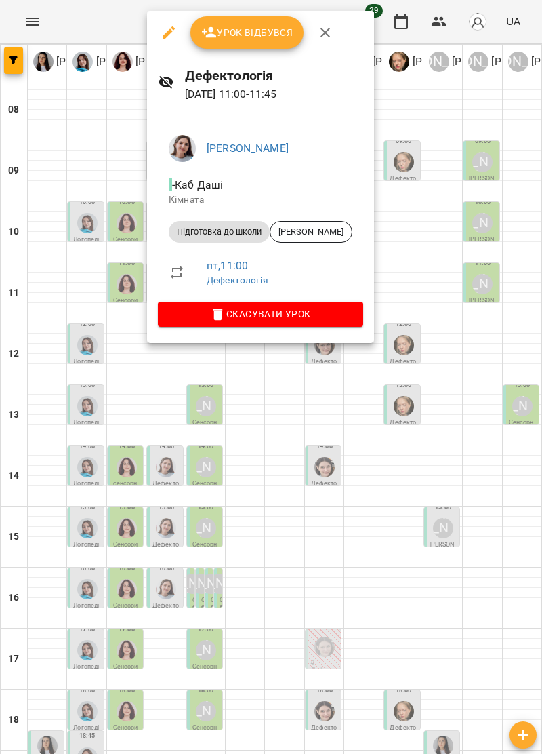
click at [327, 26] on icon "button" at bounding box center [325, 32] width 16 height 16
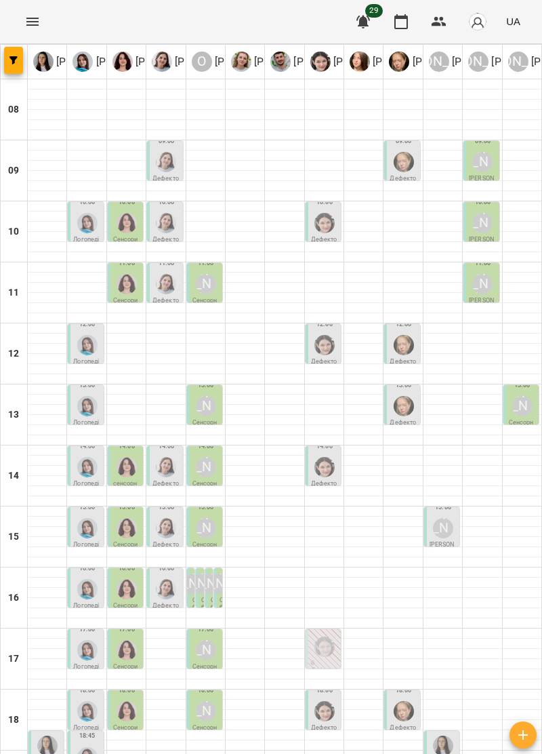
click at [175, 290] on div at bounding box center [166, 284] width 26 height 26
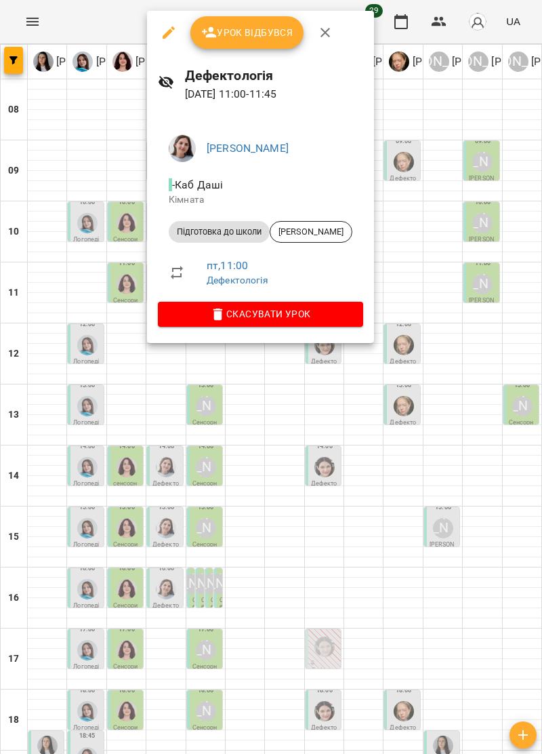
click at [339, 28] on button "button" at bounding box center [325, 32] width 33 height 33
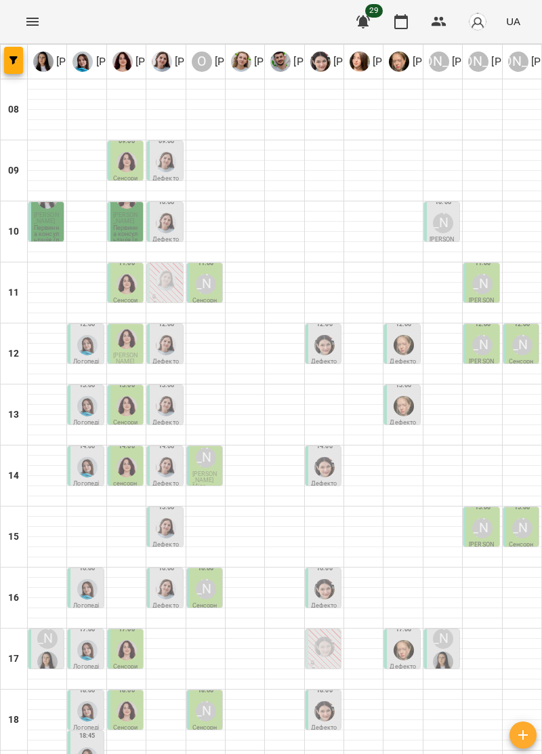
click at [52, 233] on p "Первинна консультація (логопед / дефектолог + сенсорний терапевт)" at bounding box center [47, 249] width 27 height 49
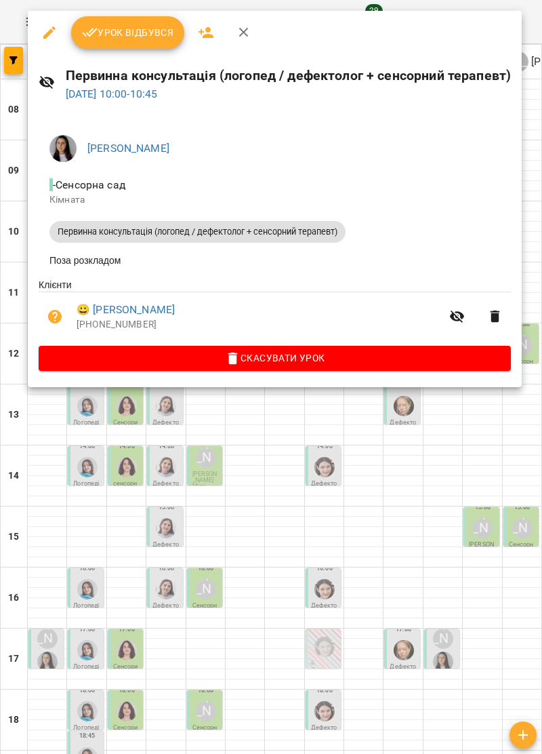
click at [244, 27] on icon "button" at bounding box center [244, 32] width 16 height 16
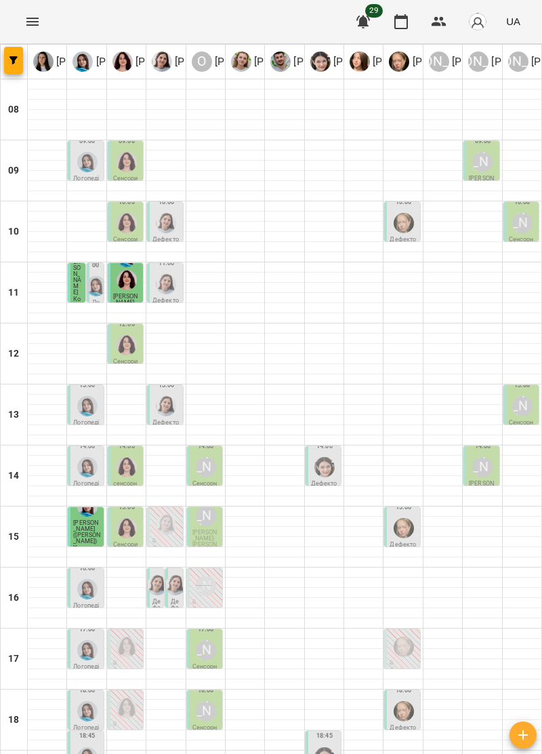
scroll to position [133, 0]
click at [81, 701] on img "Тетяна Хомин" at bounding box center [87, 711] width 20 height 20
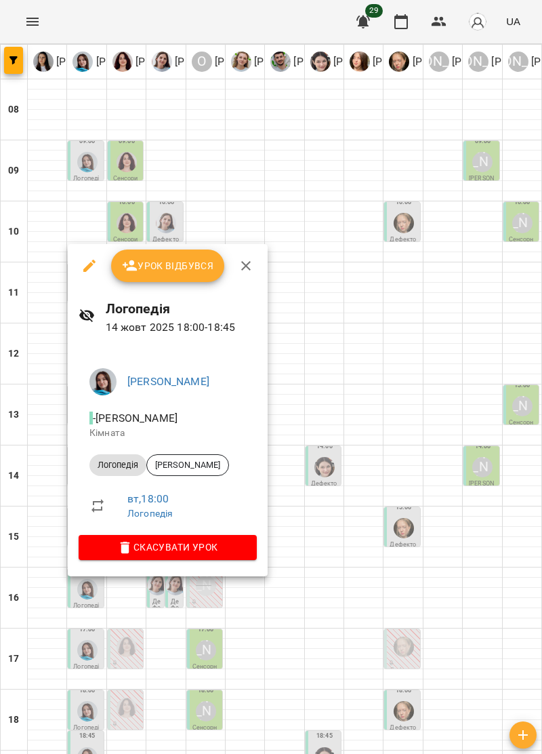
click at [247, 269] on icon "button" at bounding box center [246, 266] width 16 height 16
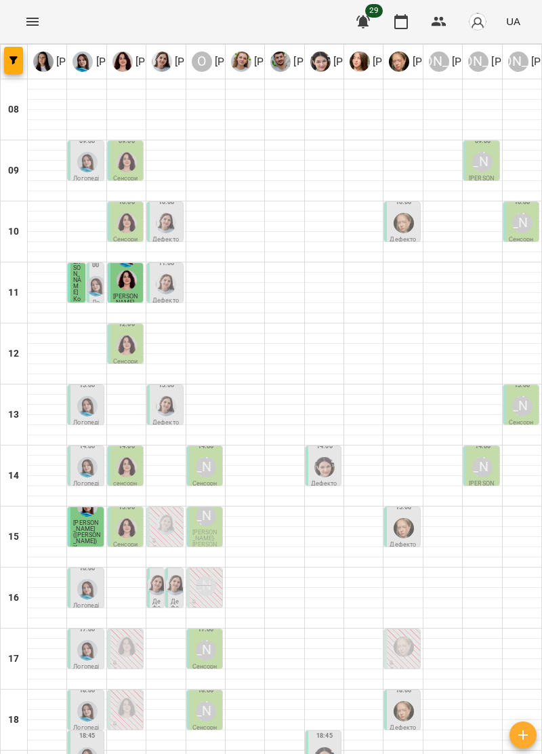
click at [208, 701] on div "[PERSON_NAME]" at bounding box center [206, 711] width 20 height 20
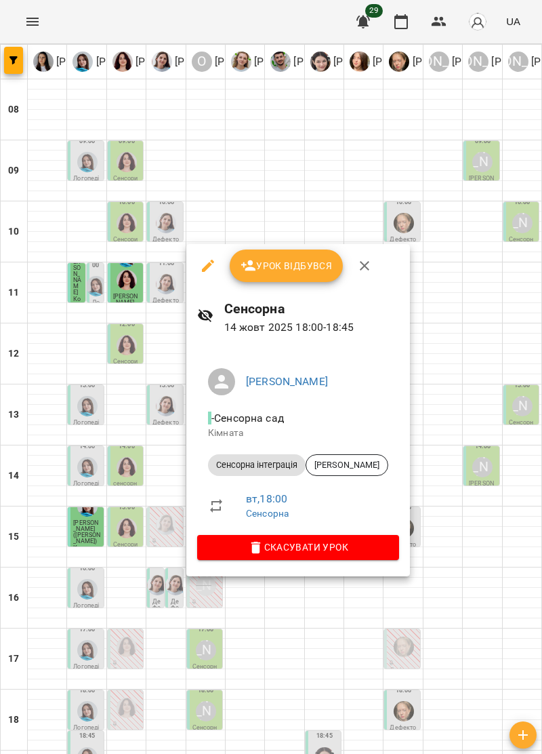
click at [368, 277] on button "button" at bounding box center [364, 265] width 33 height 33
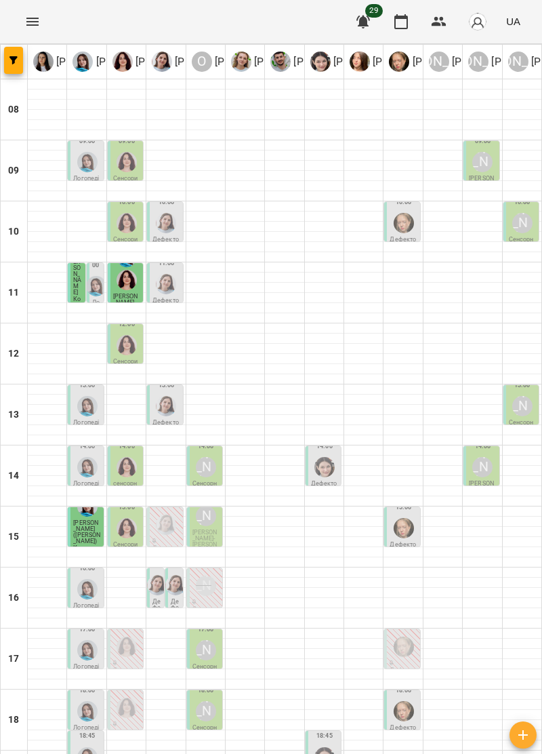
click at [397, 701] on img "Анна Прокопенко" at bounding box center [404, 711] width 20 height 20
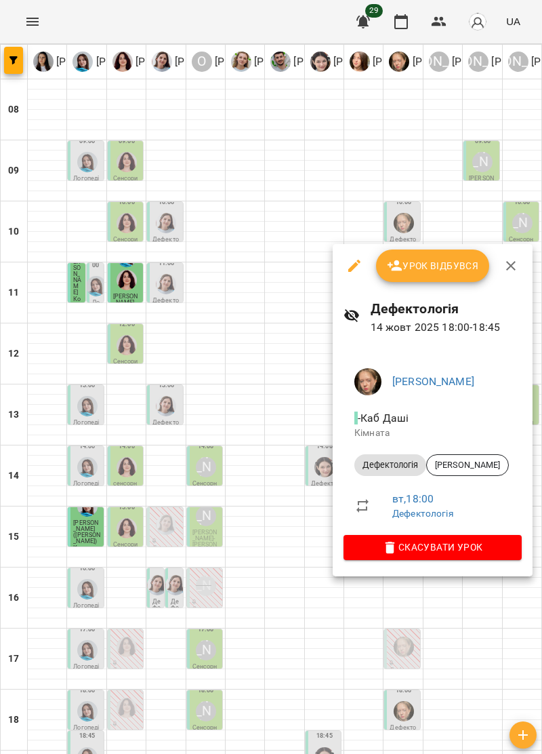
click at [503, 270] on icon "button" at bounding box center [511, 266] width 16 height 16
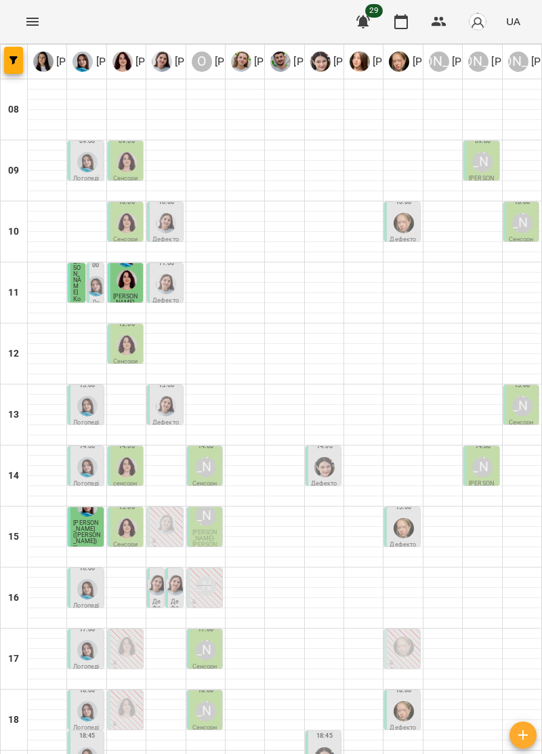
click at [323, 747] on img "Софія Цюпер" at bounding box center [325, 757] width 20 height 20
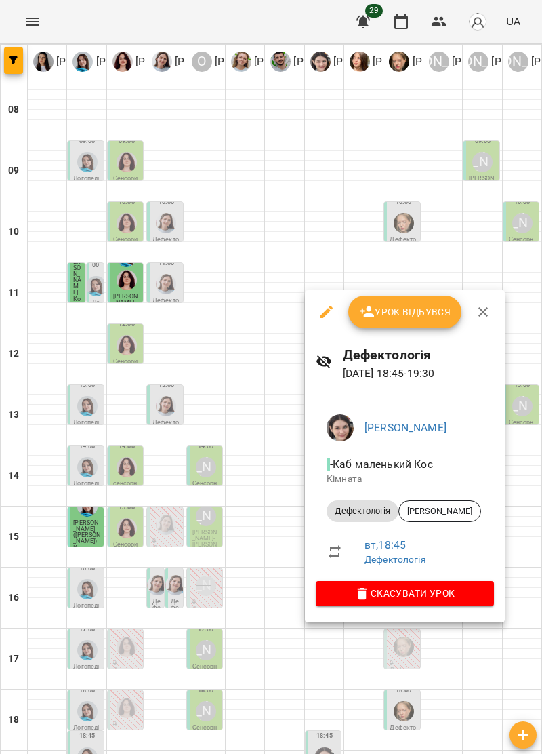
click at [487, 315] on icon "button" at bounding box center [483, 312] width 16 height 16
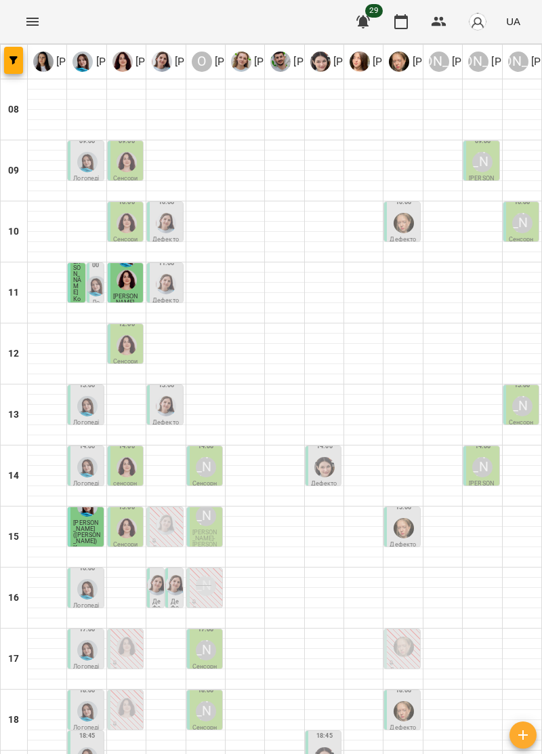
click at [98, 744] on div at bounding box center [88, 757] width 26 height 26
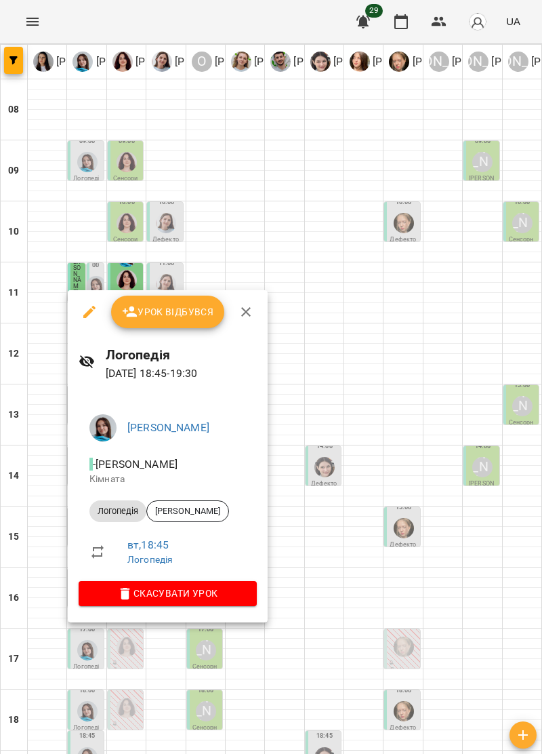
click at [235, 591] on span "Скасувати Урок" at bounding box center [167, 593] width 157 height 16
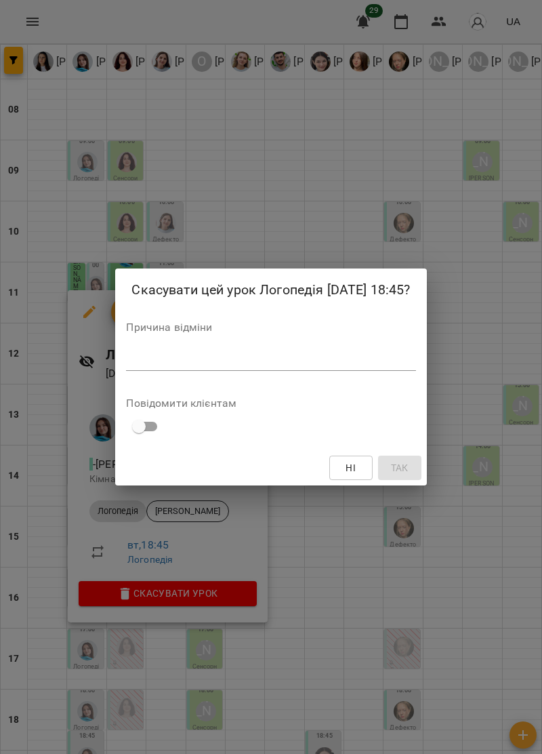
click at [169, 355] on textarea at bounding box center [271, 359] width 290 height 13
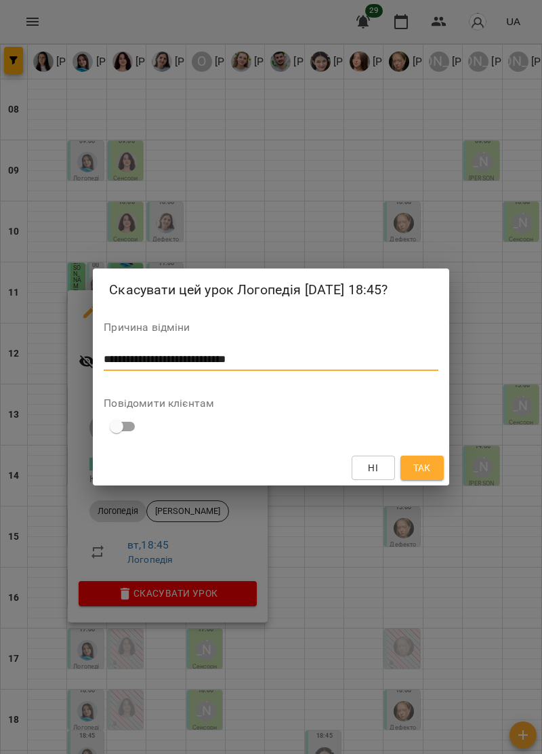
type textarea "**********"
click at [426, 475] on span "Так" at bounding box center [423, 468] width 18 height 16
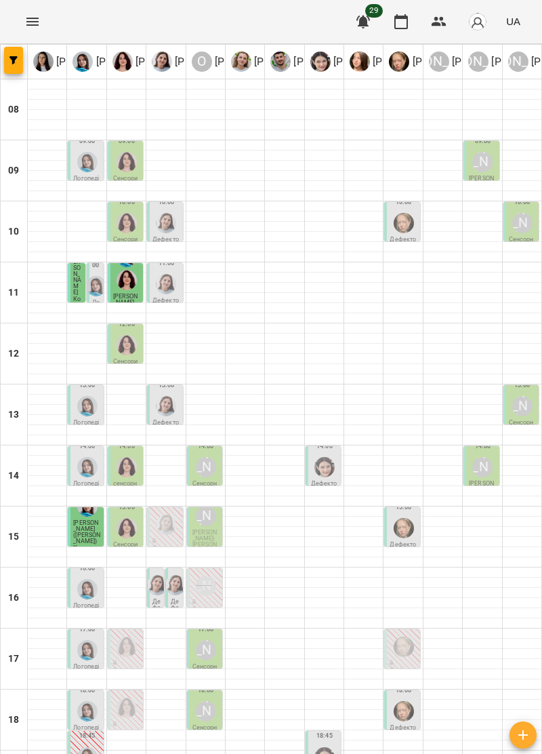
scroll to position [0, 0]
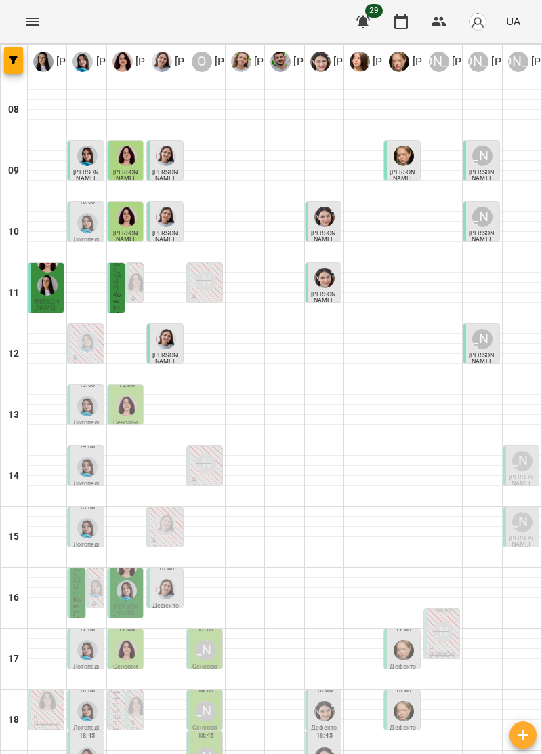
click at [52, 293] on div at bounding box center [48, 273] width 26 height 49
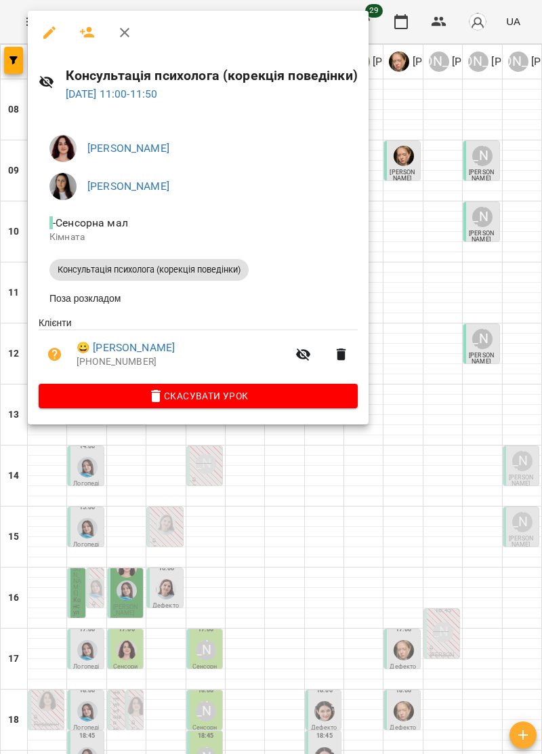
click at [131, 36] on icon "button" at bounding box center [125, 32] width 16 height 16
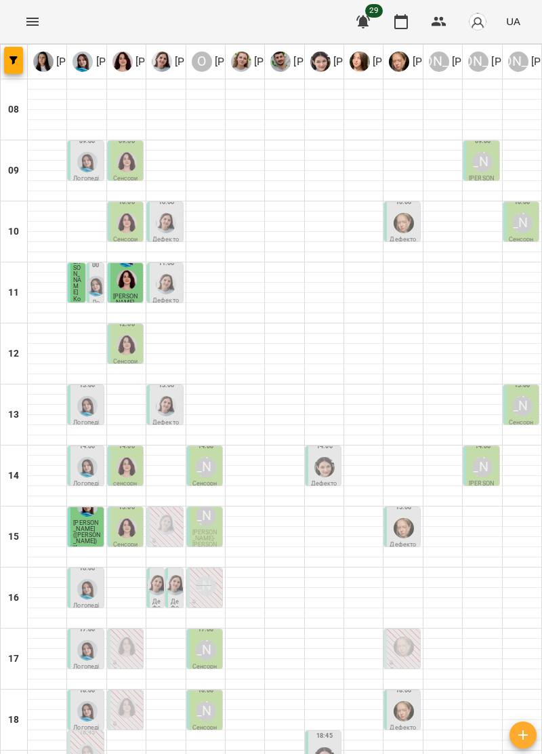
click at [123, 228] on img "Ольга Крикун" at bounding box center [127, 223] width 20 height 20
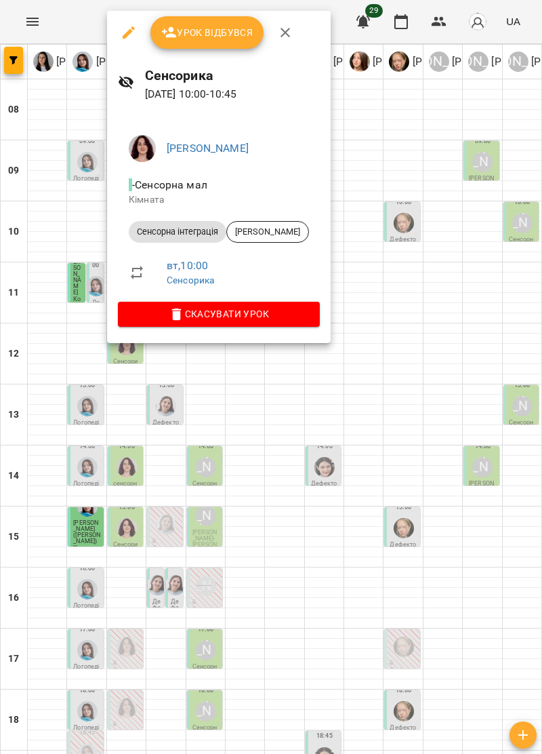
click at [289, 32] on icon "button" at bounding box center [285, 32] width 16 height 16
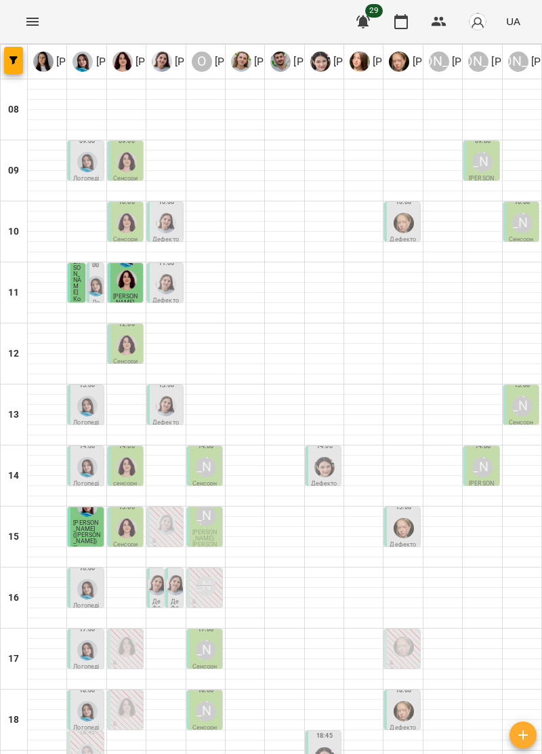
click at [81, 158] on img "Тетяна Хомин" at bounding box center [87, 162] width 20 height 20
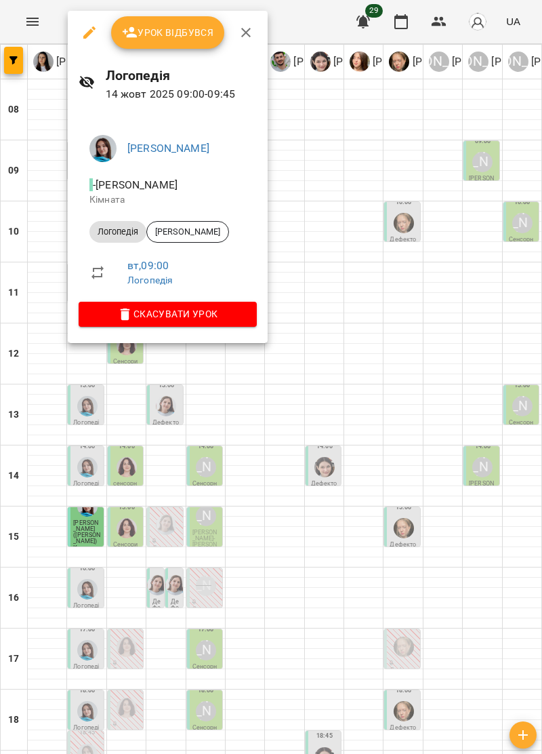
click at [248, 31] on icon "button" at bounding box center [246, 32] width 16 height 16
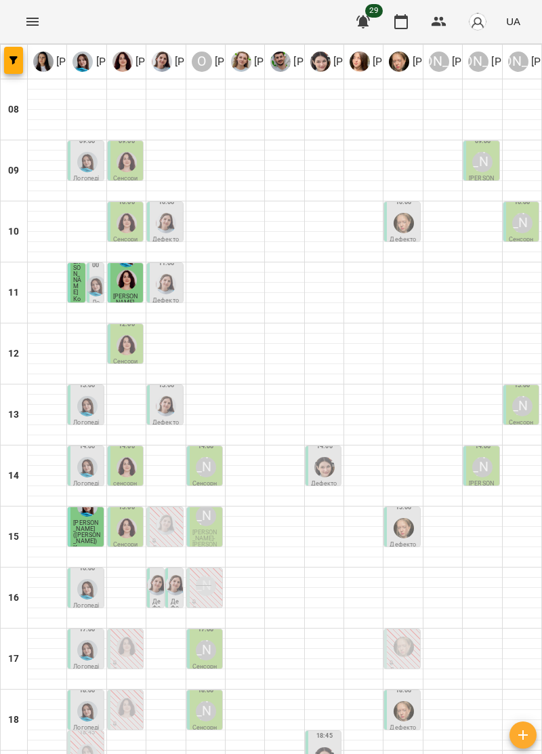
click at [138, 153] on div at bounding box center [127, 162] width 26 height 26
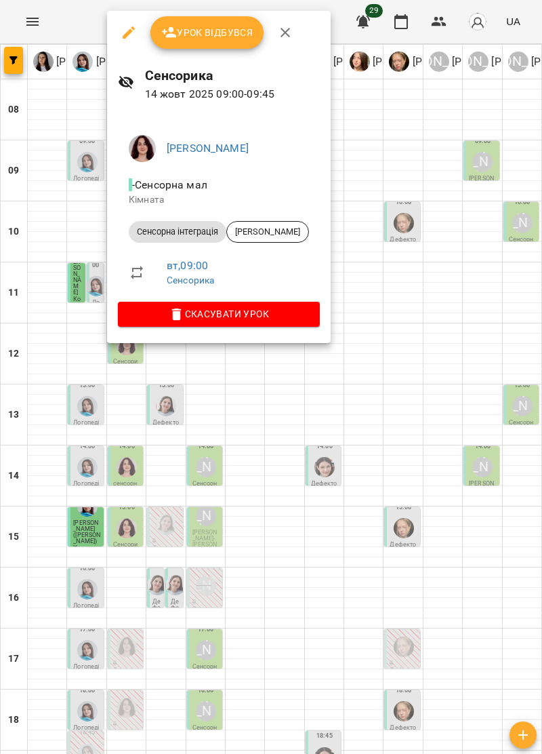
click at [285, 30] on icon "button" at bounding box center [285, 32] width 16 height 16
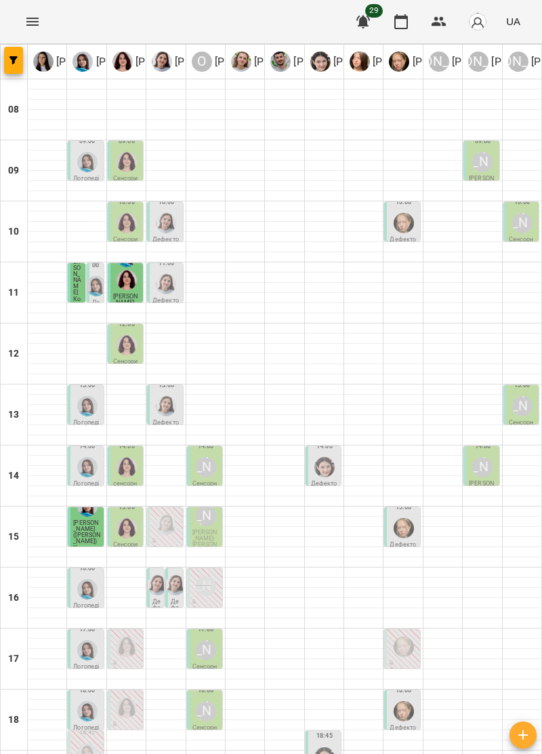
click at [170, 228] on img "Дарія Тріпадуш" at bounding box center [166, 223] width 20 height 20
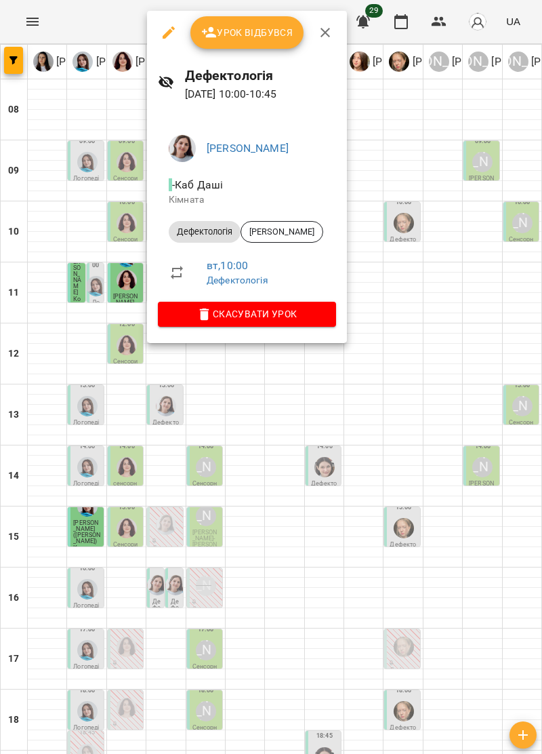
click at [317, 37] on icon "button" at bounding box center [325, 32] width 16 height 16
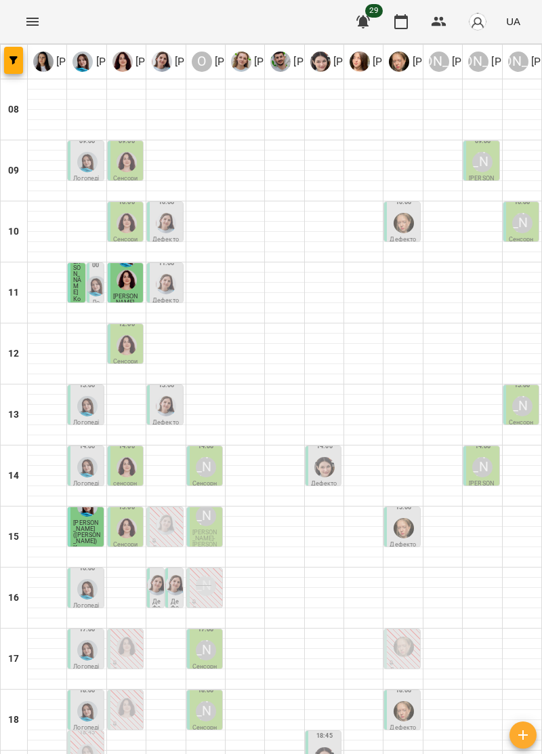
click at [178, 217] on div at bounding box center [166, 223] width 26 height 26
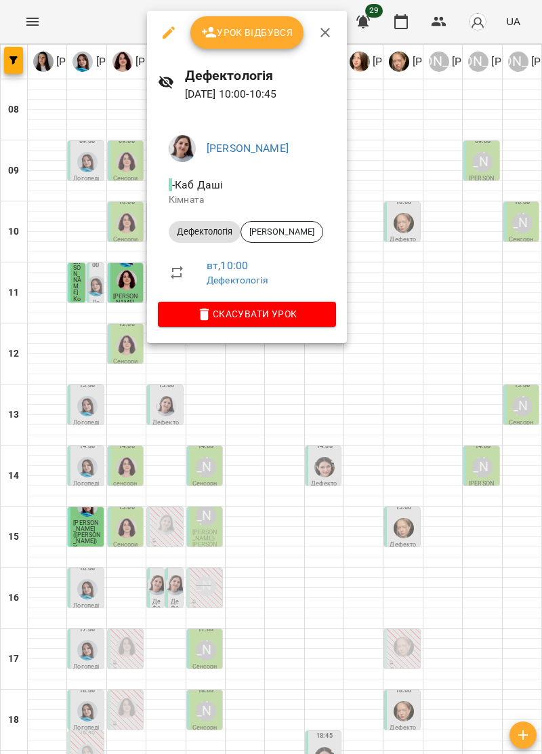
click at [321, 28] on icon "button" at bounding box center [325, 32] width 16 height 16
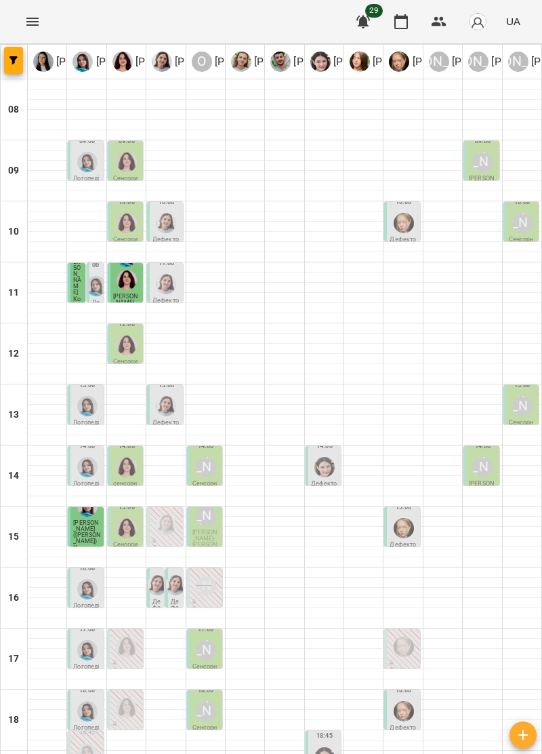
click at [173, 298] on p "Дефектологія" at bounding box center [166, 304] width 27 height 12
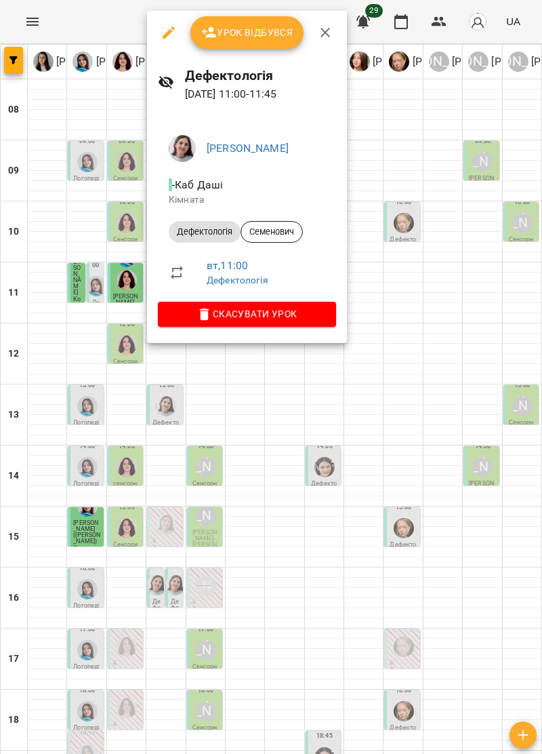
click at [331, 22] on button "button" at bounding box center [325, 32] width 33 height 33
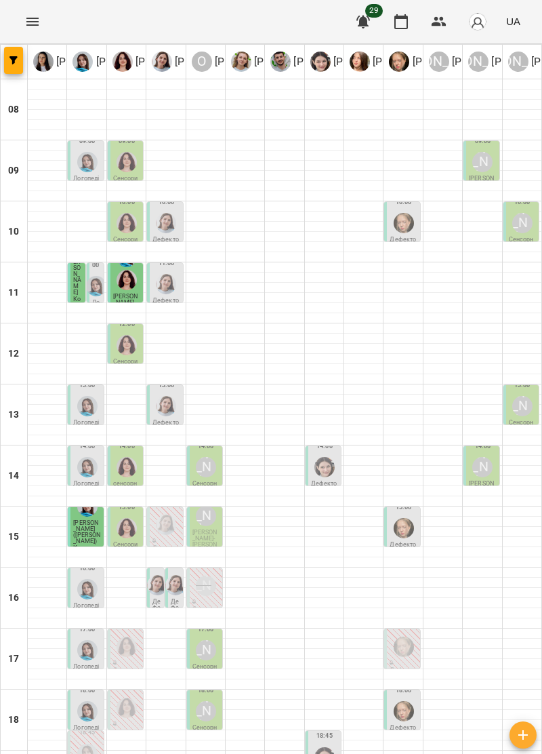
click at [125, 293] on span "[PERSON_NAME]" at bounding box center [125, 299] width 25 height 13
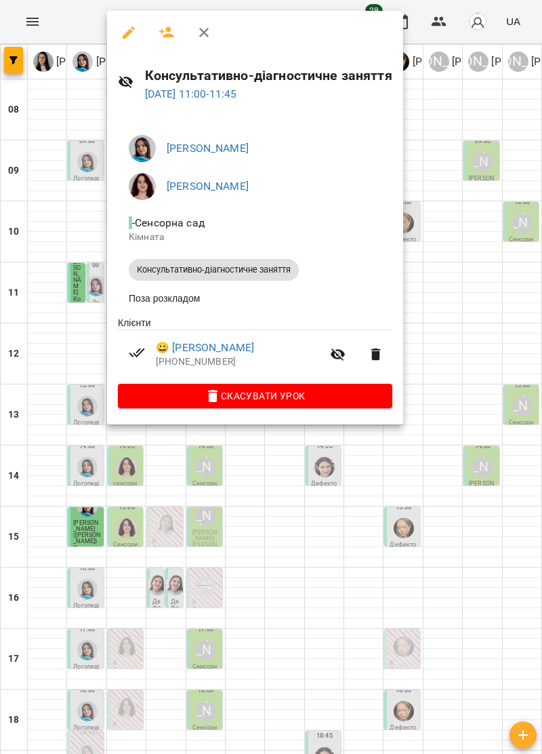
click at [210, 28] on icon "button" at bounding box center [204, 32] width 16 height 16
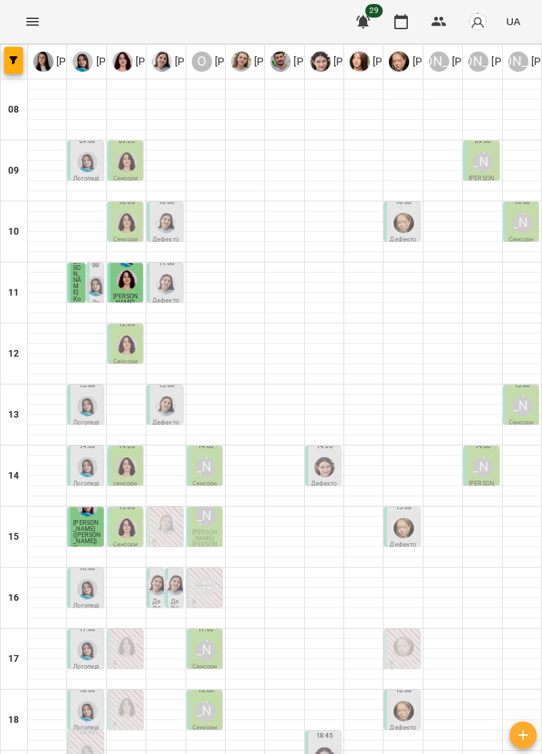
click at [92, 283] on img "Тетяна Хомин" at bounding box center [96, 286] width 20 height 20
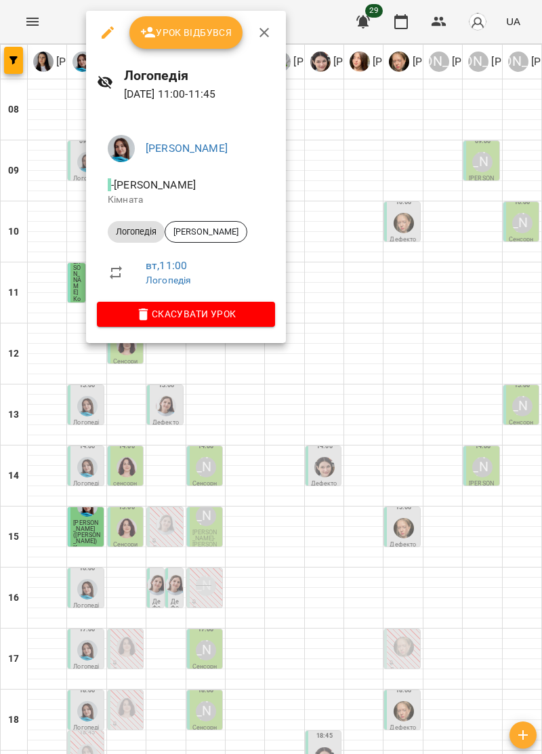
click at [264, 30] on icon "button" at bounding box center [264, 32] width 16 height 16
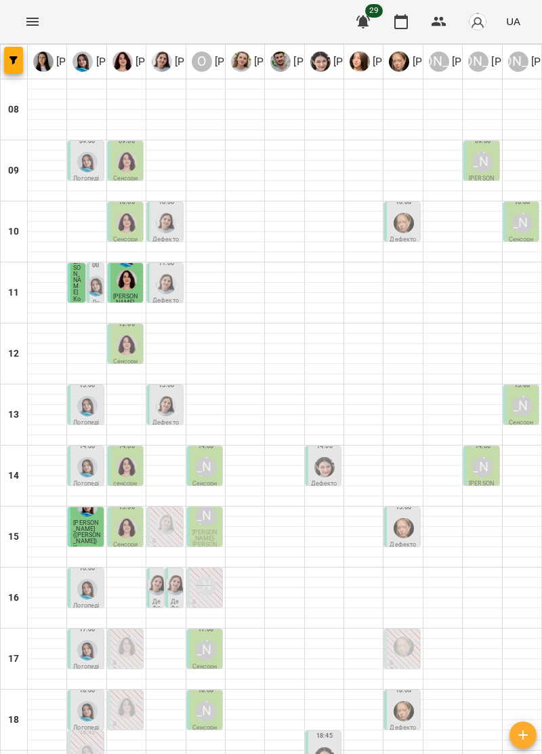
click at [73, 284] on span "[PERSON_NAME]" at bounding box center [77, 273] width 8 height 43
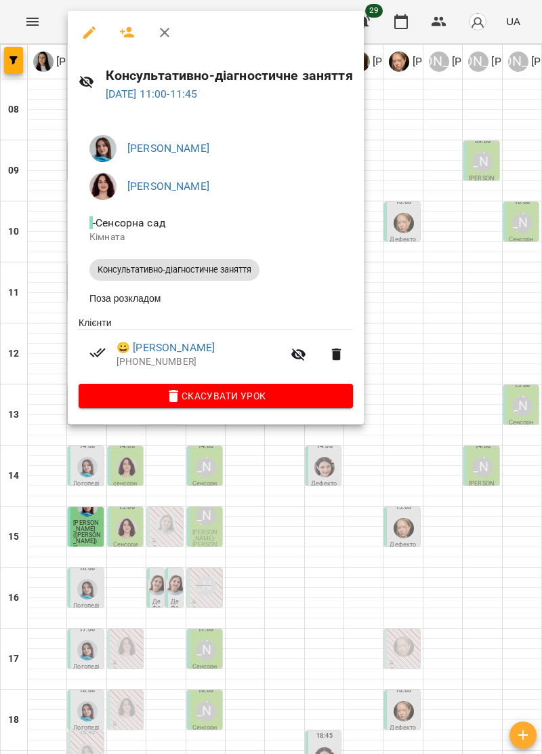
click at [174, 24] on button "button" at bounding box center [164, 32] width 33 height 33
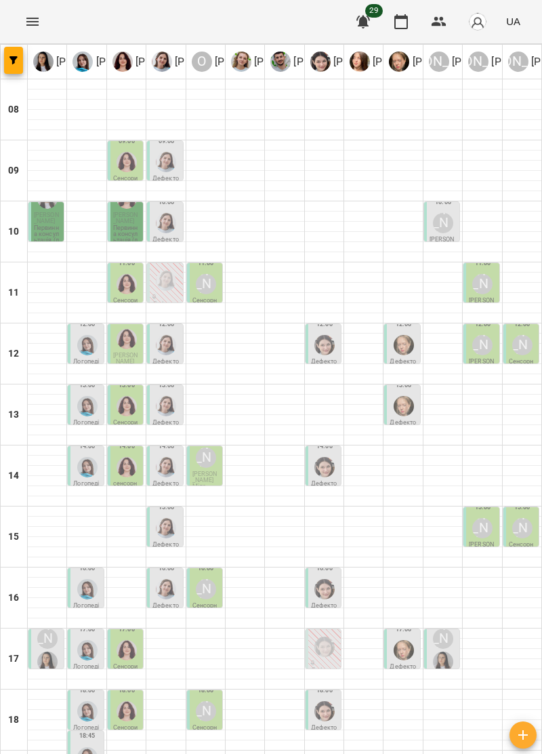
click at [168, 221] on img "Дарія Тріпадуш" at bounding box center [166, 223] width 20 height 20
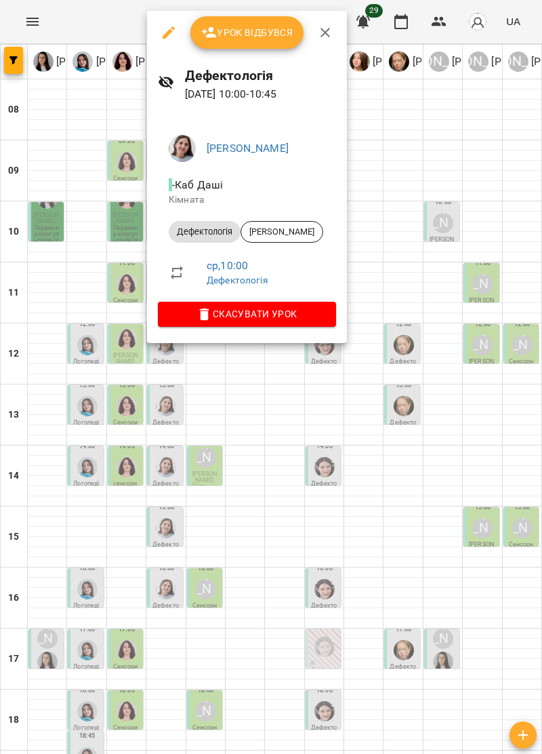
click at [327, 31] on icon "button" at bounding box center [325, 32] width 16 height 16
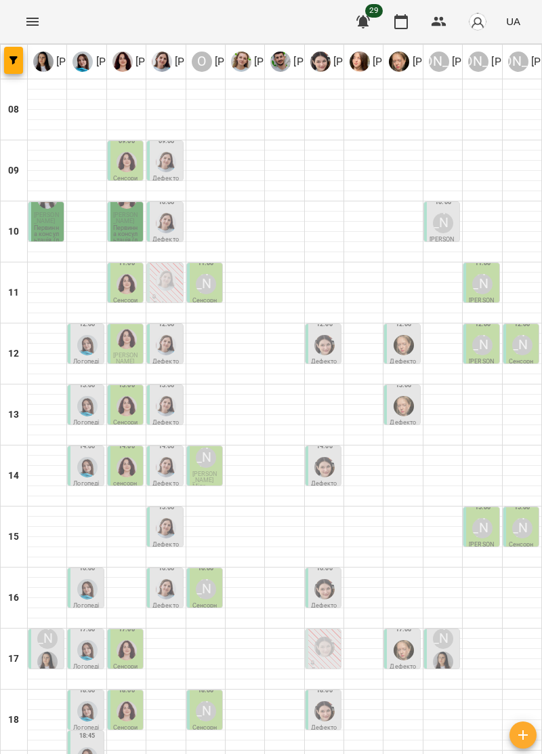
click at [123, 229] on p "Первинна консультація (логопед / дефектолог + сенсорний терапевт)" at bounding box center [126, 249] width 27 height 49
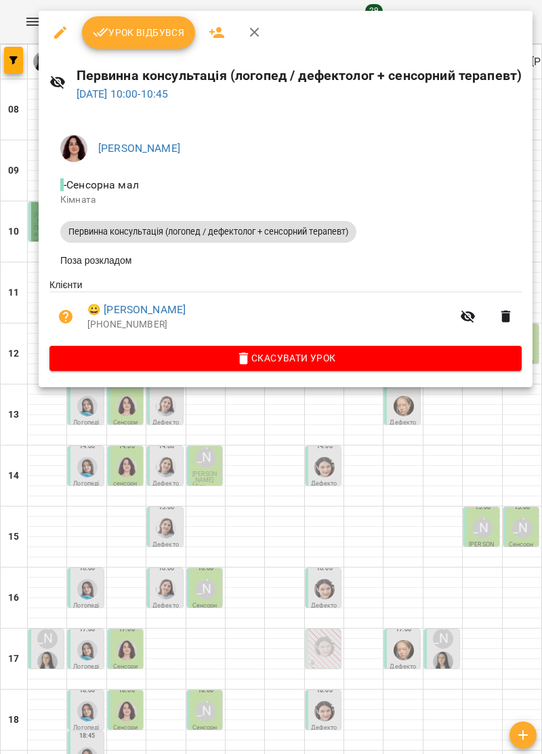
click at [252, 29] on icon "button" at bounding box center [255, 32] width 16 height 16
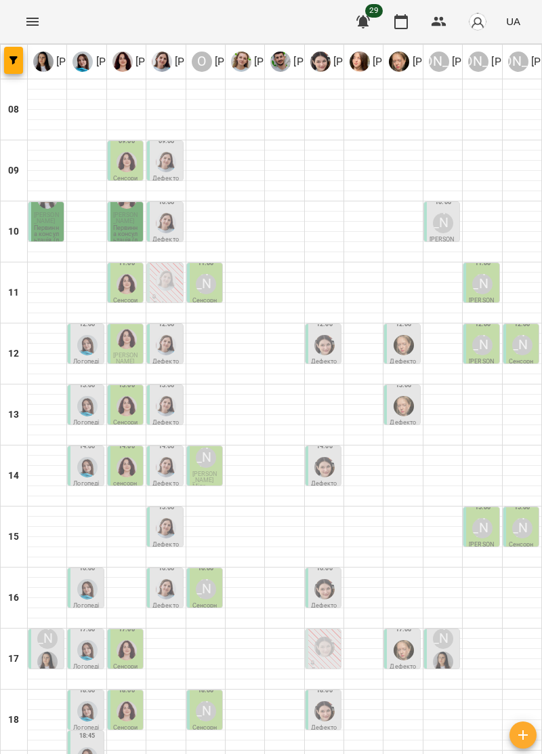
click at [123, 225] on p "Первинна консультація (логопед / дефектолог + сенсорний терапевт)" at bounding box center [126, 249] width 27 height 49
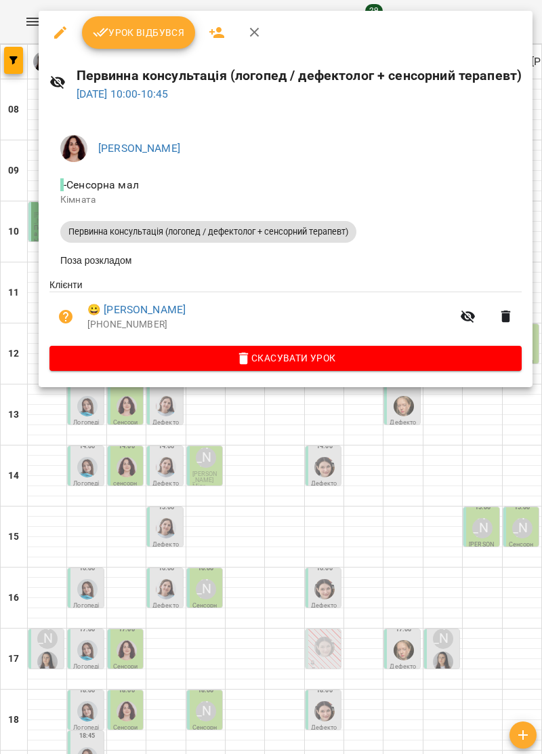
click at [239, 28] on button "button" at bounding box center [255, 32] width 33 height 33
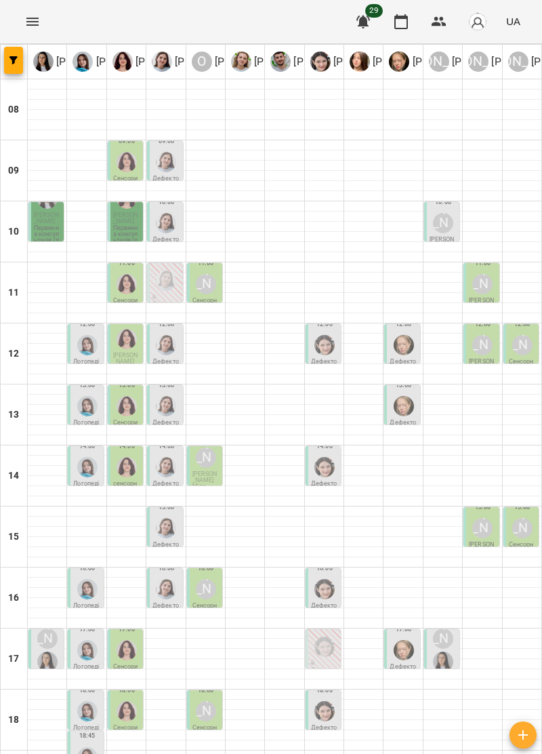
click at [203, 294] on div "[PERSON_NAME]" at bounding box center [206, 284] width 26 height 26
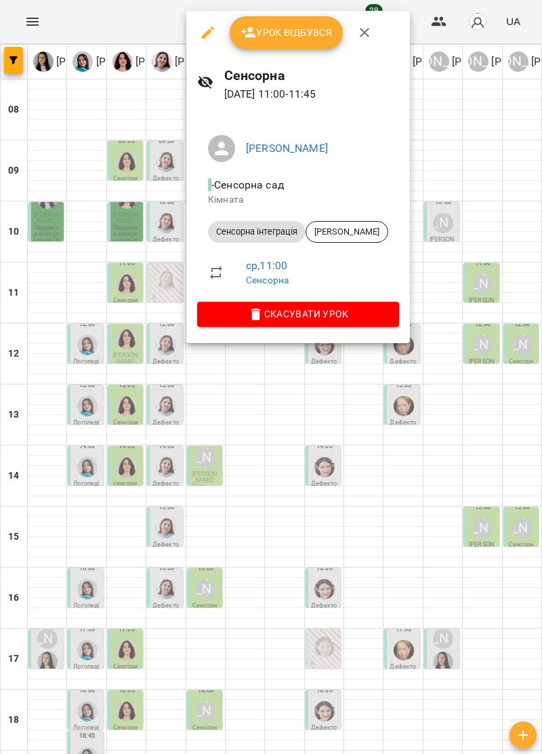
click at [362, 32] on icon "button" at bounding box center [364, 32] width 9 height 9
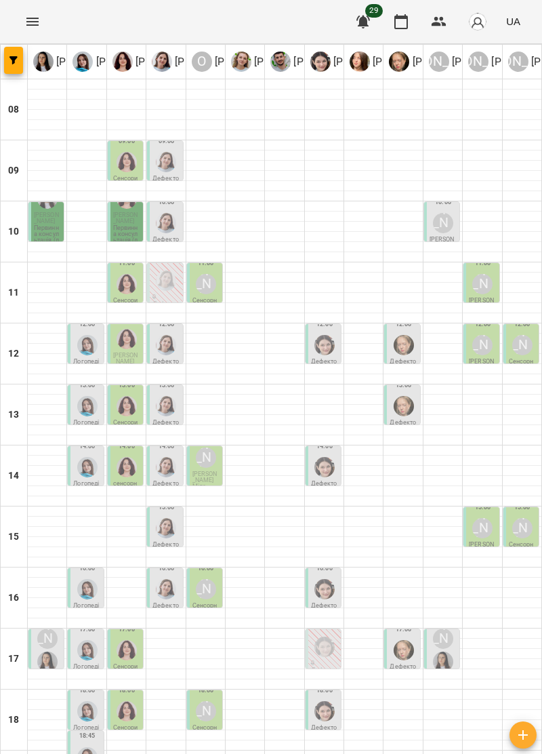
click at [168, 165] on img "Дарія Тріпадуш" at bounding box center [166, 162] width 20 height 20
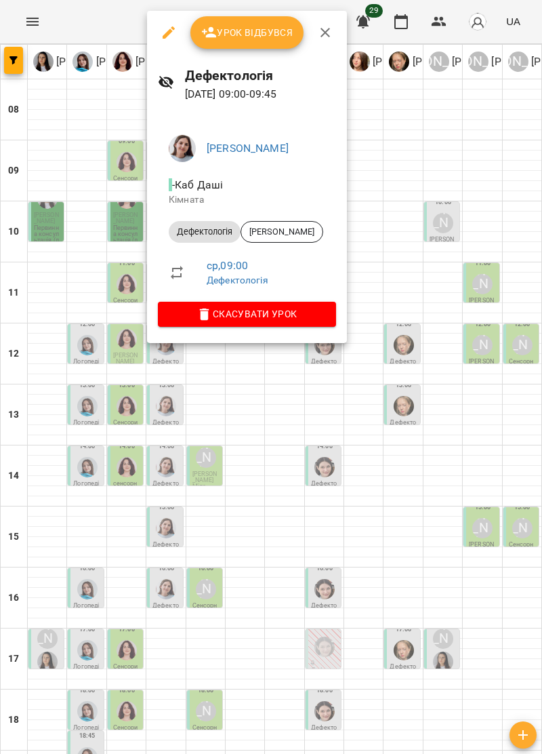
click at [325, 35] on icon "button" at bounding box center [325, 32] width 16 height 16
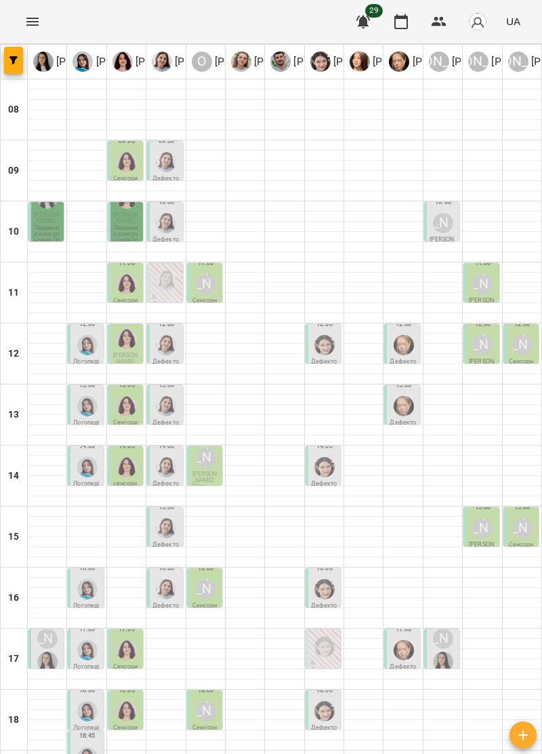
click at [119, 165] on img "Ольга Крикун" at bounding box center [127, 162] width 20 height 20
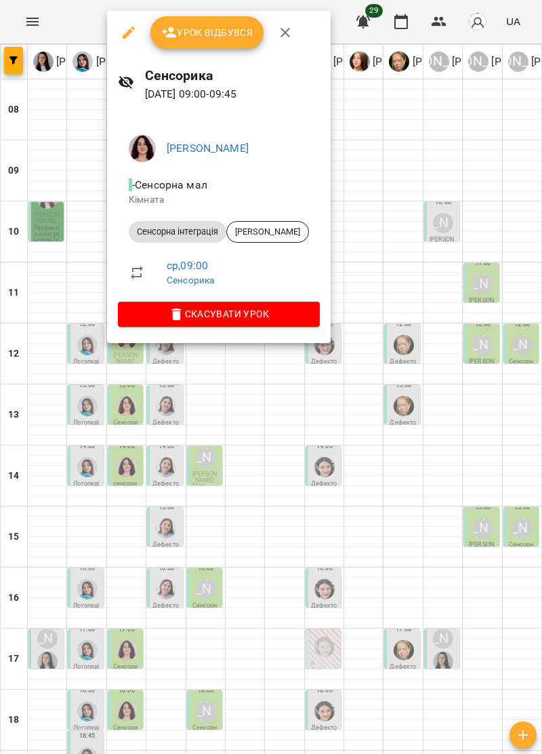
click at [288, 33] on icon "button" at bounding box center [285, 32] width 16 height 16
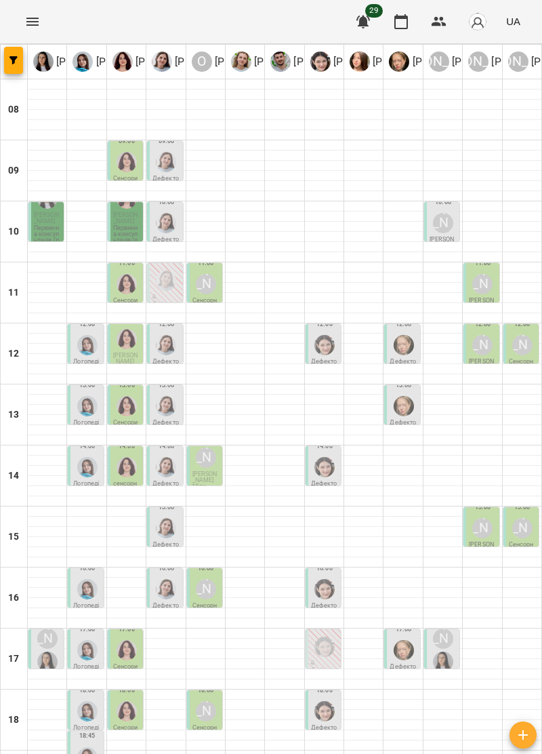
click at [115, 287] on div at bounding box center [127, 284] width 26 height 26
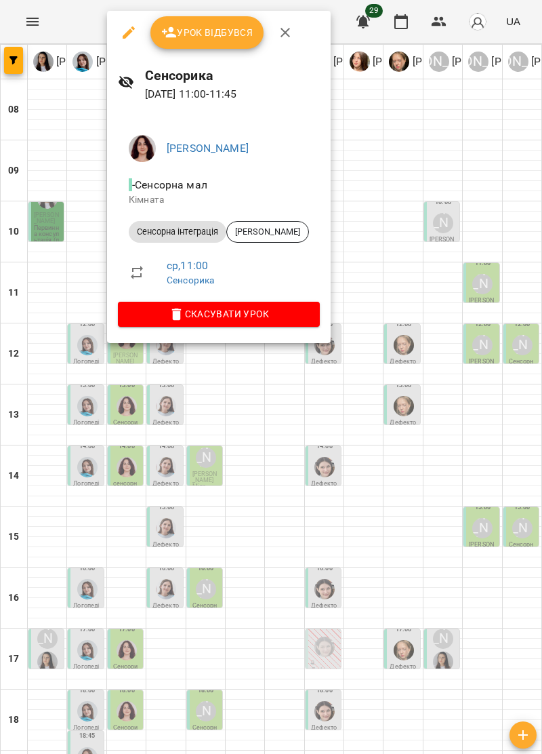
click at [282, 34] on icon "button" at bounding box center [285, 32] width 9 height 9
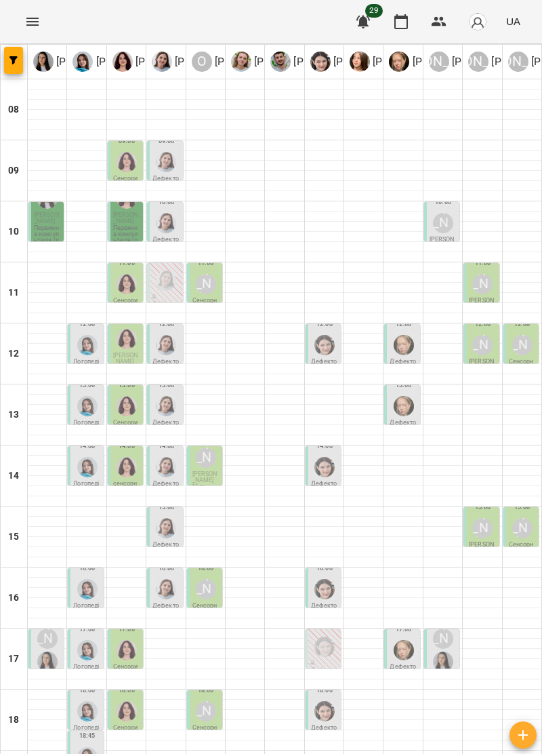
click at [475, 286] on div "[PERSON_NAME]" at bounding box center [483, 284] width 20 height 20
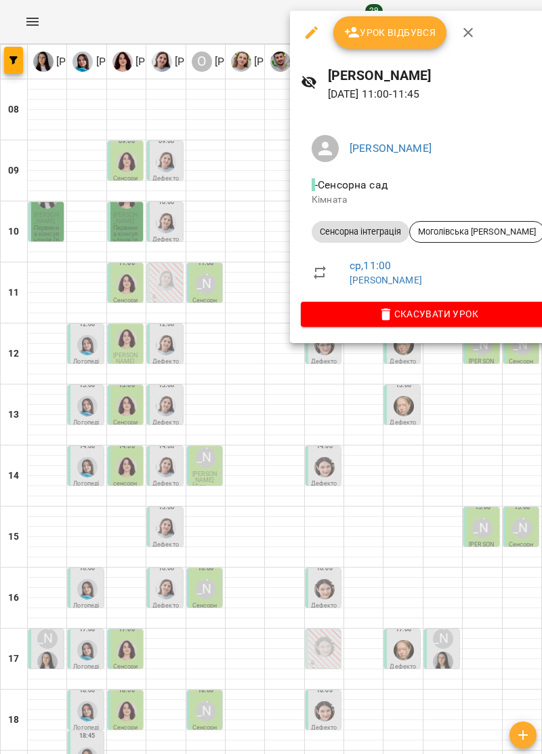
click at [481, 28] on button "button" at bounding box center [468, 32] width 33 height 33
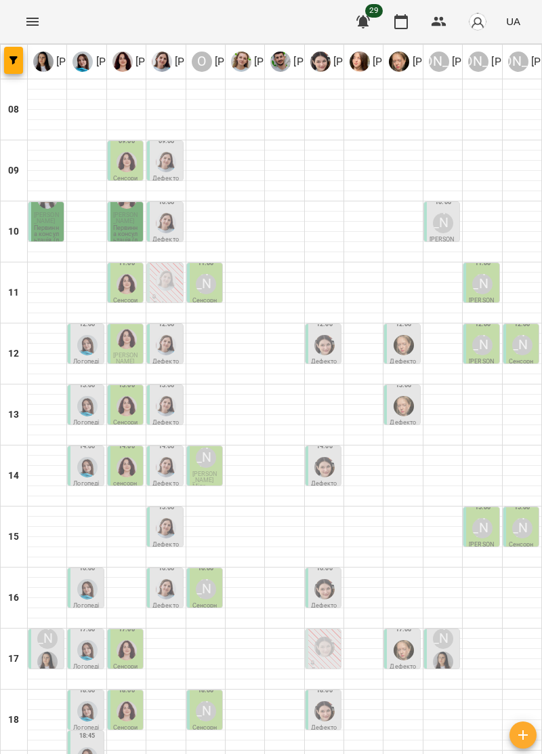
click at [165, 293] on div "11:00" at bounding box center [166, 273] width 27 height 43
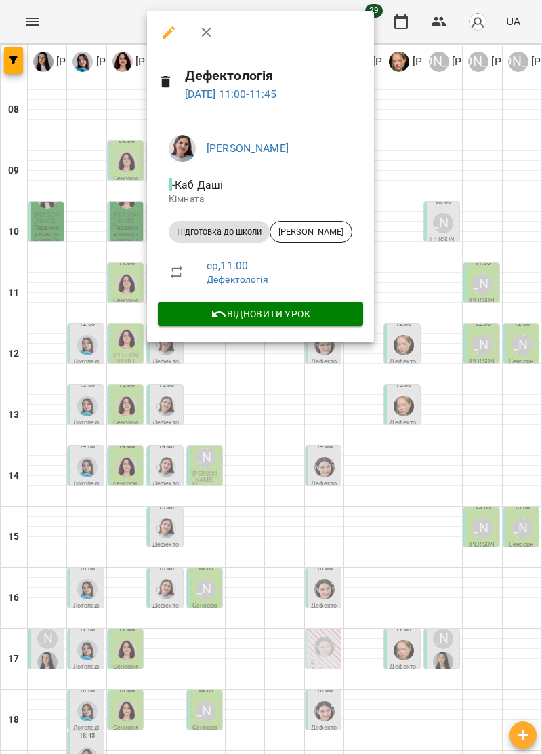
click at [206, 33] on icon "button" at bounding box center [205, 32] width 9 height 9
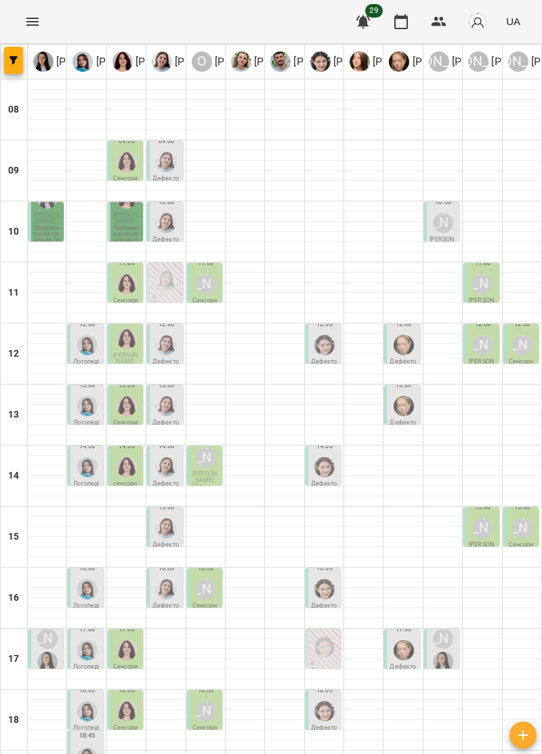
click at [121, 224] on span "Степанов Давид" at bounding box center [125, 218] width 25 height 13
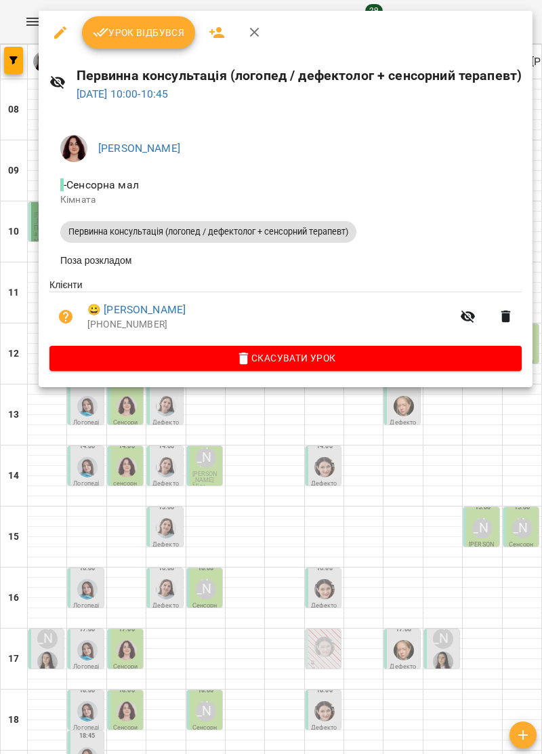
click at [257, 26] on icon "button" at bounding box center [255, 32] width 16 height 16
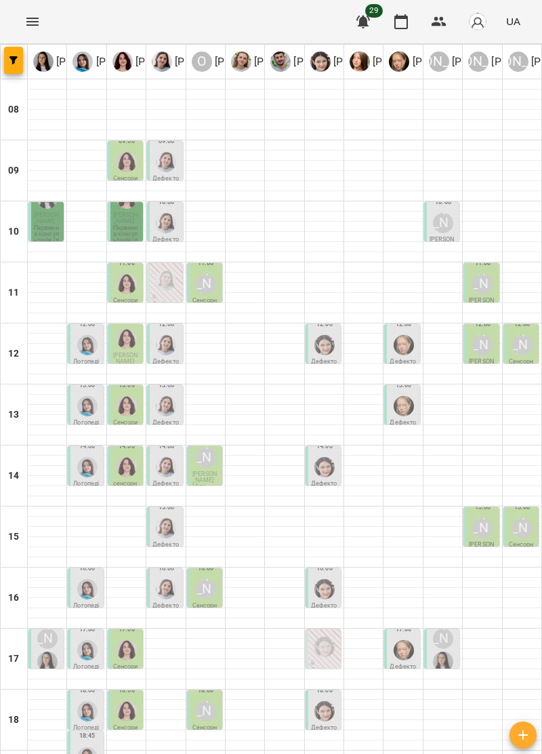
click at [46, 222] on span "Степанов Давид" at bounding box center [46, 218] width 25 height 13
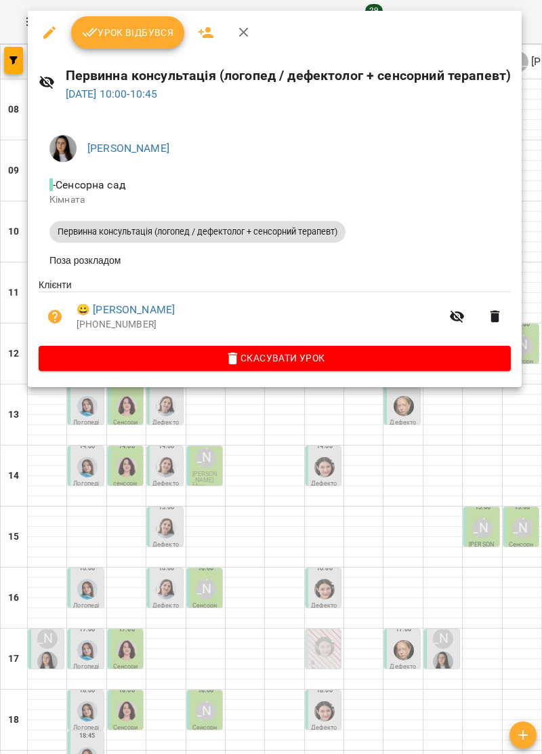
click at [241, 29] on icon "button" at bounding box center [244, 32] width 16 height 16
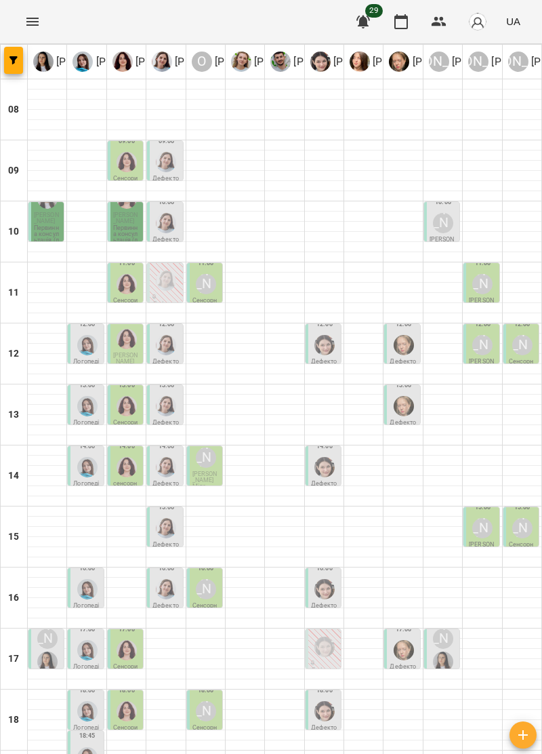
click at [174, 231] on div at bounding box center [166, 223] width 26 height 26
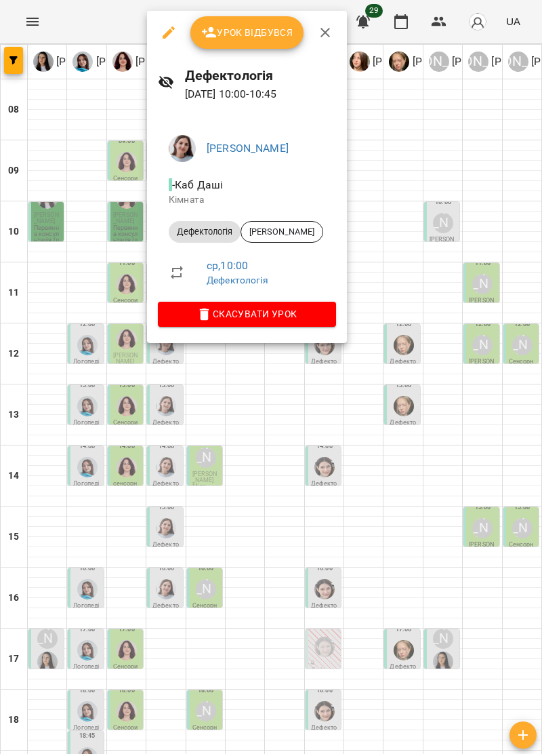
click at [324, 33] on icon "button" at bounding box center [325, 32] width 9 height 9
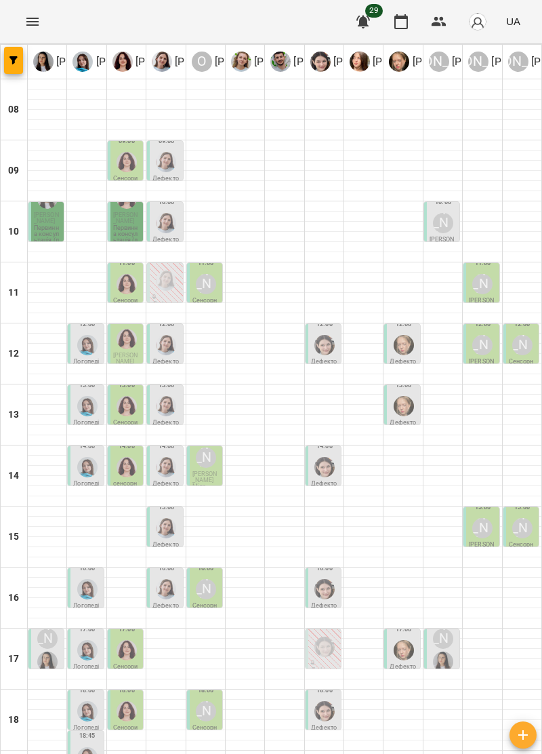
click at [129, 158] on img "Ольга Крикун" at bounding box center [127, 162] width 20 height 20
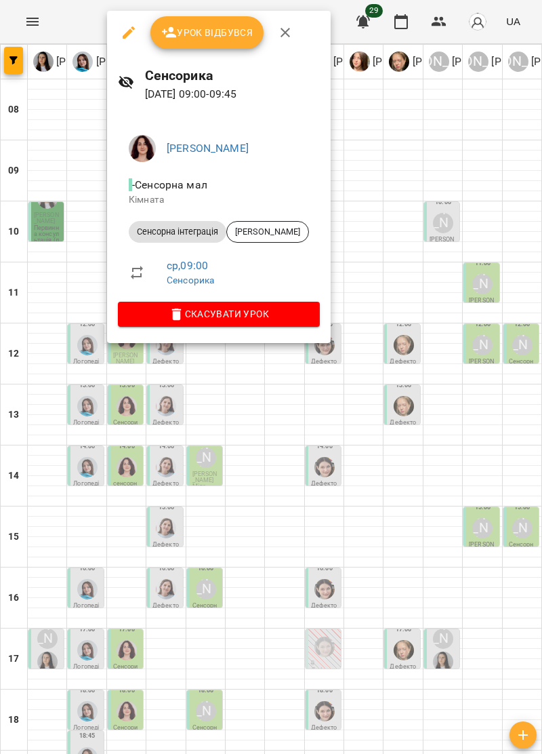
click at [290, 32] on icon "button" at bounding box center [285, 32] width 16 height 16
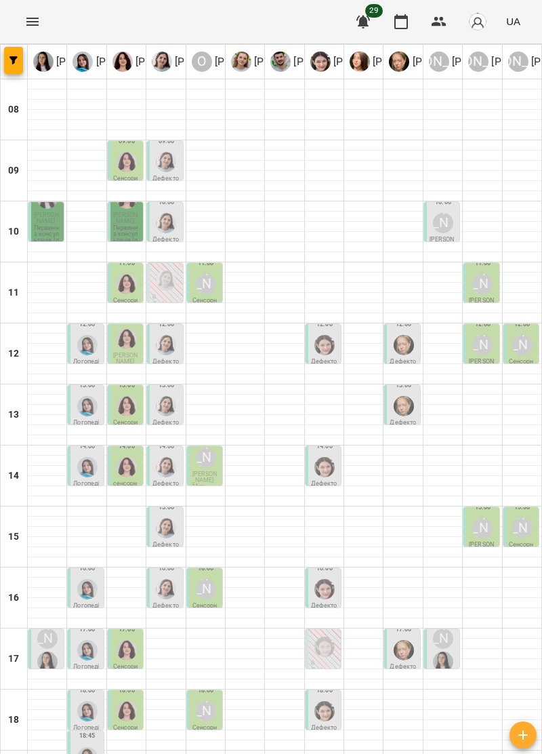
click at [179, 160] on div at bounding box center [166, 162] width 26 height 26
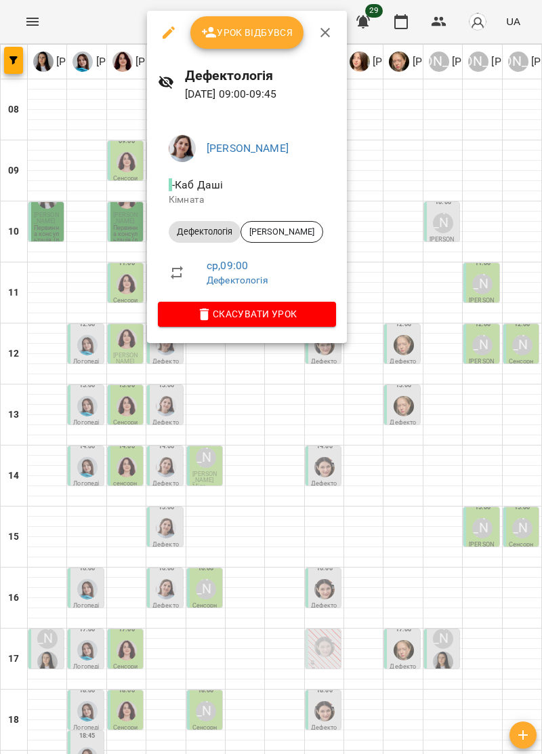
click at [328, 32] on icon "button" at bounding box center [325, 32] width 16 height 16
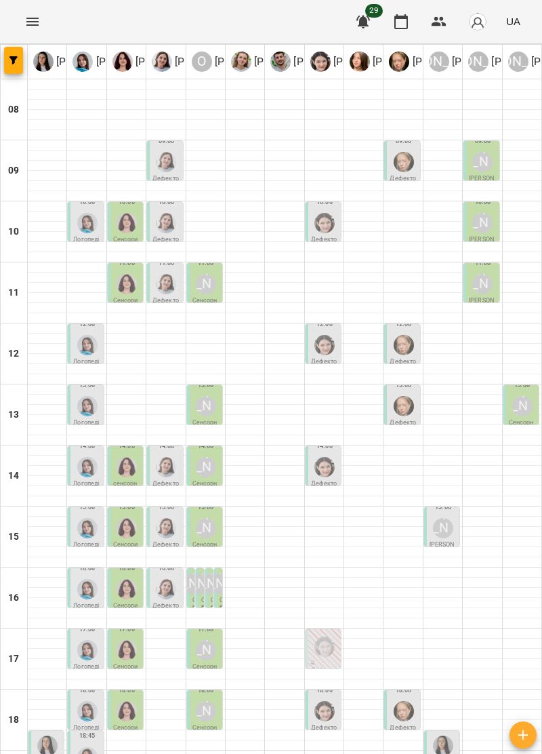
click at [167, 291] on img "Дарія Тріпадуш" at bounding box center [166, 284] width 20 height 20
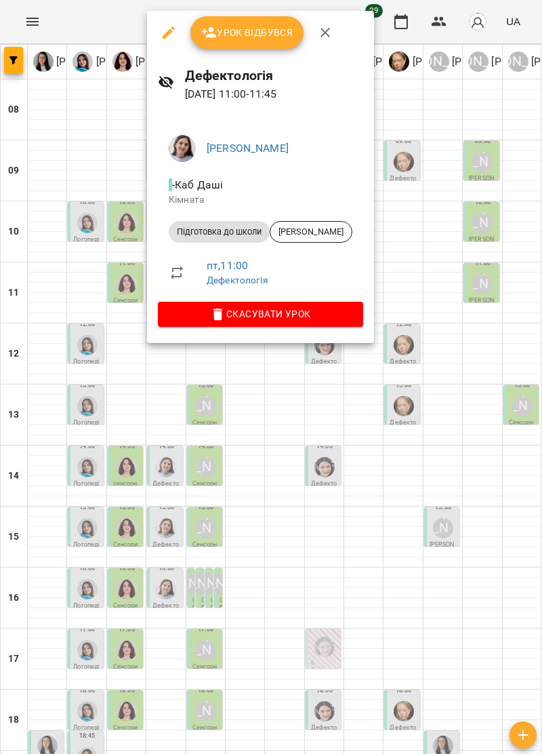
click at [336, 31] on button "button" at bounding box center [325, 32] width 33 height 33
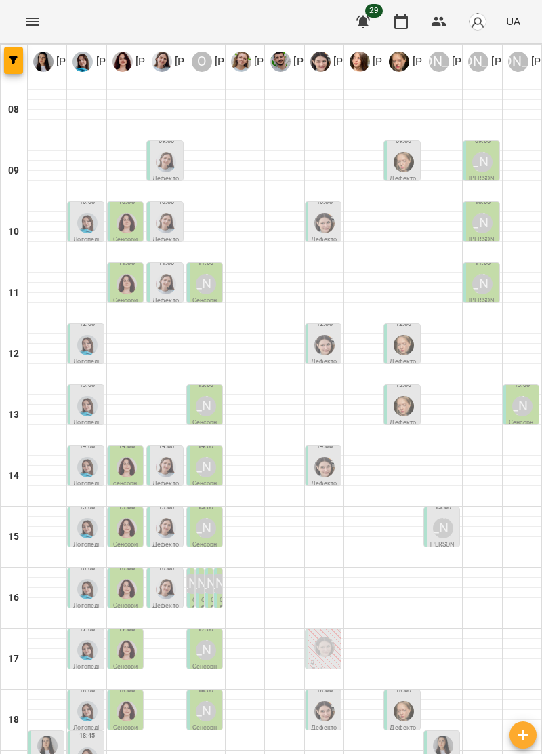
click at [160, 290] on img "Дарія Тріпадуш" at bounding box center [166, 284] width 20 height 20
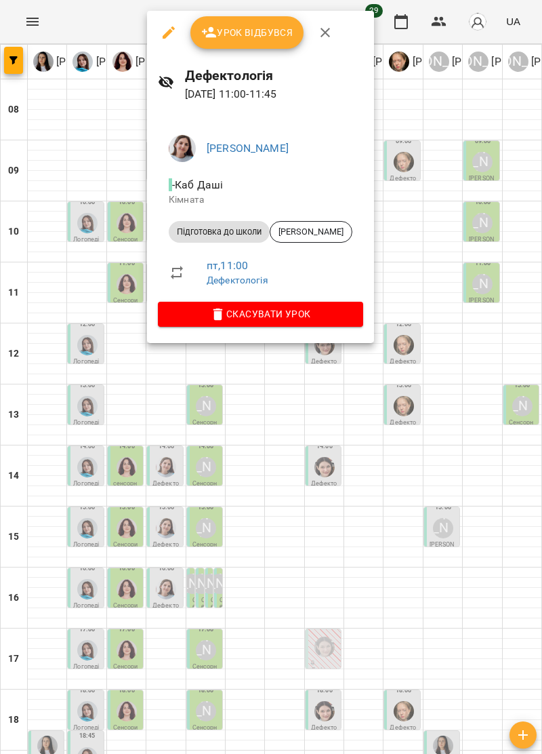
click at [324, 29] on icon "button" at bounding box center [325, 32] width 16 height 16
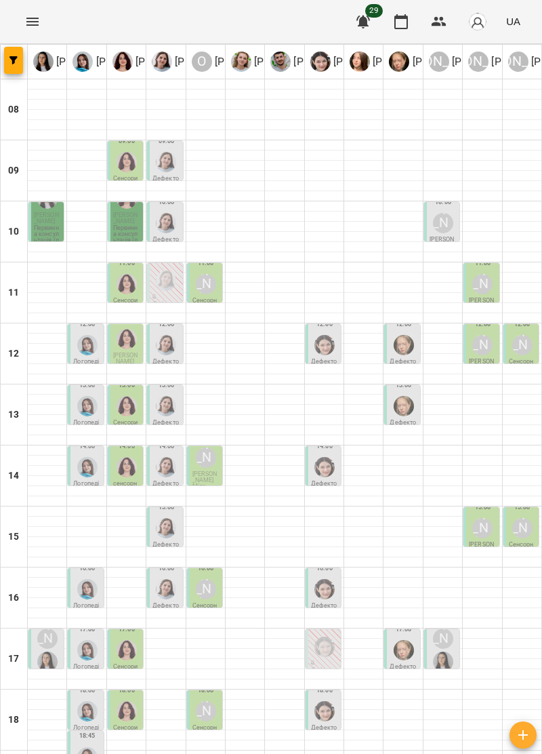
scroll to position [133, 0]
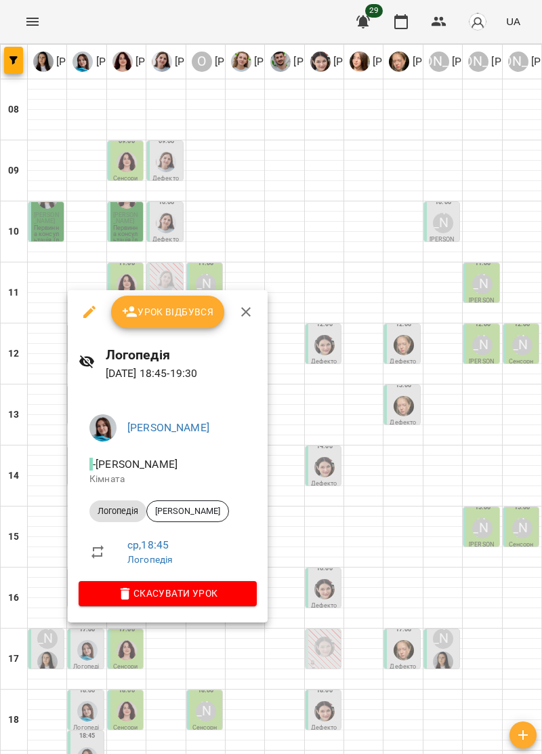
click at [249, 313] on icon "button" at bounding box center [246, 312] width 16 height 16
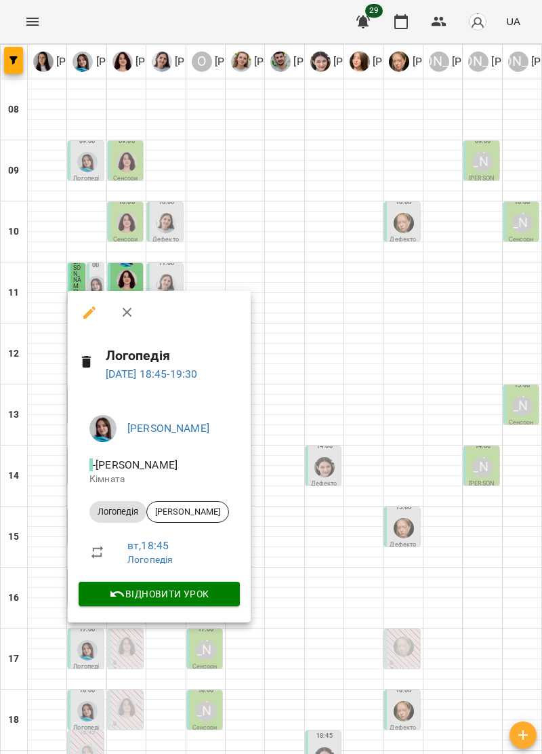
click at [132, 315] on icon "button" at bounding box center [127, 312] width 16 height 16
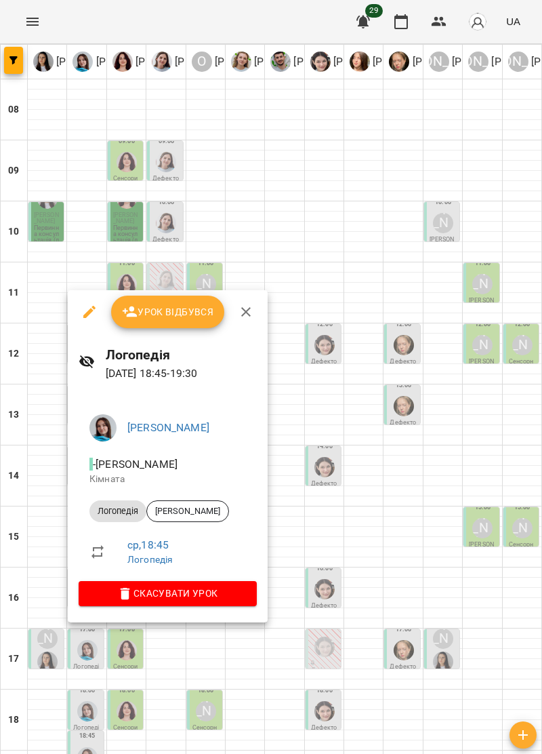
click at [245, 311] on icon "button" at bounding box center [245, 311] width 9 height 9
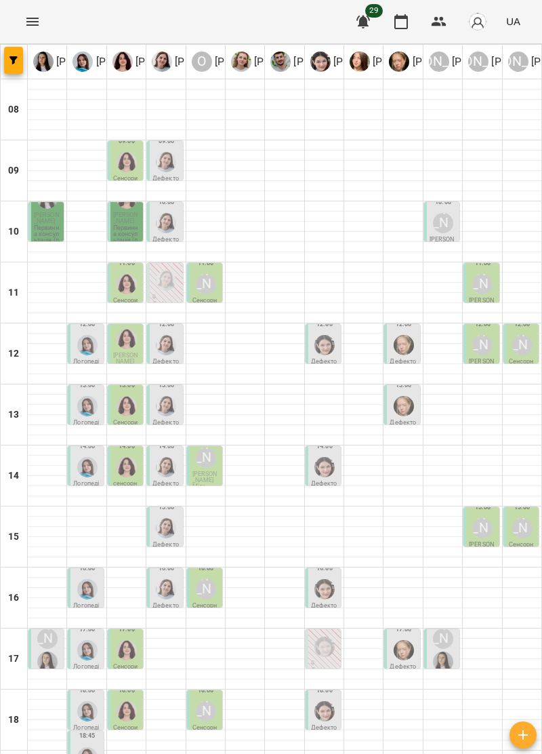
click at [136, 701] on img "Ольга Крикун" at bounding box center [127, 711] width 20 height 20
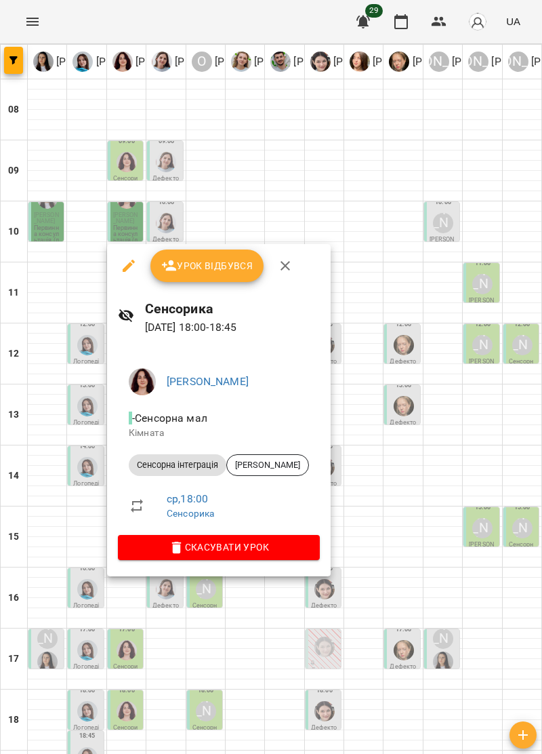
click at [286, 259] on icon "button" at bounding box center [285, 266] width 16 height 16
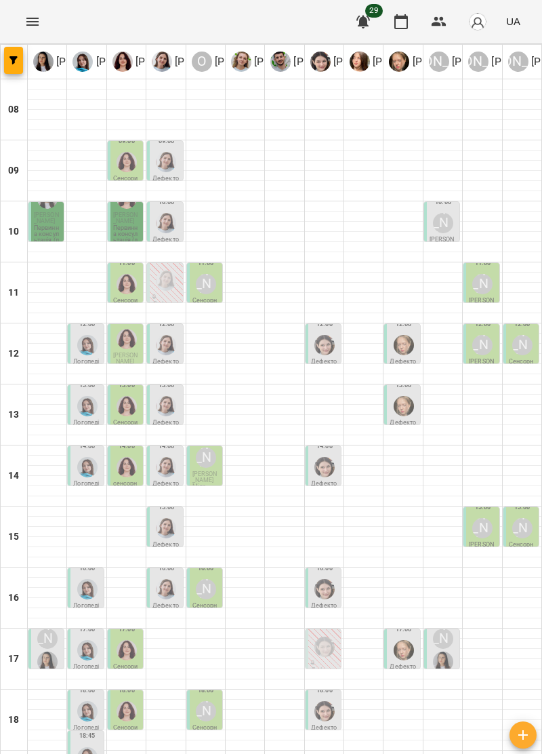
click at [76, 698] on div at bounding box center [88, 711] width 26 height 26
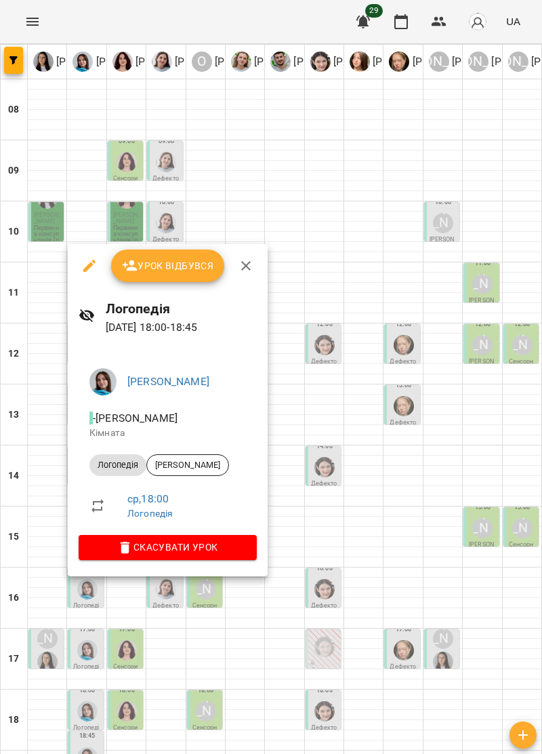
click at [87, 700] on div at bounding box center [271, 377] width 542 height 754
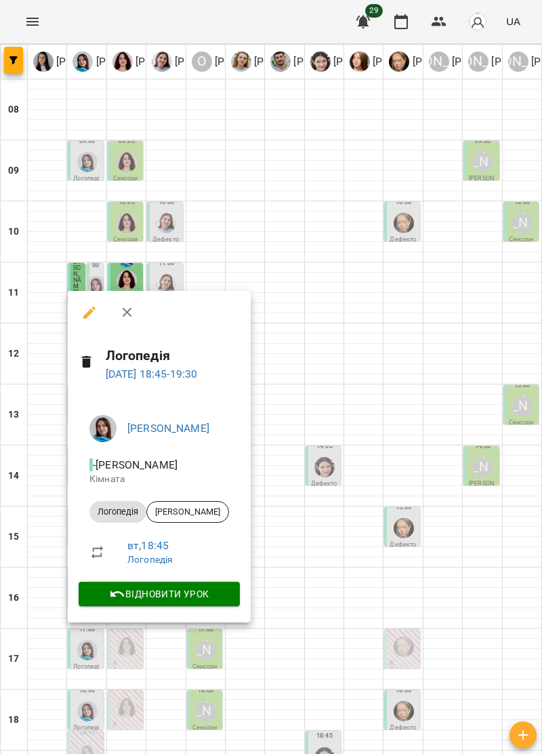
click at [132, 315] on icon "button" at bounding box center [127, 312] width 16 height 16
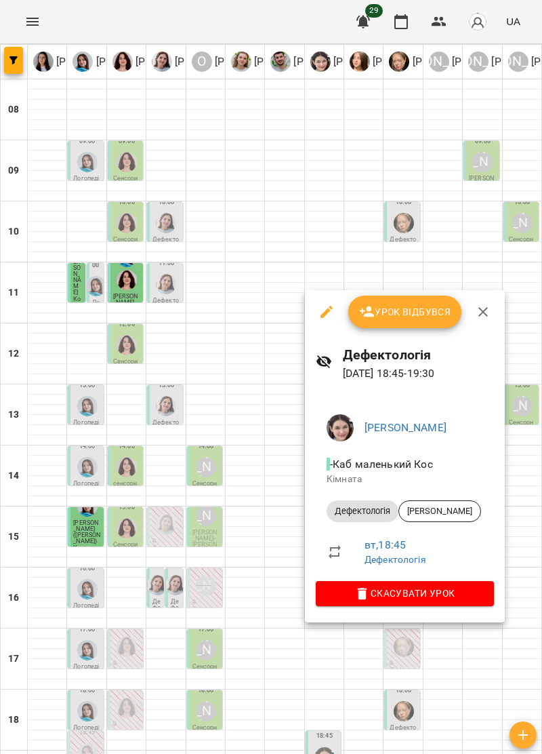
click at [483, 314] on icon "button" at bounding box center [483, 311] width 9 height 9
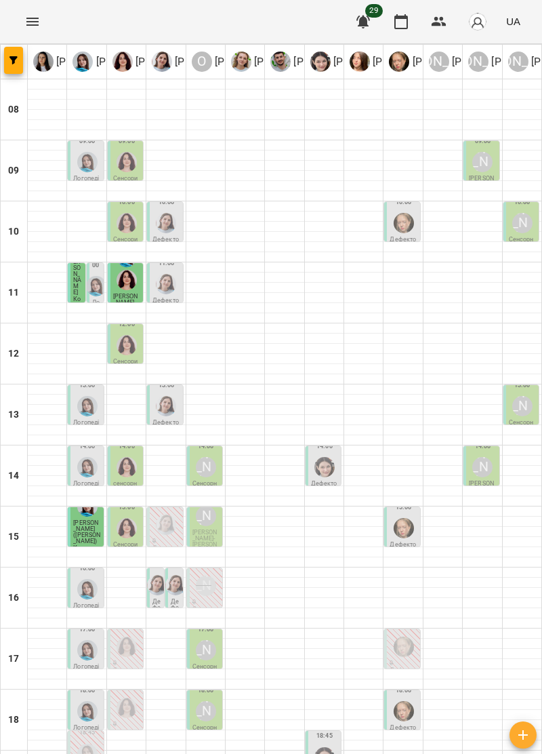
click at [404, 698] on div at bounding box center [404, 711] width 26 height 26
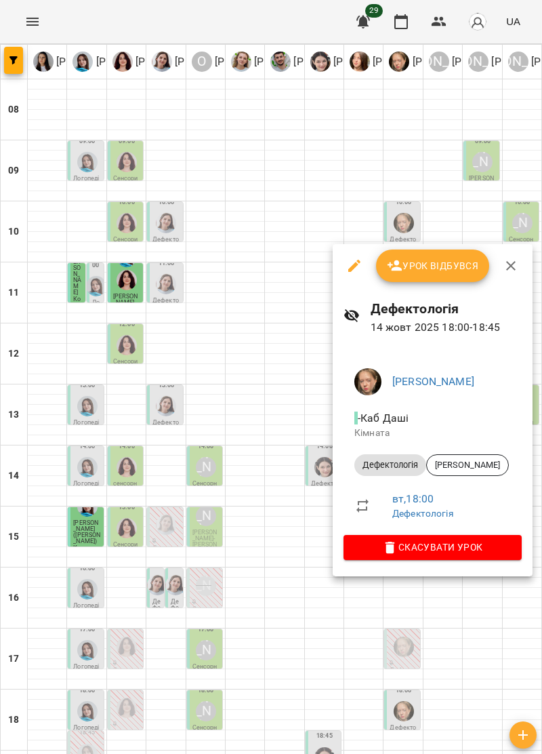
click at [517, 266] on icon "button" at bounding box center [511, 266] width 16 height 16
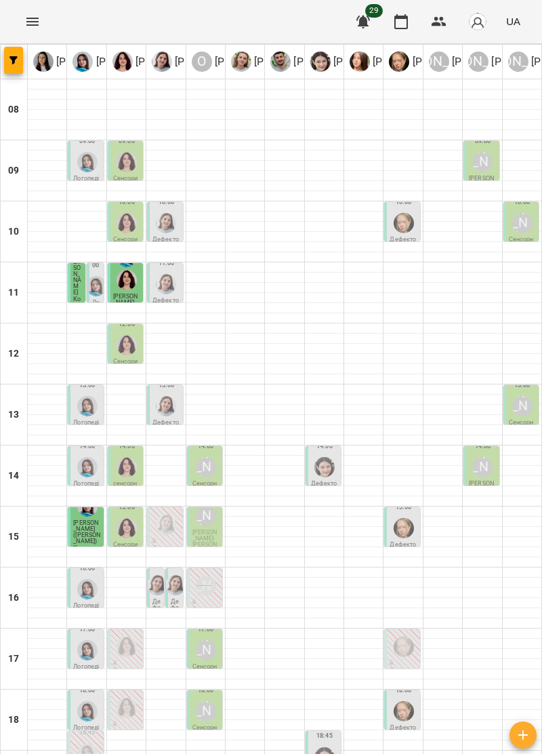
click at [209, 640] on div "[PERSON_NAME]" at bounding box center [206, 650] width 20 height 20
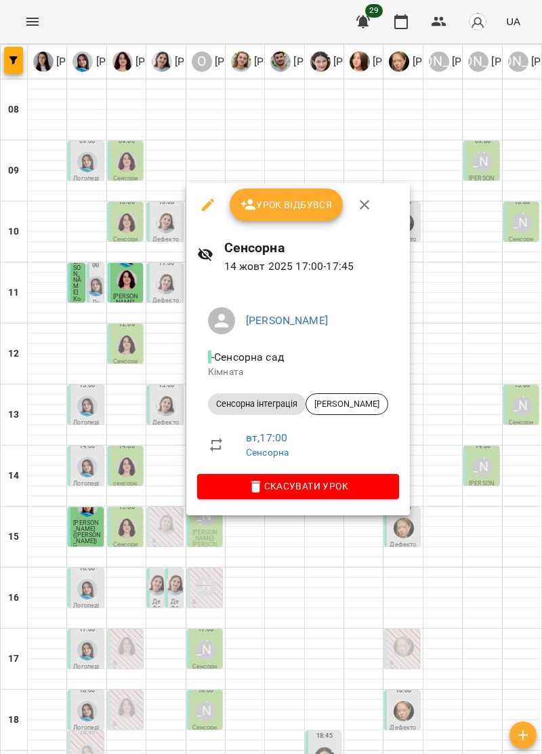
click at [372, 205] on button "button" at bounding box center [364, 204] width 33 height 33
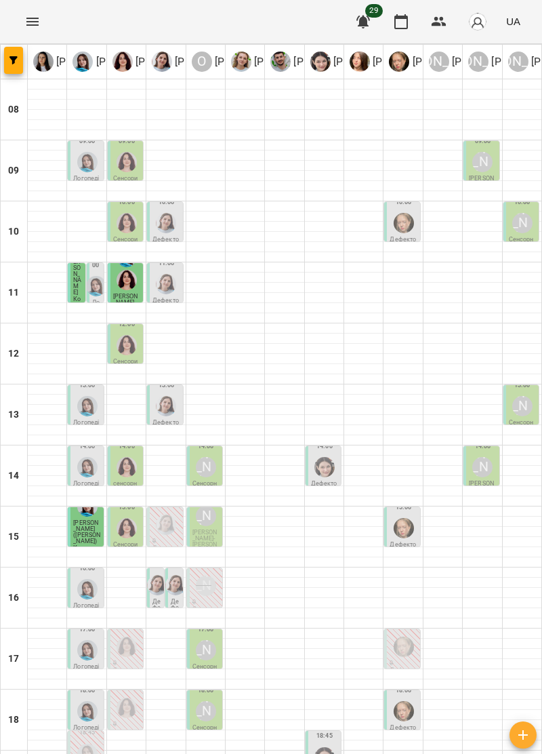
click at [93, 640] on img "Тетяна Хомин" at bounding box center [87, 650] width 20 height 20
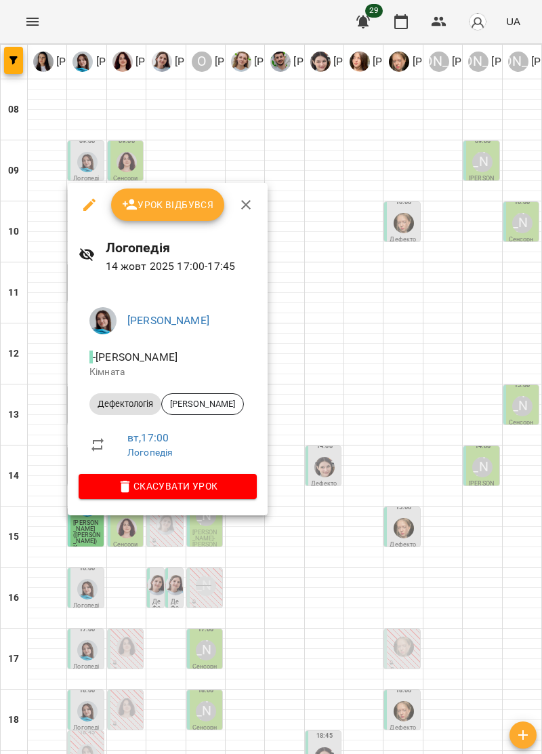
click at [245, 204] on icon "button" at bounding box center [245, 204] width 9 height 9
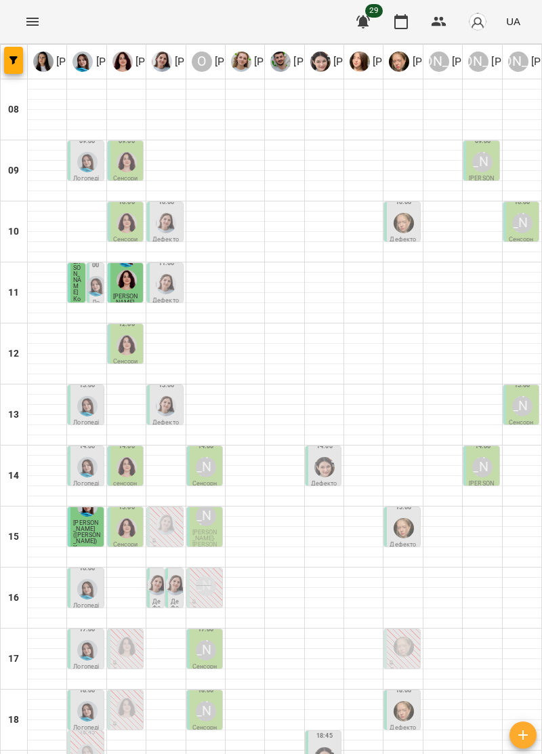
click at [481, 457] on div "[PERSON_NAME]" at bounding box center [483, 467] width 20 height 20
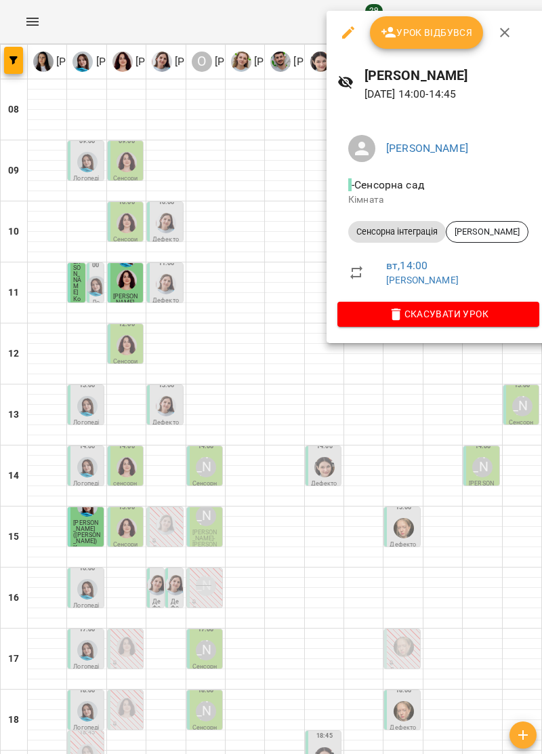
click at [504, 28] on icon "button" at bounding box center [505, 32] width 16 height 16
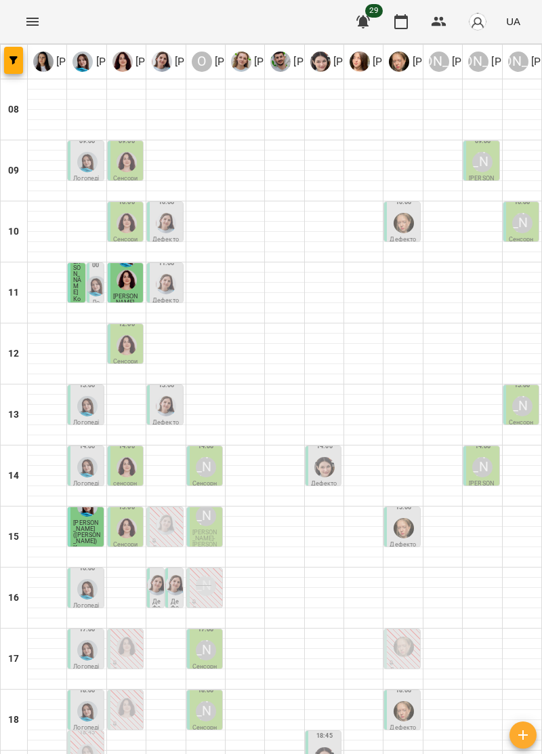
click at [202, 529] on span "[PERSON_NAME]- [PERSON_NAME]" at bounding box center [205, 541] width 25 height 25
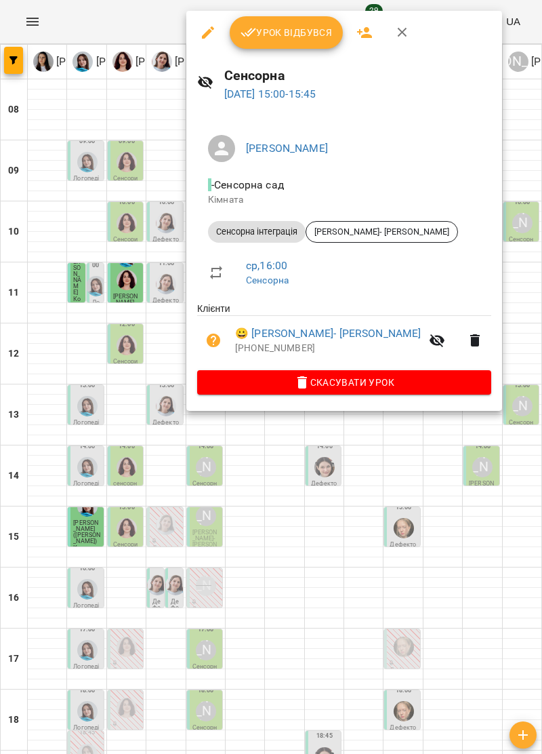
click at [400, 29] on icon "button" at bounding box center [403, 32] width 16 height 16
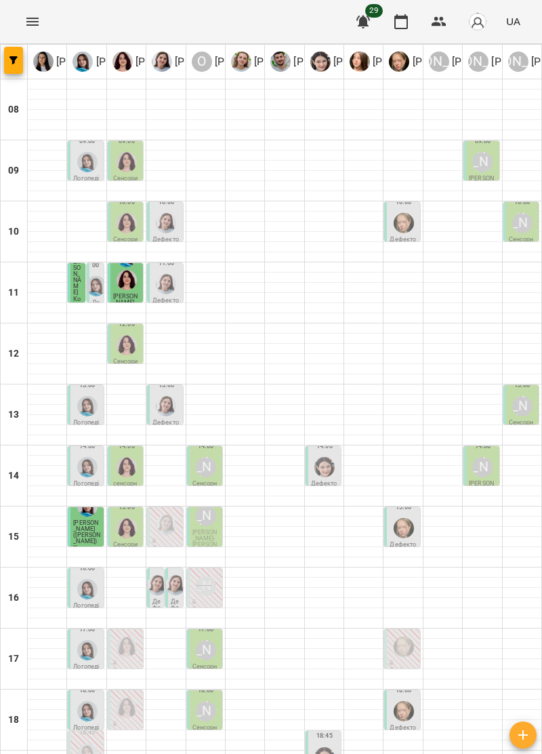
click at [126, 518] on img "Ольга Крикун" at bounding box center [127, 528] width 20 height 20
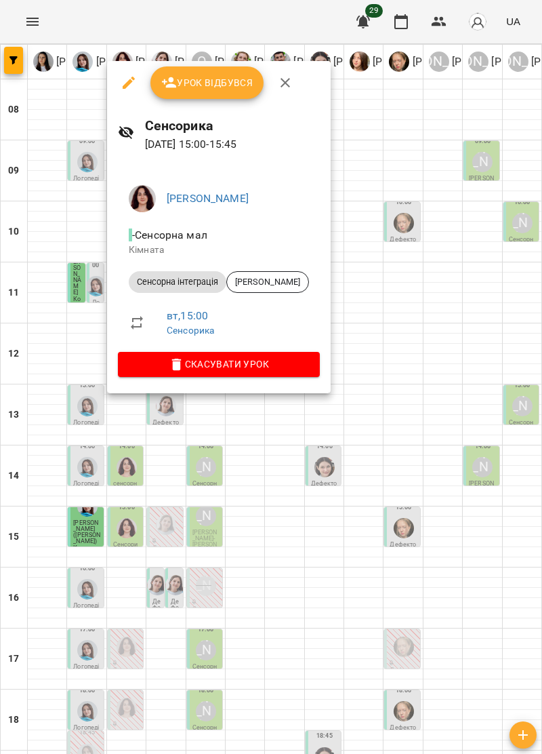
click at [285, 81] on icon "button" at bounding box center [285, 82] width 9 height 9
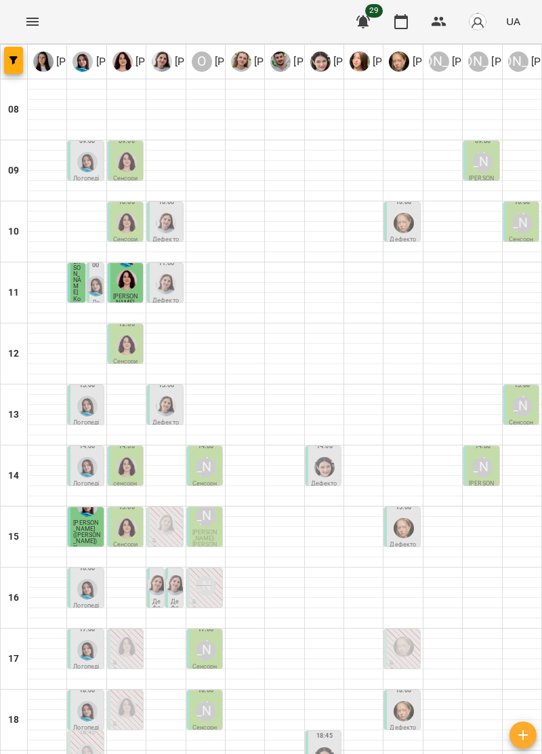
click at [207, 457] on div "[PERSON_NAME]" at bounding box center [206, 467] width 20 height 20
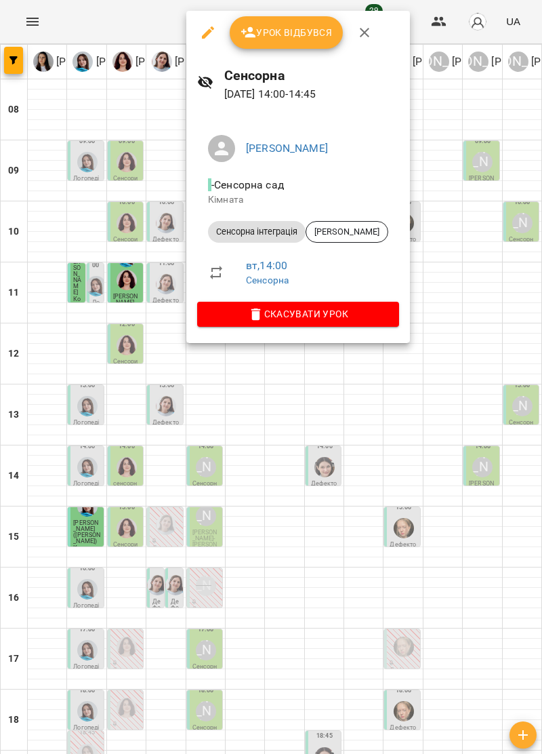
click at [372, 32] on button "button" at bounding box center [364, 32] width 33 height 33
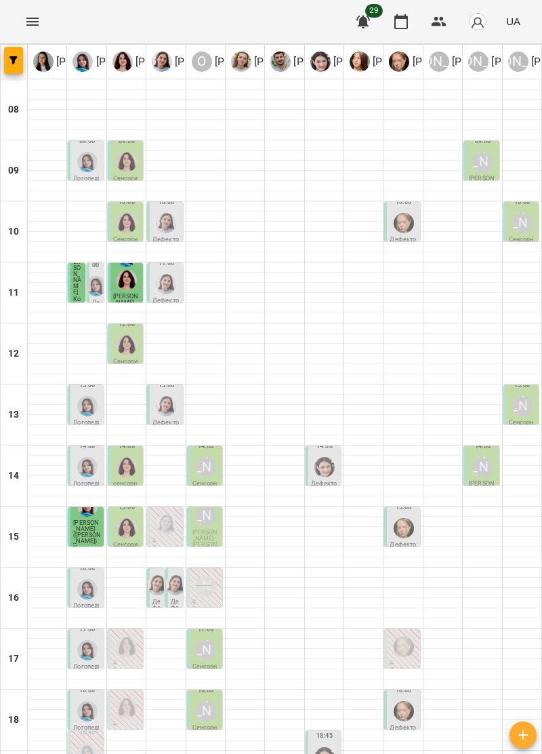
scroll to position [42, 0]
click at [127, 335] on img "Ольга Крикун" at bounding box center [127, 345] width 20 height 20
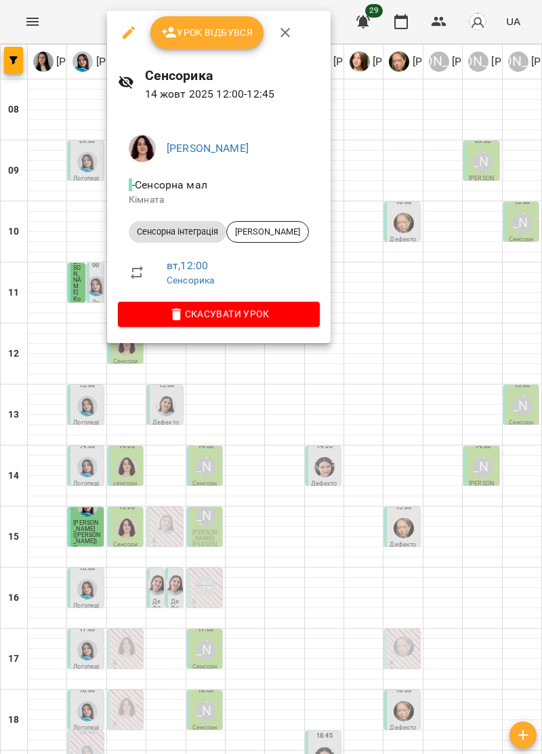
click at [286, 32] on icon "button" at bounding box center [285, 32] width 16 height 16
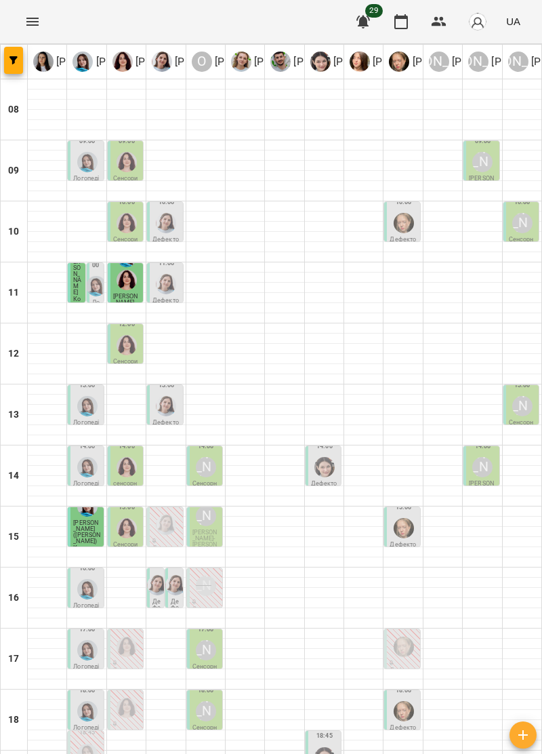
click at [167, 274] on img "Дарія Тріпадуш" at bounding box center [166, 284] width 20 height 20
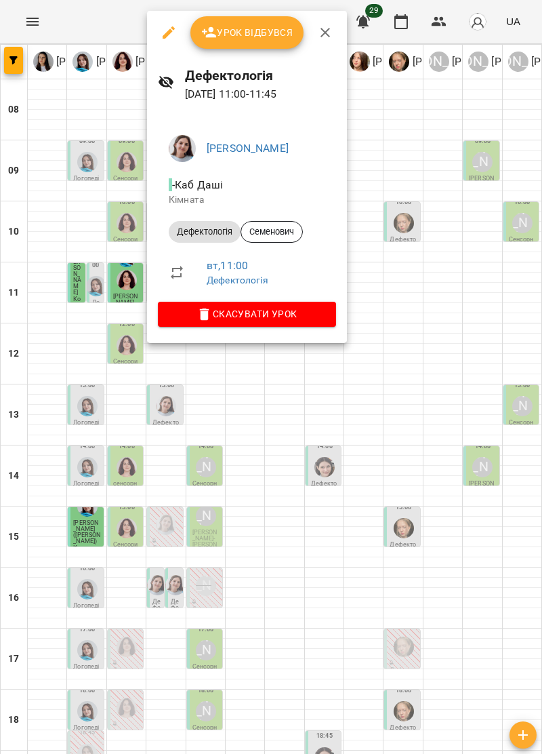
click at [323, 32] on icon "button" at bounding box center [325, 32] width 16 height 16
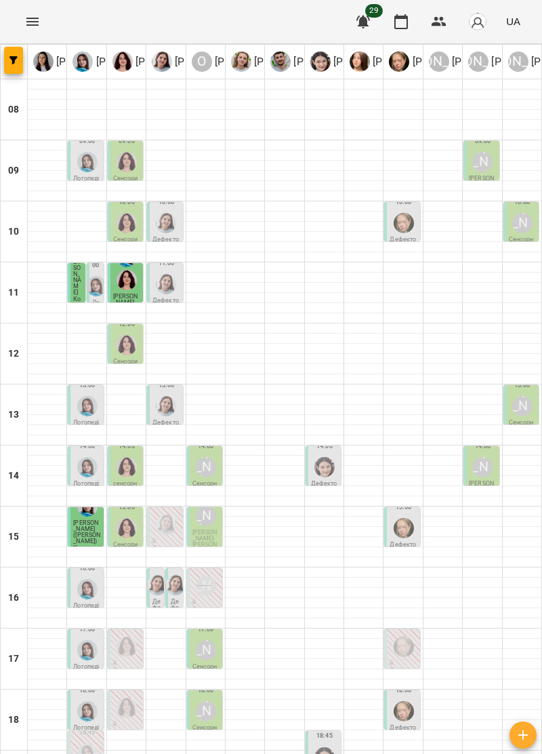
scroll to position [0, 0]
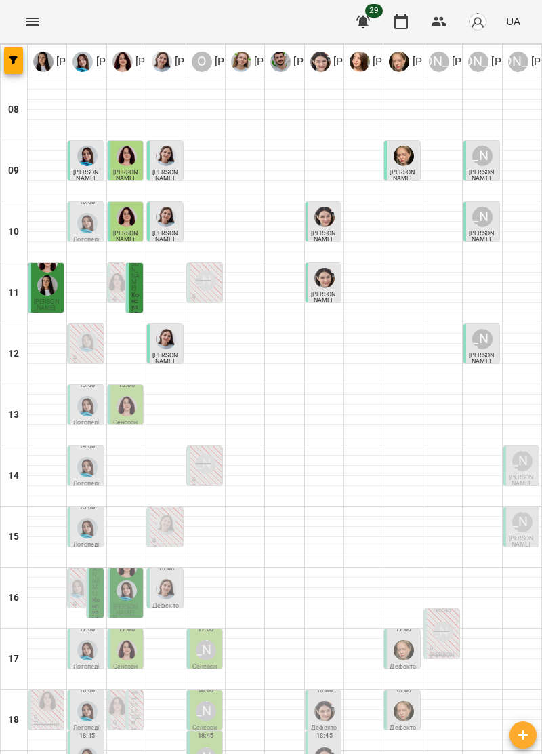
scroll to position [44, 0]
click at [85, 396] on img "Тетяна Хомин" at bounding box center [87, 406] width 20 height 20
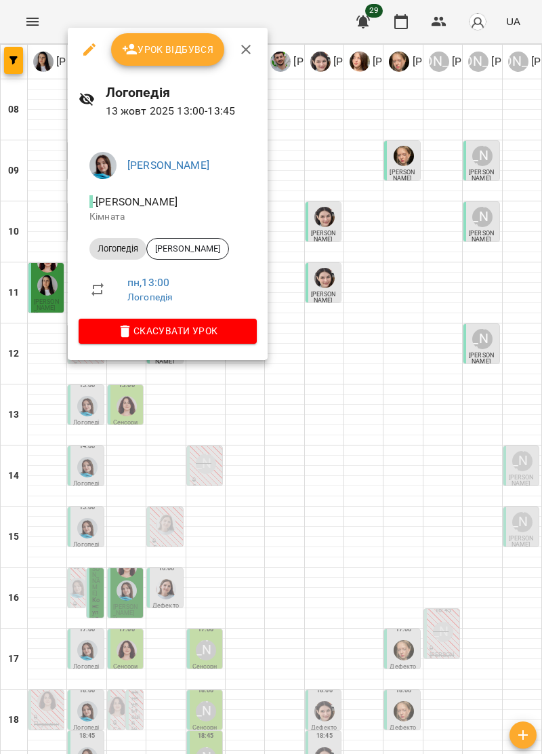
click at [247, 42] on icon "button" at bounding box center [246, 49] width 16 height 16
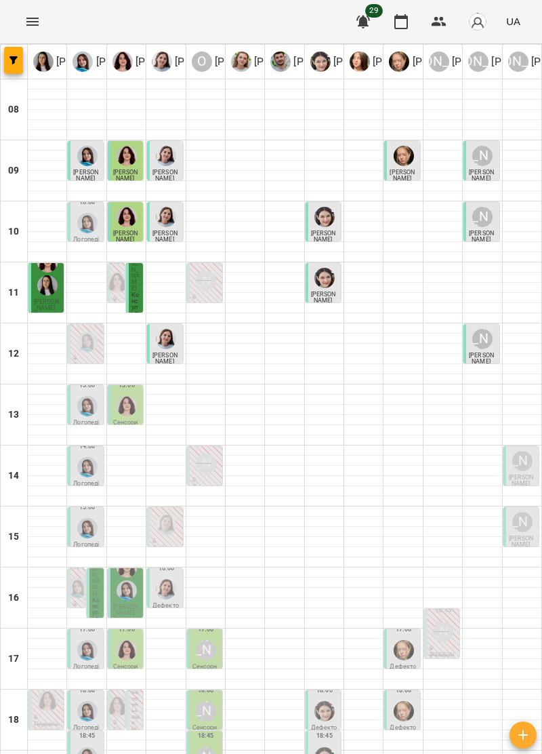
click at [125, 396] on img "Ольга Крикун" at bounding box center [127, 406] width 20 height 20
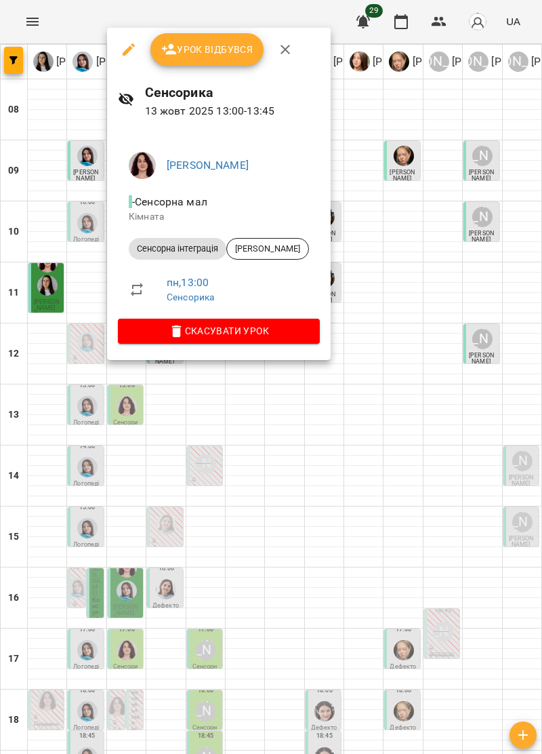
click at [289, 45] on icon "button" at bounding box center [285, 49] width 16 height 16
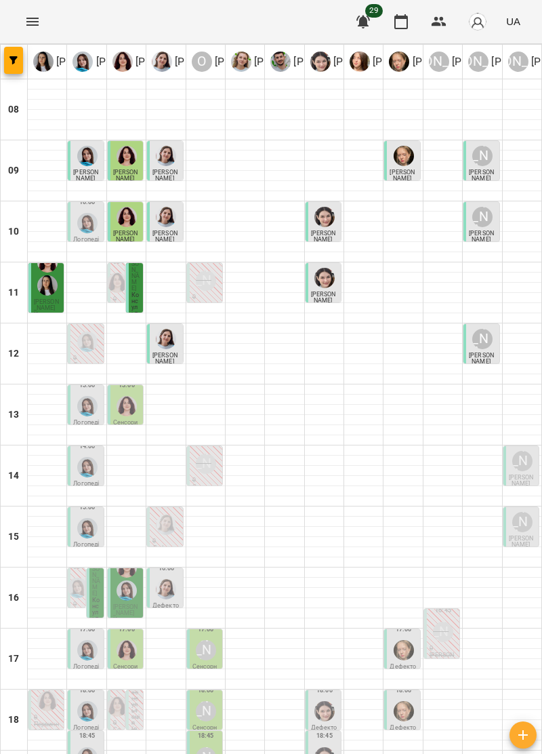
click at [82, 457] on img "Тетяна Хомин" at bounding box center [87, 467] width 20 height 20
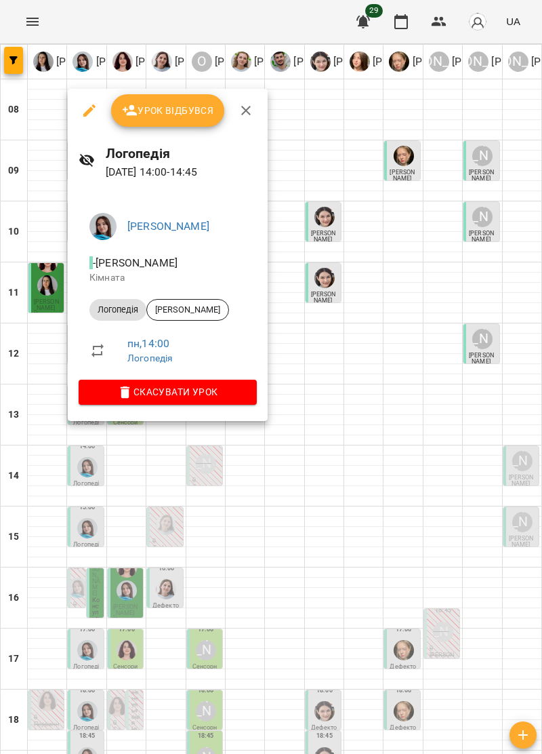
click at [245, 111] on icon "button" at bounding box center [245, 110] width 9 height 9
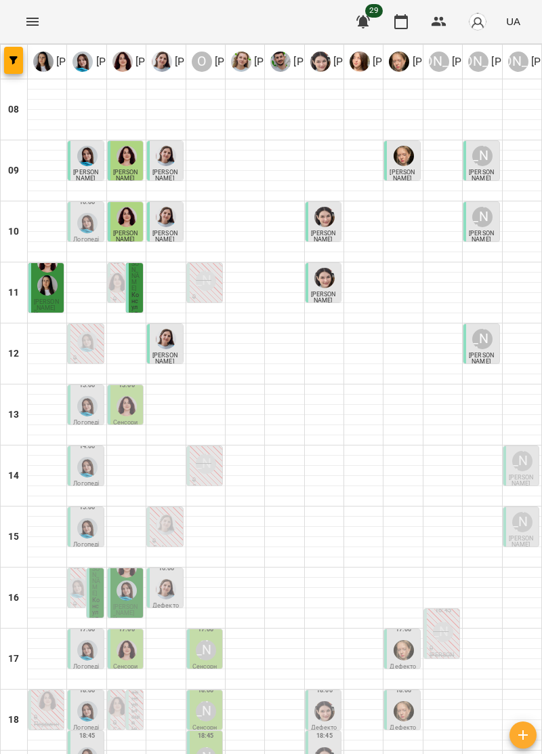
click at [517, 448] on div "[PERSON_NAME]" at bounding box center [523, 461] width 26 height 26
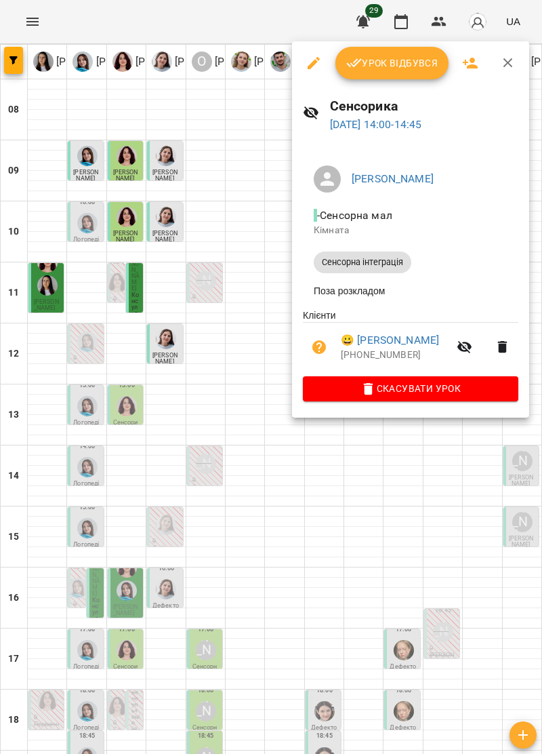
click at [501, 67] on icon "button" at bounding box center [508, 63] width 16 height 16
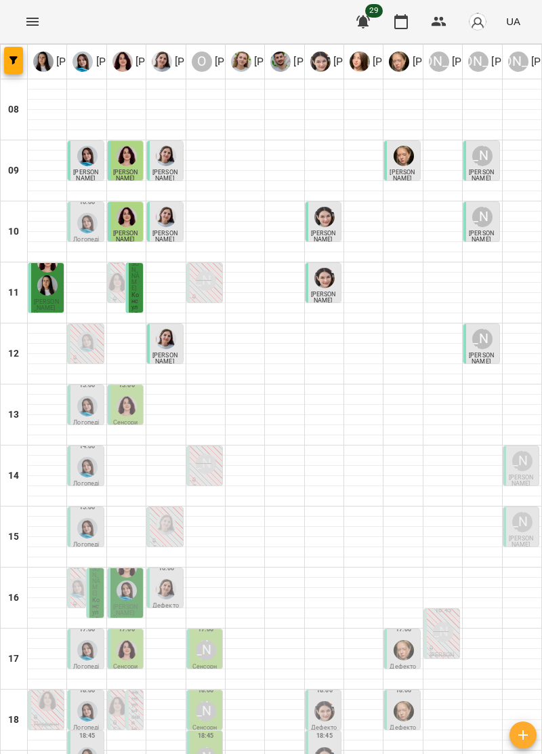
click at [84, 396] on img "Тетяна Хомин" at bounding box center [87, 406] width 20 height 20
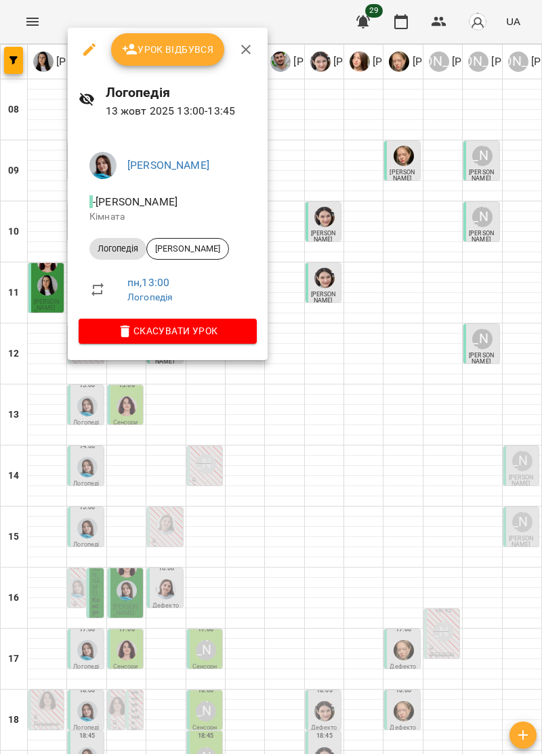
click at [241, 56] on icon "button" at bounding box center [246, 49] width 16 height 16
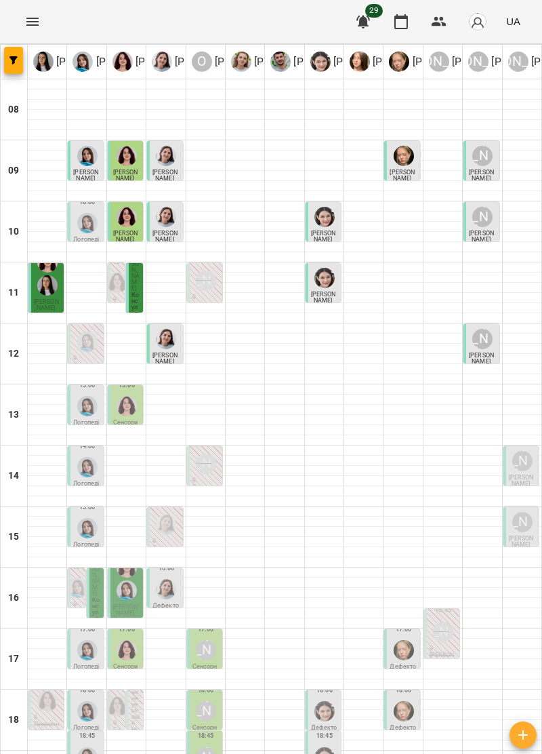
click at [91, 396] on img "Тетяна Хомин" at bounding box center [87, 406] width 20 height 20
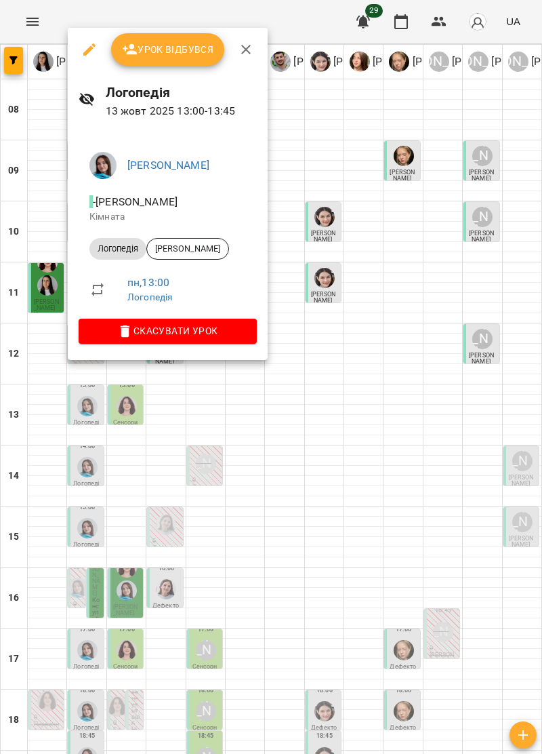
click at [243, 49] on icon "button" at bounding box center [246, 49] width 16 height 16
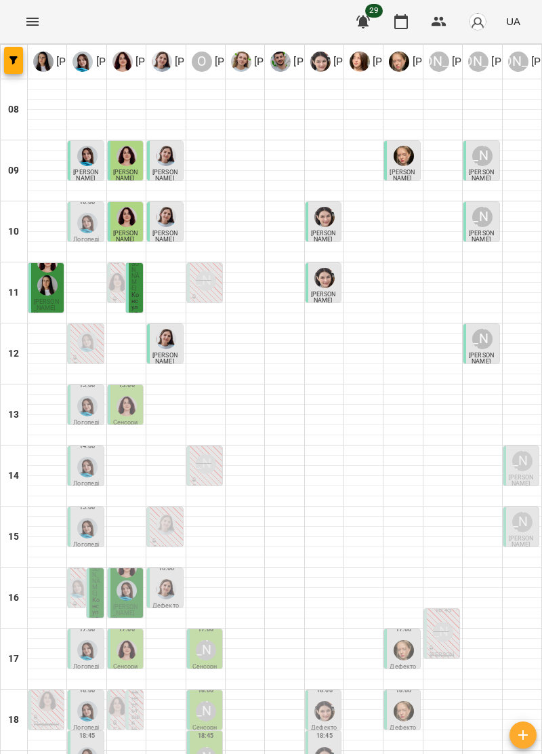
click at [522, 448] on div "[PERSON_NAME]" at bounding box center [523, 461] width 26 height 26
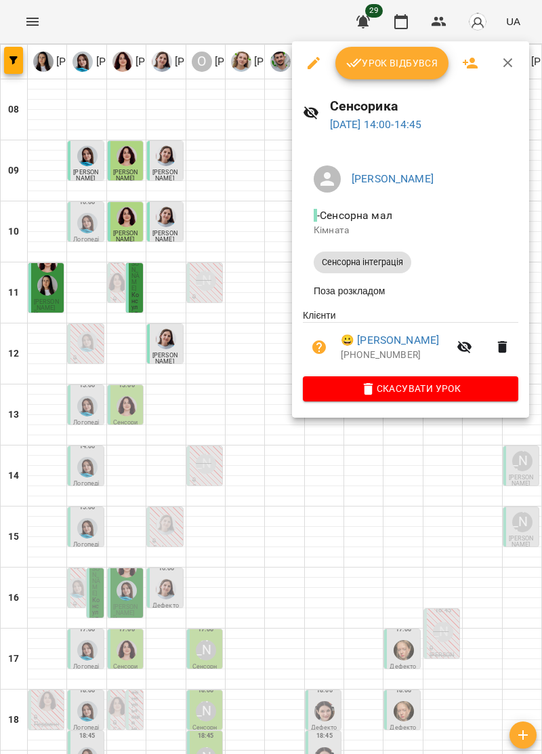
click at [506, 72] on button "button" at bounding box center [508, 63] width 33 height 33
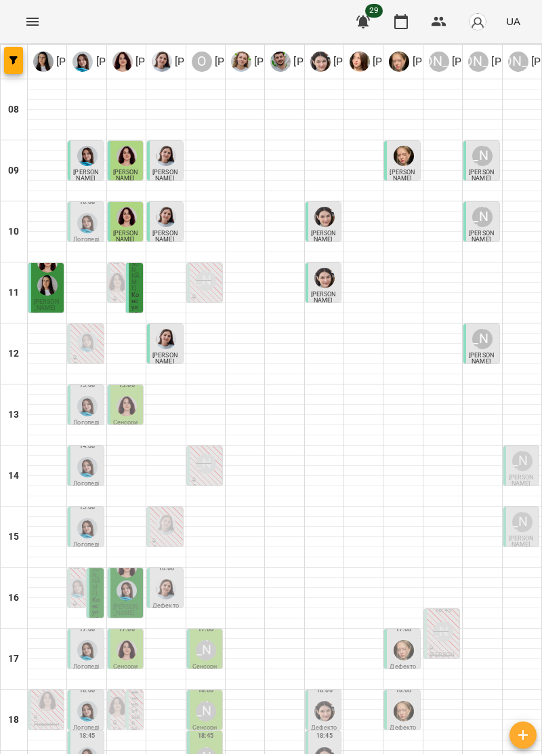
click at [85, 396] on img "Тетяна Хомин" at bounding box center [87, 406] width 20 height 20
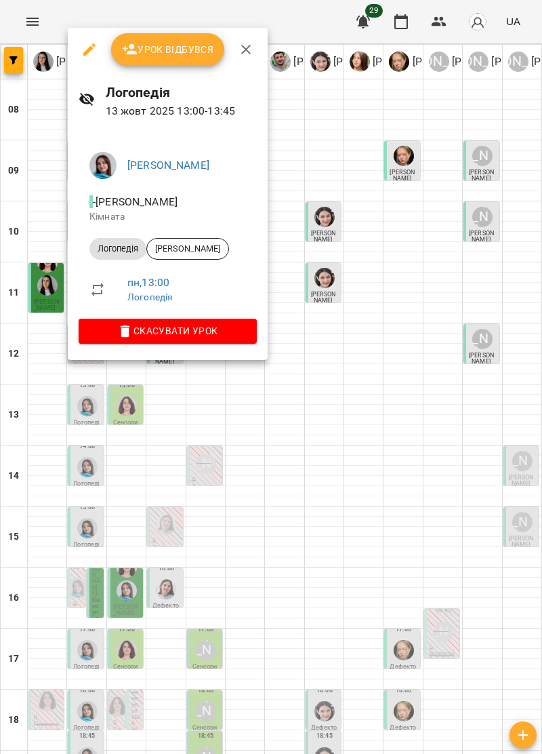
click at [177, 47] on span "Урок відбувся" at bounding box center [168, 49] width 92 height 16
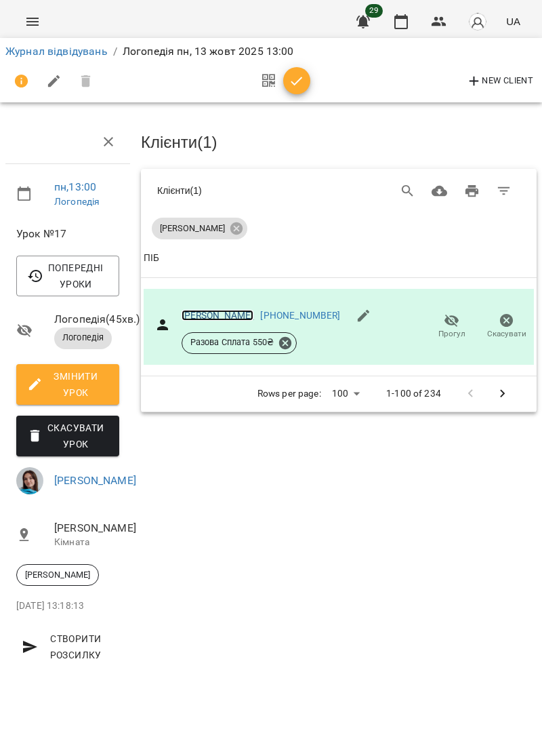
click at [227, 311] on link "[PERSON_NAME]" at bounding box center [218, 315] width 73 height 11
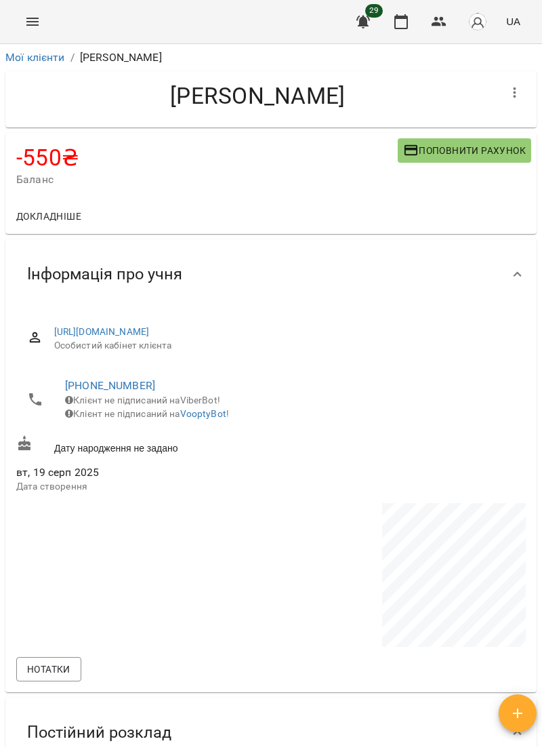
click at [474, 150] on span "Поповнити рахунок" at bounding box center [464, 150] width 123 height 16
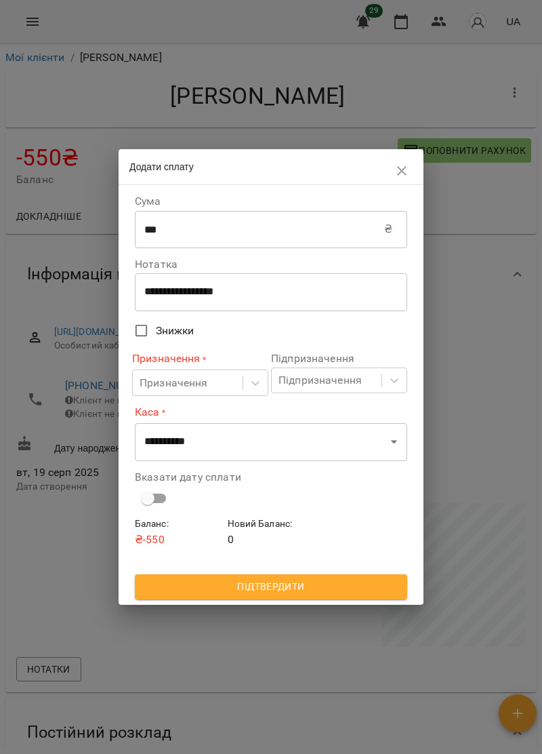
click at [186, 226] on input "***" at bounding box center [259, 229] width 249 height 38
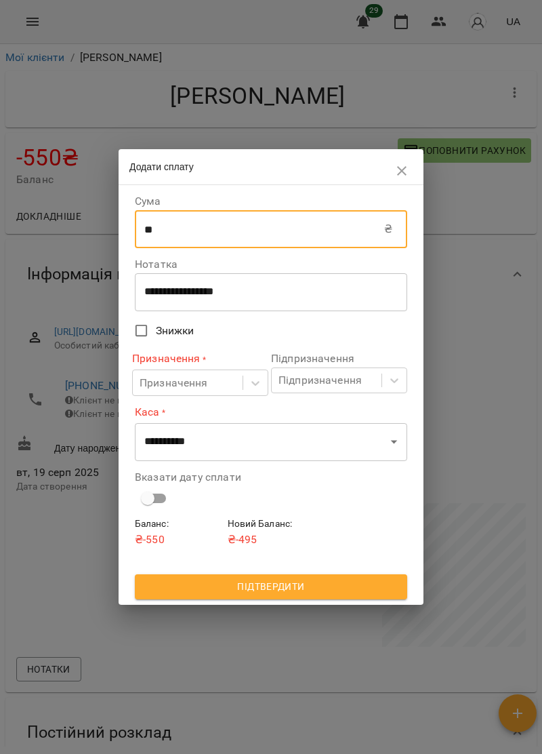
type input "*"
type input "****"
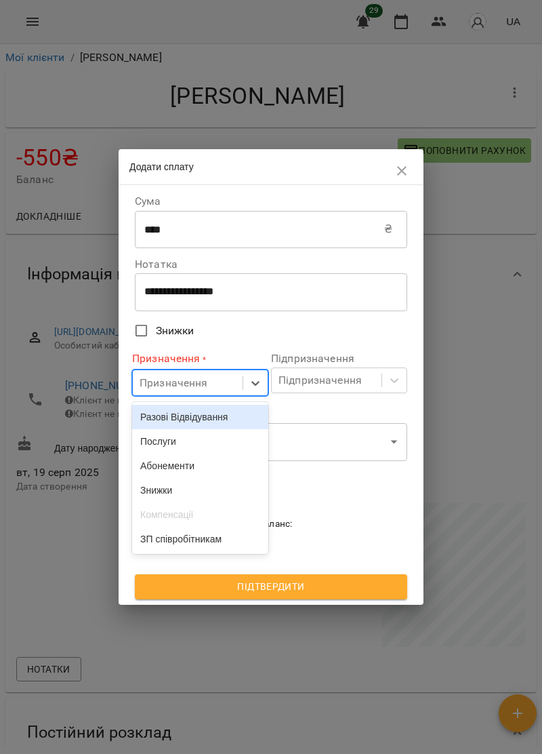
click at [172, 447] on div "Послуги" at bounding box center [200, 441] width 136 height 24
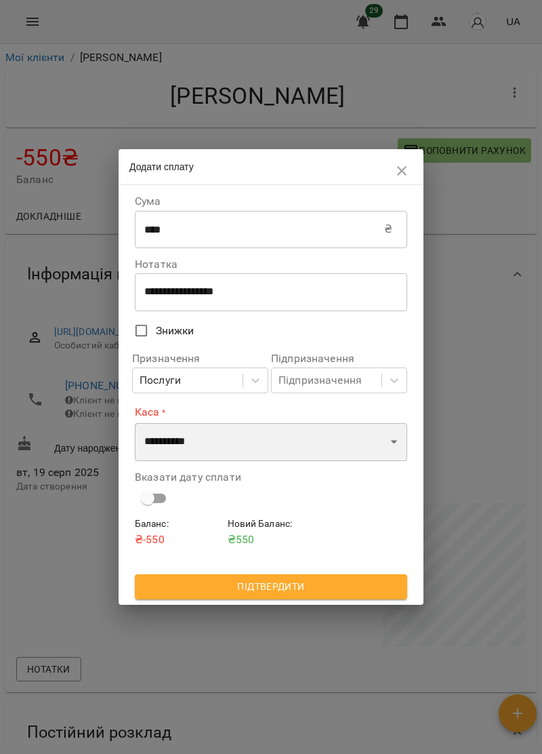
click at [397, 444] on select "**********" at bounding box center [271, 442] width 273 height 38
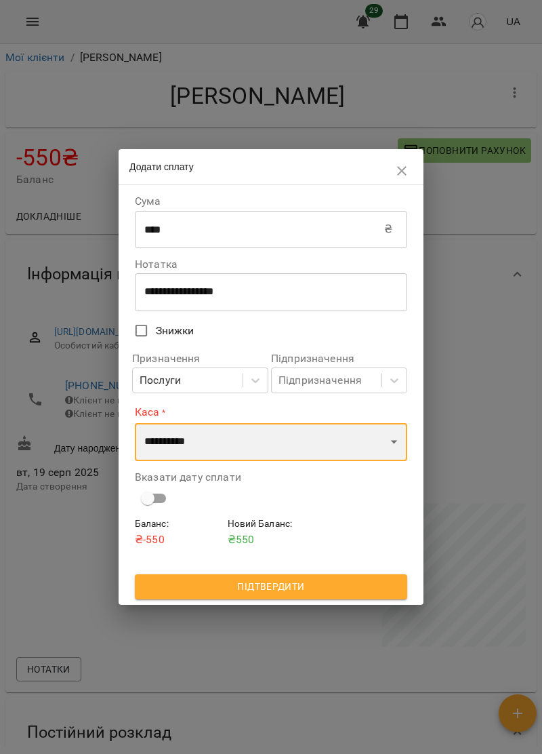
select select "****"
click at [135, 423] on select "**********" at bounding box center [271, 442] width 273 height 38
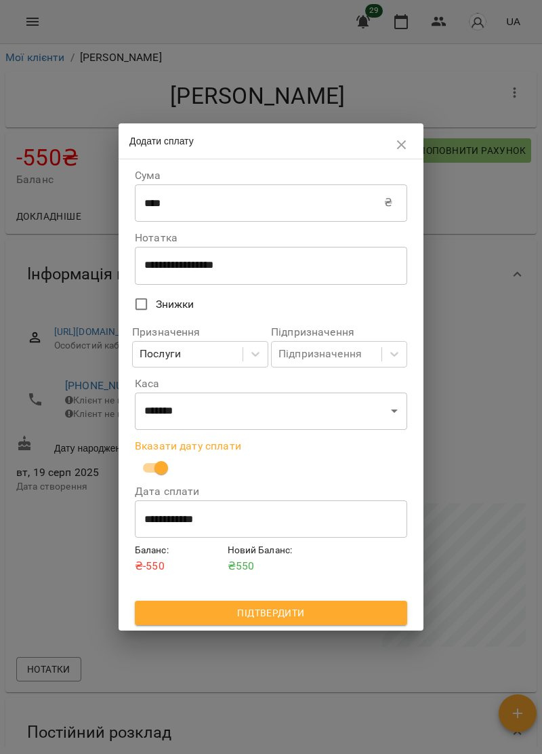
click at [336, 610] on span "Підтвердити" at bounding box center [271, 613] width 251 height 16
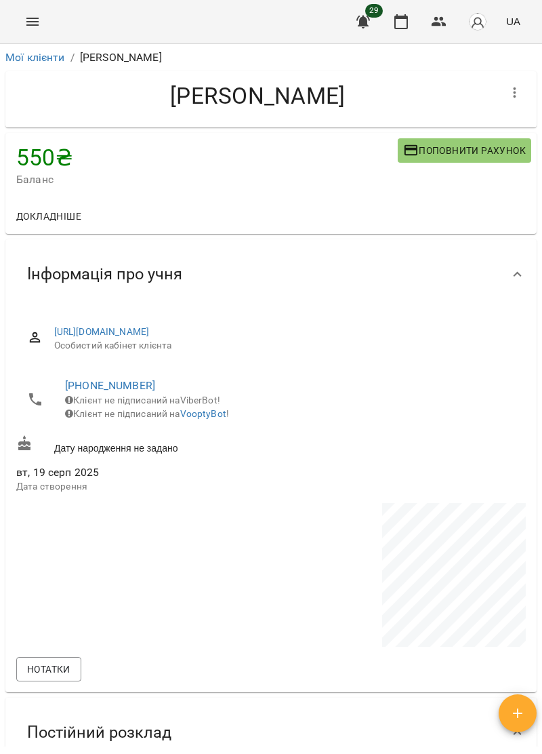
click at [38, 20] on icon "Menu" at bounding box center [32, 22] width 16 height 16
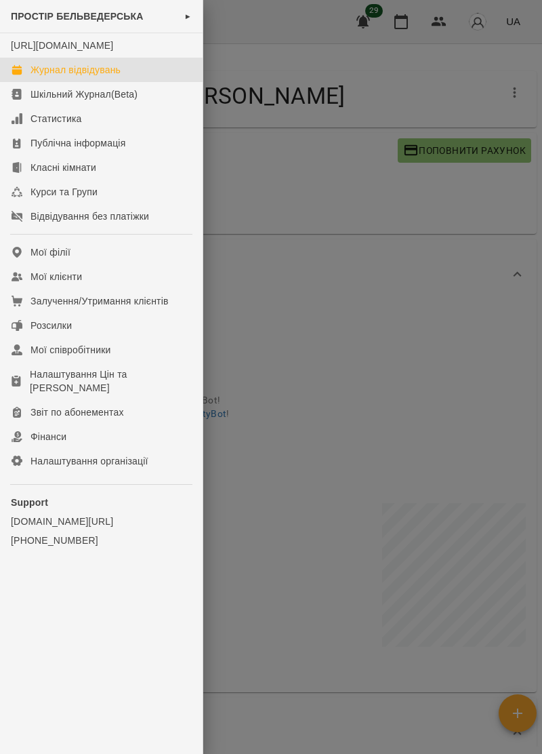
click at [102, 76] on link "Журнал відвідувань" at bounding box center [101, 70] width 203 height 24
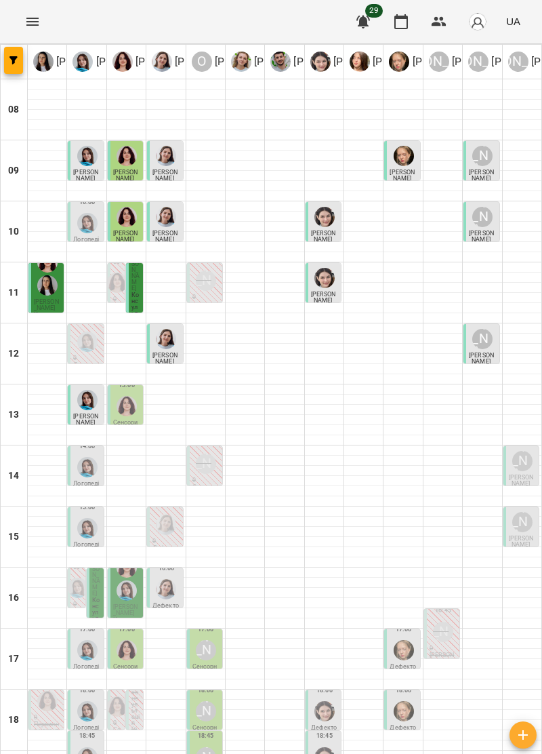
click at [519, 475] on span "[PERSON_NAME]" at bounding box center [521, 480] width 25 height 13
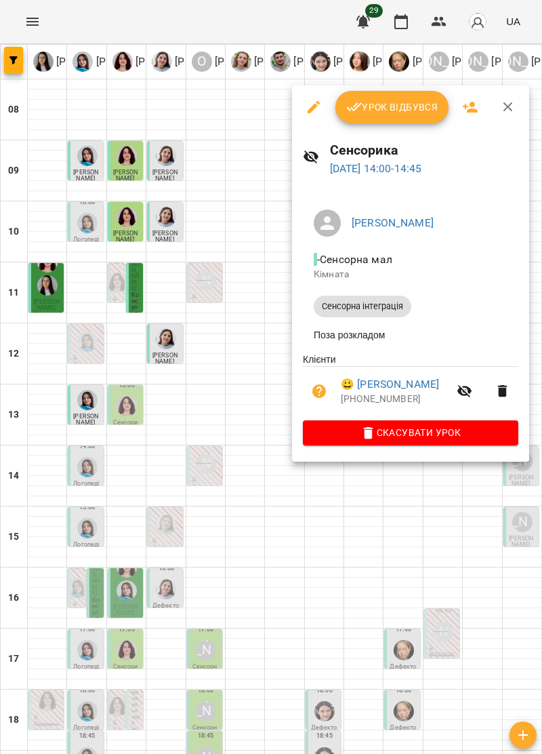
click at [389, 106] on span "Урок відбувся" at bounding box center [392, 107] width 92 height 16
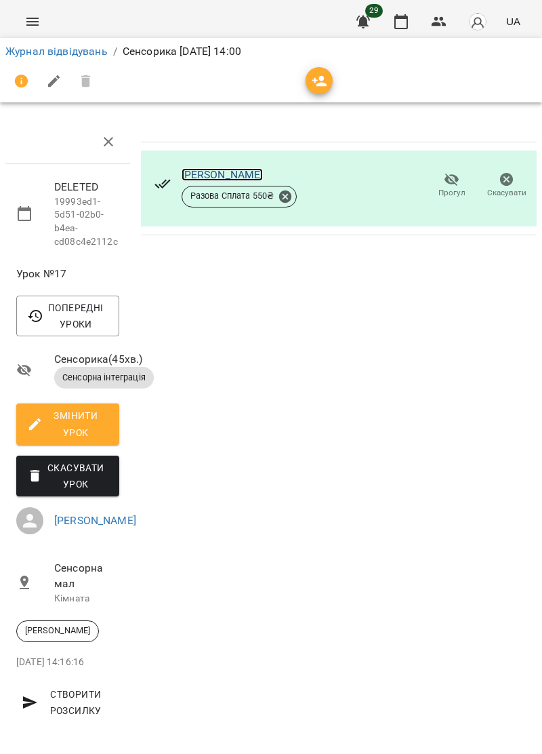
click at [249, 169] on link "[PERSON_NAME]" at bounding box center [223, 174] width 82 height 13
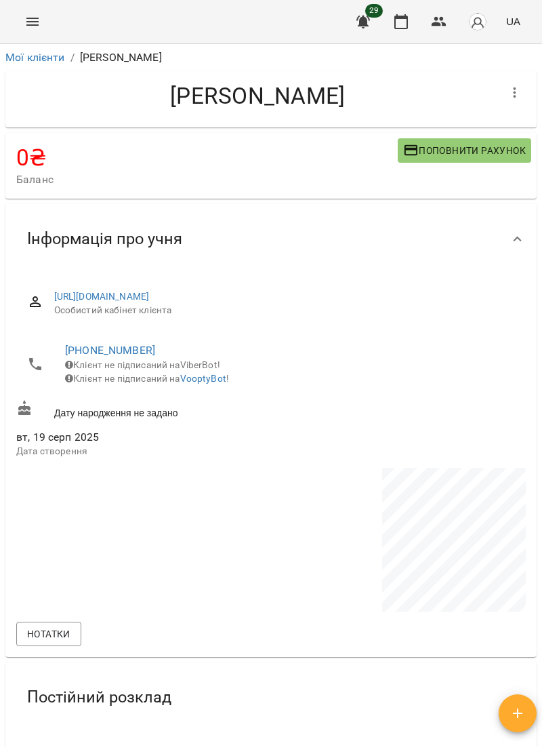
click at [38, 22] on icon "Menu" at bounding box center [32, 22] width 12 height 8
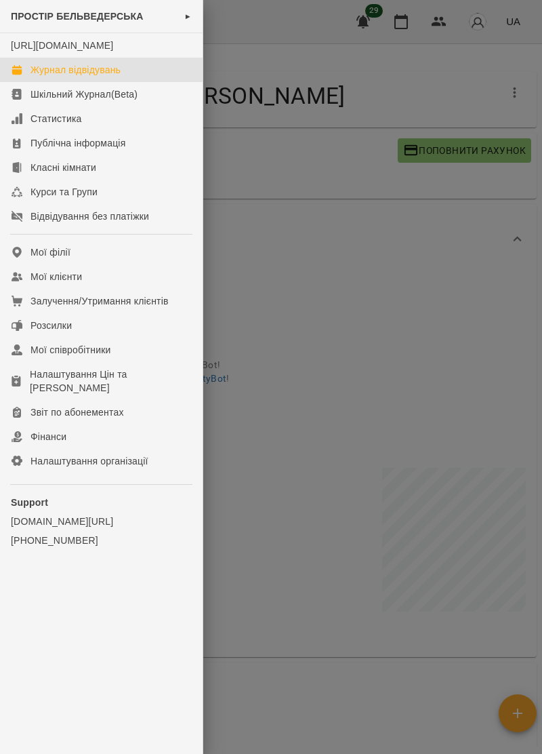
click at [111, 76] on link "Журнал відвідувань" at bounding box center [101, 70] width 203 height 24
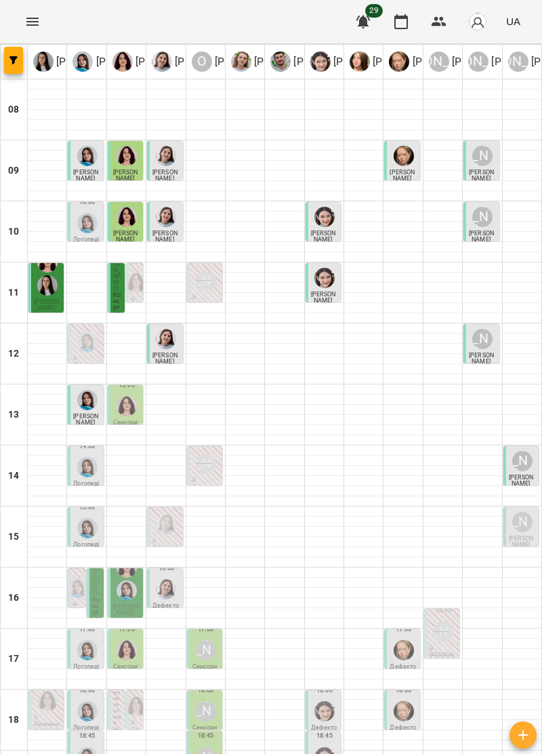
scroll to position [132, 0]
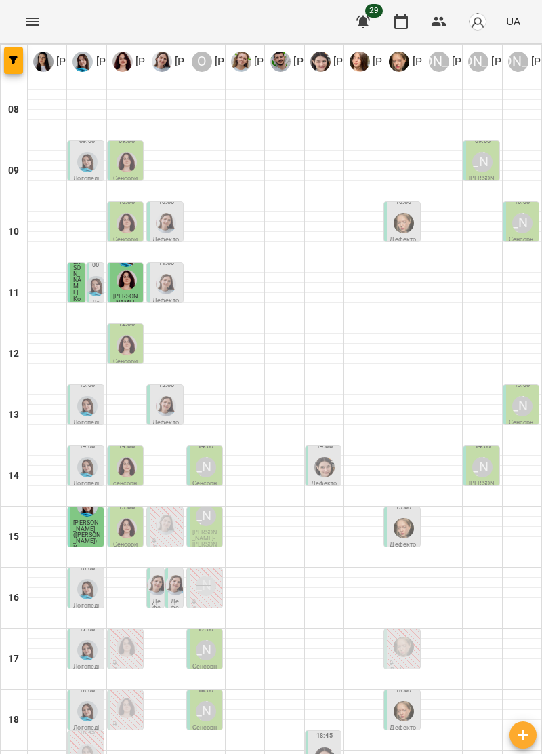
scroll to position [133, 0]
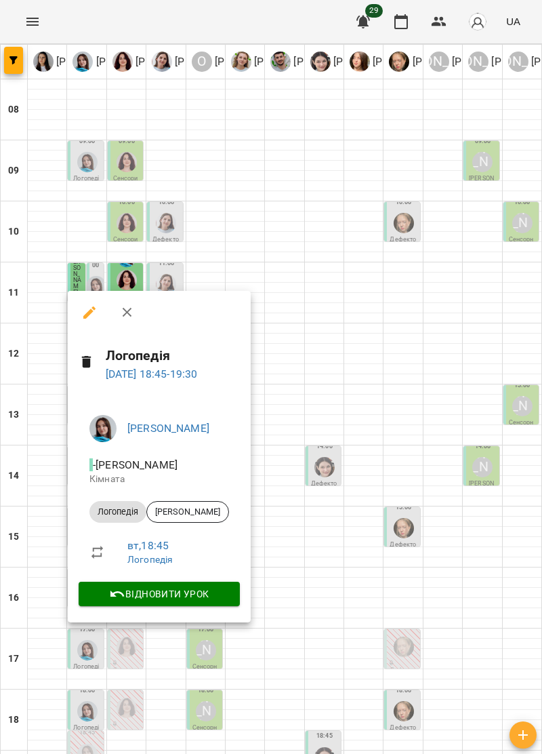
click at [504, 524] on div at bounding box center [271, 377] width 542 height 754
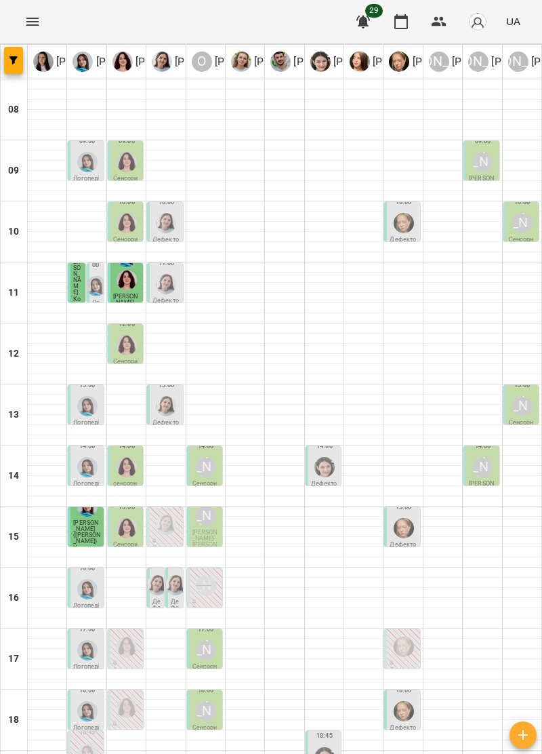
scroll to position [0, 0]
click at [126, 350] on img "Ольга Крикун" at bounding box center [127, 345] width 20 height 20
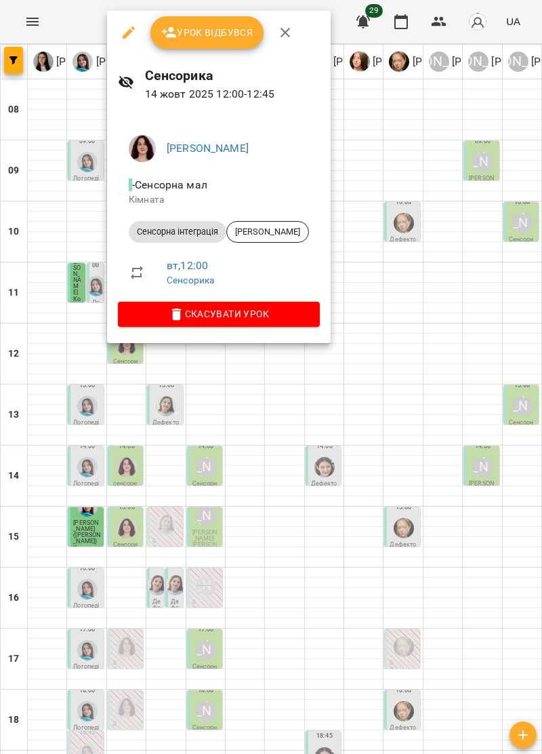
click at [282, 26] on icon "button" at bounding box center [285, 32] width 16 height 16
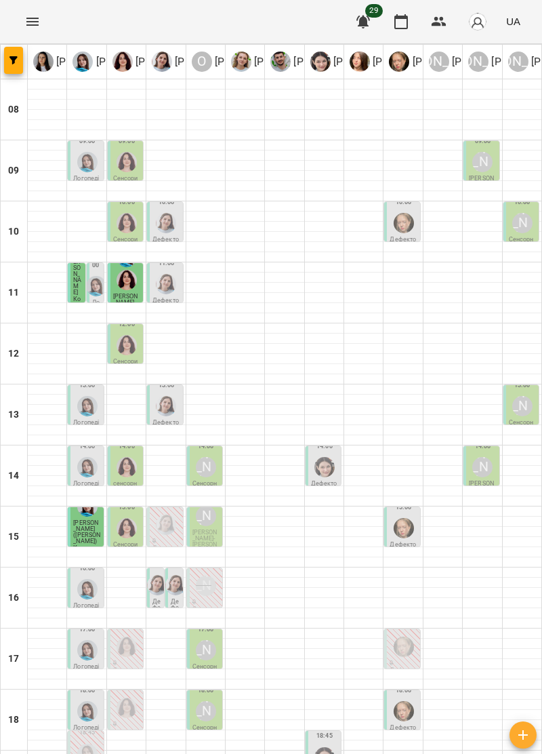
click at [513, 400] on div "[PERSON_NAME]" at bounding box center [523, 406] width 26 height 26
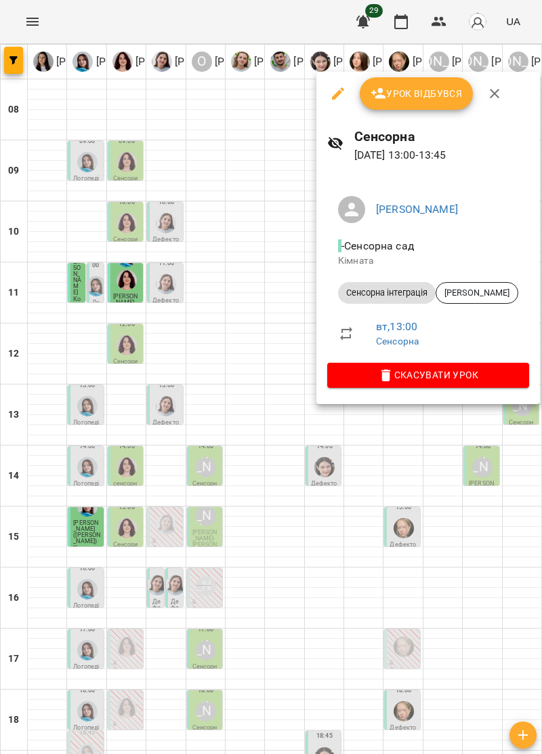
click at [498, 96] on icon "button" at bounding box center [494, 93] width 9 height 9
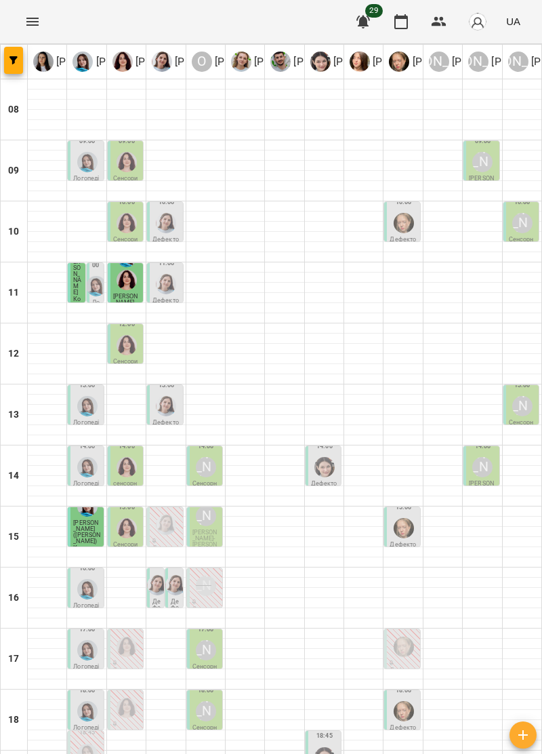
click at [87, 407] on img "Тетяна Хомин" at bounding box center [87, 406] width 20 height 20
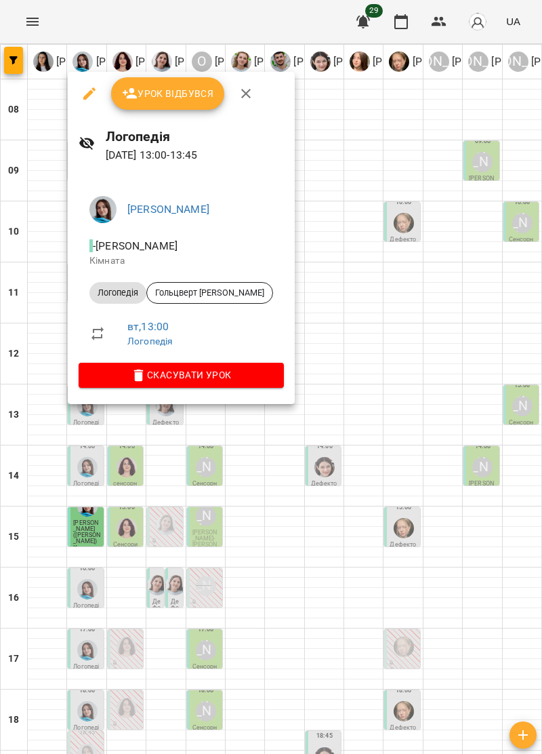
click at [244, 91] on icon "button" at bounding box center [246, 93] width 16 height 16
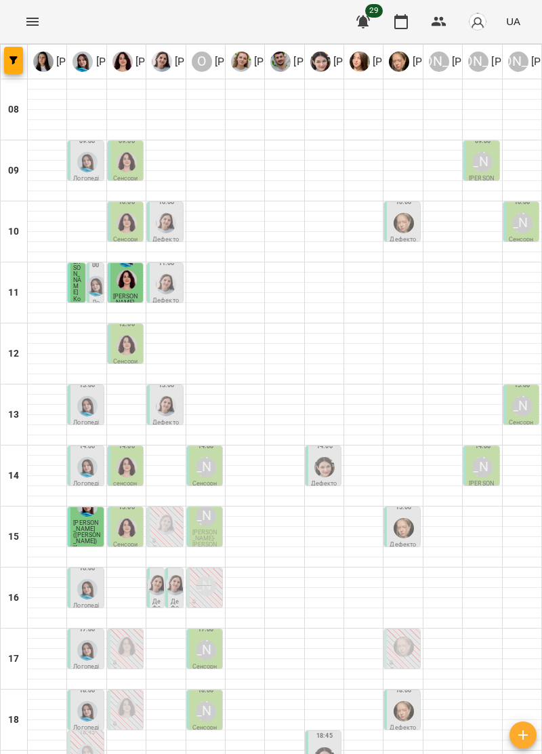
click at [176, 415] on div at bounding box center [166, 406] width 26 height 26
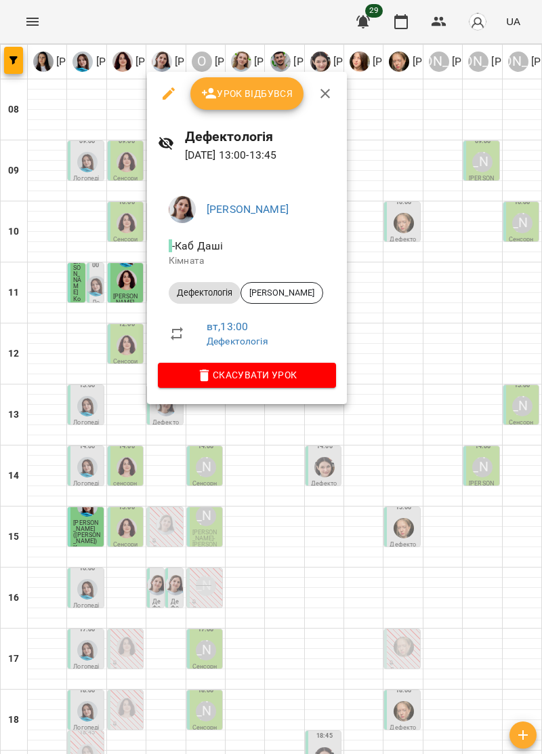
click at [321, 84] on button "button" at bounding box center [325, 93] width 33 height 33
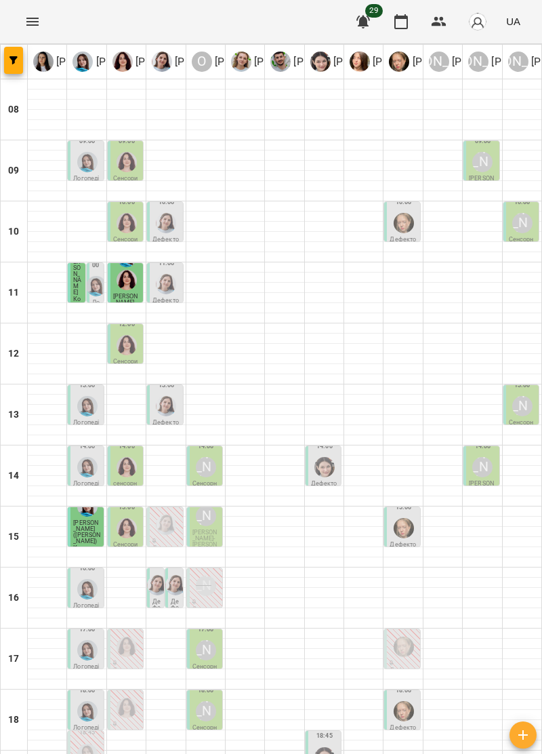
click at [523, 399] on div "[PERSON_NAME]" at bounding box center [523, 406] width 20 height 20
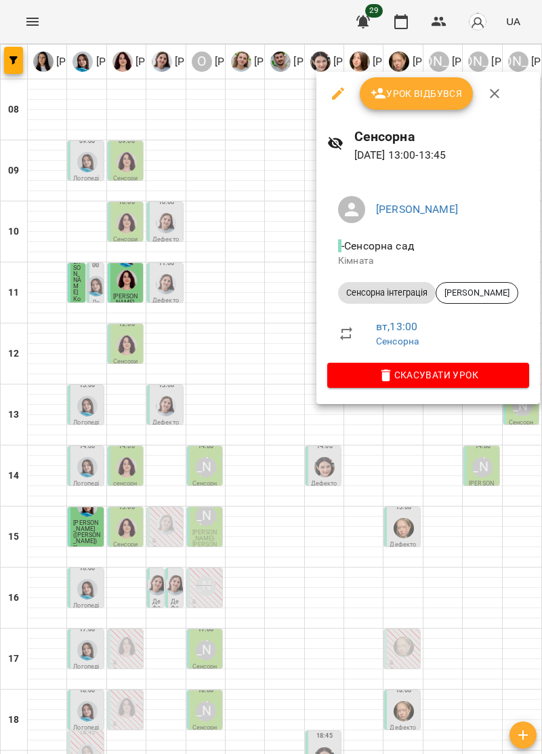
click at [499, 92] on icon "button" at bounding box center [495, 93] width 16 height 16
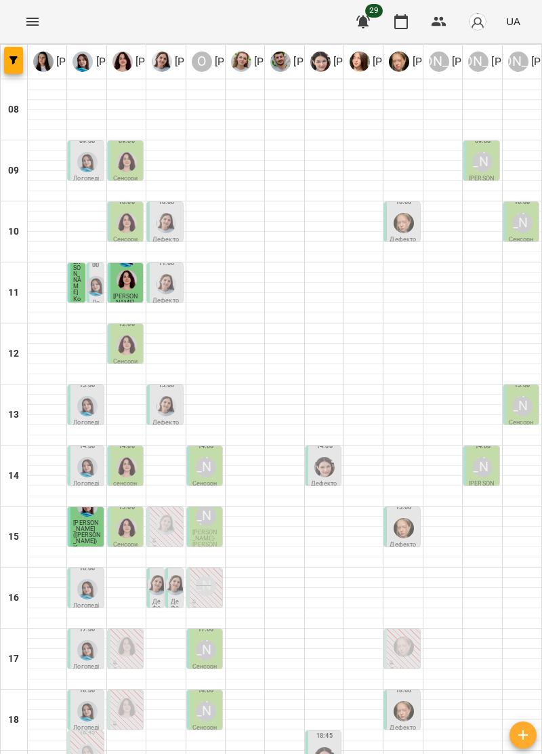
click at [174, 397] on div at bounding box center [166, 406] width 26 height 26
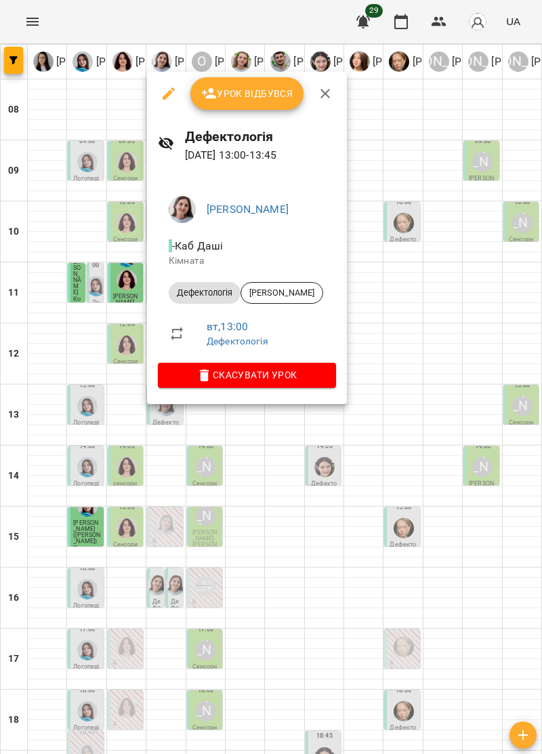
click at [328, 89] on icon "button" at bounding box center [325, 93] width 9 height 9
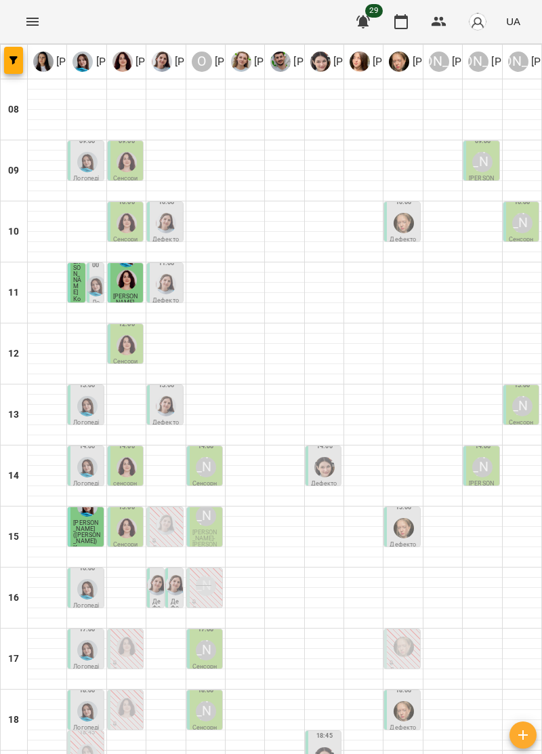
click at [84, 405] on img "Тетяна Хомин" at bounding box center [87, 406] width 20 height 20
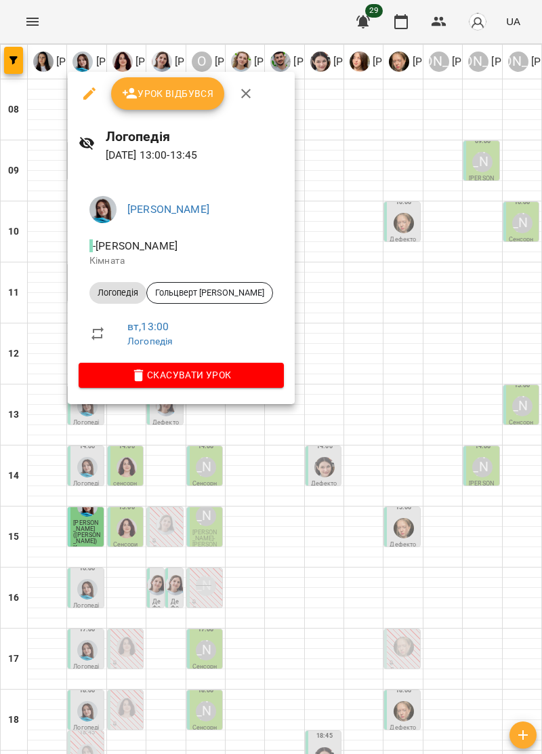
click at [247, 99] on icon "button" at bounding box center [246, 93] width 16 height 16
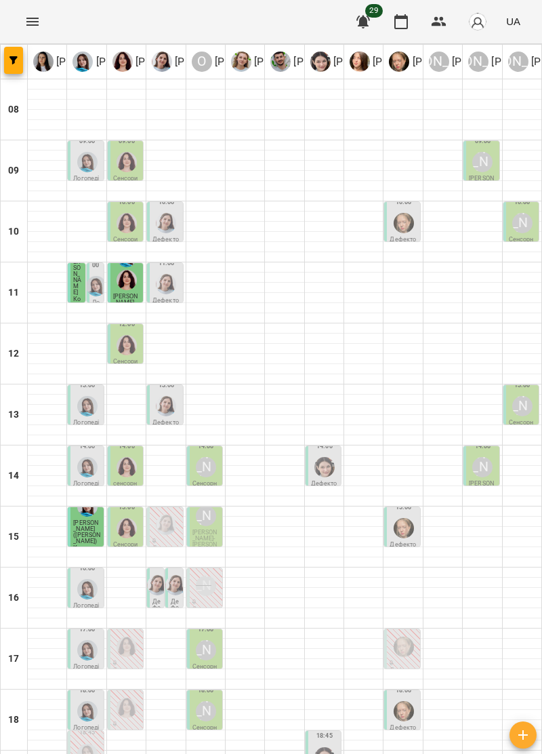
click at [167, 283] on img "Дарія Тріпадуш" at bounding box center [166, 284] width 20 height 20
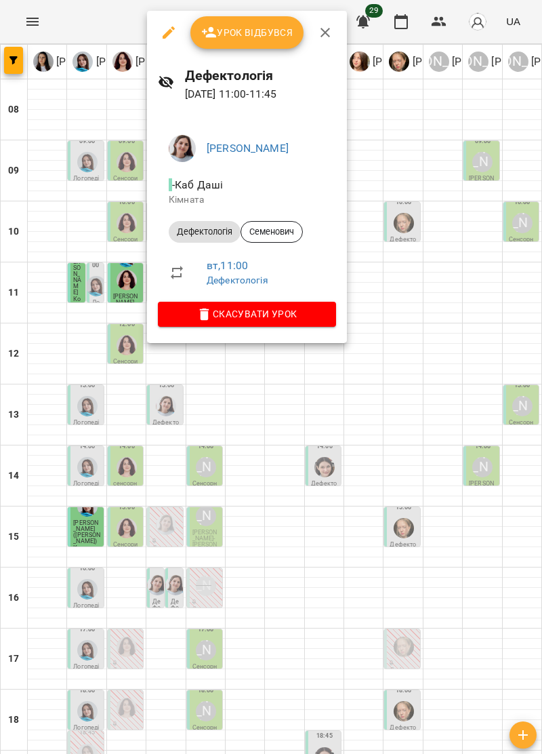
click at [318, 35] on icon "button" at bounding box center [325, 32] width 16 height 16
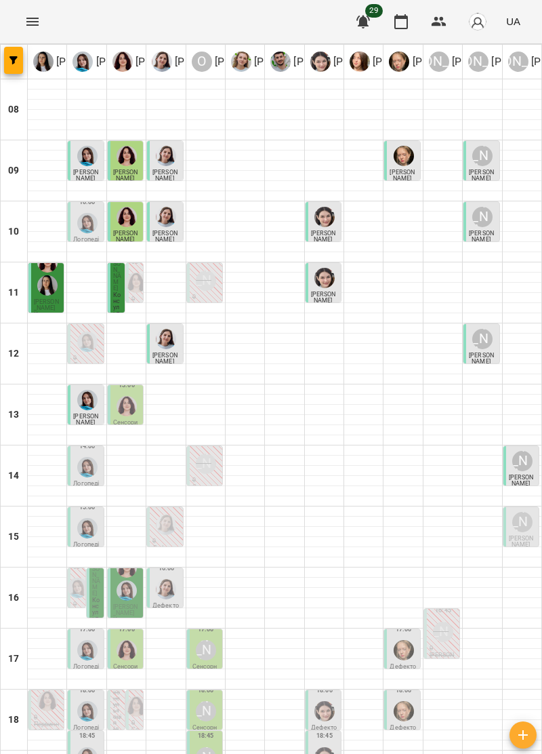
scroll to position [71, 0]
click at [81, 413] on span "[PERSON_NAME]" at bounding box center [85, 419] width 25 height 13
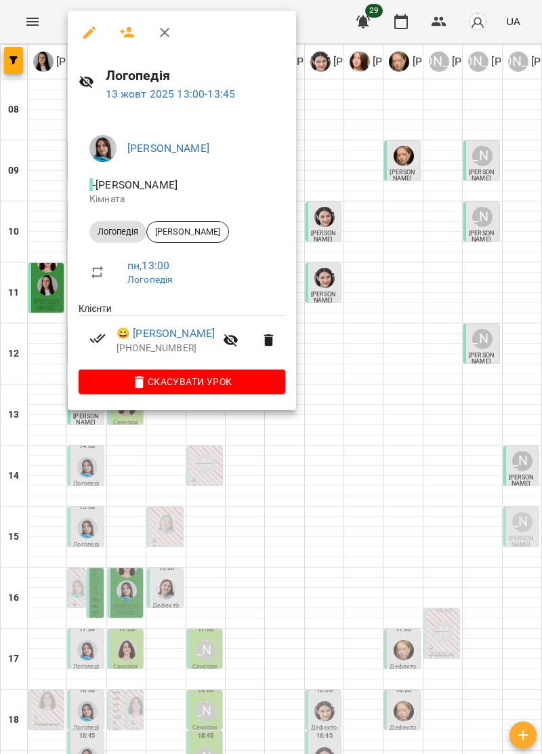
click at [176, 30] on button "button" at bounding box center [164, 32] width 33 height 33
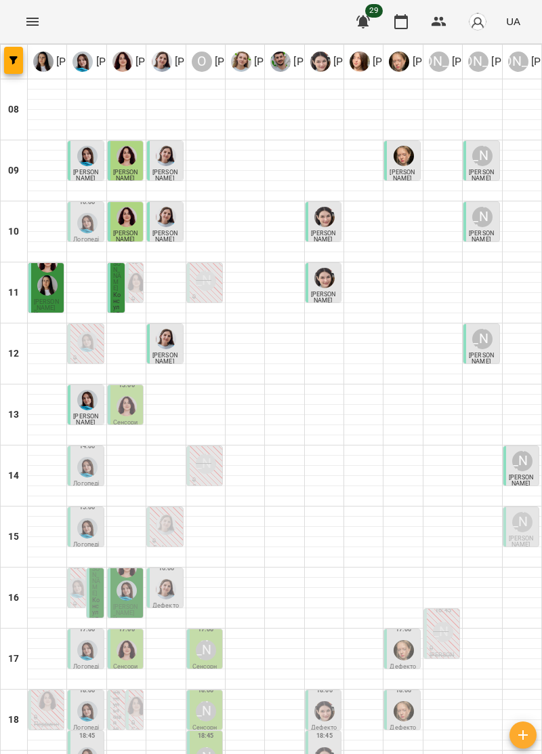
click at [129, 396] on img "Ольга Крикун" at bounding box center [127, 406] width 20 height 20
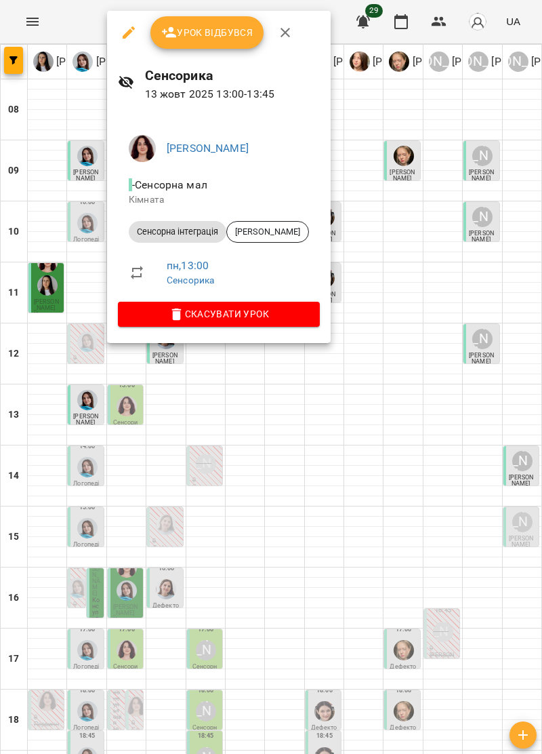
click at [283, 33] on icon "button" at bounding box center [285, 32] width 9 height 9
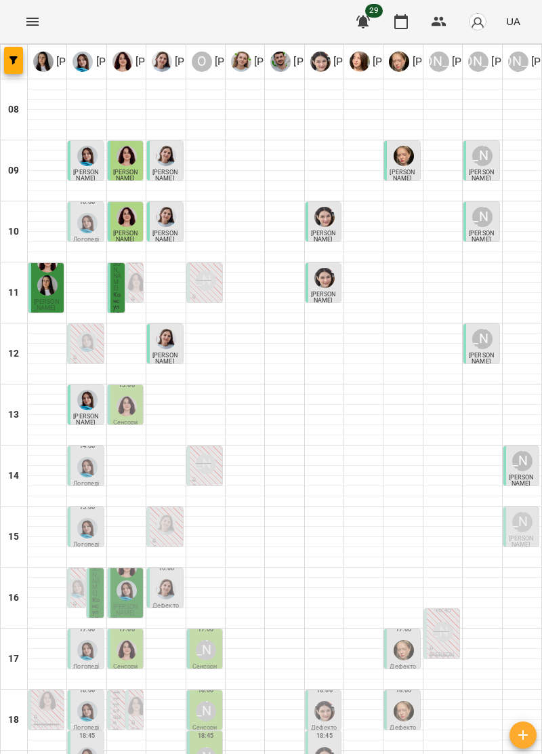
click at [522, 474] on span "[PERSON_NAME]" at bounding box center [521, 480] width 25 height 13
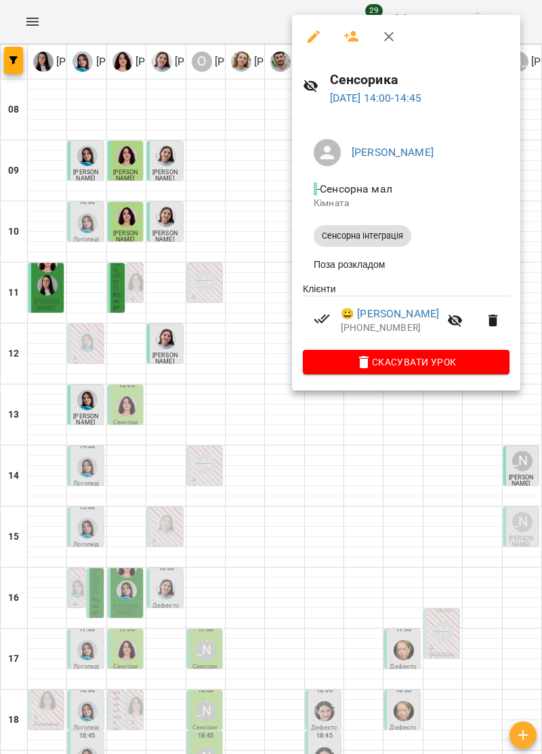
click at [390, 34] on icon "button" at bounding box center [389, 36] width 16 height 16
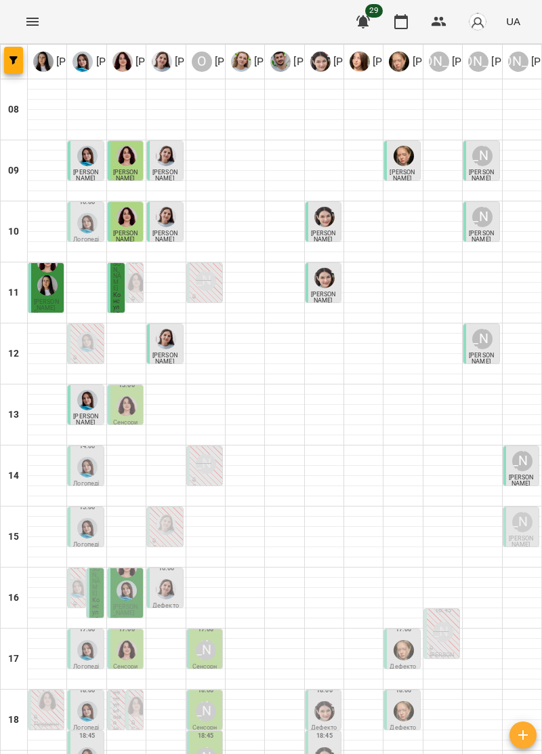
click at [81, 457] on img "Тетяна Хомин" at bounding box center [87, 467] width 20 height 20
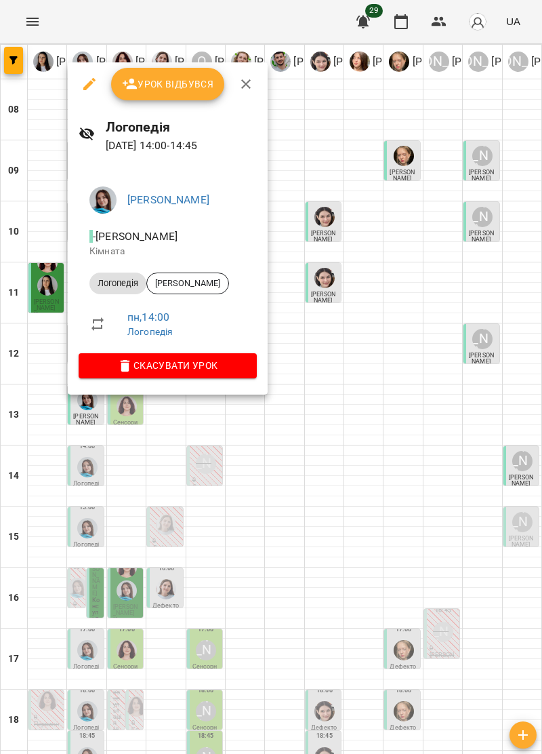
click at [247, 77] on icon "button" at bounding box center [246, 84] width 16 height 16
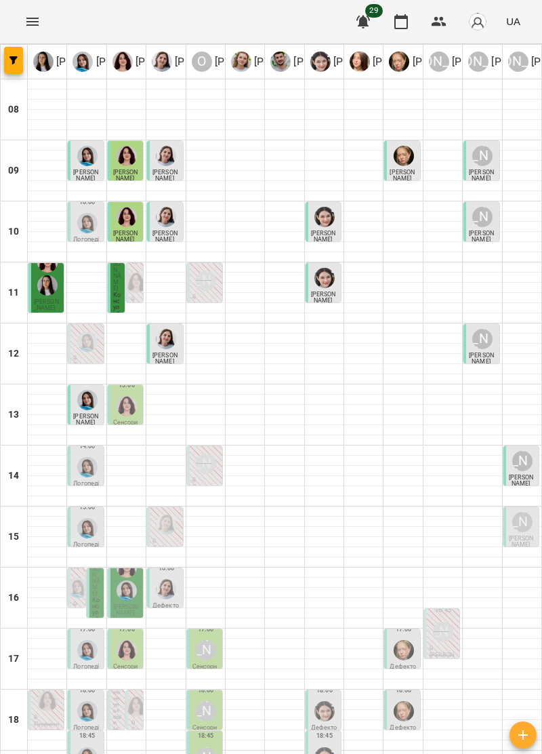
click at [298, 364] on div at bounding box center [284, 369] width 39 height 10
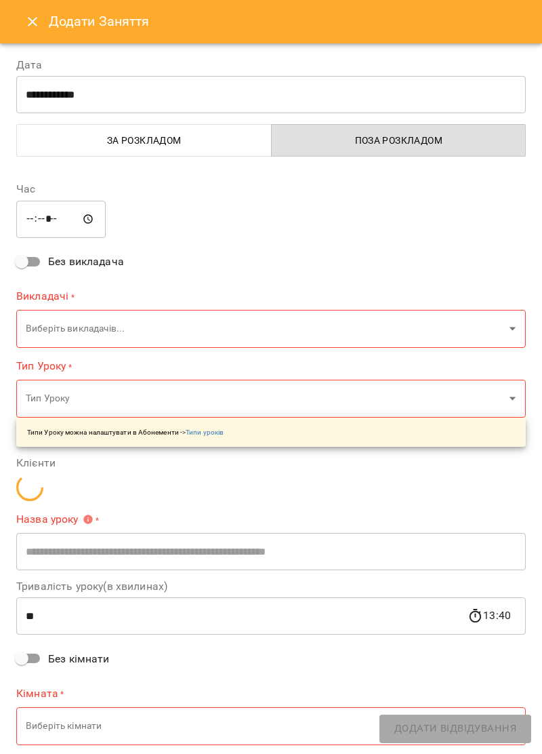
type input "**********"
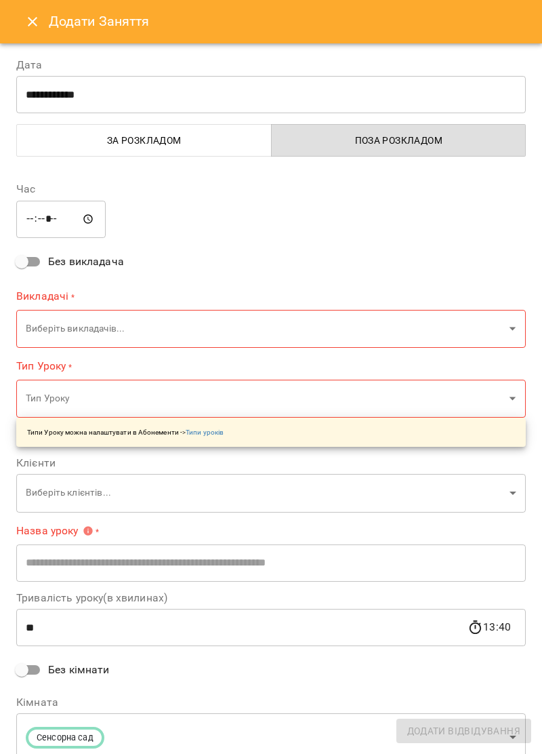
click at [33, 12] on button "Close" at bounding box center [32, 21] width 33 height 33
